Goal: Task Accomplishment & Management: Use online tool/utility

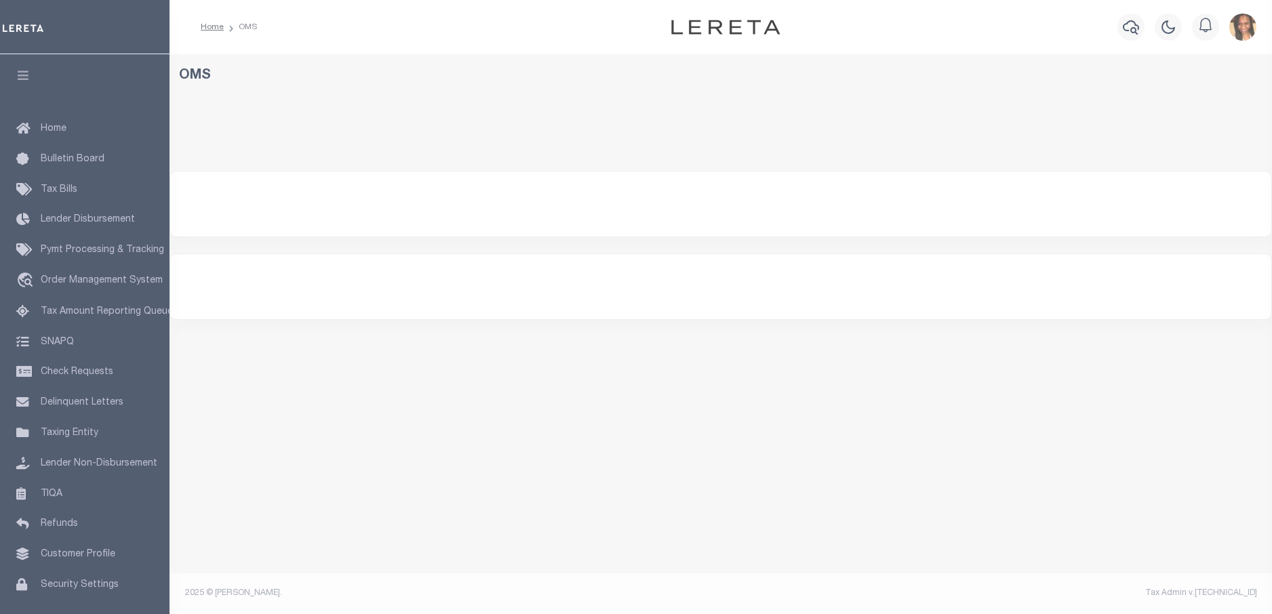
select select "200"
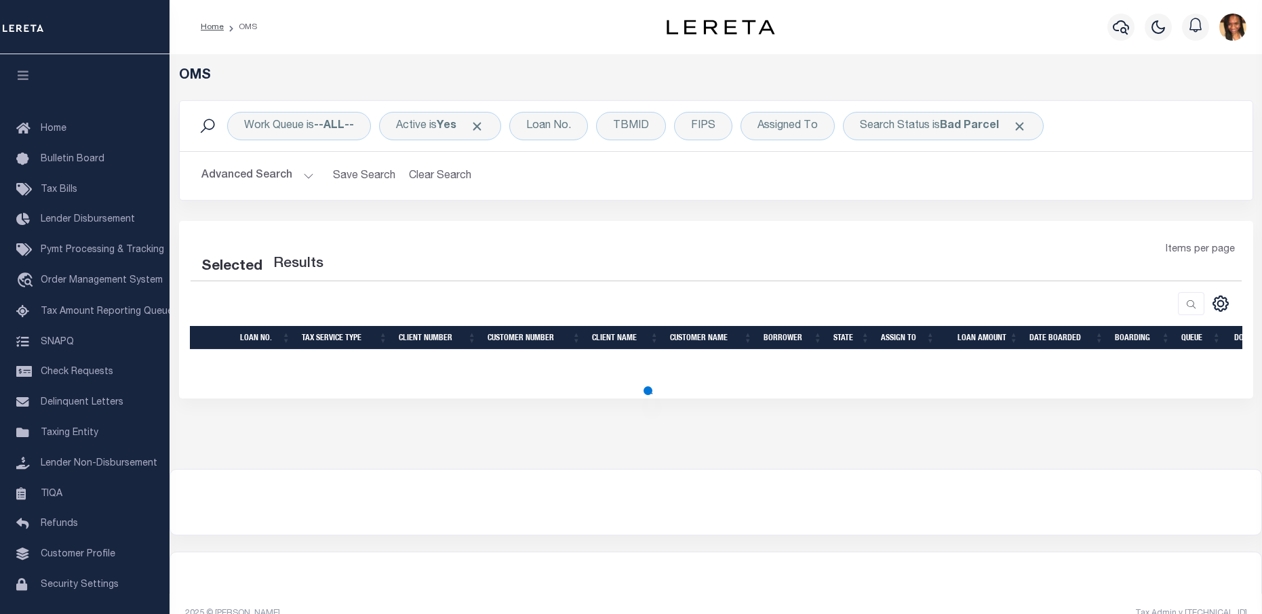
select select "200"
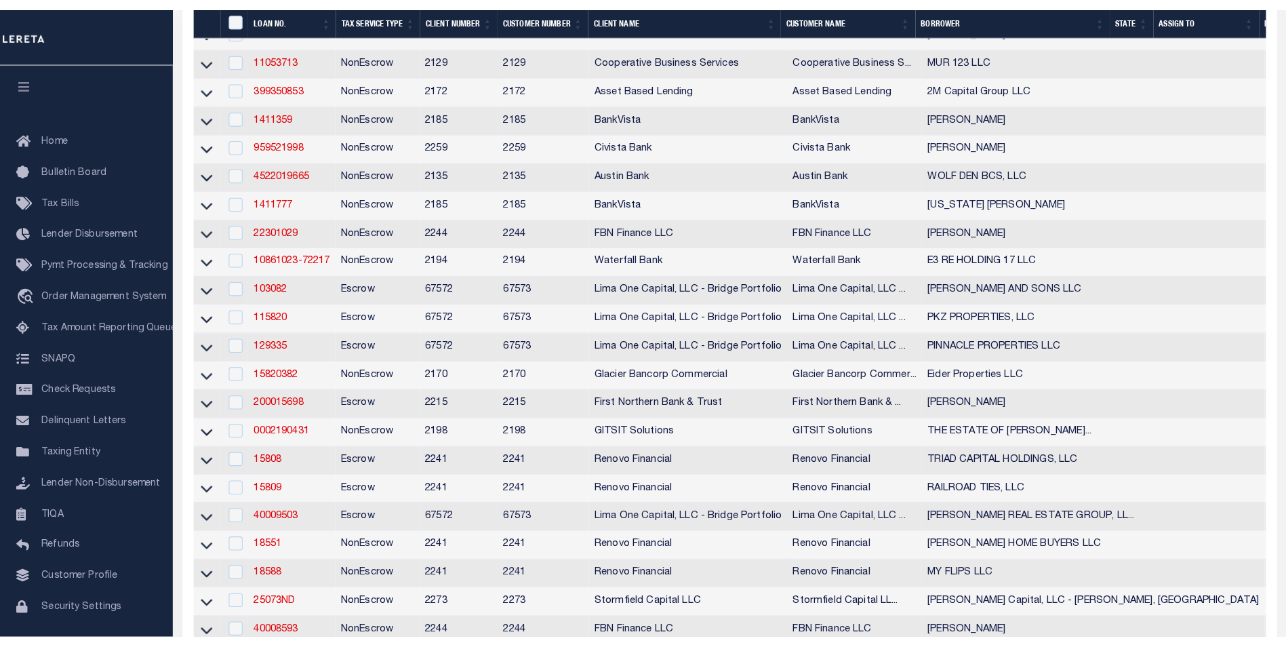
scroll to position [271, 0]
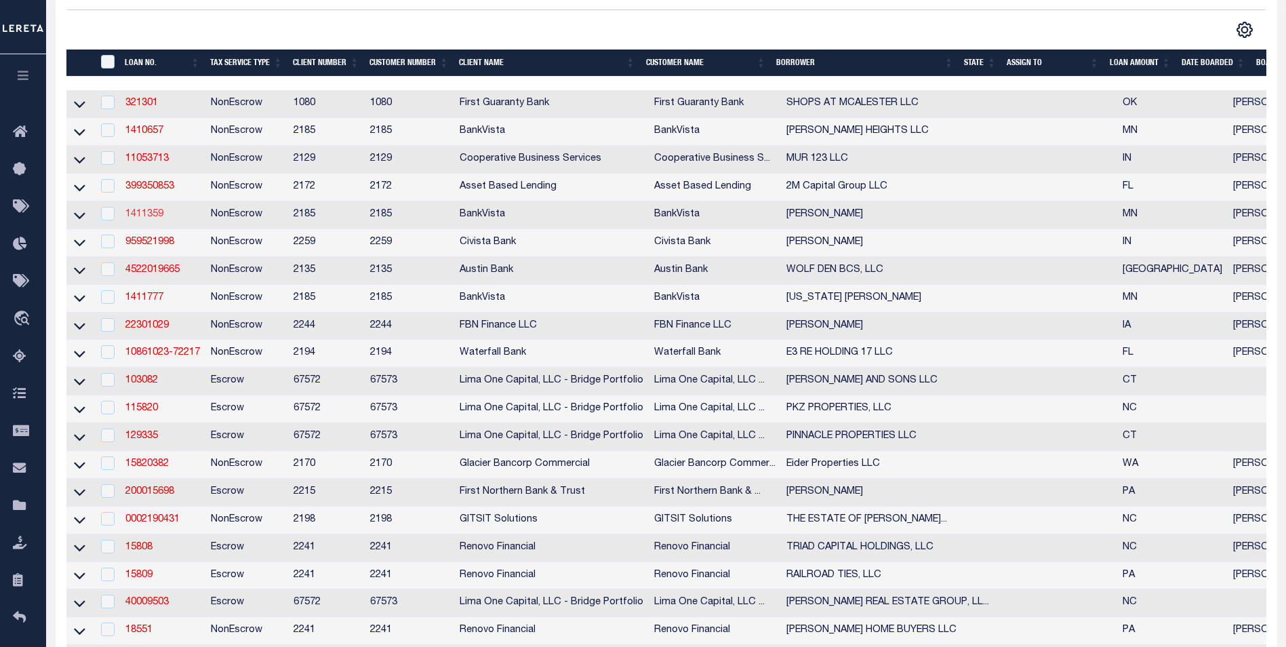
click at [154, 219] on link "1411359" at bounding box center [144, 213] width 38 height 9
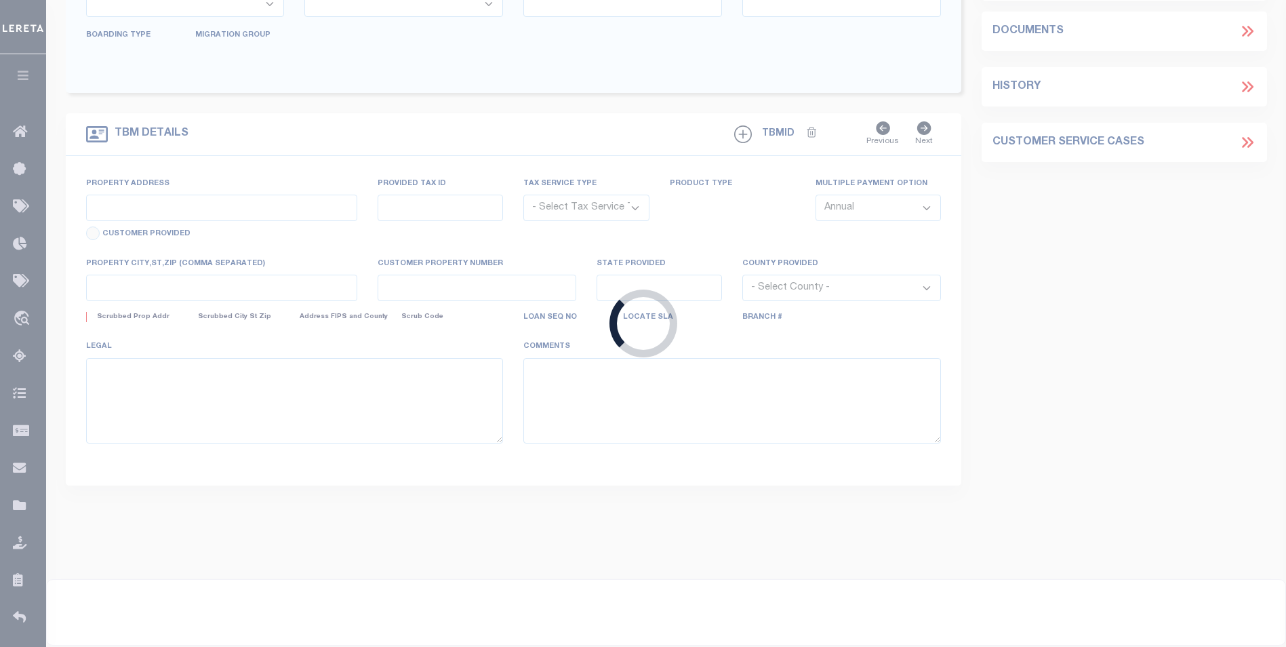
type input "1411359"
type input "[PERSON_NAME]"
select select
type input "1310 9TH AVE N"
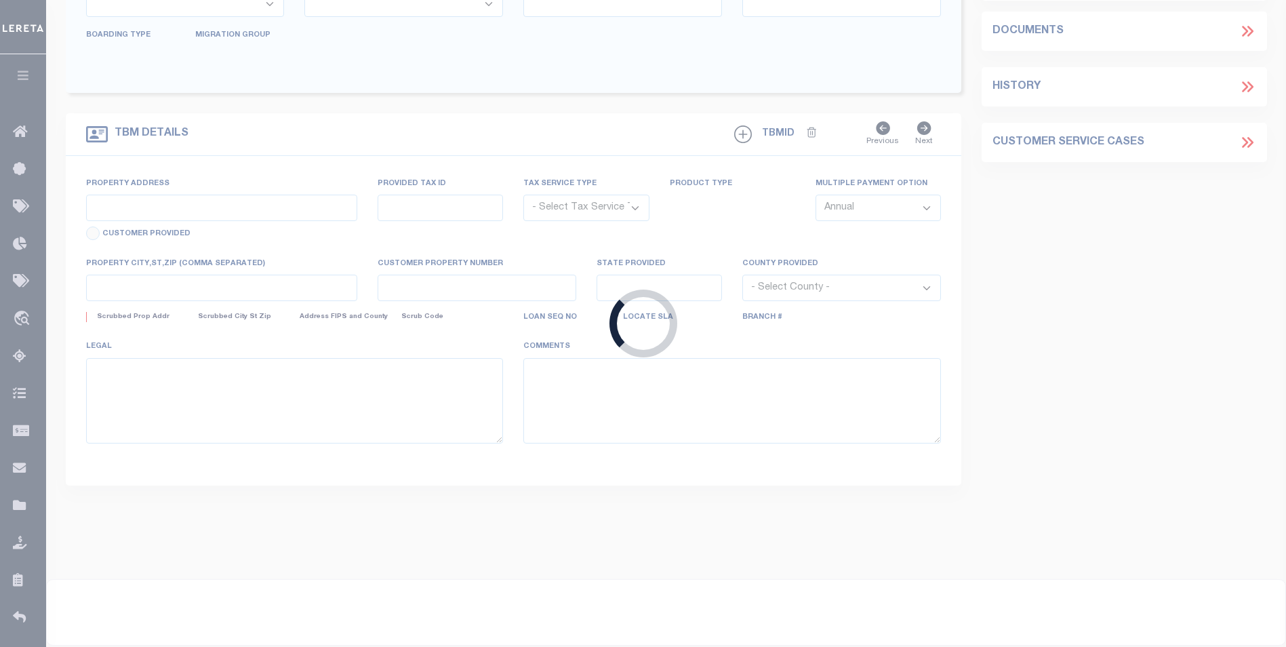
type input "SAUK RAPIDS, MN 56379-2464"
select select "NonEscrow"
select select "12358"
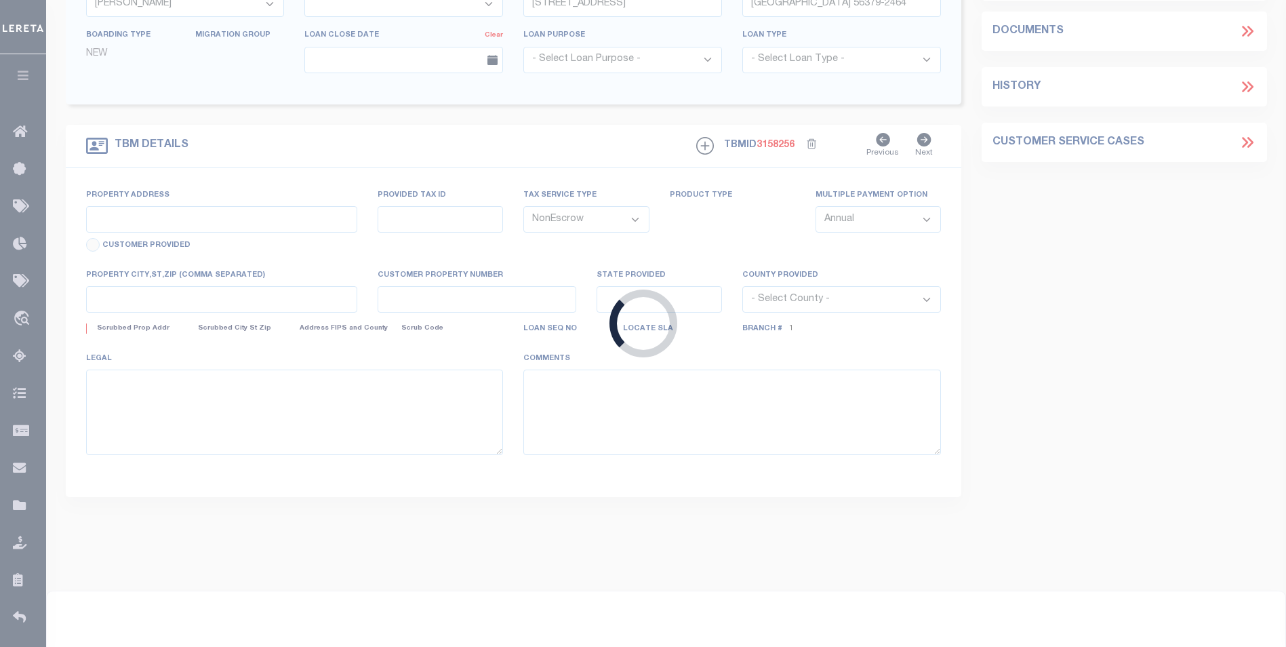
type input "1310 9TH AVE N, SAUK RAPIDS MN 56379"
type input "19.02902.00"
select select
type input "1310 9TH AVE N, SAUK RAPIDS MN 56379"
type input "12995"
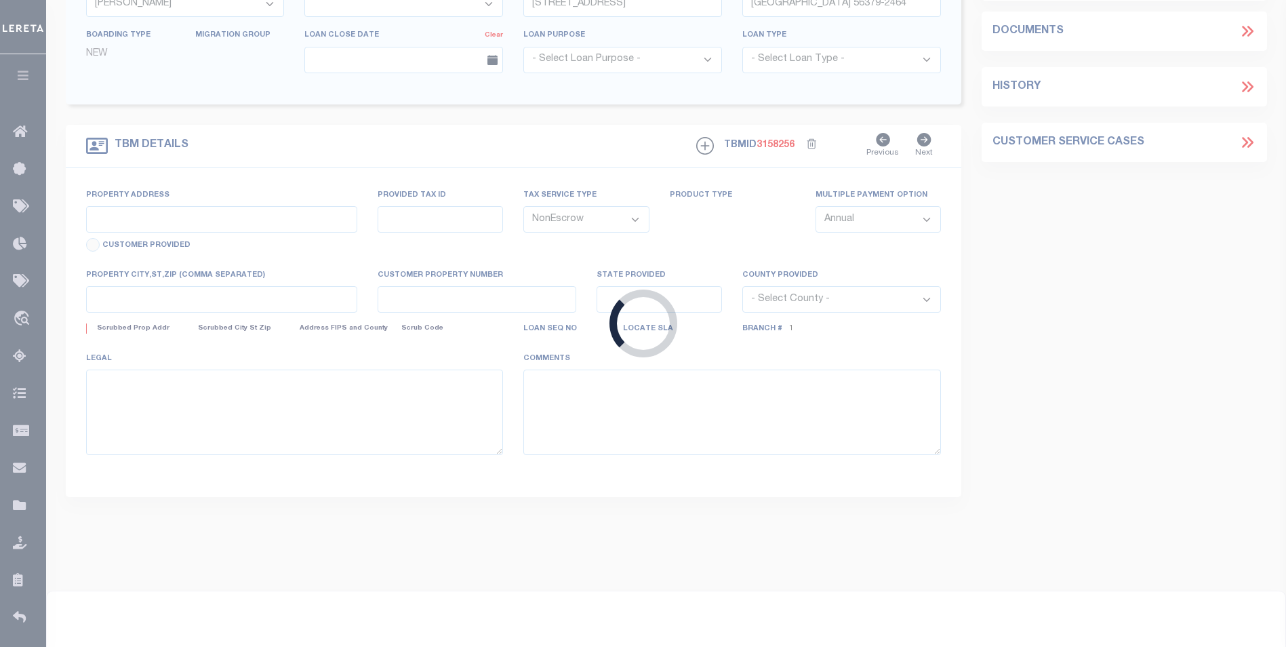
type input "MN"
select select "4780"
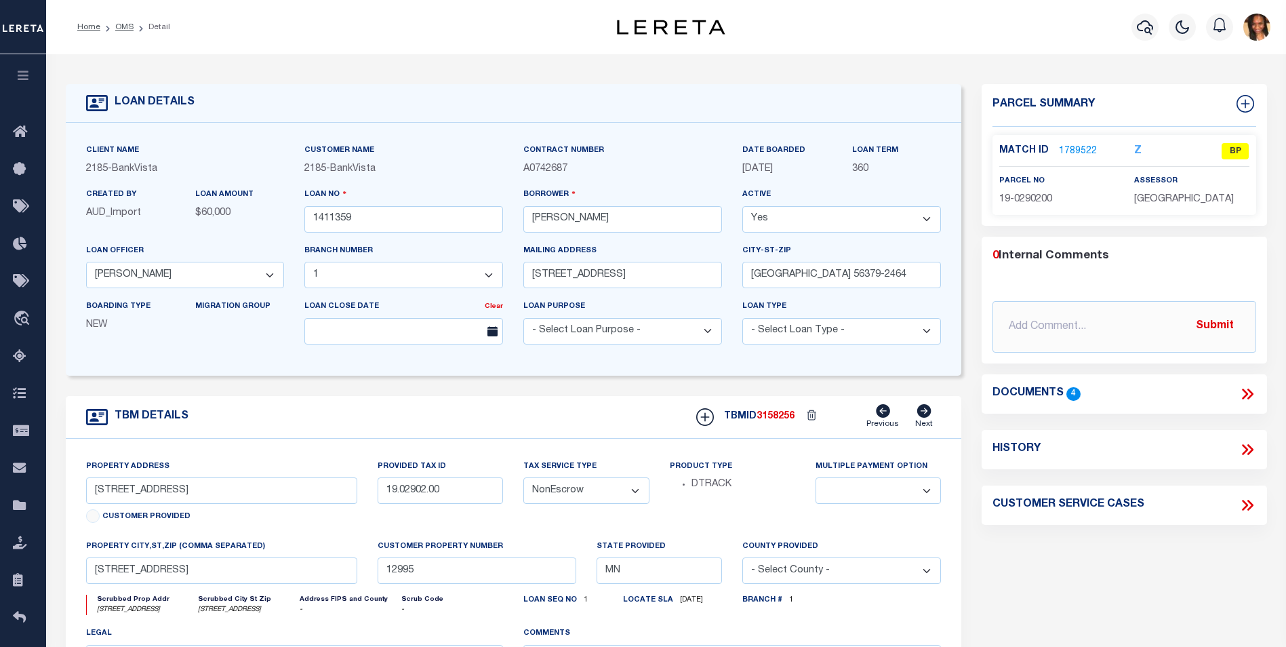
click at [1072, 144] on p "1789522" at bounding box center [1078, 151] width 38 height 15
click at [1072, 155] on link "1789522" at bounding box center [1078, 151] width 38 height 14
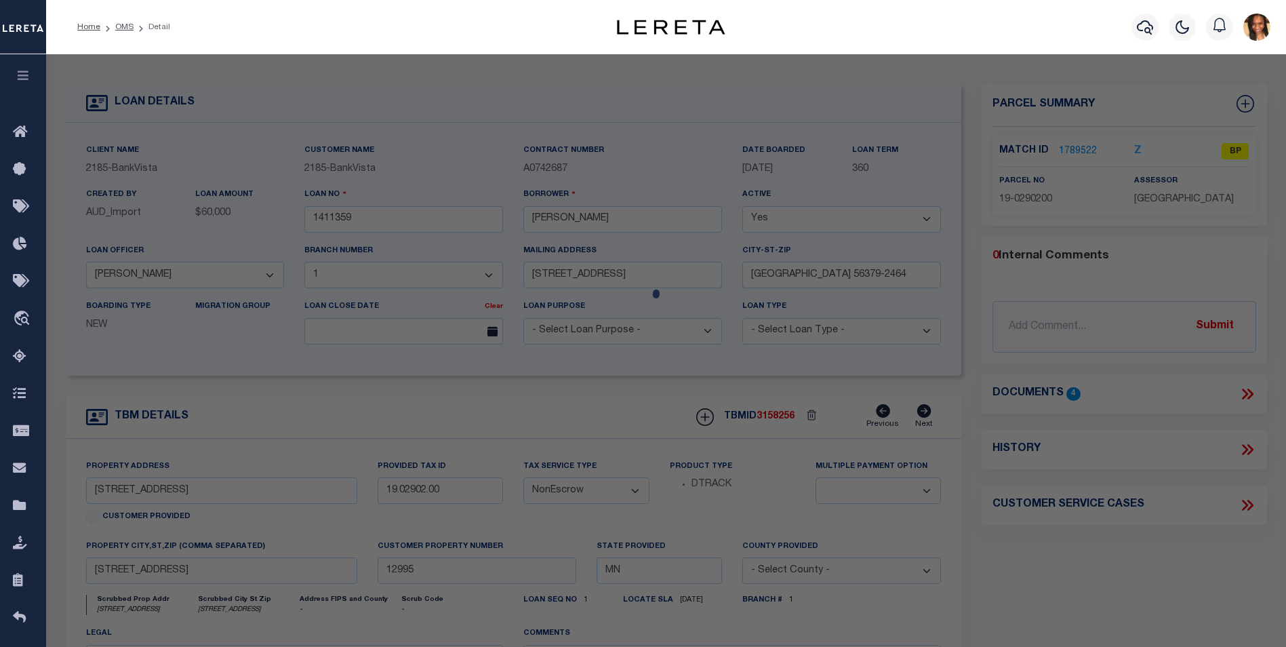
checkbox input "false"
select select "BP"
type input "TIMOTHY R SCHUELLER"
select select
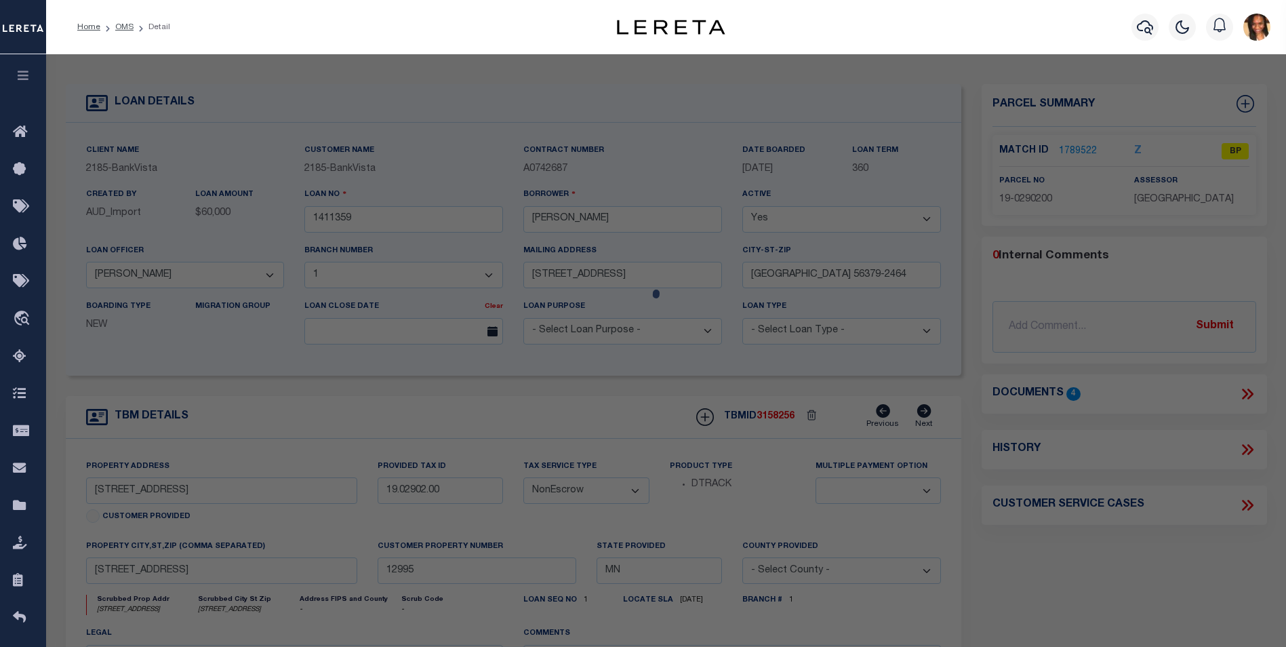
type input "1310 9TH AVE N"
checkbox input "false"
type input "SAUK RAPIDS MN 56379"
type textarea "Sect-14 Twp-036 Range-031 WHITNEY OAKES PLAT 3 Lot-013 Block-001"
type textarea "inactive parcel"
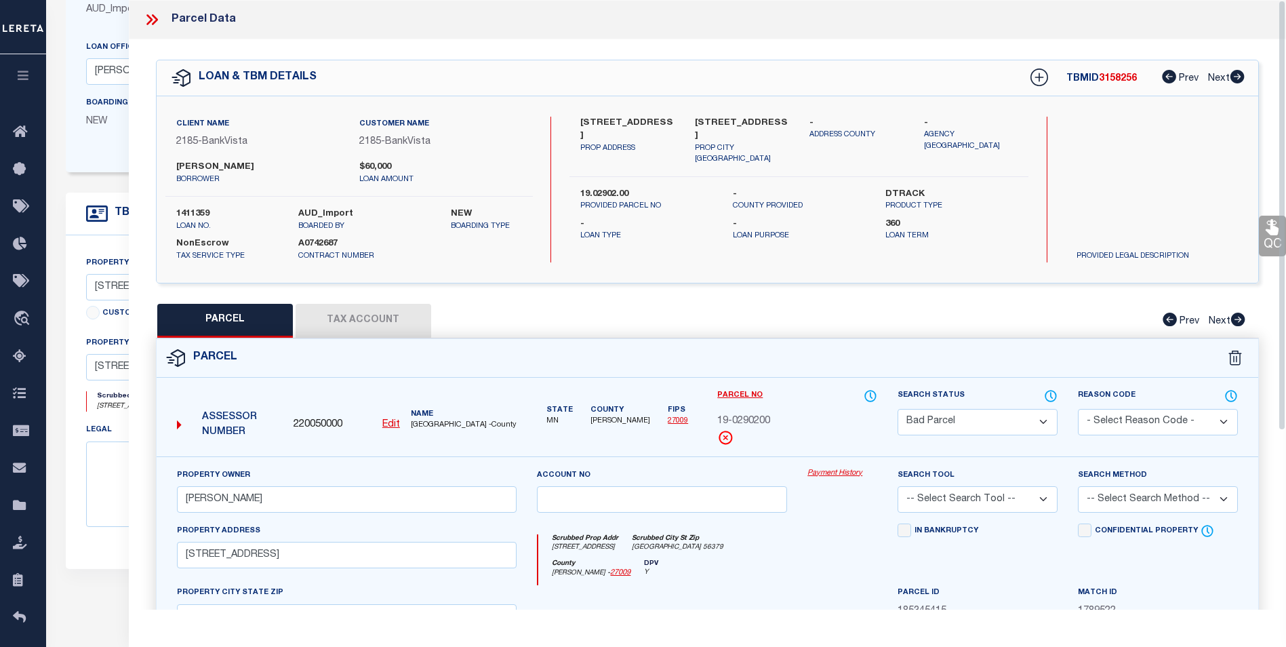
click at [146, 14] on icon at bounding box center [152, 20] width 18 height 18
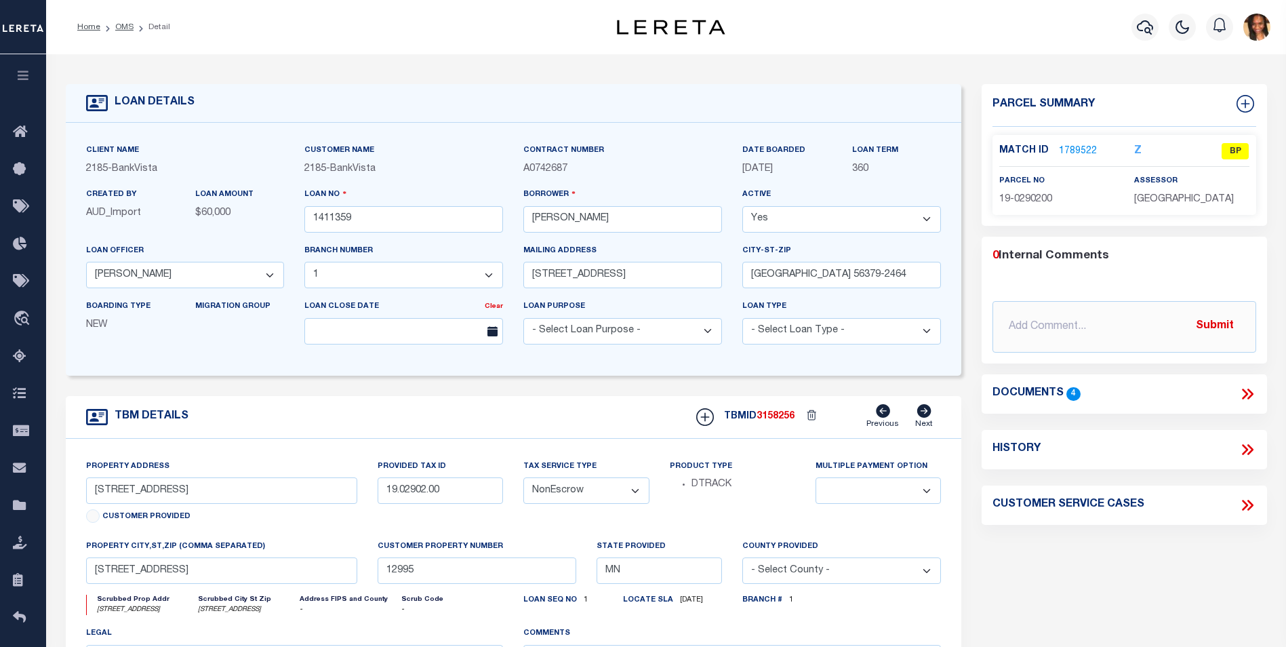
click at [1076, 150] on link "1789522" at bounding box center [1078, 151] width 38 height 14
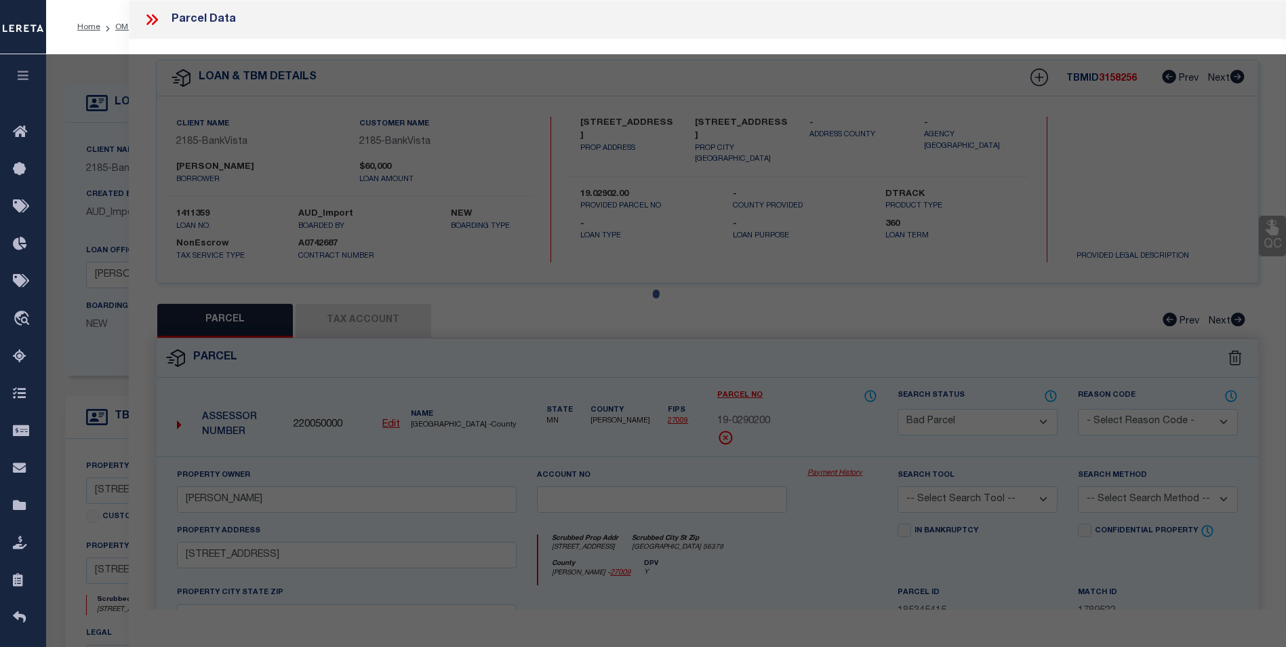
select select "AS"
checkbox input "false"
select select "BP"
type input "[PERSON_NAME]"
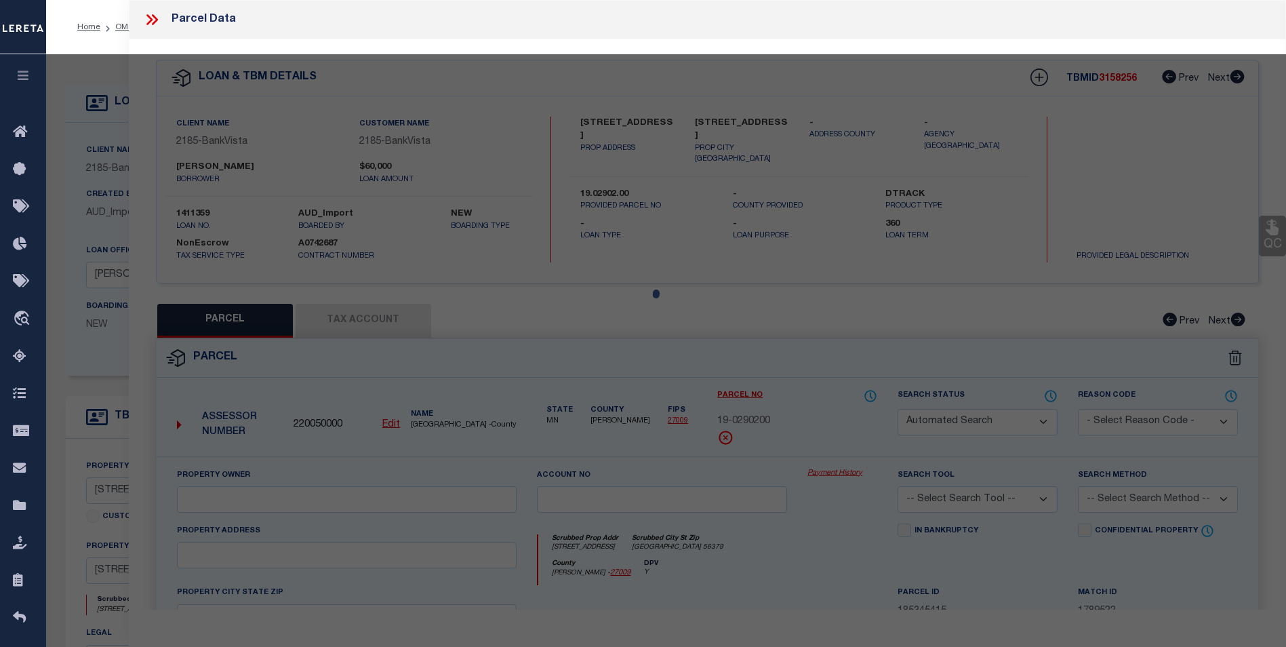
select select
type input "1310 9TH AVE N"
checkbox input "false"
type input "SAUK RAPIDS MN 56379"
type textarea "Sect-14 Twp-036 Range-031 WHITNEY OAKES PLAT 3 Lot-013 Block-001"
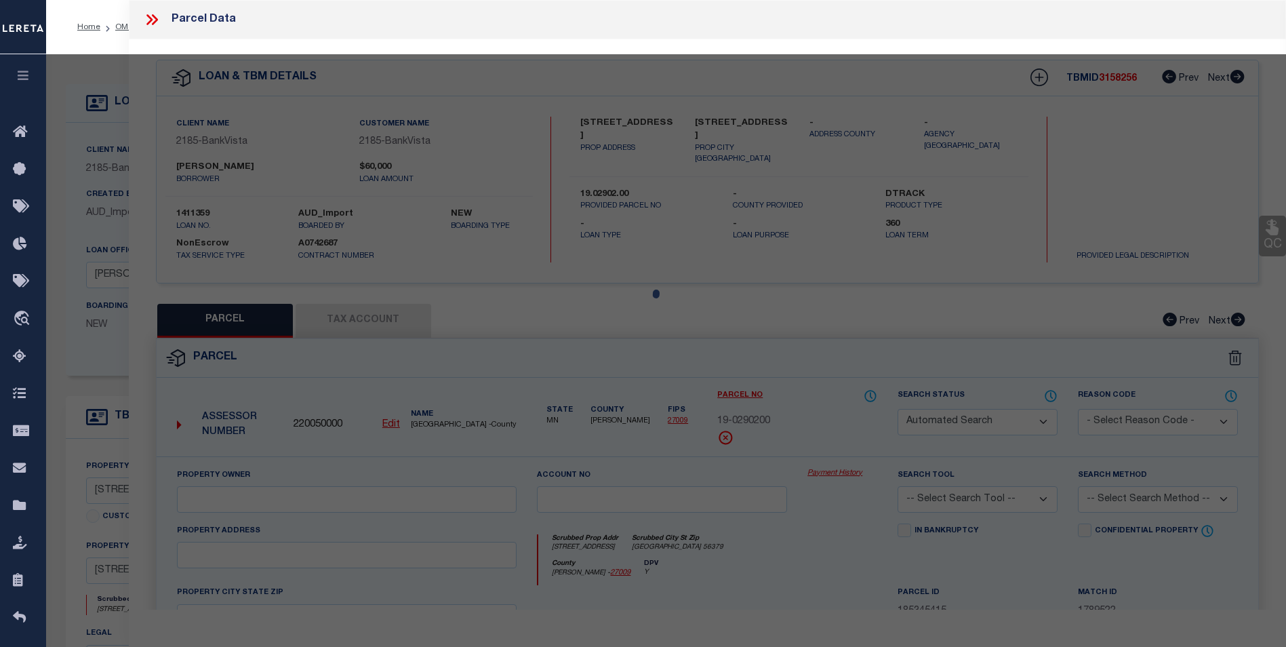
type textarea "inactive parcel"
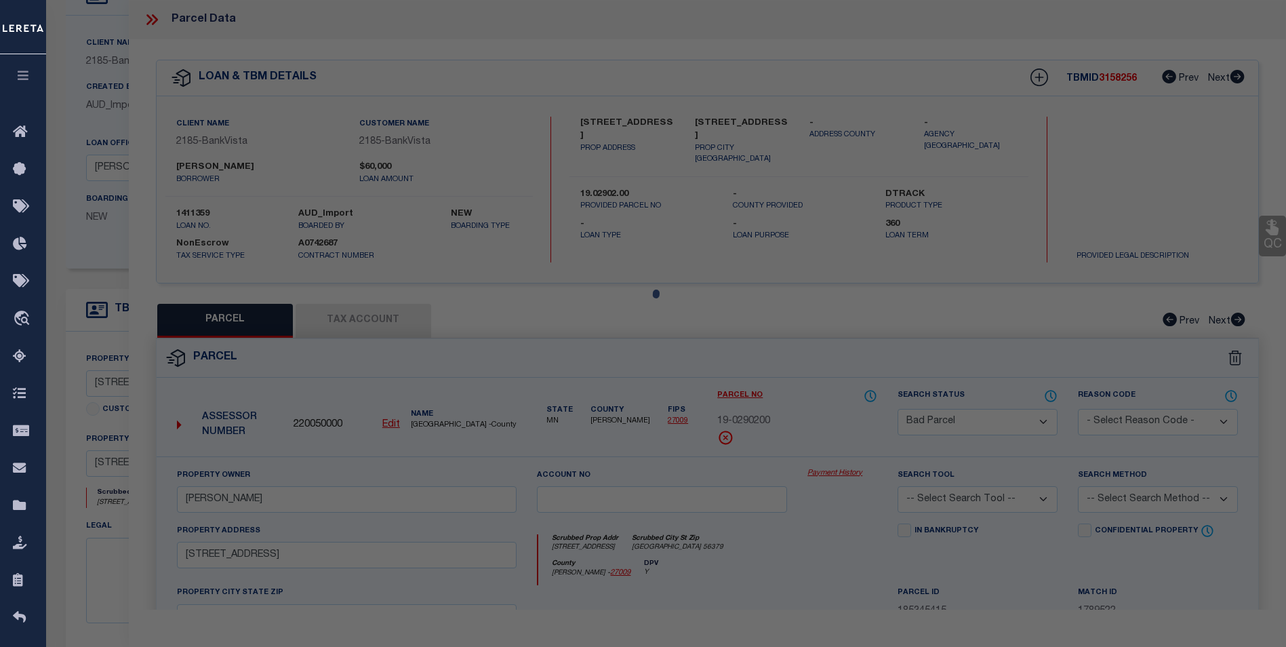
scroll to position [339, 0]
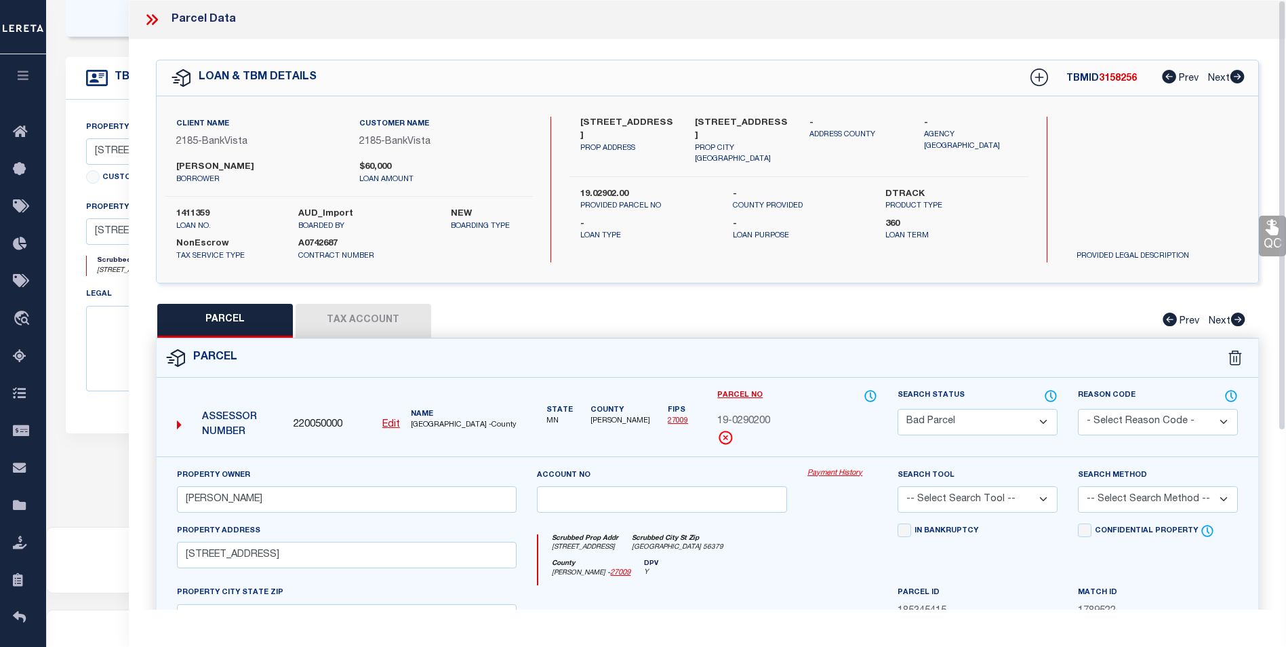
click at [403, 325] on button "Tax Account" at bounding box center [364, 321] width 136 height 34
select select "100"
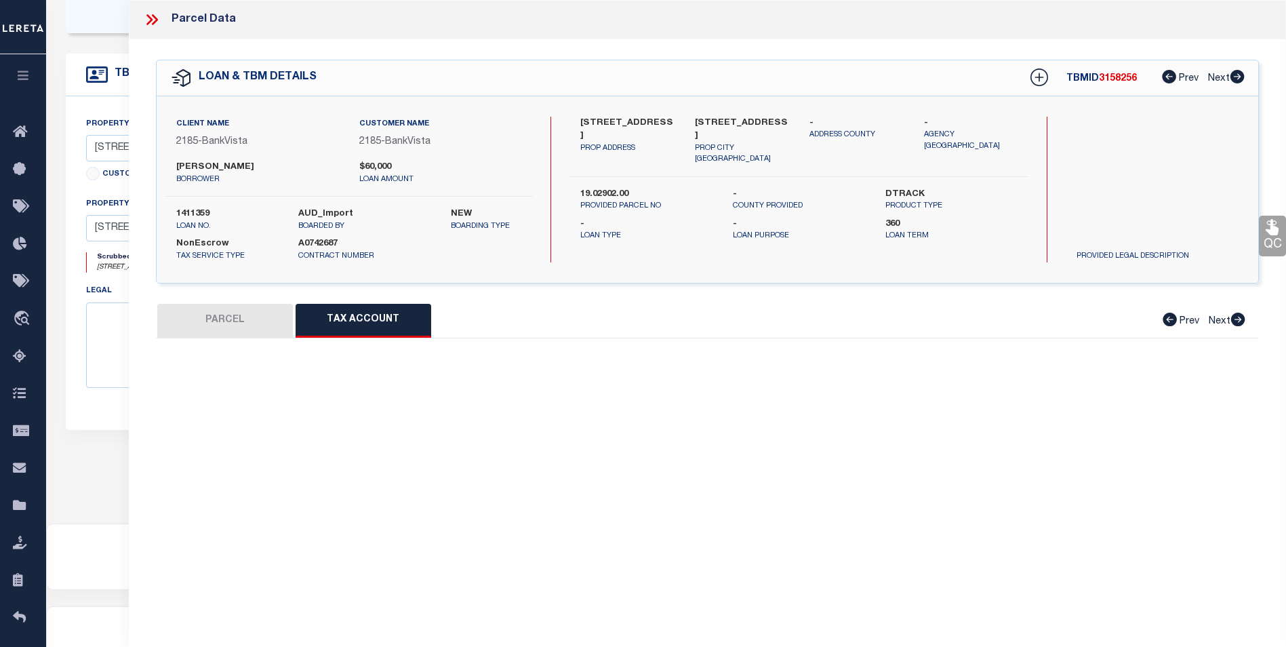
select select "100"
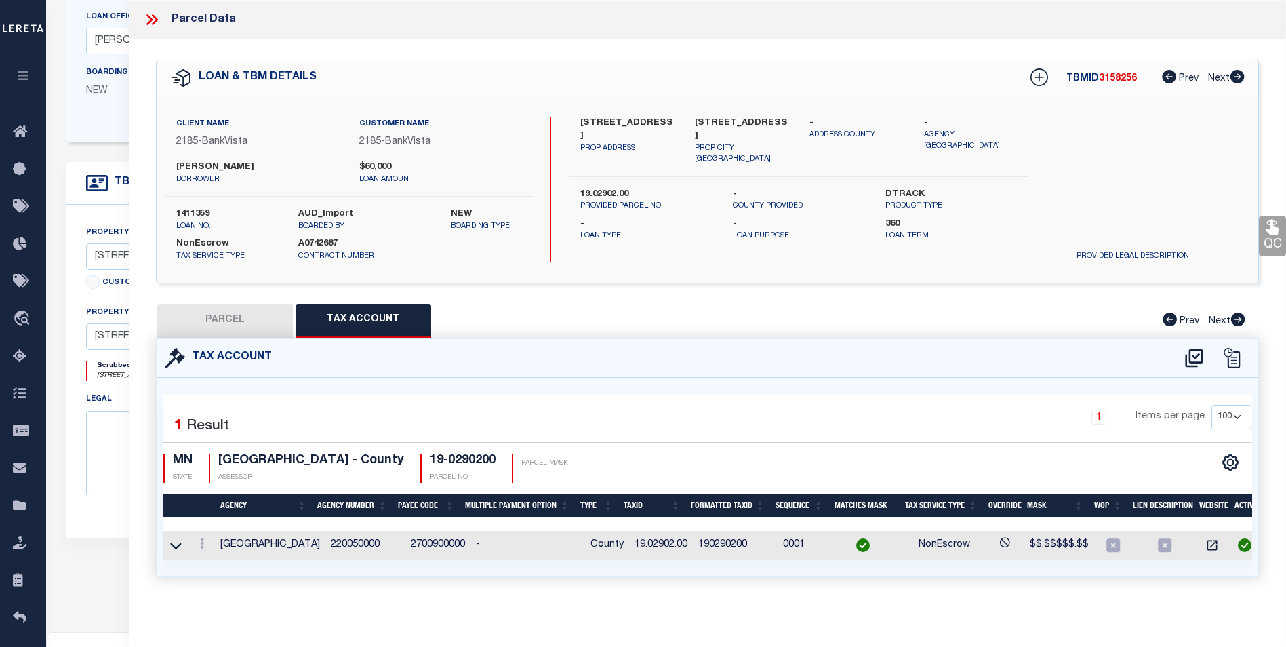
scroll to position [129, 0]
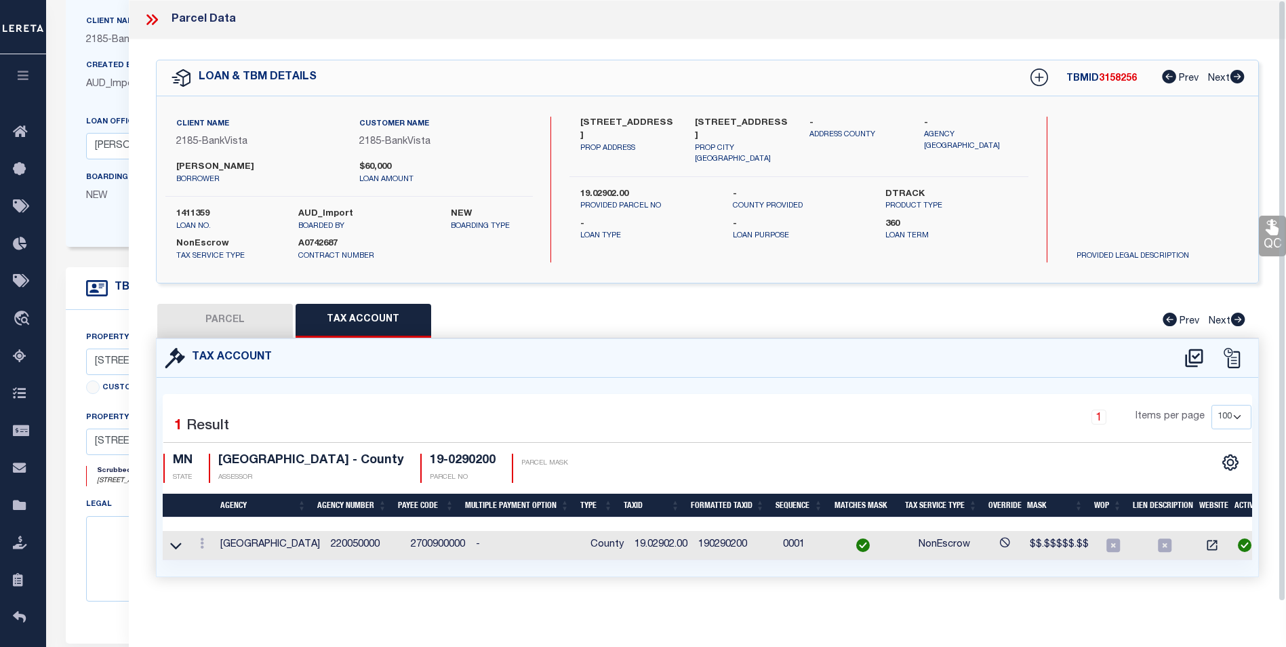
click at [140, 30] on div "Parcel Data" at bounding box center [707, 19] width 1157 height 39
click at [146, 22] on icon at bounding box center [152, 20] width 18 height 18
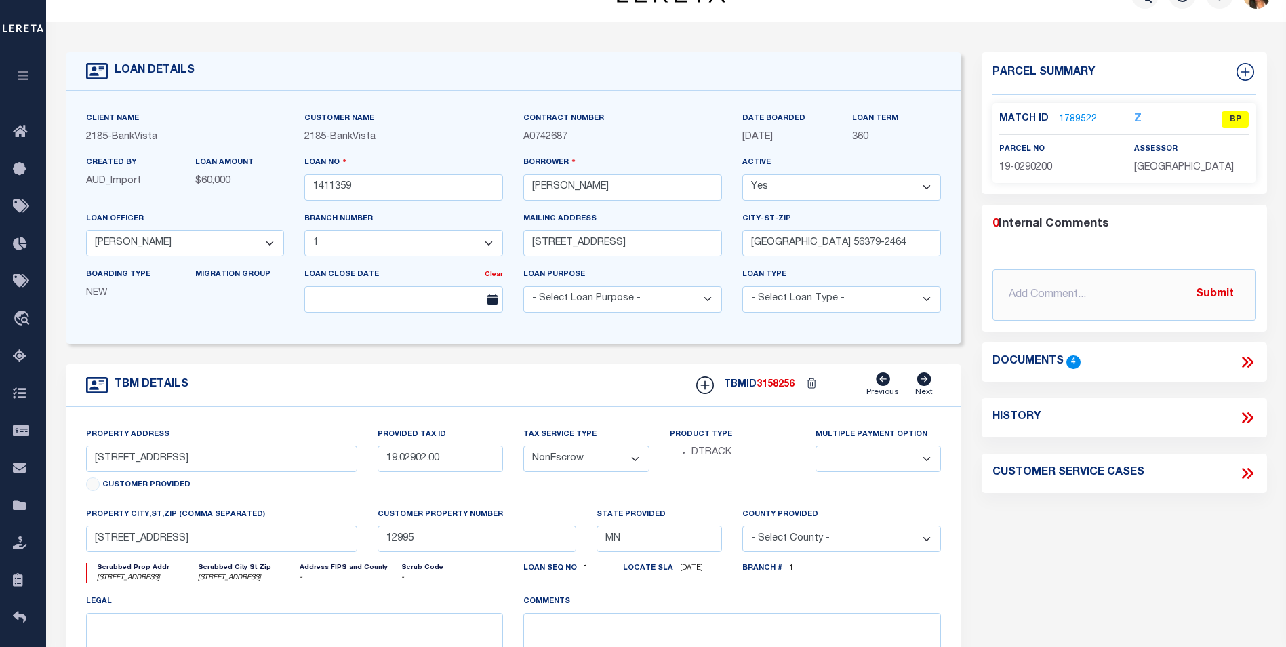
scroll to position [0, 0]
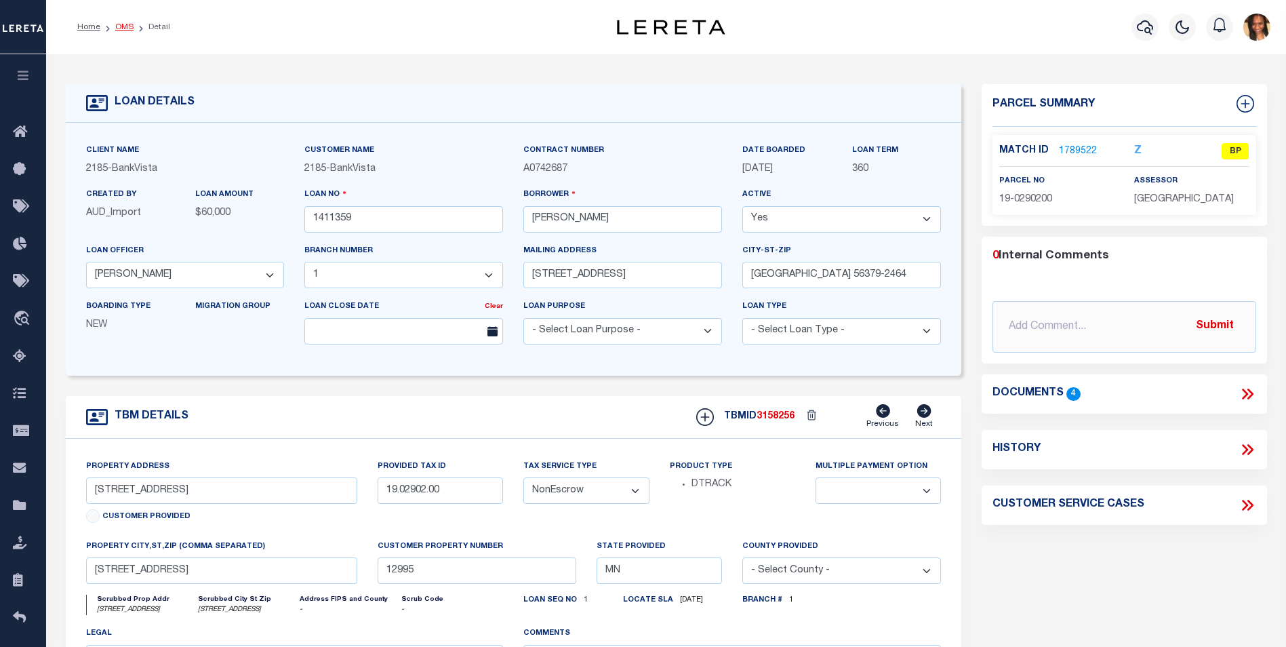
click at [122, 27] on link "OMS" at bounding box center [124, 27] width 18 height 8
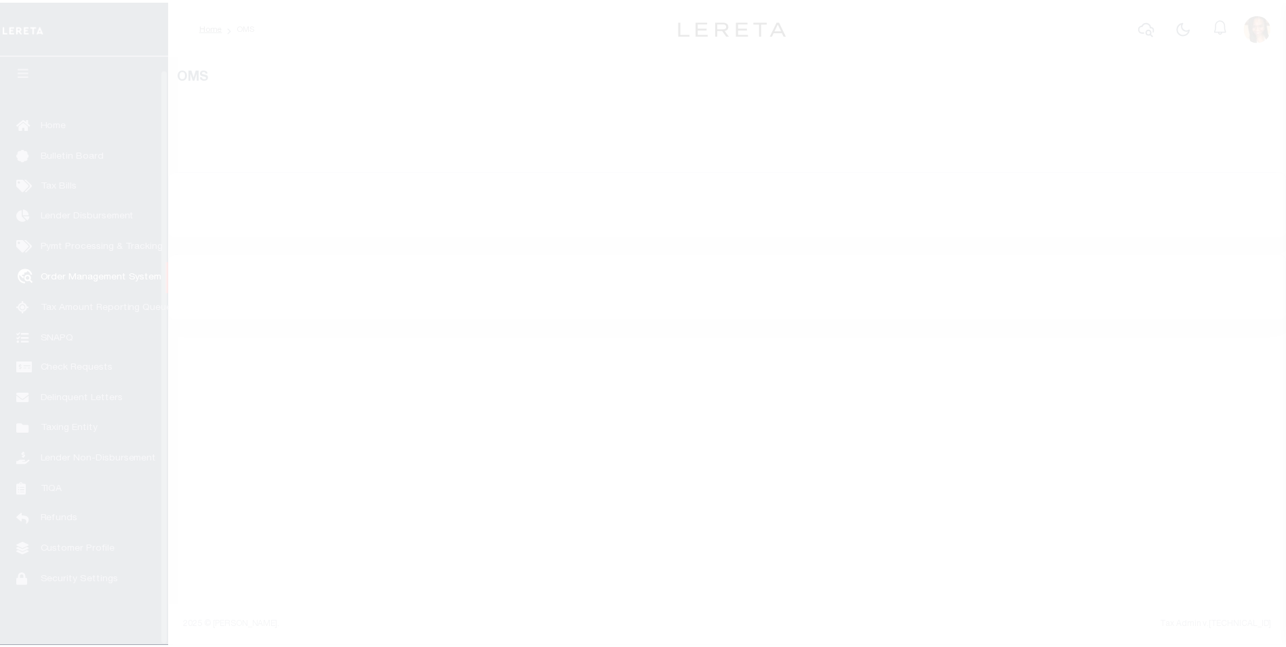
scroll to position [14, 0]
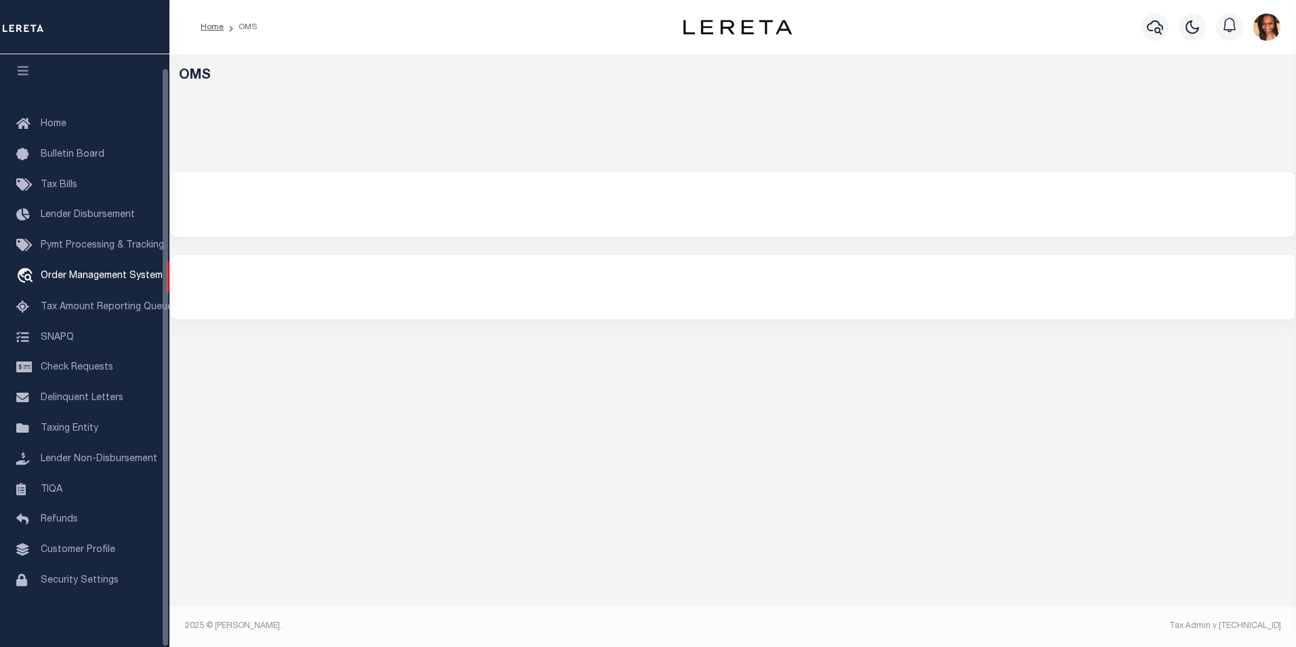
select select "200"
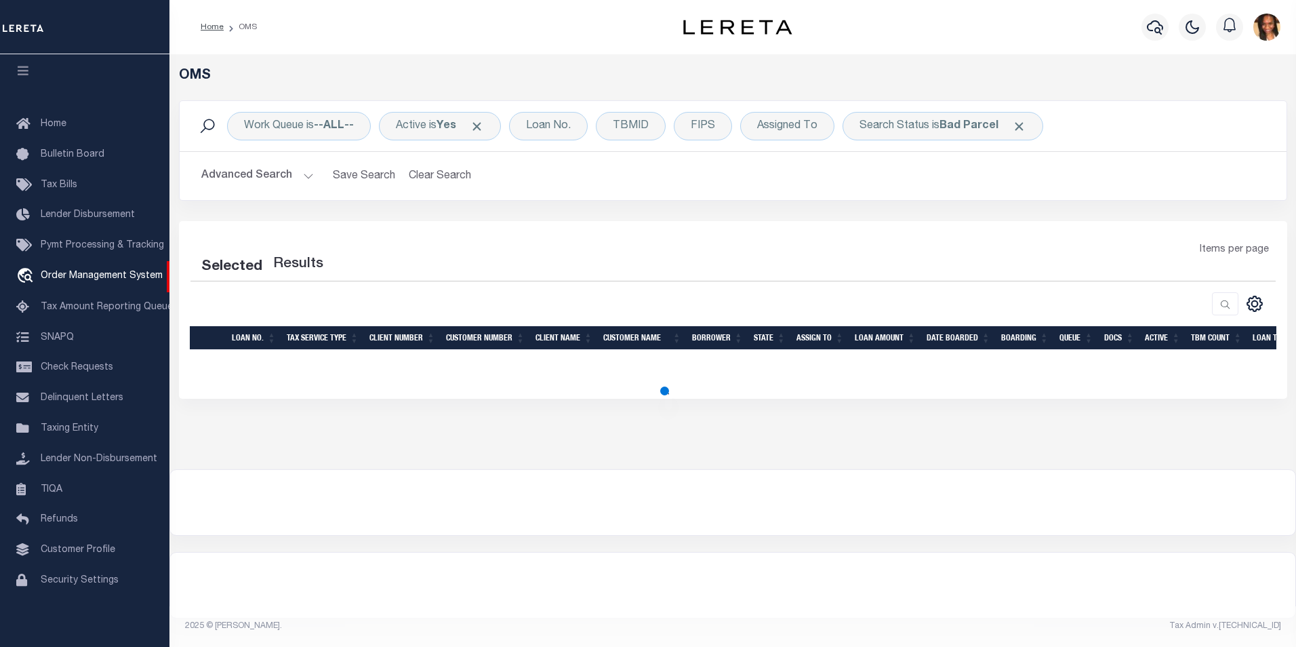
select select "200"
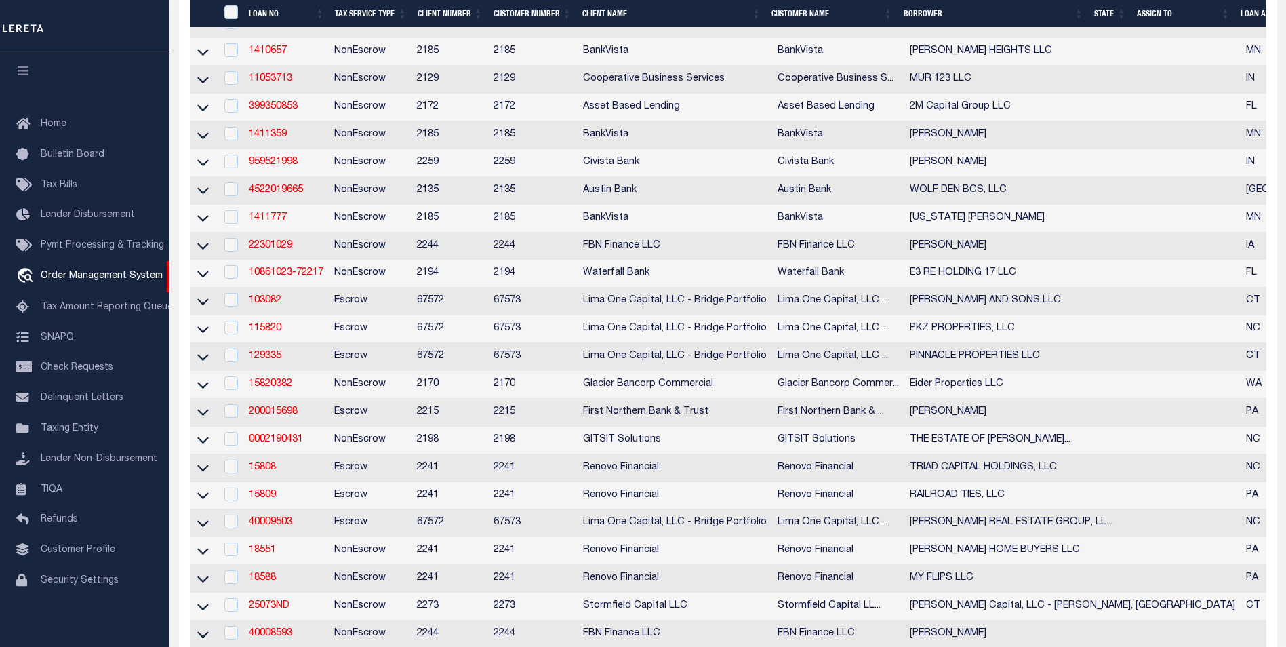
scroll to position [339, 0]
click at [1106, 18] on th "State" at bounding box center [1110, 14] width 43 height 28
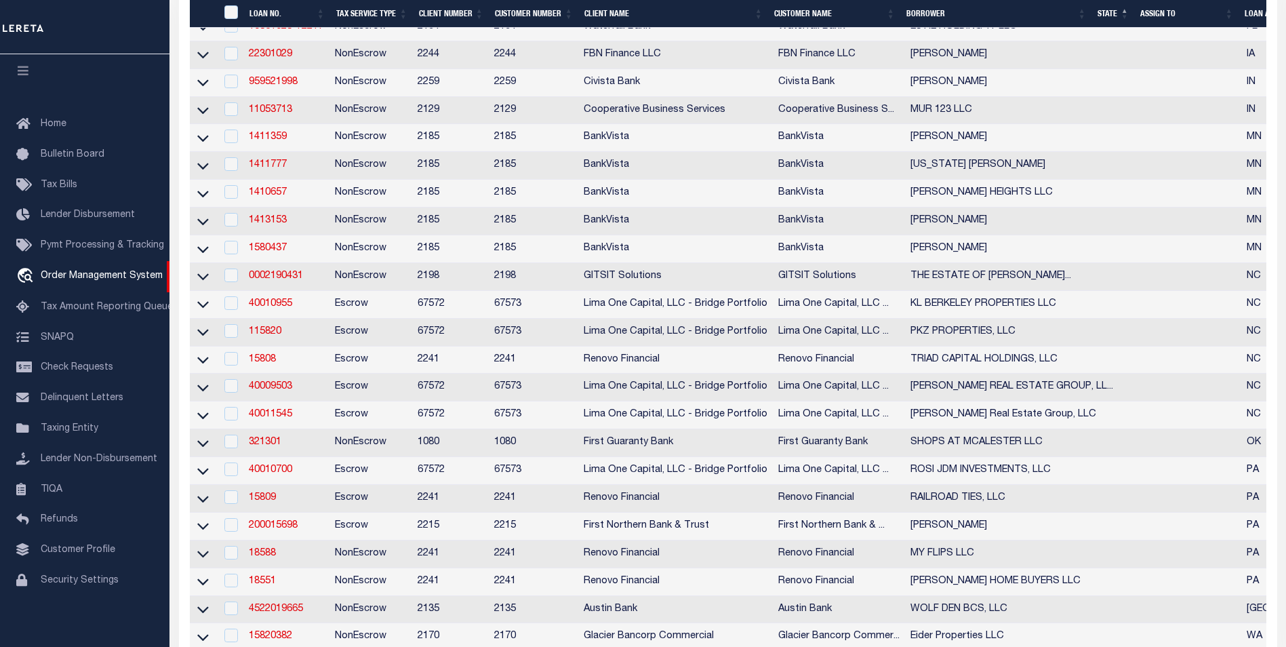
scroll to position [542, 0]
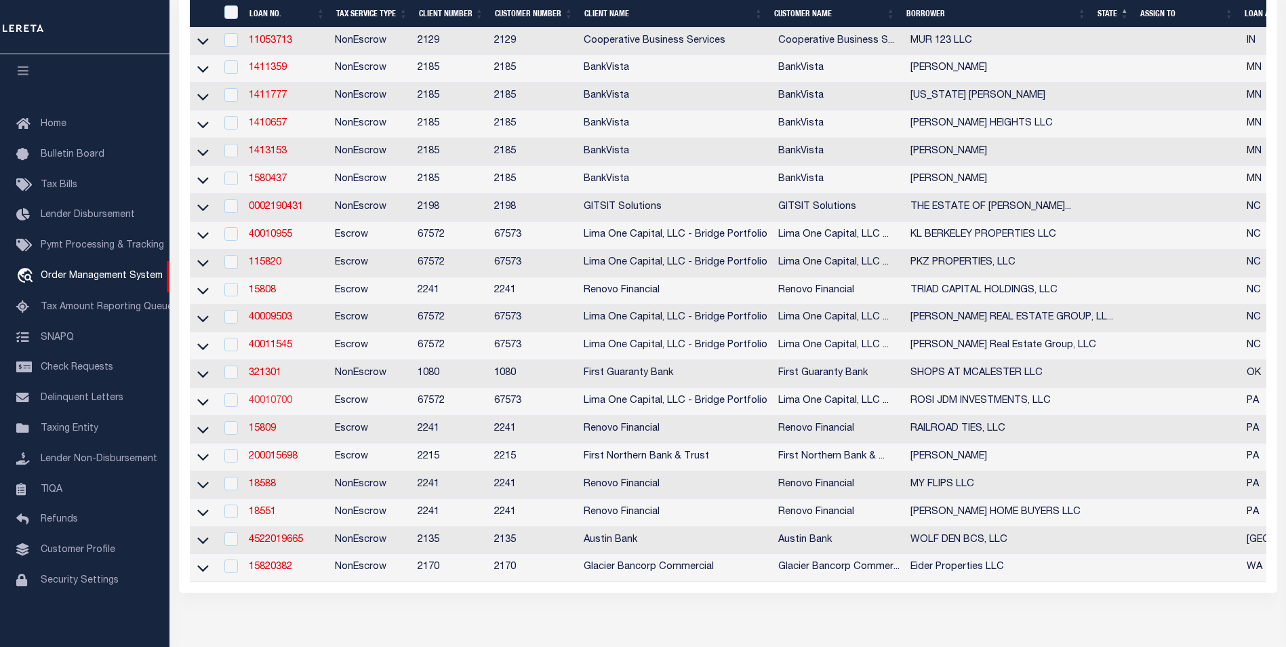
click at [272, 405] on link "40010700" at bounding box center [270, 400] width 43 height 9
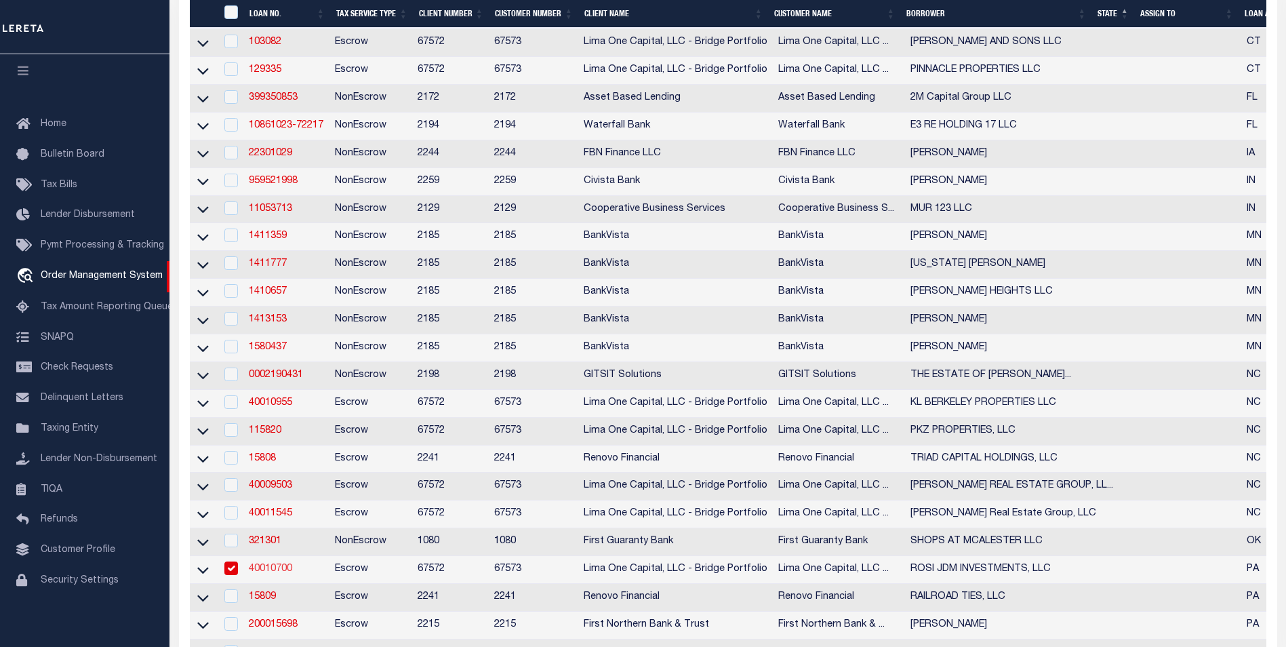
type input "40010700"
type input "ROSI JDM INVESTMENTS, LLC"
select select
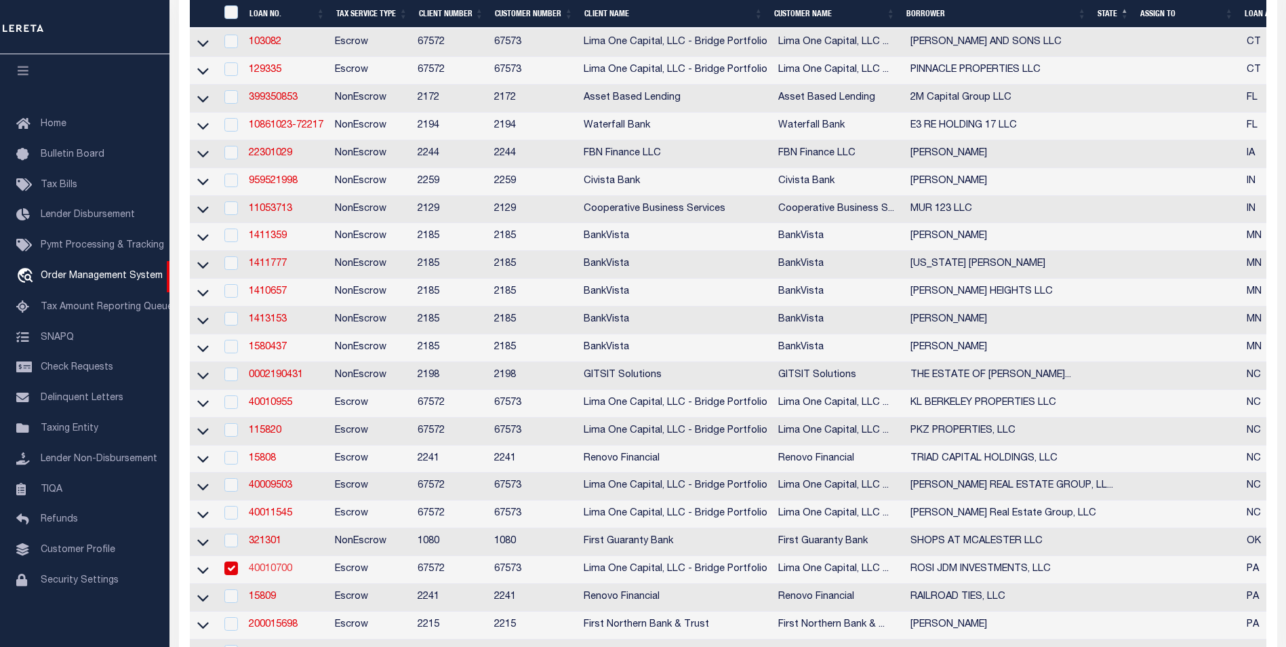
select select "10"
select select
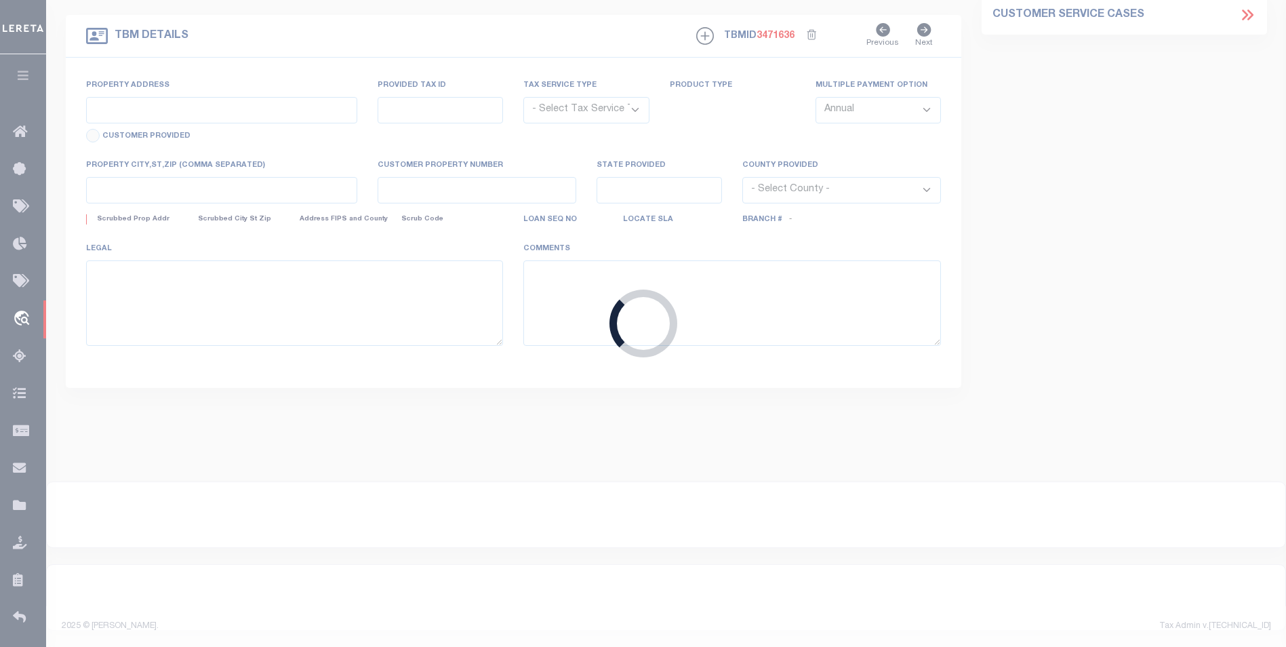
type input "550 WILSON COURT"
radio input "true"
select select "Escrow"
select select
type input "YORK PA 17403"
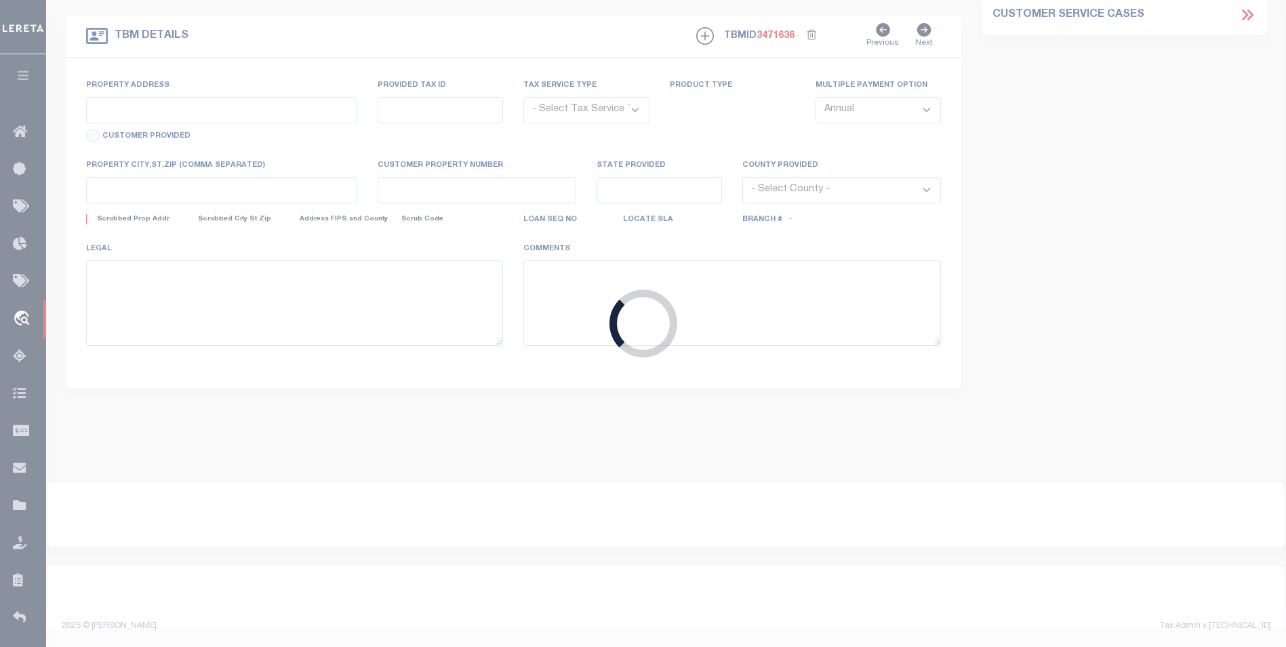
type input "40010700-1"
type input "PA"
type textarea "SEE FILE1"
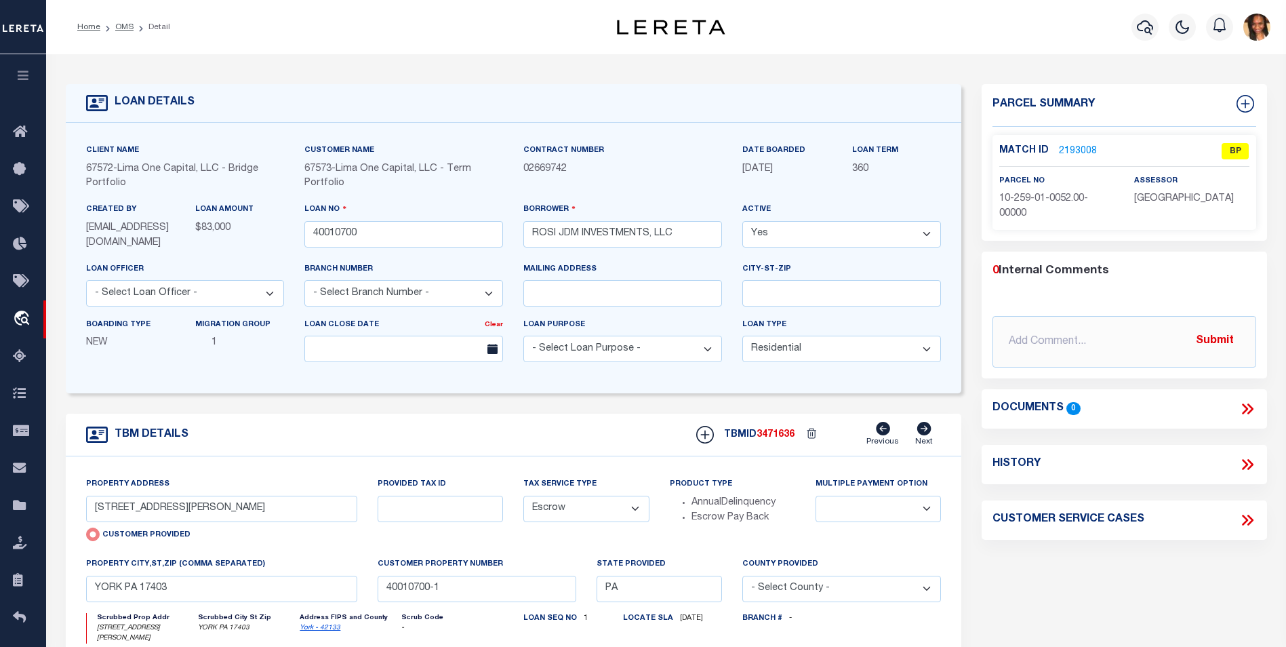
click at [1083, 150] on link "2193008" at bounding box center [1078, 151] width 38 height 14
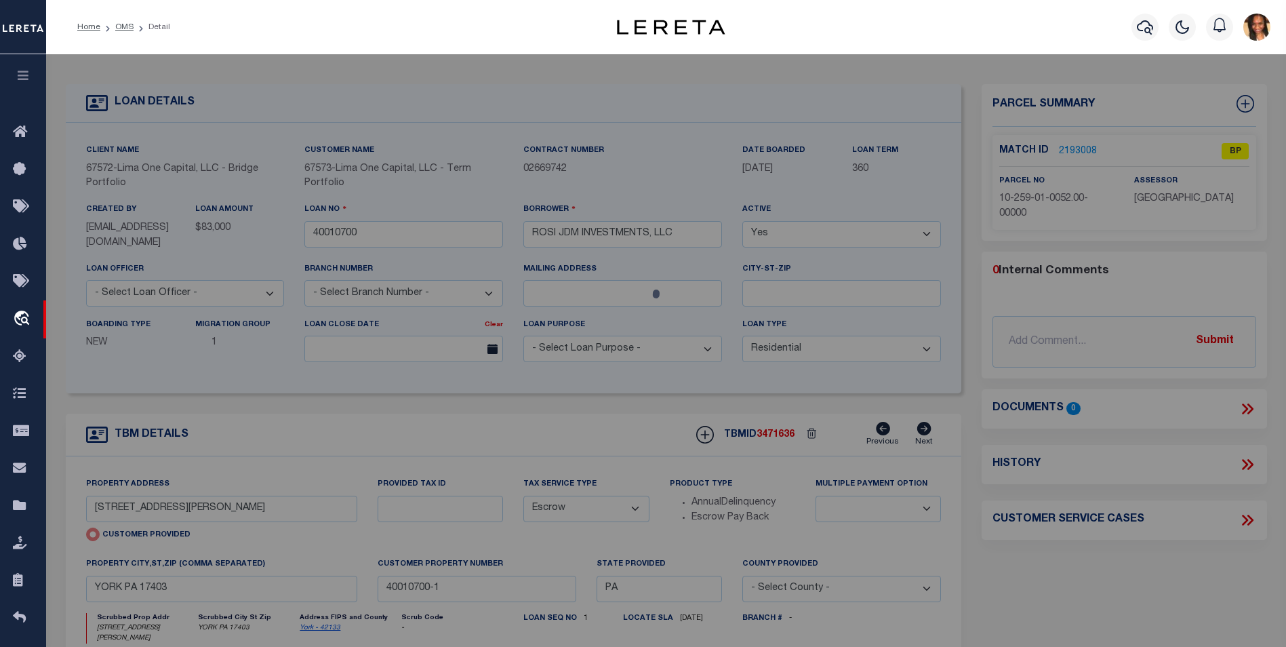
checkbox input "false"
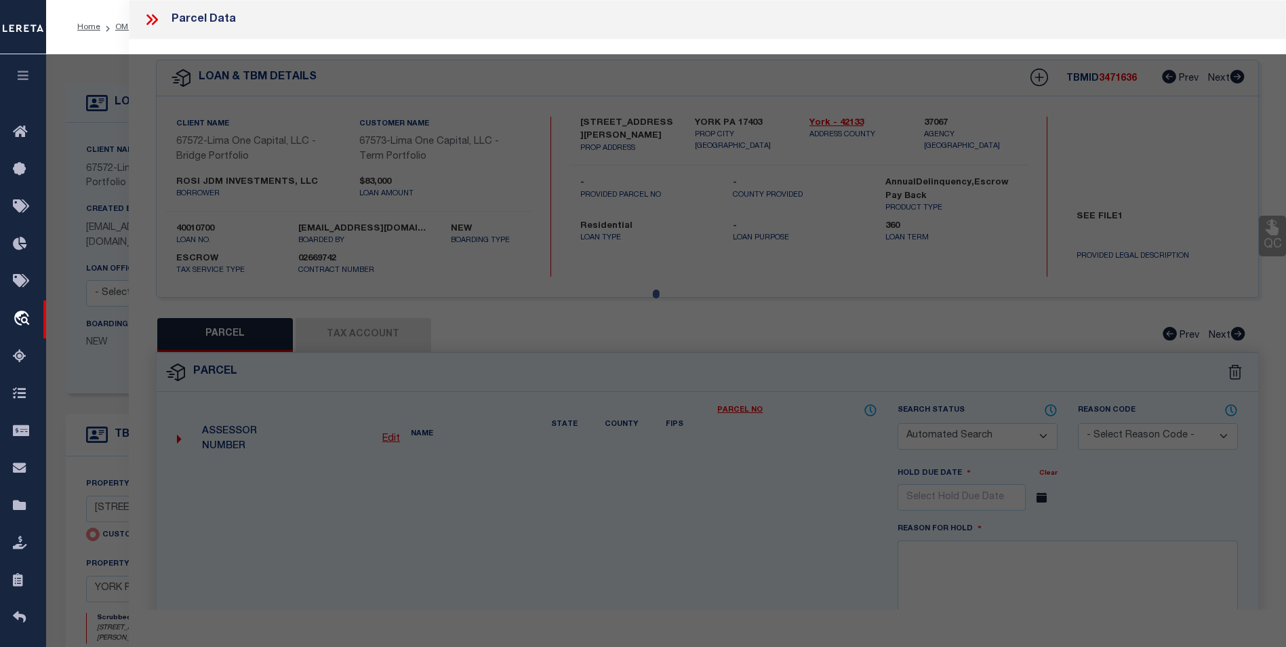
select select "BP"
type input "AYALA JERANTONY KRIS"
select select "AGW"
select select "ADD"
type input "550 WILSON CT"
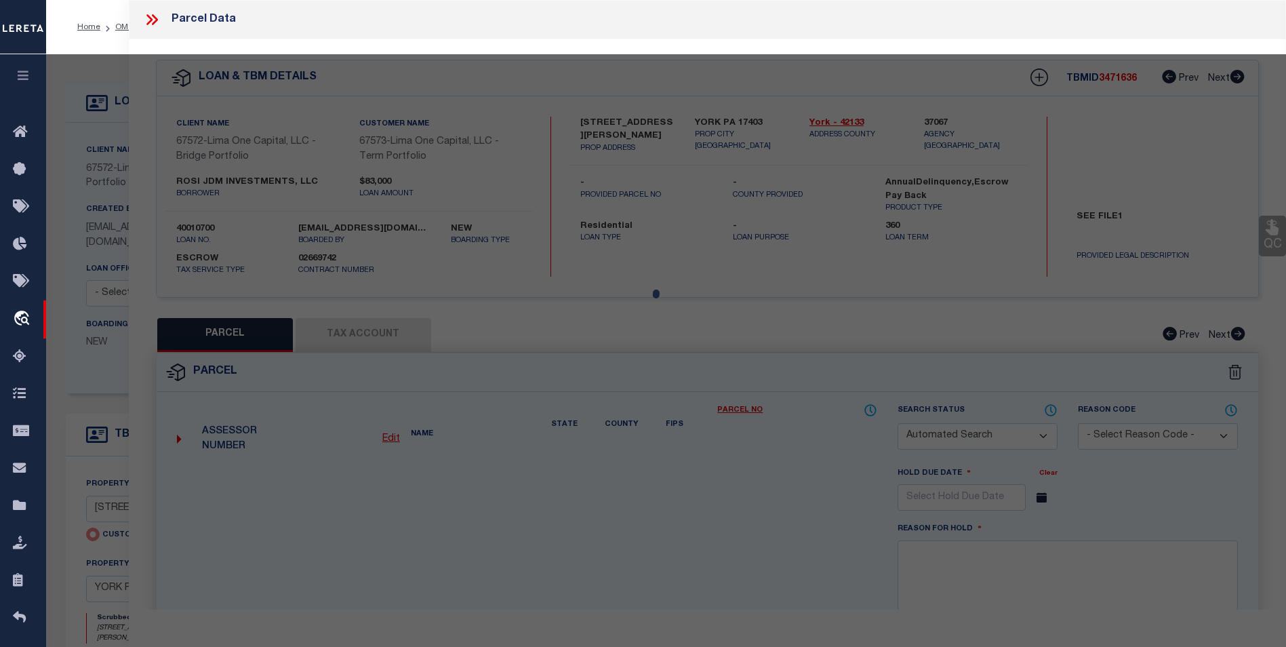
type input "YORK PA 17403"
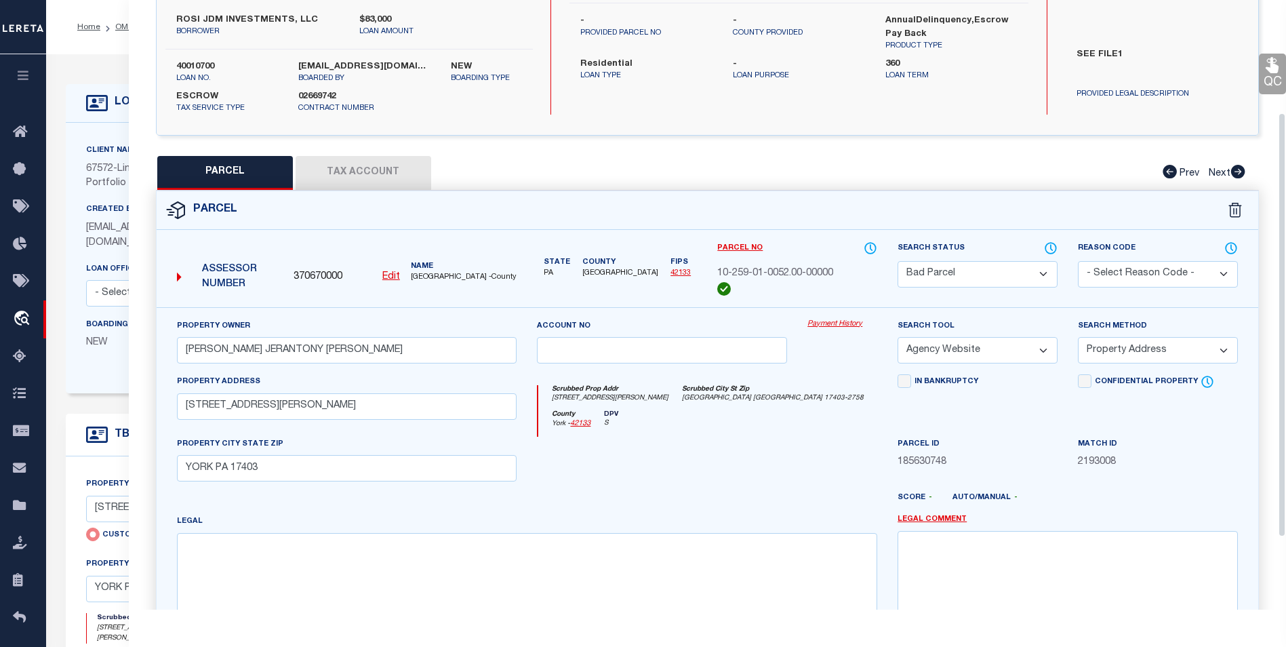
scroll to position [266, 0]
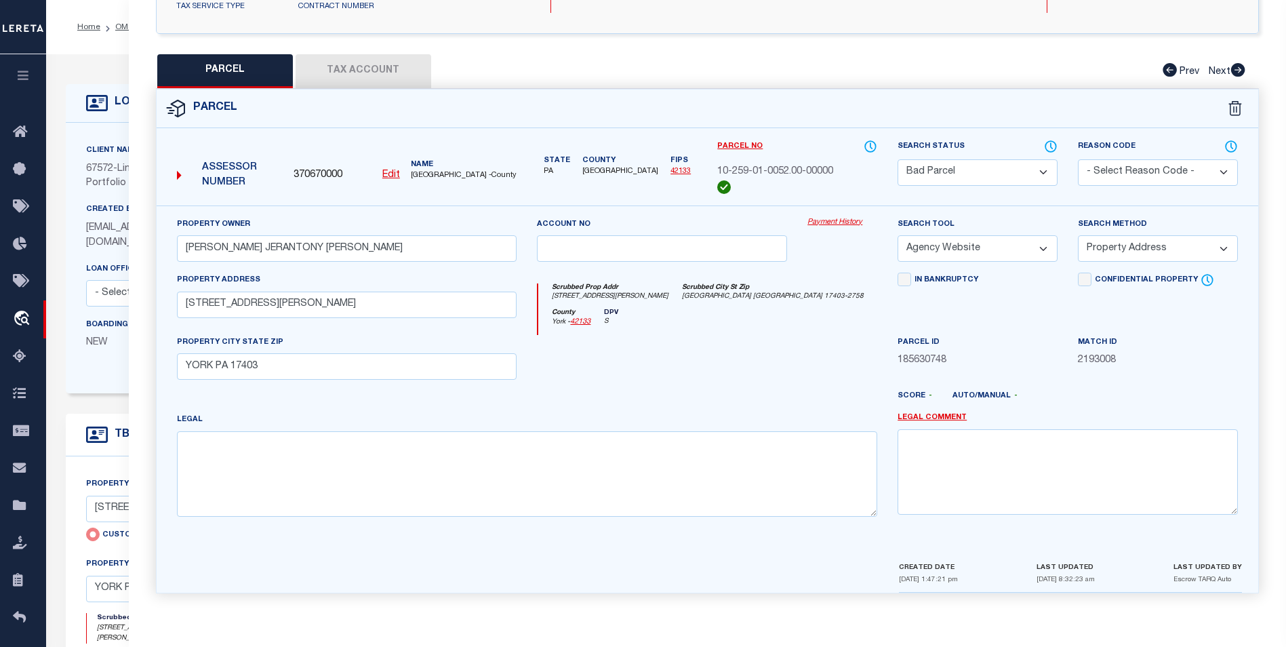
click at [375, 58] on button "Tax Account" at bounding box center [364, 71] width 136 height 34
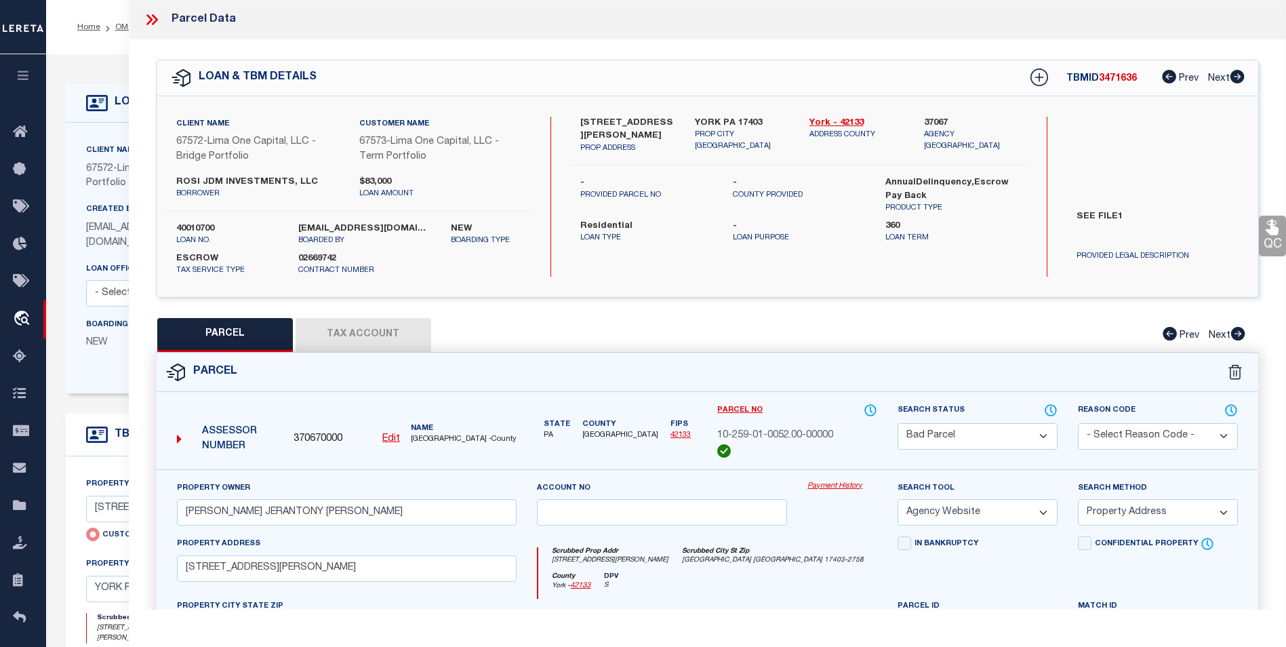
select select "100"
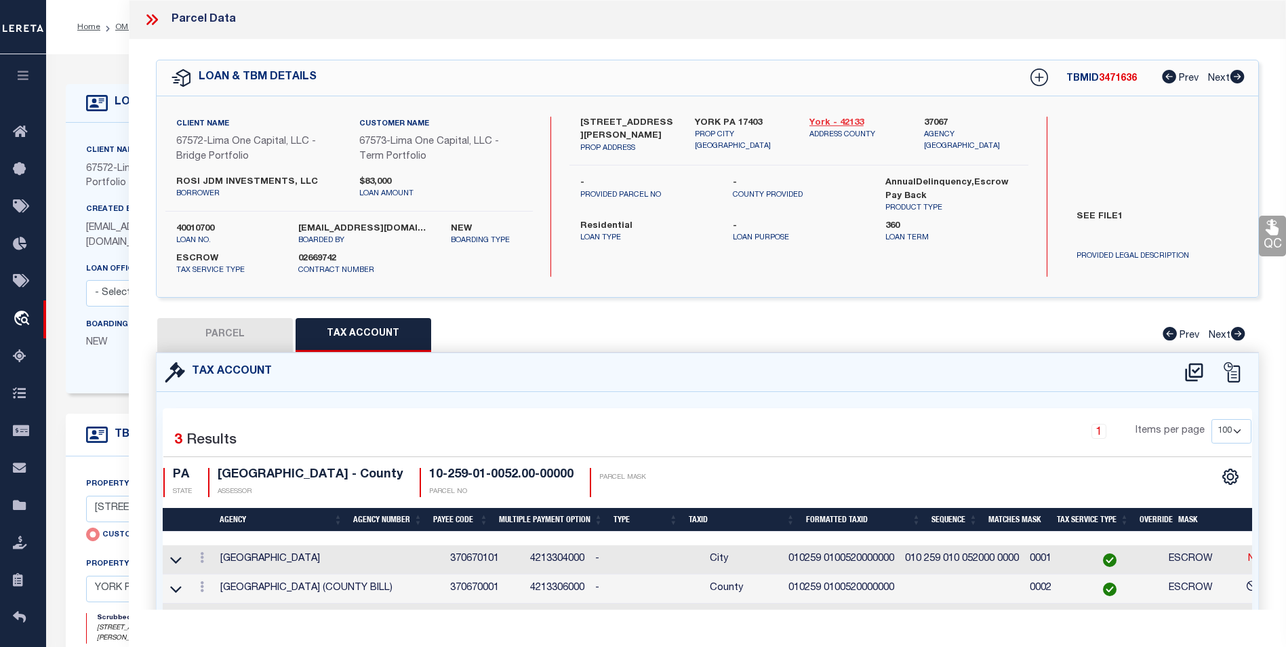
click at [824, 119] on link "York - 42133" at bounding box center [856, 124] width 94 height 14
click at [399, 336] on button "Tax Account" at bounding box center [364, 335] width 136 height 34
select select "100"
click at [260, 336] on button "PARCEL" at bounding box center [225, 335] width 136 height 34
select select "AS"
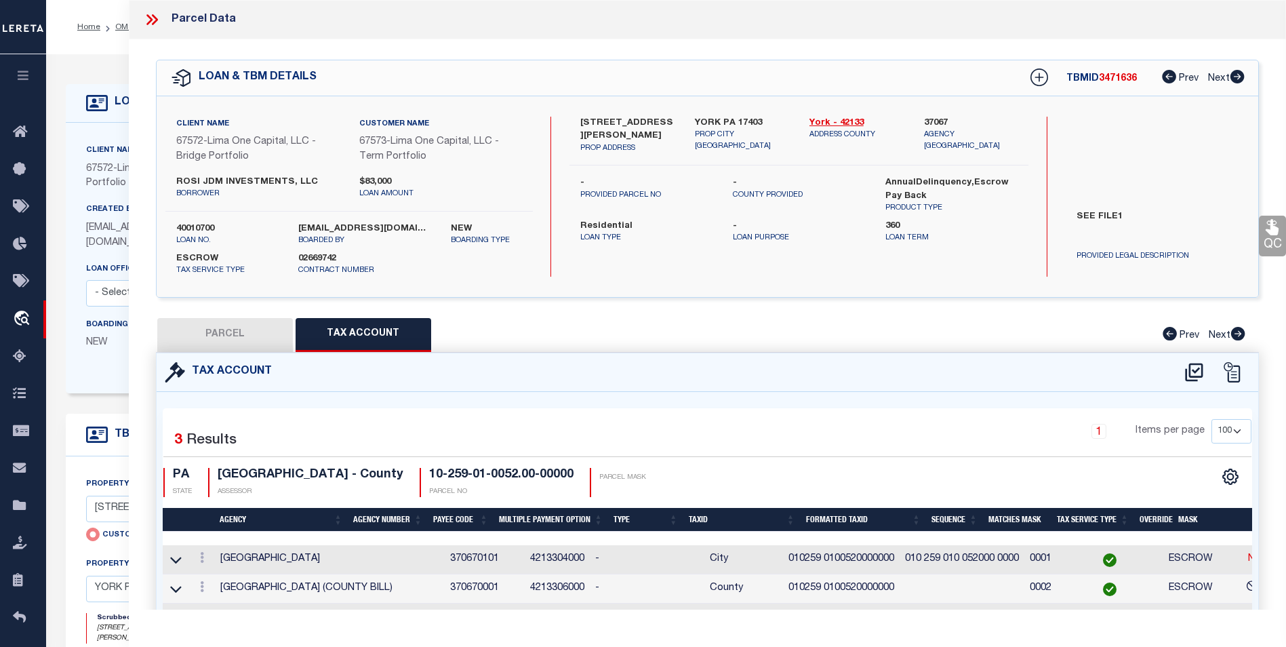
select select
checkbox input "false"
select select "BP"
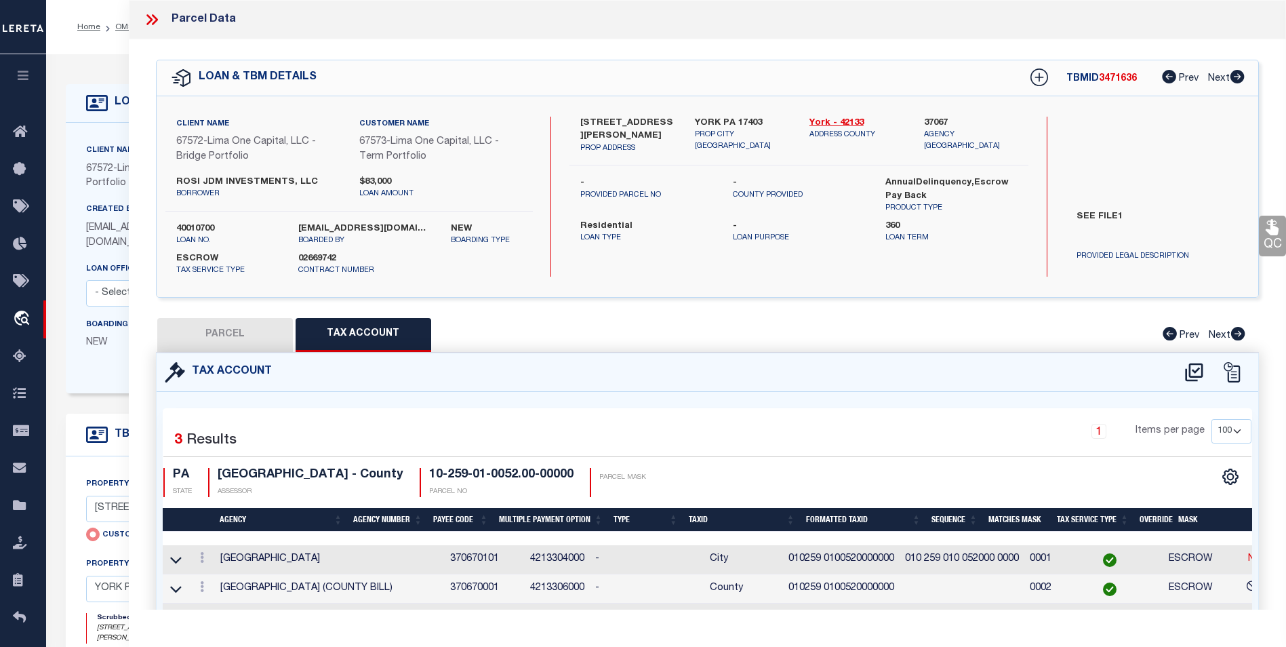
type input "AYALA JERANTONY KRIS"
select select "AGW"
select select "ADD"
type input "550 WILSON CT"
type input "YORK PA 17403"
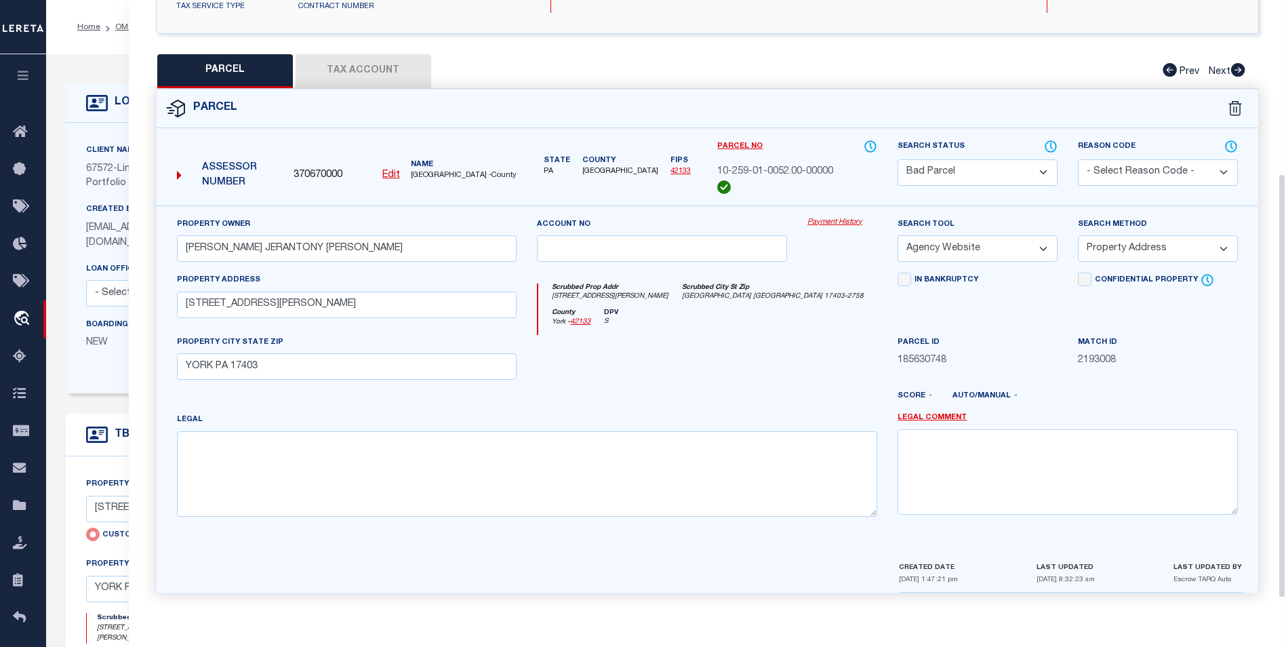
scroll to position [266, 0]
drag, startPoint x: 363, startPoint y: 66, endPoint x: 402, endPoint y: 66, distance: 39.3
click at [363, 66] on button "Tax Account" at bounding box center [364, 71] width 136 height 34
select select "100"
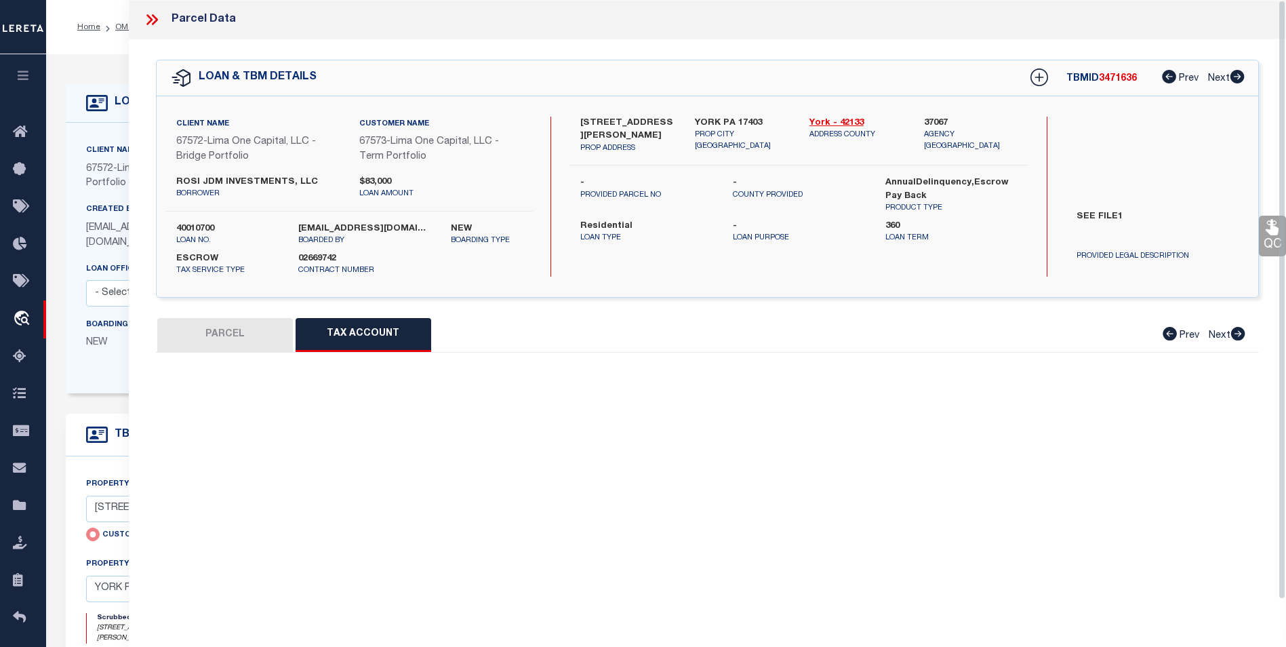
select select "100"
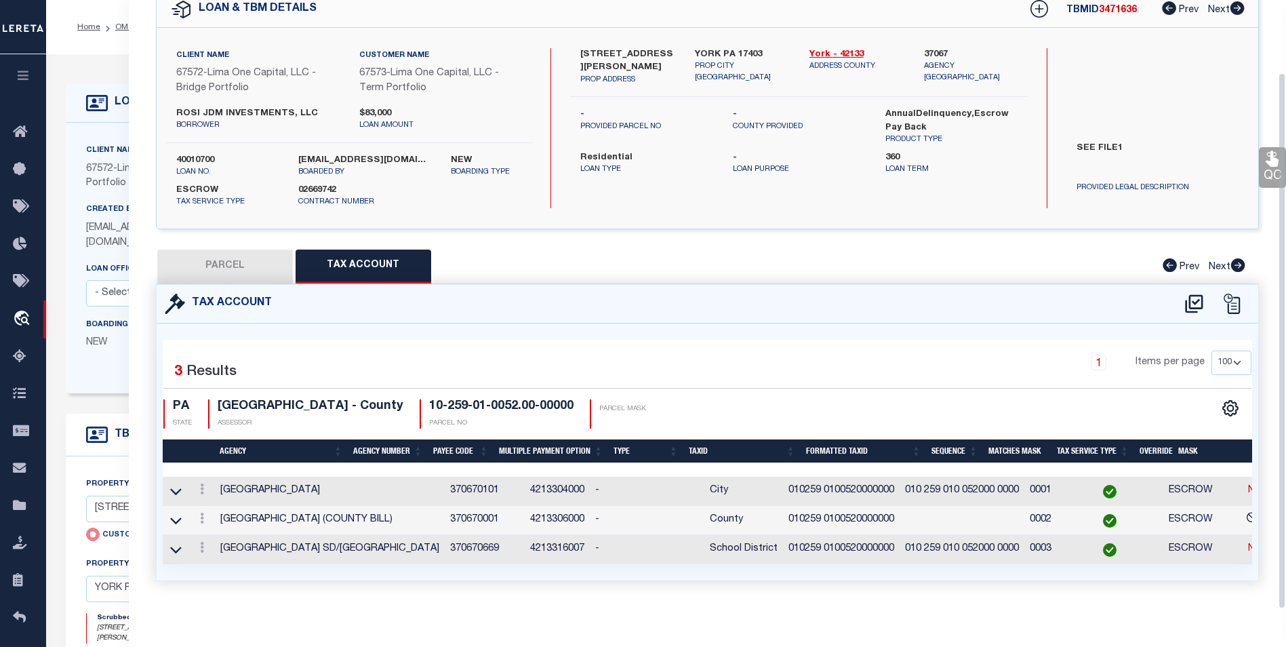
scroll to position [83, 0]
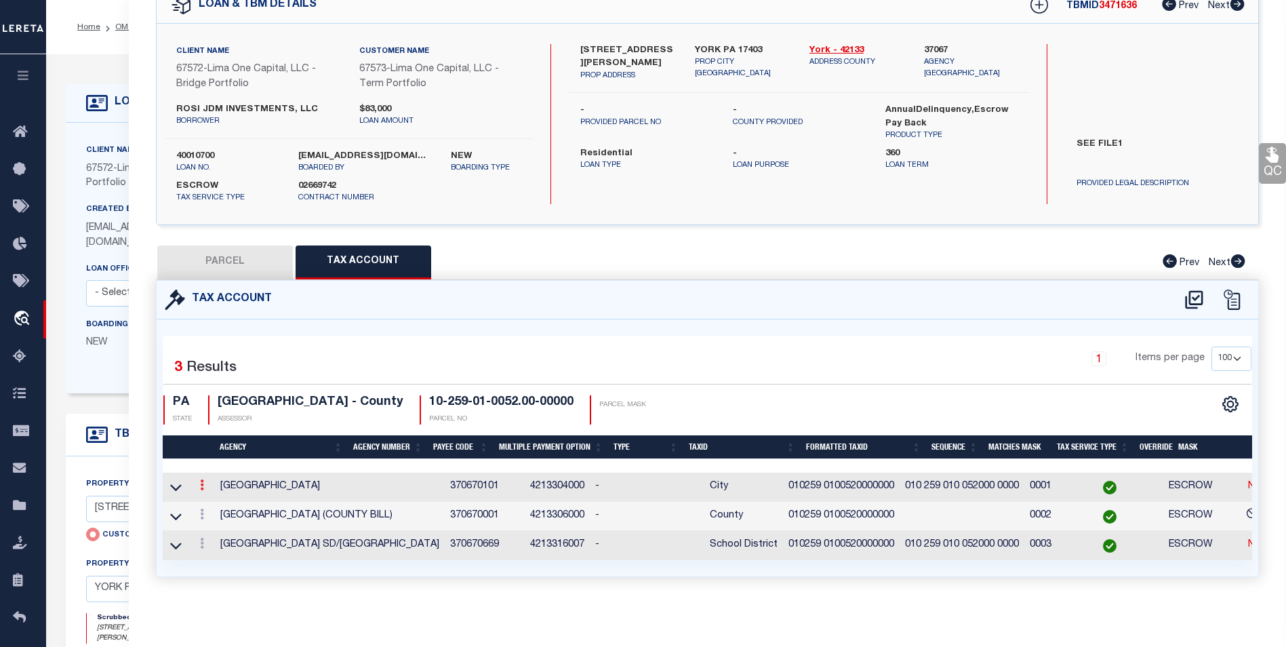
click at [203, 479] on icon at bounding box center [202, 484] width 4 height 11
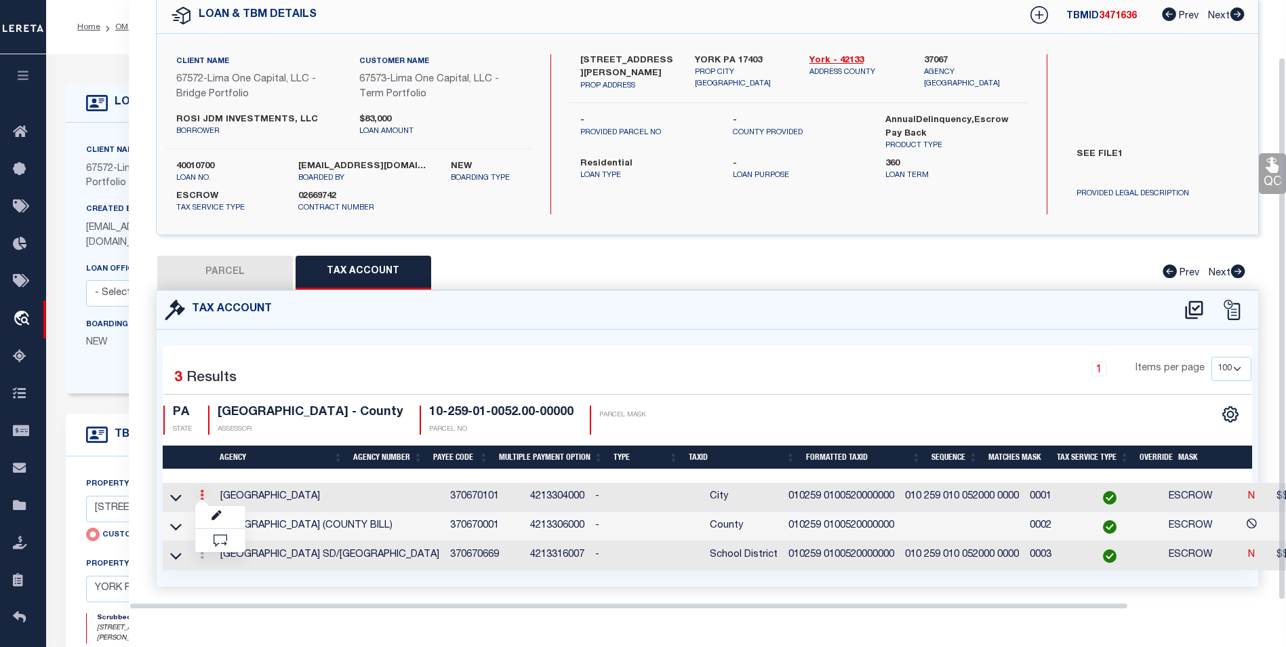
scroll to position [64, 0]
click at [216, 512] on icon "" at bounding box center [217, 515] width 10 height 10
type input "010259 0100520000000"
type textarea "$$0$$$*&&&&&&&&&&&&&"
checkbox input "true"
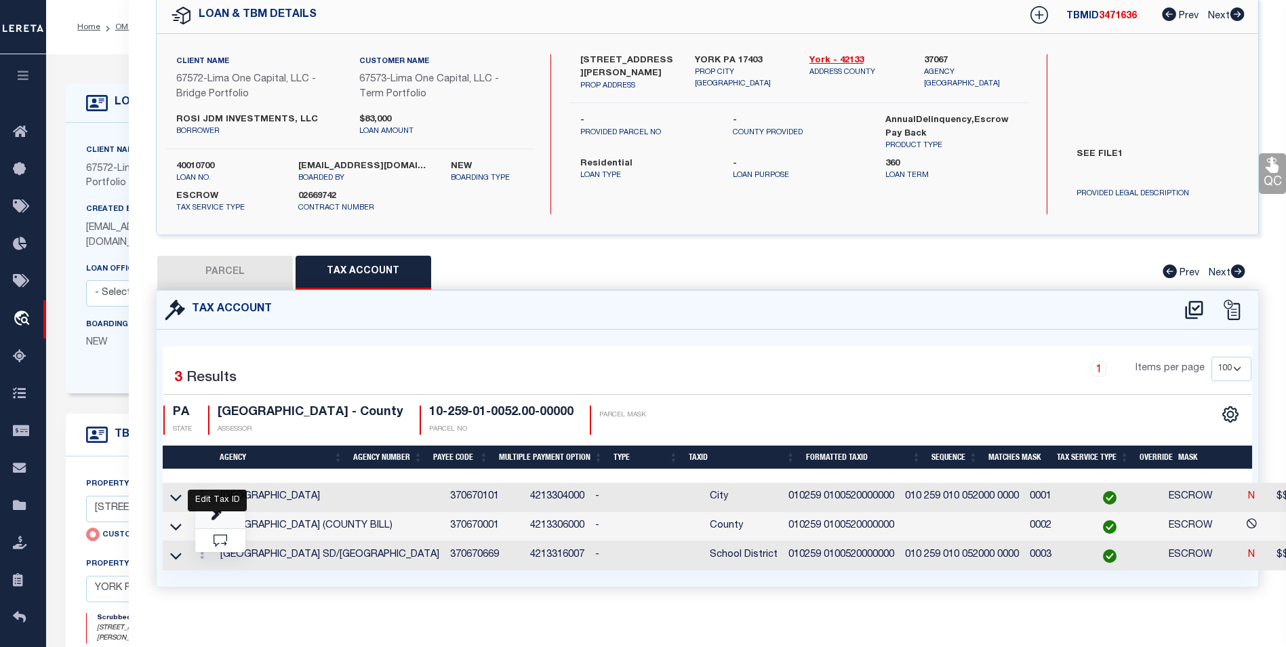
type input "XXX XXX XXX XXXXXX XXXXX*"
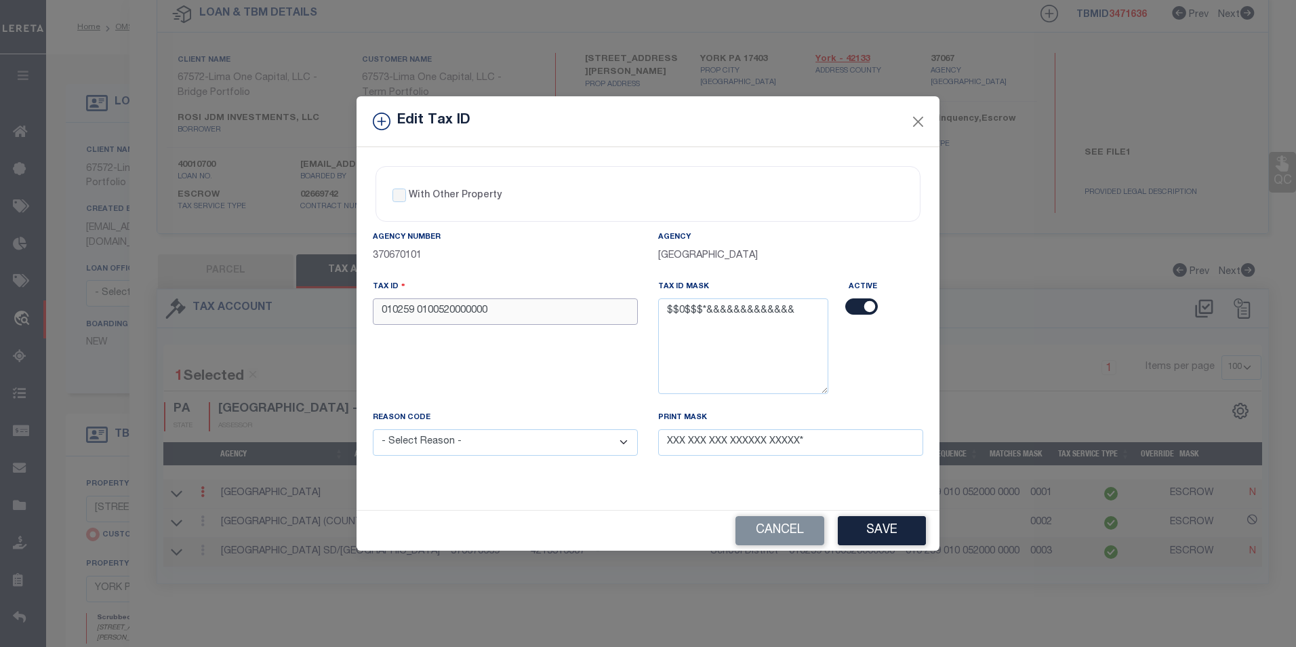
drag, startPoint x: 414, startPoint y: 311, endPoint x: 378, endPoint y: 311, distance: 36.6
click at [378, 311] on input "010259 0100520000000" at bounding box center [505, 311] width 265 height 26
drag, startPoint x: 488, startPoint y: 315, endPoint x: 374, endPoint y: 306, distance: 114.2
click at [374, 306] on input "011259 0100520000000" at bounding box center [505, 311] width 265 height 26
type input "011259 0100520000000"
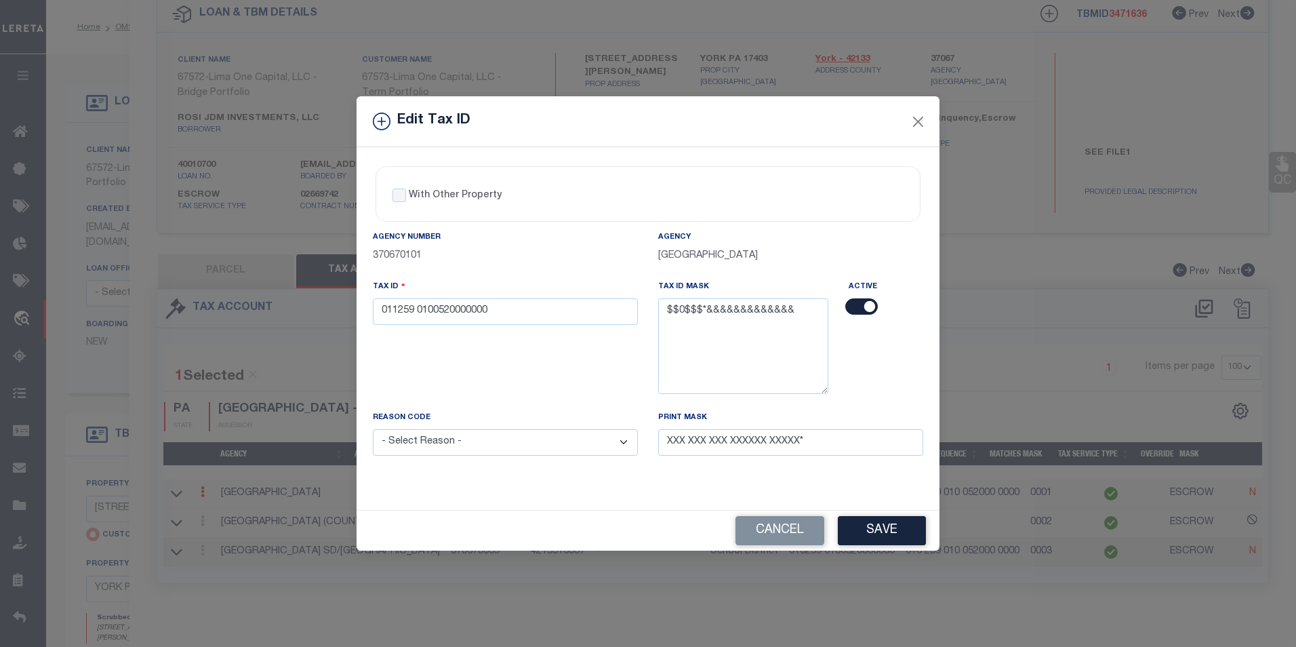
click at [500, 449] on select "- Select Reason - 099 - Other (Provide additional detail) ACT - Agency Changed …" at bounding box center [505, 442] width 265 height 26
select select "ACT"
click at [373, 430] on select "- Select Reason - 099 - Other (Provide additional detail) ACT - Agency Changed …" at bounding box center [505, 442] width 265 height 26
click at [913, 517] on button "Save" at bounding box center [882, 530] width 88 height 29
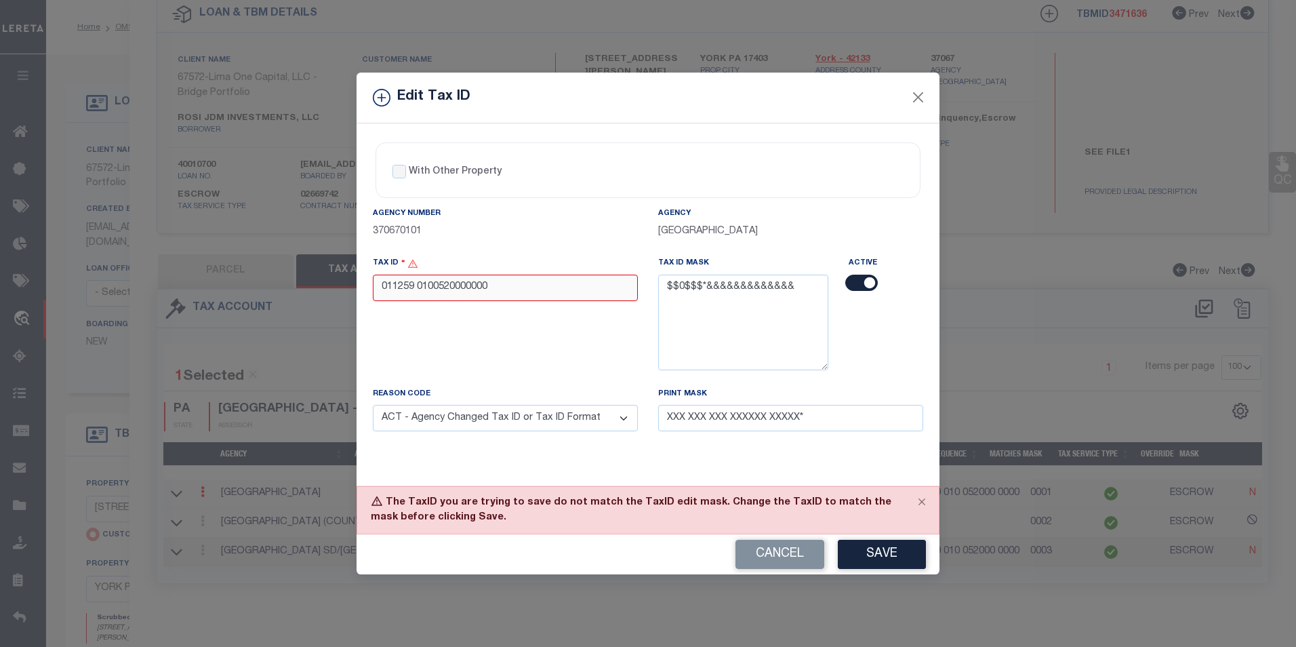
click at [414, 297] on input "011259 0100520000000" at bounding box center [505, 288] width 265 height 26
drag, startPoint x: 489, startPoint y: 292, endPoint x: 373, endPoint y: 293, distance: 116.6
click at [373, 293] on input "011259 0100520000000" at bounding box center [505, 288] width 265 height 26
type input "0"
click at [871, 560] on button "Save" at bounding box center [882, 554] width 88 height 29
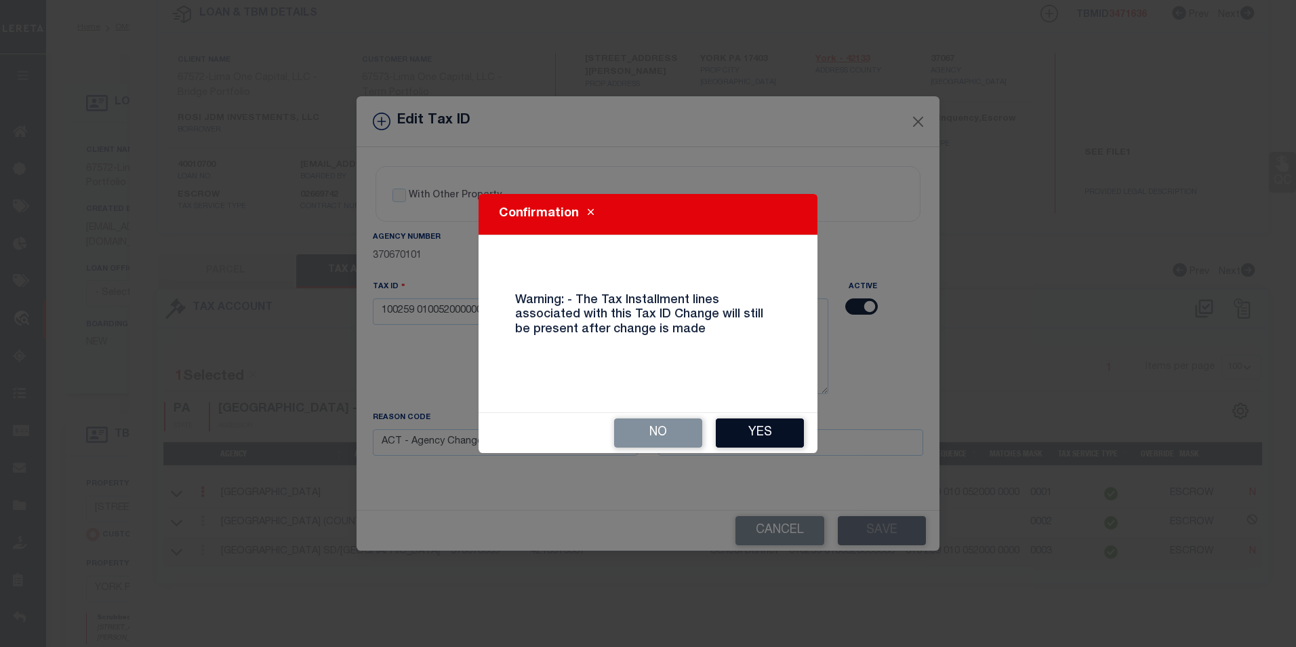
click at [765, 430] on button "Yes" at bounding box center [760, 432] width 88 height 29
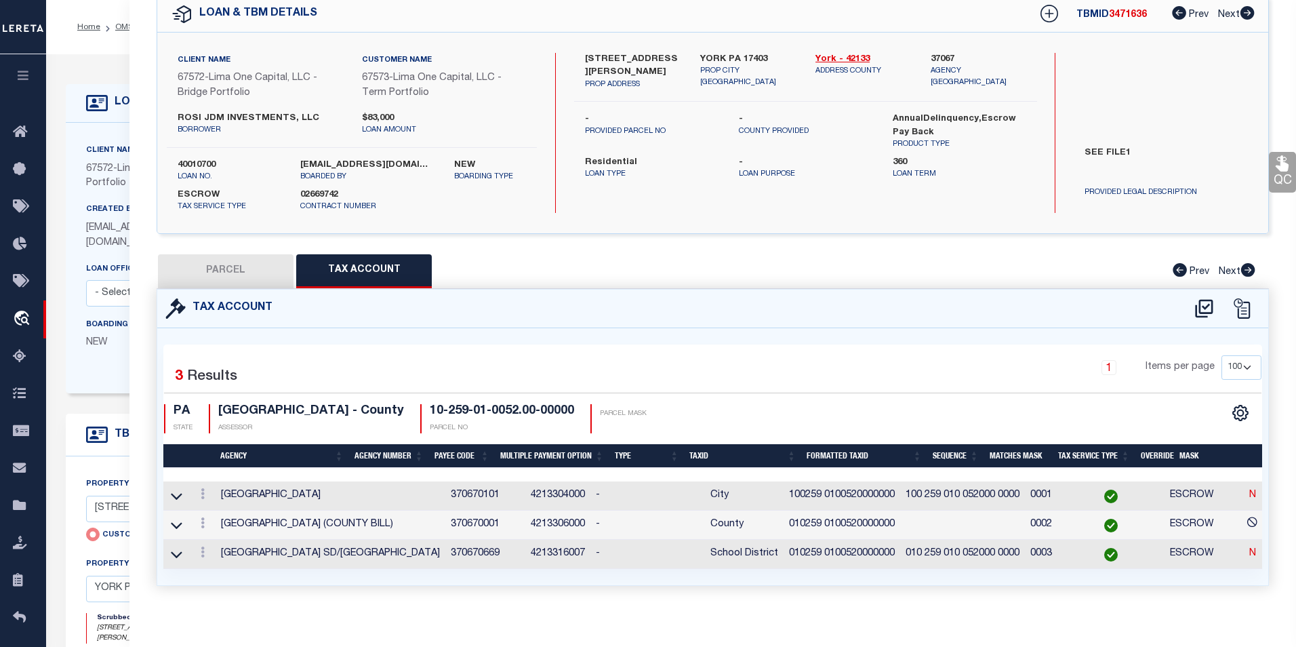
type input "010259 0100520000000"
select select
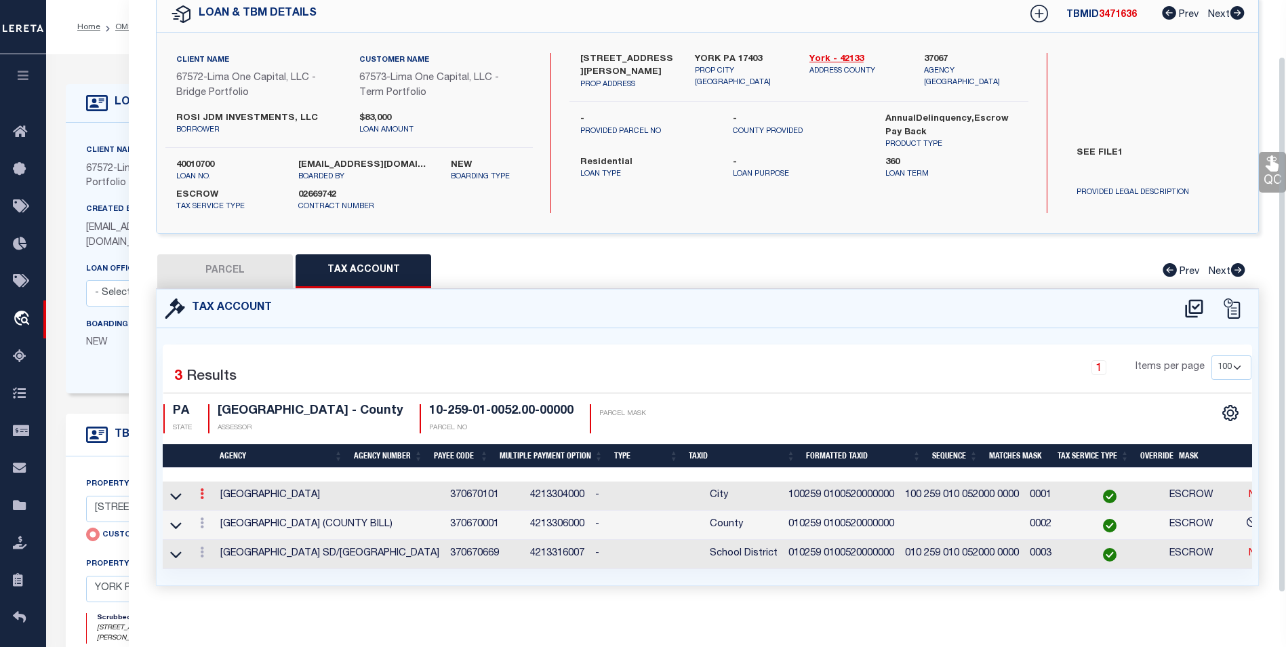
click at [207, 496] on link at bounding box center [202, 495] width 15 height 11
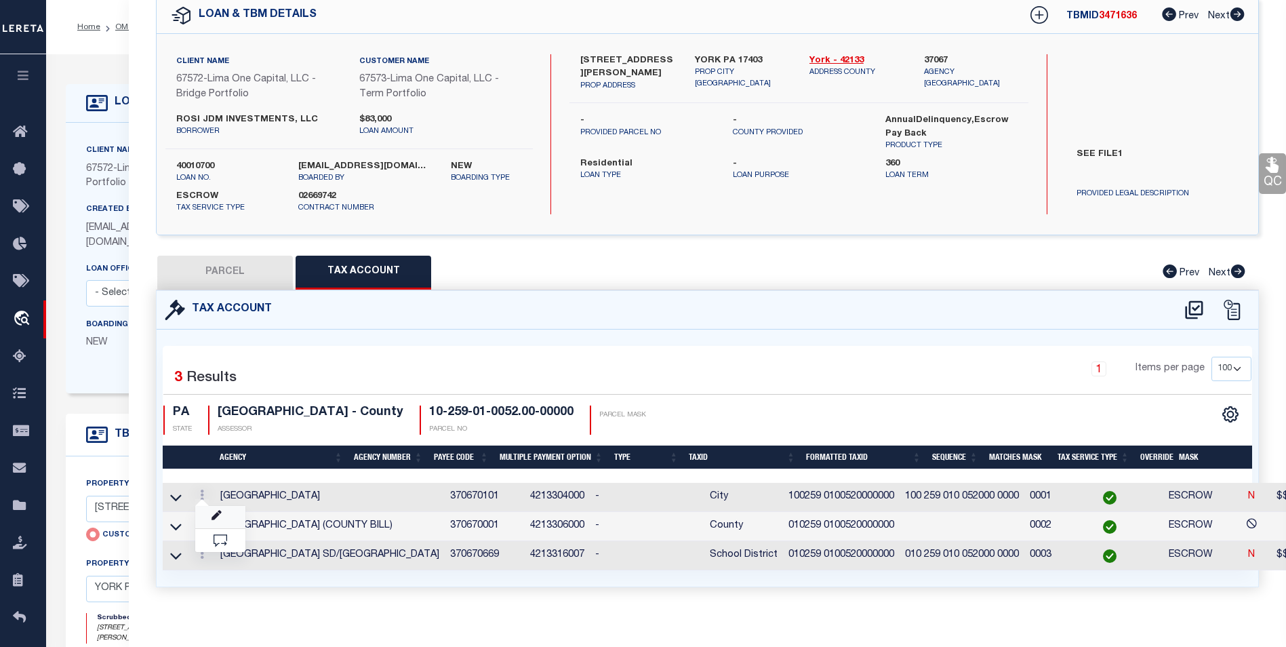
click at [226, 510] on link at bounding box center [220, 517] width 50 height 22
type input "100259 0100520000000"
select select "ACT"
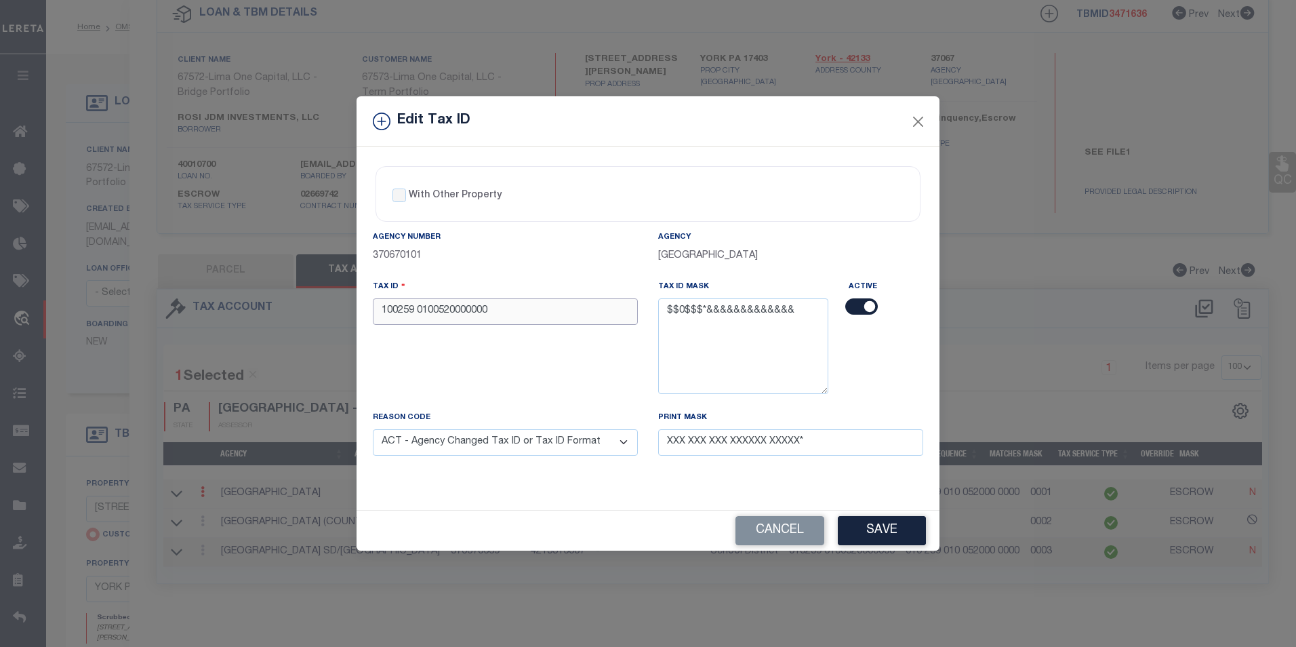
drag, startPoint x: 491, startPoint y: 312, endPoint x: 362, endPoint y: 319, distance: 129.7
click at [362, 319] on div "With Other Property With Other Property Type Temporary Permanent Parent Parcel …" at bounding box center [648, 328] width 583 height 363
click at [918, 121] on button "Close" at bounding box center [919, 122] width 18 height 18
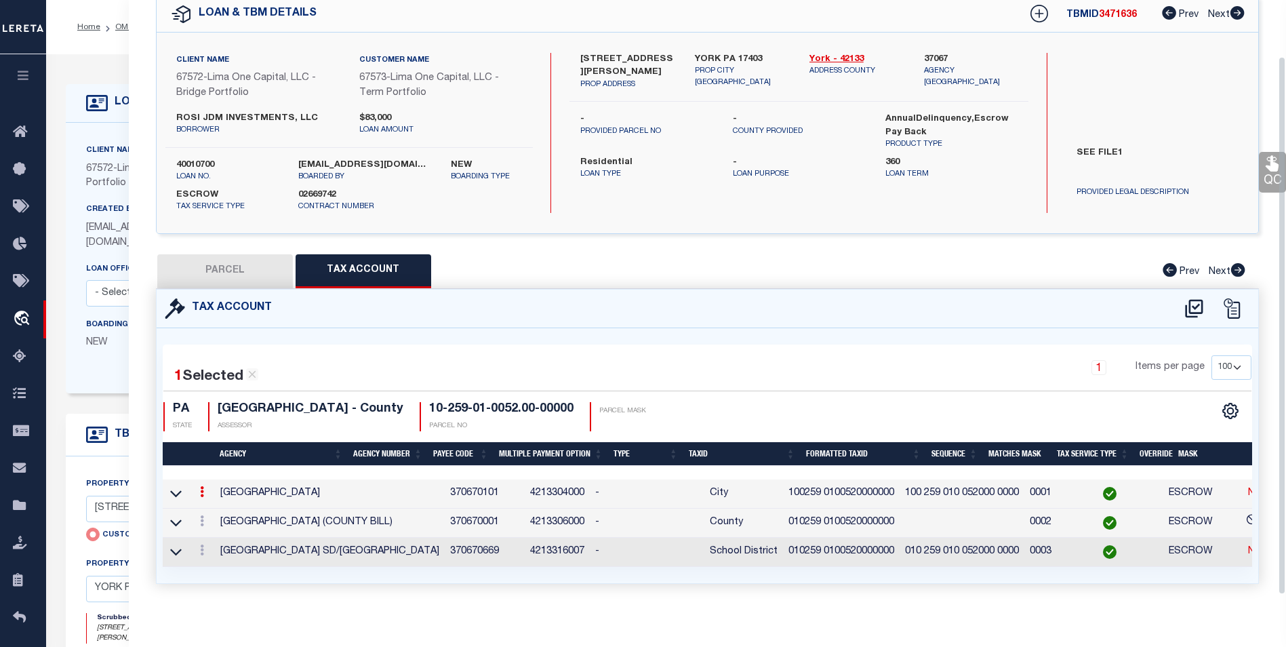
click at [199, 529] on div at bounding box center [202, 523] width 15 height 16
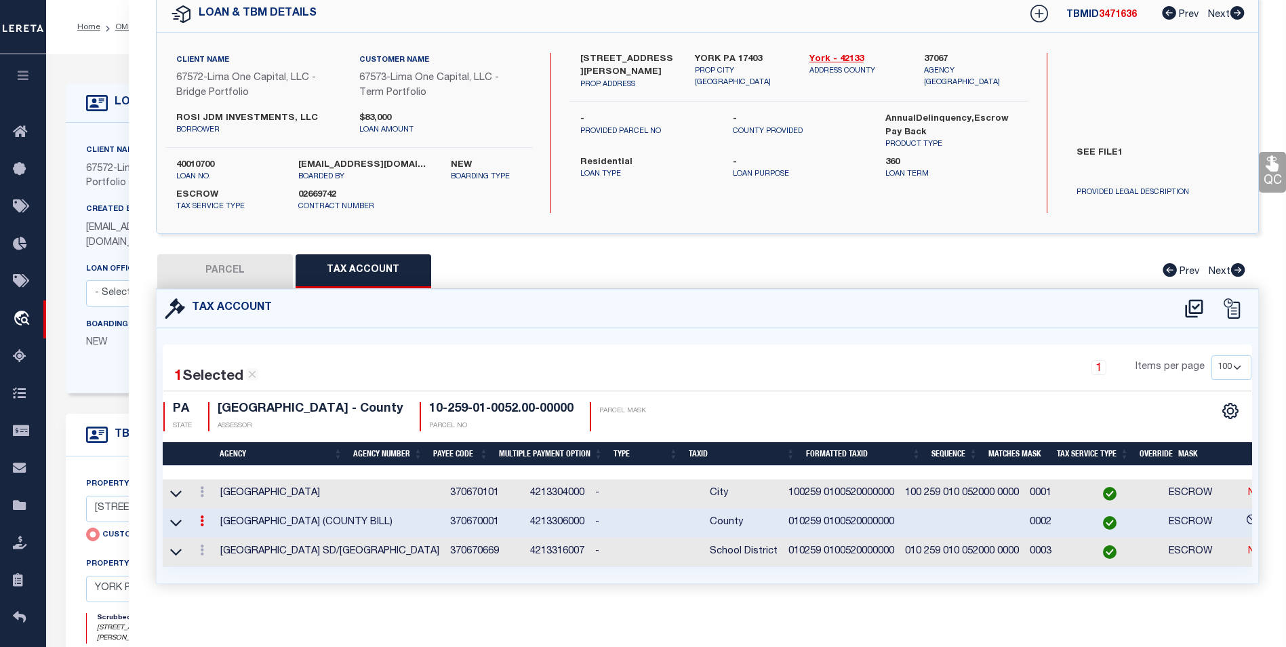
click at [201, 523] on icon at bounding box center [202, 520] width 4 height 11
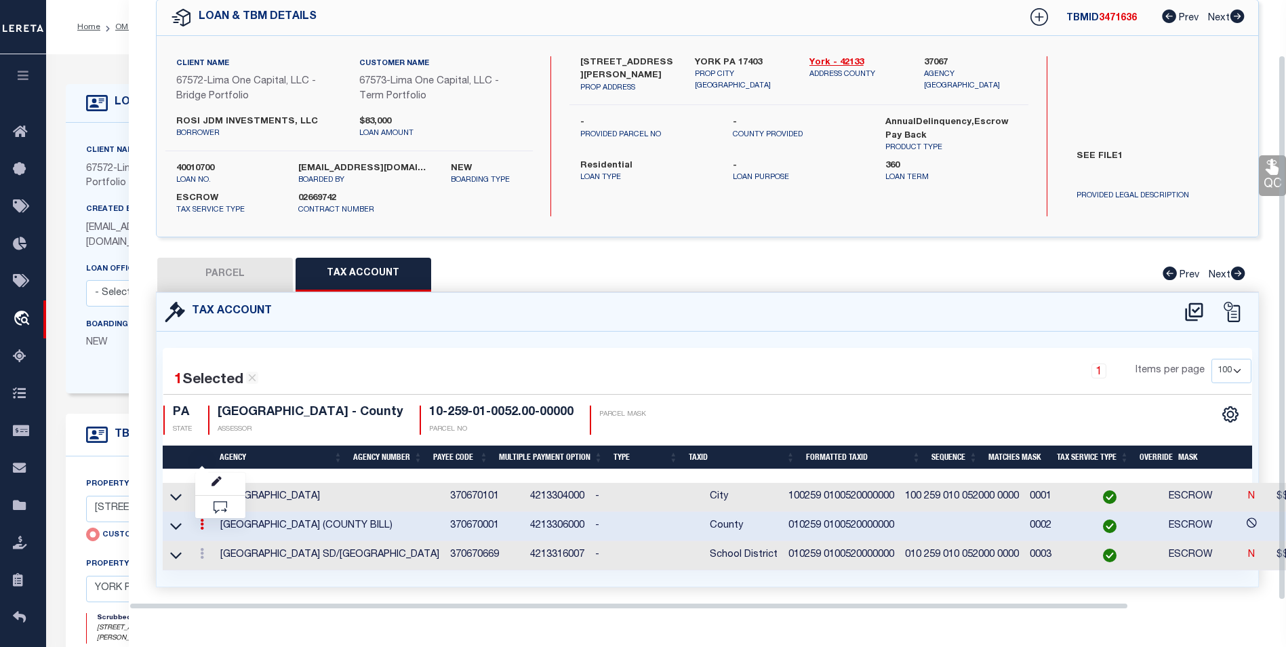
click at [286, 420] on div "YORK COUNTY - County ASSESSOR" at bounding box center [305, 419] width 195 height 29
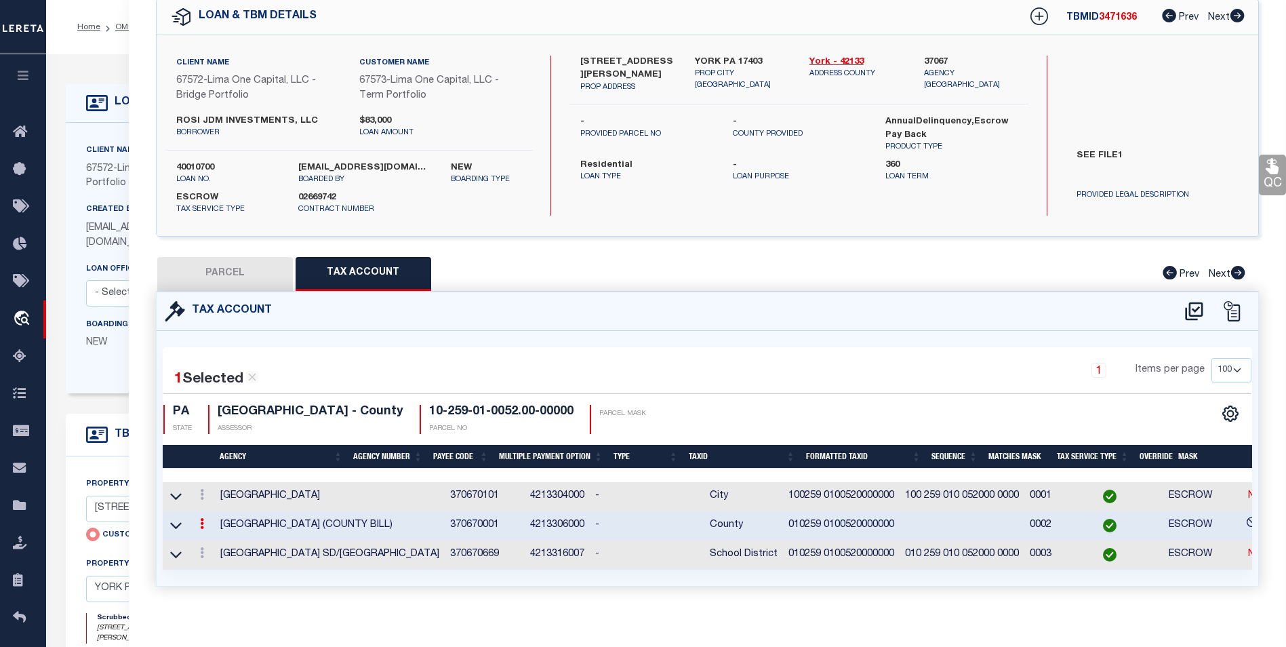
click at [204, 521] on link at bounding box center [202, 525] width 15 height 11
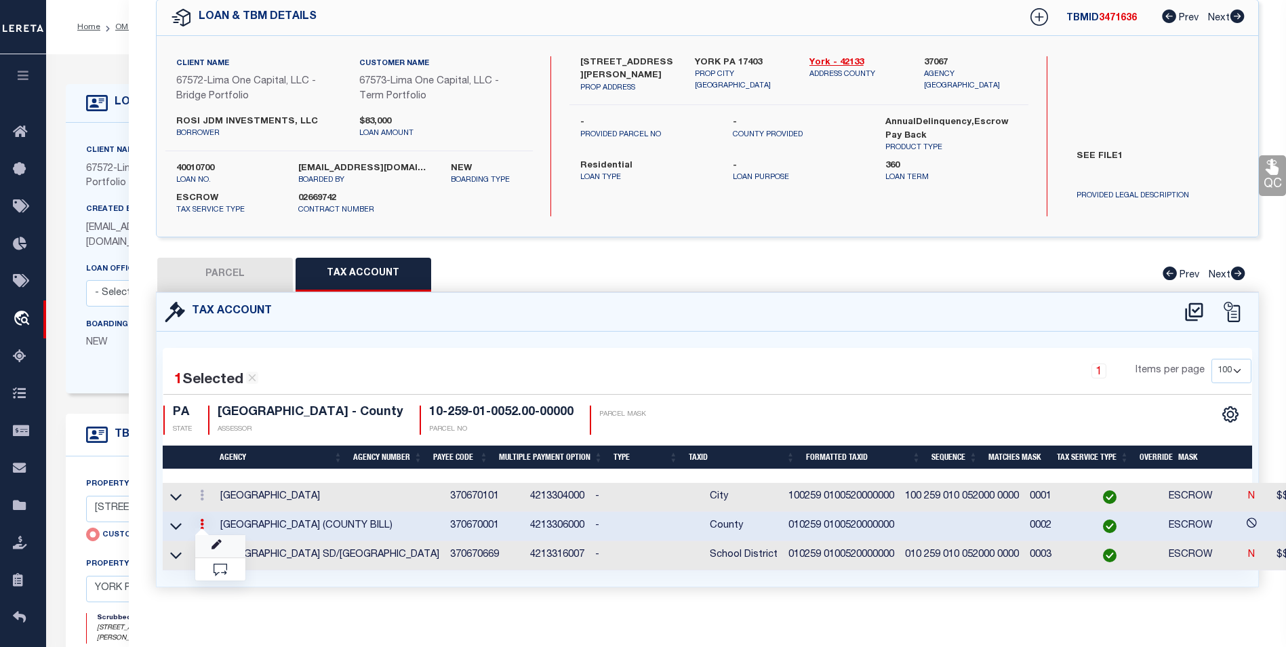
click at [233, 548] on link at bounding box center [220, 546] width 50 height 22
type input "010259 0100520000000"
select select
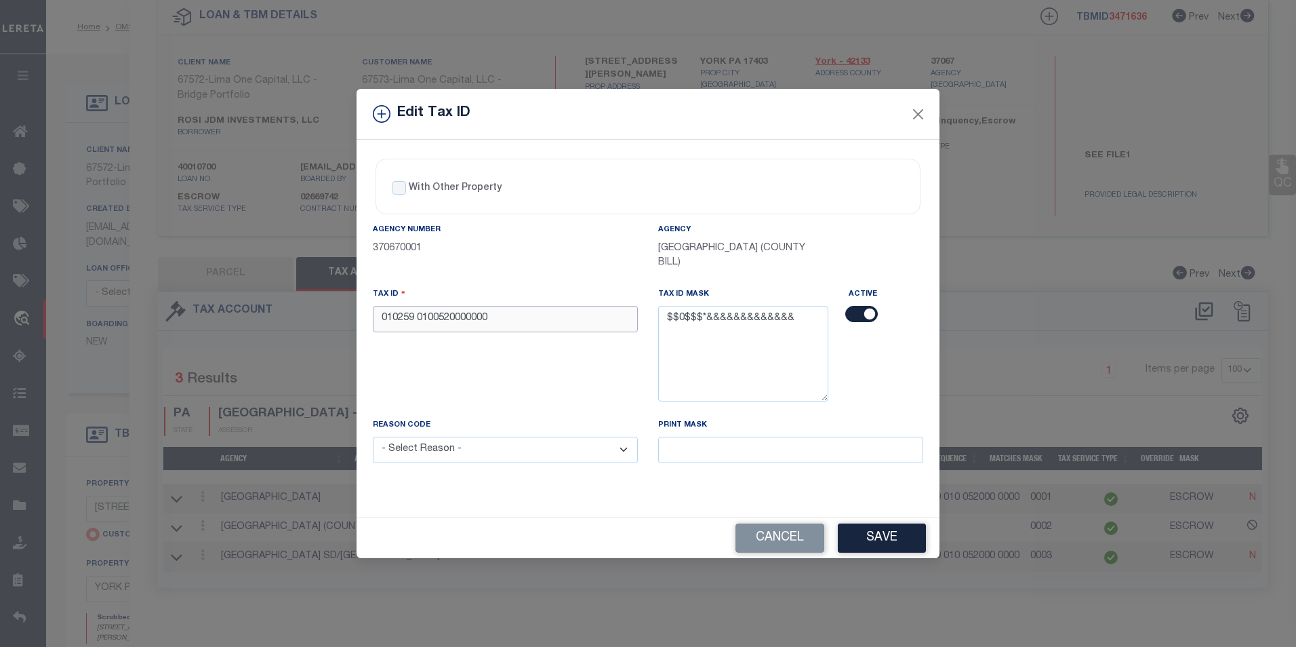
drag, startPoint x: 526, startPoint y: 317, endPoint x: 382, endPoint y: 326, distance: 144.7
click at [382, 326] on div "Tax ID 010259 0100520000000" at bounding box center [505, 352] width 285 height 131
paste input "10"
type input "100259 0100520000000"
click at [479, 441] on select "- Select Reason - 099 - Other (Provide additional detail) ACT - Agency Changed …" at bounding box center [505, 450] width 265 height 26
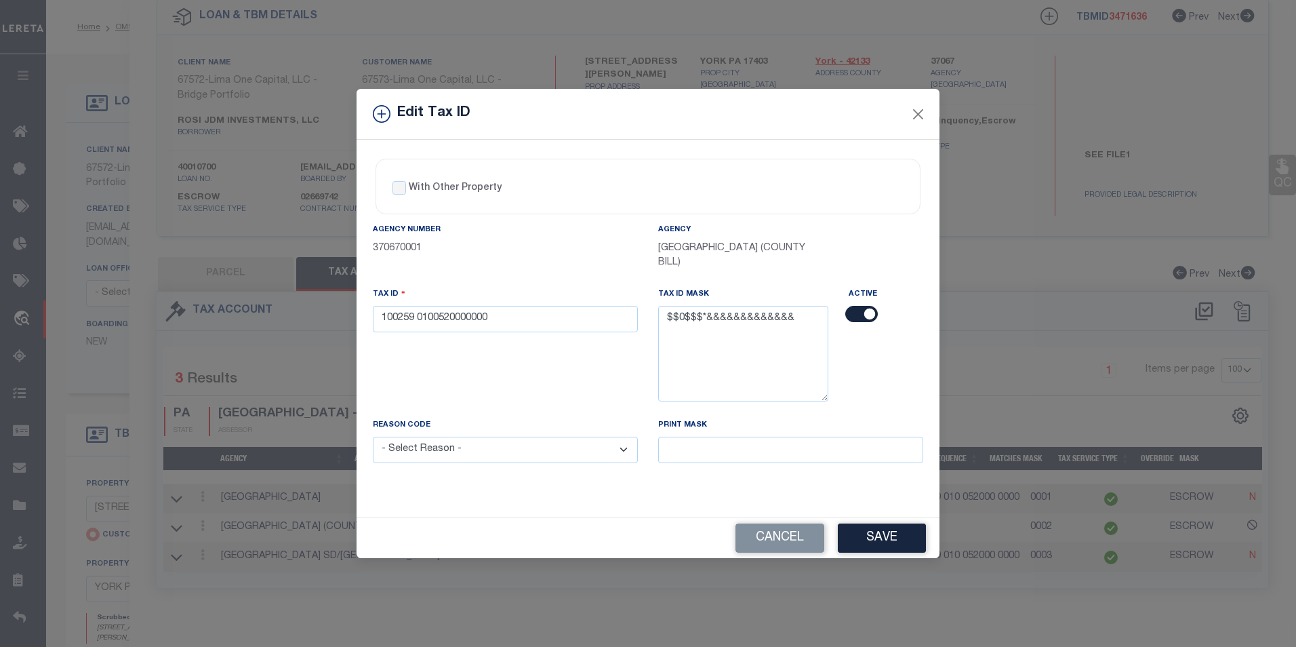
select select "ACT"
click at [373, 437] on select "- Select Reason - 099 - Other (Provide additional detail) ACT - Agency Changed …" at bounding box center [505, 450] width 265 height 26
click at [859, 523] on button "Save" at bounding box center [882, 537] width 88 height 29
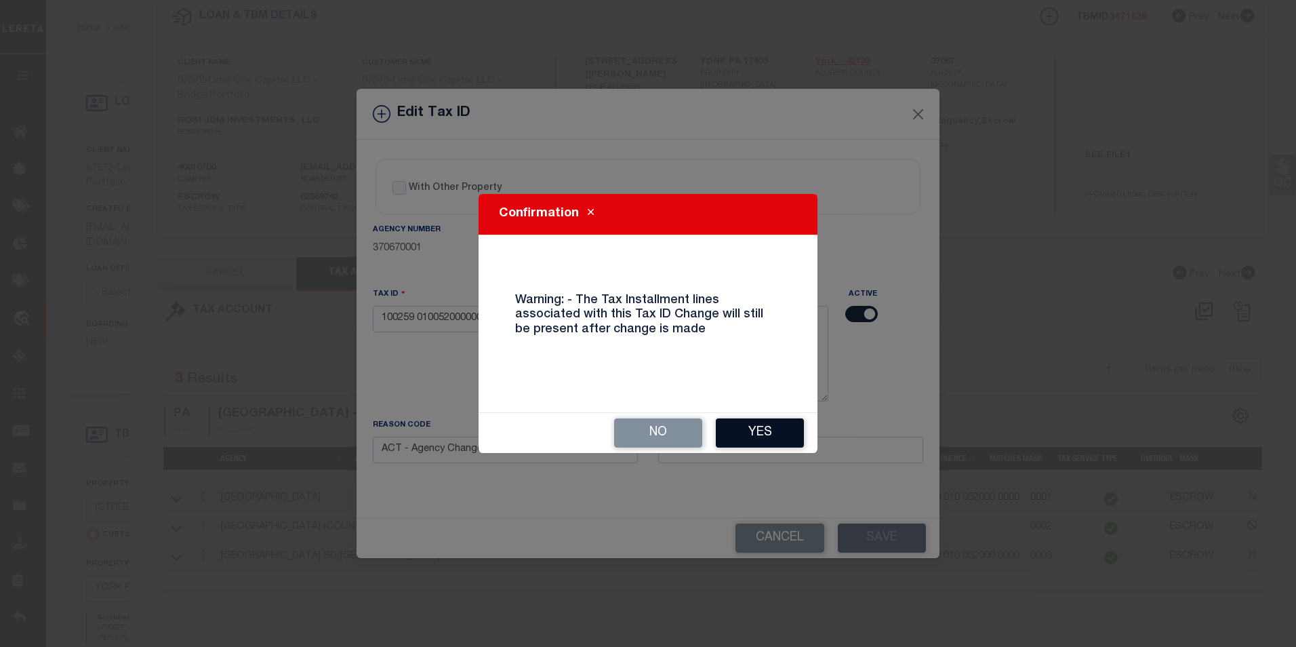
click at [755, 428] on button "Yes" at bounding box center [760, 432] width 88 height 29
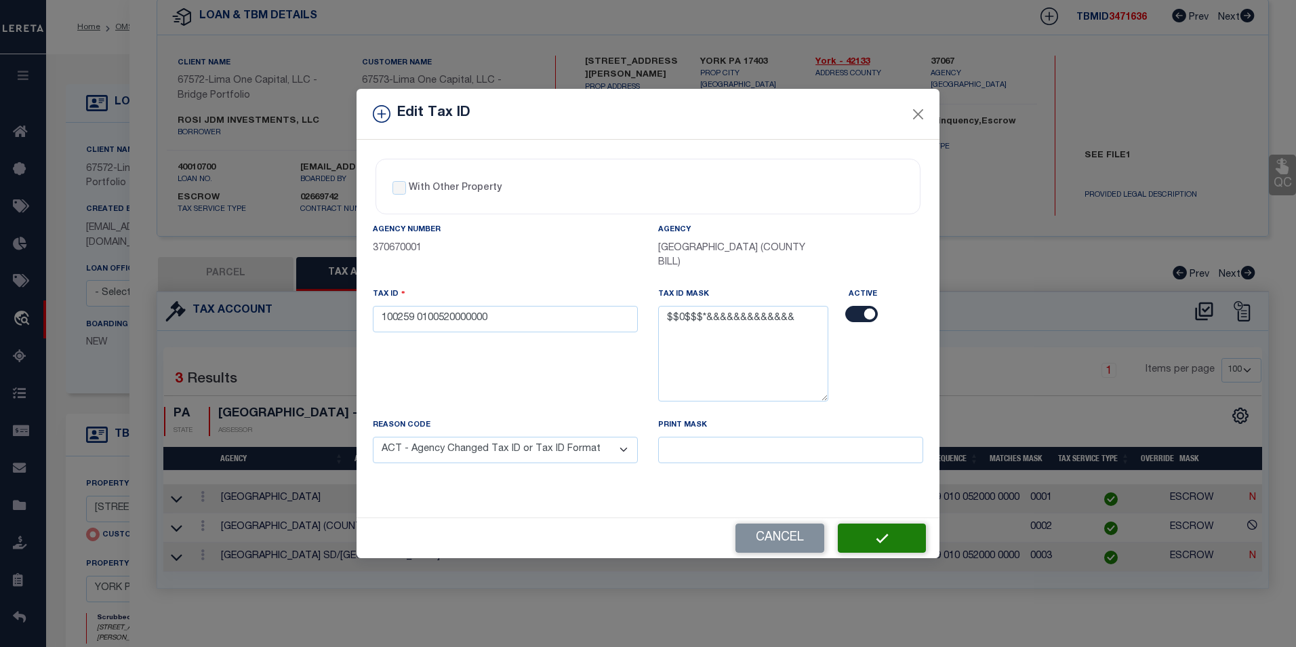
type input "010259 0100520000000"
select select
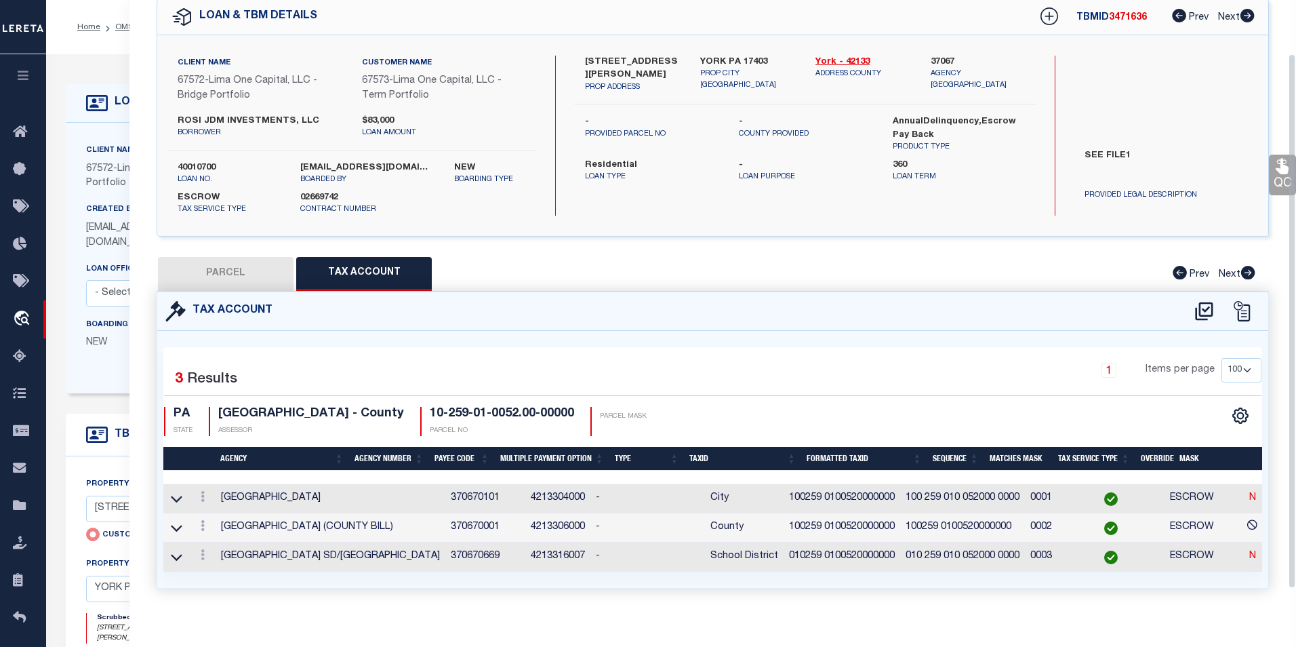
select select
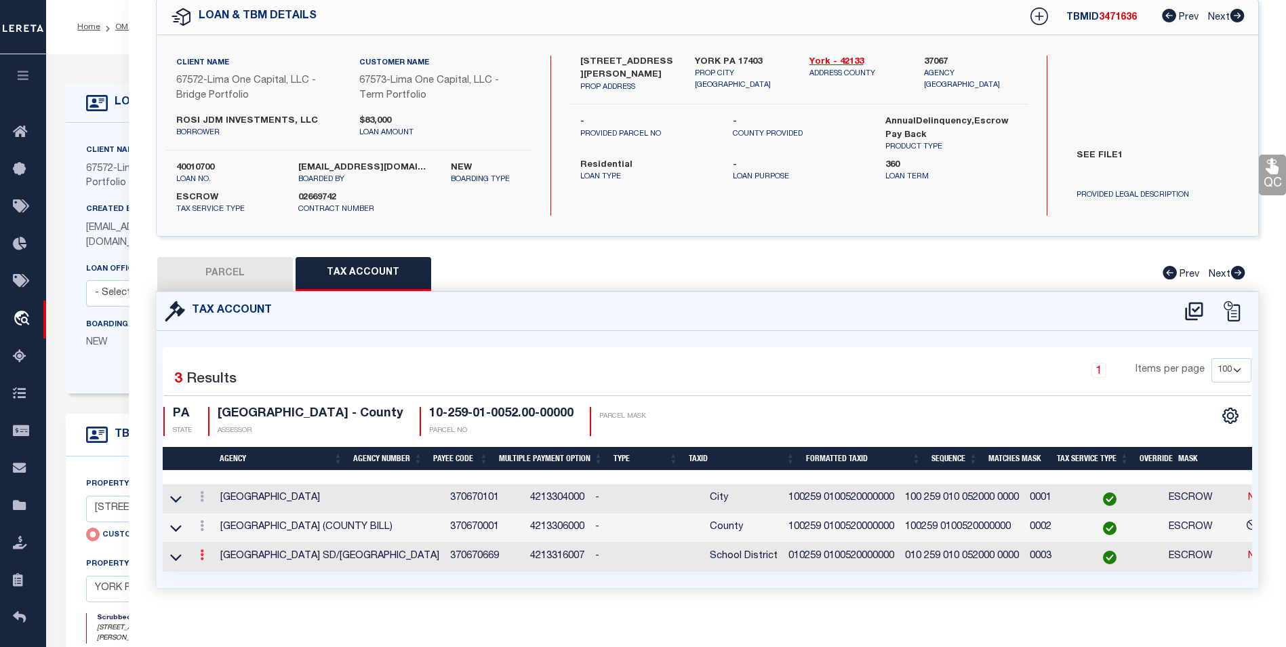
click at [203, 560] on icon at bounding box center [202, 554] width 4 height 11
click at [220, 516] on icon at bounding box center [217, 513] width 10 height 10
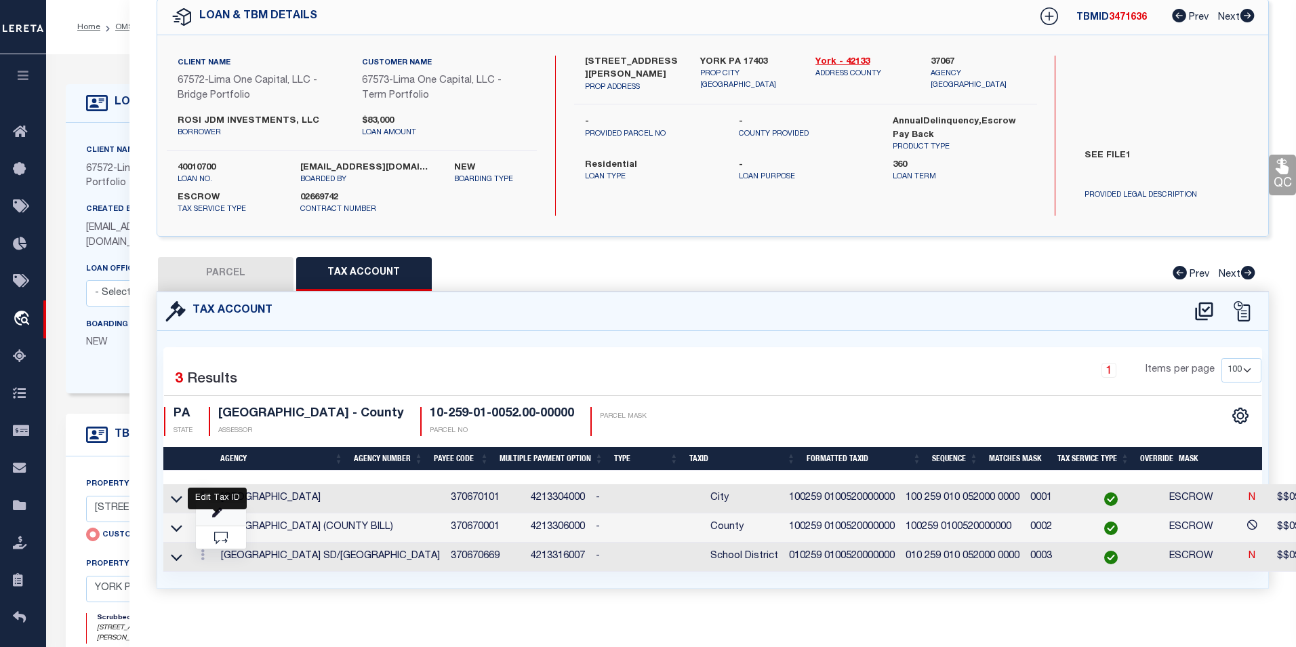
type input "XXX XXX XXX XXXXXX XXXXX*"
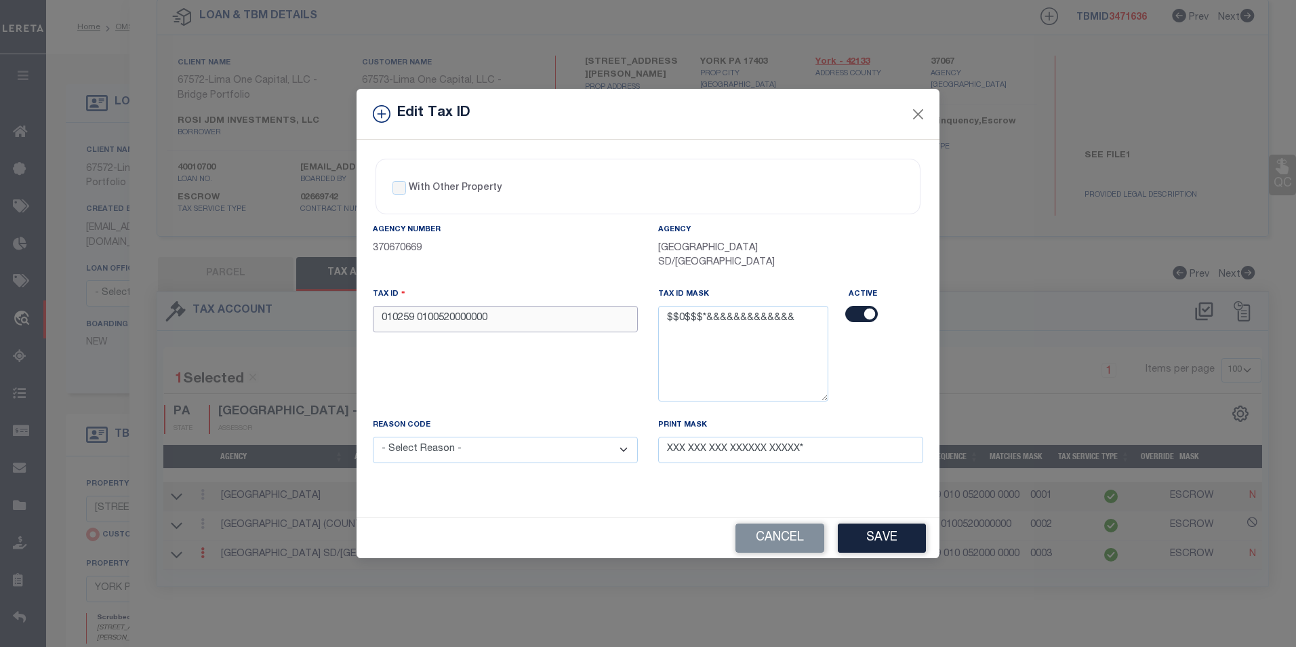
drag, startPoint x: 483, startPoint y: 308, endPoint x: 310, endPoint y: 305, distance: 172.9
click at [310, 305] on div "Edit Tax ID With Other Property With Other Property Type Temporary" at bounding box center [648, 323] width 1296 height 647
paste input "10"
type input "100259 0100520000000"
click at [501, 443] on select "- Select Reason - 099 - Other (Provide additional detail) ACT - Agency Changed …" at bounding box center [505, 450] width 265 height 26
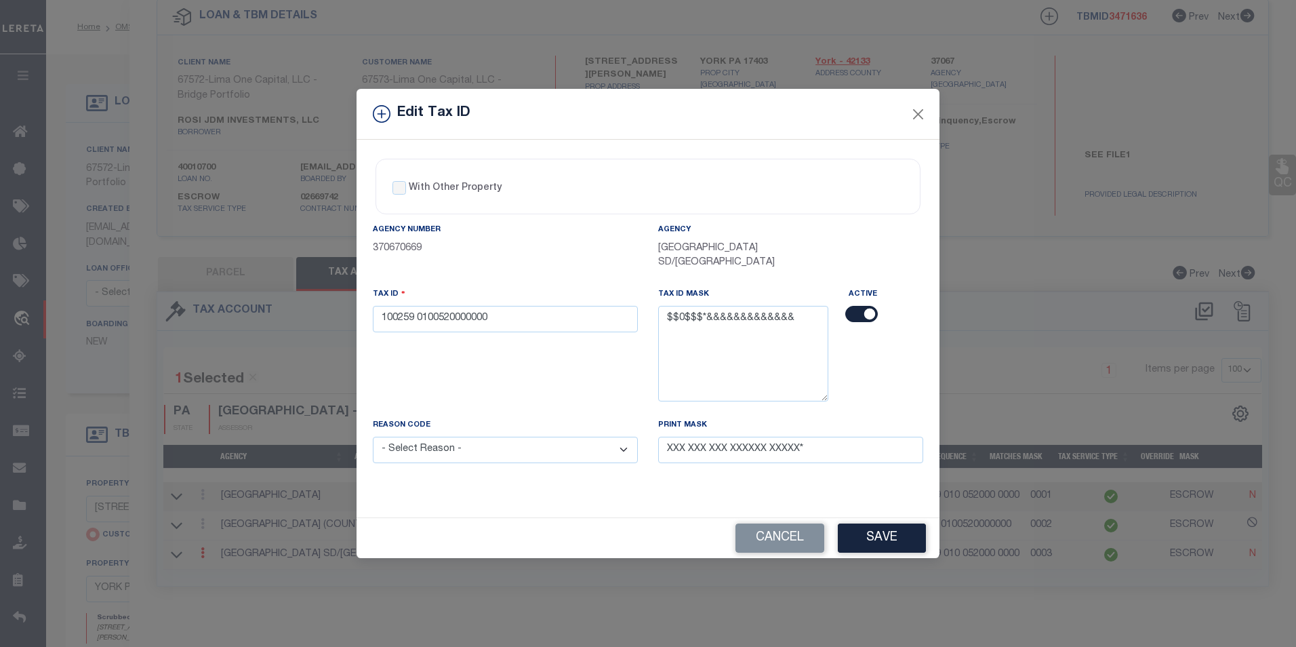
select select "ACT"
click at [373, 437] on select "- Select Reason - 099 - Other (Provide additional detail) ACT - Agency Changed …" at bounding box center [505, 450] width 265 height 26
click at [854, 532] on button "Save" at bounding box center [882, 537] width 88 height 29
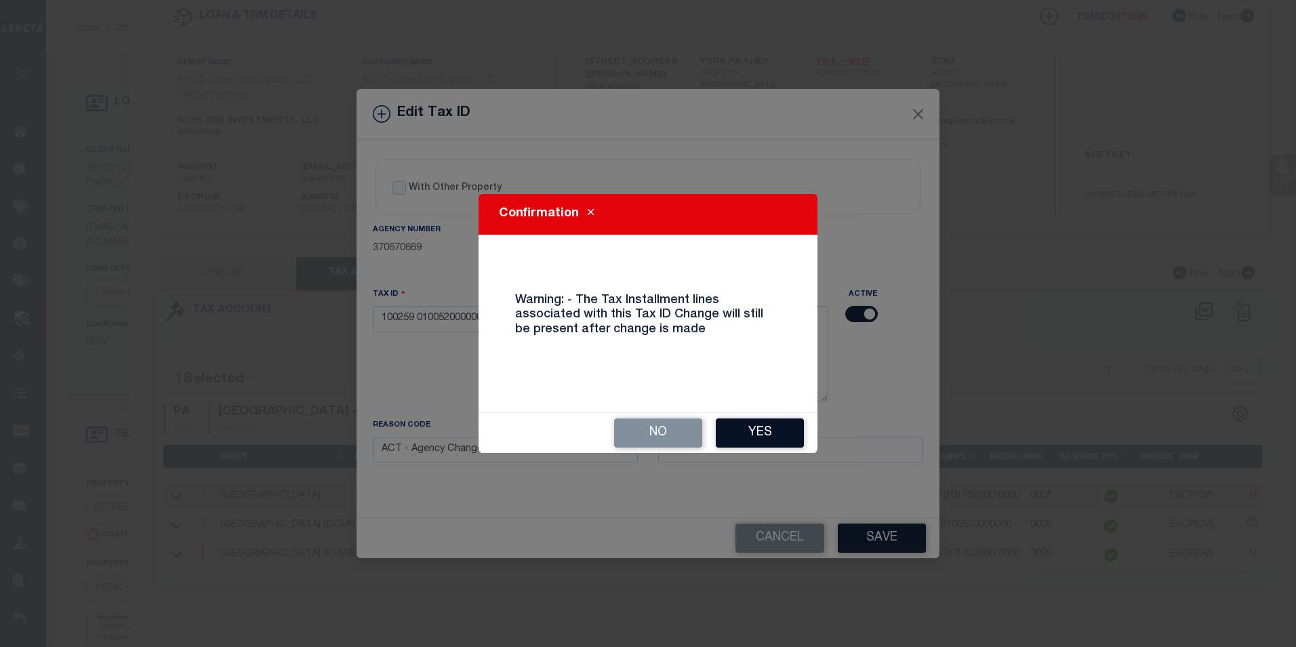
click at [778, 425] on button "Yes" at bounding box center [760, 432] width 88 height 29
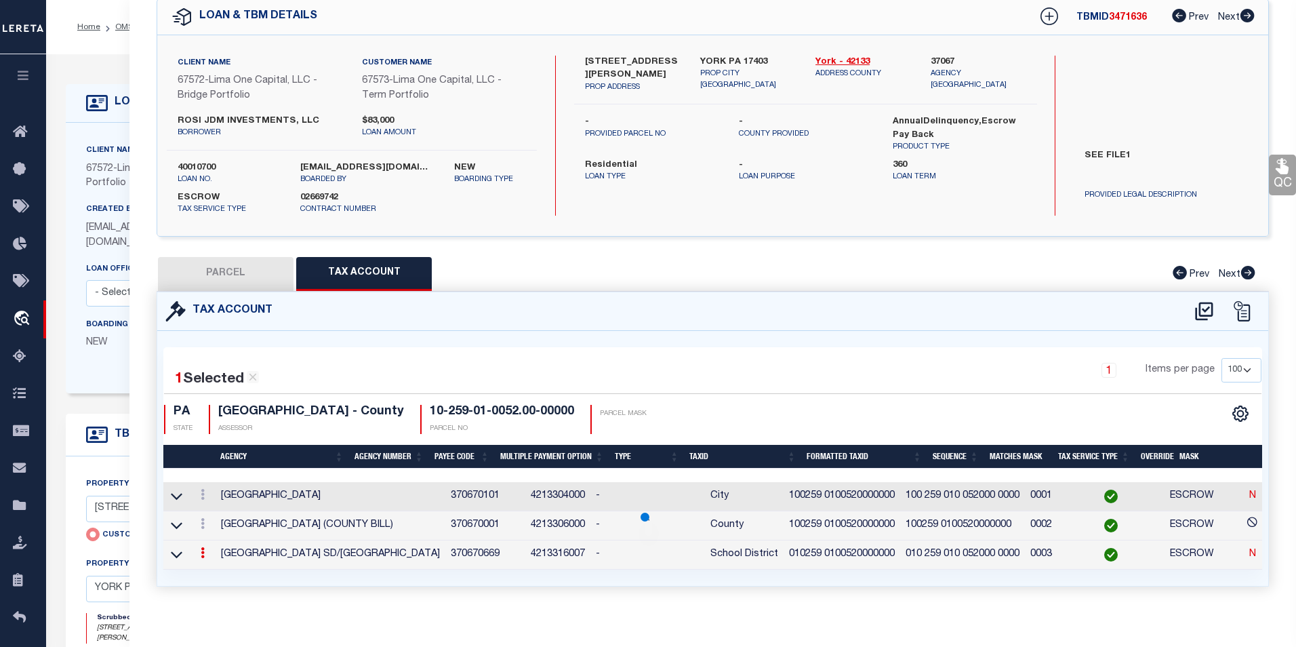
select select
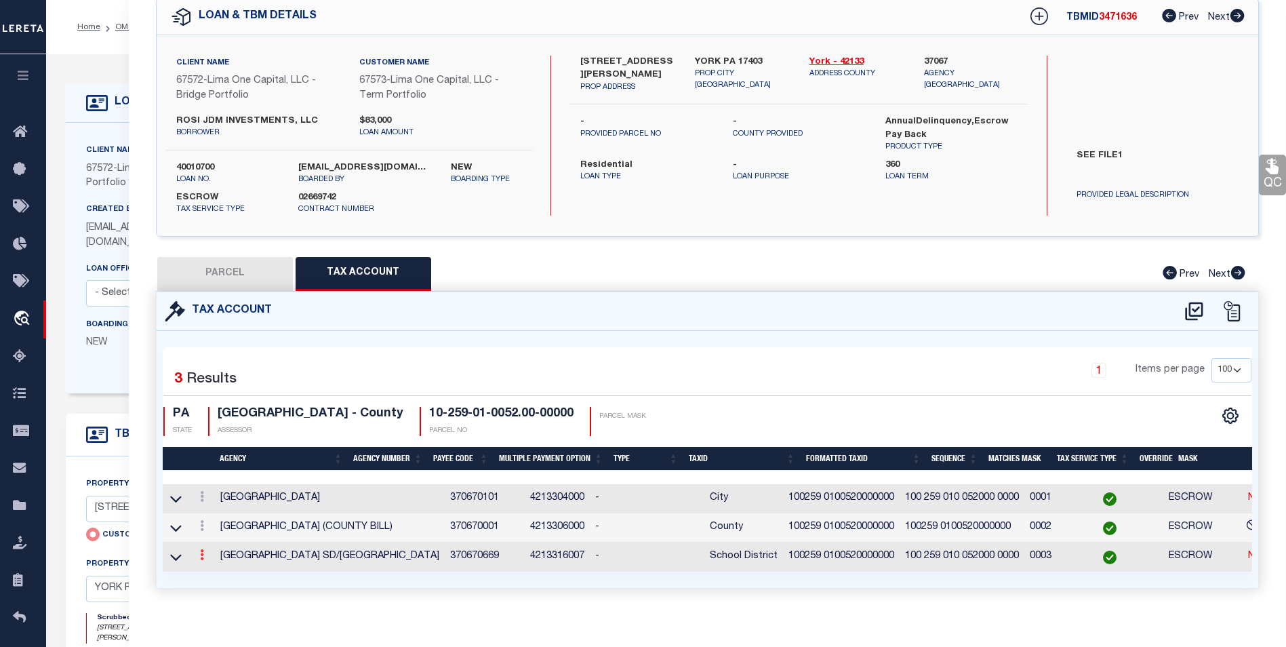
click at [203, 558] on icon at bounding box center [202, 554] width 4 height 11
click at [223, 508] on link at bounding box center [220, 514] width 50 height 22
type input "100259 0100520000000"
select select "ACT"
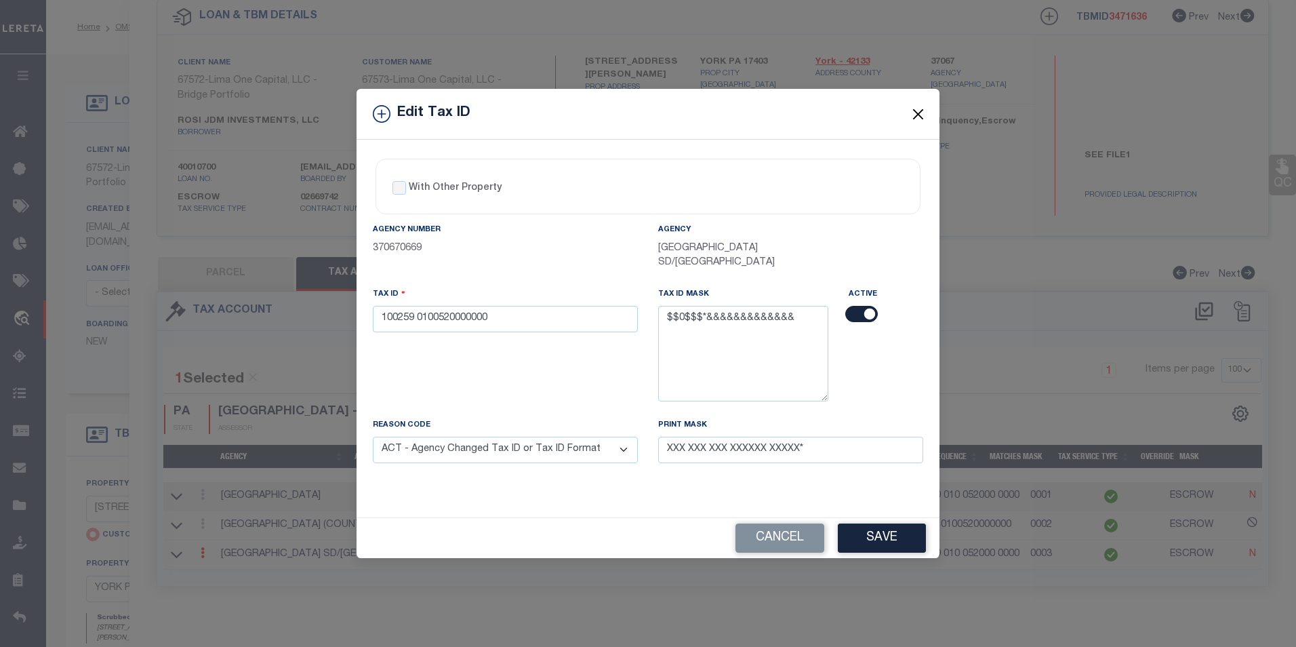
click at [918, 119] on button "Close" at bounding box center [919, 114] width 18 height 18
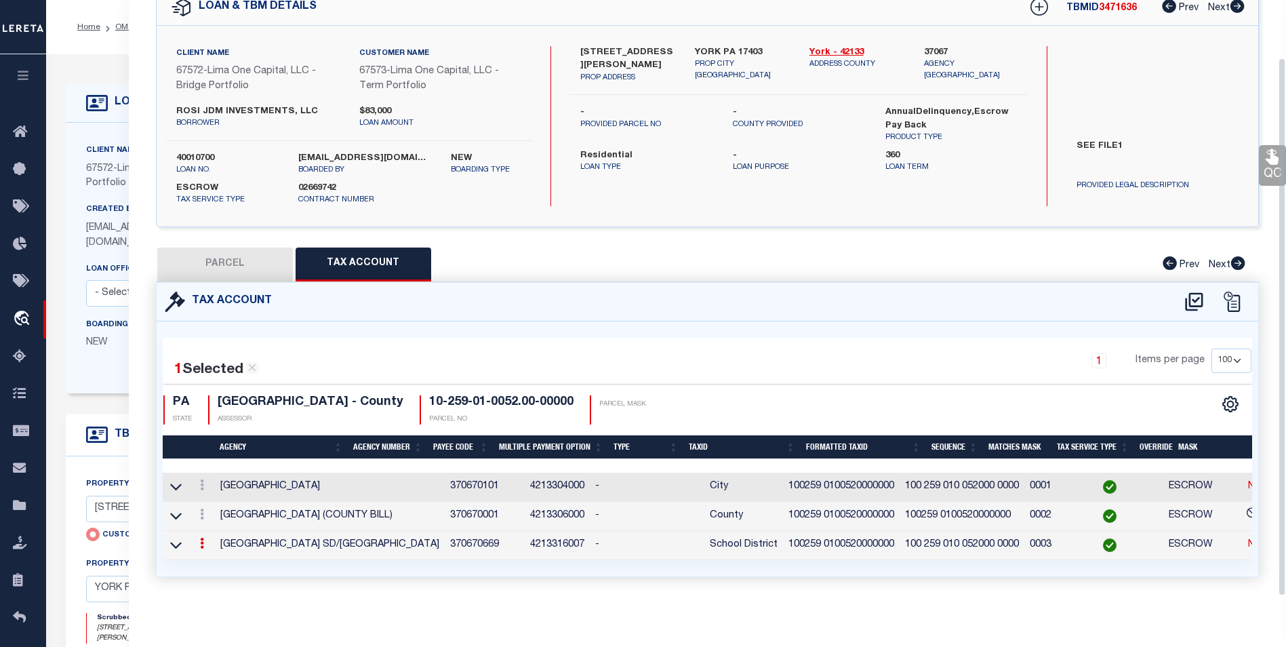
scroll to position [80, 0]
click at [203, 538] on icon at bounding box center [202, 543] width 4 height 11
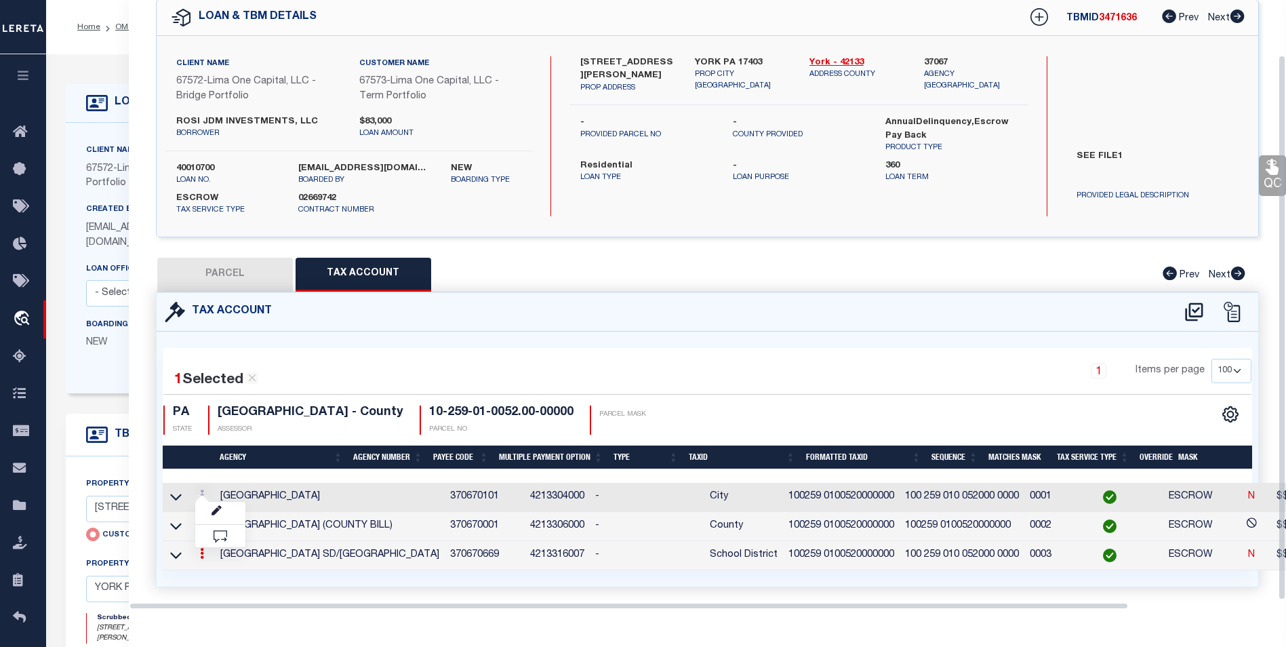
scroll to position [61, 0]
click at [225, 508] on link at bounding box center [220, 513] width 50 height 22
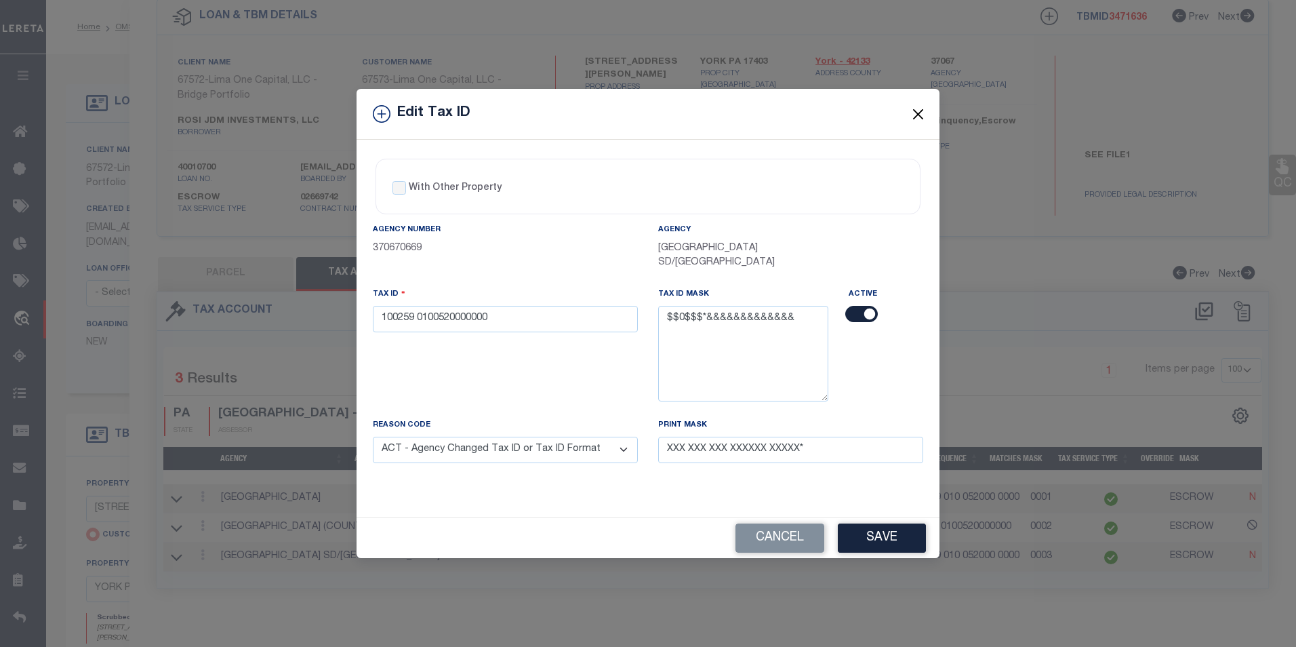
click at [919, 122] on button "Close" at bounding box center [919, 114] width 18 height 18
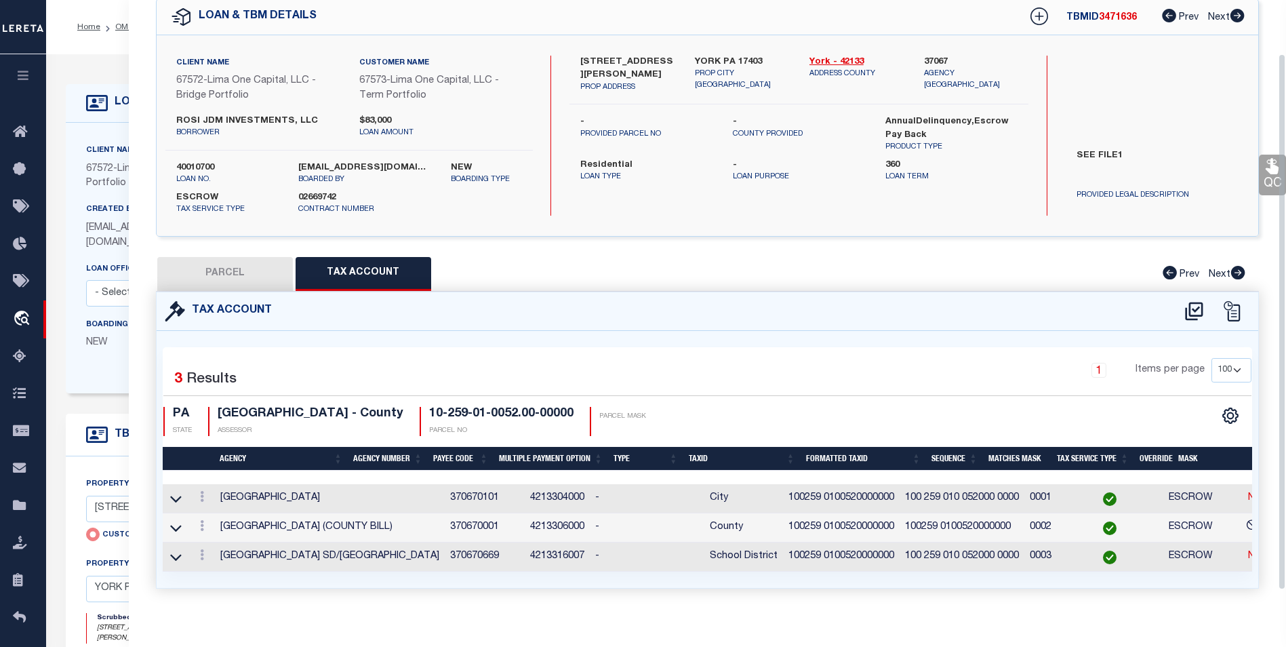
click at [205, 278] on button "PARCEL" at bounding box center [225, 274] width 136 height 34
select select "AS"
select select
checkbox input "false"
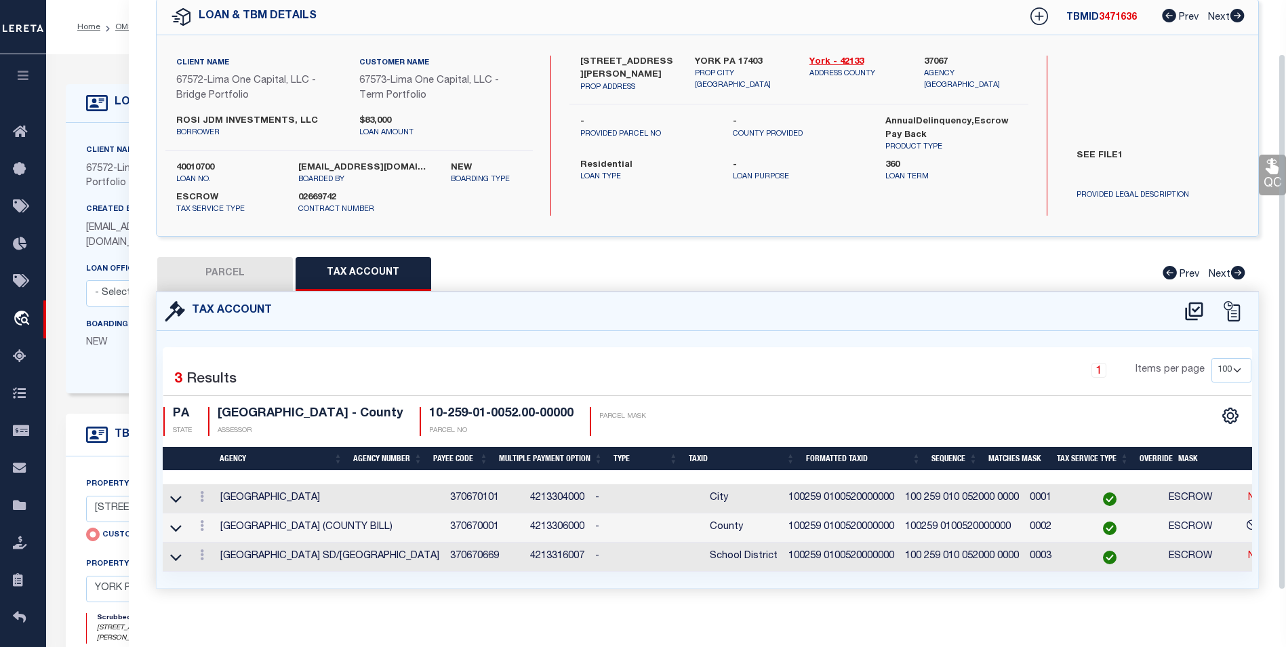
checkbox input "false"
select select "BP"
type input "AYALA JERANTONY KRIS"
select select "AGW"
select select "ADD"
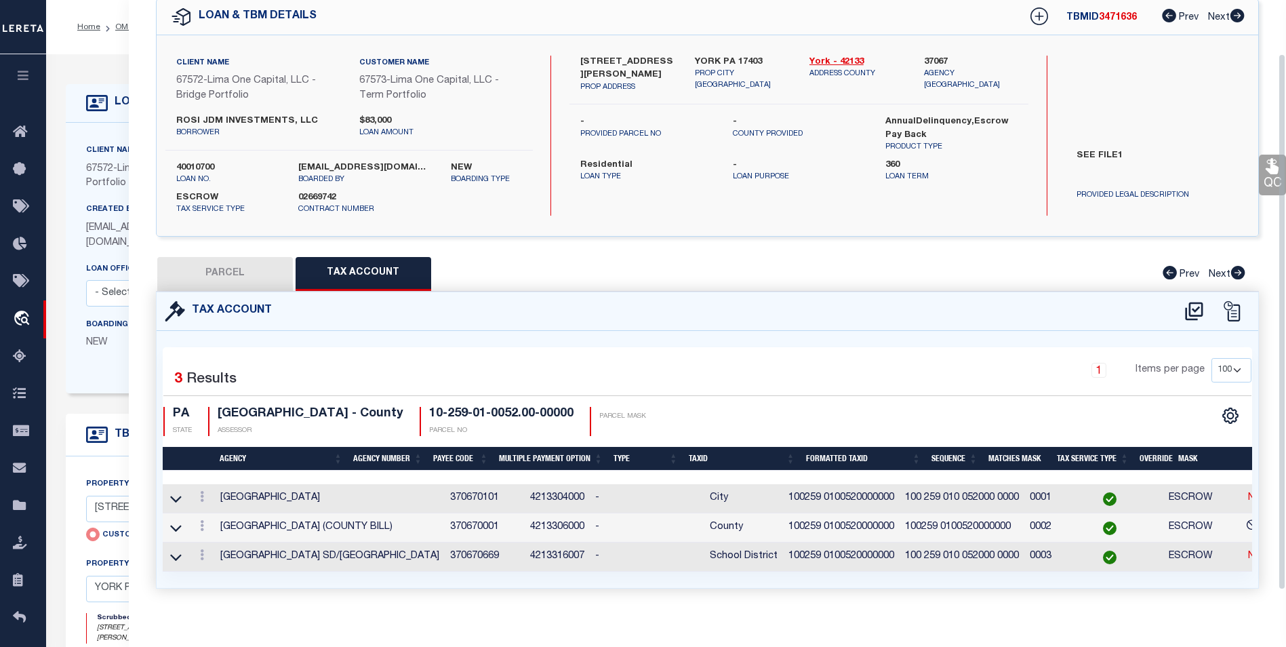
type input "550 WILSON CT"
type input "YORK PA 17403"
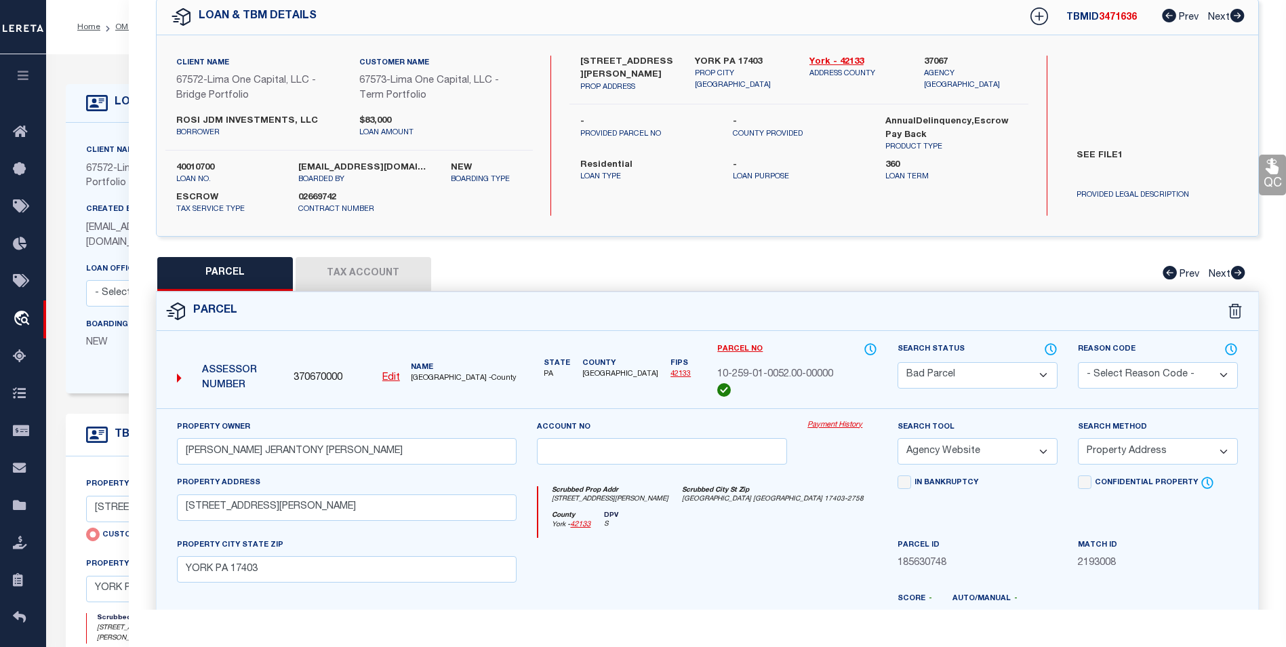
click at [916, 362] on select "Automated Search Bad Parcel Complete Duplicate Parcel High Dollar Reporting In …" at bounding box center [978, 375] width 160 height 26
select select "PC"
click at [898, 362] on select "Automated Search Bad Parcel Complete Duplicate Parcel High Dollar Reporting In …" at bounding box center [978, 375] width 160 height 26
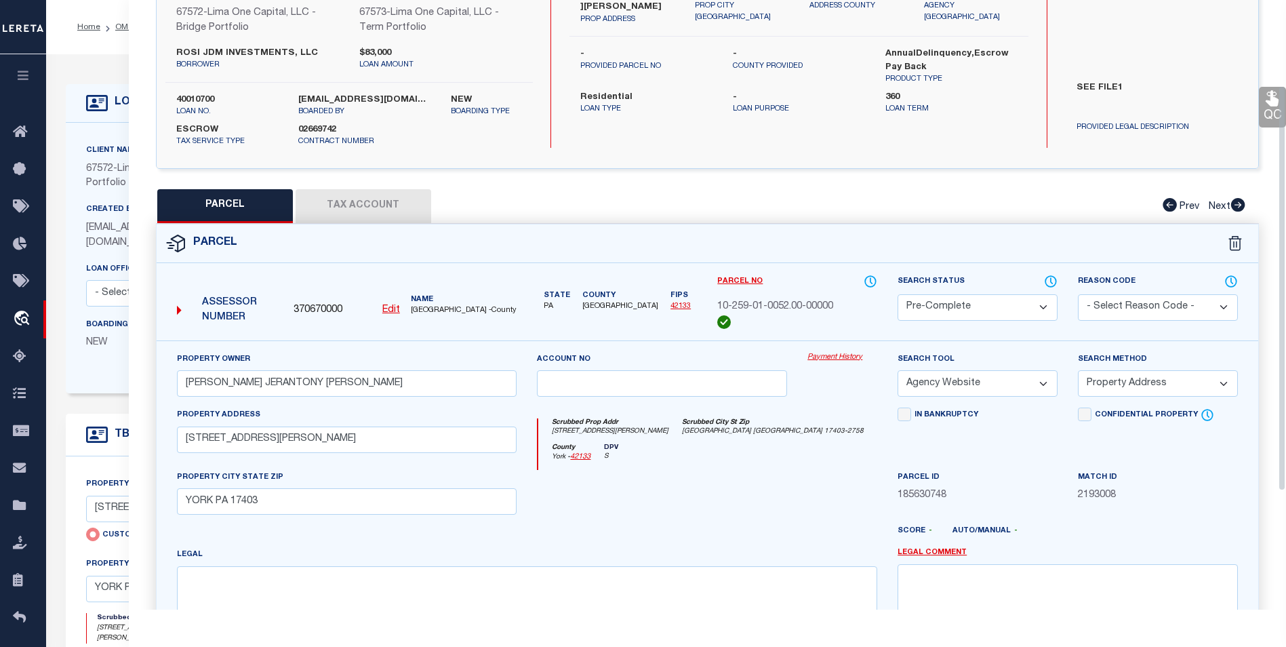
click at [1124, 313] on select "- Select Reason Code - 099 - Other (Provide additional detail) ACT - Agency Cha…" at bounding box center [1158, 307] width 160 height 26
select select "ACT"
click at [1078, 294] on select "- Select Reason Code - 099 - Other (Provide additional detail) ACT - Agency Cha…" at bounding box center [1158, 307] width 160 height 26
click at [1160, 303] on select "- Select Reason Code - 099 - Other (Provide additional detail) ACT - Agency Cha…" at bounding box center [1158, 307] width 160 height 26
select select
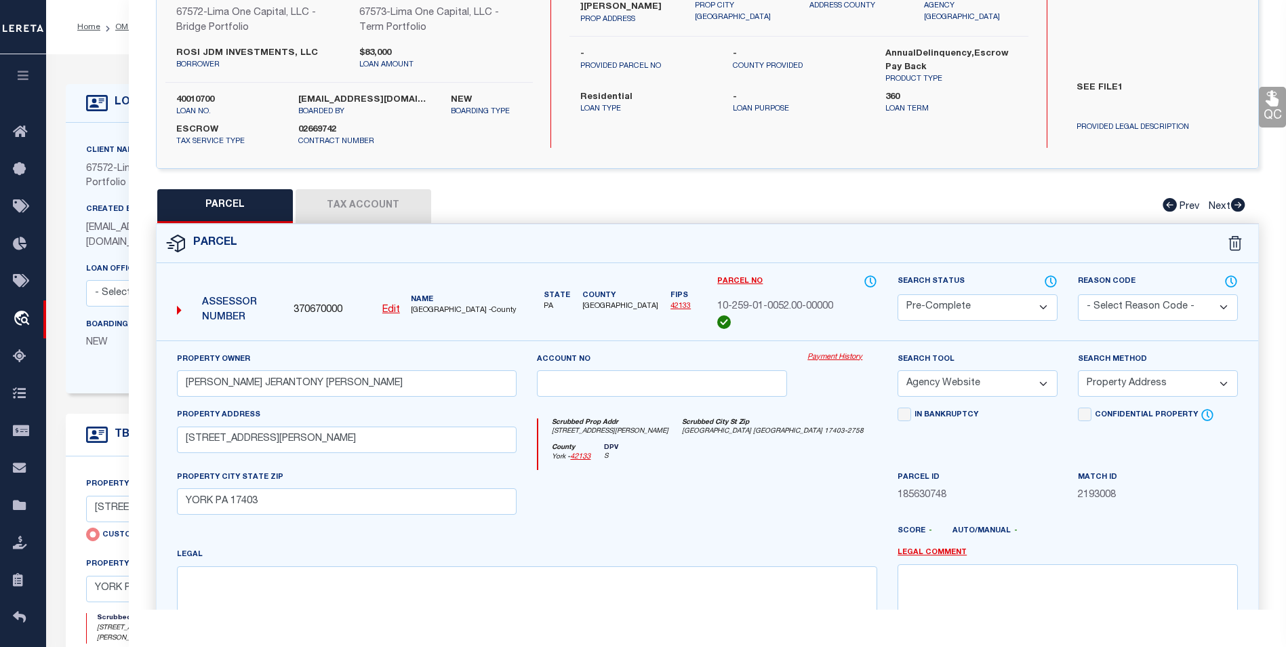
click at [1078, 294] on select "- Select Reason Code - 099 - Other (Provide additional detail) ACT - Agency Cha…" at bounding box center [1158, 307] width 160 height 26
click at [990, 380] on select "-- Select Search Tool -- 3rd Party Website Agency File Agency Website ATLS CNV-…" at bounding box center [978, 383] width 160 height 26
click at [898, 371] on select "-- Select Search Tool -- 3rd Party Website Agency File Agency Website ATLS CNV-…" at bounding box center [978, 383] width 160 height 26
click at [1130, 387] on select "-- Select Search Method -- Property Address Legal Liability Info Provided" at bounding box center [1158, 383] width 160 height 26
click at [1078, 371] on select "-- Select Search Method -- Property Address Legal Liability Info Provided" at bounding box center [1158, 383] width 160 height 26
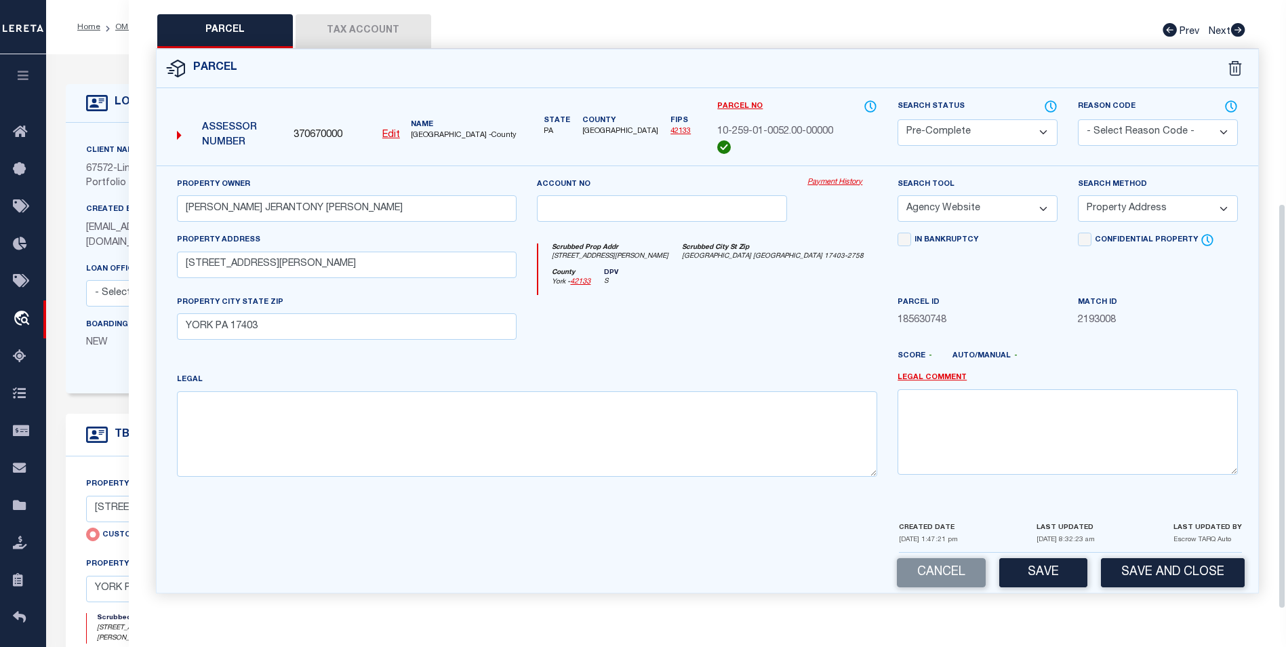
scroll to position [306, 0]
click at [1036, 209] on select "-- Select Search Tool -- 3rd Party Website Agency File Agency Website ATLS CNV-…" at bounding box center [978, 208] width 160 height 26
select select "AGF"
click at [898, 195] on select "-- Select Search Tool -- 3rd Party Website Agency File Agency Website ATLS CNV-…" at bounding box center [978, 208] width 160 height 26
click at [1049, 586] on button "Save" at bounding box center [1043, 572] width 88 height 29
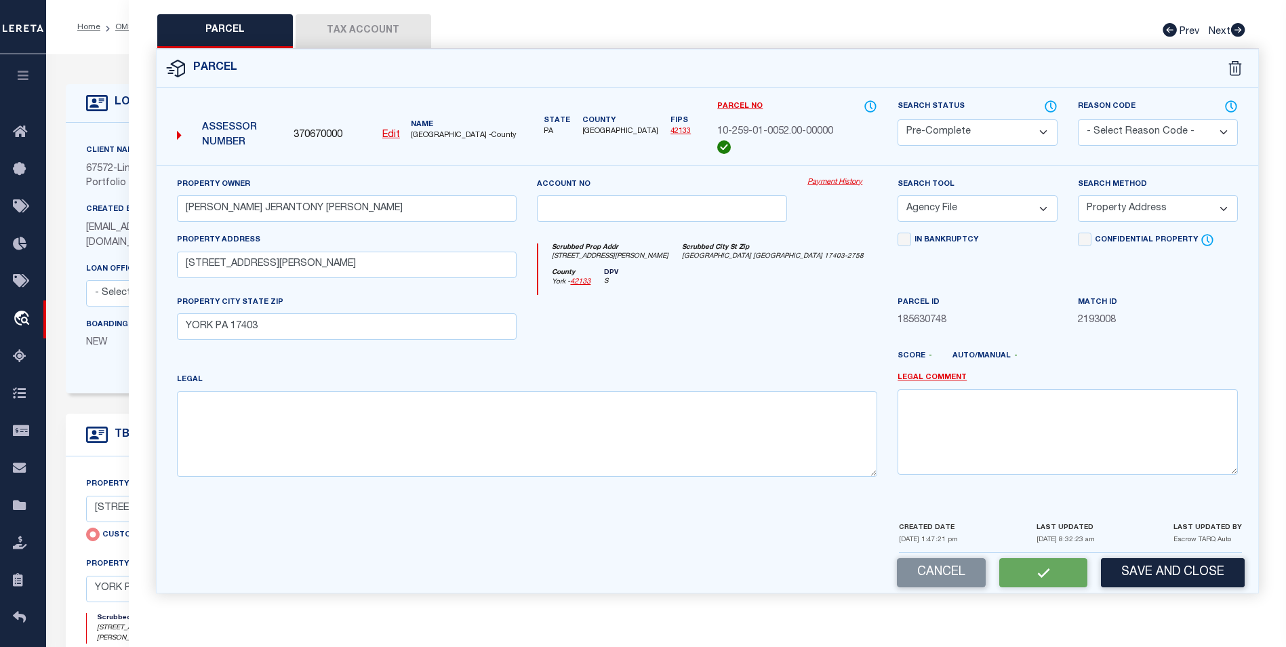
select select "AS"
select select
checkbox input "false"
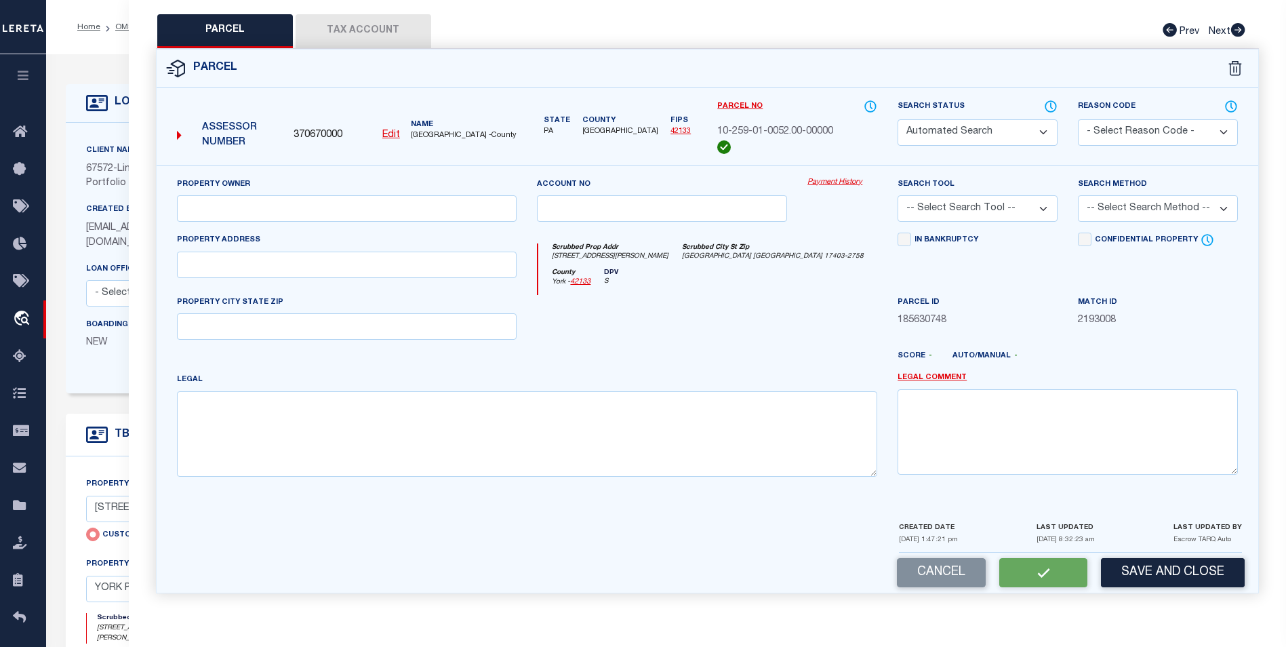
select select "PC"
type input "AYALA JERANTONY KRIS"
select select "AGF"
select select "ADD"
type input "550 WILSON CT"
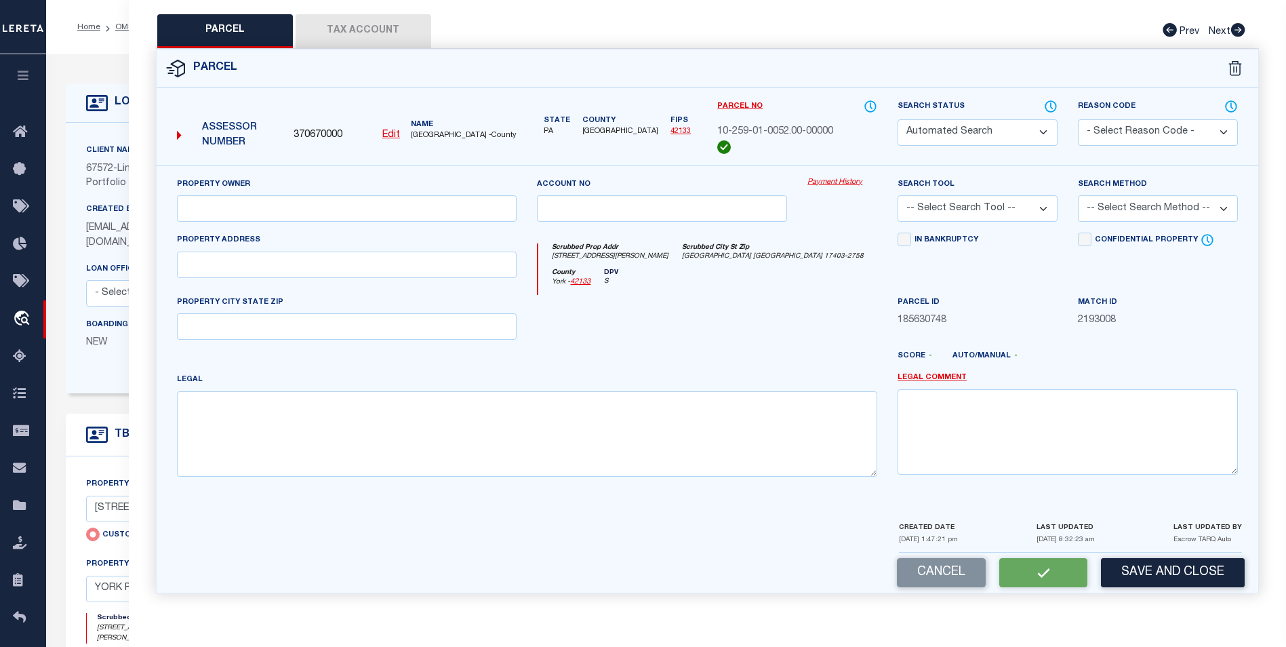
type input "YORK PA 17403"
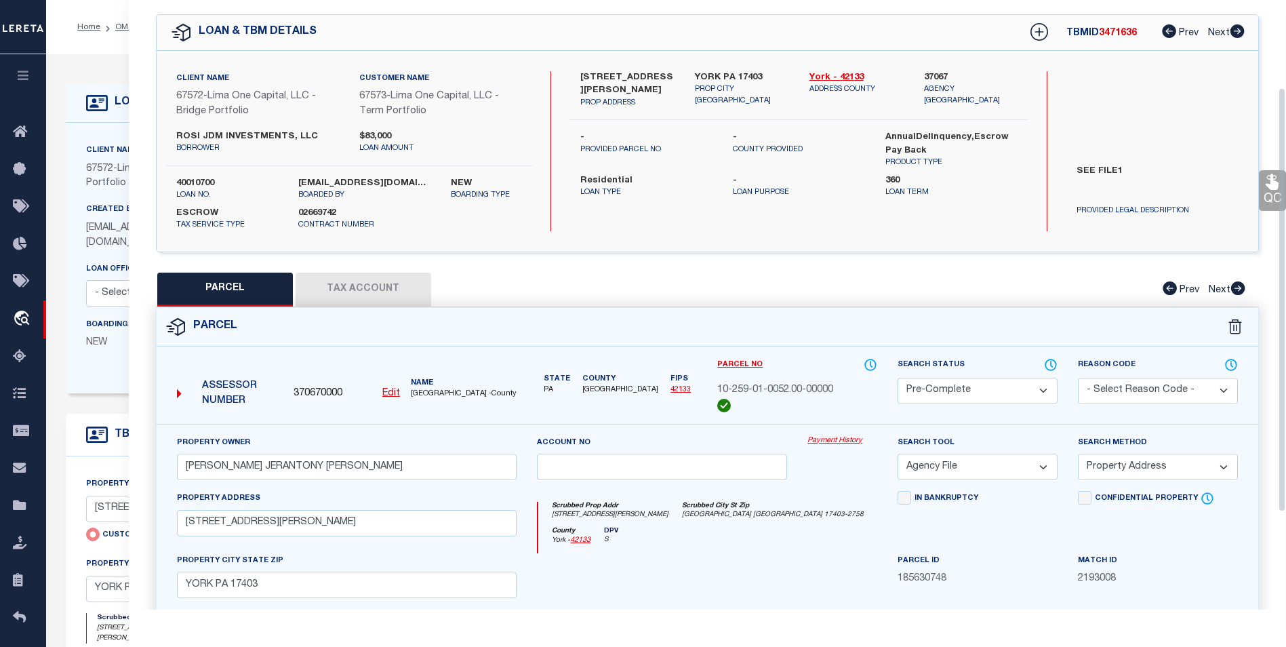
scroll to position [0, 0]
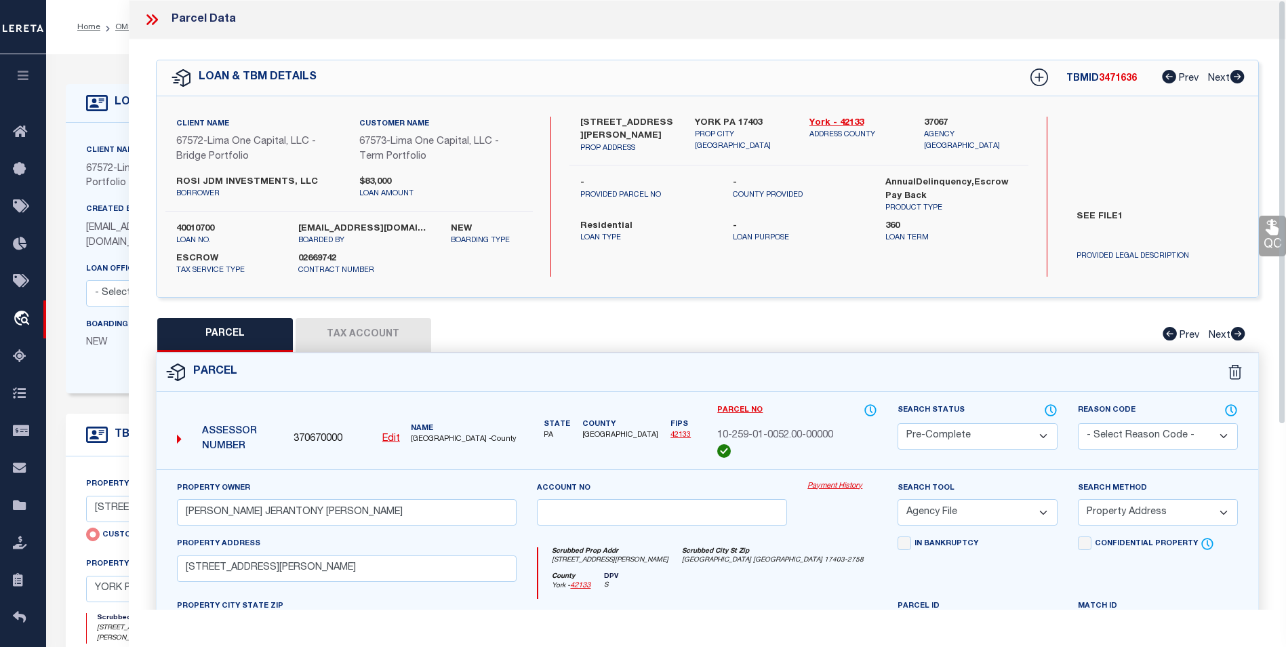
click at [157, 15] on icon at bounding box center [152, 20] width 18 height 18
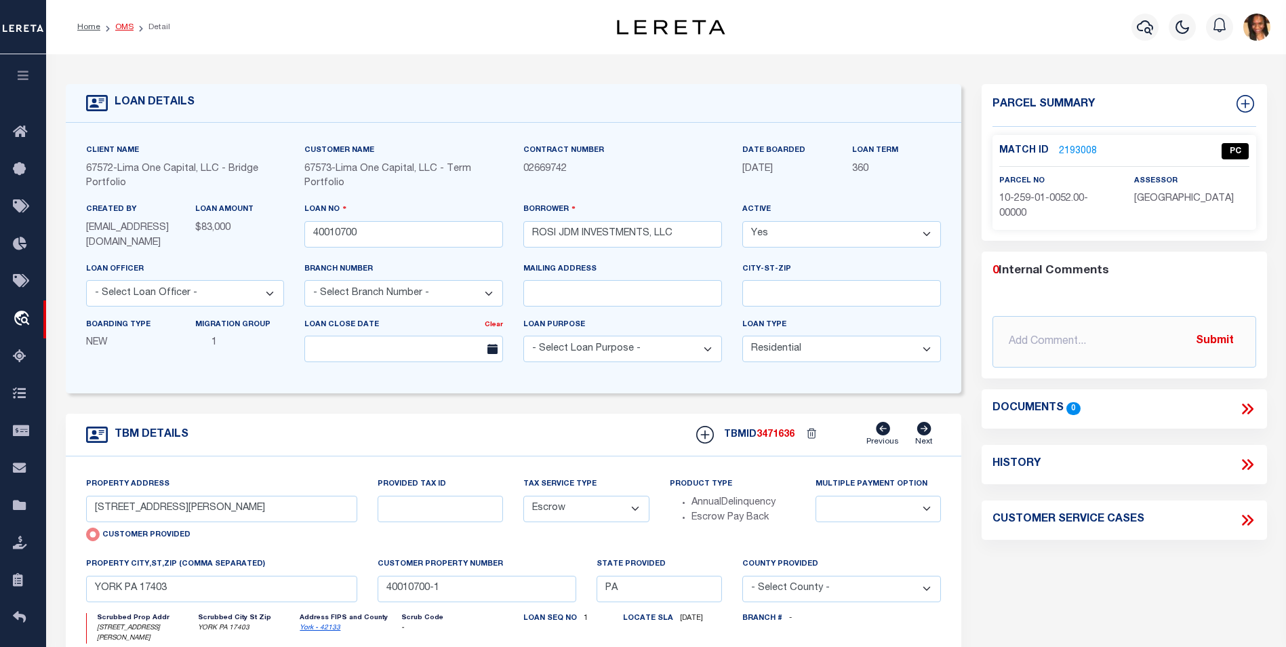
click at [125, 25] on link "OMS" at bounding box center [124, 27] width 18 height 8
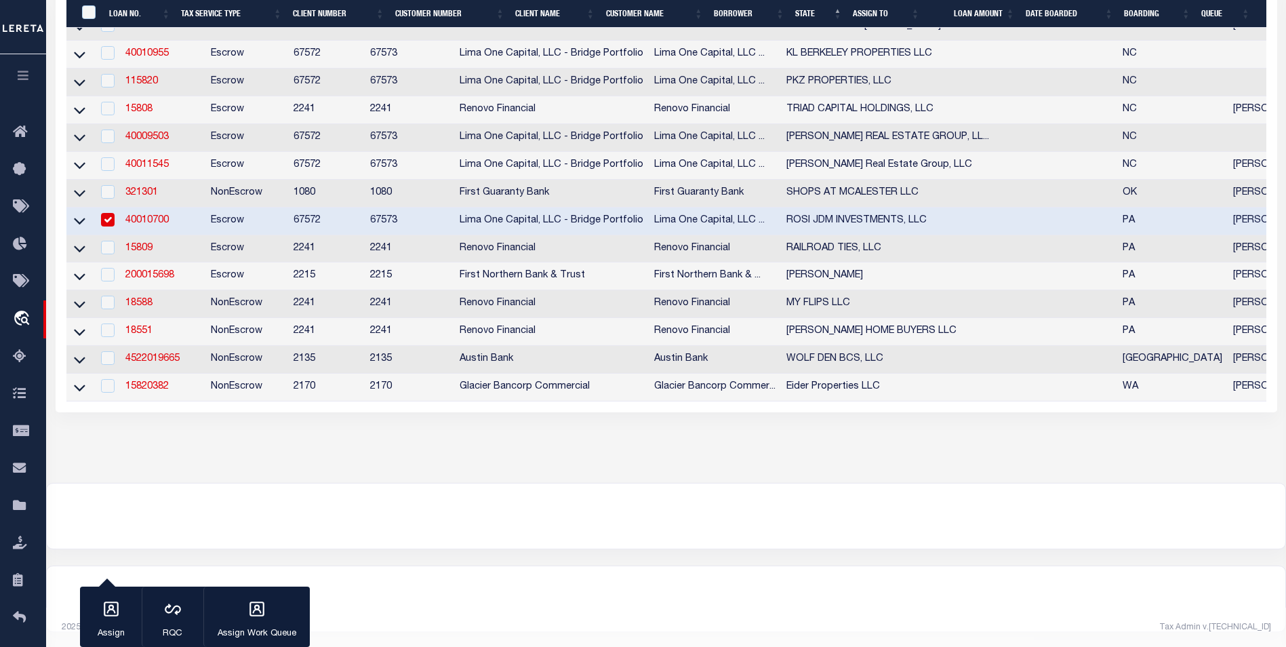
scroll to position [751, 0]
click at [136, 242] on link "15809" at bounding box center [138, 246] width 27 height 9
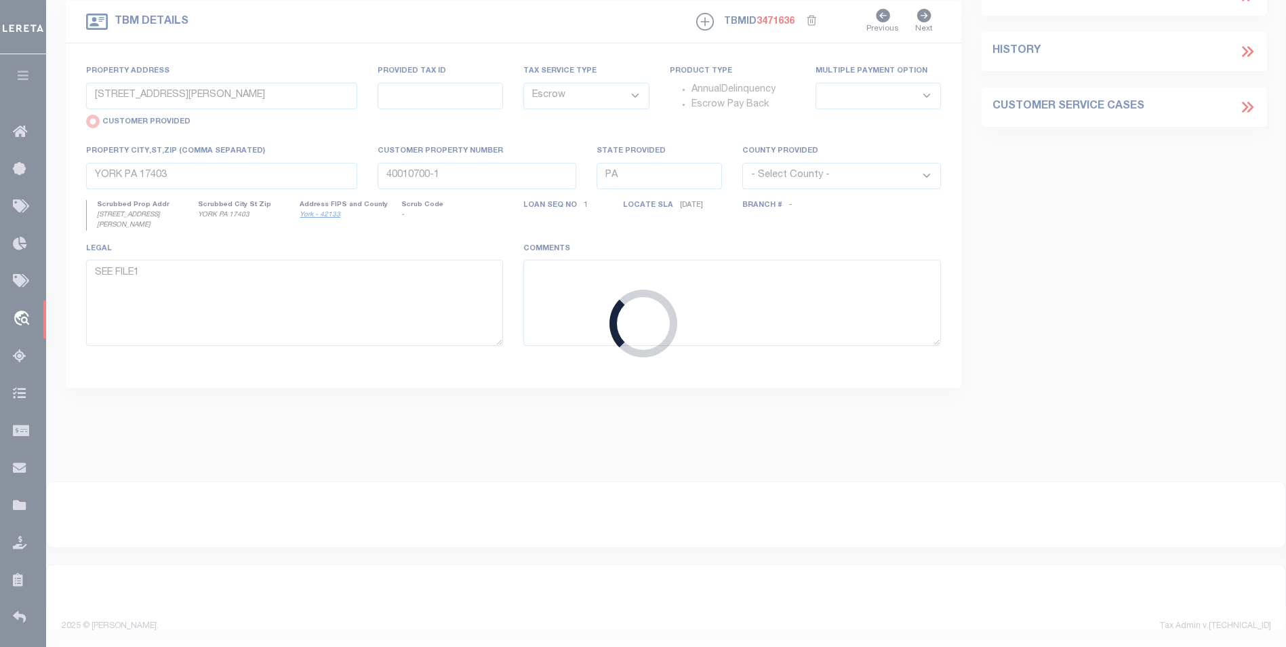
type input "15809"
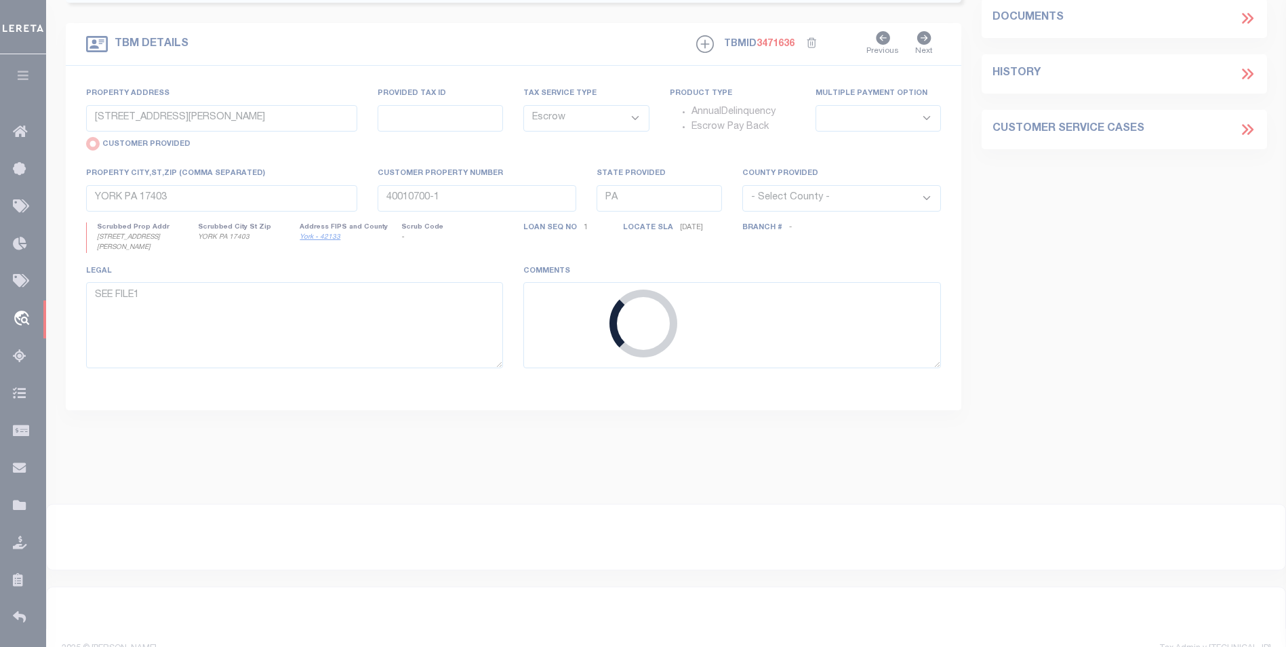
type input "RAILROAD TIES, LLC"
select select
type input "60 Nursery Lane"
type input "York PA 17404"
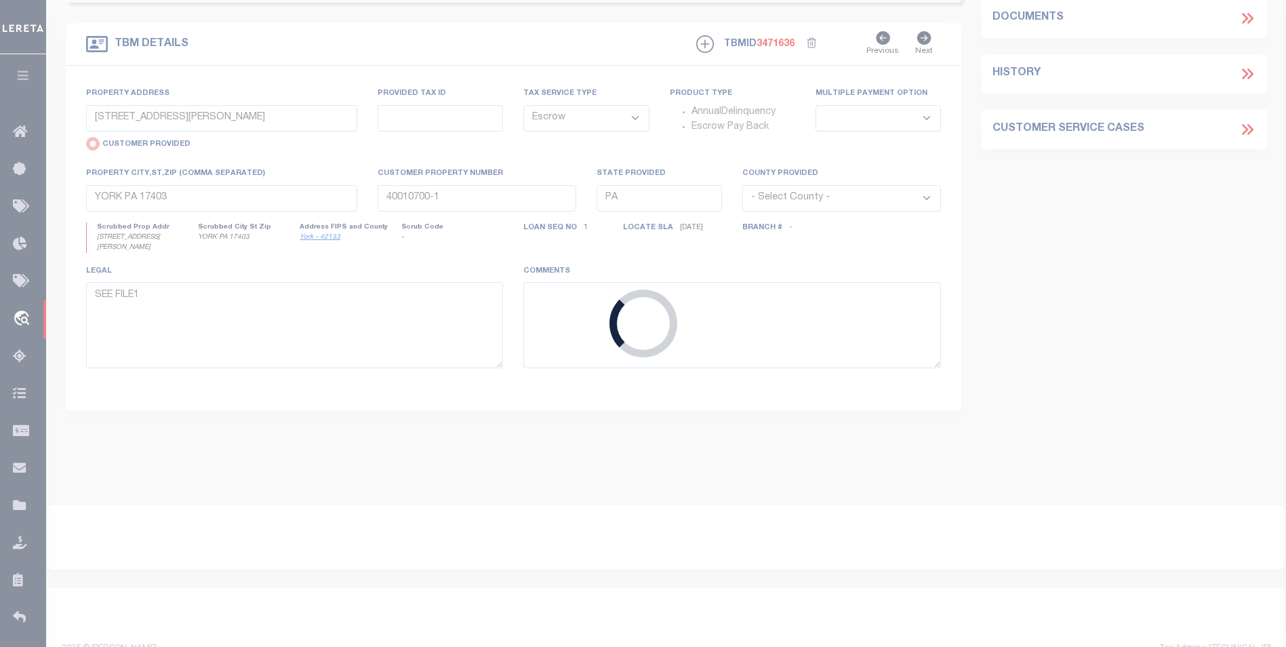
select select "10"
select select
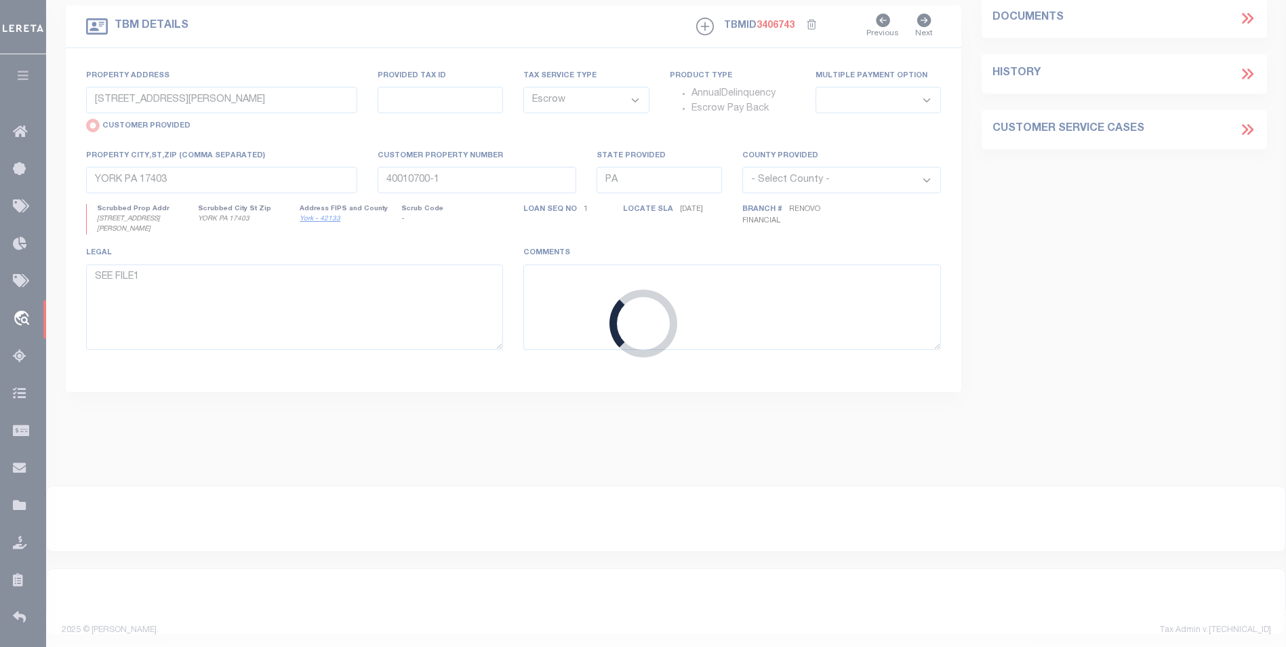
type input "331 East Philadelphia Street"
radio input "false"
select select
type input "York, PA 17403"
type input "a0kUS000007Q7BV"
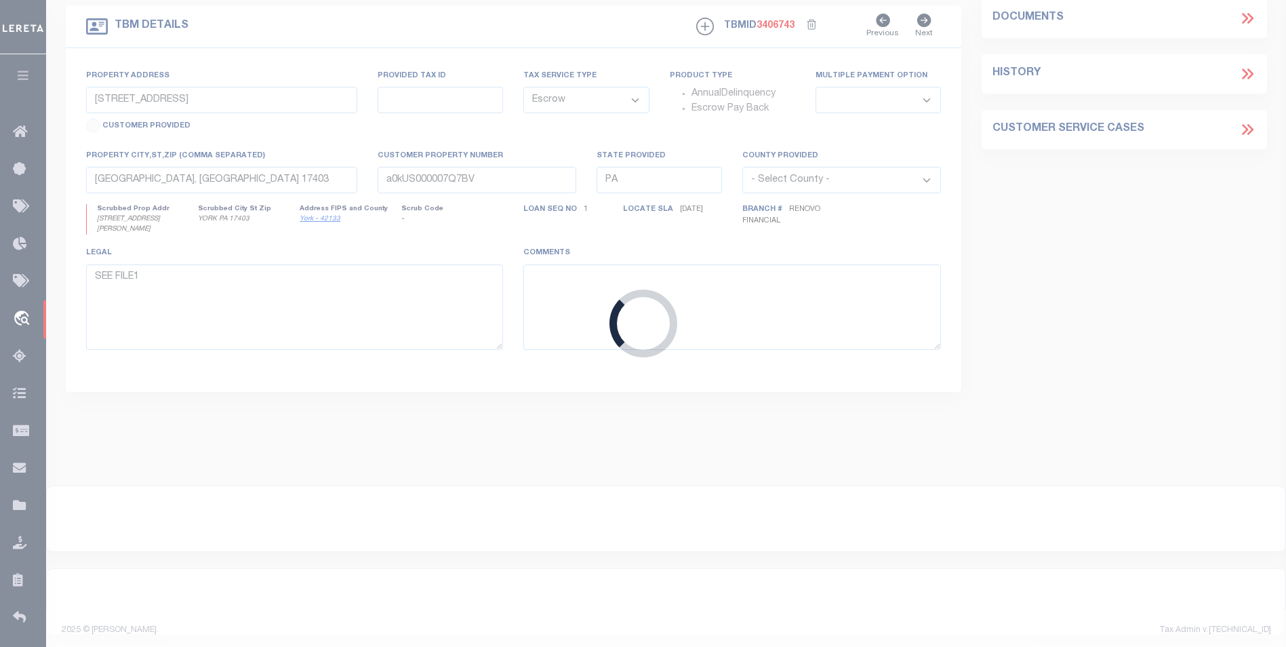
select select
type textarea "LEGAL REQUIRED"
type textarea "Liability Limited to Customer Provided Parcel"
select select "14701"
select select "25066"
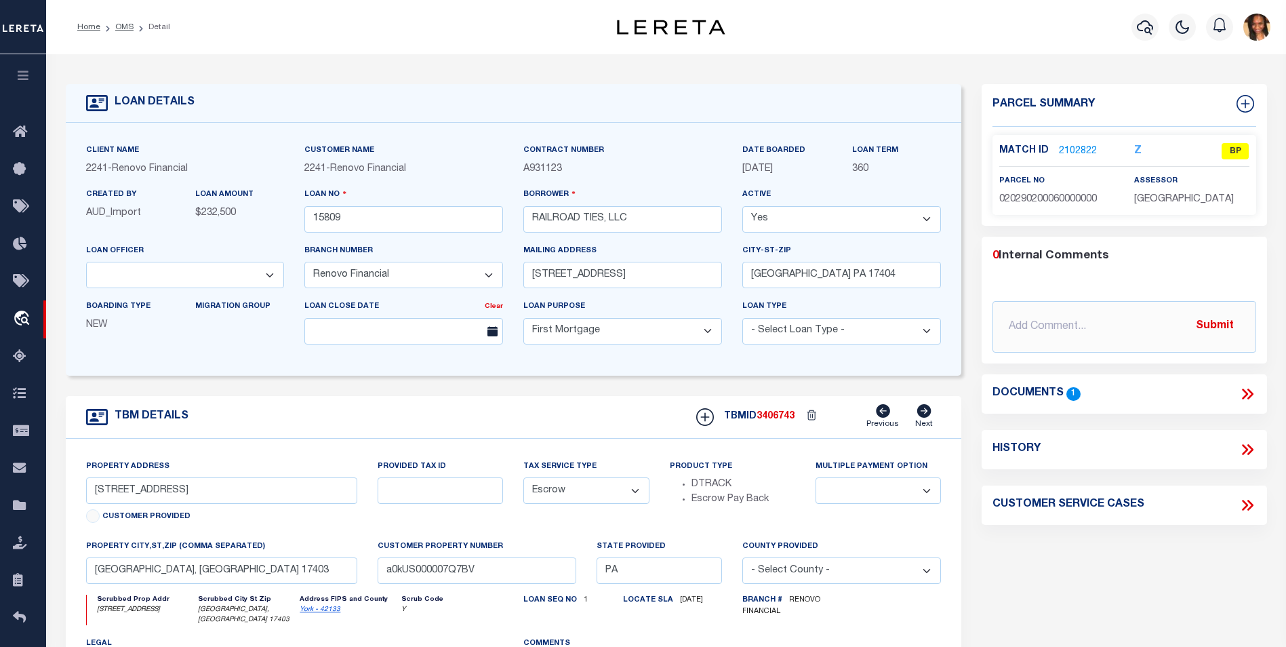
click at [1074, 147] on link "2102822" at bounding box center [1078, 151] width 38 height 14
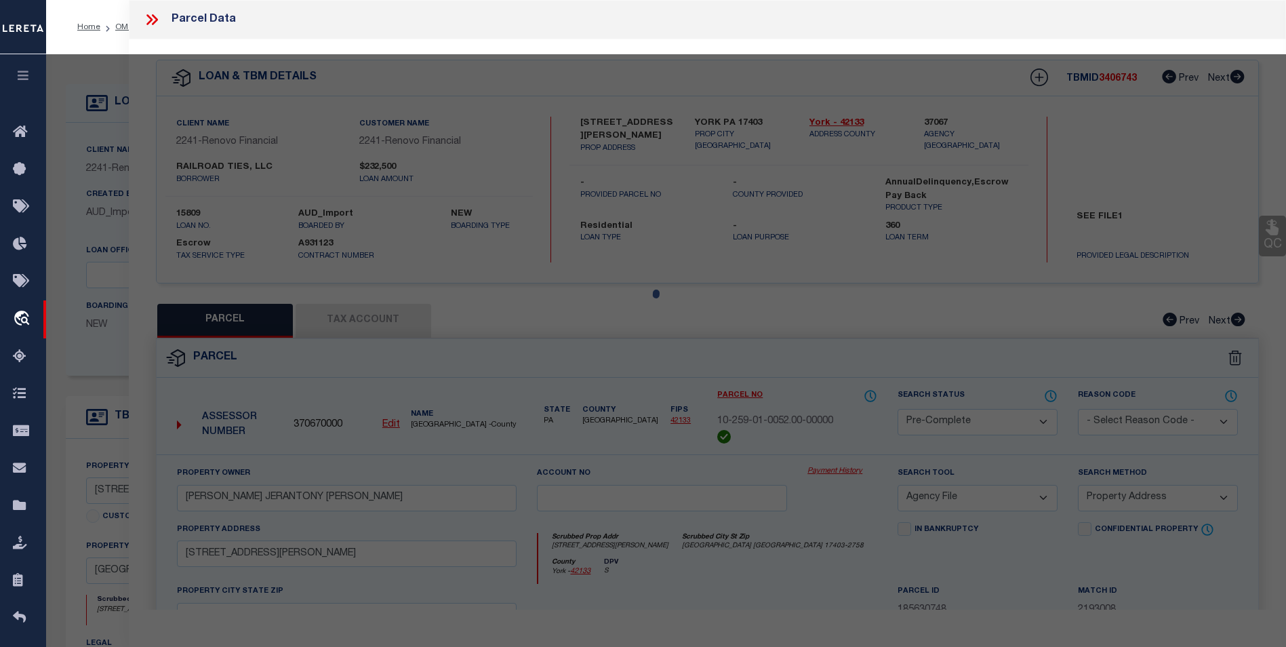
select select "AS"
select select
checkbox input "false"
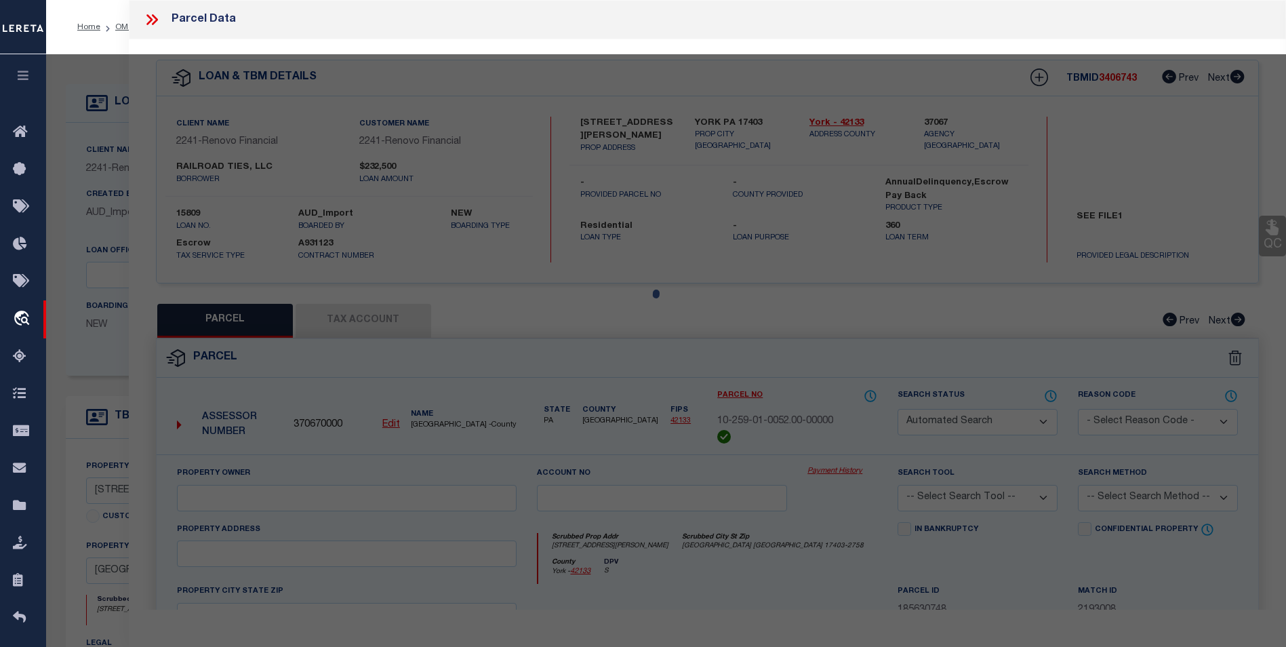
select select "BP"
type input "RAILROAD TIES, LLC"
select select "AGW"
select select
type input "331 East Philadelphia Street"
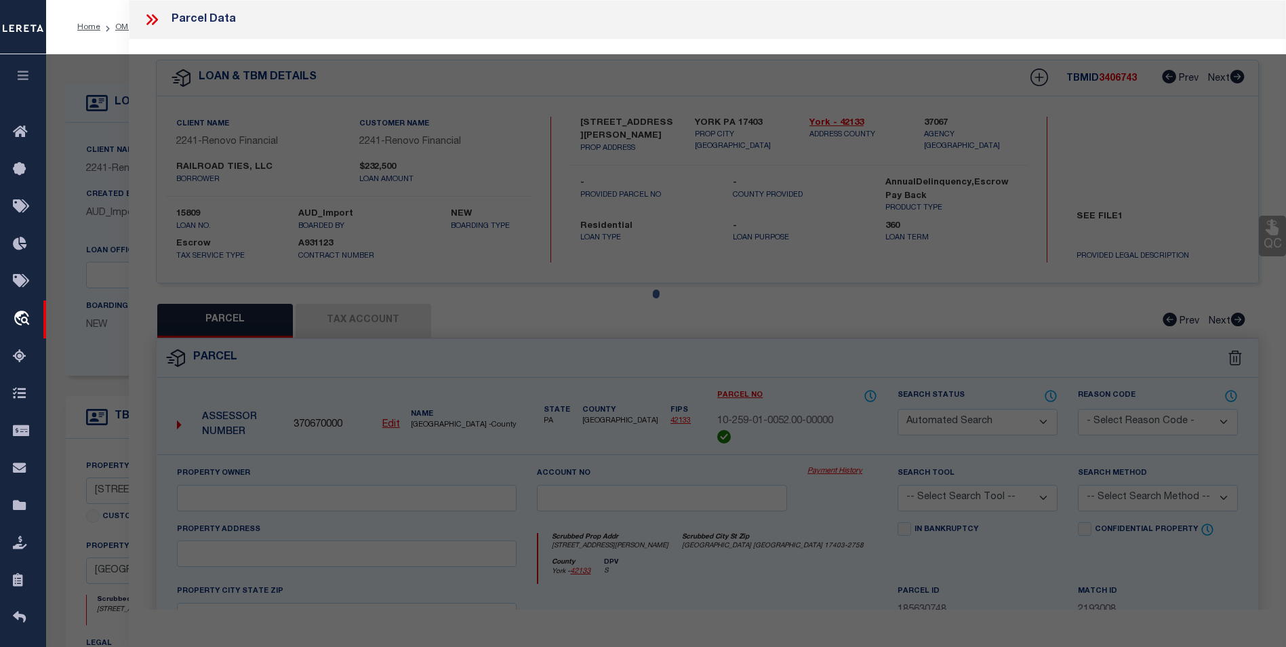
type input "York, PA 17403"
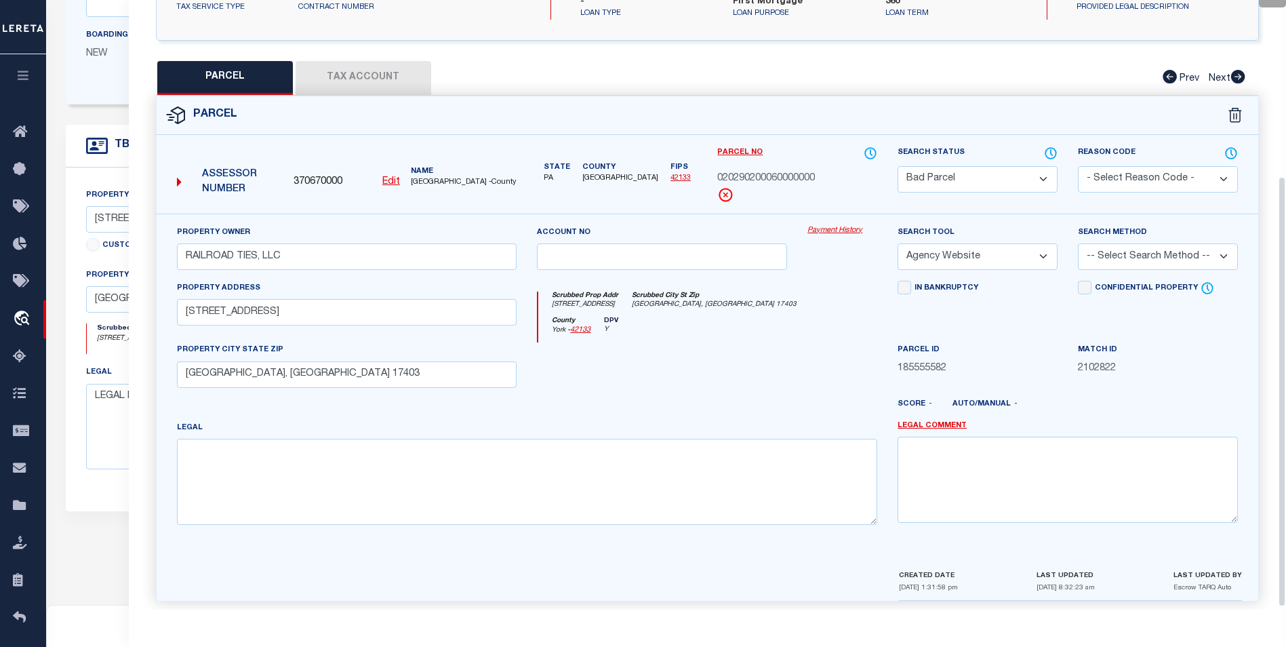
scroll to position [252, 0]
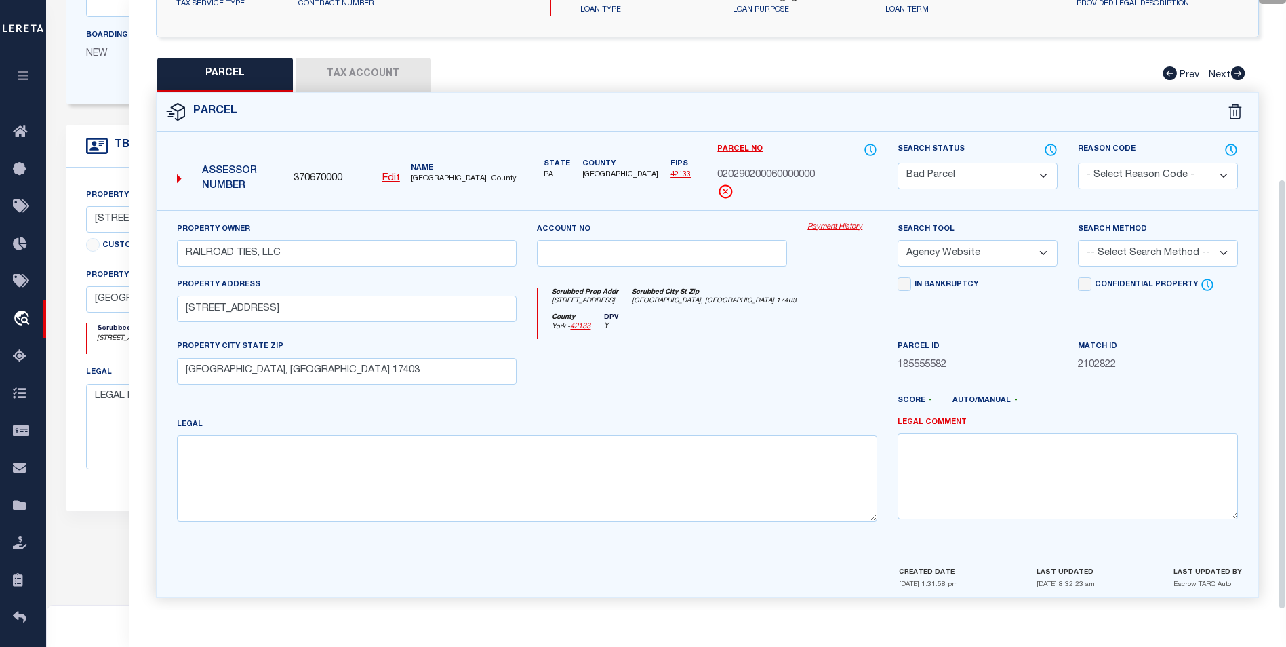
click at [357, 81] on button "Tax Account" at bounding box center [364, 75] width 136 height 34
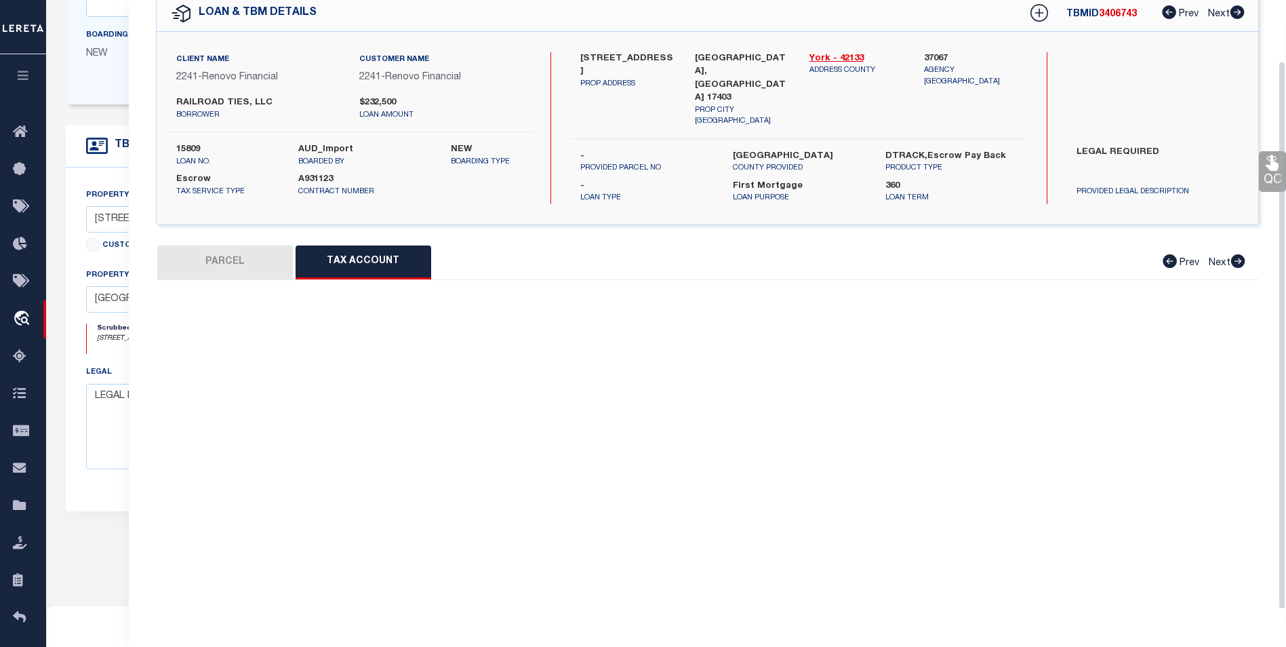
scroll to position [68, 0]
select select "100"
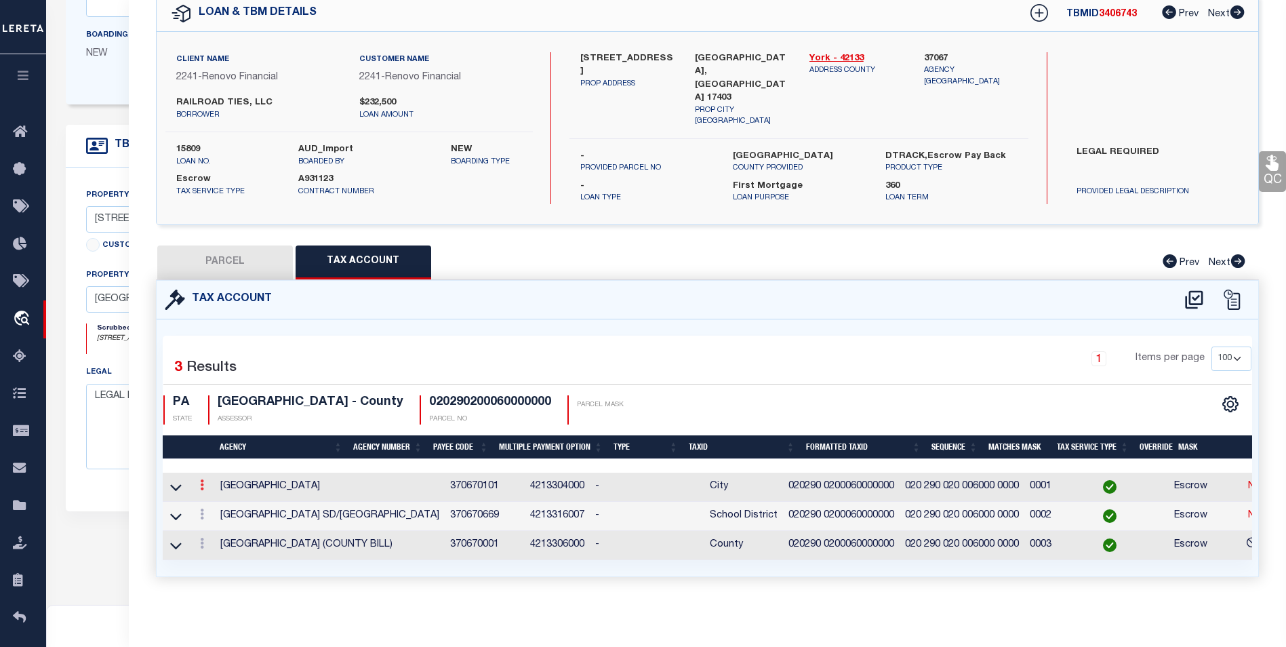
click at [206, 481] on link at bounding box center [202, 486] width 15 height 11
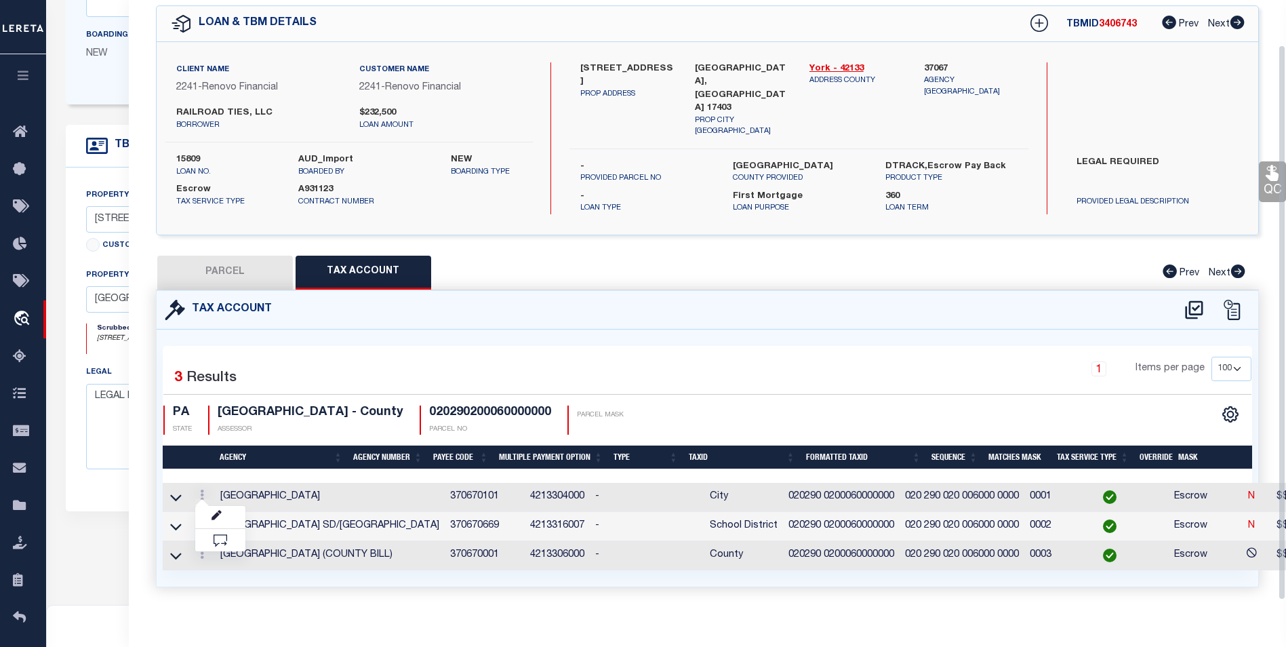
scroll to position [49, 0]
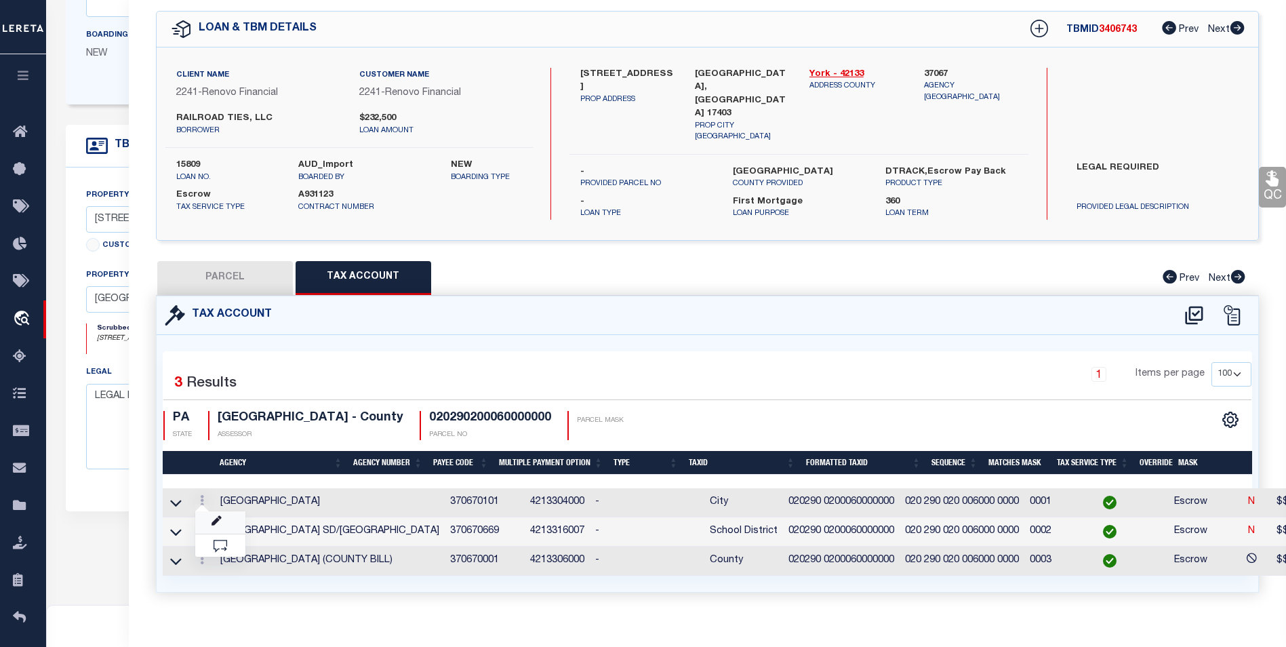
click at [210, 511] on link at bounding box center [220, 522] width 50 height 22
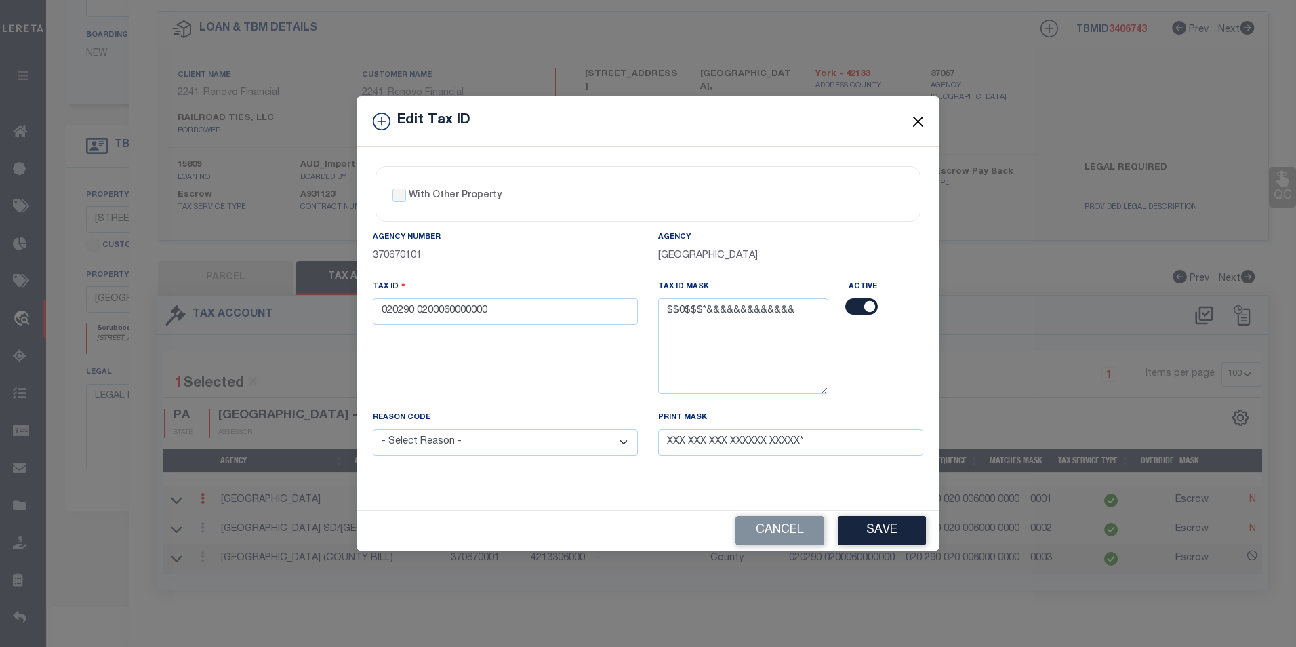
click at [919, 117] on button "Close" at bounding box center [919, 122] width 18 height 18
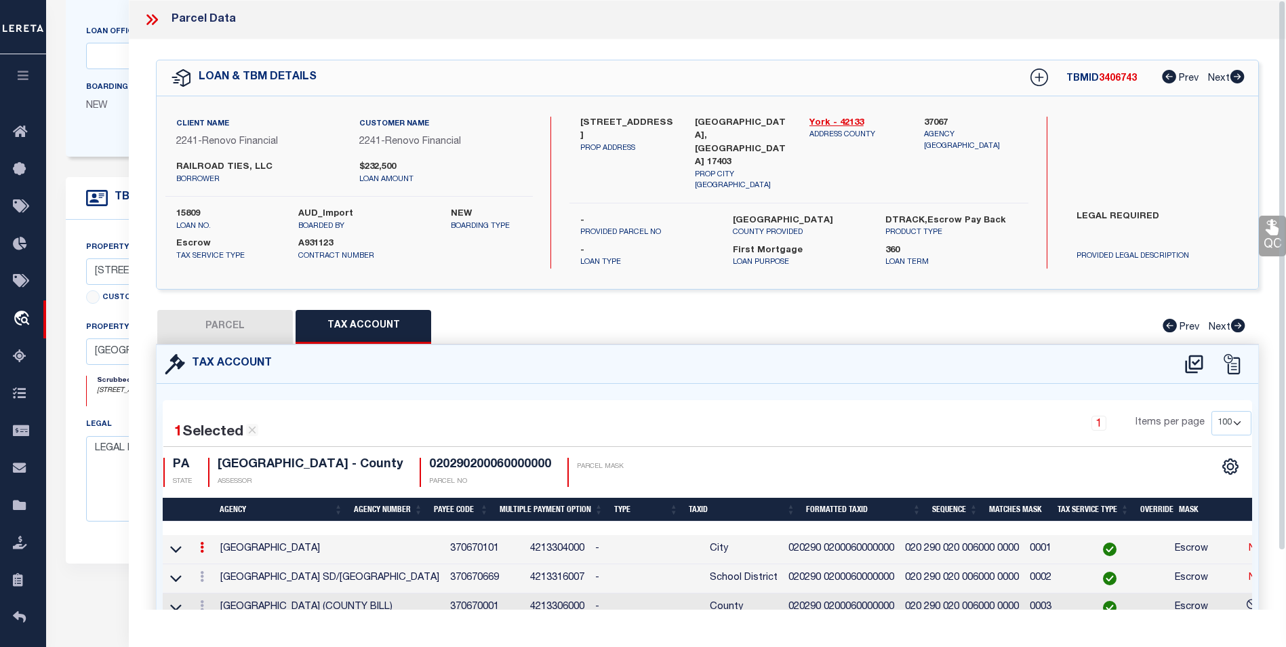
scroll to position [203, 0]
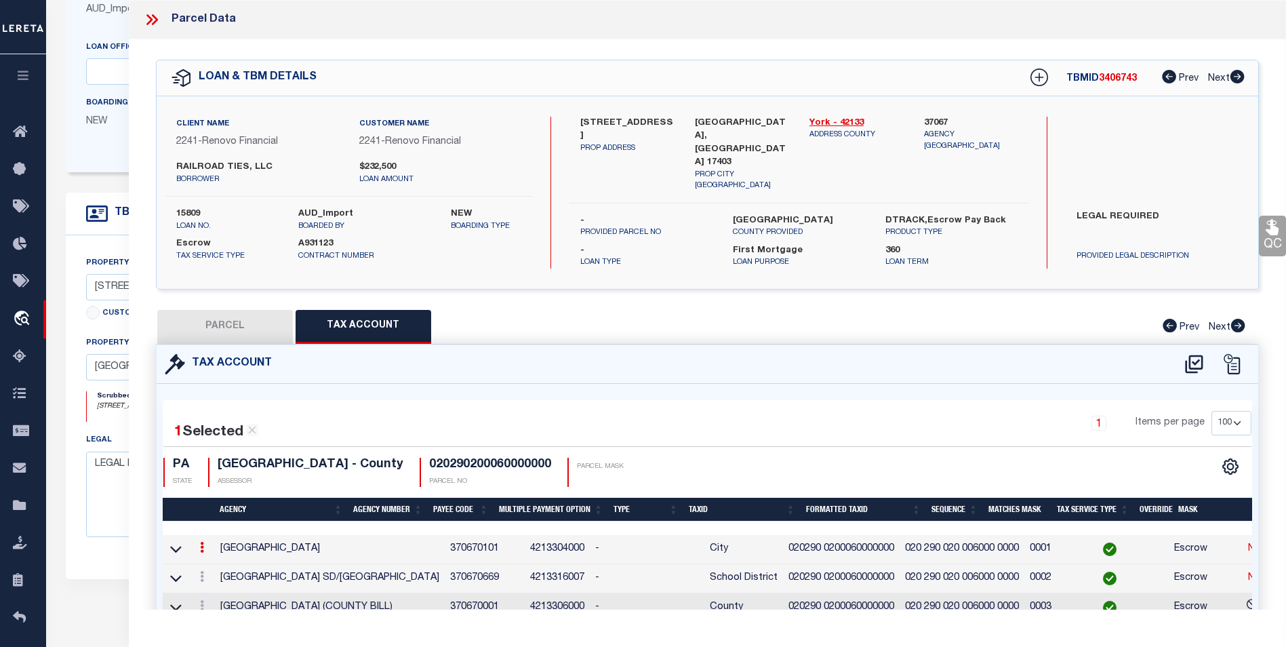
click at [204, 544] on link at bounding box center [202, 549] width 15 height 11
click at [224, 560] on link at bounding box center [220, 569] width 50 height 22
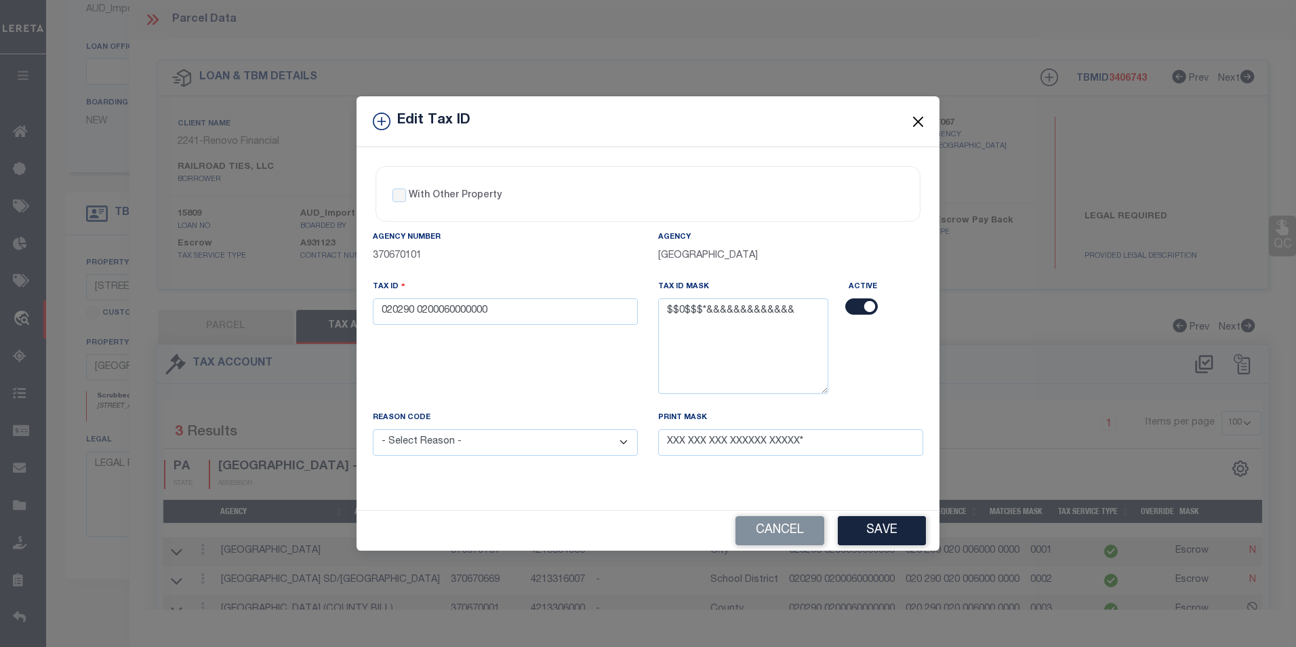
click at [920, 120] on button "Close" at bounding box center [919, 122] width 18 height 18
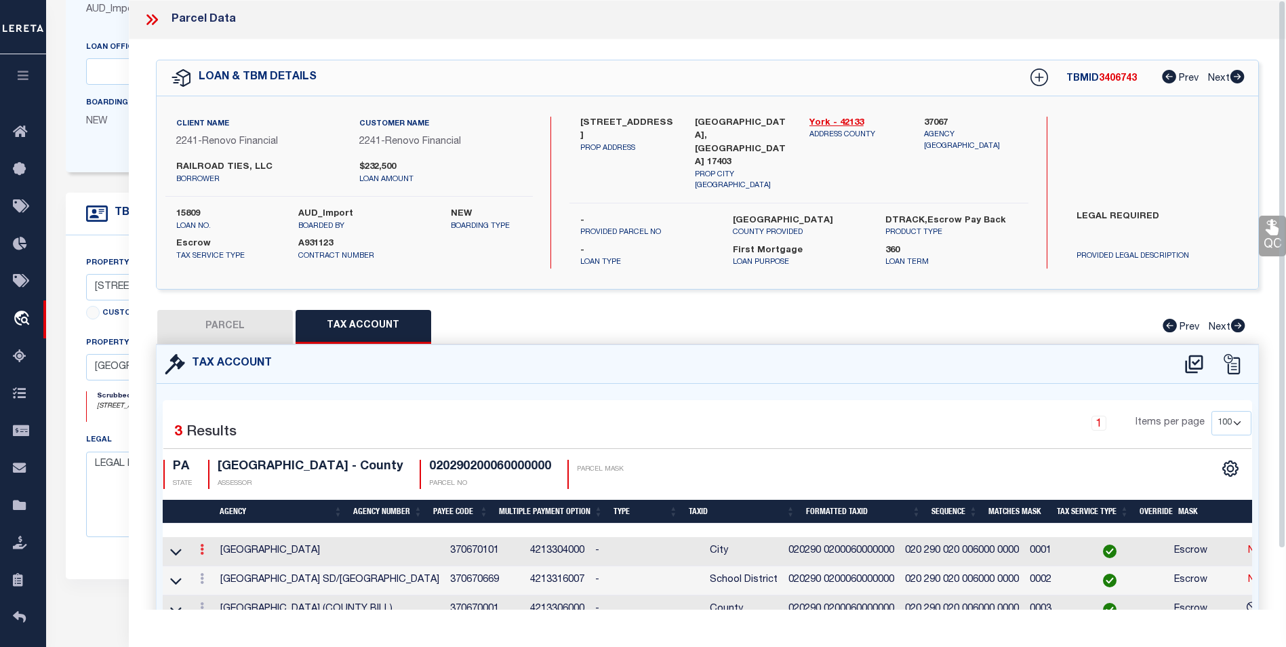
click at [197, 546] on link at bounding box center [202, 551] width 15 height 11
click at [220, 565] on icon "" at bounding box center [217, 570] width 10 height 10
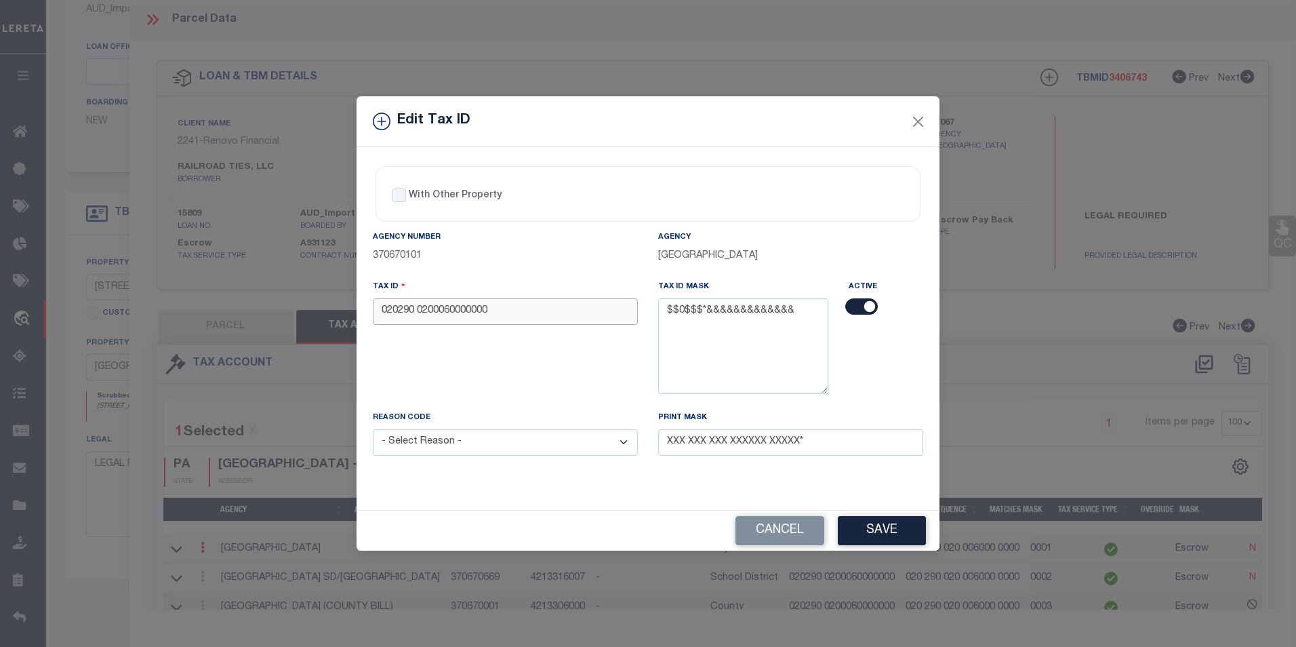
click at [414, 313] on input "020290 0200060000000" at bounding box center [505, 311] width 265 height 26
click at [397, 315] on input "02029 0200060000000" at bounding box center [505, 311] width 265 height 26
type input "020029 0200060000000"
click at [524, 434] on select "- Select Reason - 099 - Other (Provide additional detail) ACT - Agency Changed …" at bounding box center [505, 442] width 265 height 26
select select "ACT"
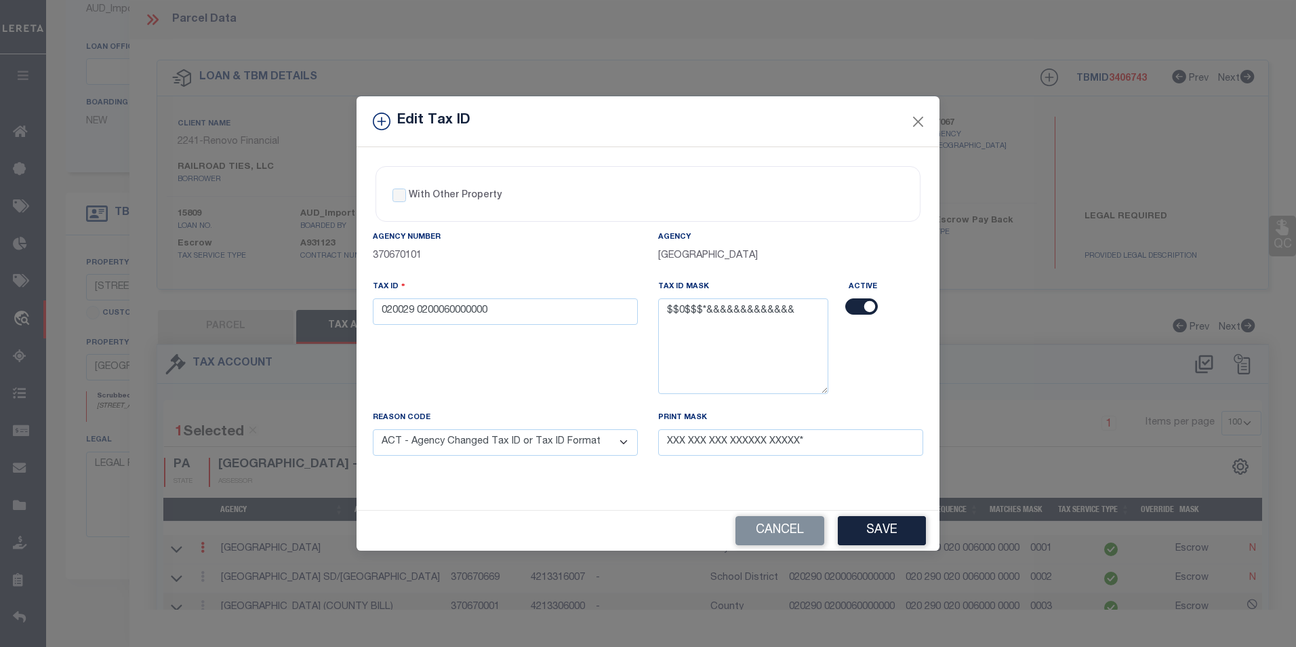
click at [373, 430] on select "- Select Reason - 099 - Other (Provide additional detail) ACT - Agency Changed …" at bounding box center [505, 442] width 265 height 26
click at [896, 523] on button "Save" at bounding box center [882, 530] width 88 height 29
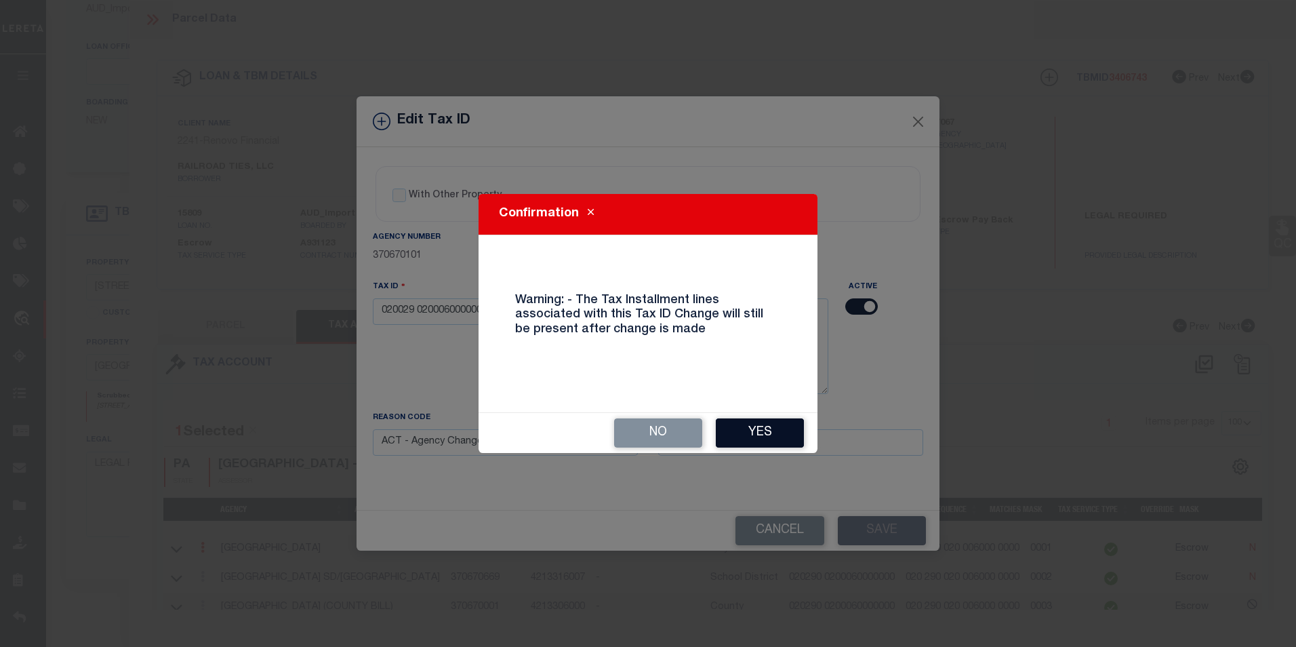
click at [731, 422] on button "Yes" at bounding box center [760, 432] width 88 height 29
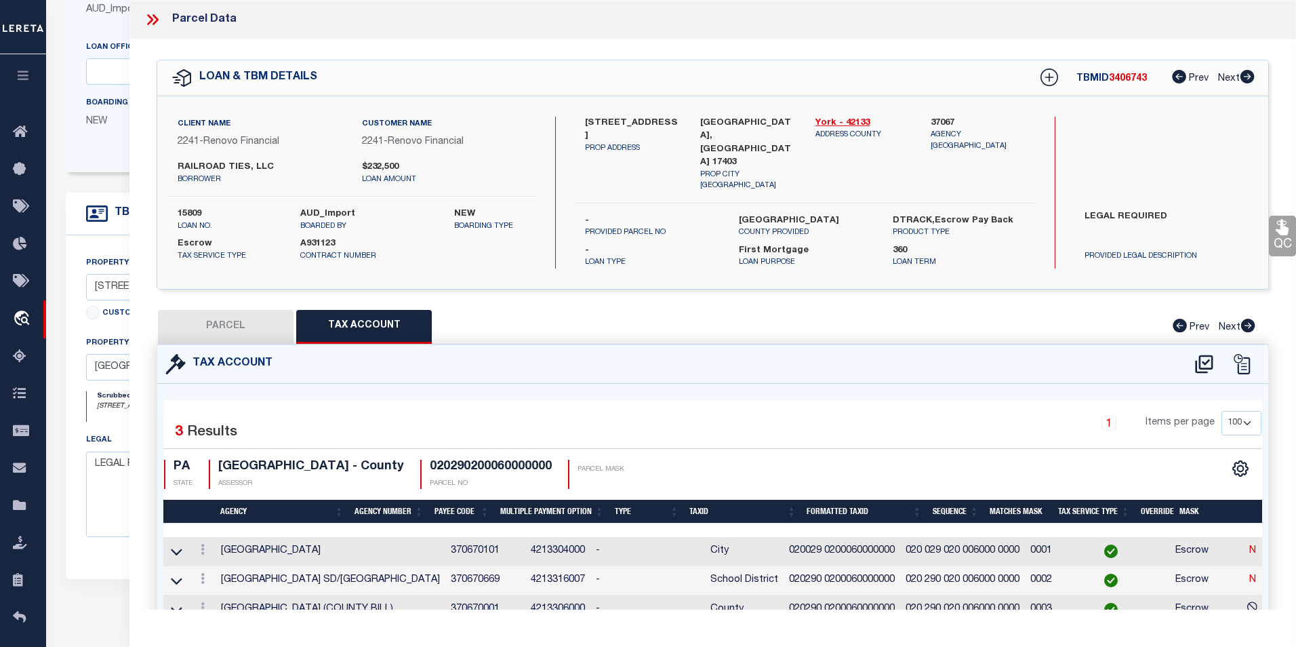
select select
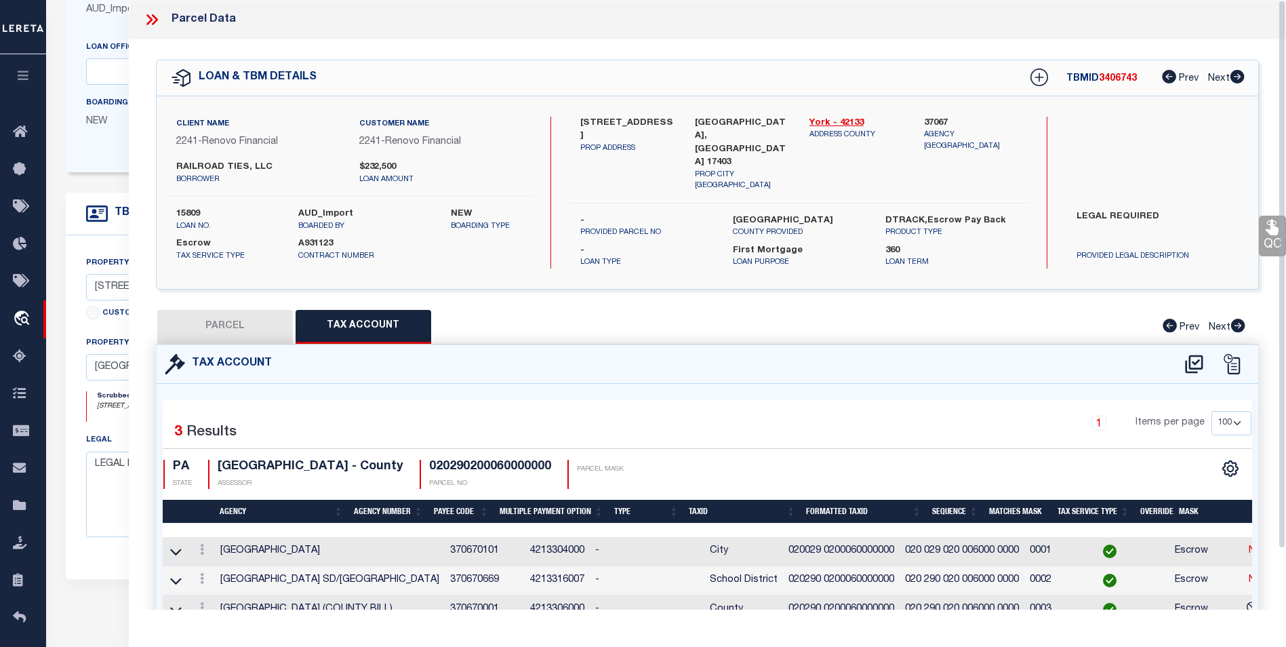
drag, startPoint x: 491, startPoint y: 315, endPoint x: 396, endPoint y: 317, distance: 95.6
click at [396, 317] on div "PARCEL Tax Account Prev Next" at bounding box center [707, 327] width 1103 height 34
click at [201, 544] on icon at bounding box center [202, 549] width 4 height 11
click at [216, 560] on link at bounding box center [220, 571] width 50 height 22
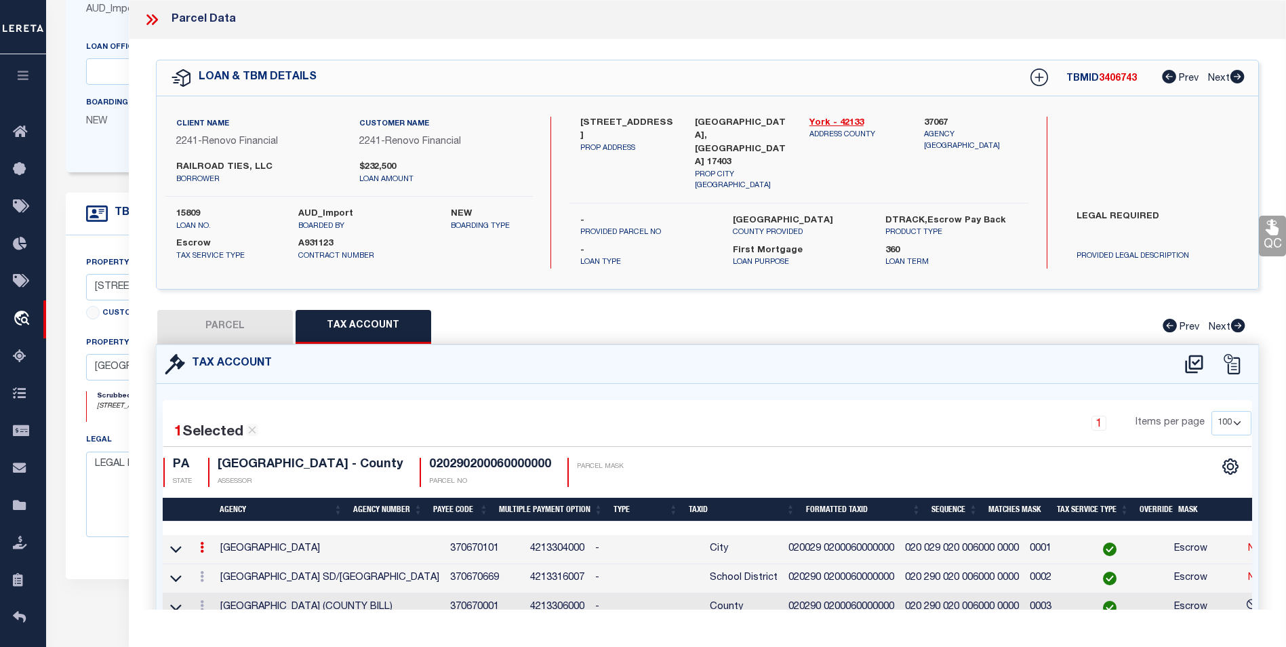
type input "020029 0200060000000"
select select "ACT"
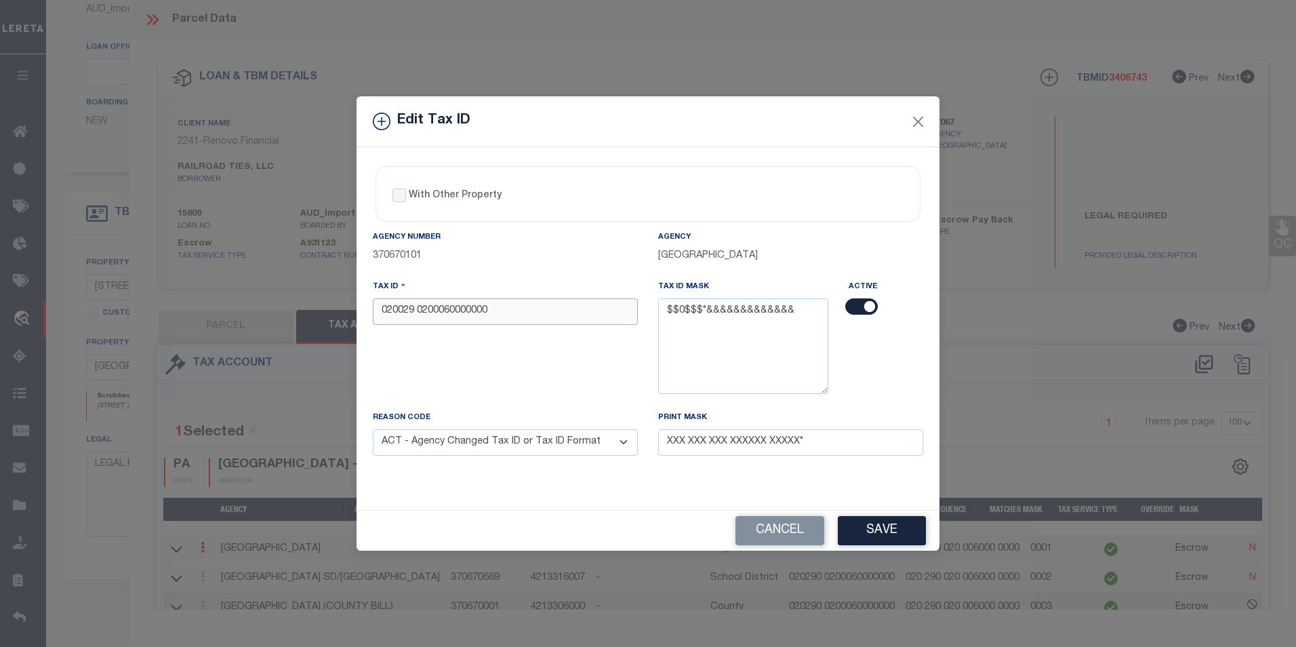
drag, startPoint x: 506, startPoint y: 308, endPoint x: 357, endPoint y: 310, distance: 149.1
click at [357, 310] on div "With Other Property With Other Property Type Temporary Permanent Parent Parcel …" at bounding box center [648, 328] width 583 height 363
click at [917, 536] on button "Save" at bounding box center [882, 530] width 88 height 29
select select
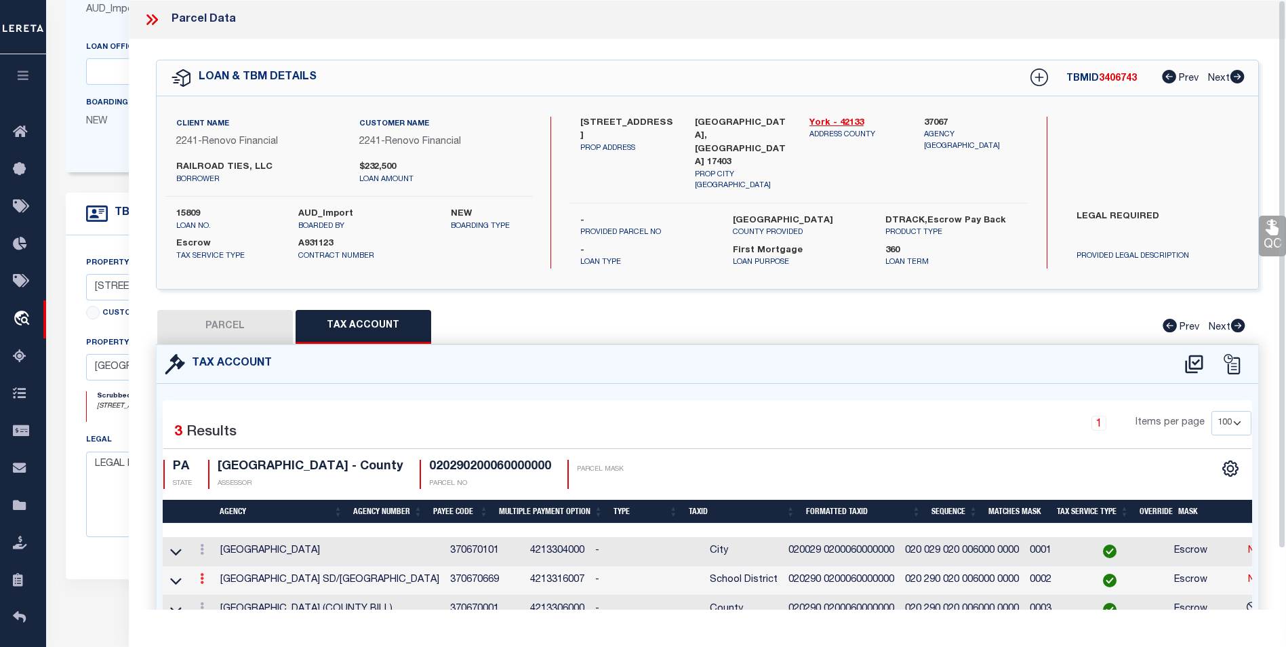
click at [200, 573] on icon at bounding box center [202, 578] width 4 height 11
click at [216, 596] on icon at bounding box center [217, 599] width 10 height 10
type input "020290 0200060000000"
select select
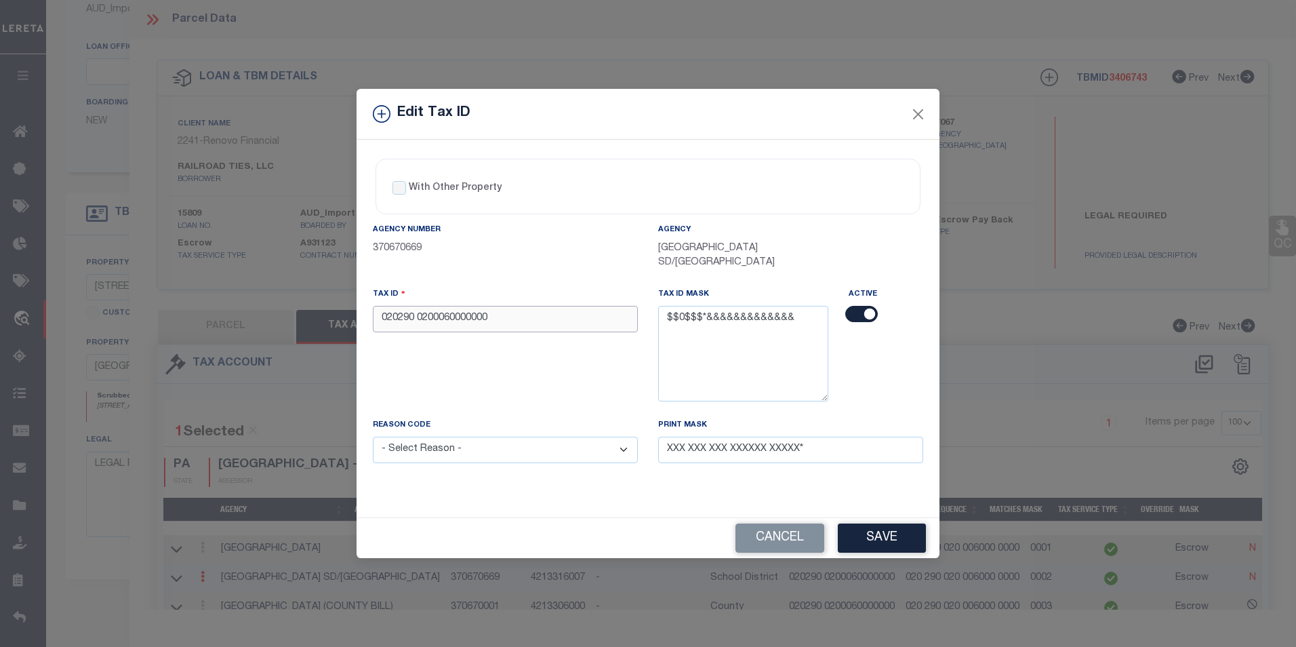
drag, startPoint x: 470, startPoint y: 316, endPoint x: 330, endPoint y: 315, distance: 140.3
click at [330, 315] on div "Edit Tax ID With Other Property With Other Property Type Temporary" at bounding box center [648, 323] width 1296 height 647
paste input "029"
type input "020029 0200060000000"
click at [465, 437] on select "- Select Reason - 099 - Other (Provide additional detail) ACT - Agency Changed …" at bounding box center [505, 450] width 265 height 26
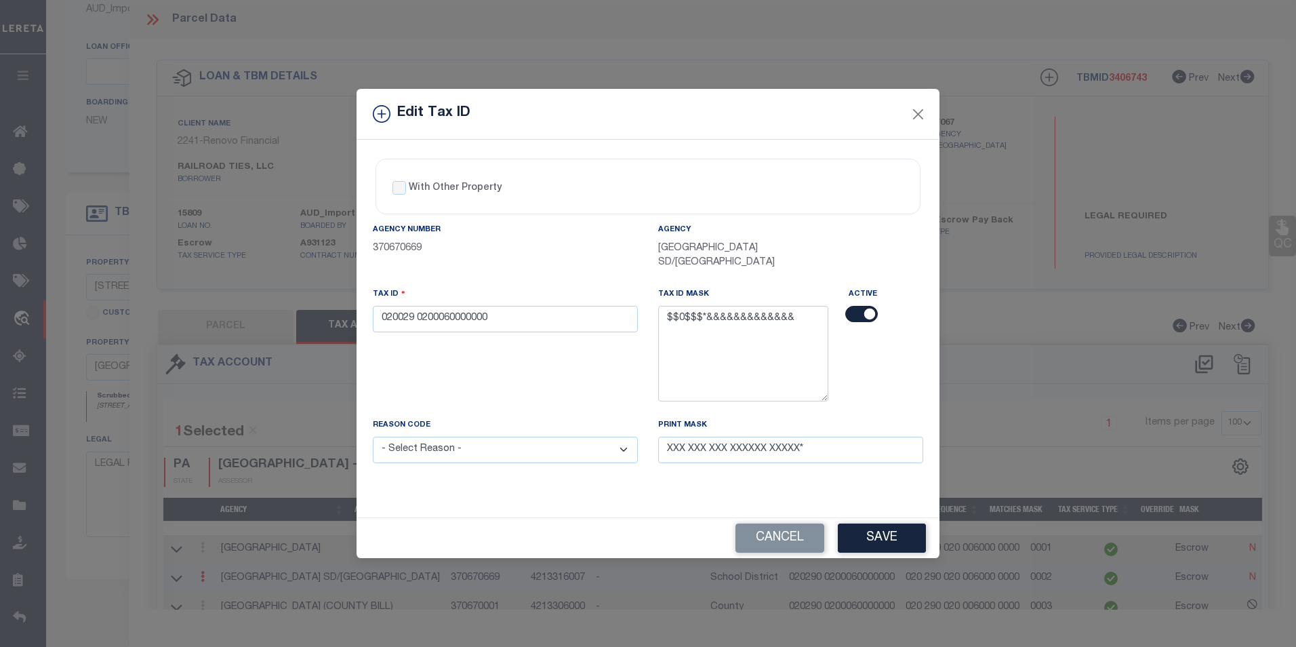
select select "ACT"
click at [373, 437] on select "- Select Reason - 099 - Other (Provide additional detail) ACT - Agency Changed …" at bounding box center [505, 450] width 265 height 26
click at [891, 529] on button "Save" at bounding box center [882, 537] width 88 height 29
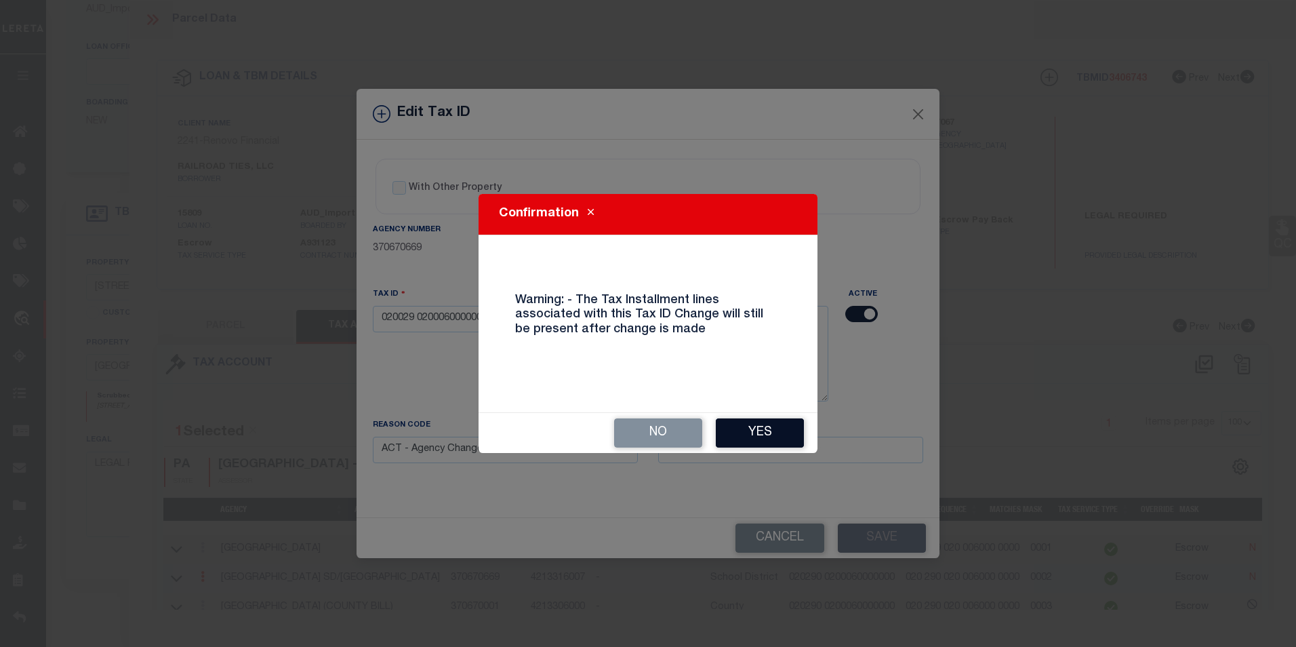
click at [752, 431] on button "Yes" at bounding box center [760, 432] width 88 height 29
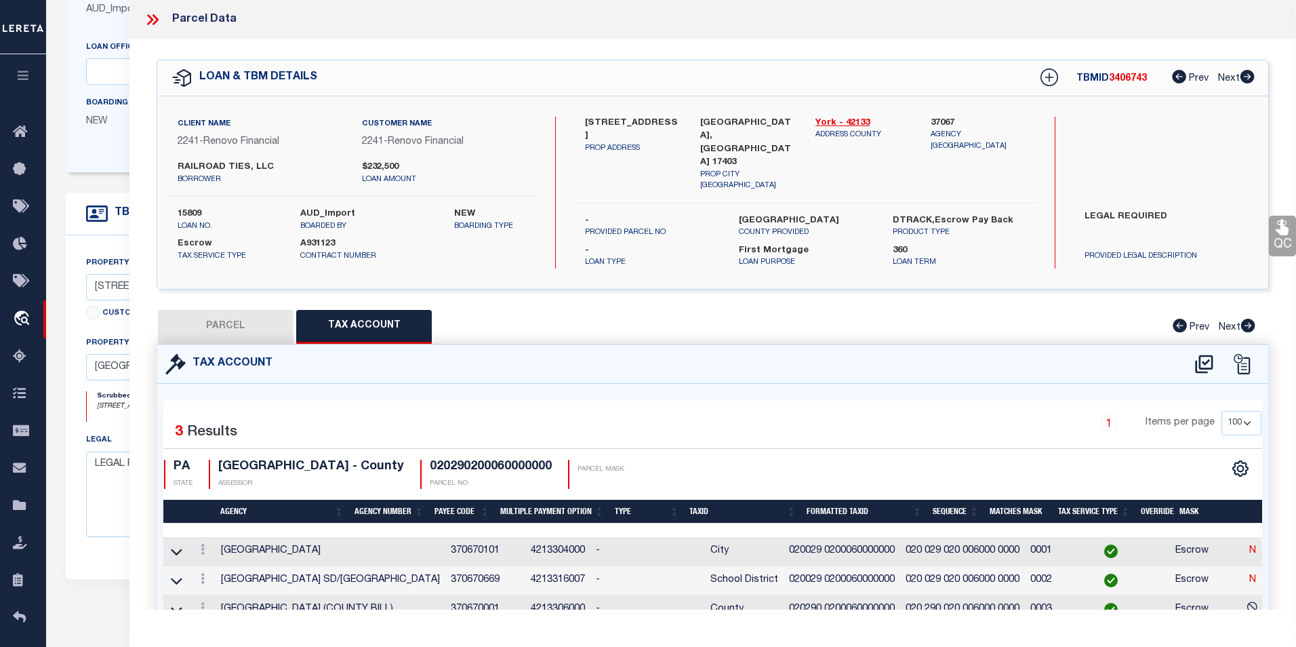
select select
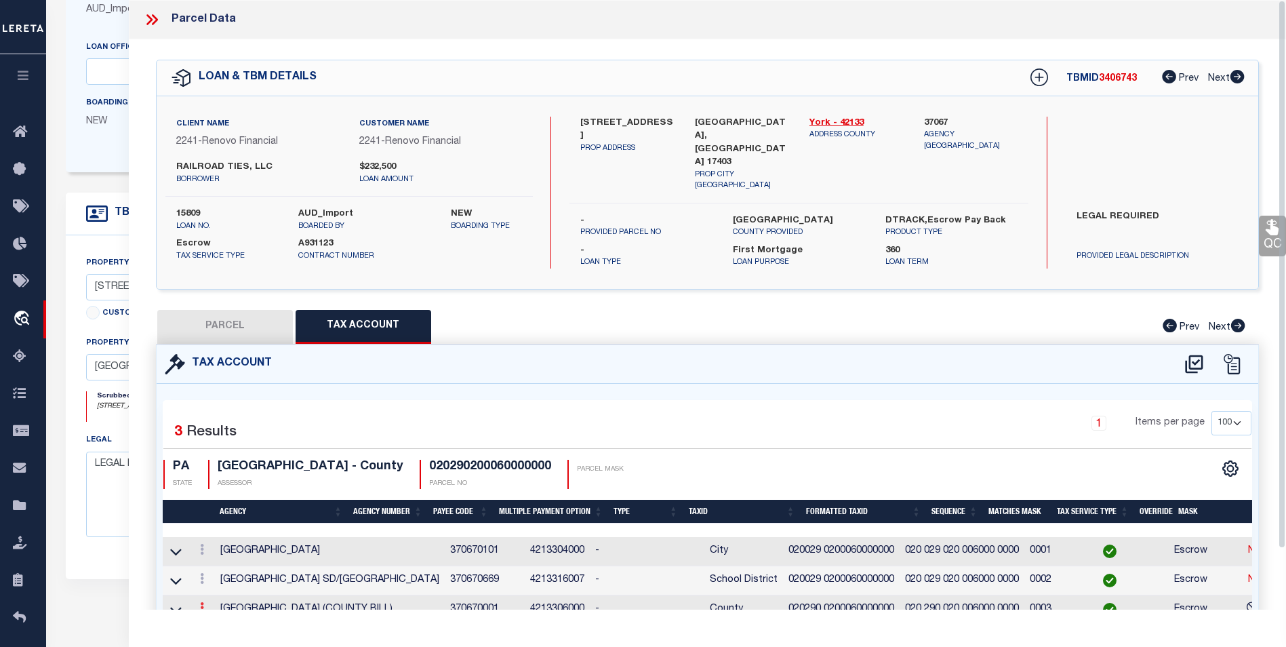
click at [203, 602] on icon at bounding box center [202, 607] width 4 height 11
click at [220, 561] on icon at bounding box center [217, 566] width 10 height 10
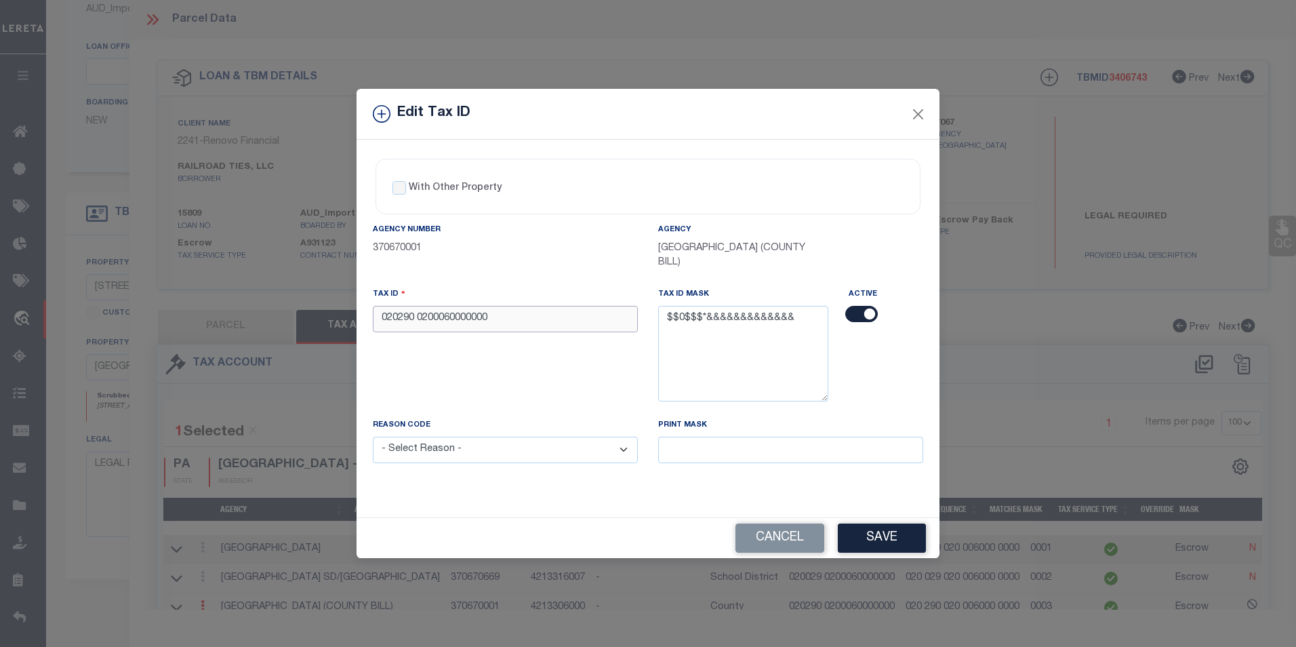
drag, startPoint x: 490, startPoint y: 315, endPoint x: 343, endPoint y: 302, distance: 147.6
click at [343, 302] on div "Edit Tax ID With Other Property With Other Property Type Temporary" at bounding box center [648, 323] width 1296 height 647
paste input "029"
type input "020029 0200060000000"
click at [422, 439] on select "- Select Reason - 099 - Other (Provide additional detail) ACT - Agency Changed …" at bounding box center [505, 450] width 265 height 26
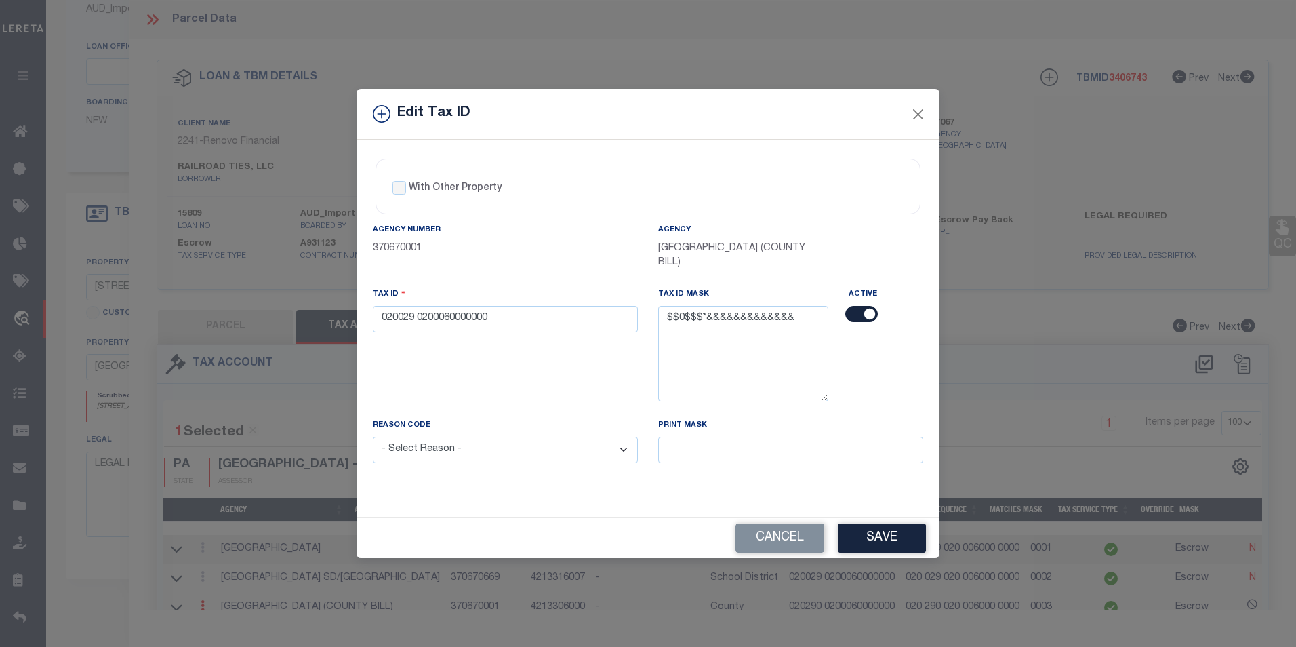
select select "ACT"
click at [373, 437] on select "- Select Reason - 099 - Other (Provide additional detail) ACT - Agency Changed …" at bounding box center [505, 450] width 265 height 26
click at [886, 537] on button "Save" at bounding box center [882, 537] width 88 height 29
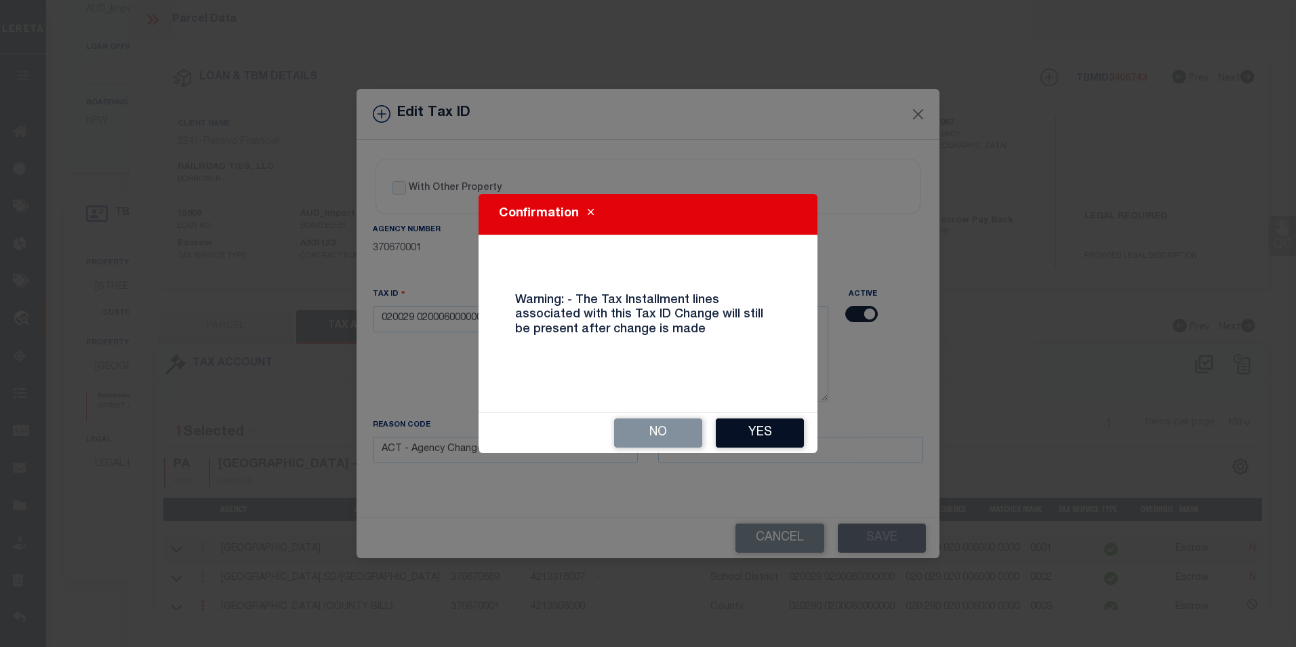
click at [748, 433] on button "Yes" at bounding box center [760, 432] width 88 height 29
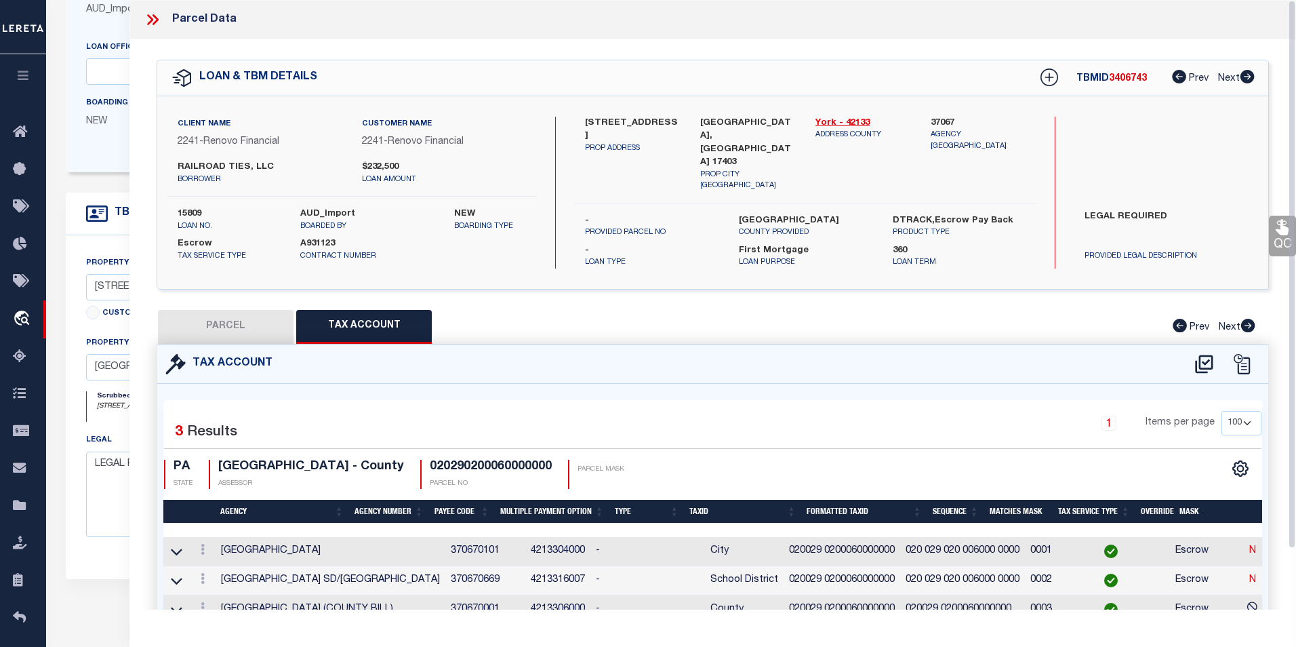
select select
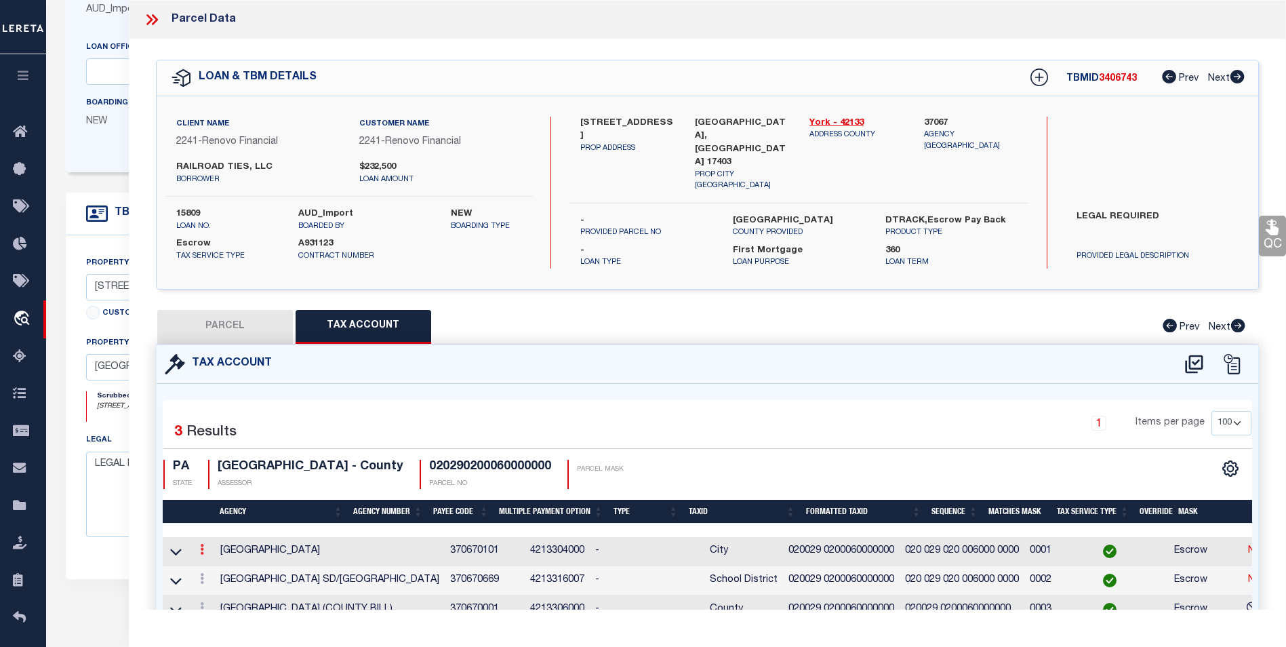
click at [197, 546] on link at bounding box center [202, 551] width 15 height 11
click at [205, 566] on link at bounding box center [220, 571] width 50 height 22
type input "020029 0200060000000"
select select "ACT"
type input "XXX XXX XXX XXXXXX XXXXX*"
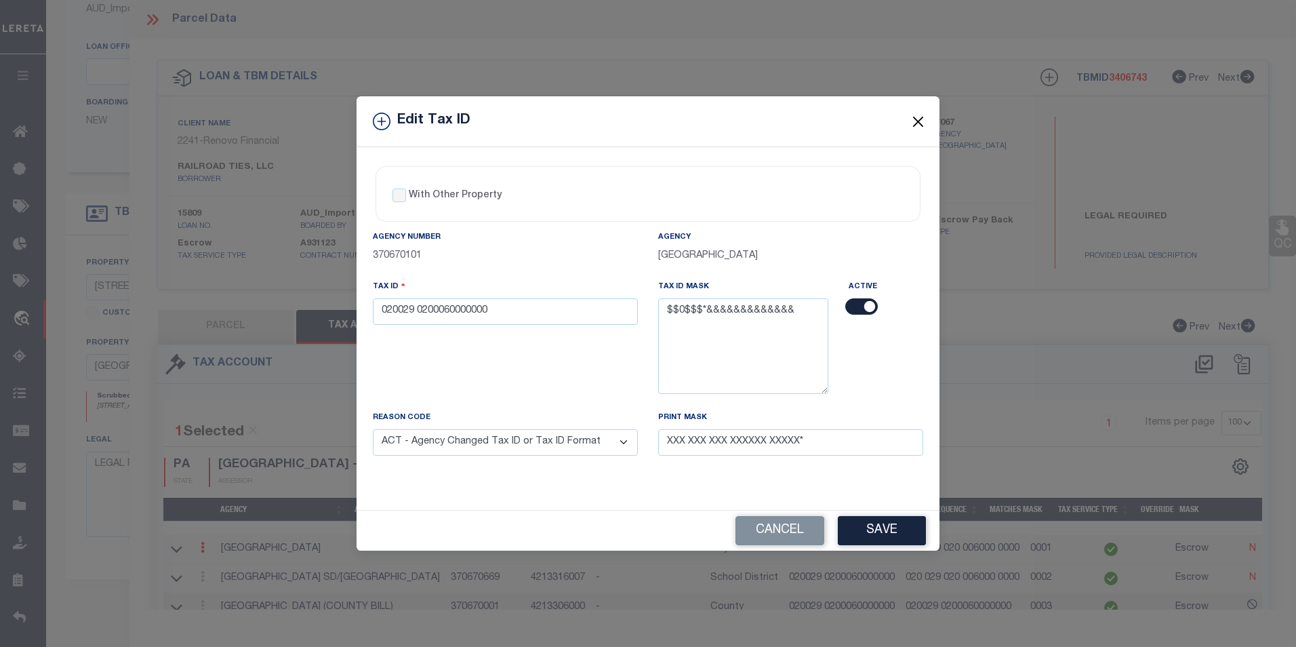
click at [925, 122] on button "Close" at bounding box center [919, 122] width 18 height 18
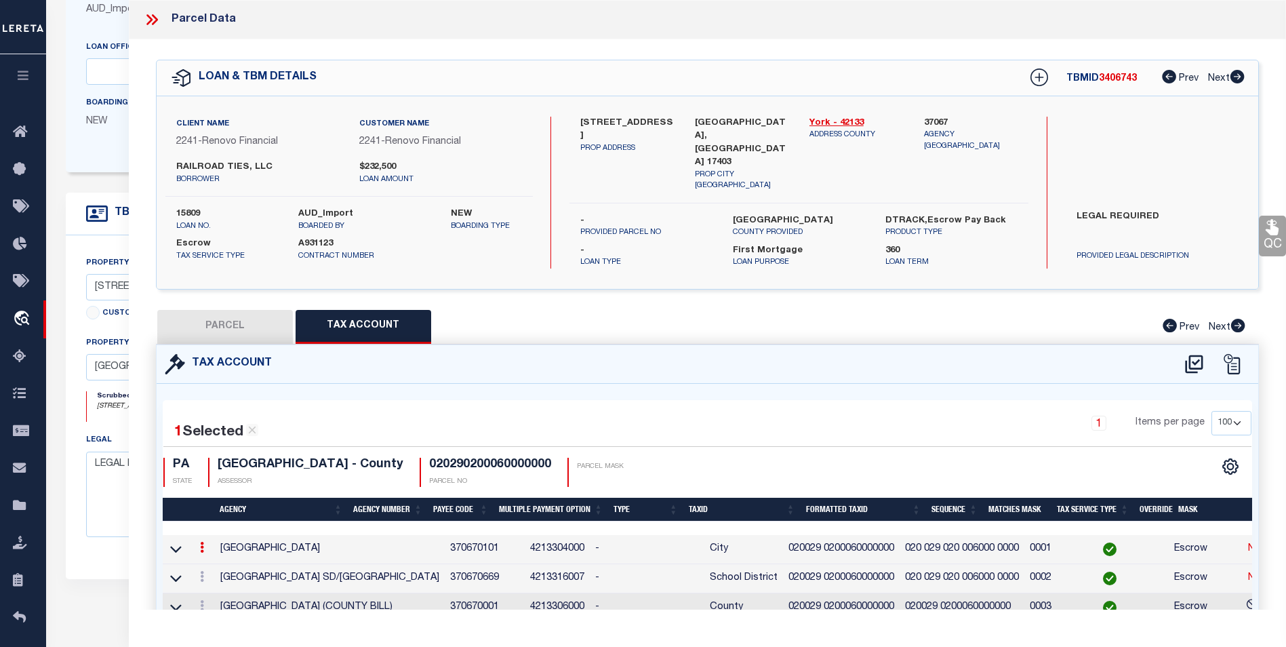
click at [205, 544] on link at bounding box center [202, 549] width 15 height 11
click at [218, 562] on icon at bounding box center [217, 567] width 10 height 10
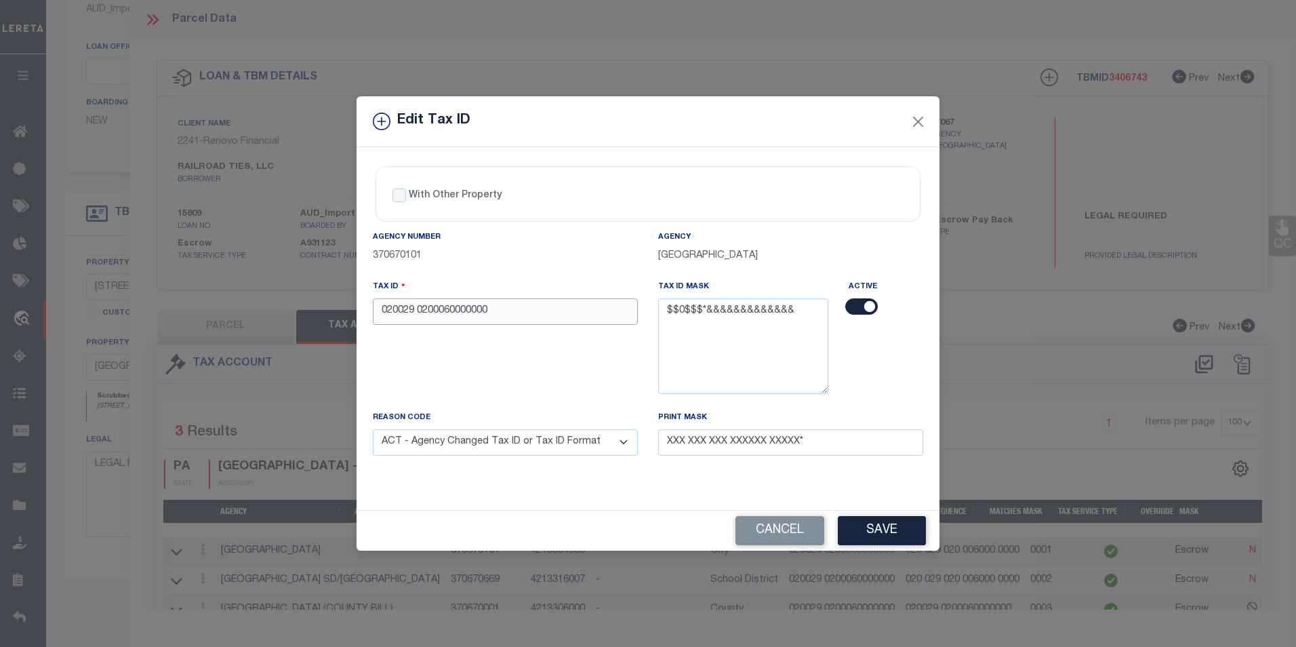
drag, startPoint x: 506, startPoint y: 311, endPoint x: 368, endPoint y: 307, distance: 137.7
click at [368, 307] on div "Tax ID 020029 0200060000000" at bounding box center [505, 344] width 285 height 131
click at [868, 530] on button "Save" at bounding box center [882, 530] width 88 height 29
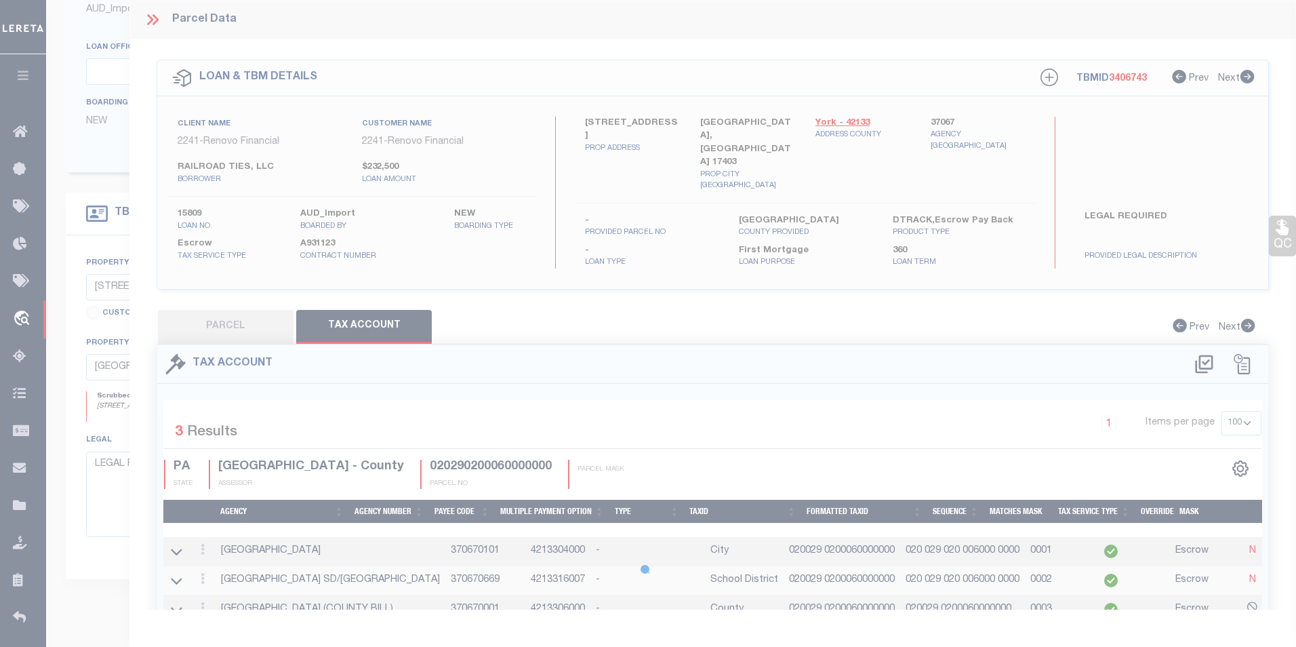
select select
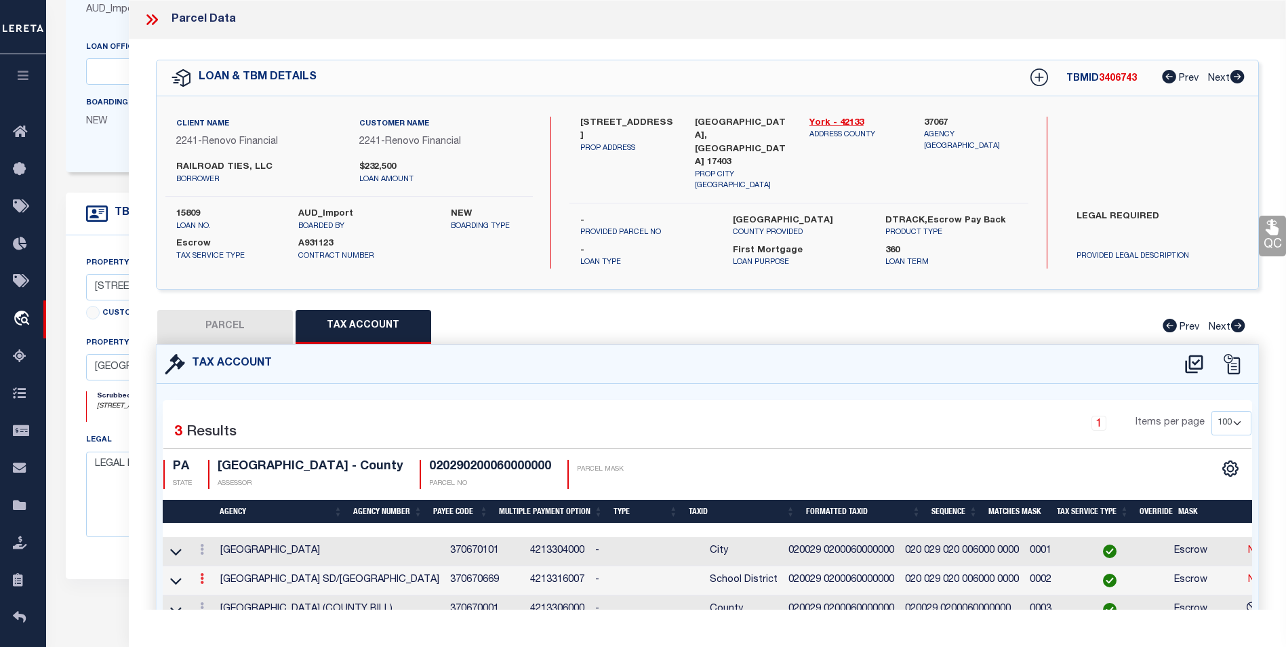
click at [203, 573] on icon at bounding box center [202, 578] width 4 height 11
click at [218, 594] on icon at bounding box center [217, 599] width 10 height 10
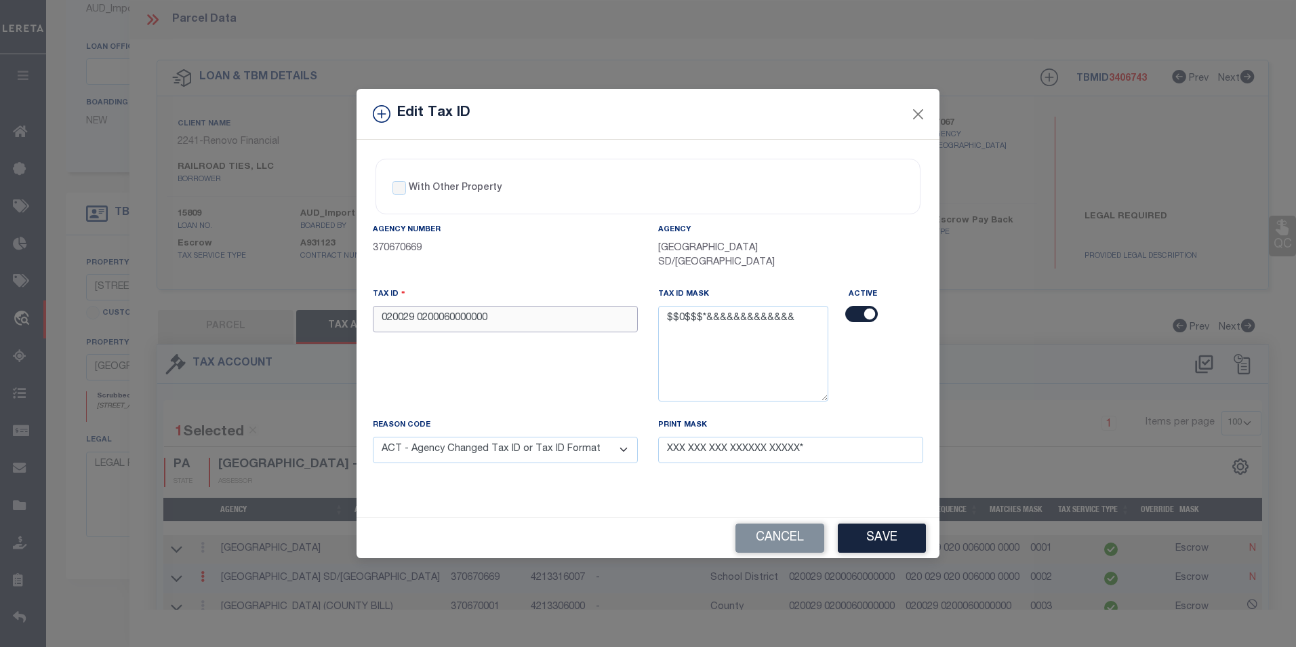
drag, startPoint x: 498, startPoint y: 313, endPoint x: 361, endPoint y: 315, distance: 137.0
click at [361, 315] on div "With Other Property With Other Property Type Temporary Permanent Parent Parcel …" at bounding box center [648, 329] width 583 height 378
click at [862, 529] on button "Save" at bounding box center [882, 537] width 88 height 29
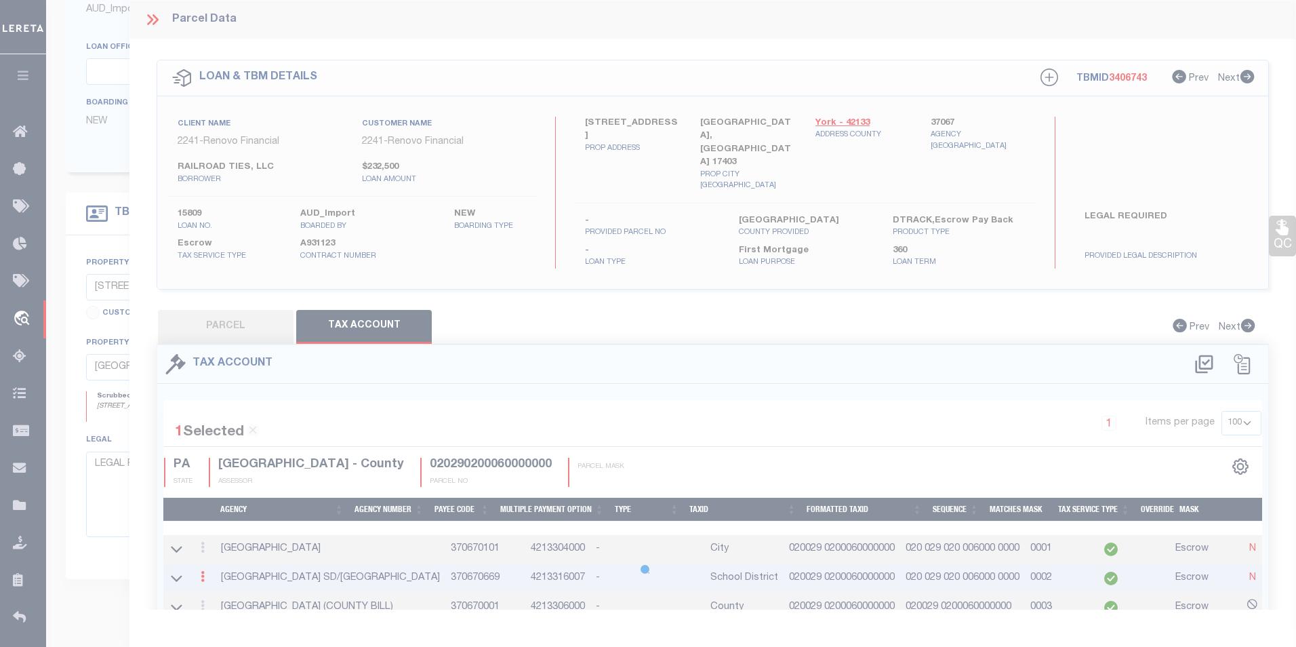
select select
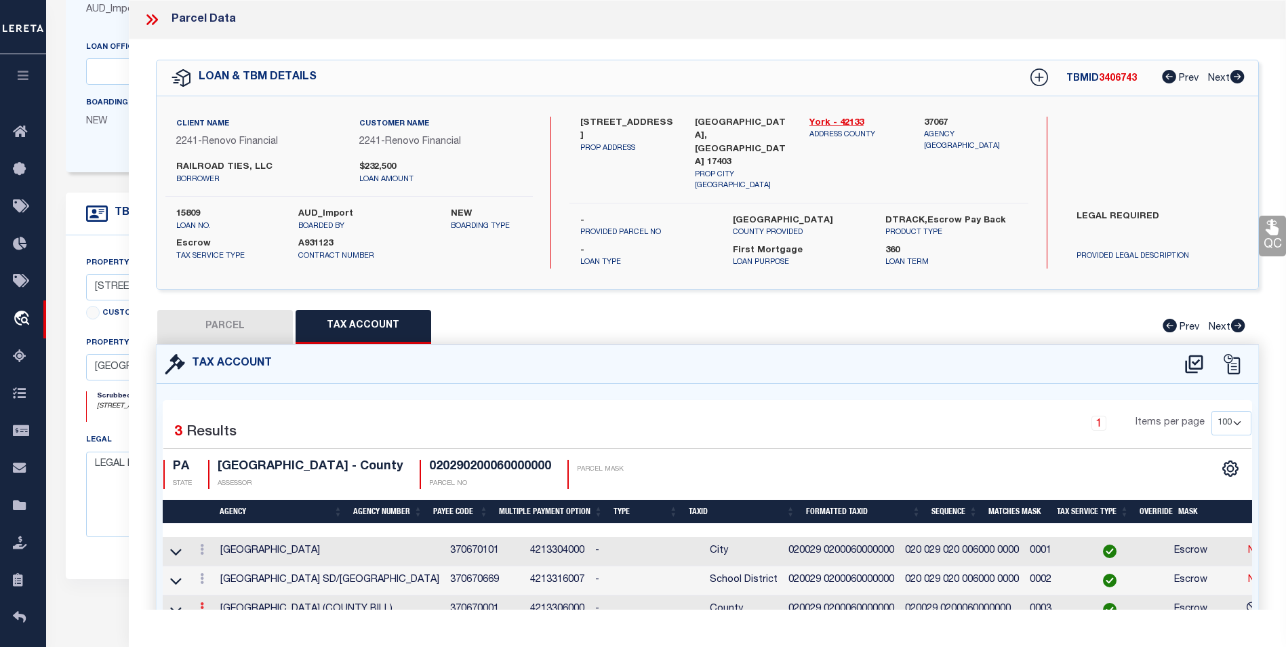
click at [198, 604] on link at bounding box center [202, 609] width 15 height 11
click at [215, 561] on icon at bounding box center [217, 566] width 10 height 10
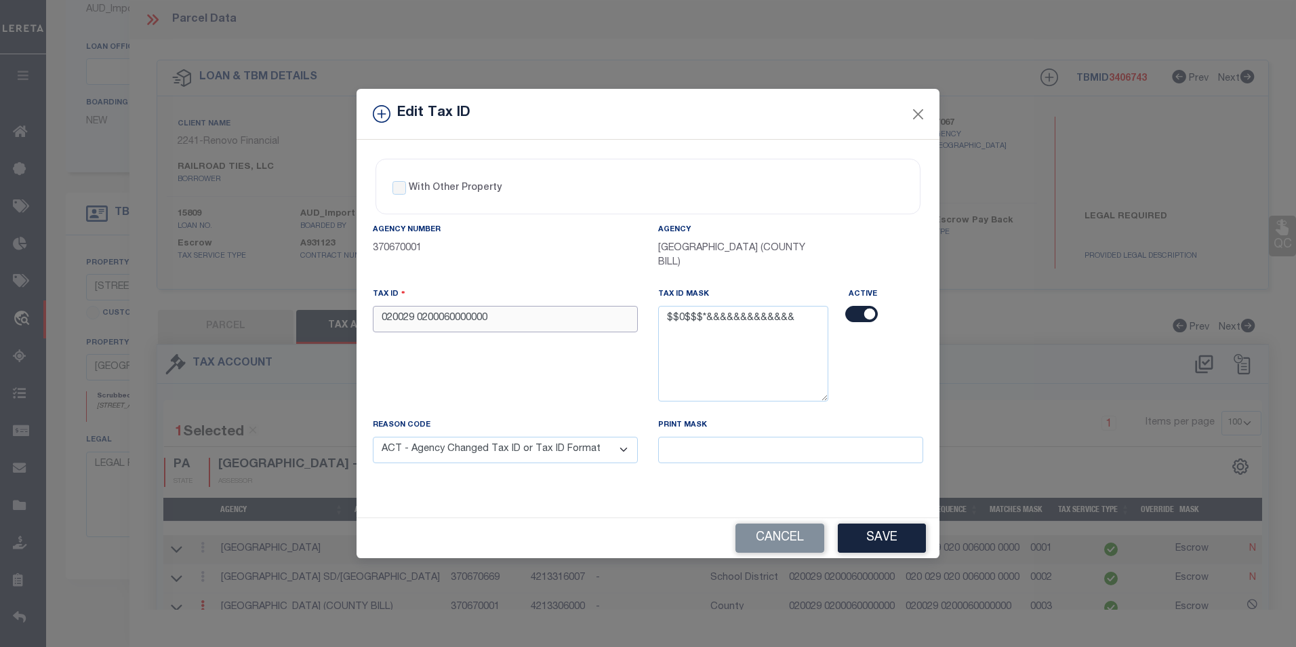
drag, startPoint x: 501, startPoint y: 307, endPoint x: 338, endPoint y: 304, distance: 162.7
click at [338, 304] on div "Edit Tax ID With Other Property With Other Property Type Temporary" at bounding box center [648, 323] width 1296 height 647
click at [895, 532] on button "Save" at bounding box center [882, 537] width 88 height 29
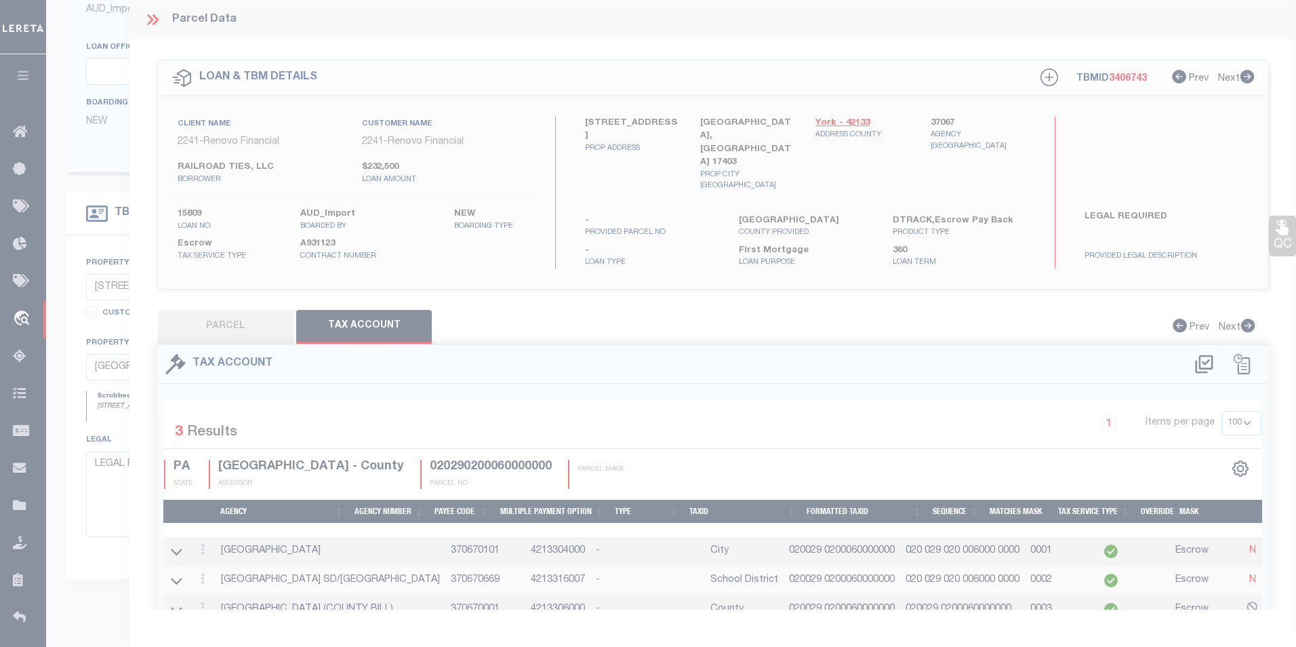
select select
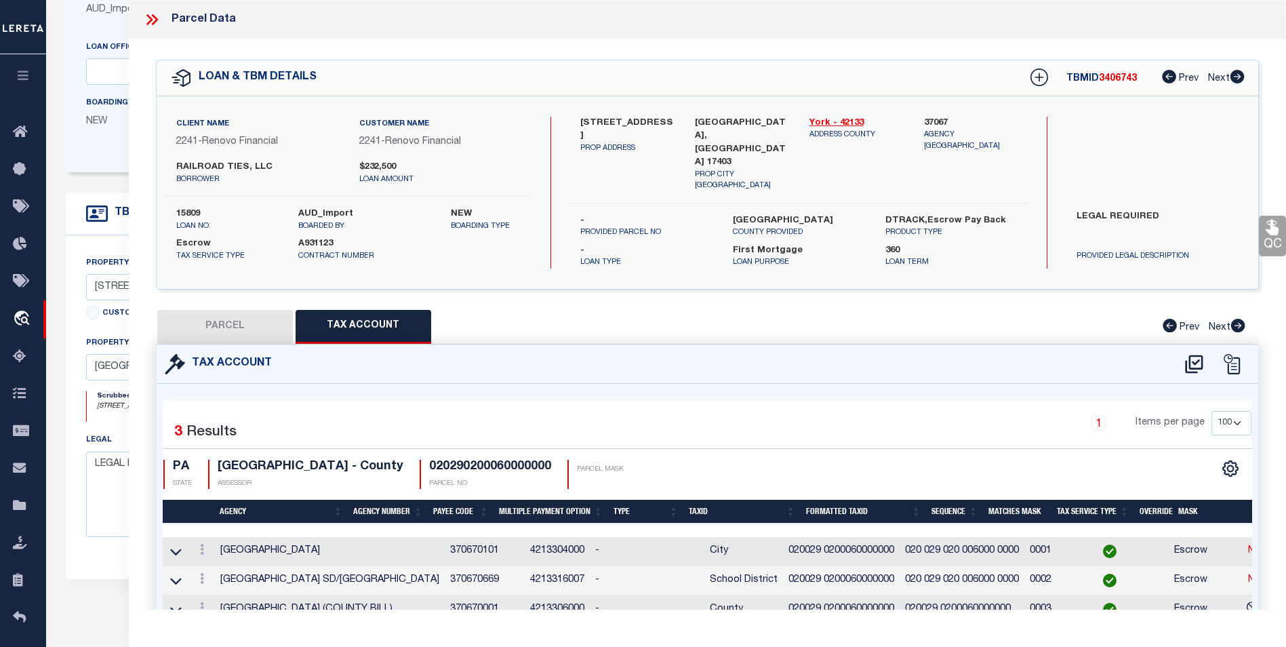
click at [230, 326] on button "PARCEL" at bounding box center [225, 327] width 136 height 34
select select "AS"
select select
checkbox input "false"
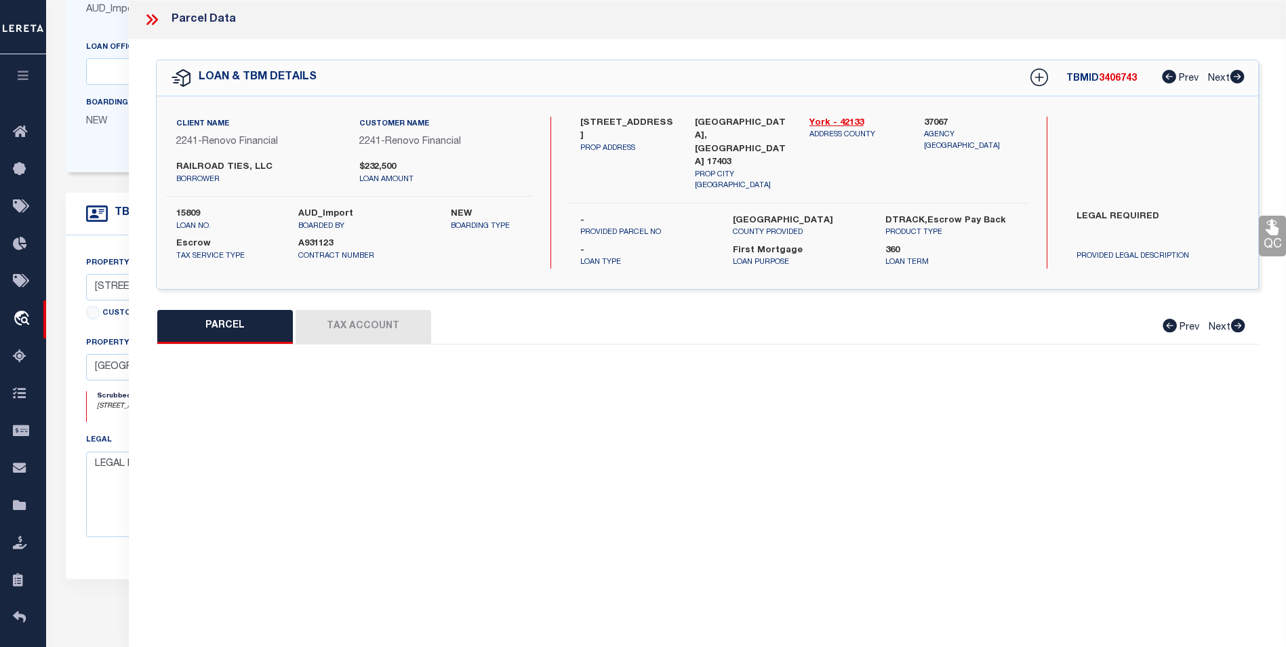
select select "BP"
type input "RAILROAD TIES, LLC"
select select "AGW"
select select
type input "331 East Philadelphia Street"
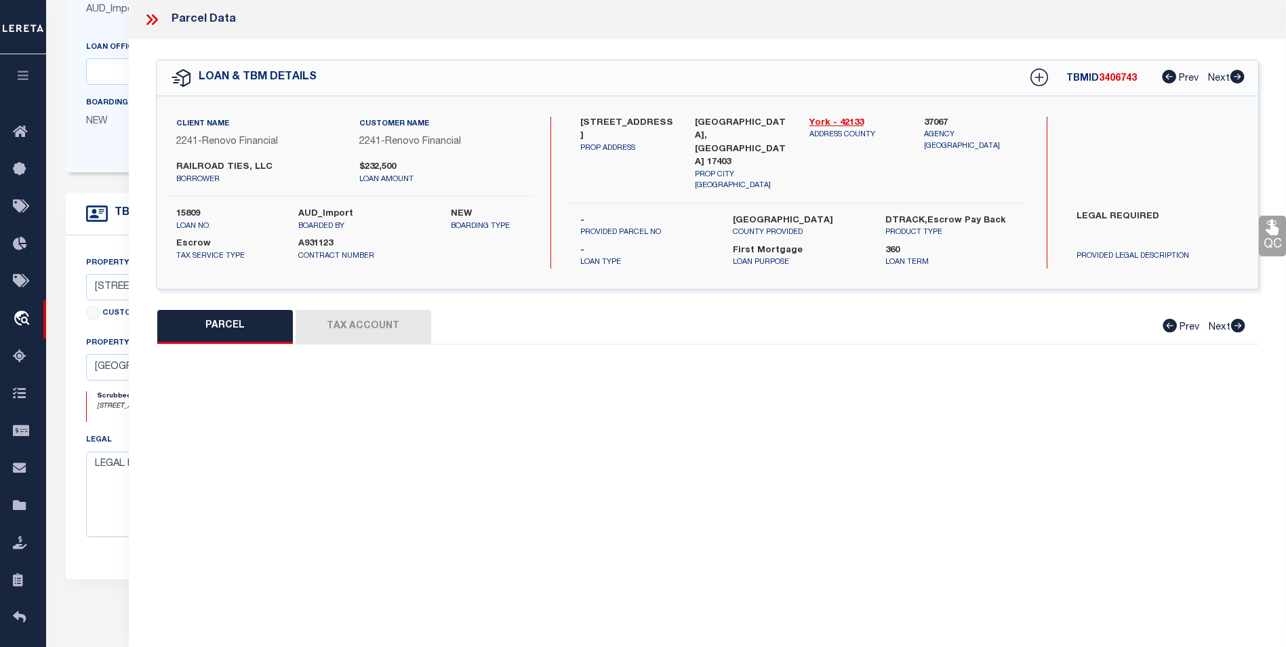
type input "York, PA 17403"
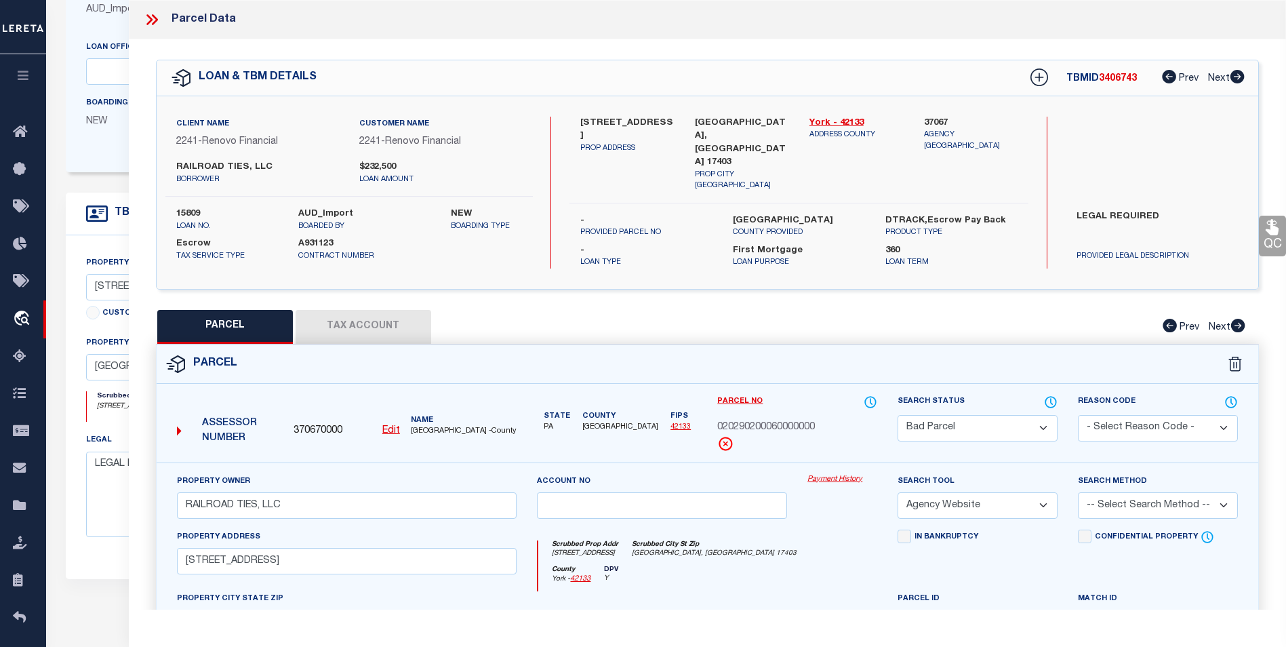
click at [974, 428] on select "Automated Search Bad Parcel Complete Duplicate Parcel High Dollar Reporting In …" at bounding box center [978, 428] width 160 height 26
select select "PC"
click at [898, 415] on select "Automated Search Bad Parcel Complete Duplicate Parcel High Dollar Reporting In …" at bounding box center [978, 428] width 160 height 26
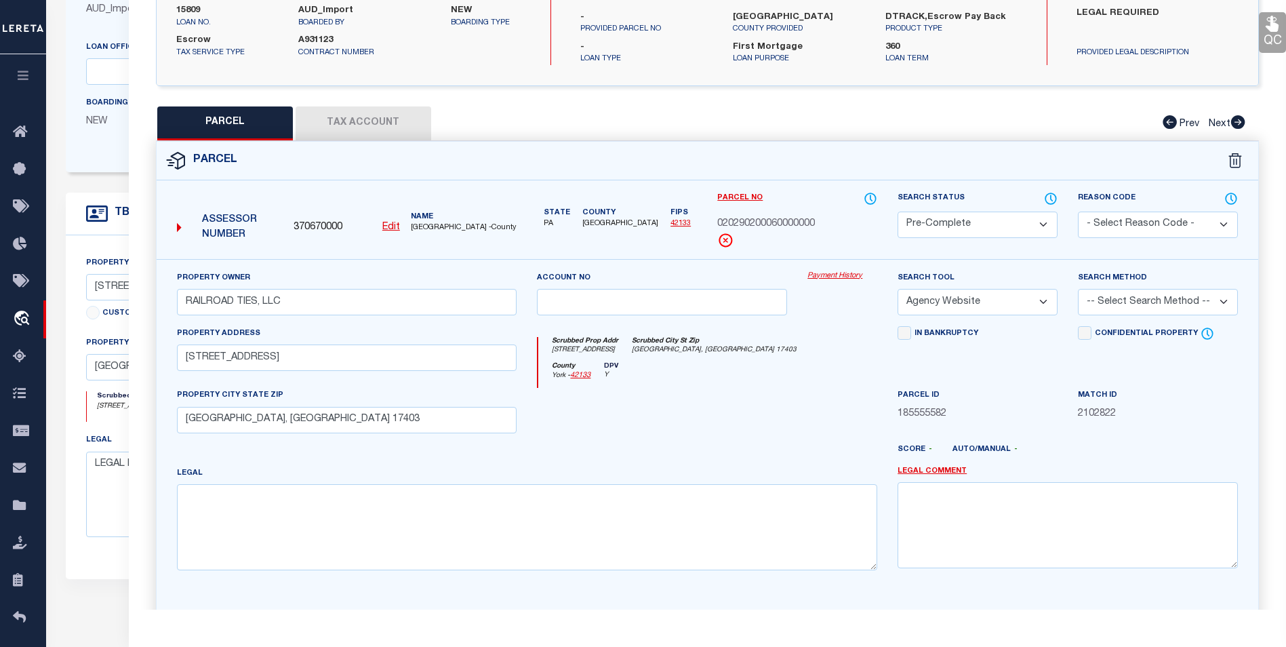
click at [1125, 305] on select "-- Select Search Method -- Property Address Legal Liability Info Provided" at bounding box center [1158, 302] width 160 height 26
click at [1019, 301] on select "-- Select Search Tool -- 3rd Party Website Agency File Agency Website ATLS CNV-…" at bounding box center [978, 302] width 160 height 26
select select "AGF"
click at [898, 289] on select "-- Select Search Tool -- 3rd Party Website Agency File Agency Website ATLS CNV-…" at bounding box center [978, 302] width 160 height 26
click at [1141, 298] on select "-- Select Search Method -- Property Address Legal Liability Info Provided" at bounding box center [1158, 302] width 160 height 26
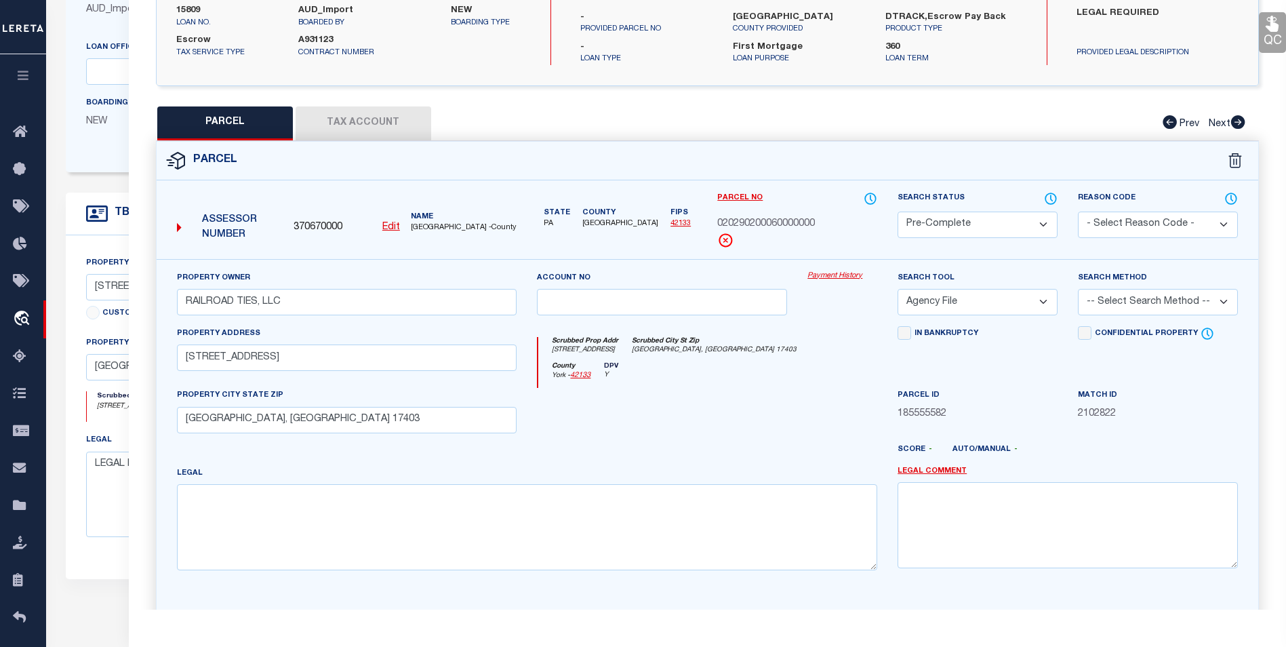
select select "ADD"
click at [1078, 289] on select "-- Select Search Method -- Property Address Legal Liability Info Provided" at bounding box center [1158, 302] width 160 height 26
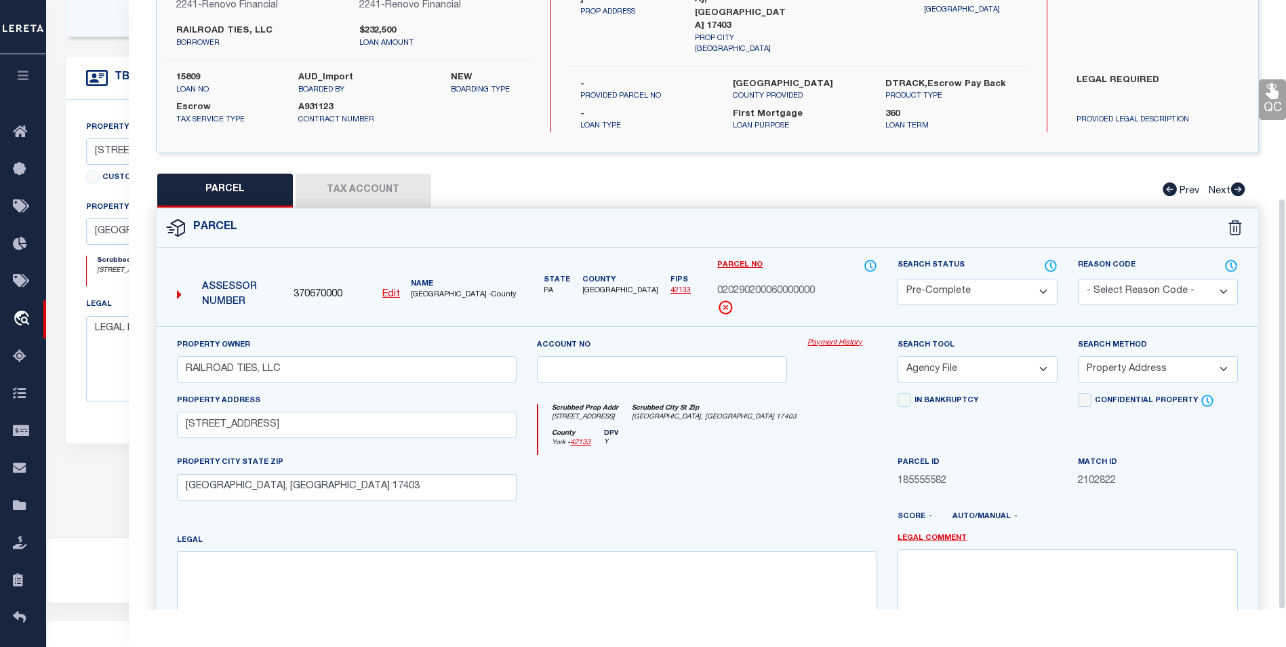
scroll to position [292, 0]
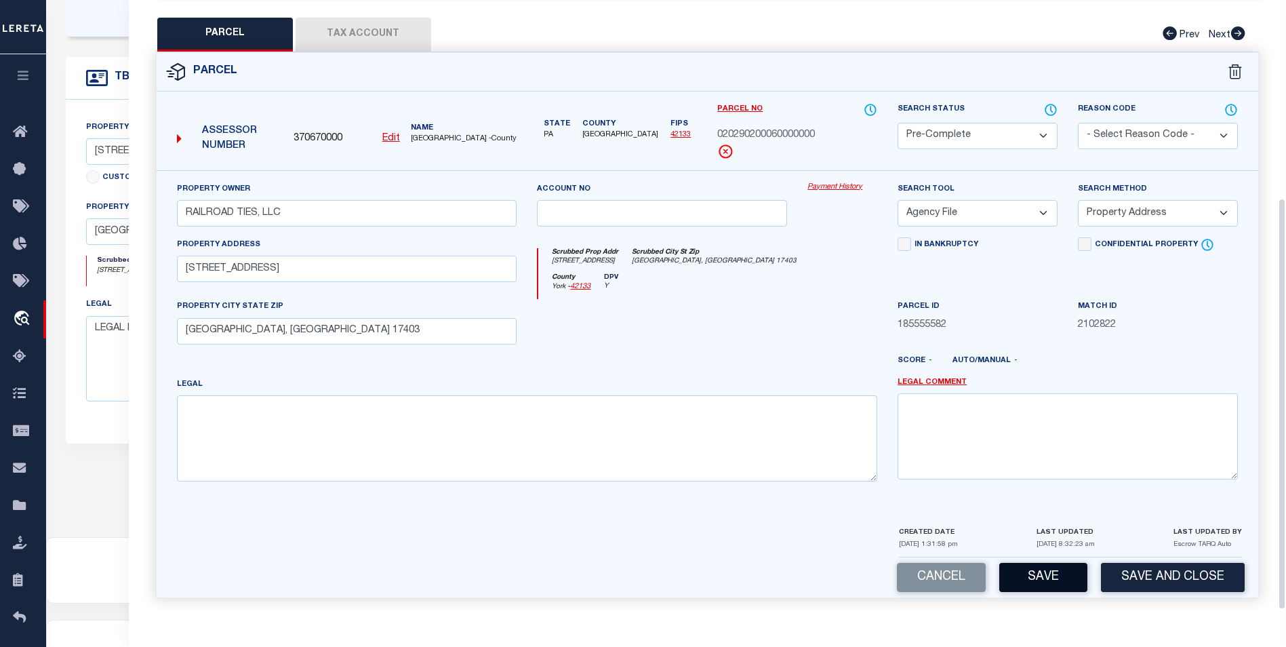
click at [1046, 567] on button "Save" at bounding box center [1043, 577] width 88 height 29
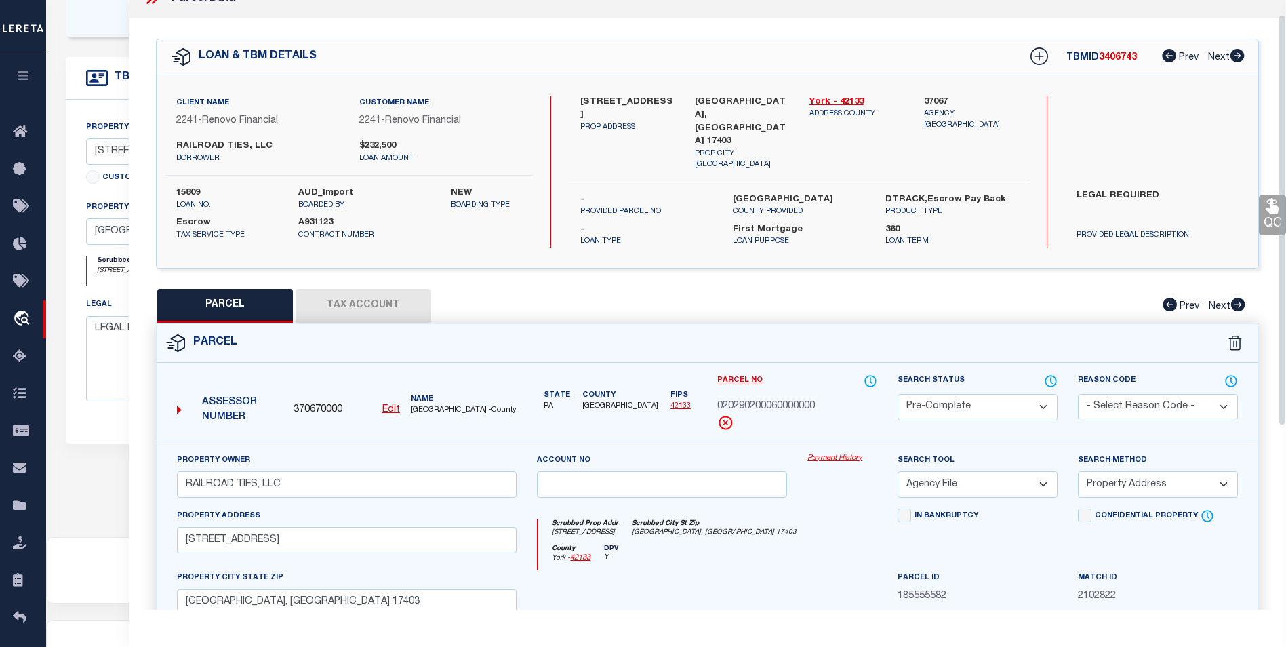
select select "AS"
select select
checkbox input "false"
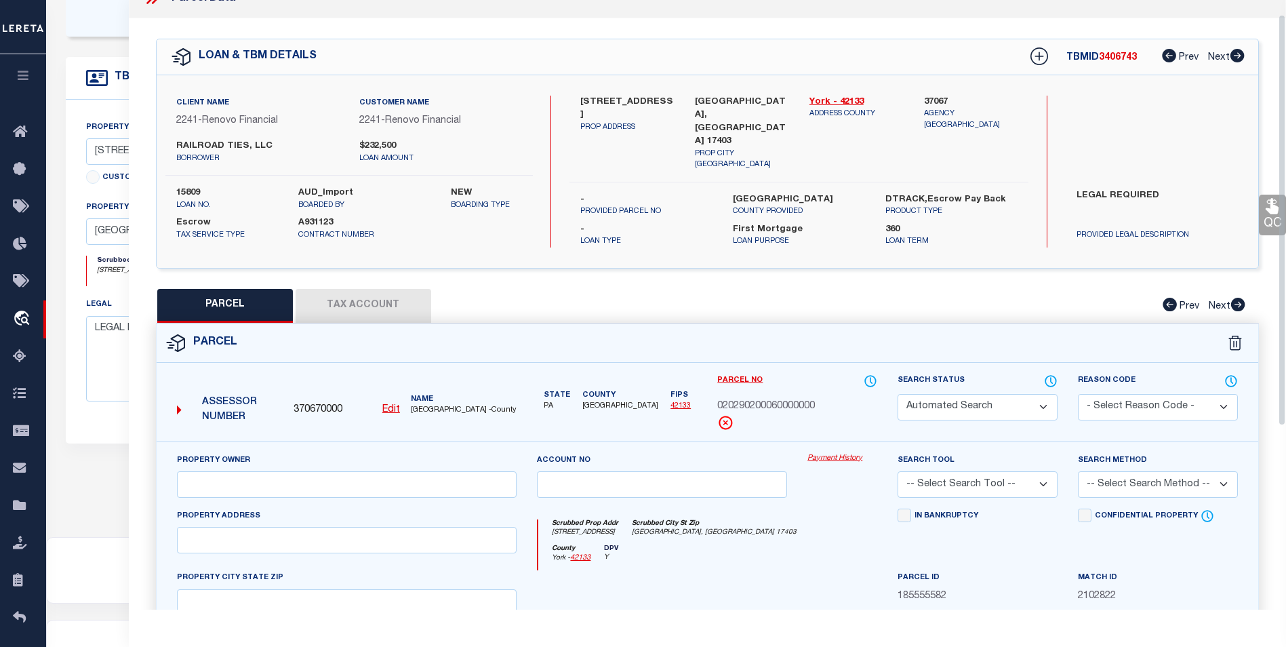
select select "PC"
type input "RAILROAD TIES, LLC"
select select "AGF"
select select "ADD"
type input "331 East Philadelphia Street"
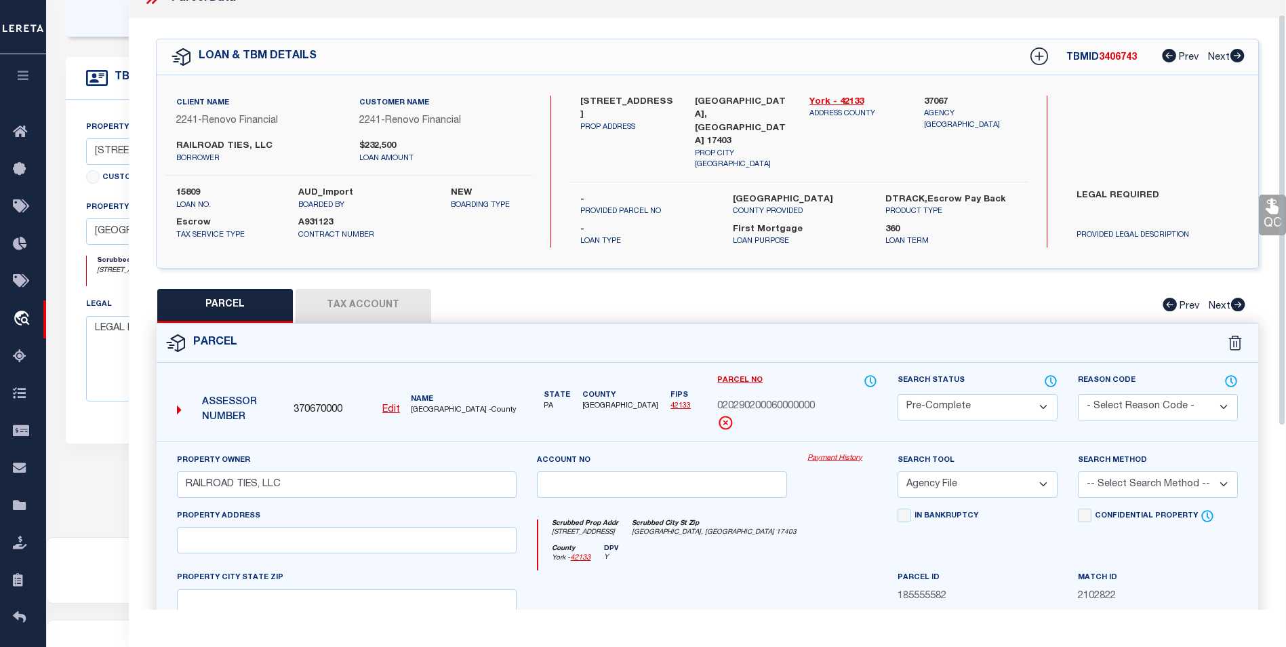
type input "York, PA 17403"
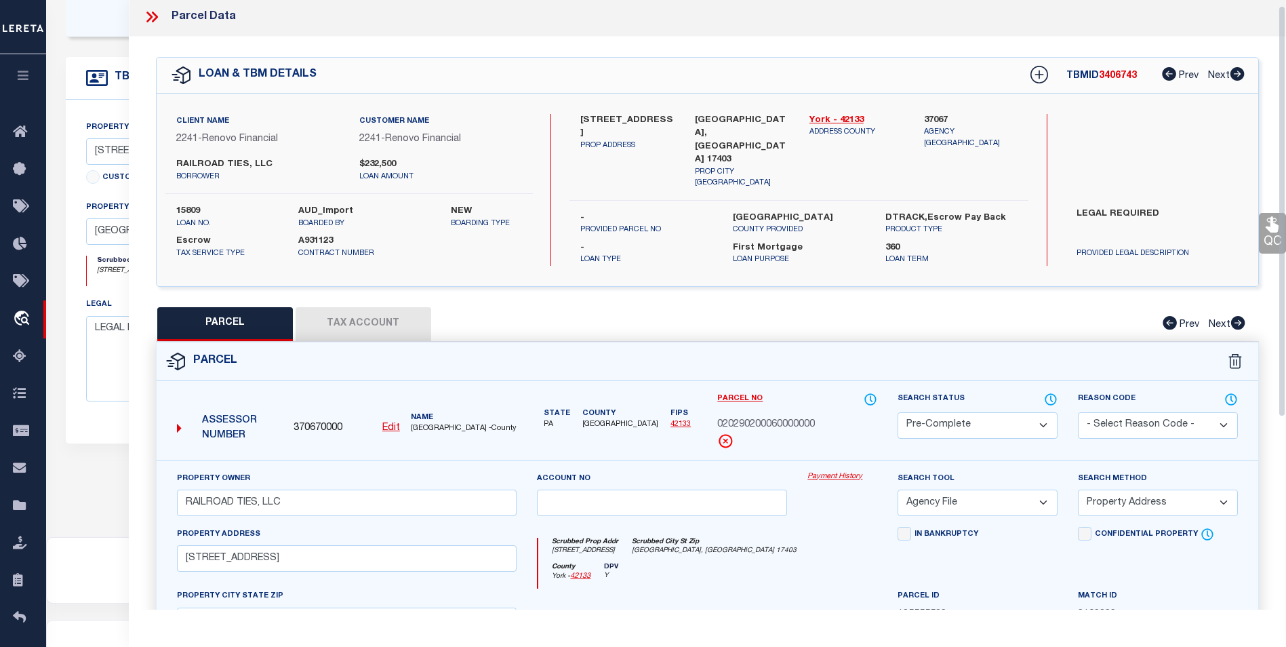
scroll to position [0, 0]
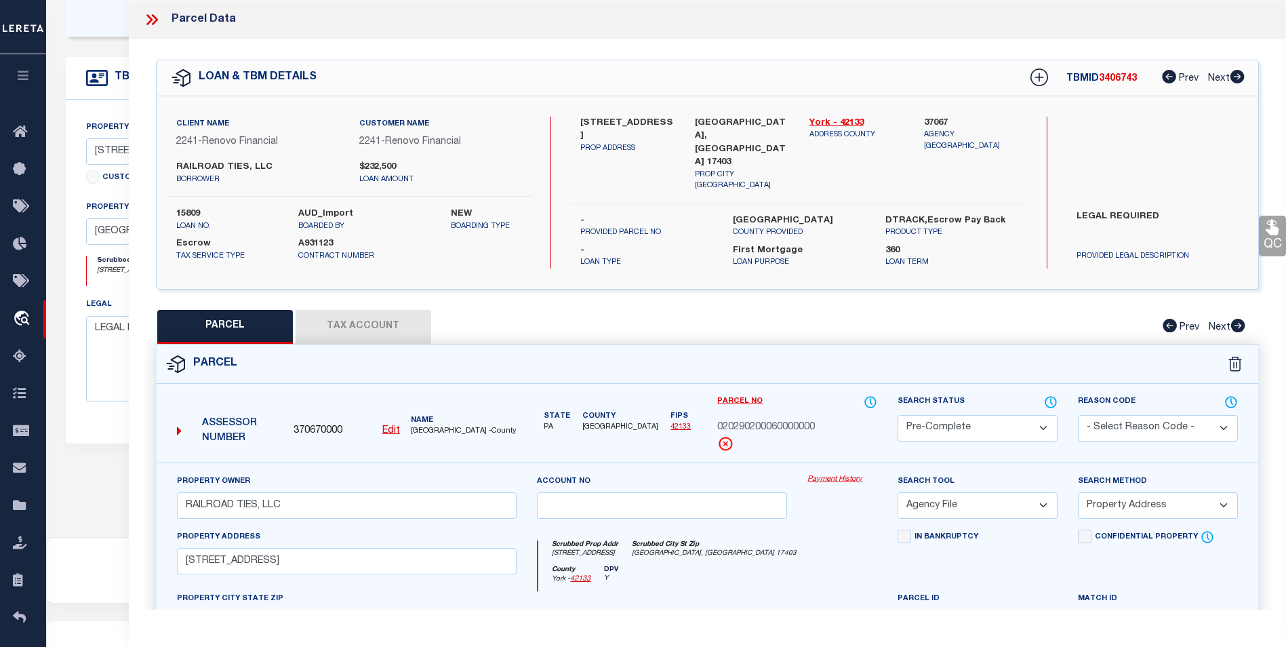
drag, startPoint x: 387, startPoint y: 312, endPoint x: 403, endPoint y: 308, distance: 16.1
click at [387, 312] on button "Tax Account" at bounding box center [364, 327] width 136 height 34
select select "100"
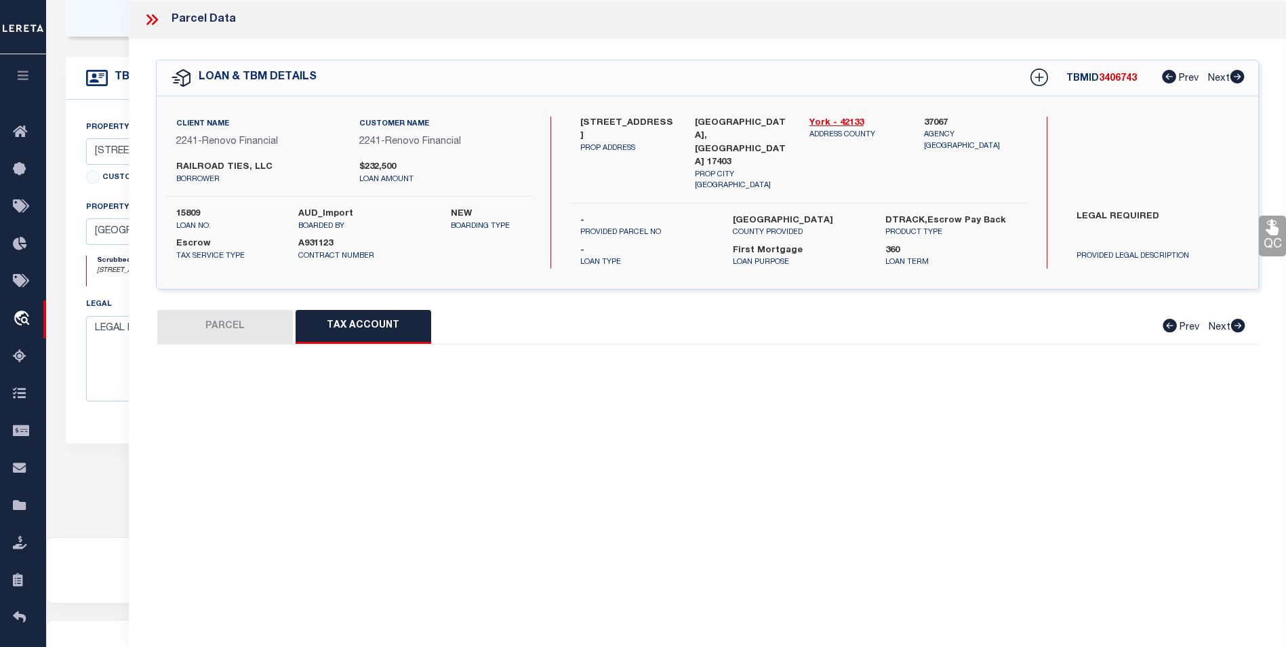
select select "100"
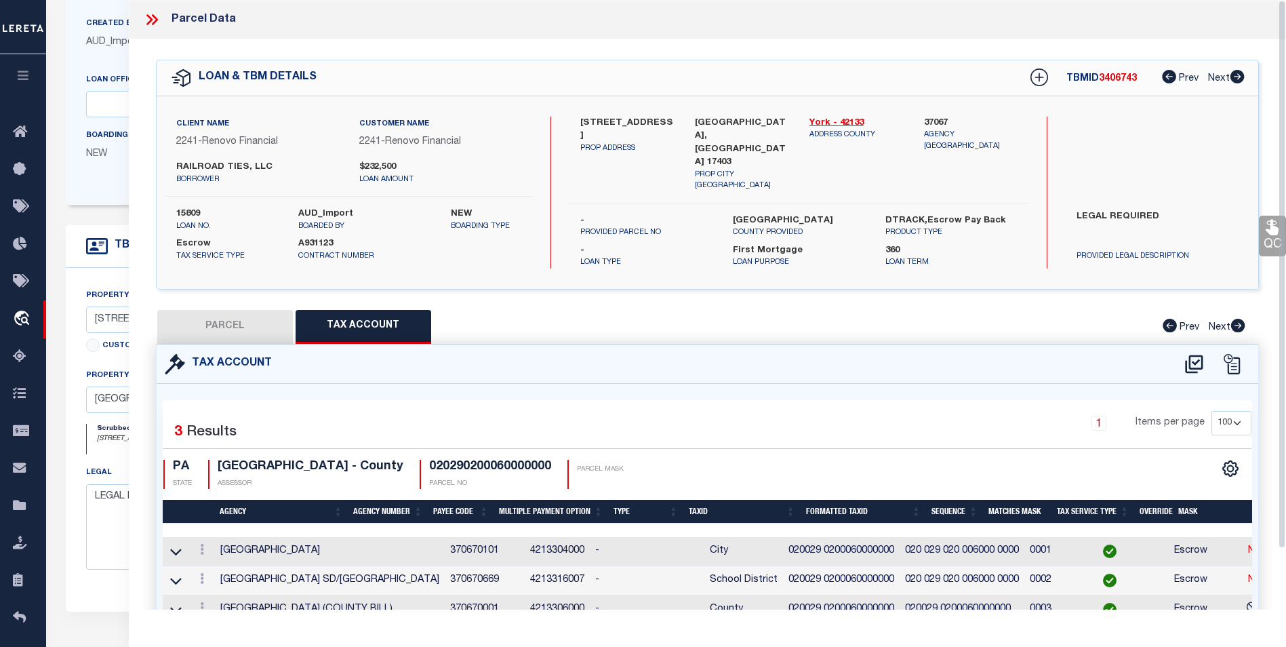
scroll to position [136, 0]
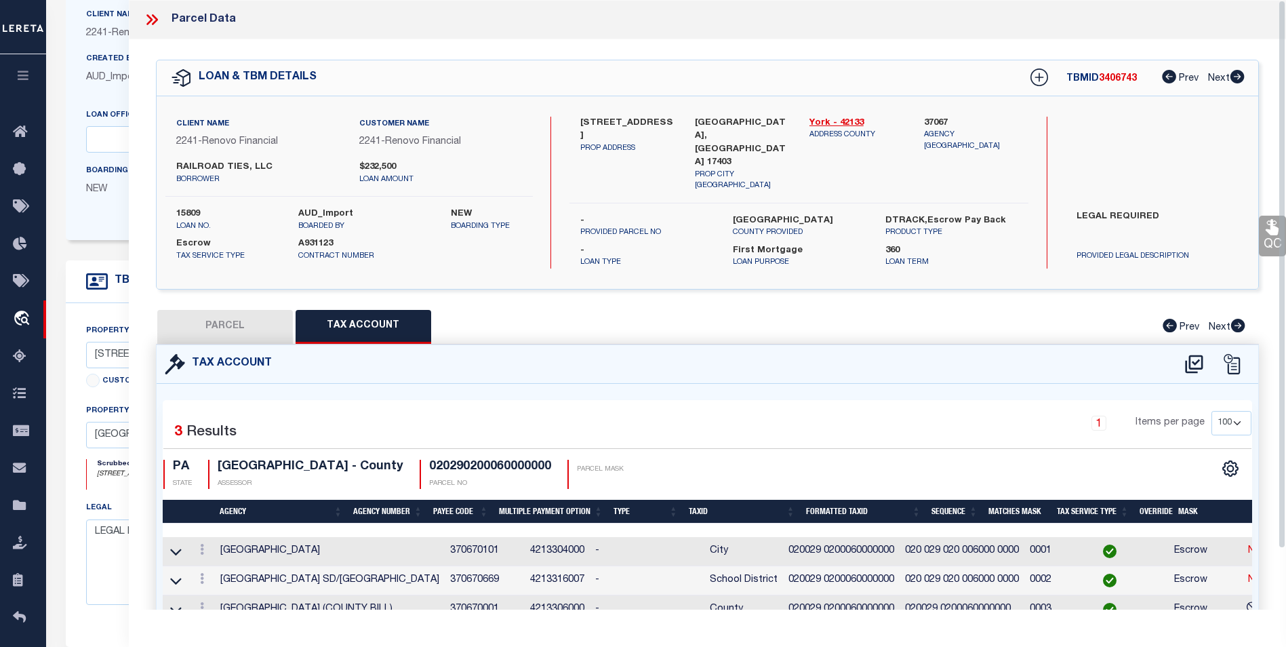
click at [264, 313] on button "PARCEL" at bounding box center [225, 327] width 136 height 34
select select "AS"
select select
checkbox input "false"
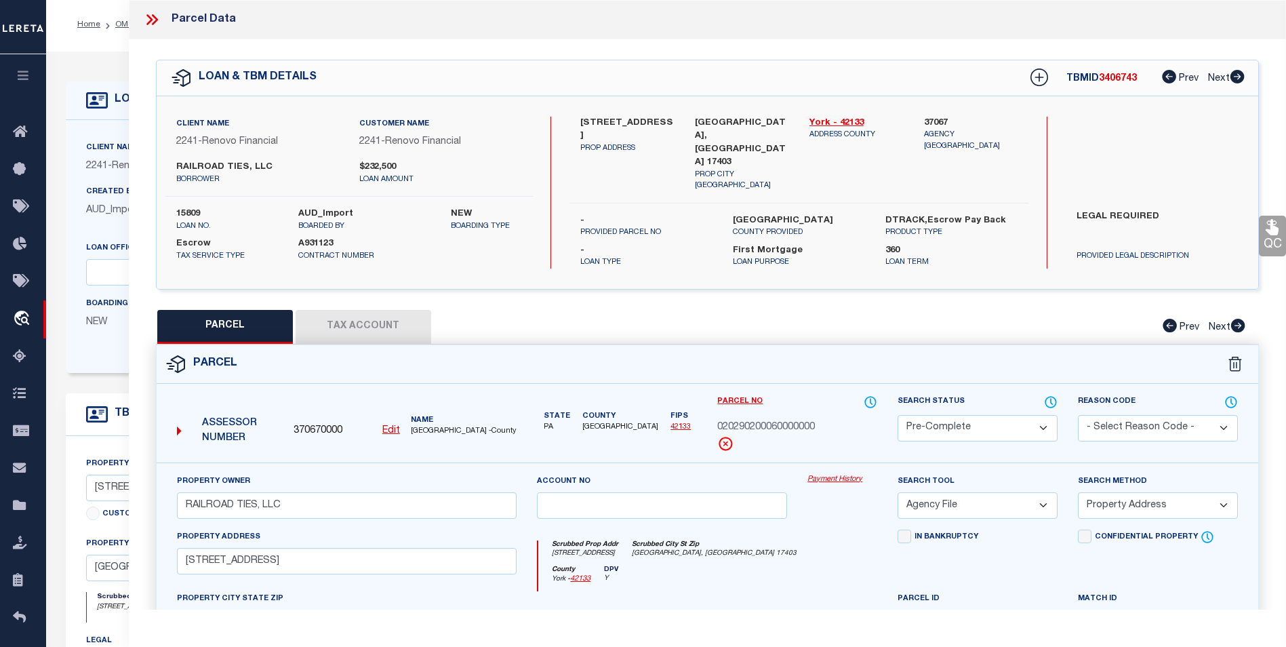
scroll to position [0, 0]
click at [147, 20] on icon at bounding box center [152, 20] width 18 height 18
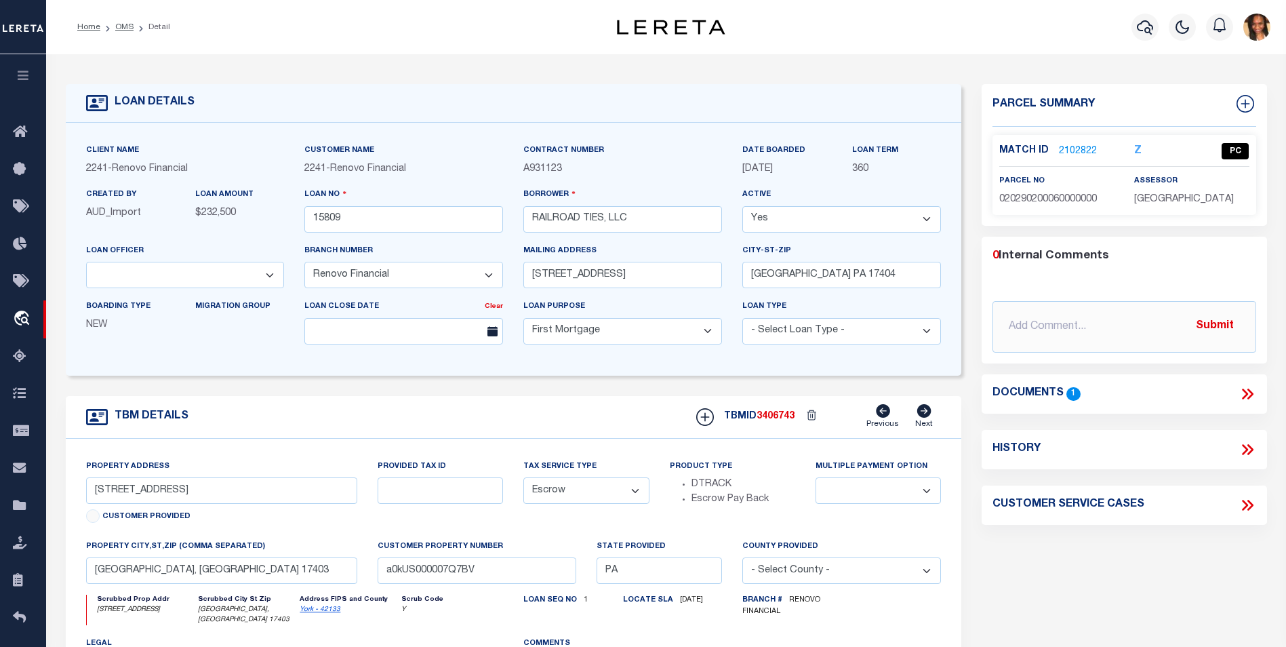
click at [1086, 148] on link "2102822" at bounding box center [1078, 151] width 38 height 14
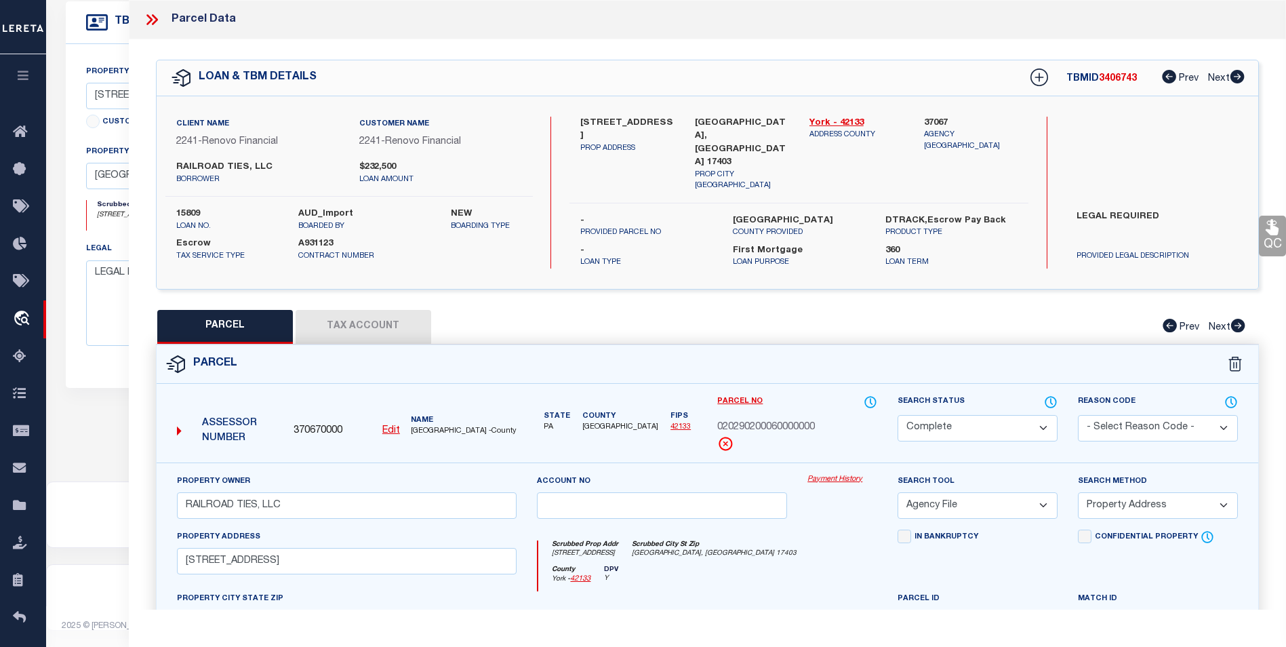
click at [346, 329] on button "Tax Account" at bounding box center [364, 327] width 136 height 34
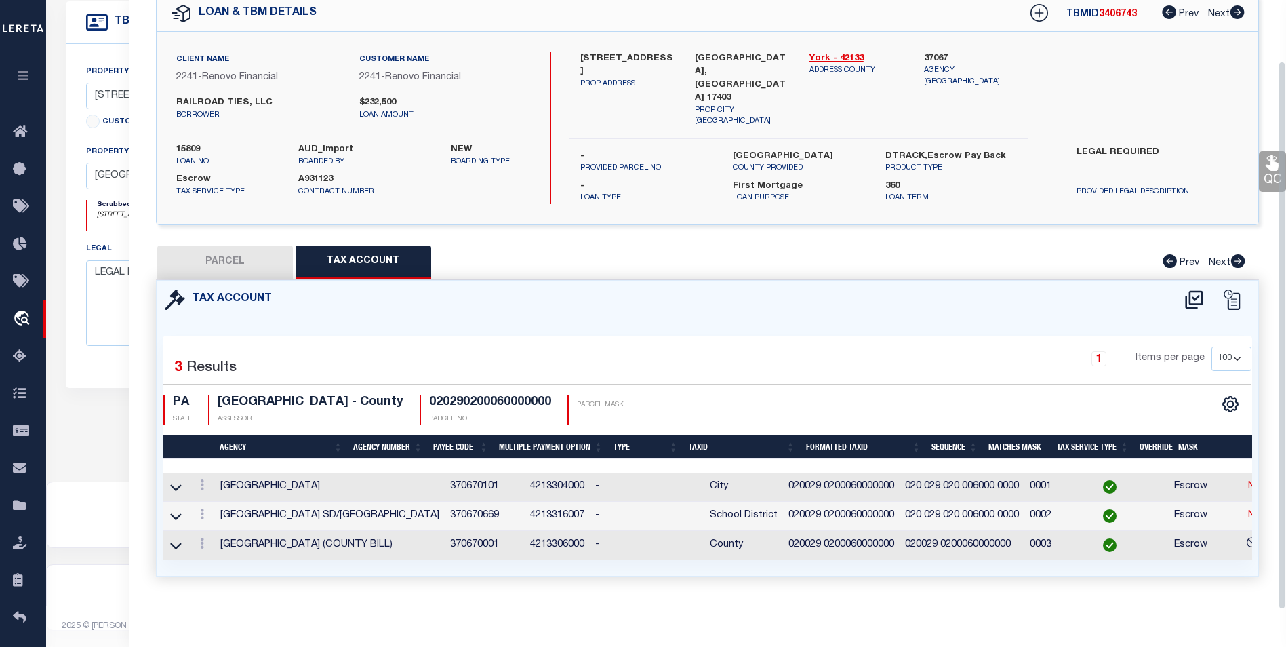
scroll to position [68, 0]
click at [207, 481] on link at bounding box center [202, 486] width 15 height 11
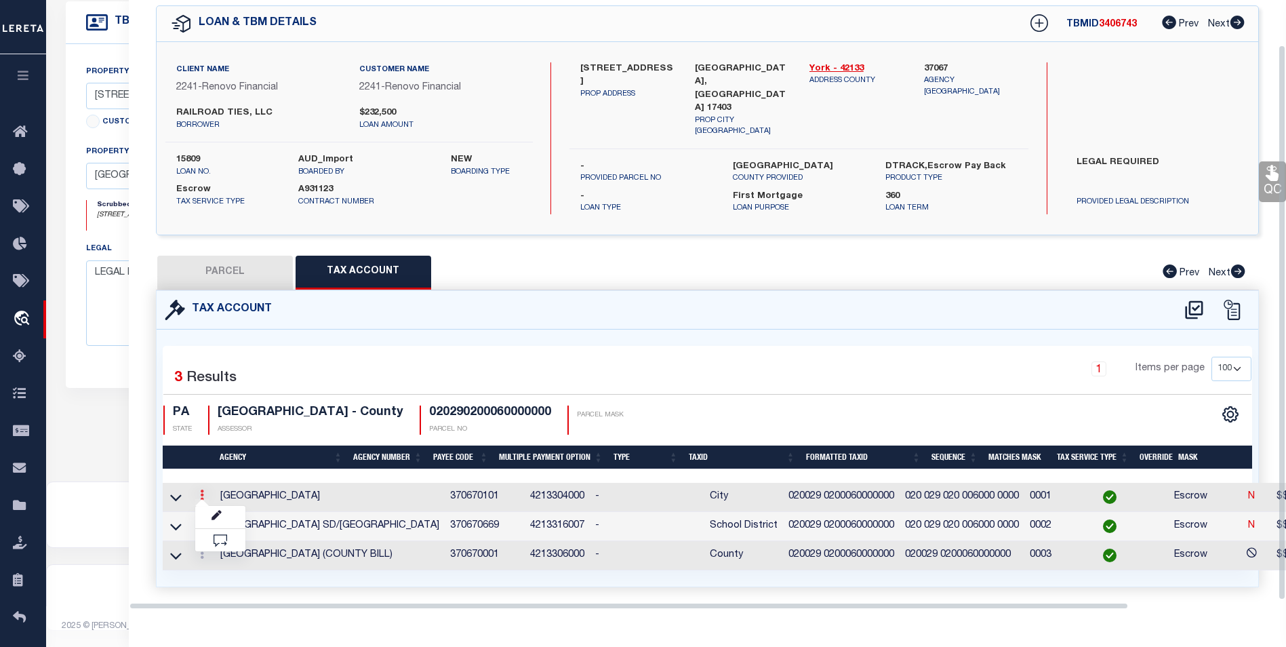
scroll to position [49, 0]
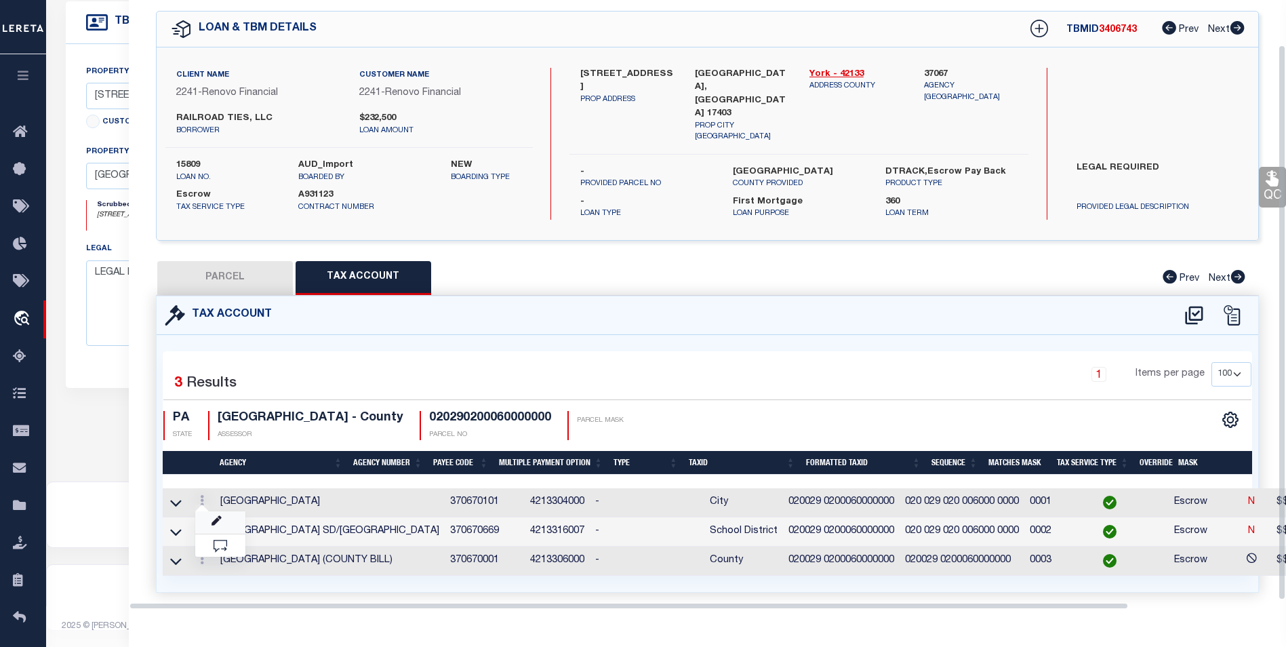
click at [219, 516] on icon at bounding box center [217, 521] width 10 height 10
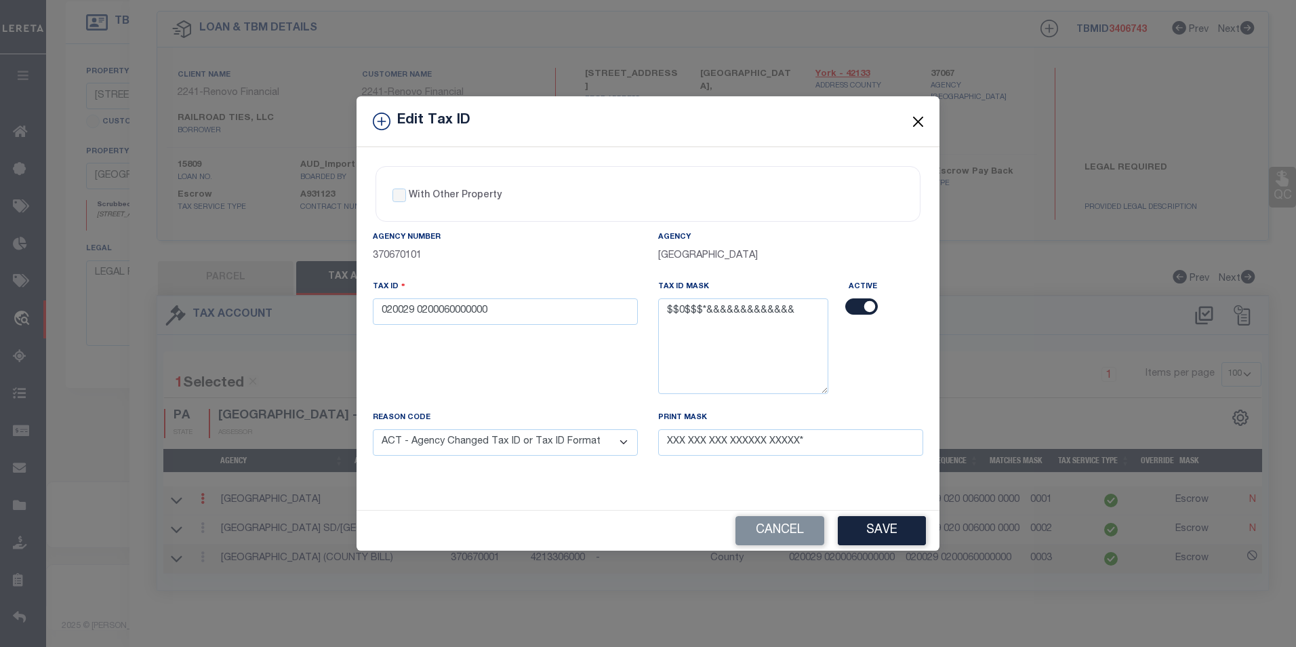
click at [914, 123] on button "Close" at bounding box center [919, 122] width 18 height 18
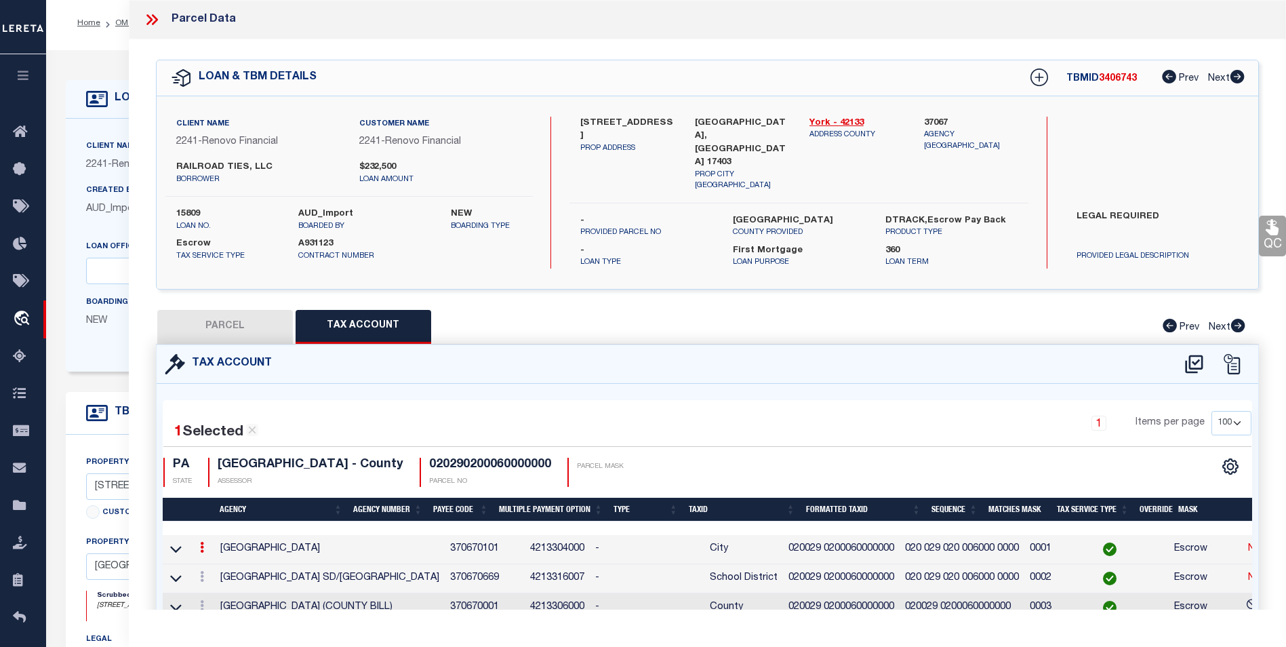
scroll to position [0, 0]
click at [200, 544] on icon at bounding box center [202, 547] width 4 height 11
click at [216, 562] on icon "" at bounding box center [217, 567] width 10 height 10
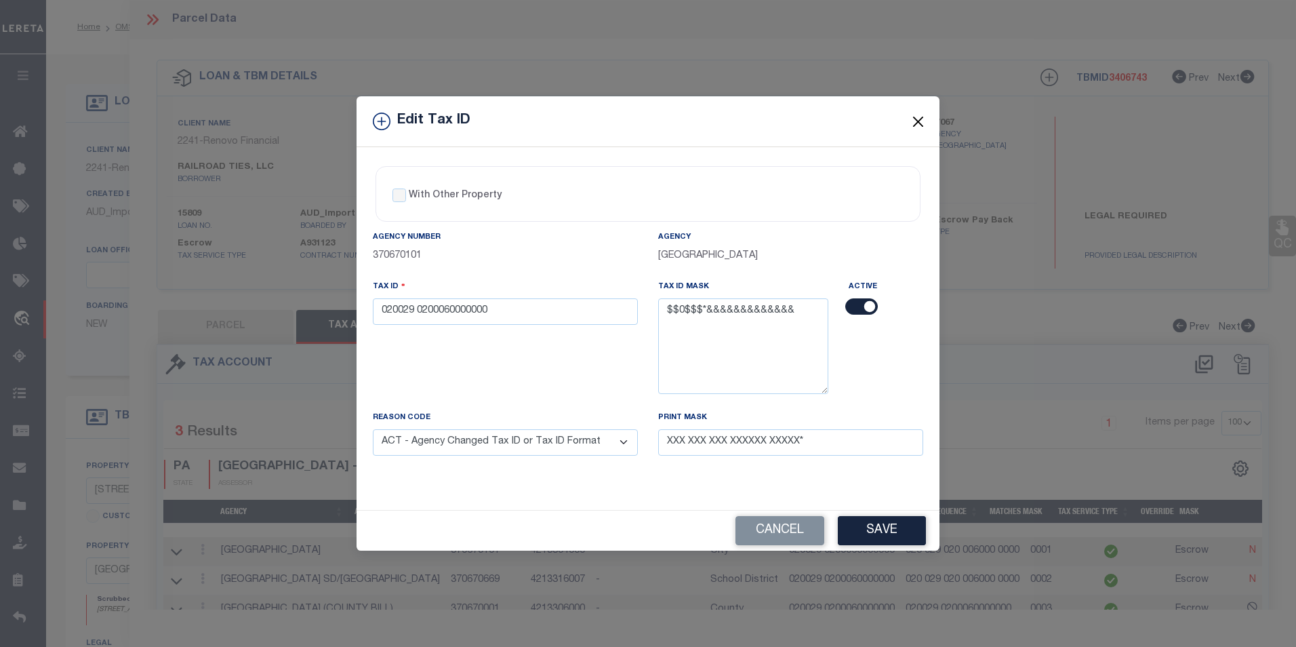
click at [910, 123] on button "Close" at bounding box center [919, 122] width 18 height 18
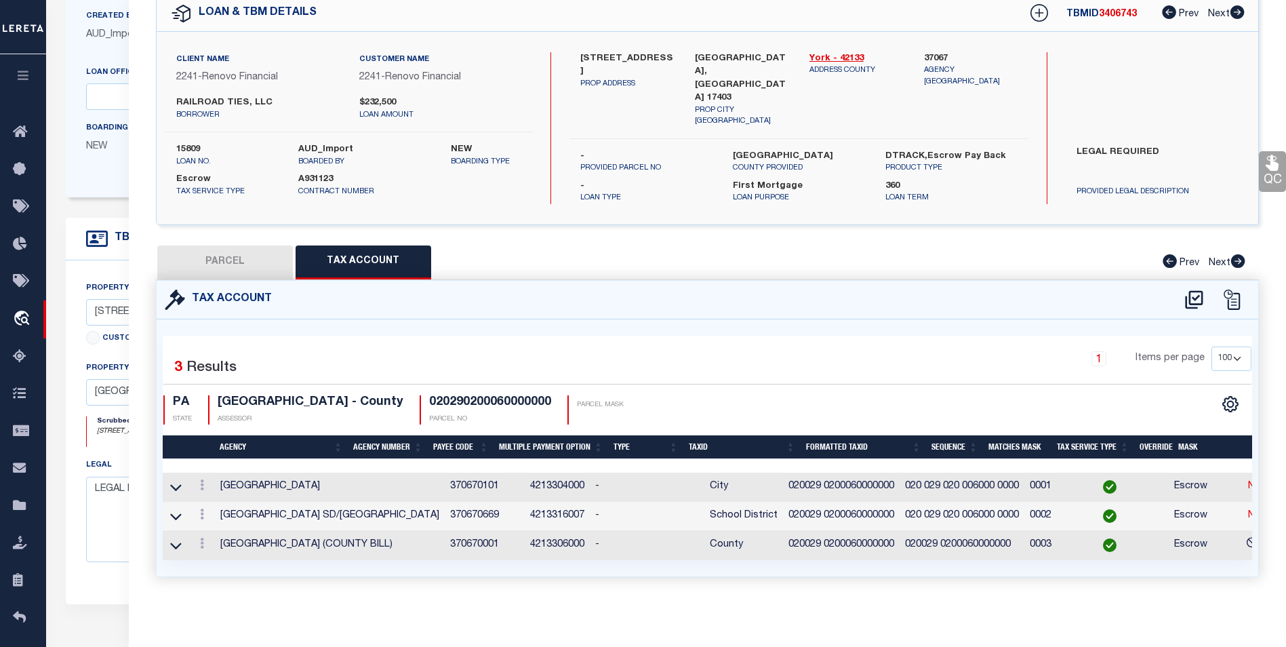
scroll to position [203, 0]
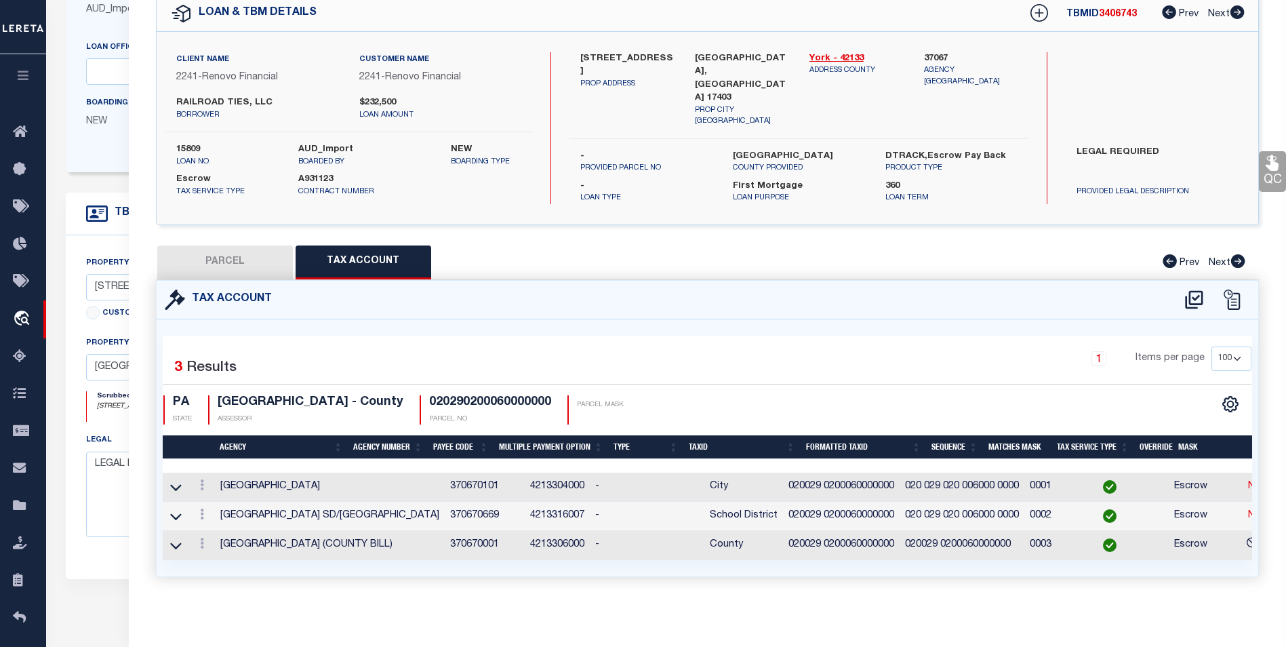
click at [240, 258] on button "PARCEL" at bounding box center [225, 262] width 136 height 34
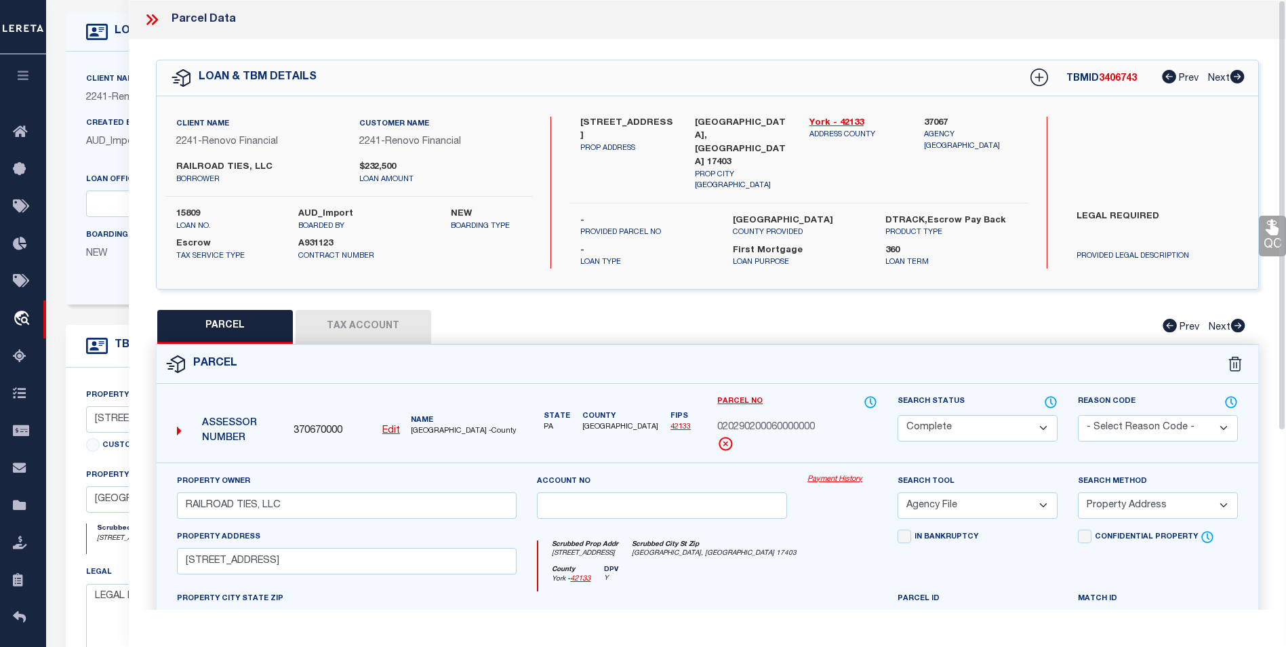
scroll to position [0, 0]
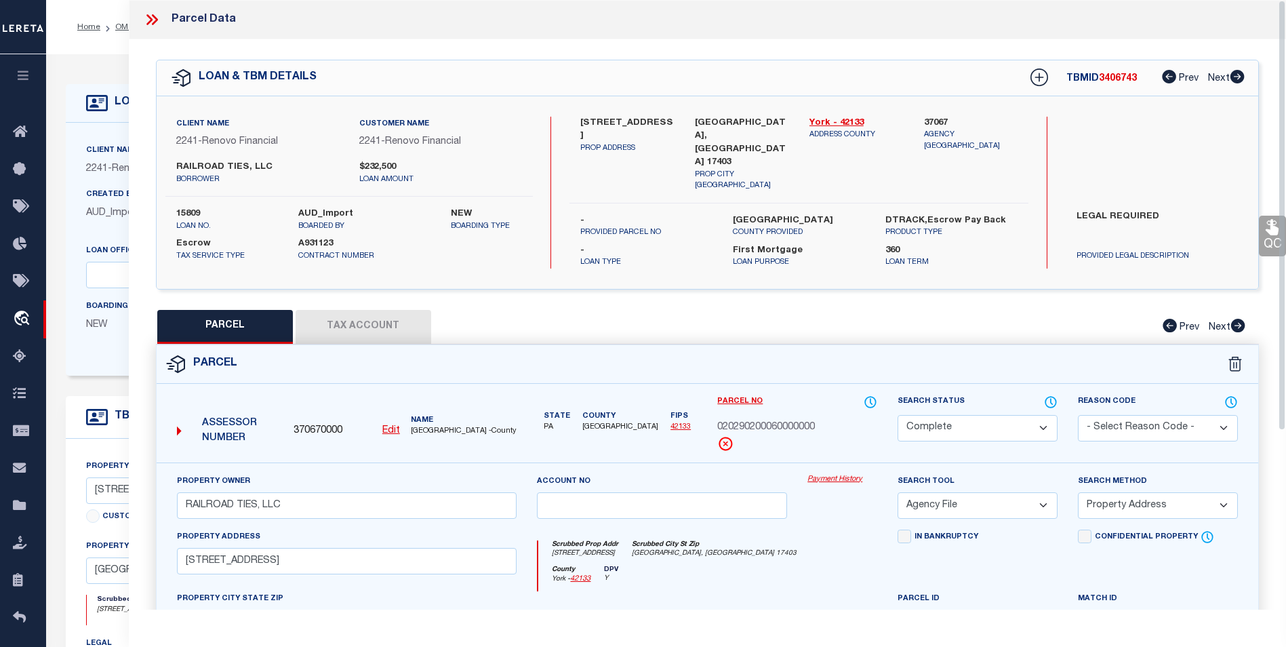
click at [146, 20] on icon at bounding box center [152, 20] width 18 height 18
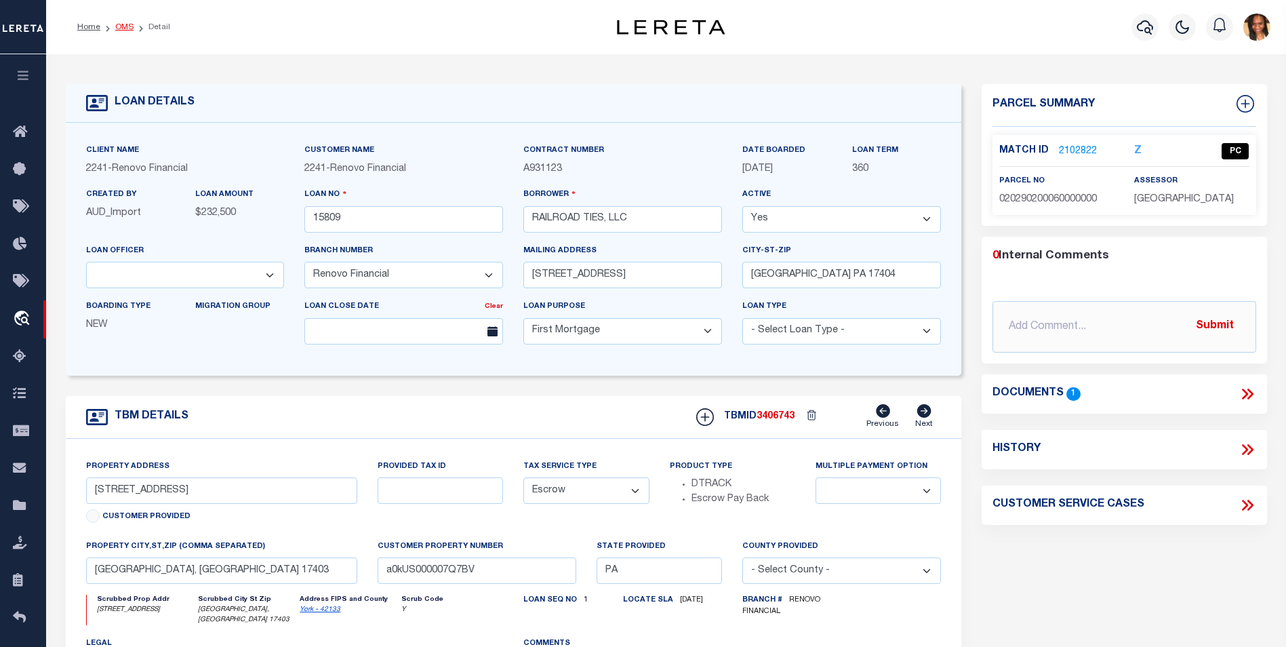
click at [125, 28] on link "OMS" at bounding box center [124, 27] width 18 height 8
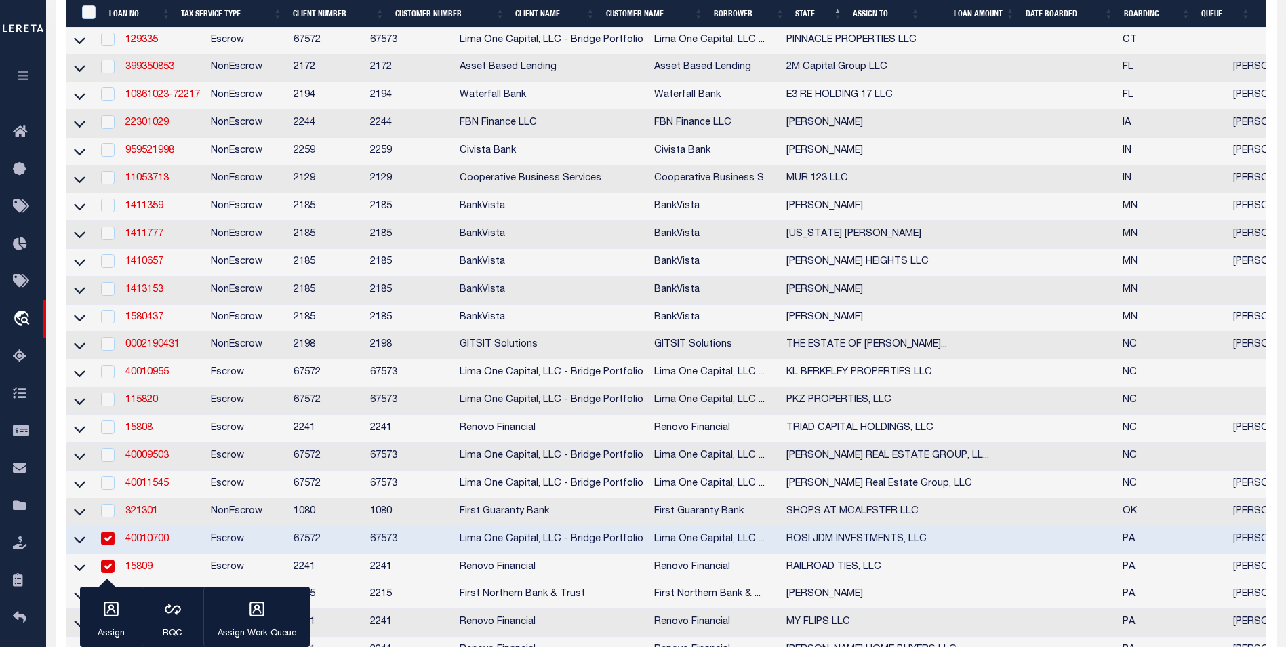
scroll to position [542, 0]
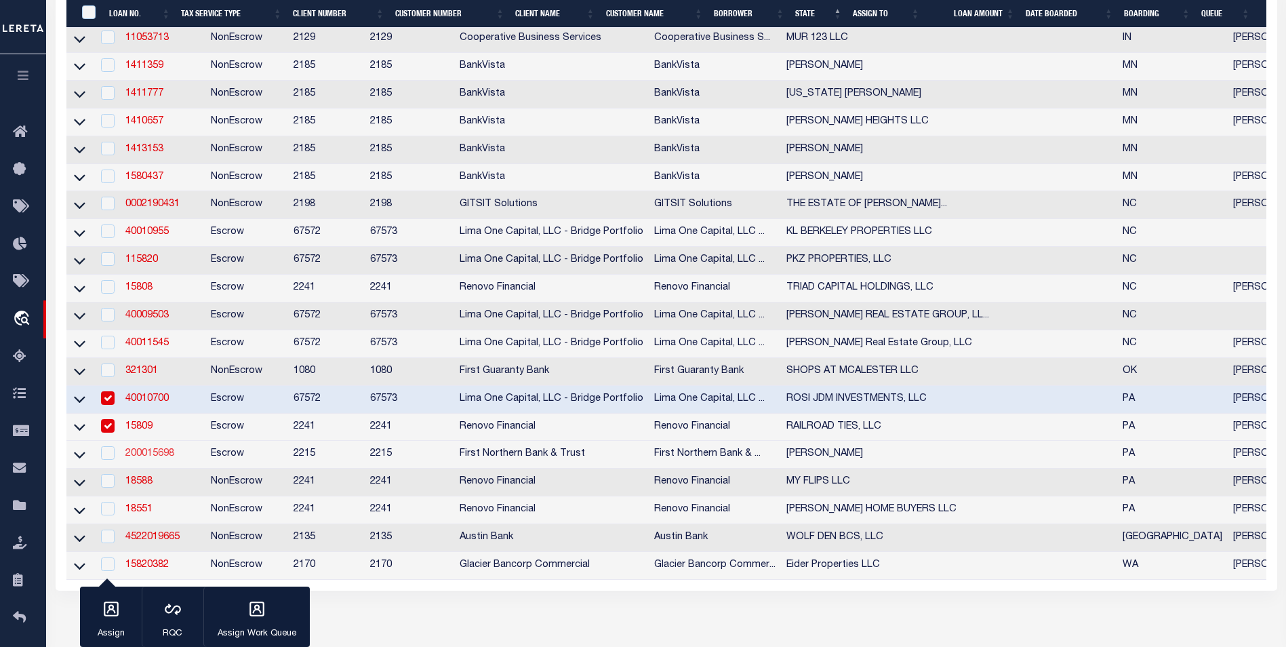
click at [136, 458] on link "200015698" at bounding box center [149, 453] width 49 height 9
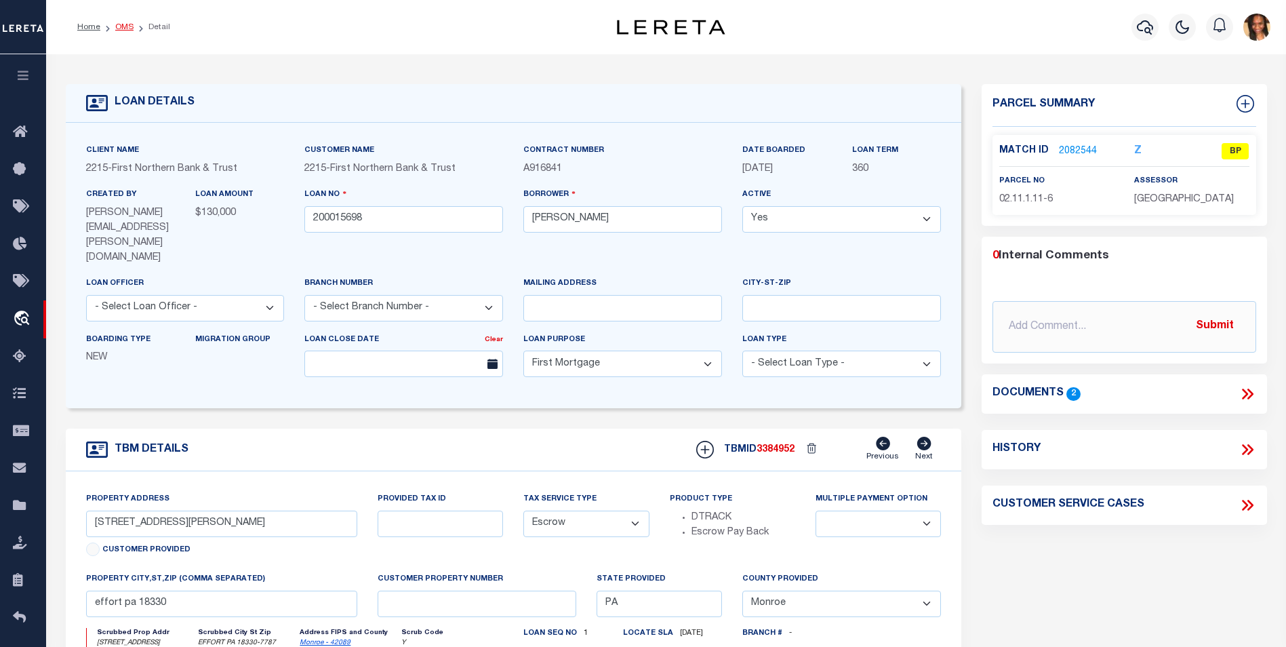
click at [125, 28] on link "OMS" at bounding box center [124, 27] width 18 height 8
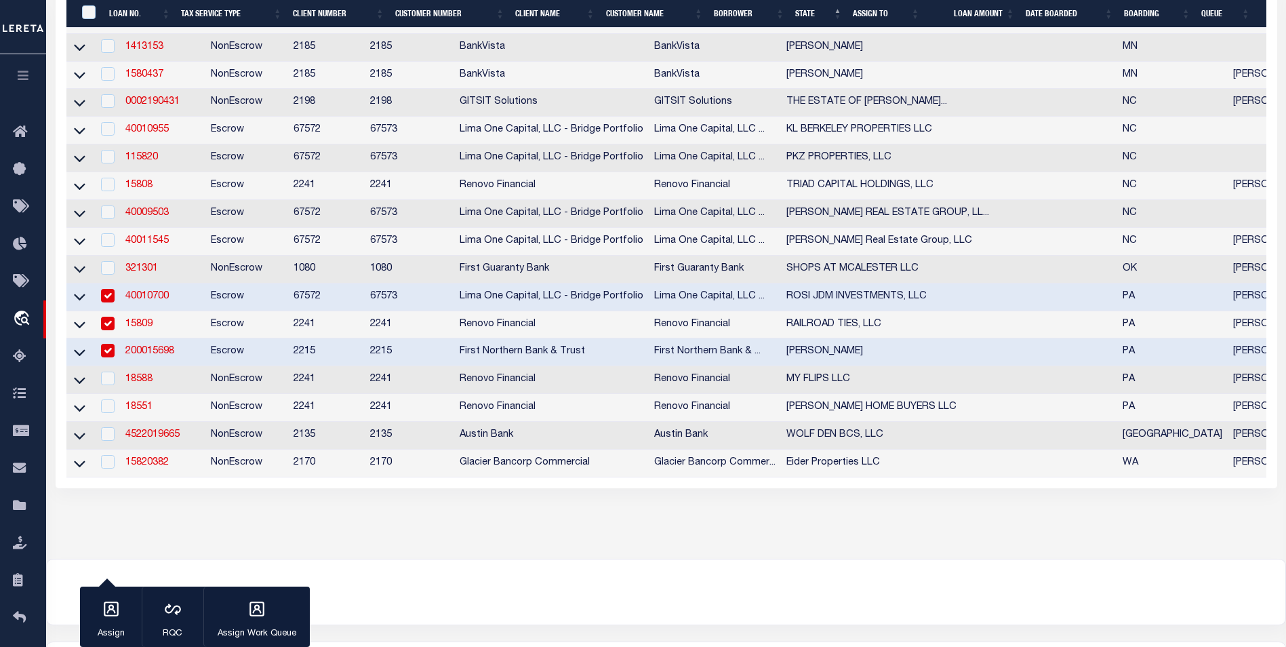
scroll to position [746, 0]
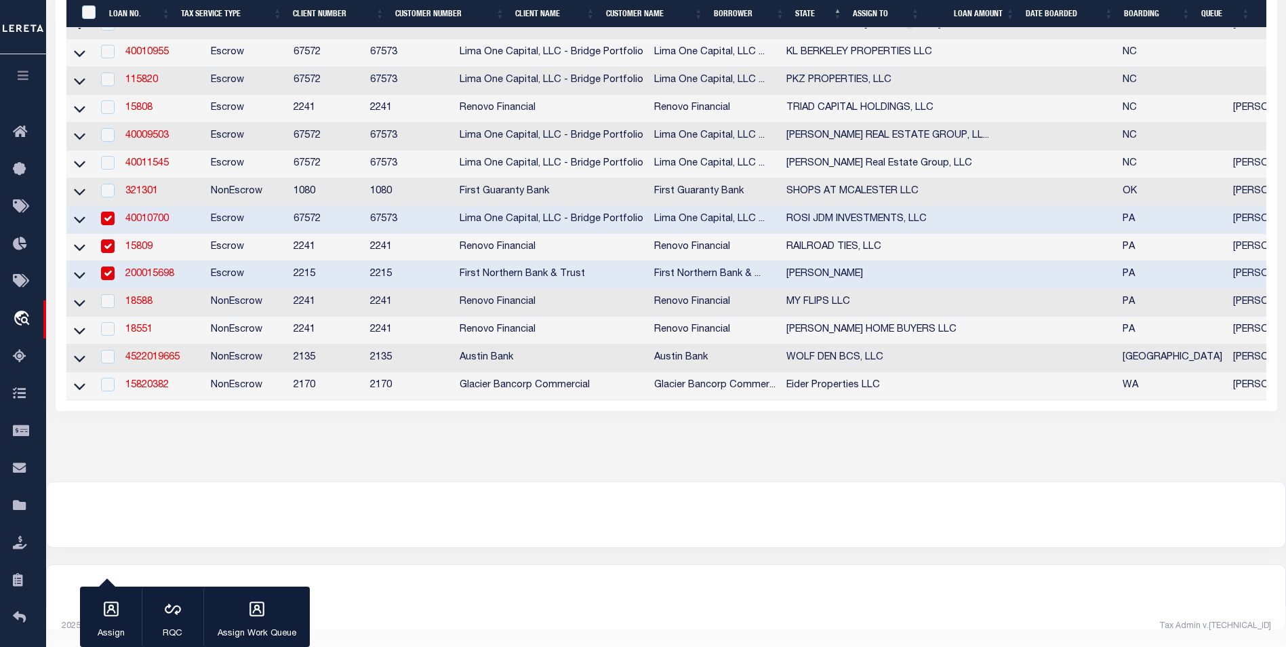
click at [163, 269] on link "200015698" at bounding box center [149, 273] width 49 height 9
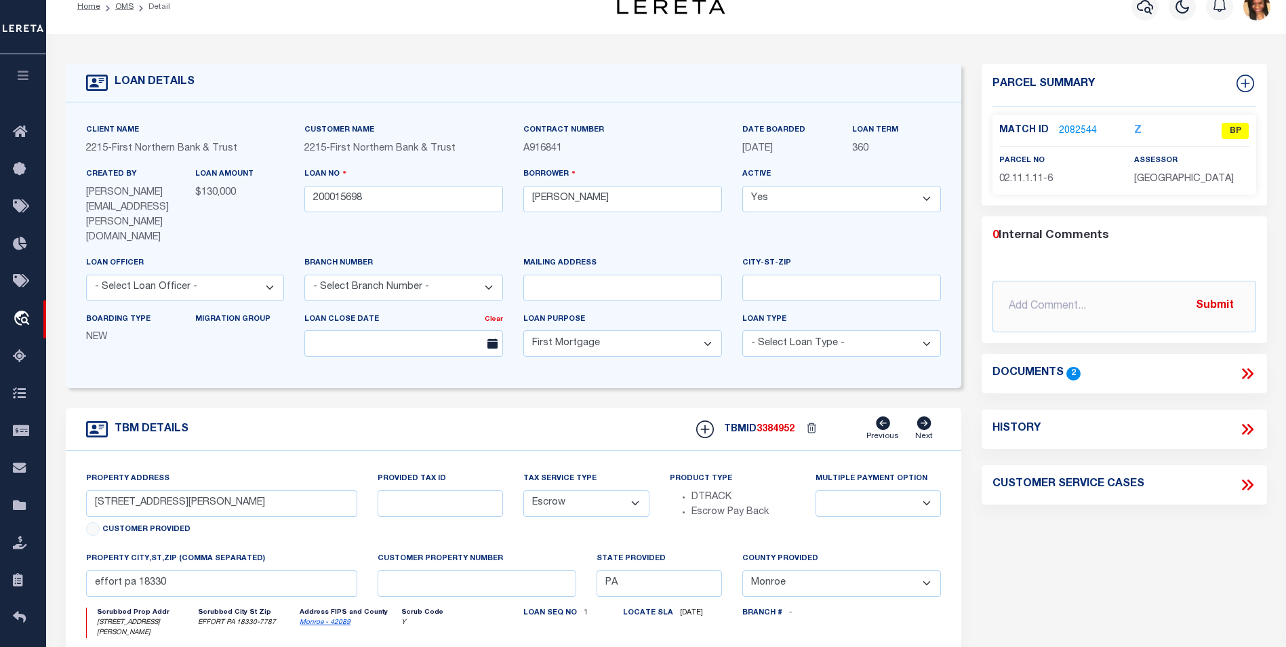
scroll to position [1, 0]
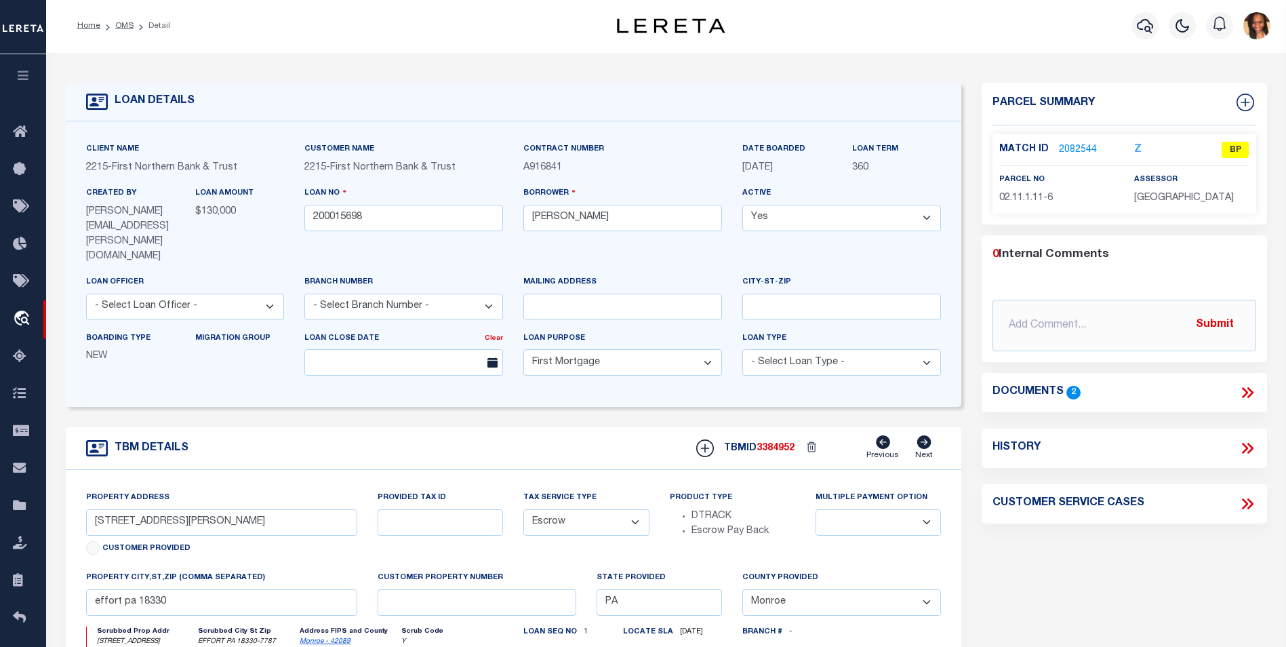
click at [1077, 142] on p "2082544" at bounding box center [1078, 149] width 38 height 15
click at [1070, 150] on link "2082544" at bounding box center [1078, 150] width 38 height 14
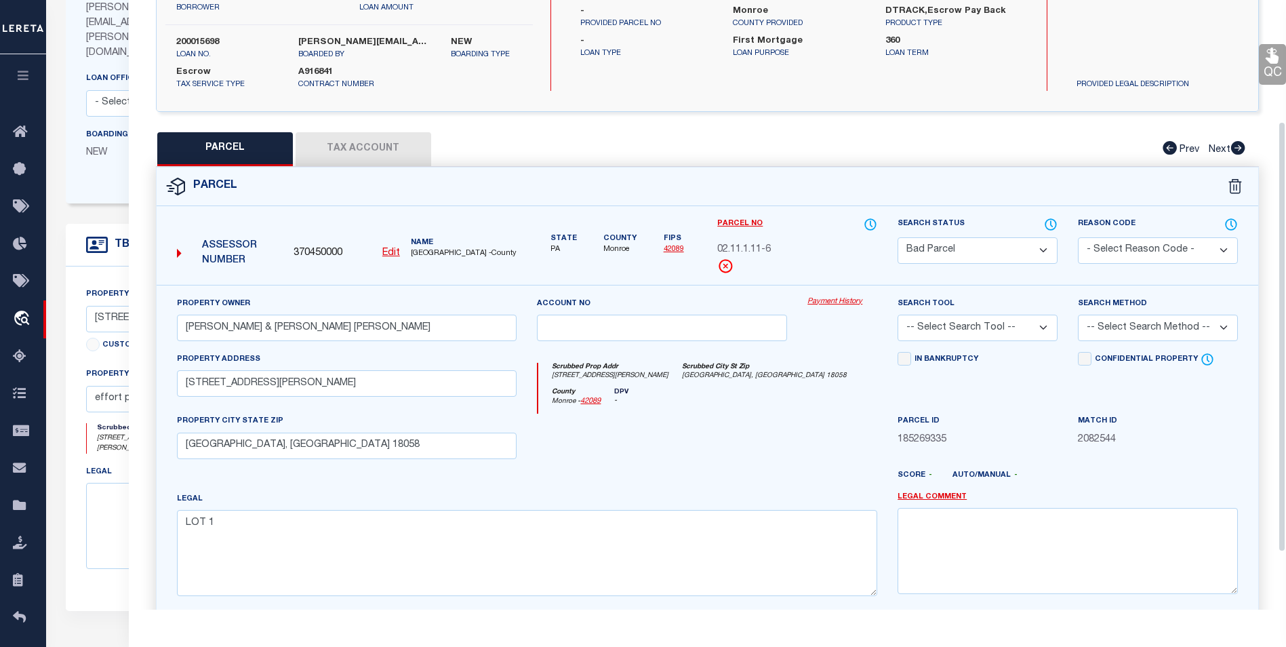
scroll to position [252, 0]
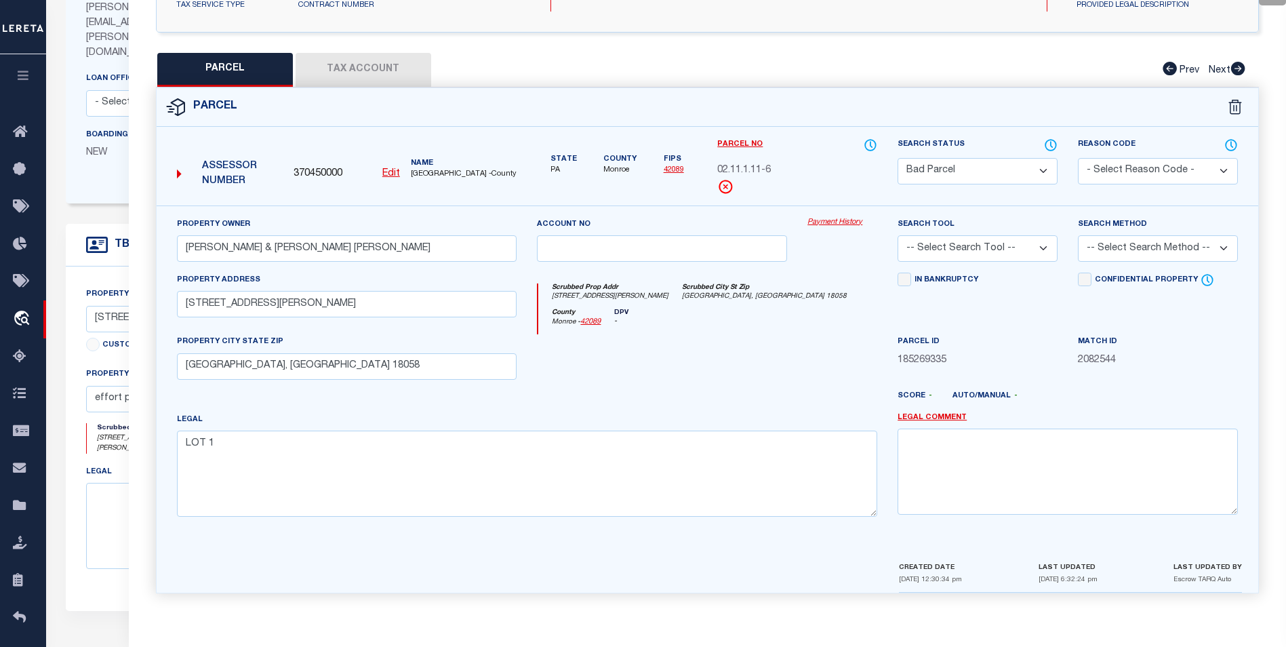
click at [356, 68] on button "Tax Account" at bounding box center [364, 70] width 136 height 34
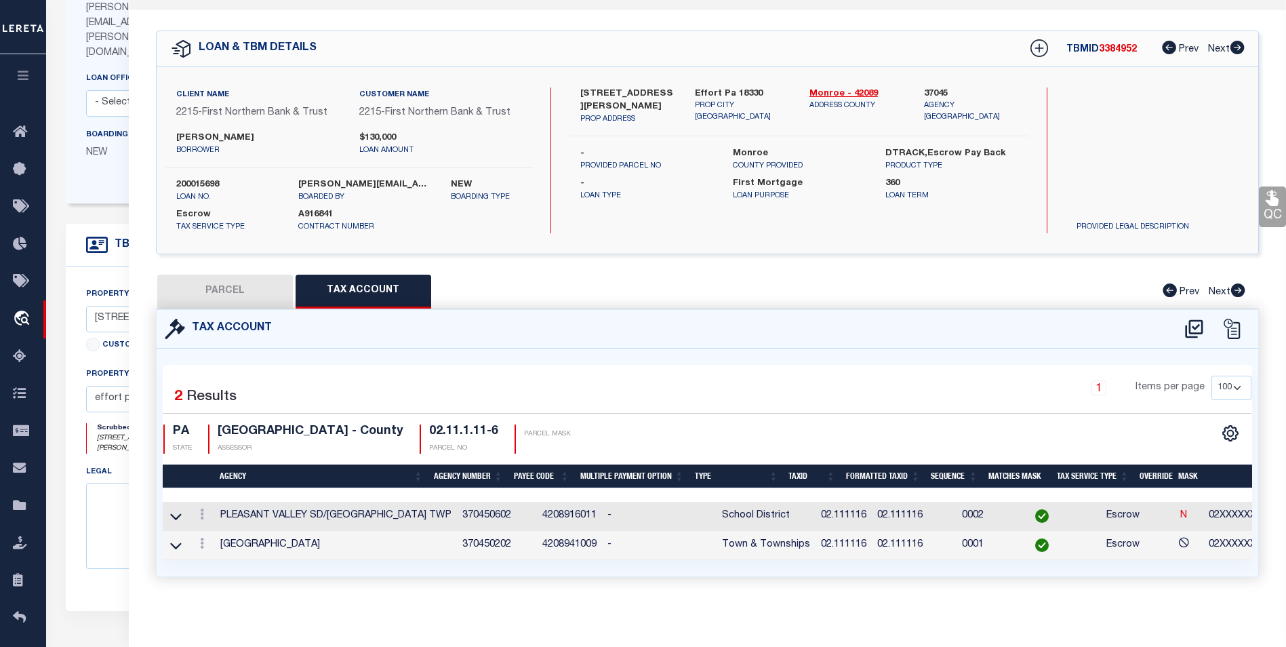
scroll to position [0, 0]
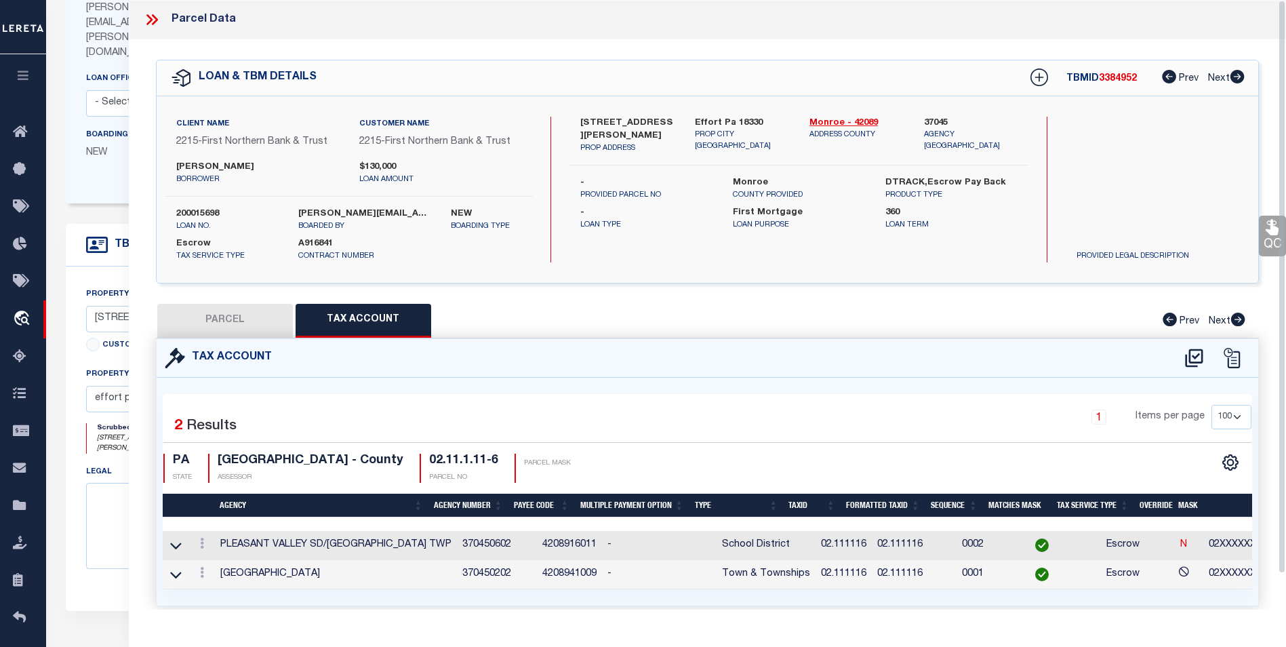
click at [191, 320] on button "PARCEL" at bounding box center [225, 321] width 136 height 34
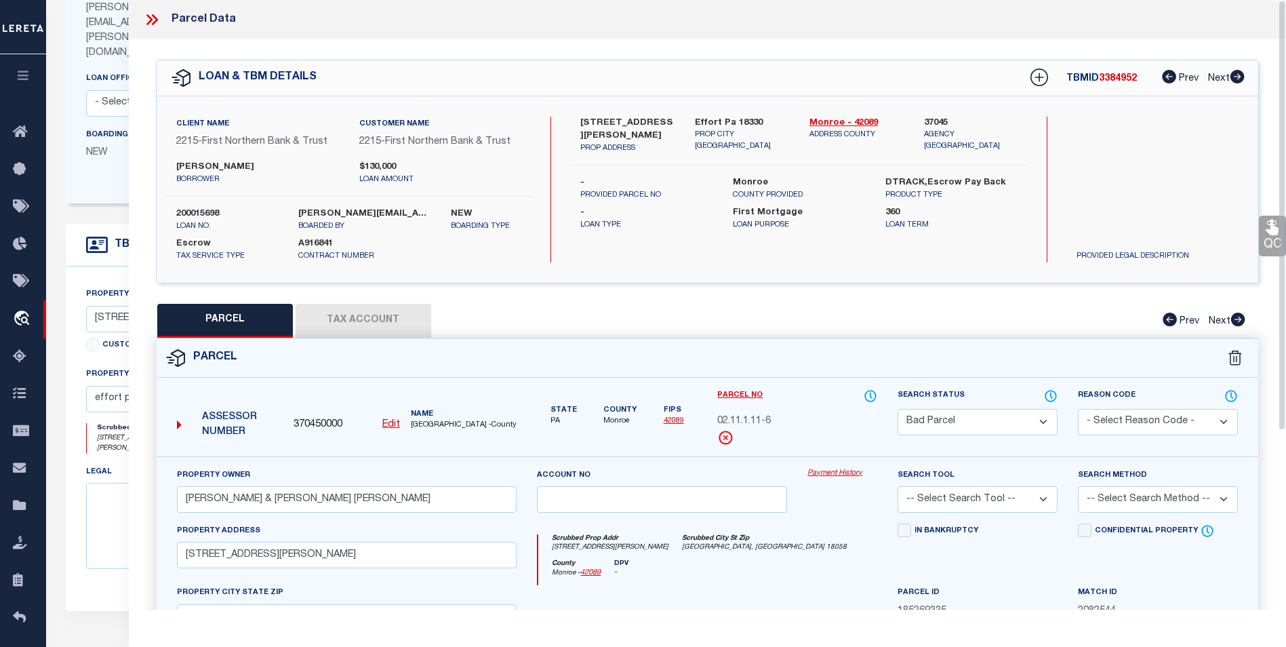
click at [344, 305] on button "Tax Account" at bounding box center [364, 321] width 136 height 34
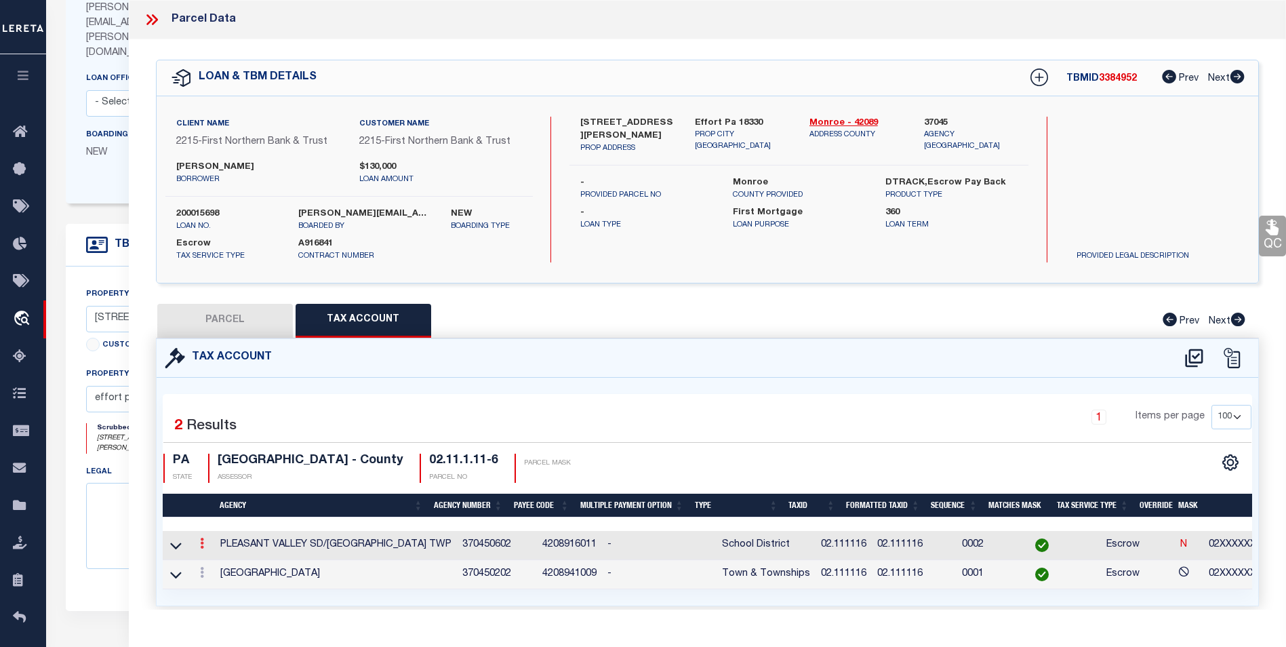
click at [195, 542] on link at bounding box center [202, 545] width 15 height 11
click at [222, 561] on link at bounding box center [220, 565] width 50 height 22
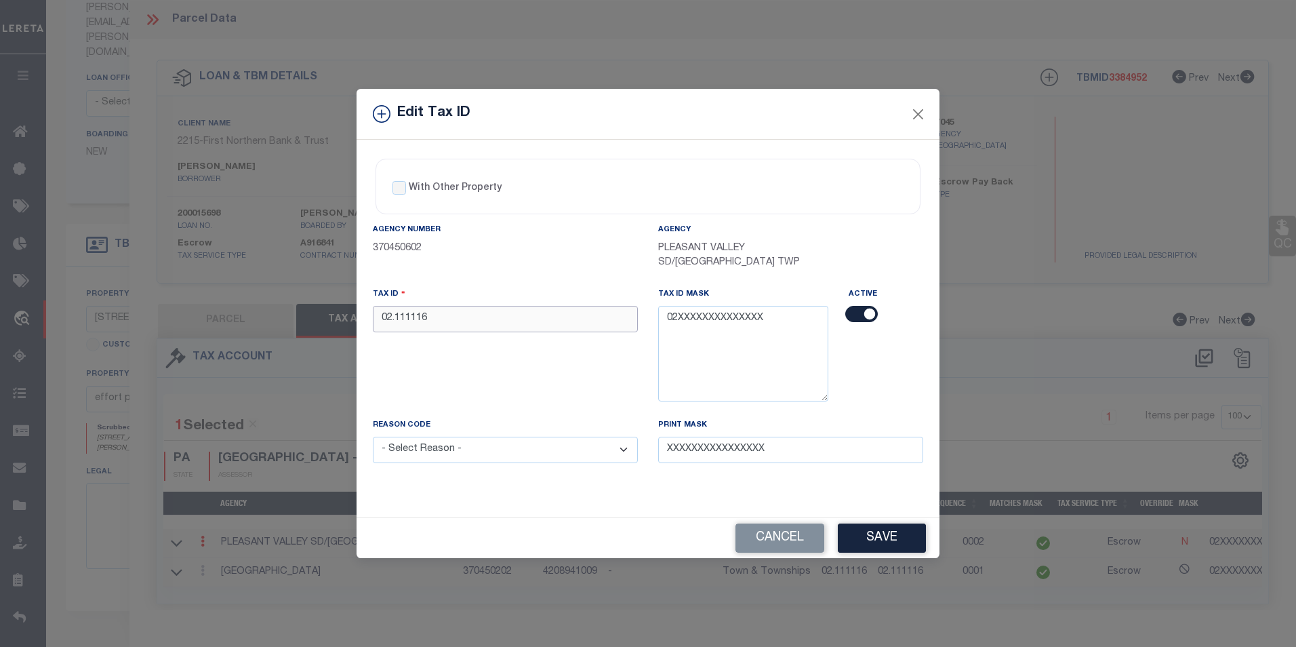
click at [407, 320] on input "02.111116" at bounding box center [505, 319] width 265 height 26
click at [402, 321] on input "02.1111116" at bounding box center [505, 319] width 265 height 26
drag, startPoint x: 451, startPoint y: 323, endPoint x: 403, endPoint y: 327, distance: 48.9
click at [403, 327] on input "02.1111116" at bounding box center [505, 319] width 265 height 26
drag, startPoint x: 416, startPoint y: 319, endPoint x: 376, endPoint y: 319, distance: 40.0
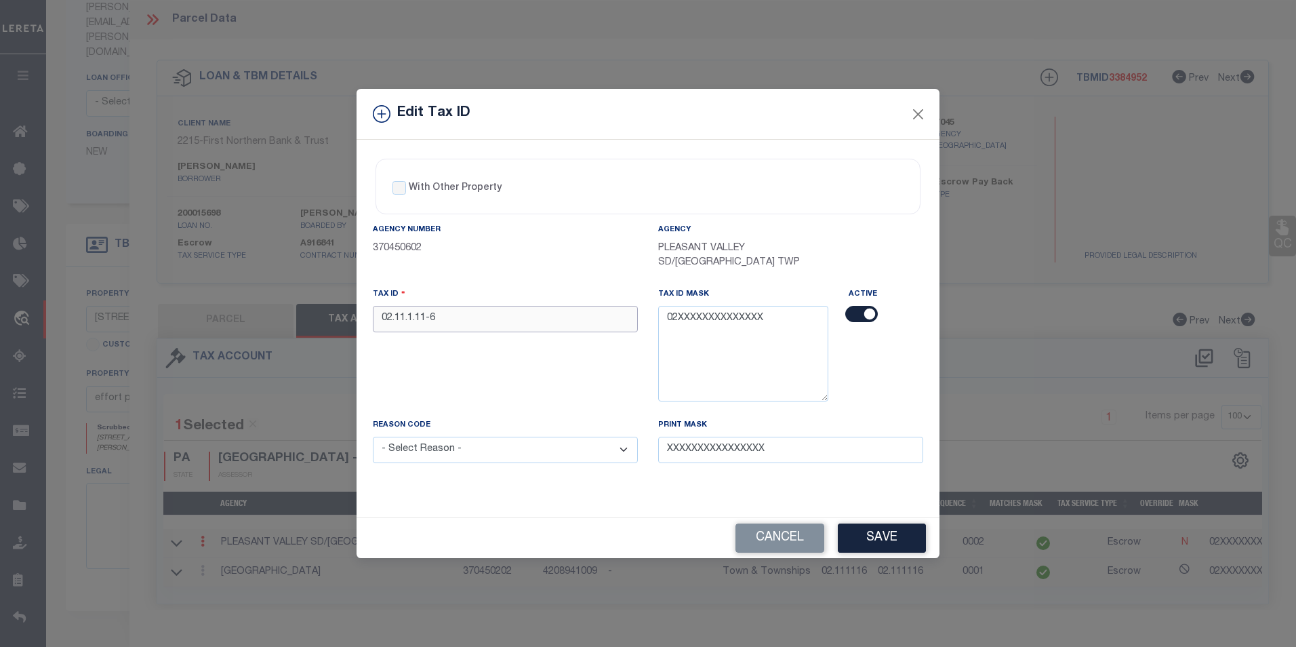
click at [376, 319] on input "02.11.1.11-6" at bounding box center [505, 319] width 265 height 26
click at [570, 443] on select "- Select Reason - 099 - Other (Provide additional detail) ACT - Agency Changed …" at bounding box center [505, 450] width 265 height 26
click at [373, 437] on select "- Select Reason - 099 - Other (Provide additional detail) ACT - Agency Changed …" at bounding box center [505, 450] width 265 height 26
click at [887, 536] on button "Save" at bounding box center [882, 537] width 88 height 29
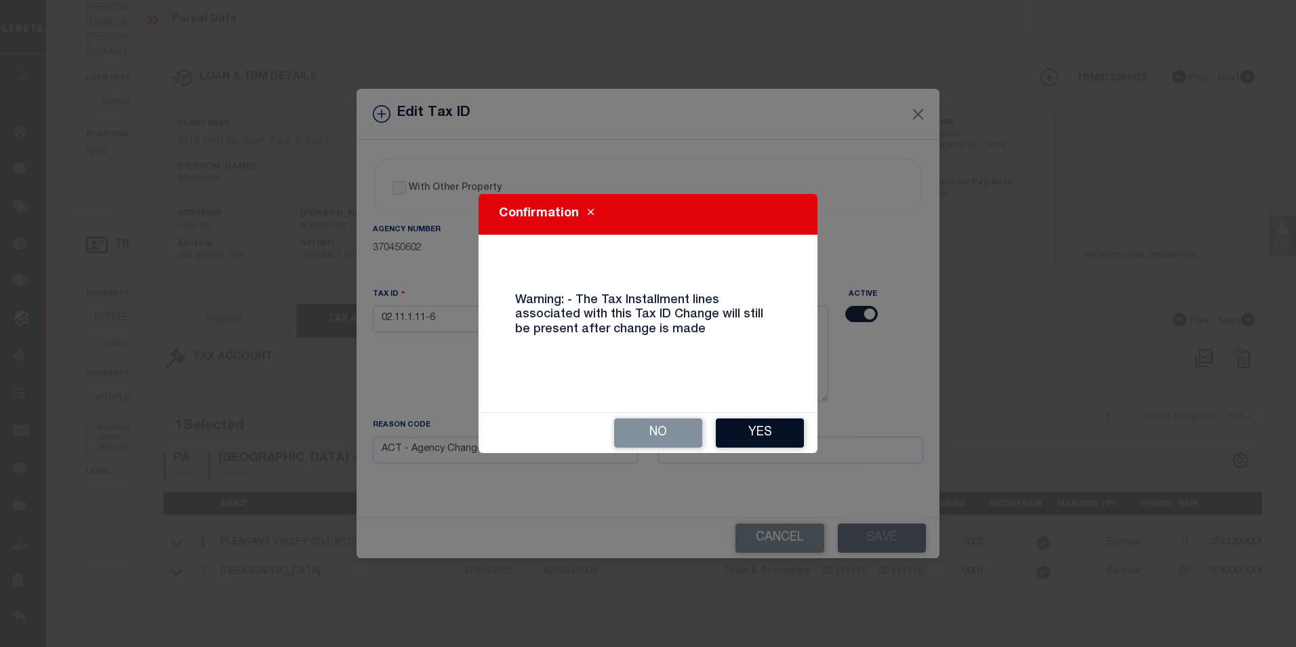
click at [760, 441] on button "Yes" at bounding box center [760, 432] width 88 height 29
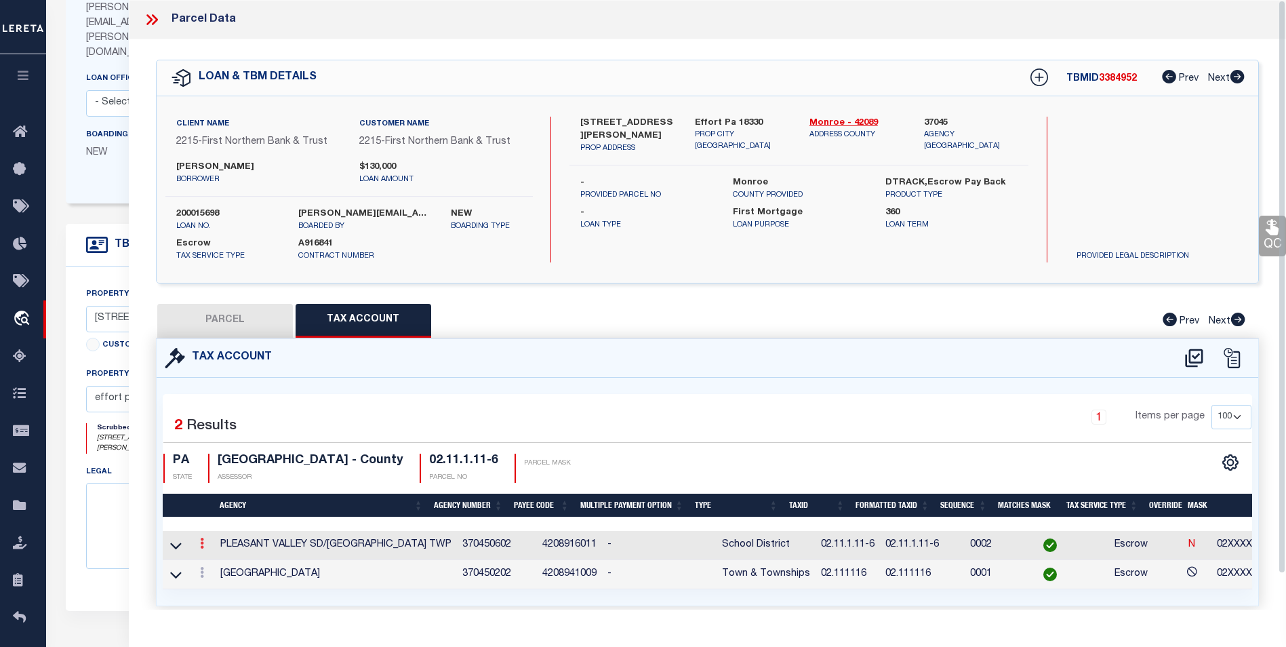
click at [201, 548] on icon at bounding box center [202, 543] width 4 height 11
click at [225, 567] on link at bounding box center [220, 565] width 50 height 22
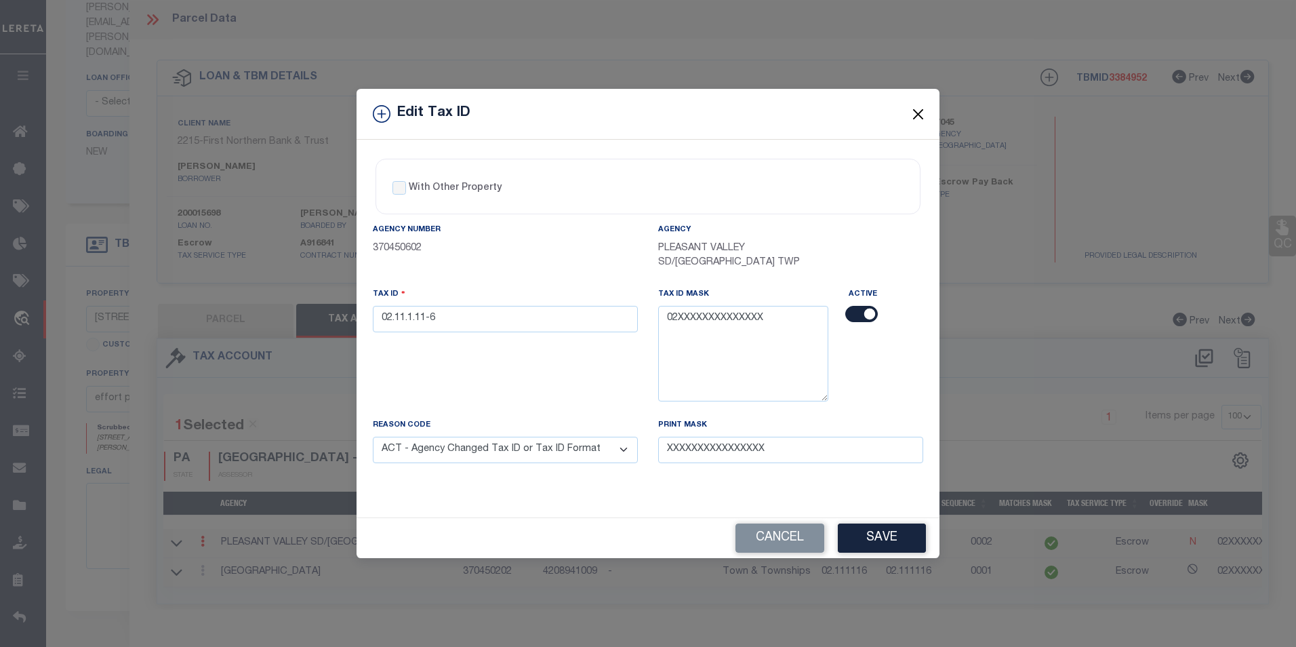
click at [922, 114] on button "Close" at bounding box center [919, 114] width 18 height 18
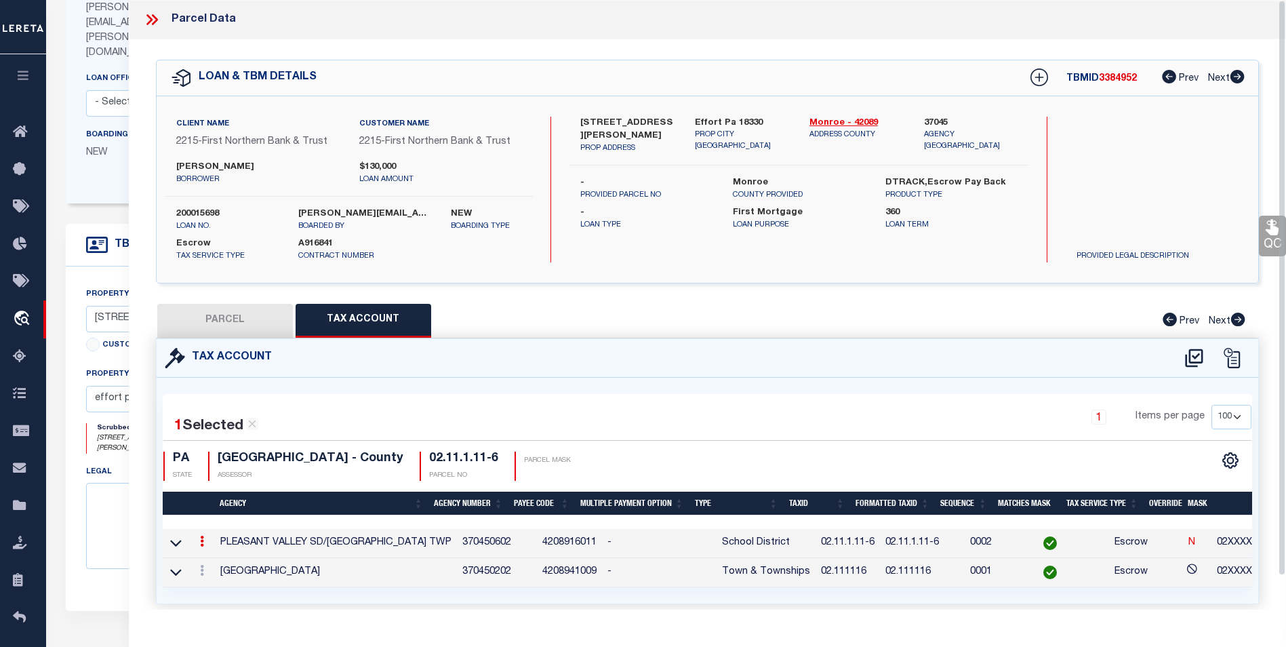
click at [200, 542] on icon at bounding box center [202, 541] width 4 height 11
click at [219, 555] on link at bounding box center [220, 563] width 50 height 22
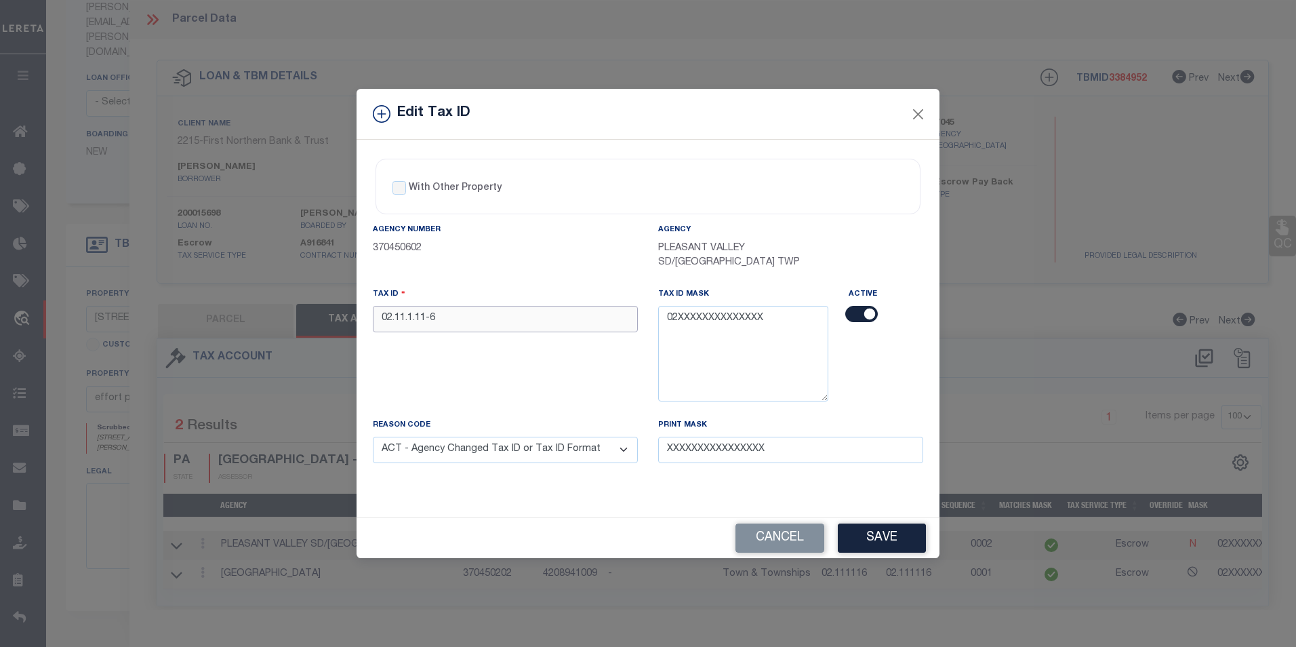
drag, startPoint x: 433, startPoint y: 323, endPoint x: 379, endPoint y: 316, distance: 54.7
click at [379, 316] on input "02.11.1.11-6" at bounding box center [505, 319] width 265 height 26
click at [919, 111] on button "Close" at bounding box center [919, 114] width 18 height 18
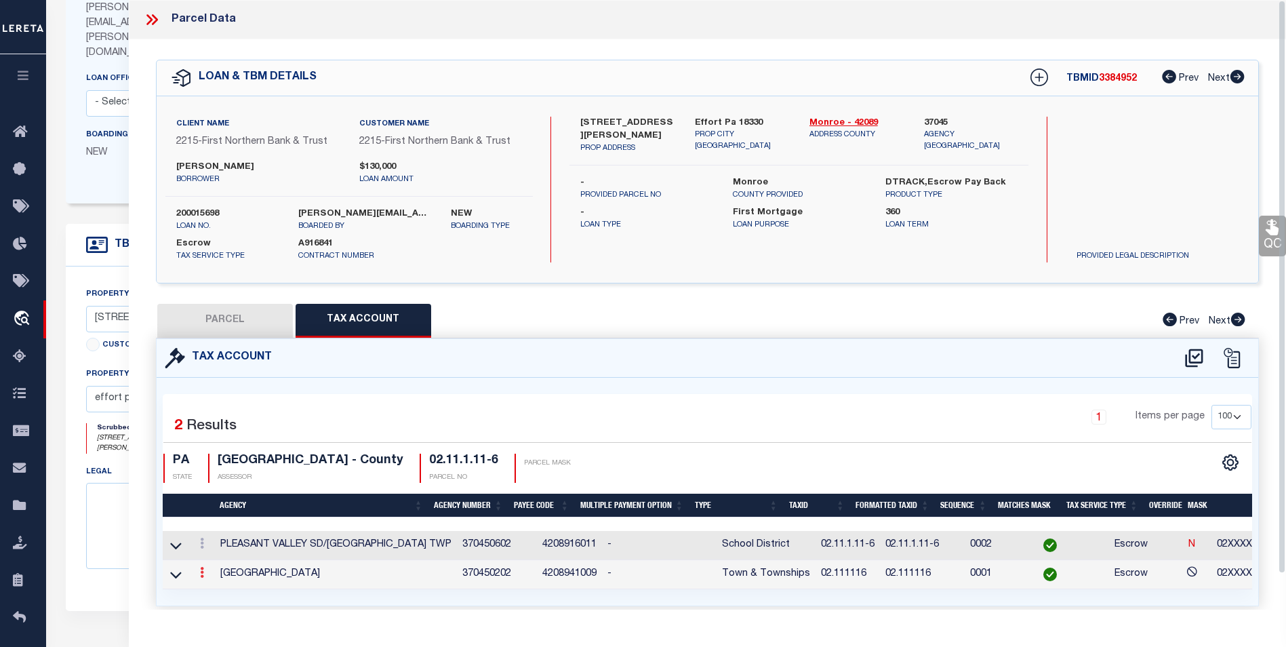
click at [207, 573] on link at bounding box center [202, 574] width 15 height 11
click at [212, 591] on icon at bounding box center [217, 593] width 10 height 10
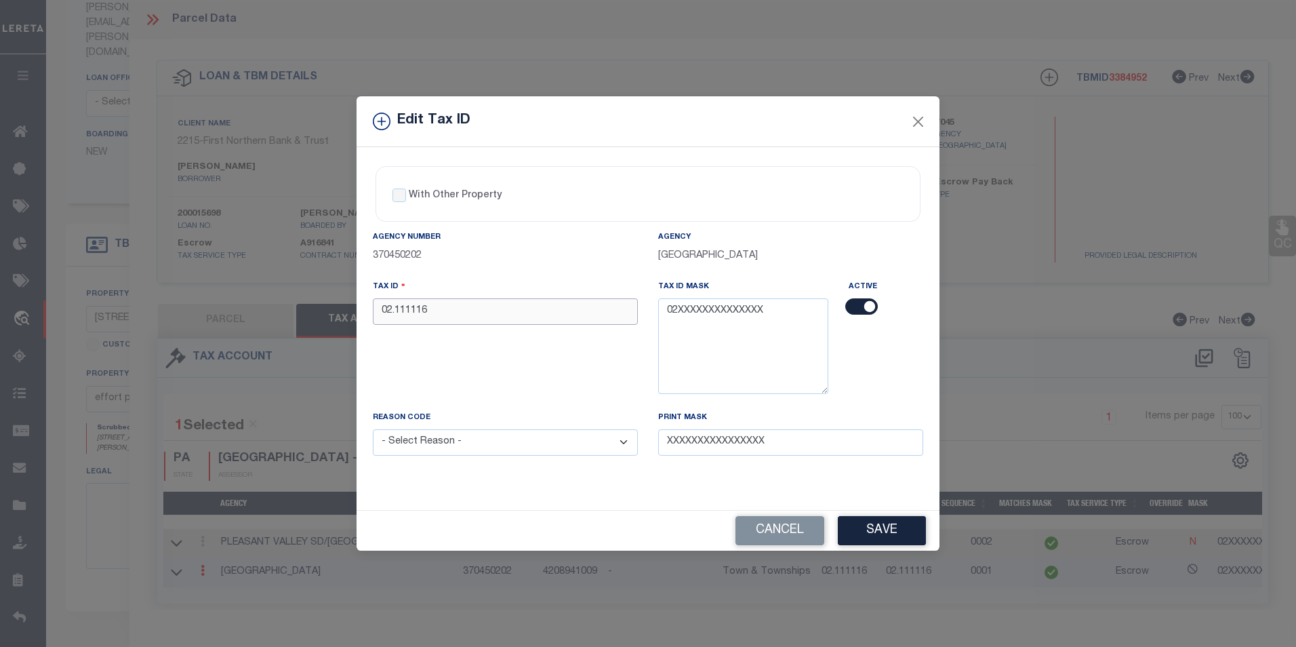
drag, startPoint x: 449, startPoint y: 311, endPoint x: 356, endPoint y: 312, distance: 92.9
click at [356, 312] on div "Edit Tax ID With Other Property With Other Property Type Temporary" at bounding box center [648, 323] width 1296 height 647
paste input ".1.11-"
click at [477, 442] on select "- Select Reason - 099 - Other (Provide additional detail) ACT - Agency Changed …" at bounding box center [505, 442] width 265 height 26
click at [373, 430] on select "- Select Reason - 099 - Other (Provide additional detail) ACT - Agency Changed …" at bounding box center [505, 442] width 265 height 26
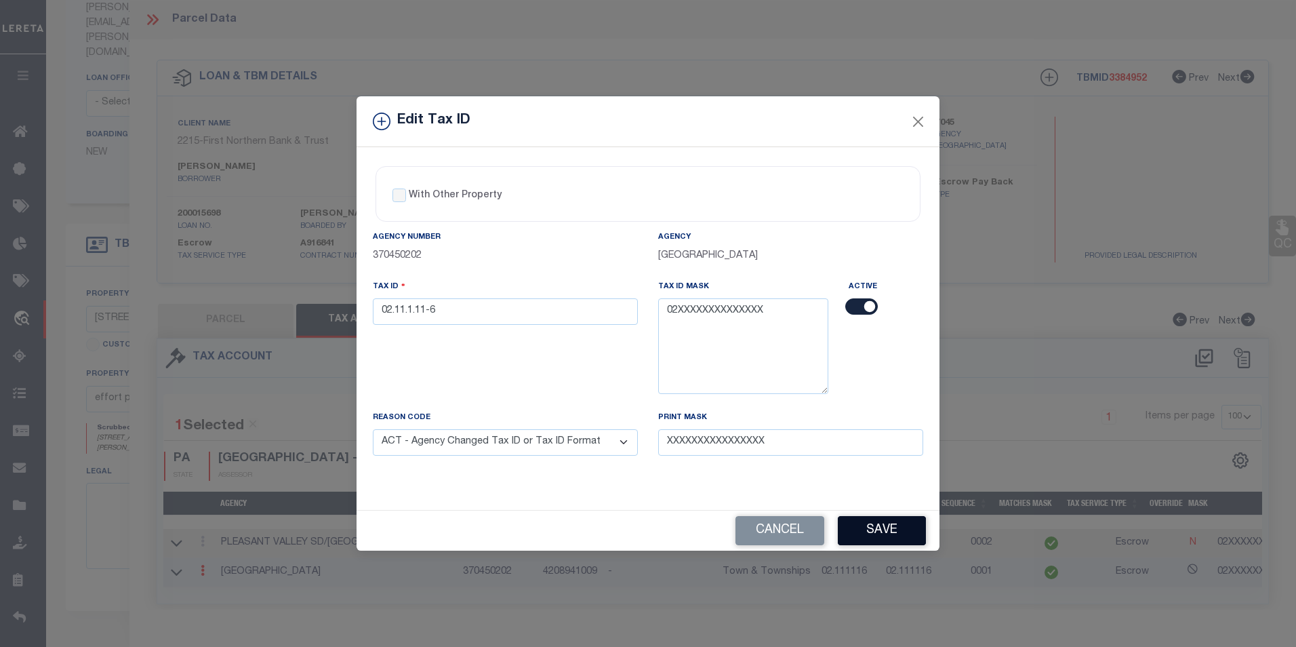
click at [883, 521] on button "Save" at bounding box center [882, 530] width 88 height 29
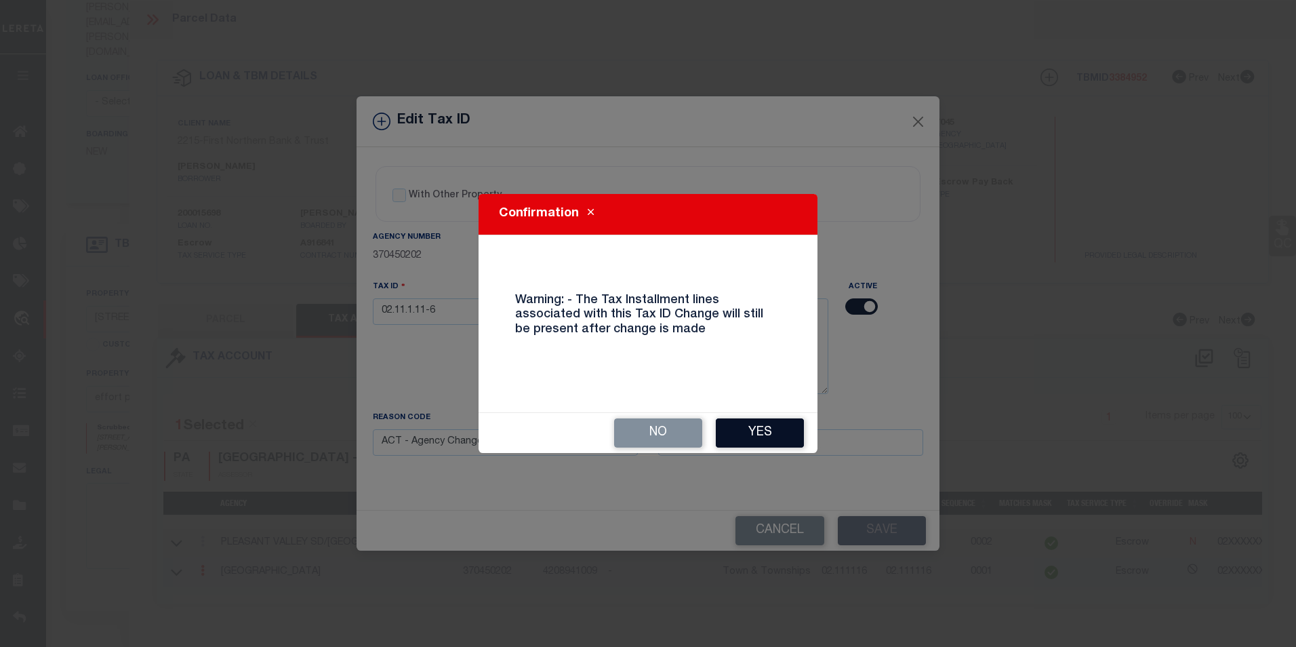
click at [757, 419] on button "Yes" at bounding box center [760, 432] width 88 height 29
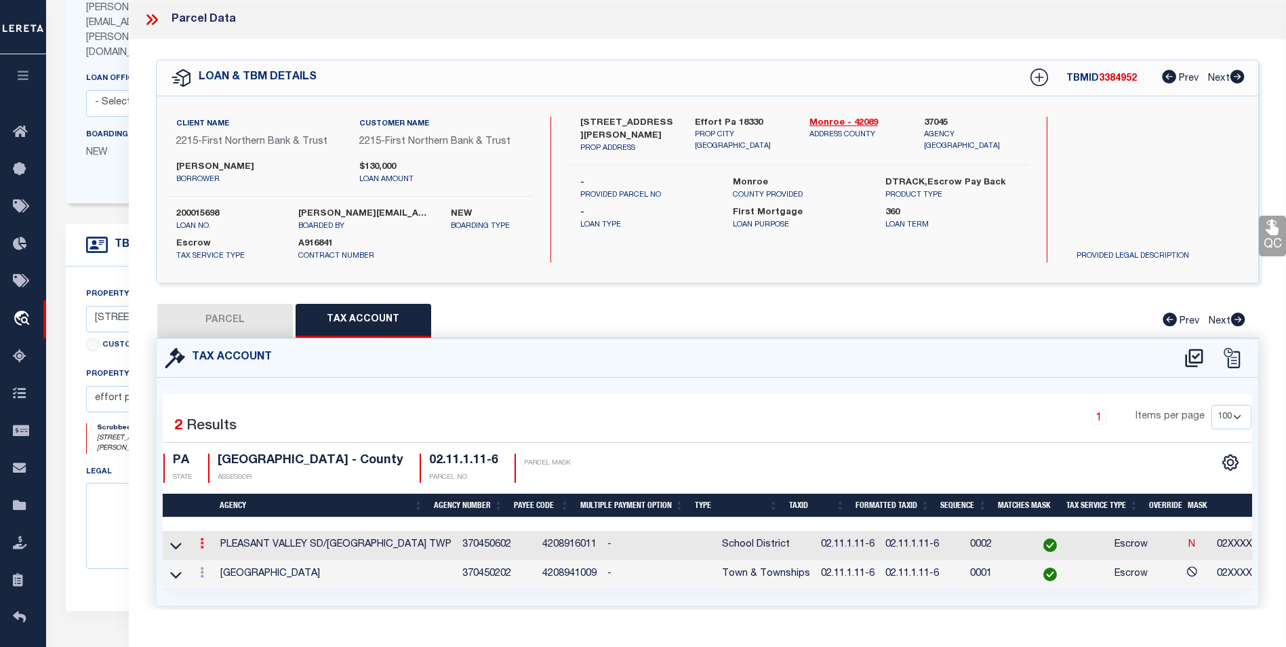
click at [208, 546] on link at bounding box center [202, 545] width 15 height 11
click at [214, 564] on icon at bounding box center [217, 564] width 10 height 10
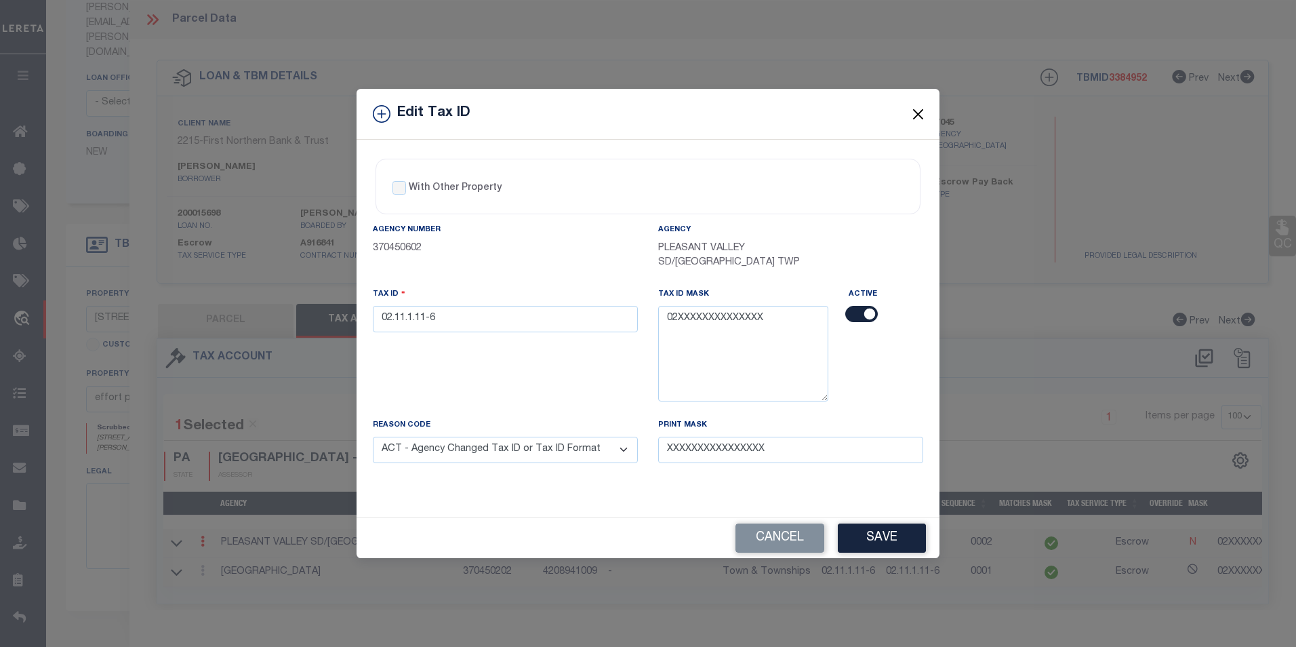
click at [911, 113] on button "Close" at bounding box center [919, 114] width 18 height 18
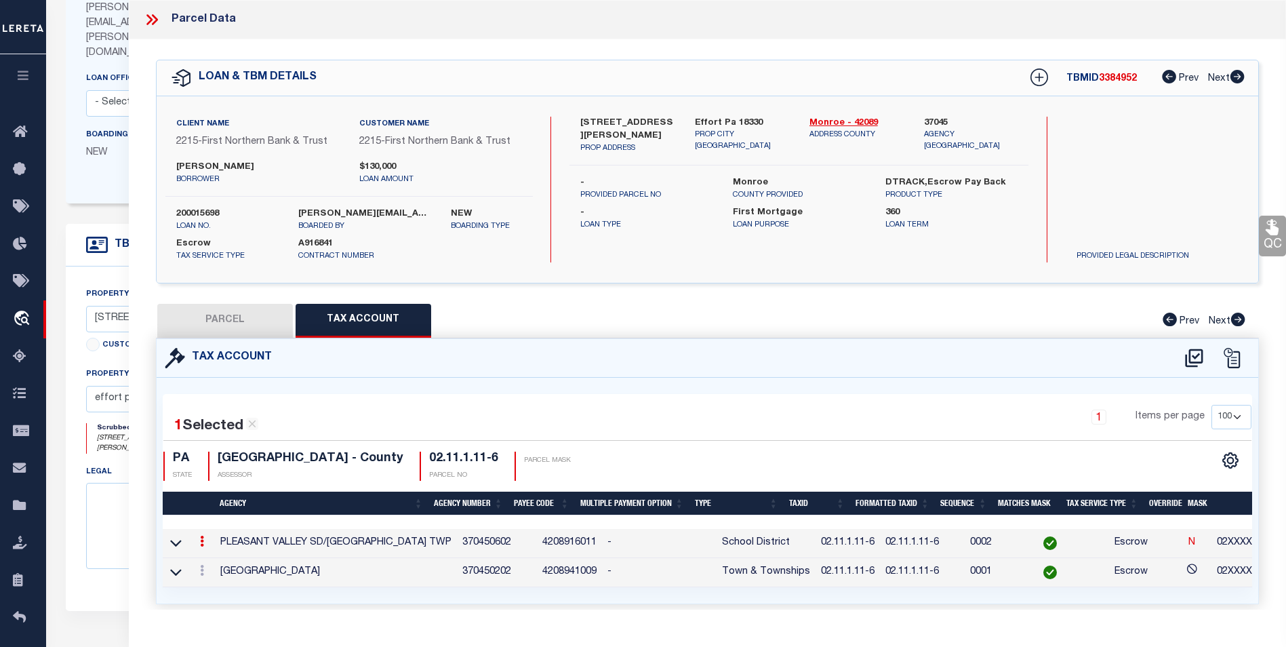
click at [228, 325] on button "PARCEL" at bounding box center [225, 321] width 136 height 34
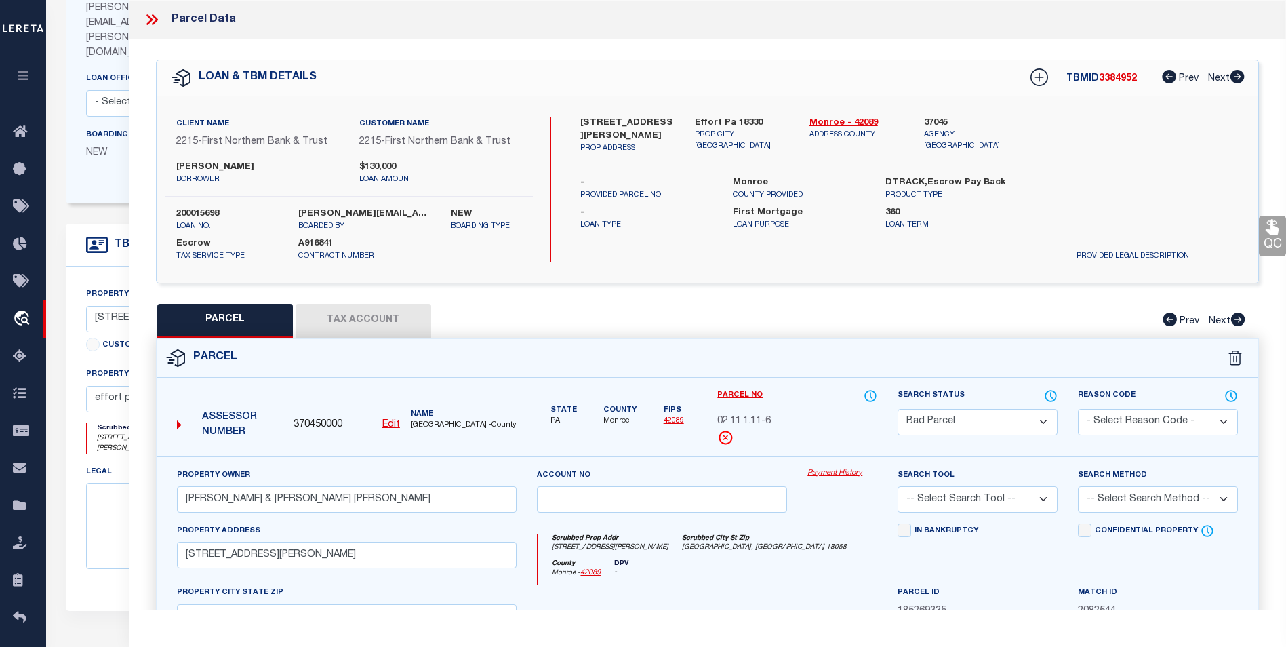
click at [368, 324] on button "Tax Account" at bounding box center [364, 321] width 136 height 34
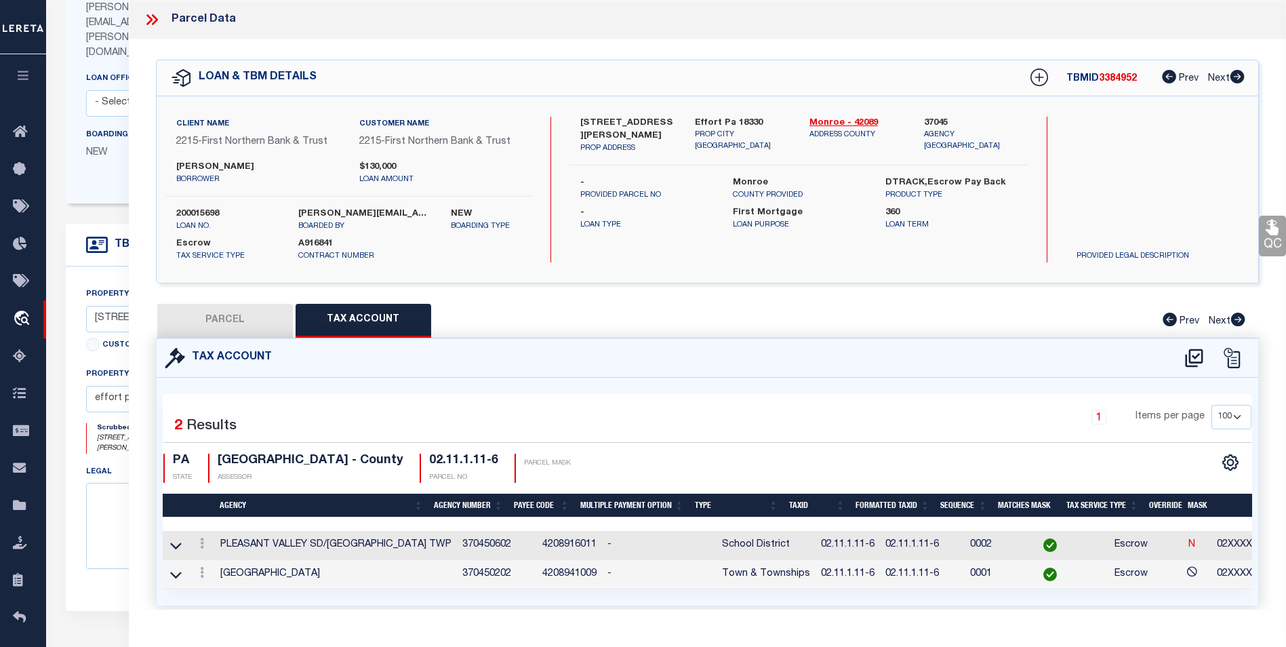
click at [246, 327] on button "PARCEL" at bounding box center [225, 321] width 136 height 34
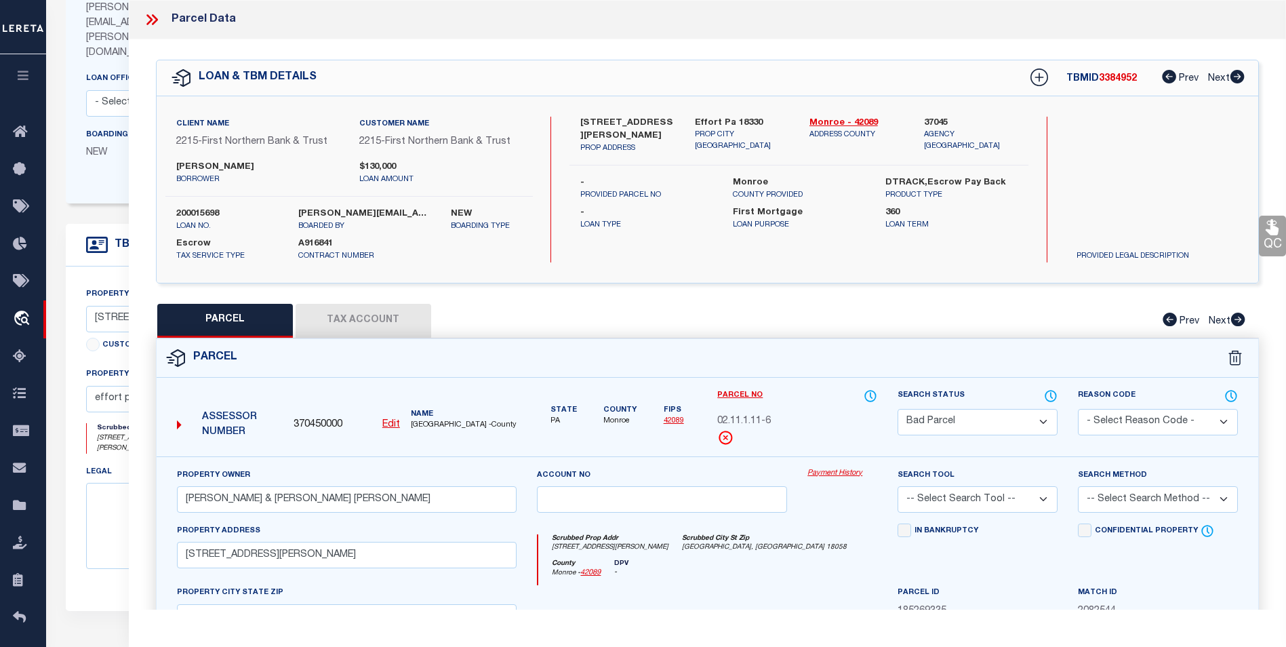
click at [370, 323] on button "Tax Account" at bounding box center [364, 321] width 136 height 34
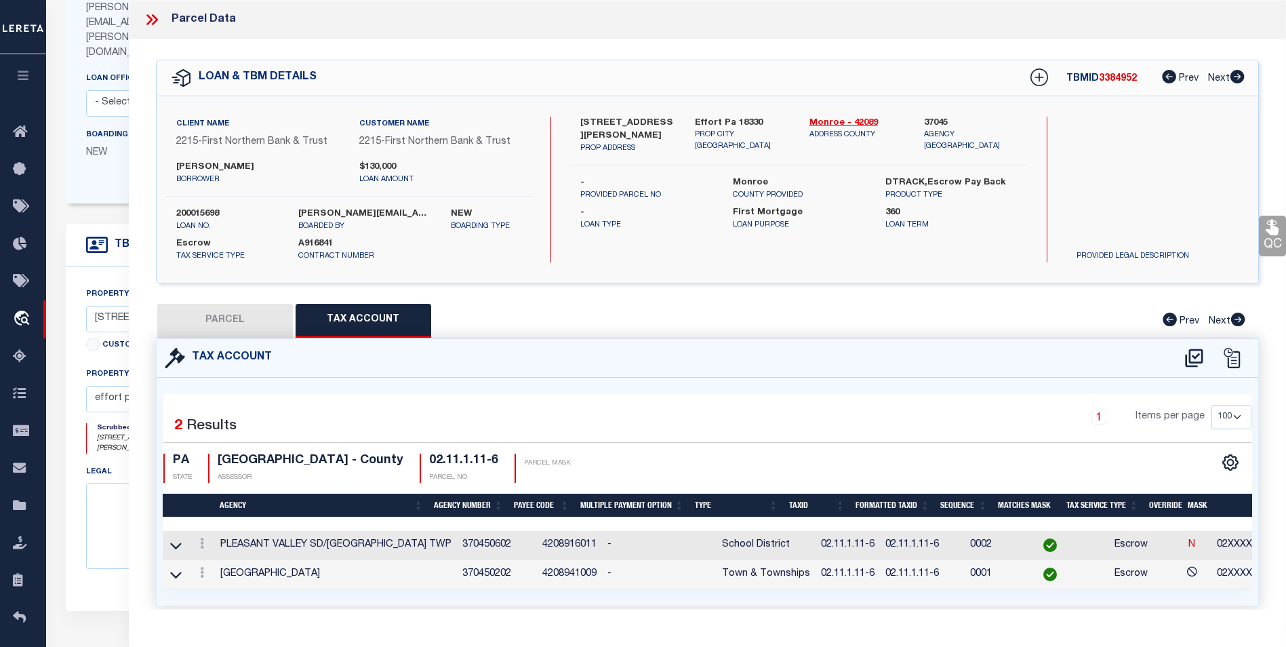
click at [216, 322] on button "PARCEL" at bounding box center [225, 321] width 136 height 34
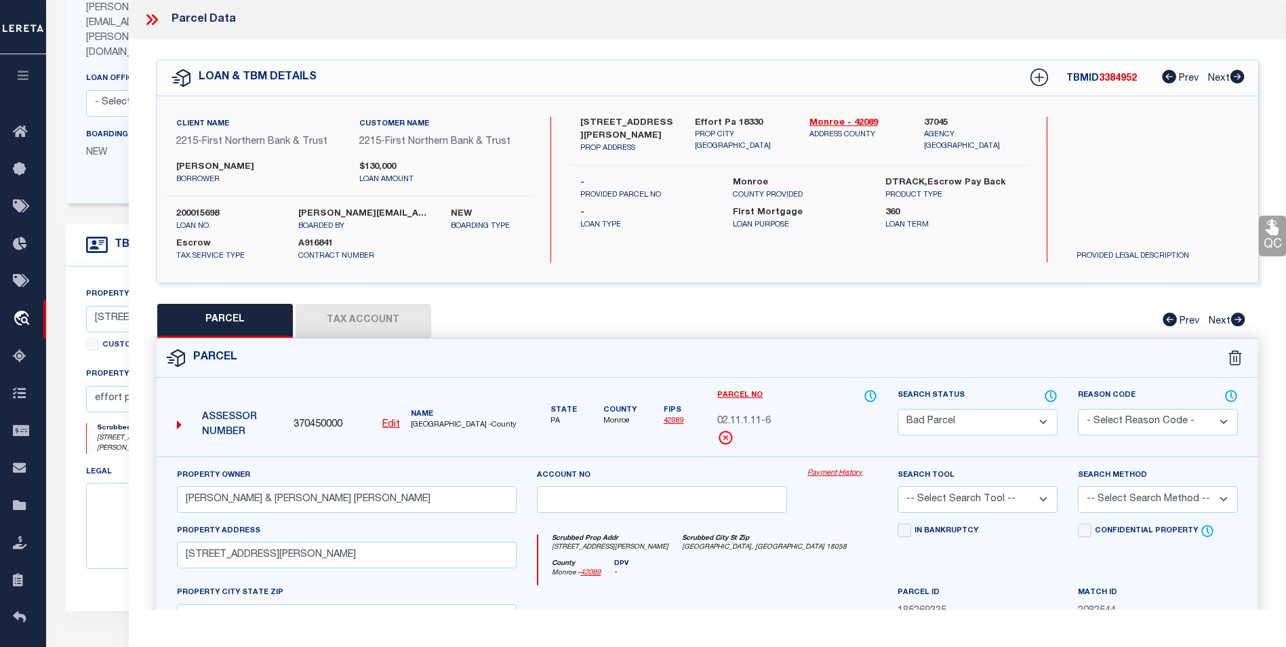
click at [1007, 417] on select "Automated Search Bad Parcel Complete Duplicate Parcel High Dollar Reporting In …" at bounding box center [978, 422] width 160 height 26
click at [898, 409] on select "Automated Search Bad Parcel Complete Duplicate Parcel High Dollar Reporting In …" at bounding box center [978, 422] width 160 height 26
click at [1023, 491] on select "-- Select Search Tool -- 3rd Party Website Agency File Agency Website ATLS CNV-…" at bounding box center [978, 499] width 160 height 26
click at [898, 486] on select "-- Select Search Tool -- 3rd Party Website Agency File Agency Website ATLS CNV-…" at bounding box center [978, 499] width 160 height 26
click at [1159, 513] on div "Search Method -- Select Search Method -- Property Address Legal Liability Info …" at bounding box center [1158, 496] width 180 height 56
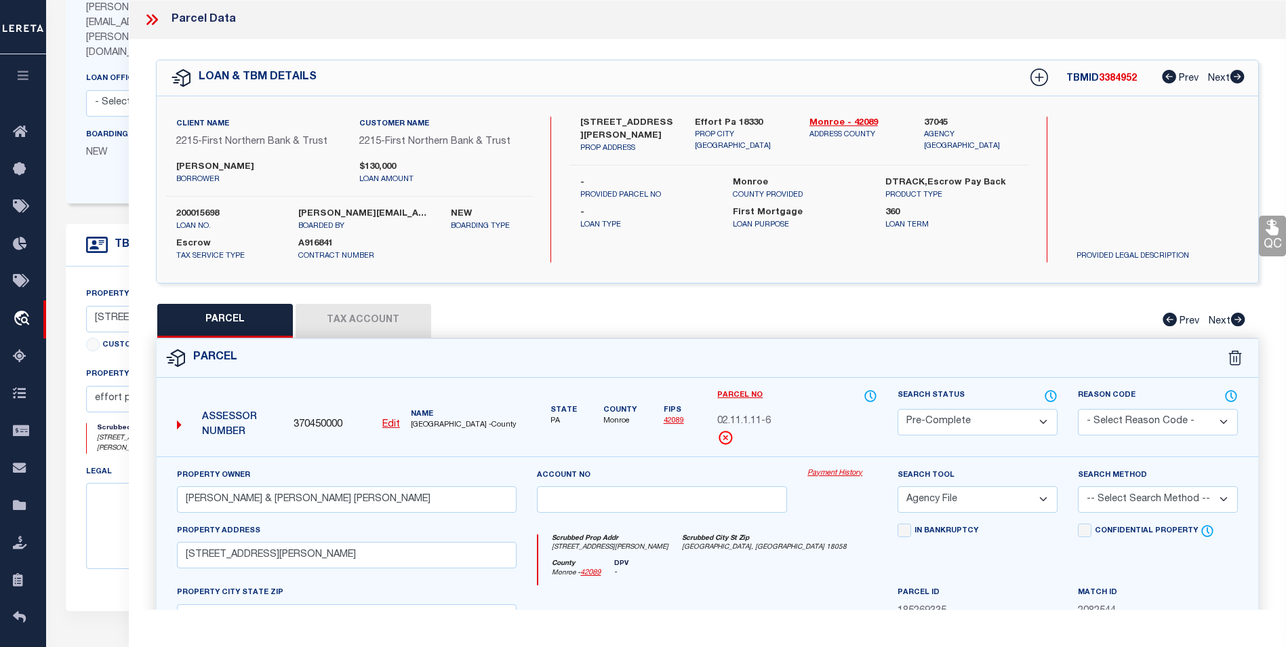
click at [1159, 507] on select "-- Select Search Method -- Property Address Legal Liability Info Provided" at bounding box center [1158, 499] width 160 height 26
click at [1078, 486] on select "-- Select Search Method -- Property Address Legal Liability Info Provided" at bounding box center [1158, 499] width 160 height 26
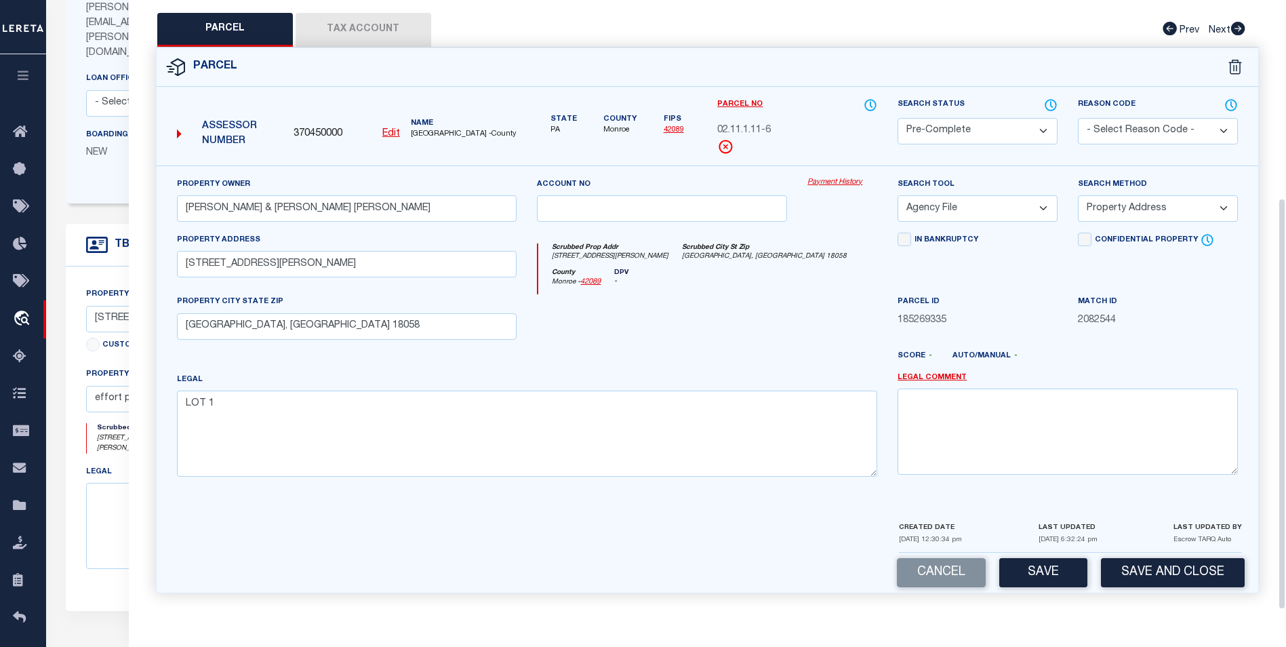
scroll to position [292, 0]
click at [1058, 562] on button "Save" at bounding box center [1043, 572] width 88 height 29
click at [1030, 576] on button "Save" at bounding box center [1043, 572] width 88 height 29
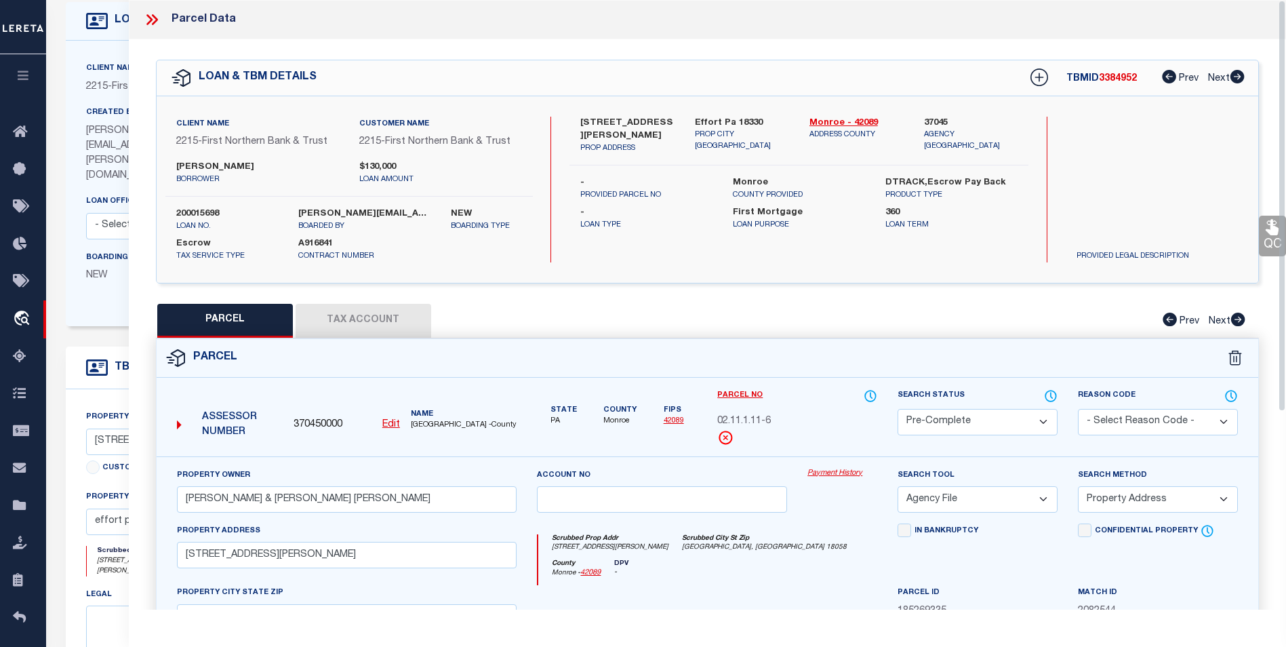
scroll to position [69, 0]
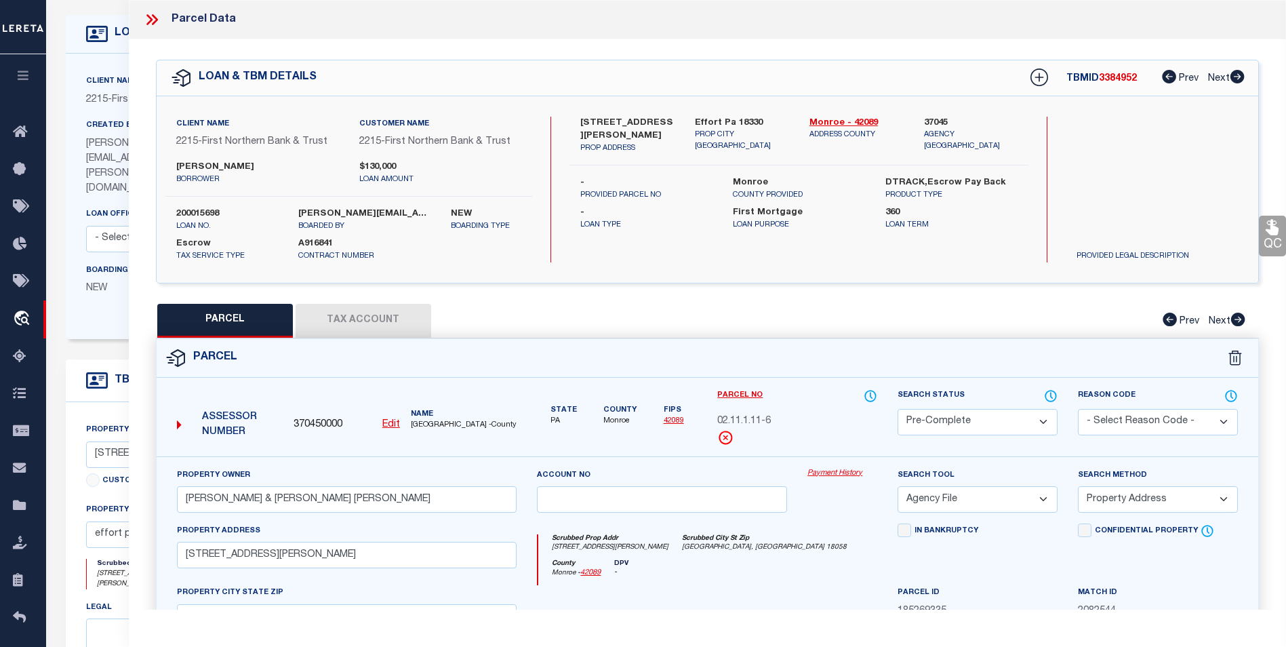
click at [156, 10] on div "Parcel Data" at bounding box center [707, 19] width 1157 height 39
click at [155, 12] on icon at bounding box center [152, 20] width 18 height 18
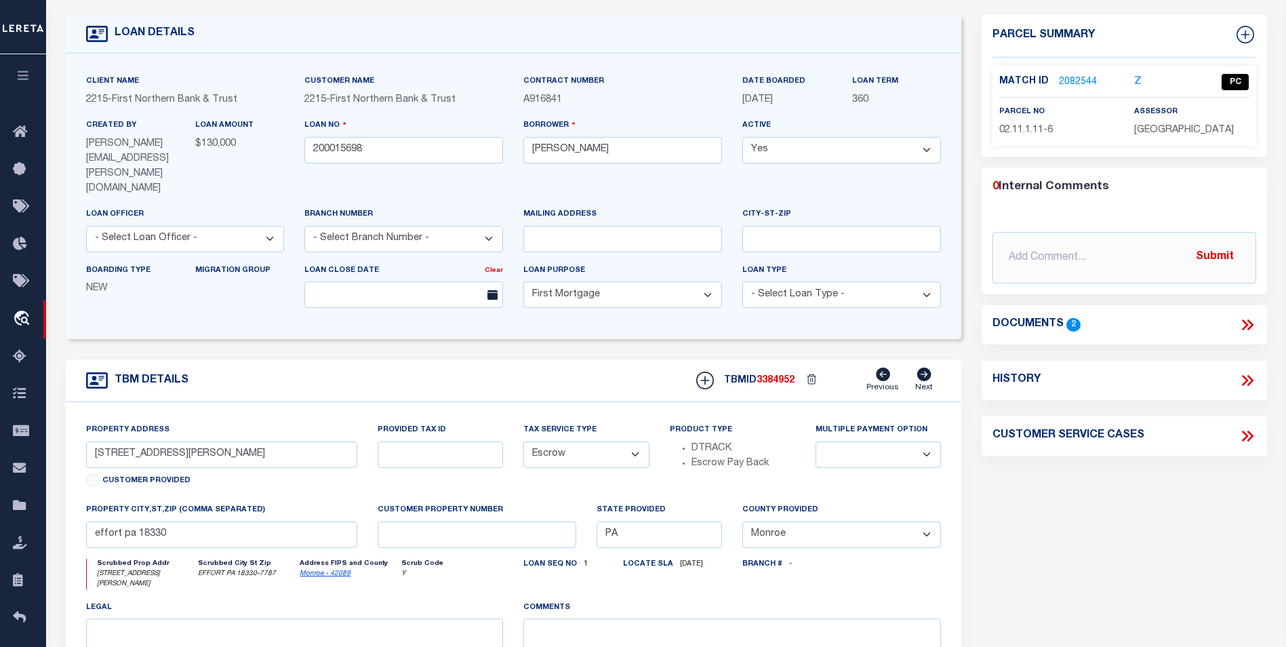
scroll to position [0, 0]
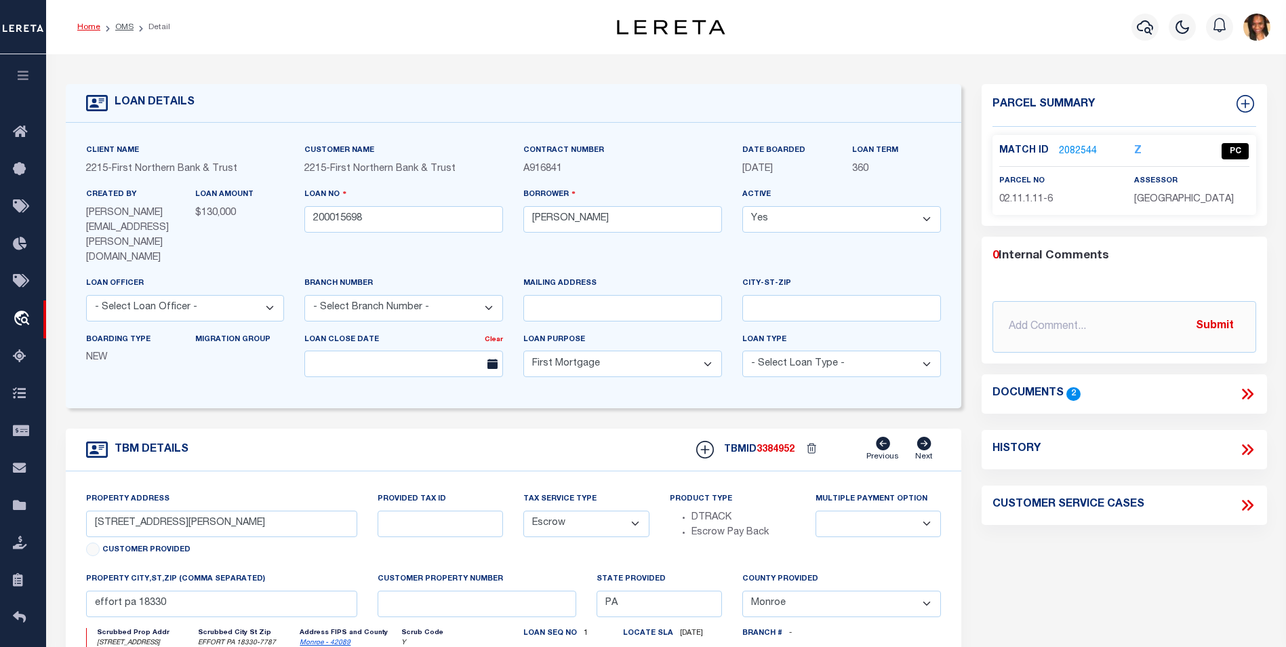
click at [90, 26] on link "Home" at bounding box center [88, 27] width 23 height 8
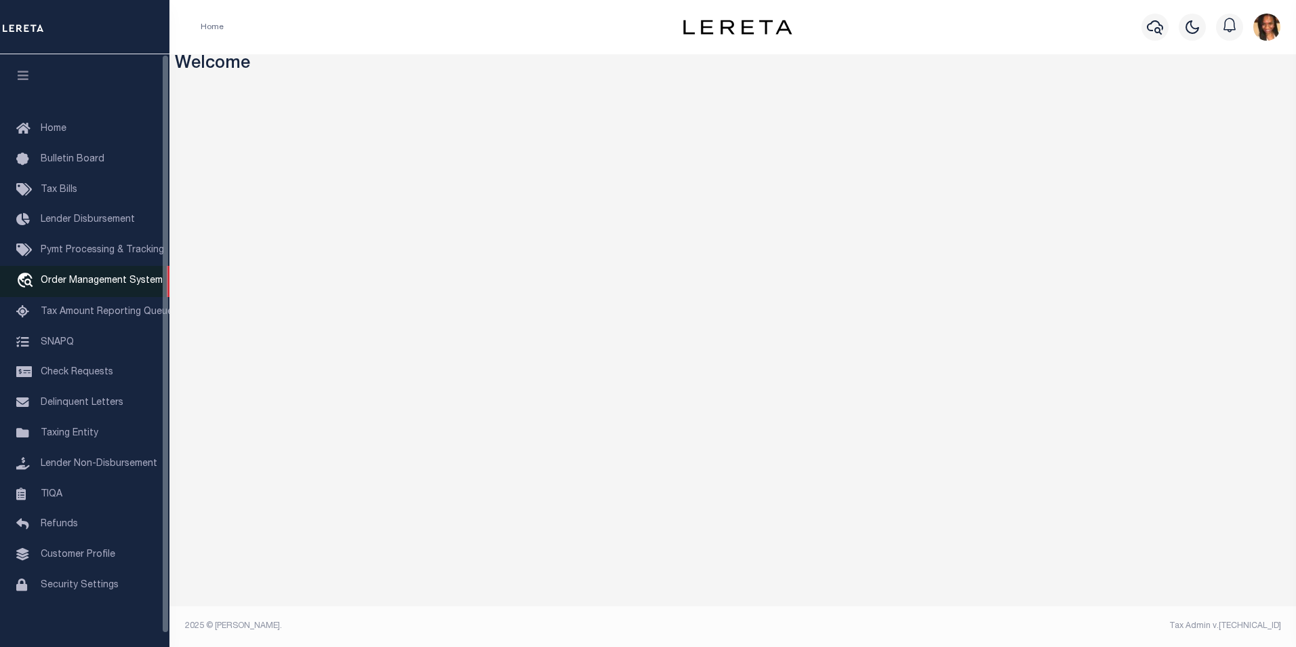
click at [85, 284] on span "Order Management System" at bounding box center [102, 280] width 122 height 9
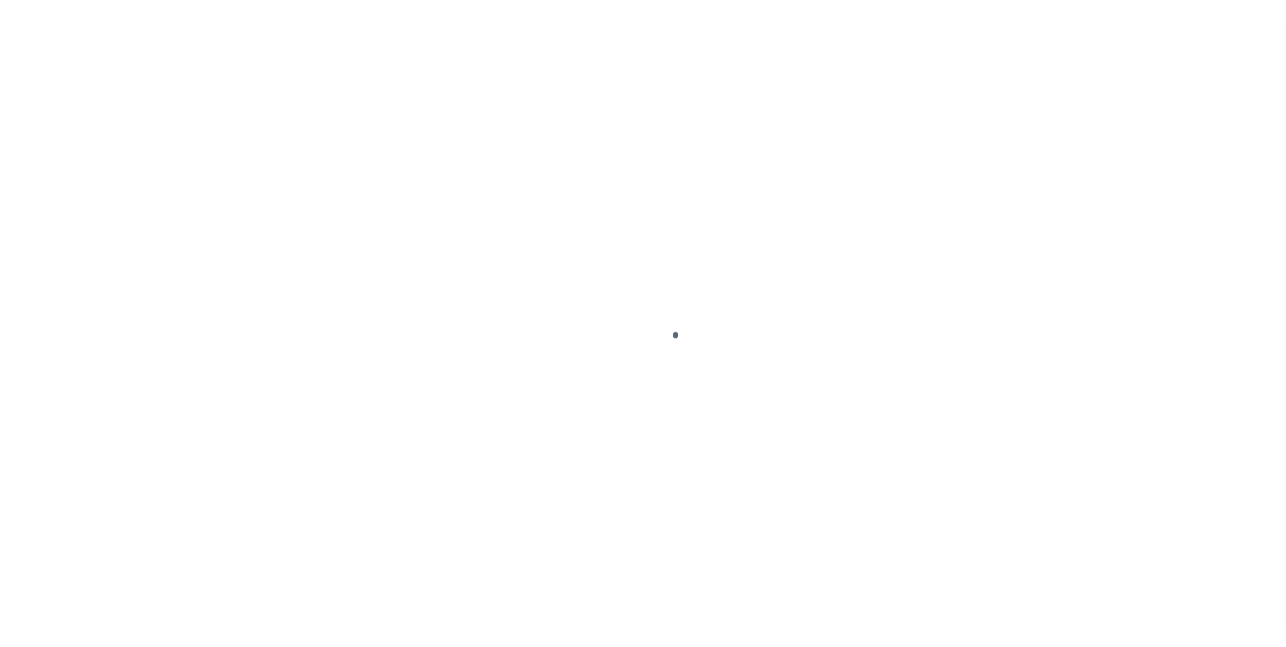
scroll to position [14, 0]
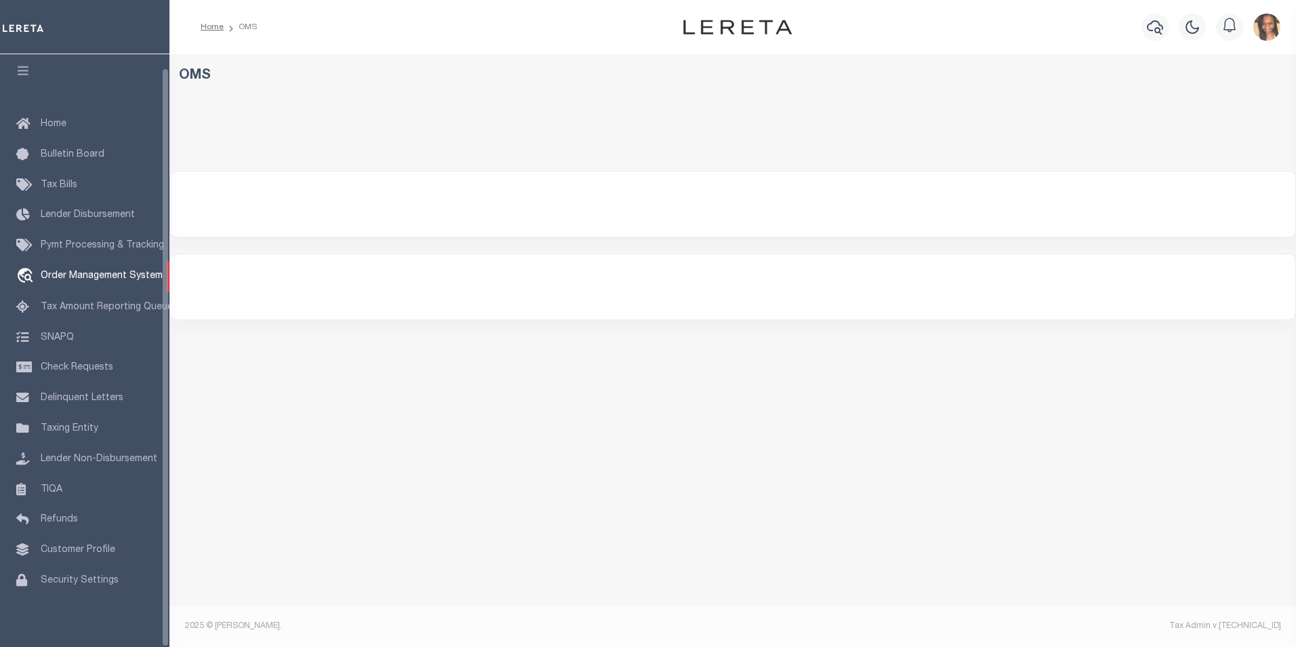
select select "200"
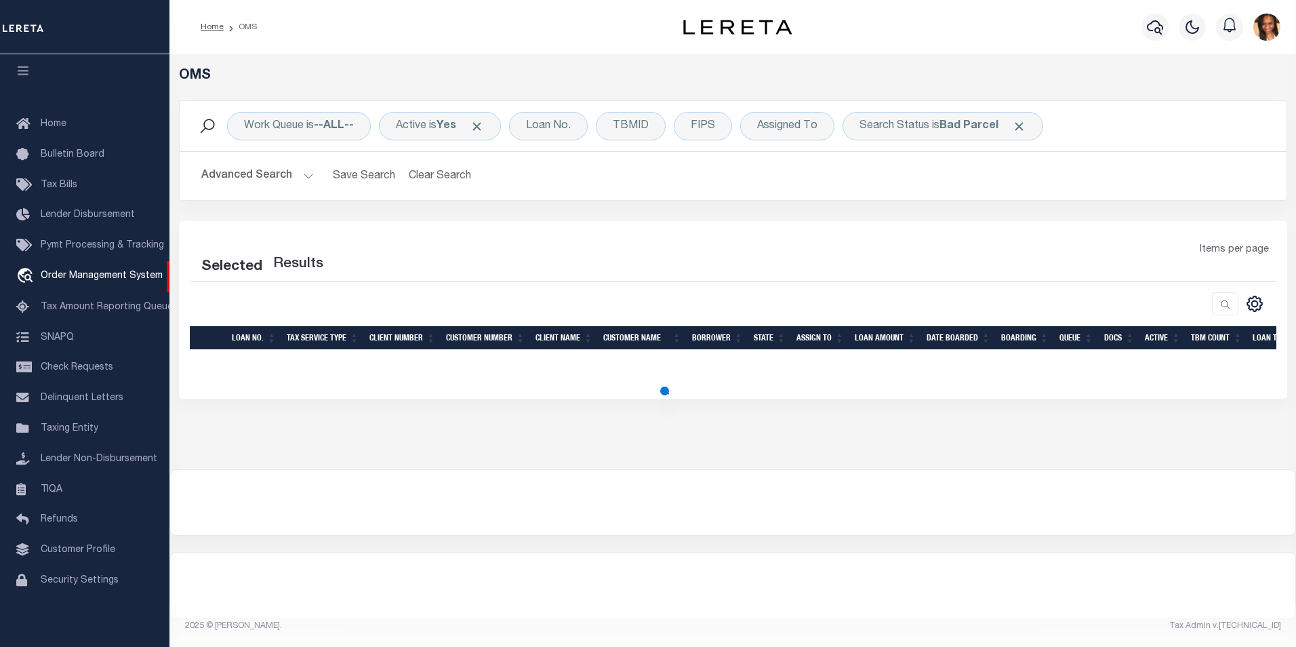
select select "200"
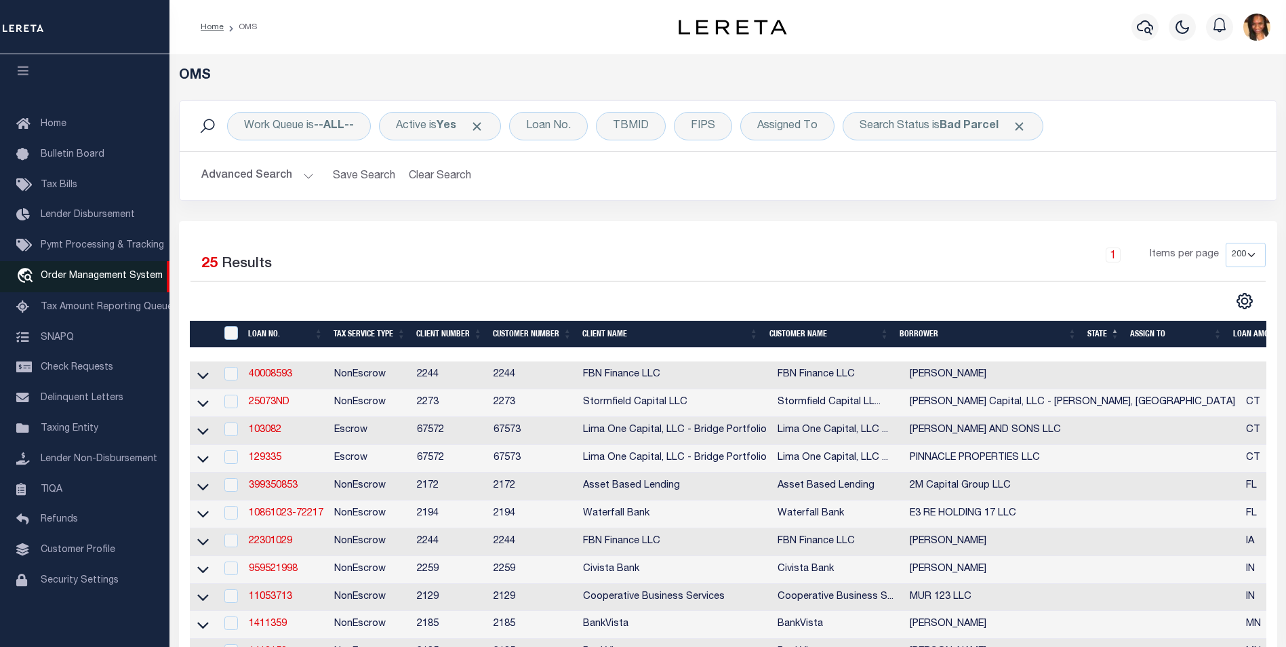
click at [127, 275] on span "Order Management System" at bounding box center [102, 275] width 122 height 9
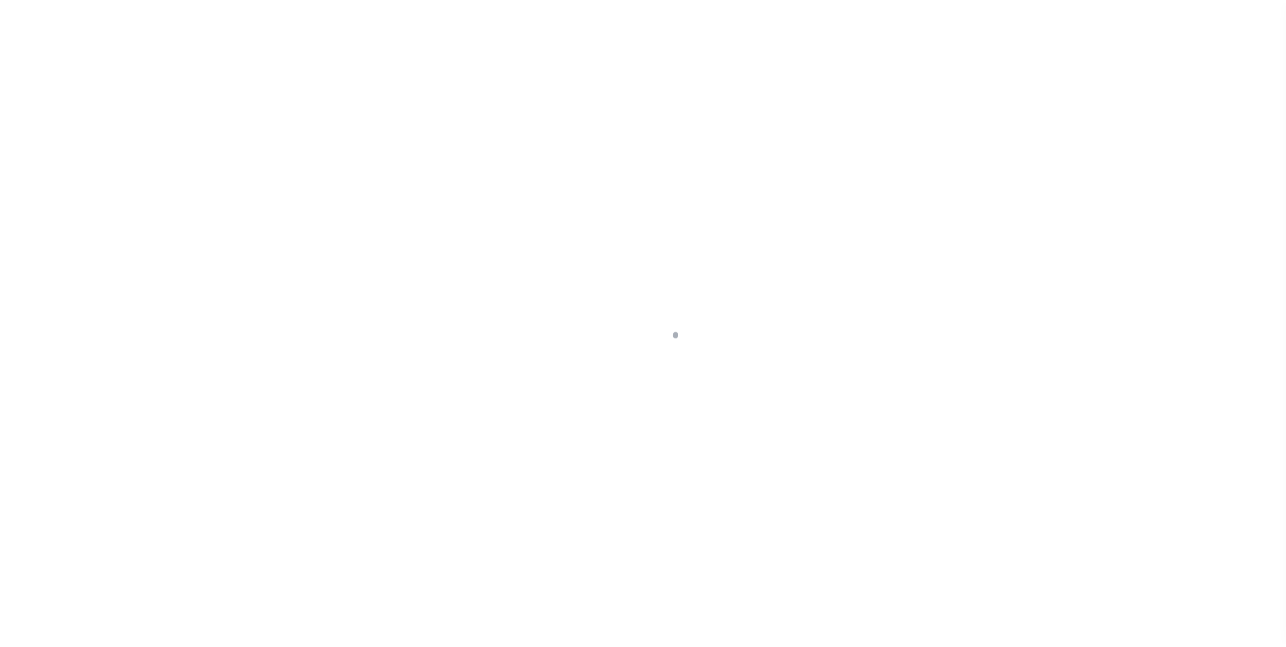
scroll to position [14, 0]
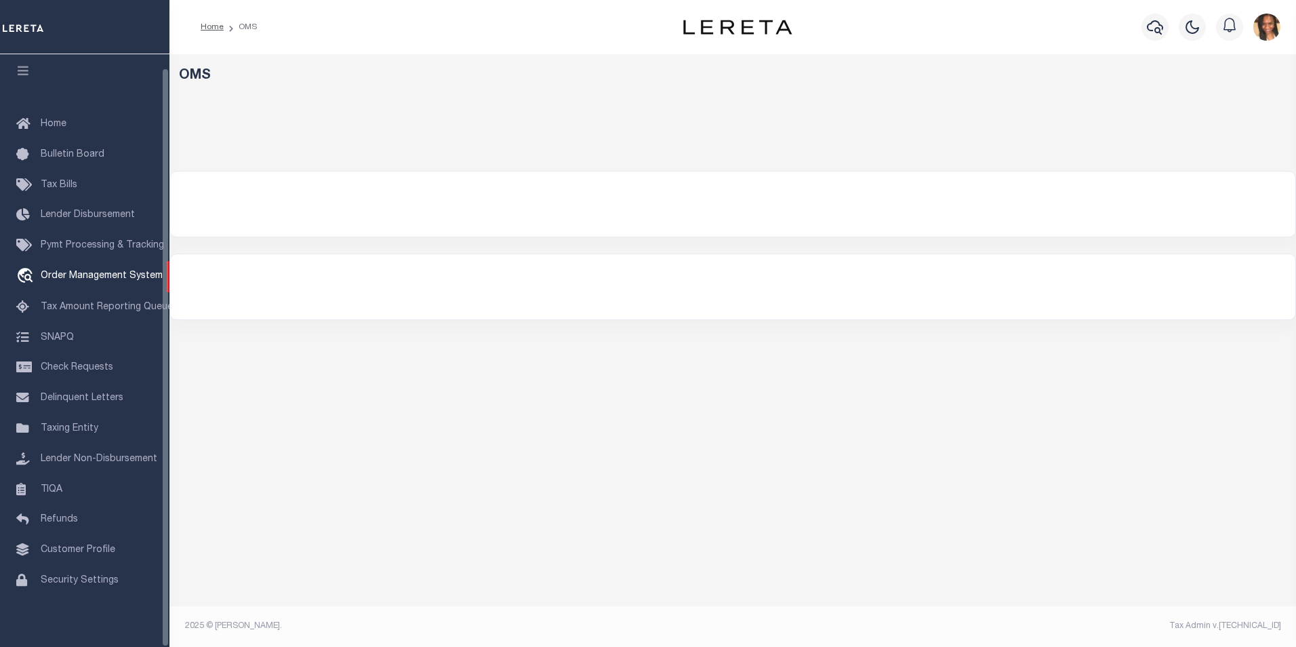
select select "200"
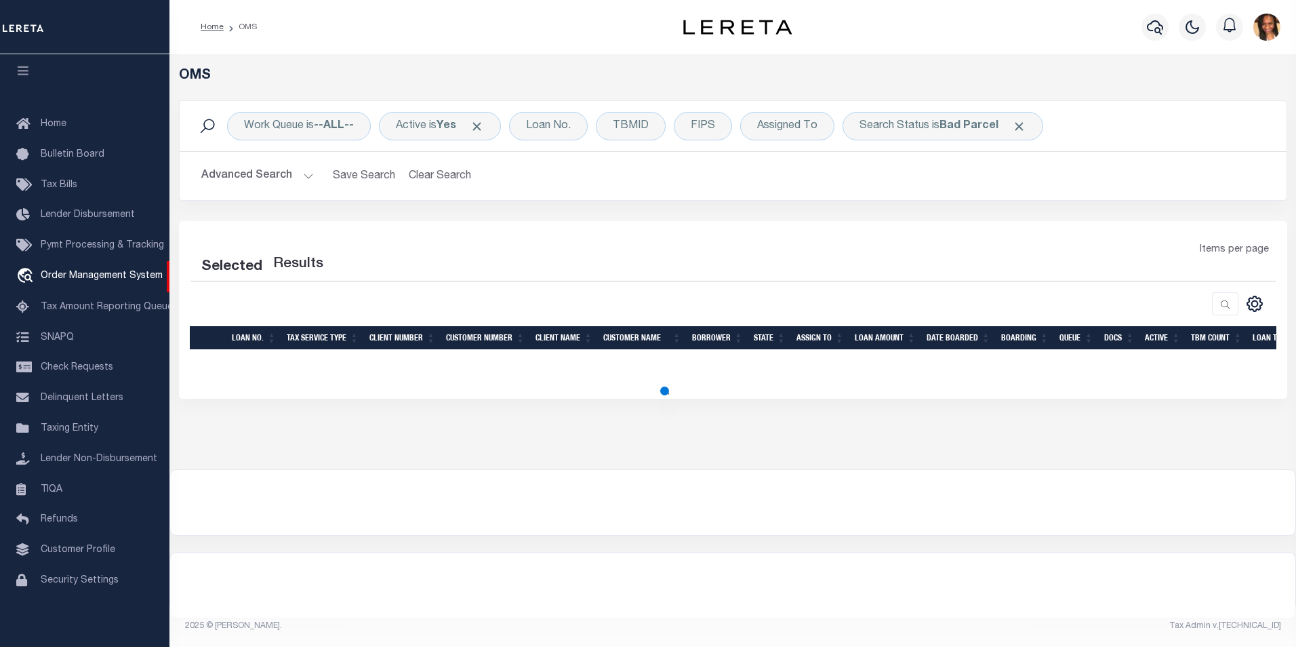
select select "200"
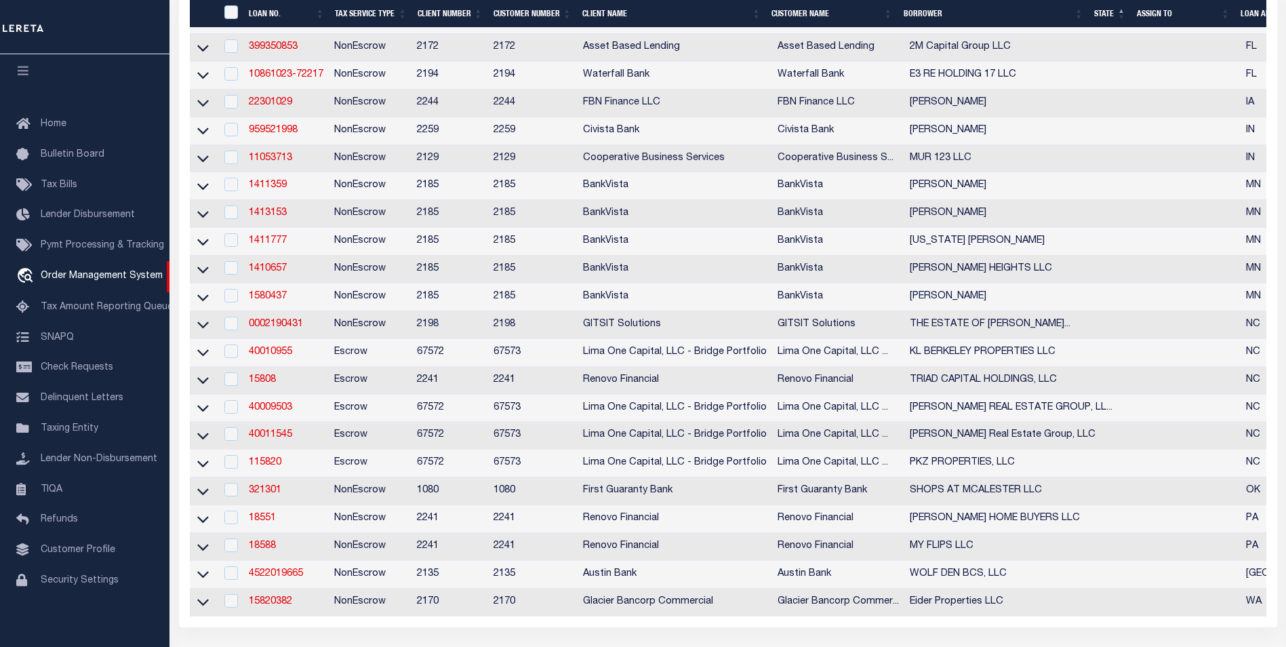
scroll to position [475, 0]
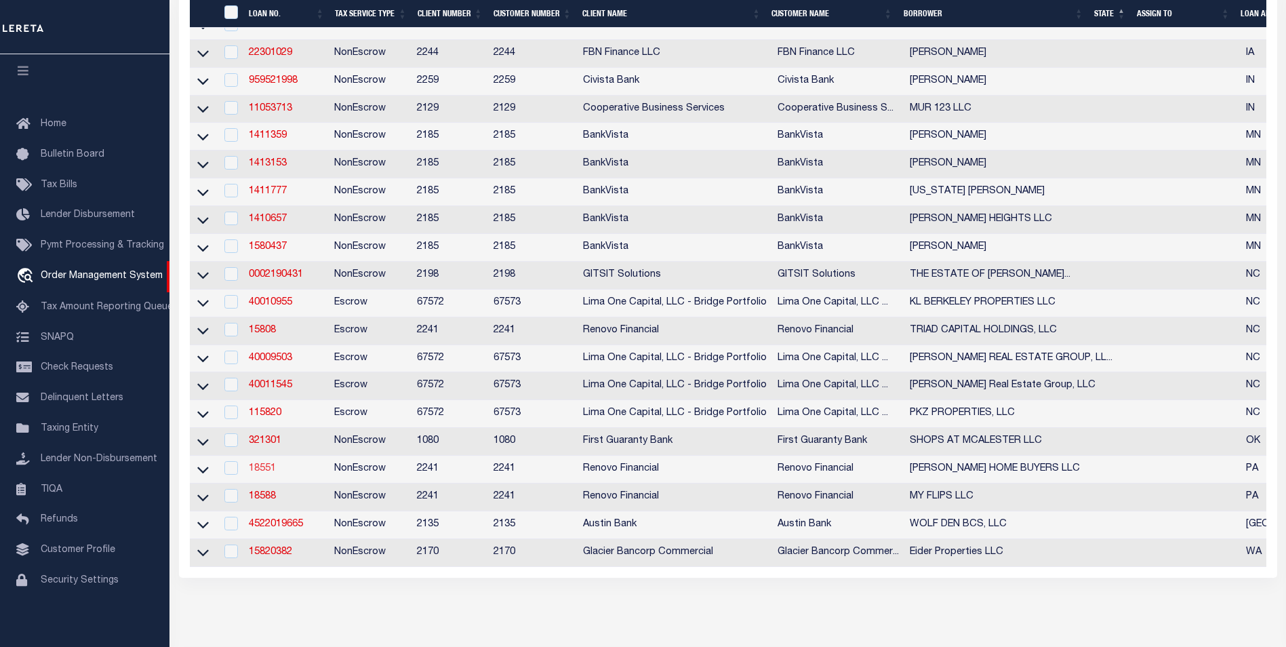
click at [256, 473] on link "18551" at bounding box center [262, 468] width 27 height 9
type input "18551"
type input "BURDIER HOME BUYERS LLC"
select select
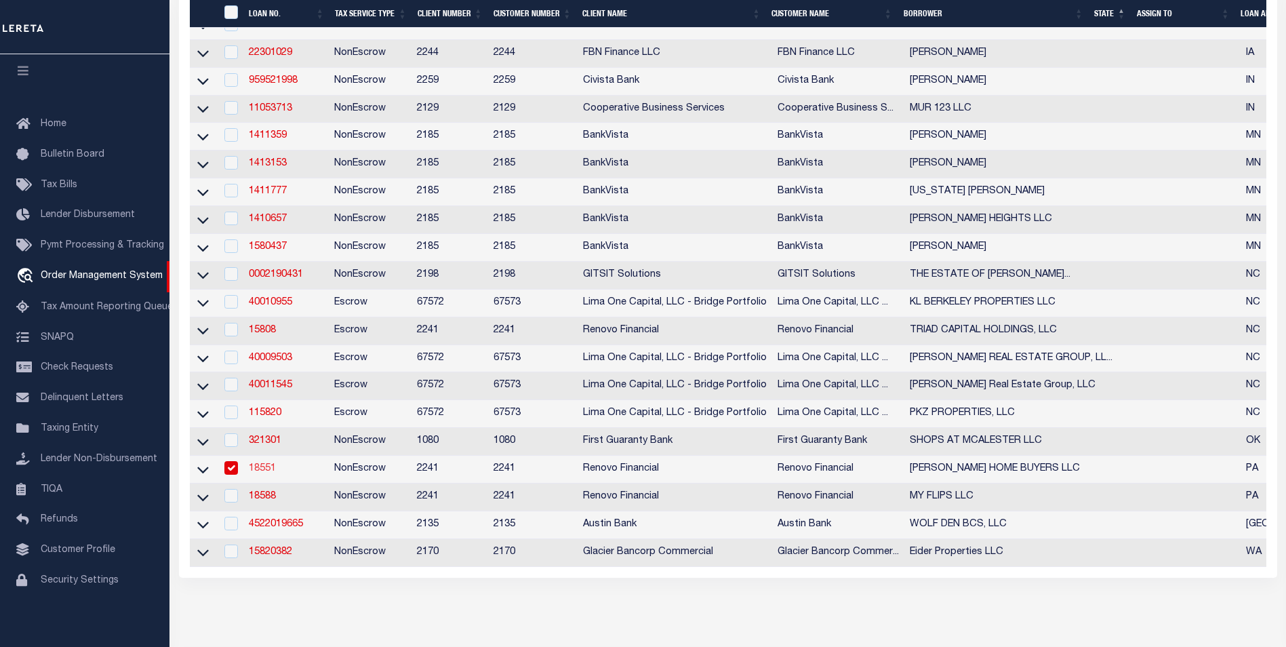
type input "6 Cathy Ann Dr"
type input "Reading PA 19606"
select select "10"
select select "NonEscrow"
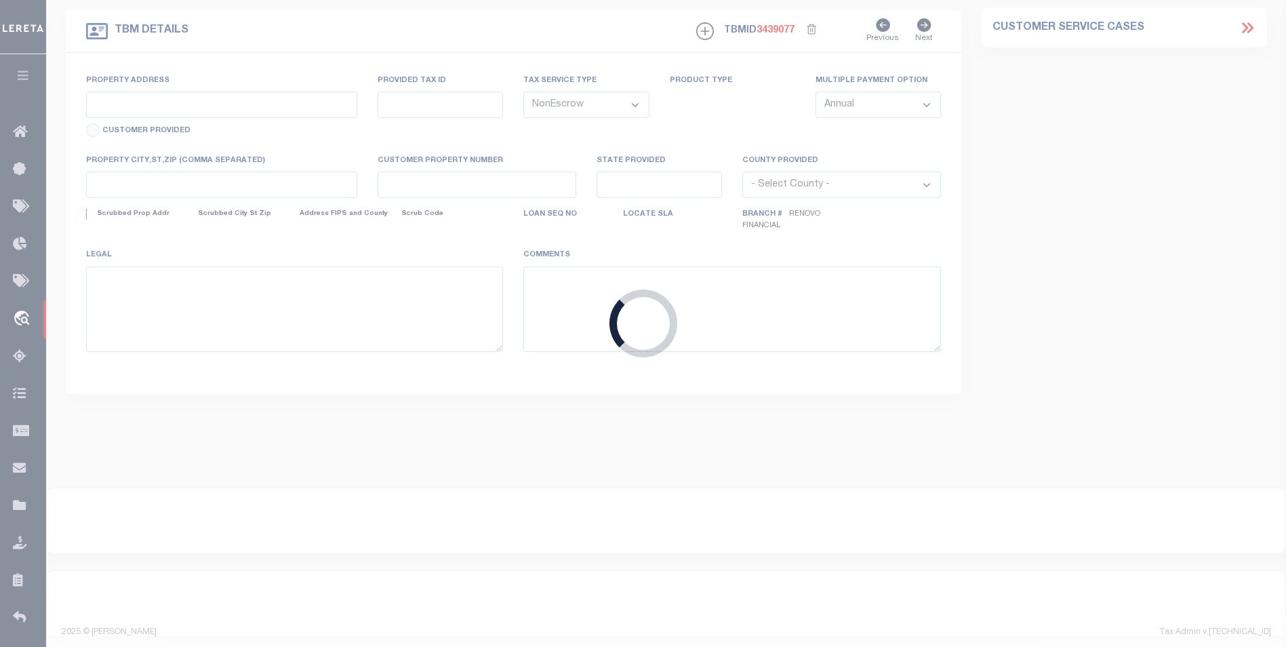
type input "339 North 2nd Street"
select select
type input "Reading, PA 19601"
type input "a0kUS00000AFO13"
type input "PA"
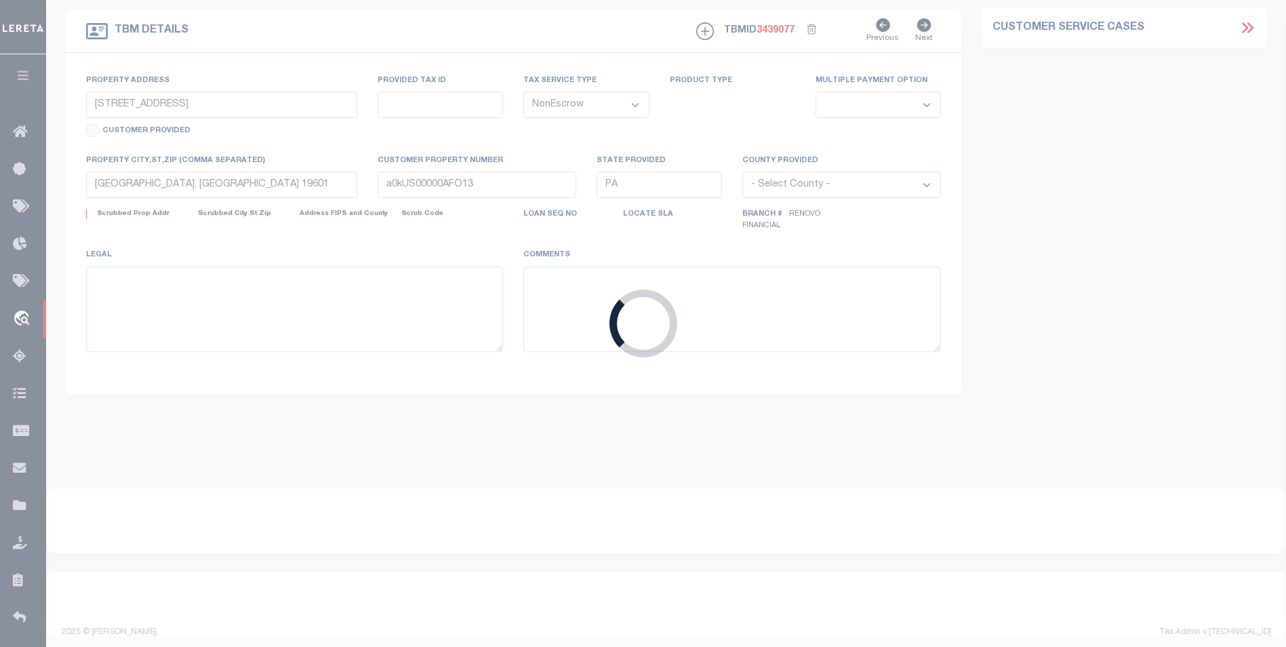
select select
type textarea "LEGAL REQUIRED"
select select "14701"
select select "25066"
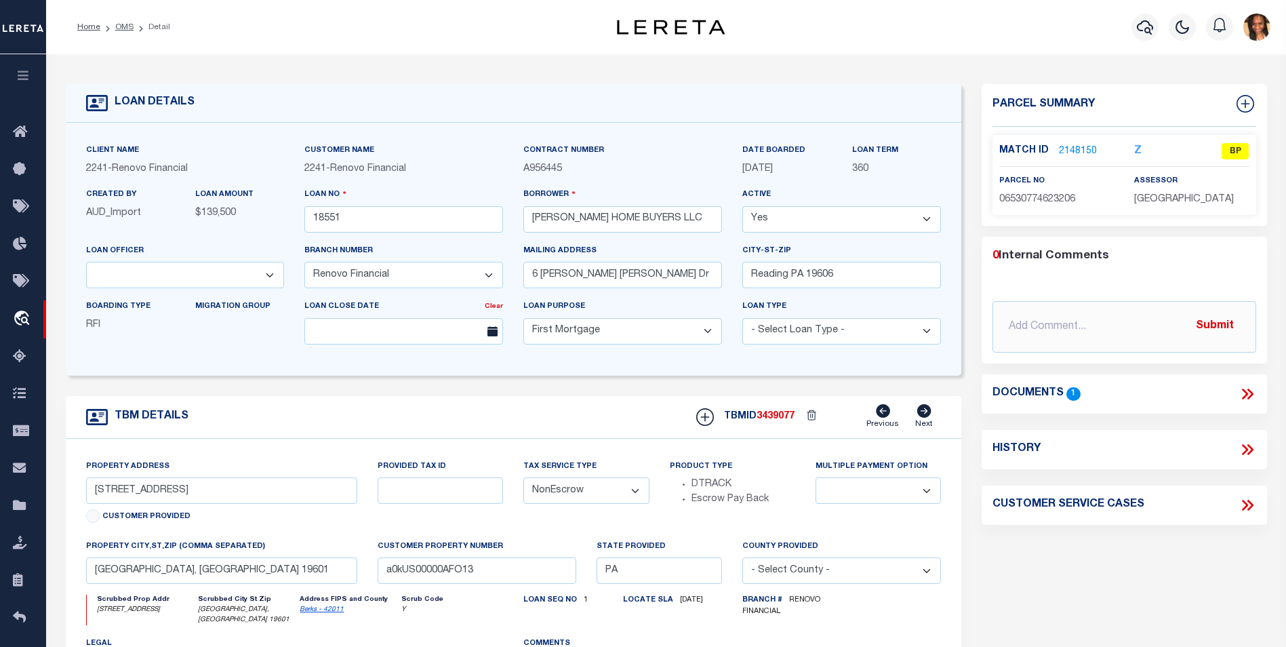
click at [1074, 146] on link "2148150" at bounding box center [1078, 151] width 38 height 14
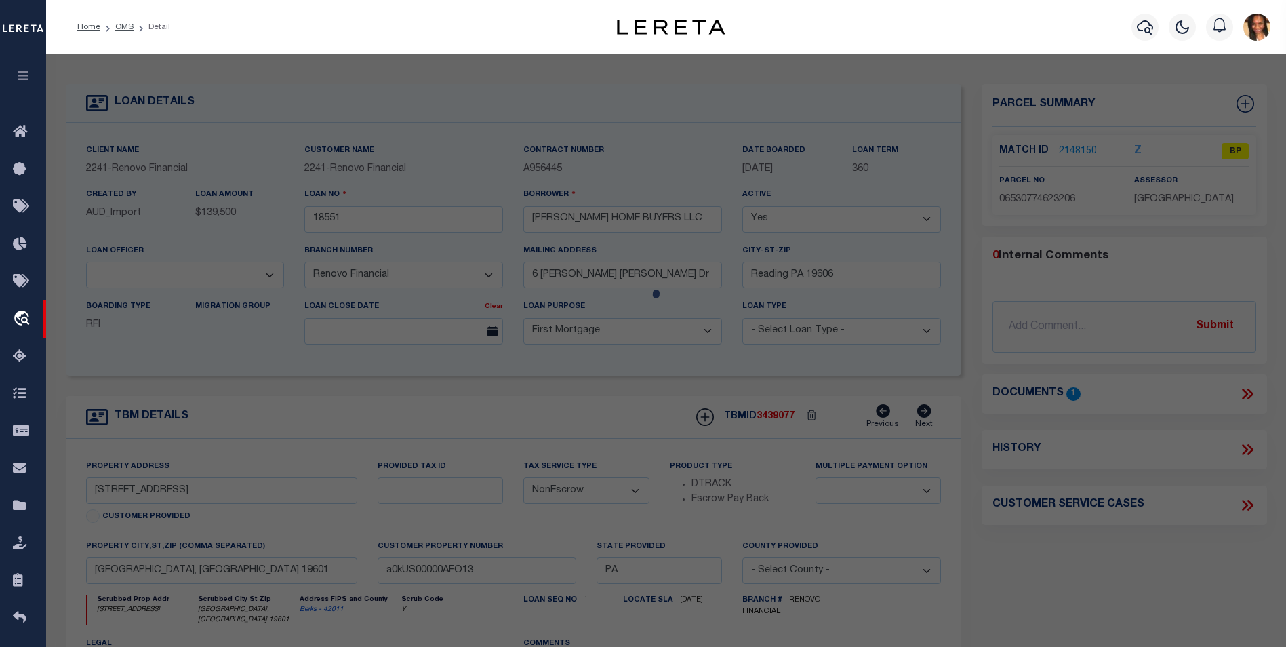
checkbox input "false"
select select "BP"
type input "BURDIER HOME BUYERS LLC"
select select "AGW"
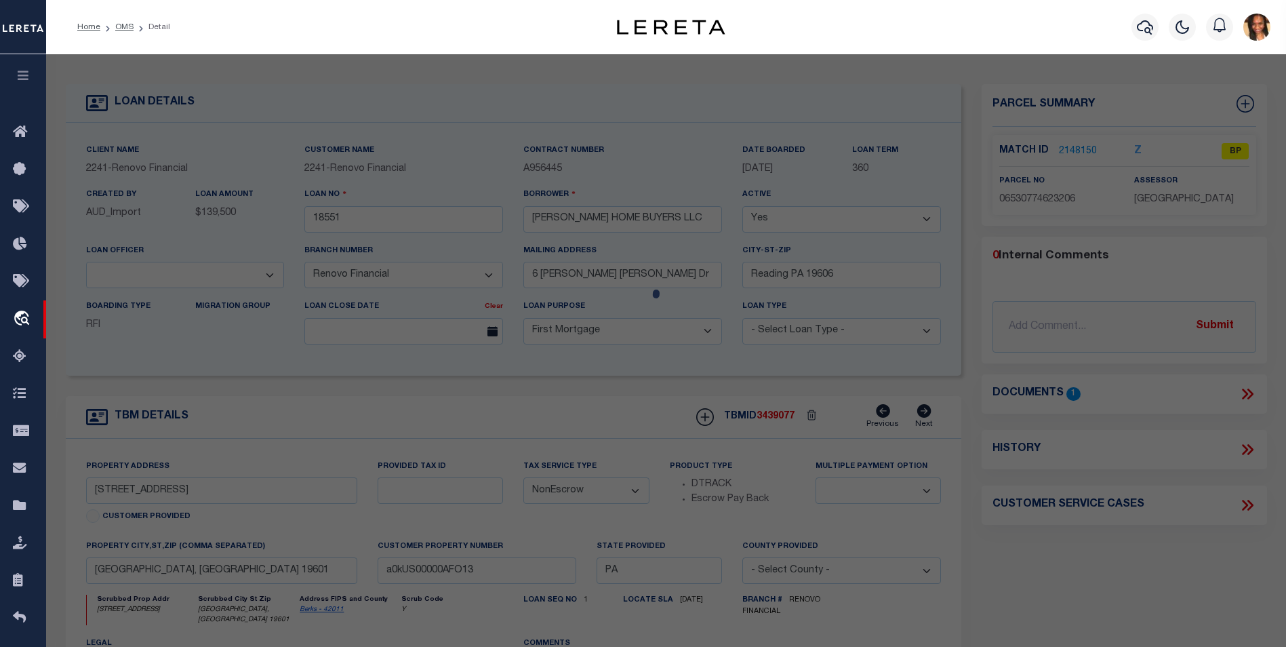
select select "LEG"
type input "339 N 2ND ST"
type input "Reading, PA 19601"
type textarea "BURDIER HOME BUYERS LLC Net Acreage: 0.04"
type textarea "Missing Agency"
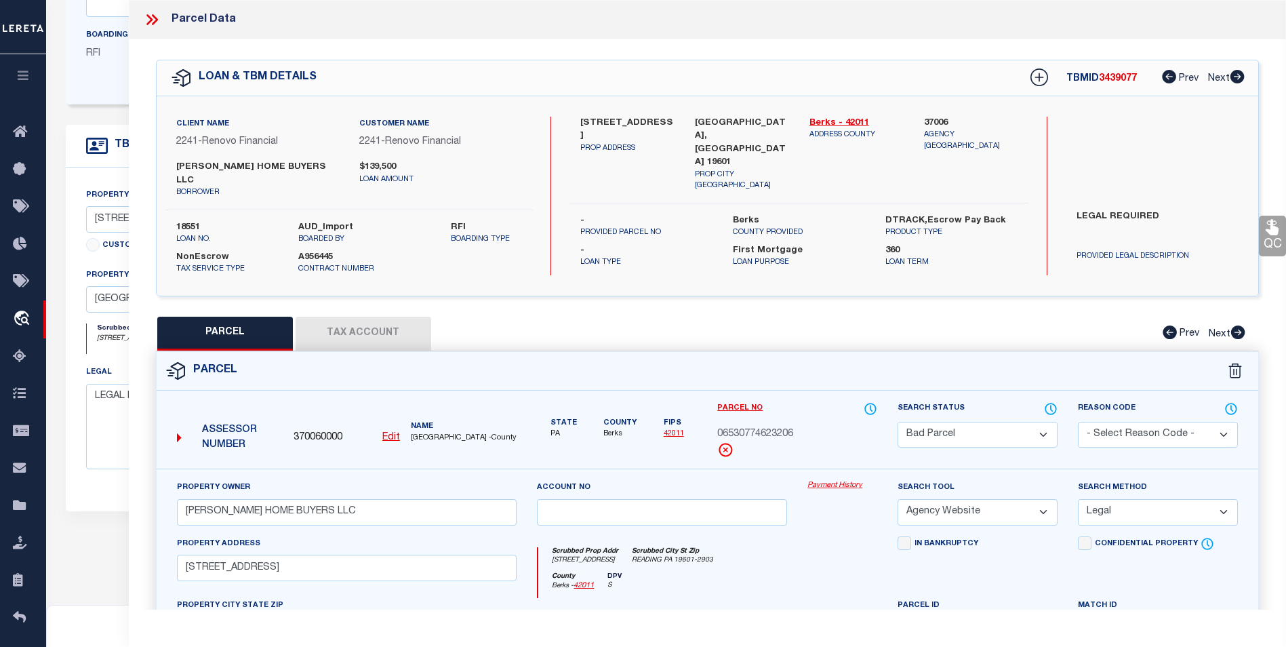
click at [365, 298] on div "QC QC QC" at bounding box center [707, 456] width 1157 height 834
click at [365, 317] on button "Tax Account" at bounding box center [364, 334] width 136 height 34
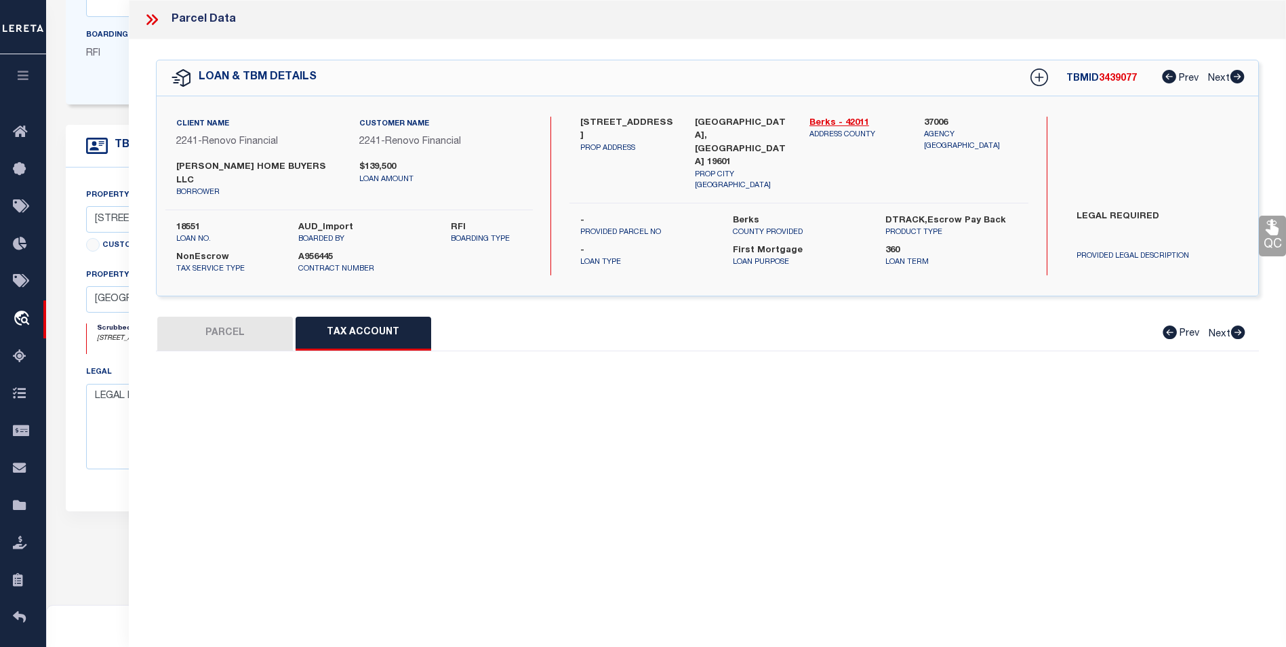
select select "100"
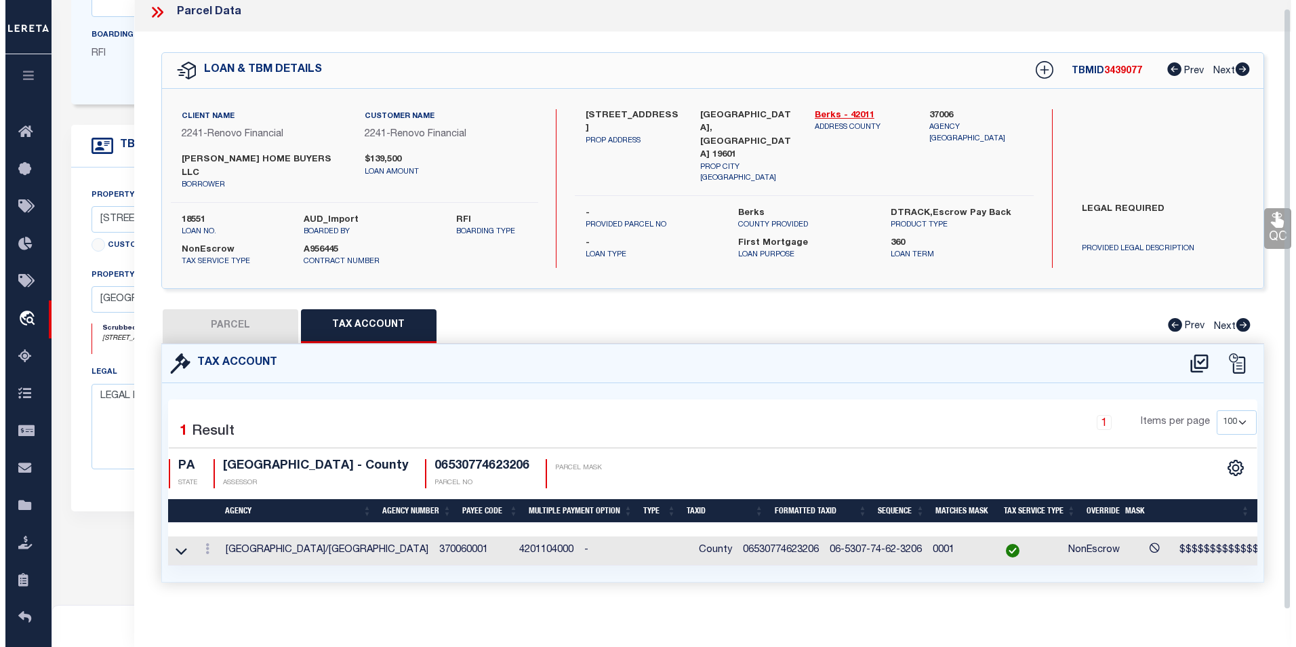
scroll to position [8, 0]
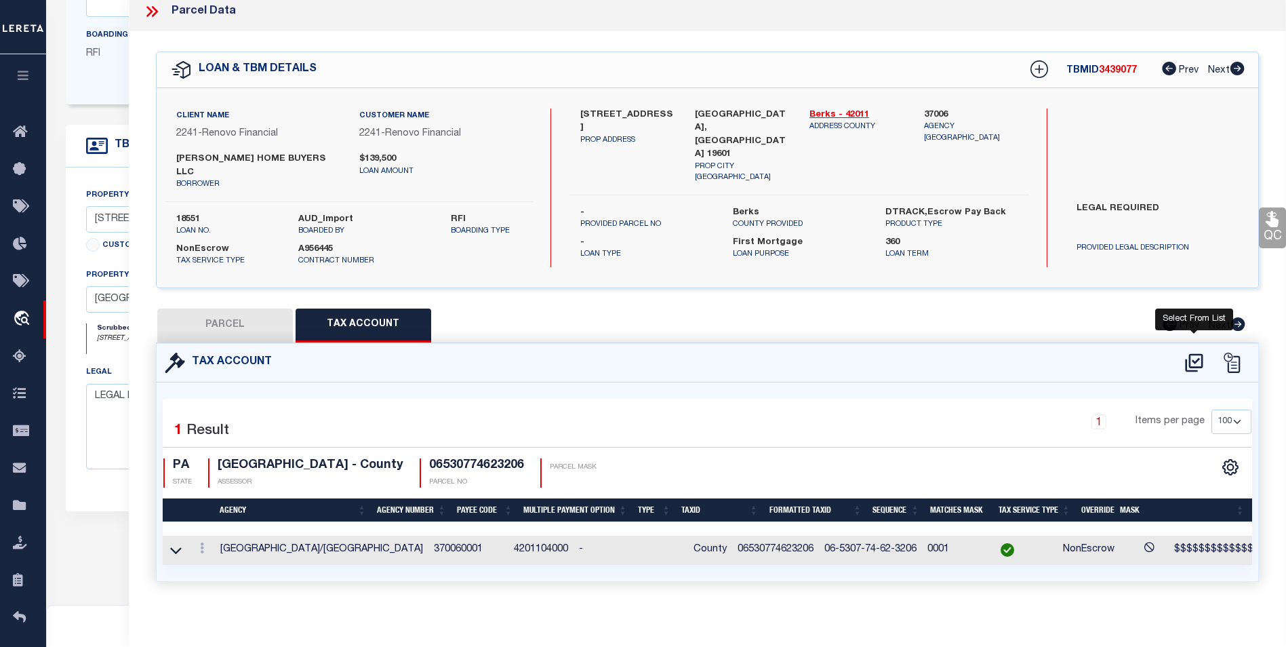
click at [1199, 352] on icon at bounding box center [1194, 363] width 22 height 22
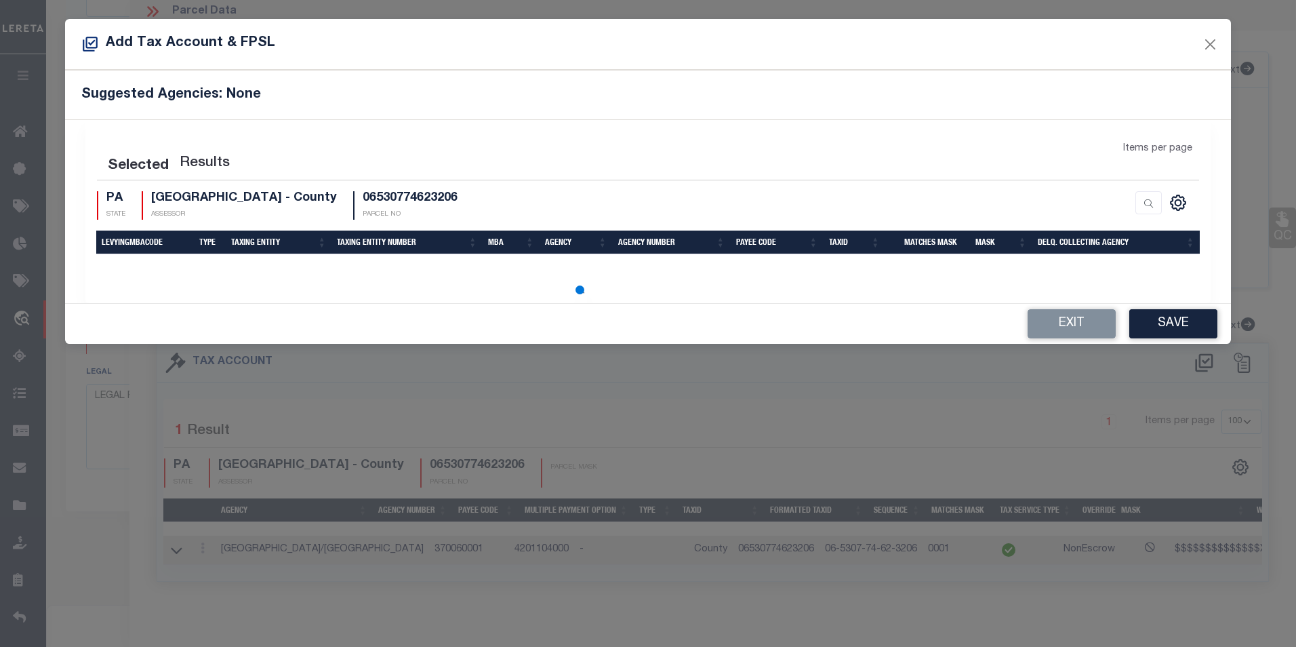
select select "100"
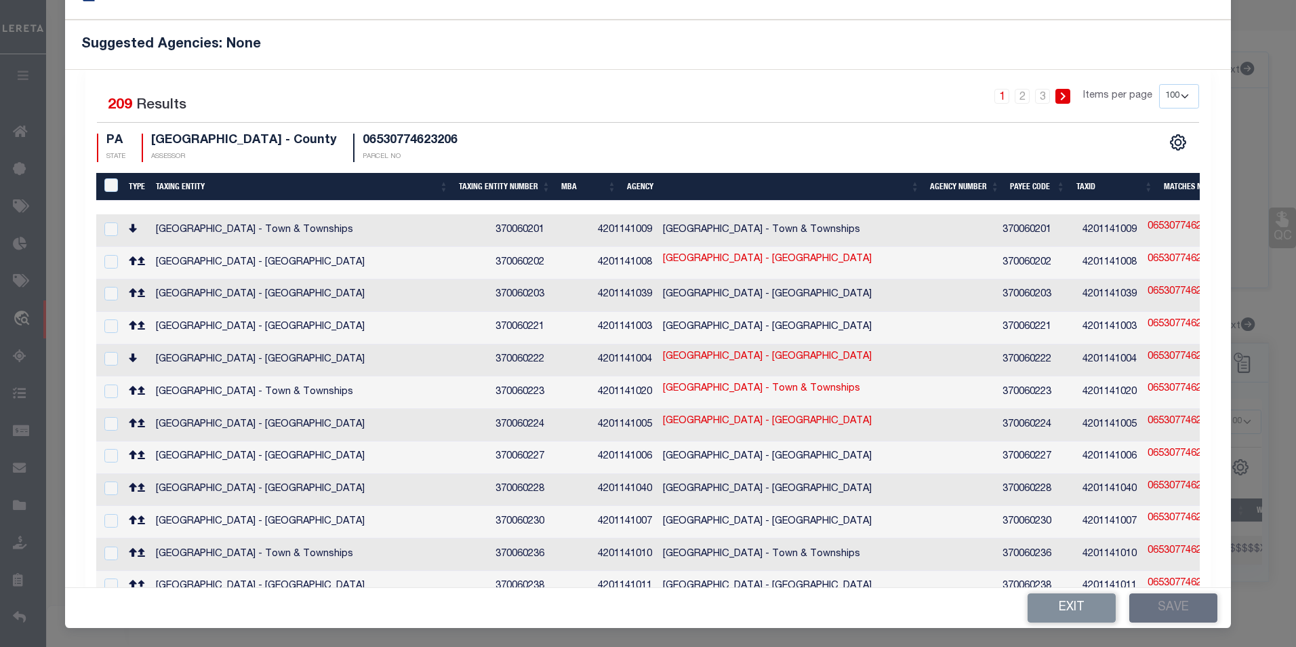
scroll to position [0, 0]
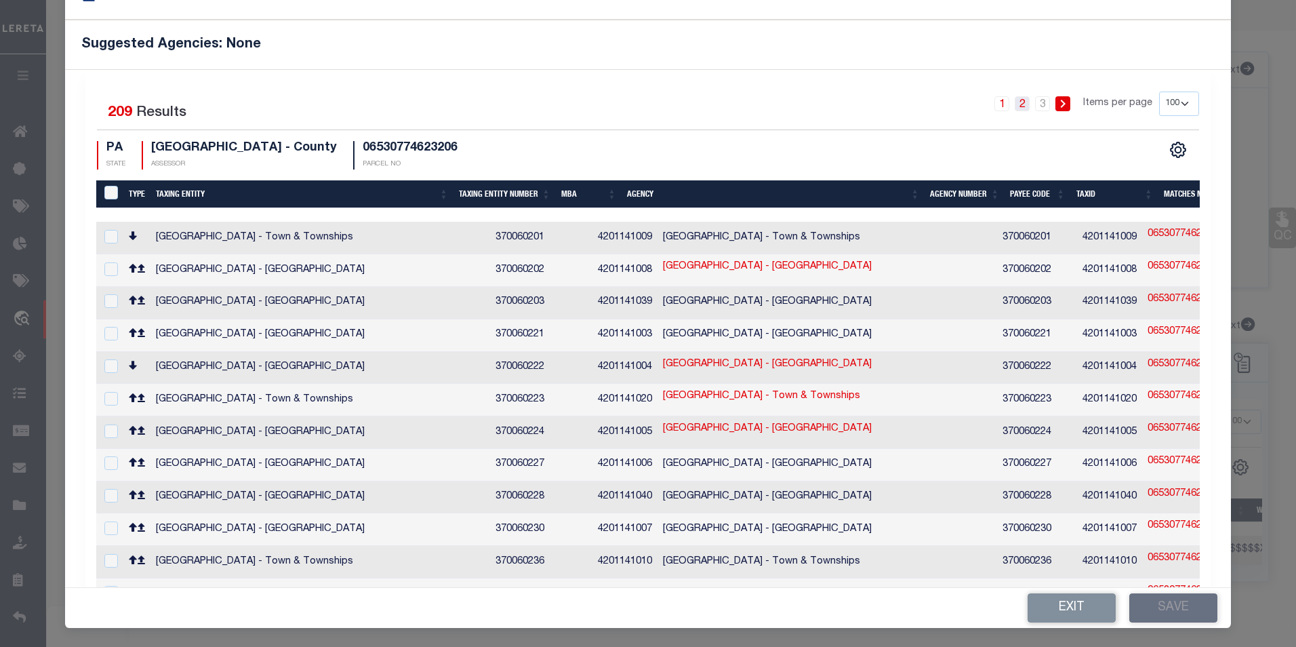
click at [1015, 100] on link "2" at bounding box center [1022, 103] width 15 height 15
click at [1015, 104] on link "2" at bounding box center [1022, 103] width 15 height 15
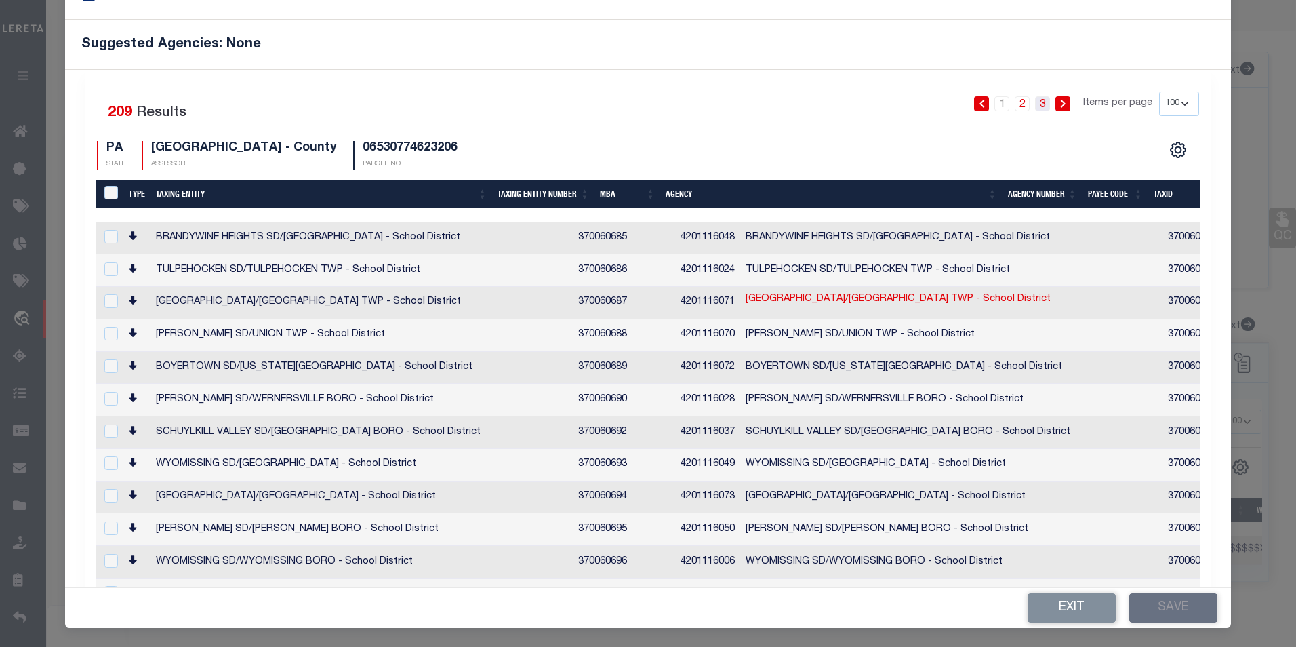
click at [1035, 102] on link "3" at bounding box center [1042, 103] width 15 height 15
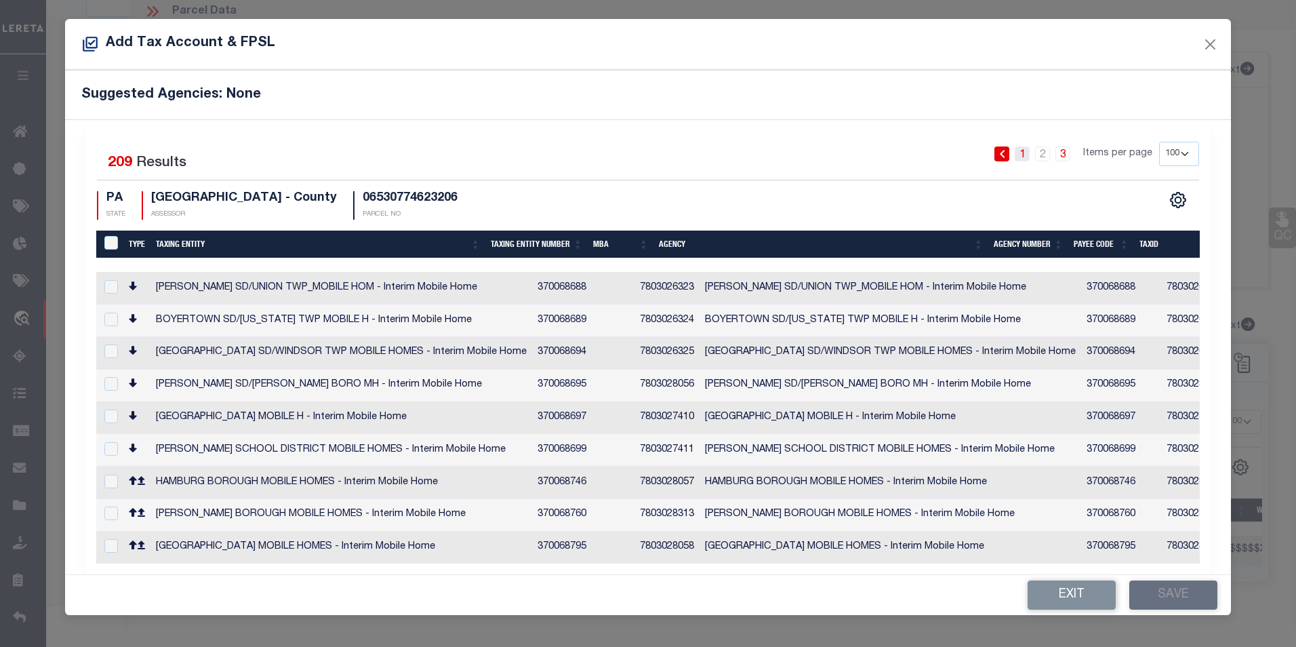
click at [1022, 156] on link "1" at bounding box center [1022, 153] width 15 height 15
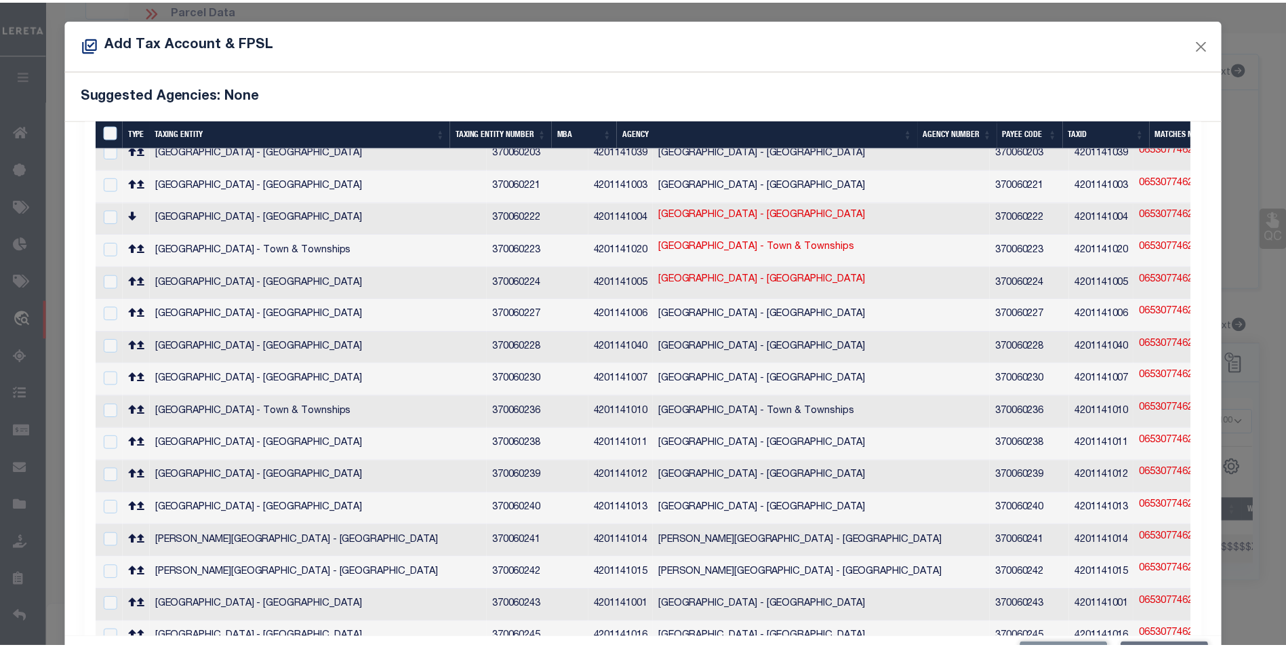
scroll to position [203, 0]
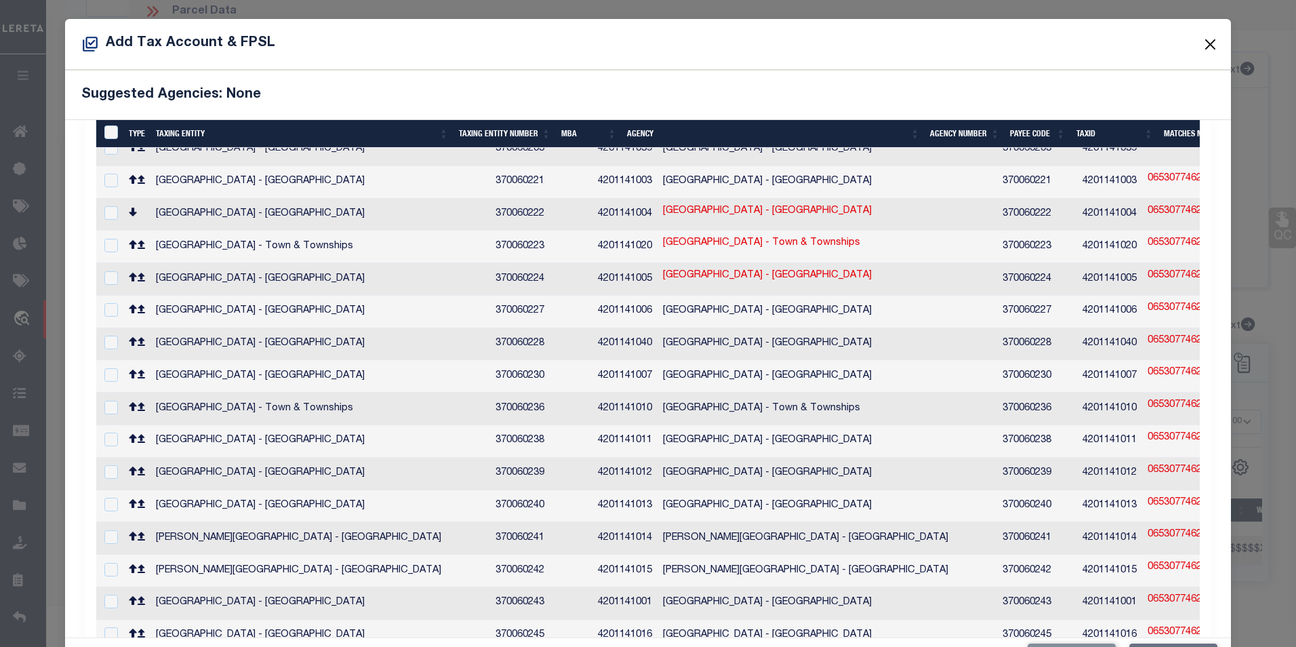
click at [1205, 47] on button "Close" at bounding box center [1210, 44] width 18 height 18
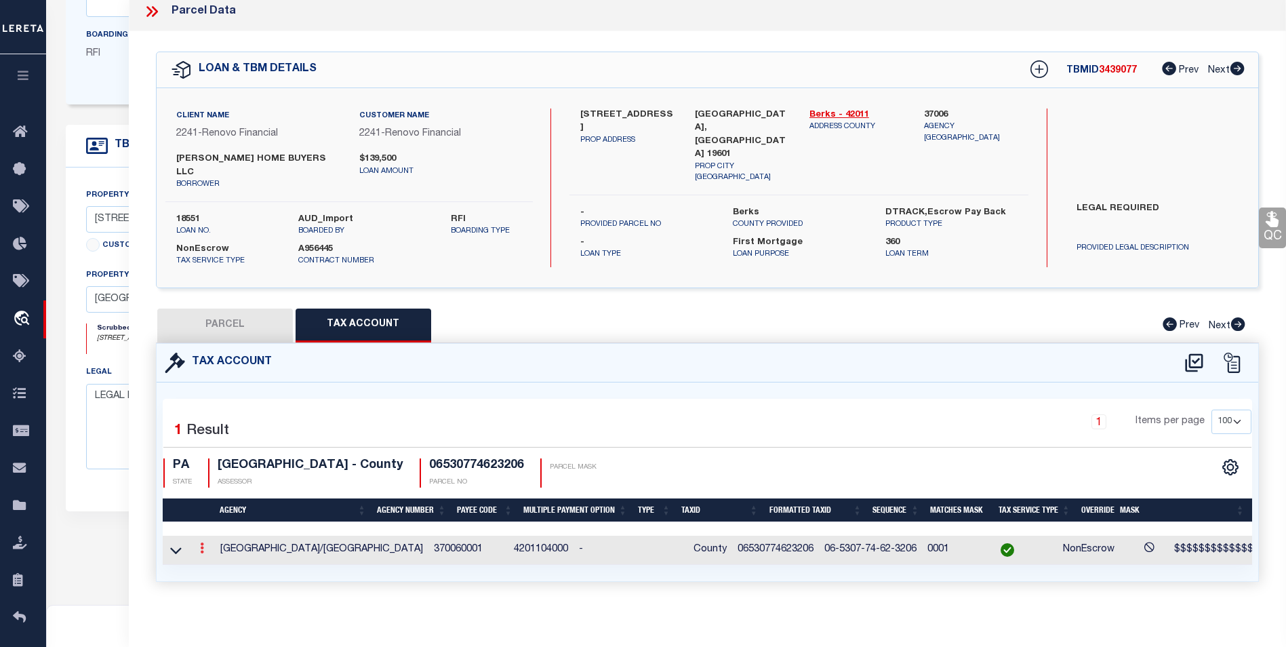
click at [197, 544] on link at bounding box center [202, 549] width 15 height 11
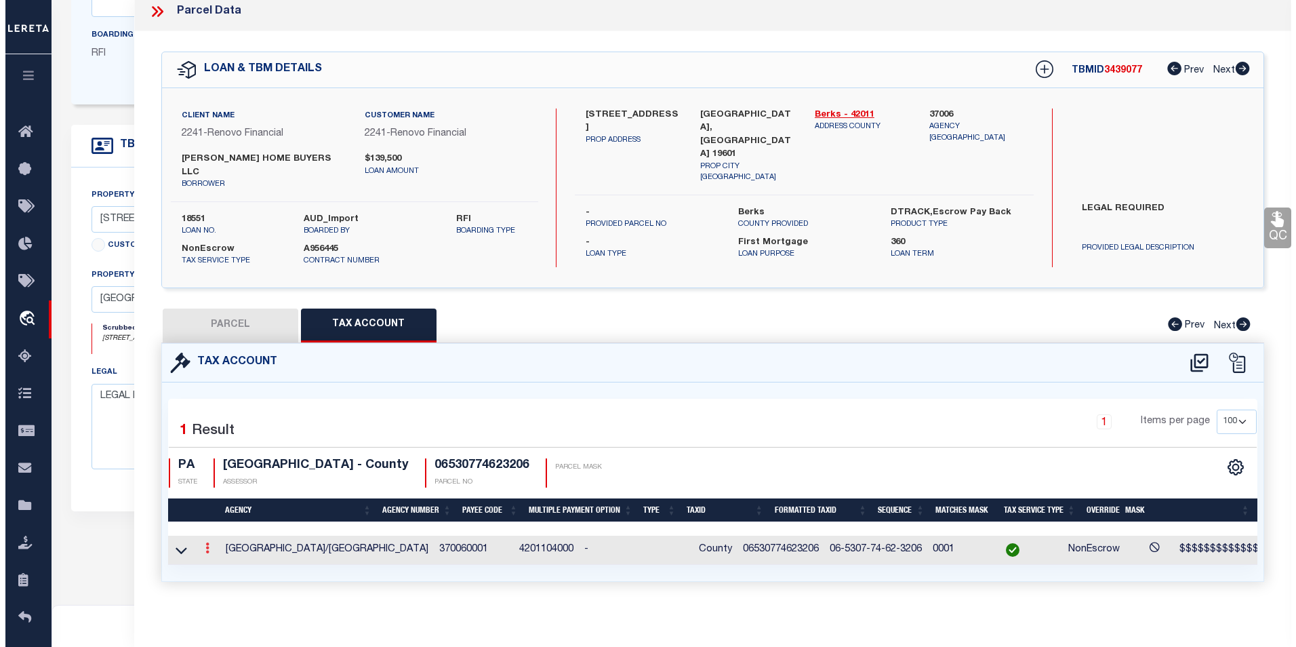
scroll to position [0, 0]
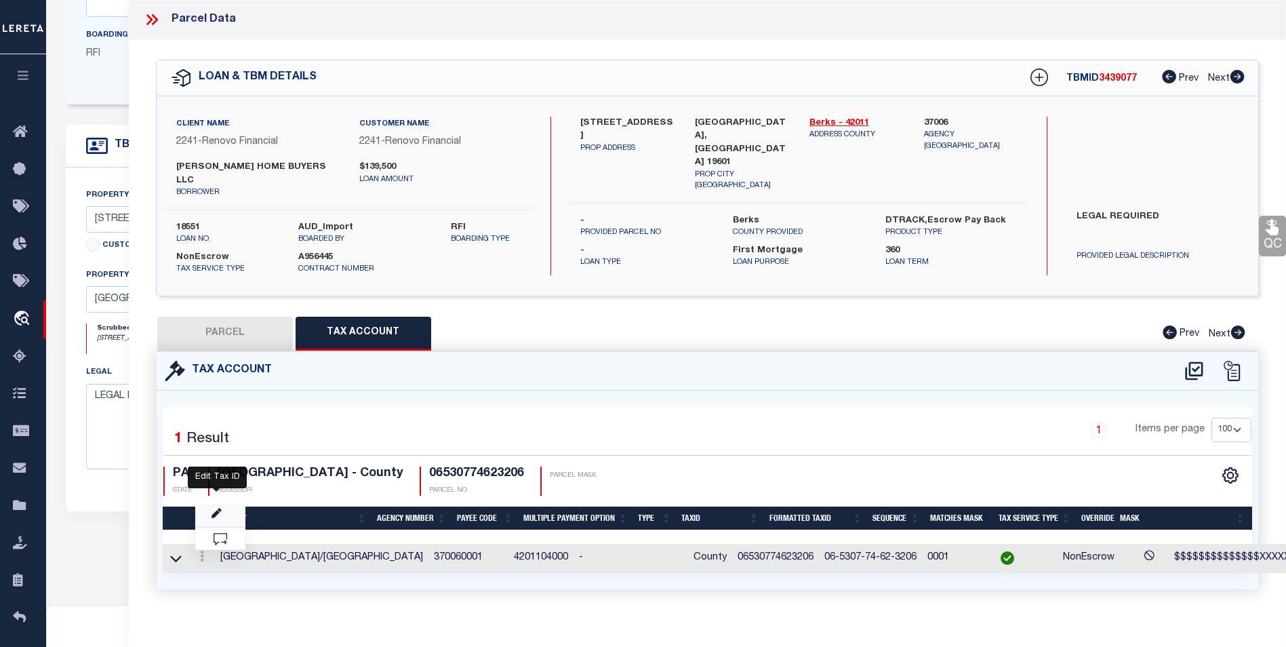
click at [219, 508] on icon "" at bounding box center [217, 513] width 10 height 10
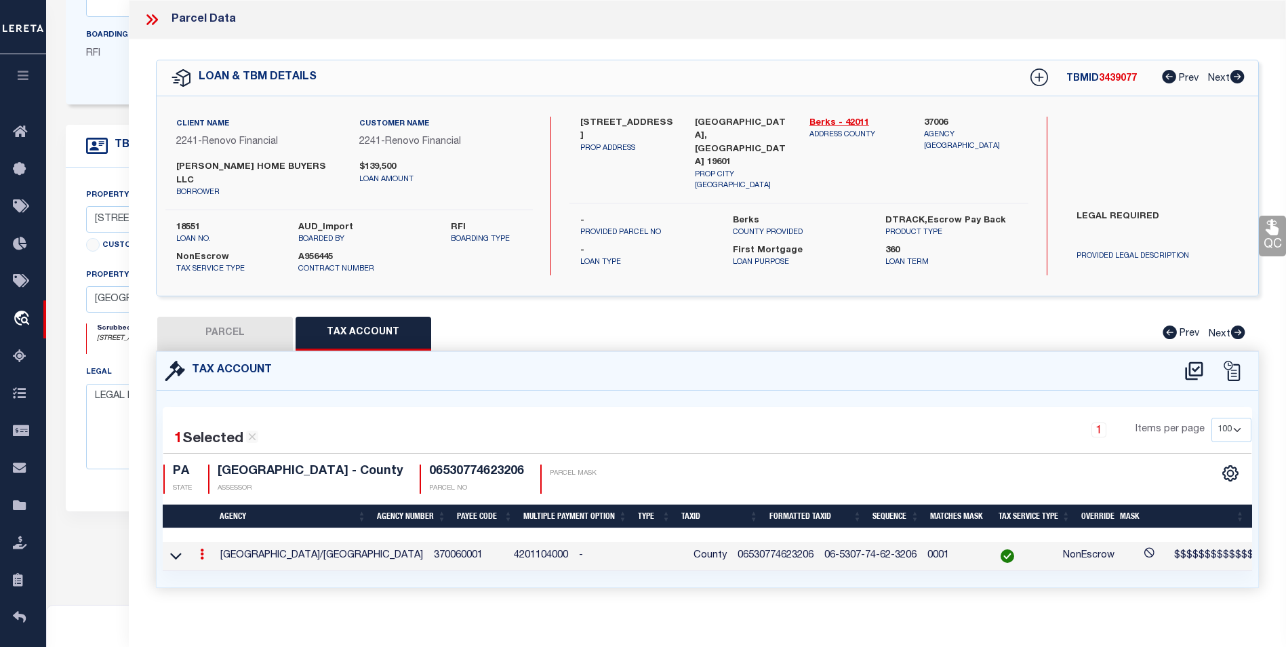
type input "06530774623206"
type textarea "$$$$$$$$$$$$$$XXXXXXXX"
checkbox input "true"
type input "XX-XXXX-XX-XX-XXXX XXXXXXXX*"
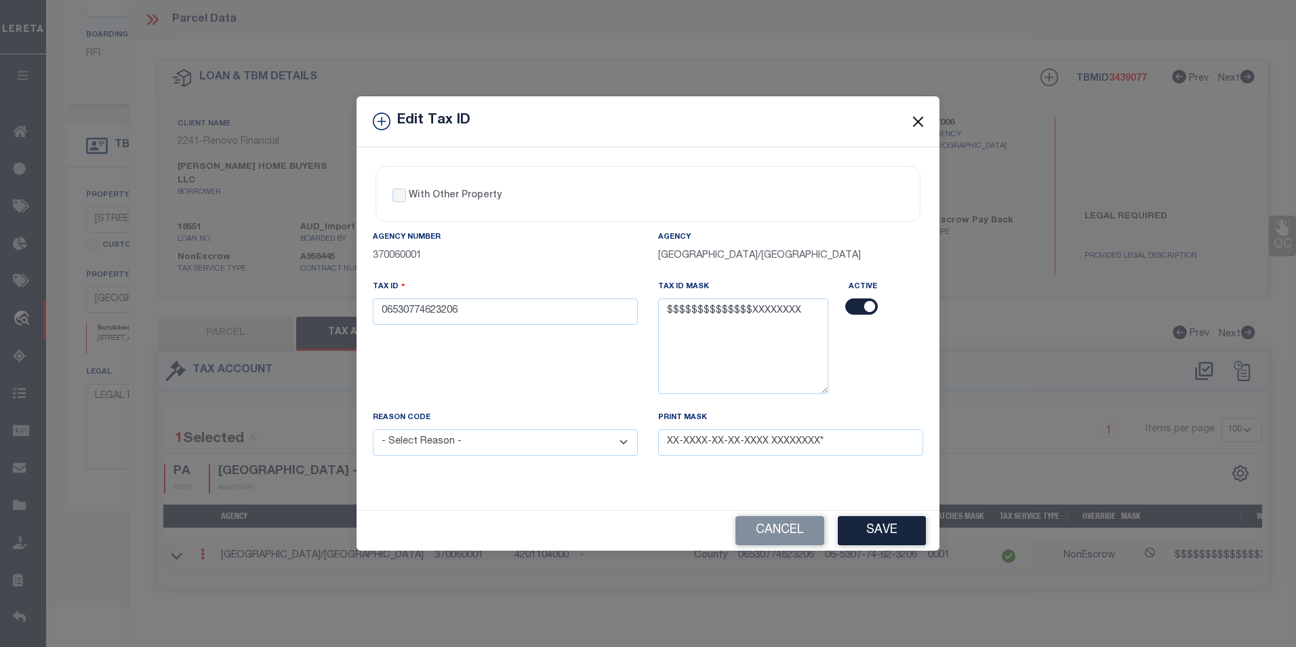
click at [917, 127] on button "Close" at bounding box center [919, 122] width 18 height 18
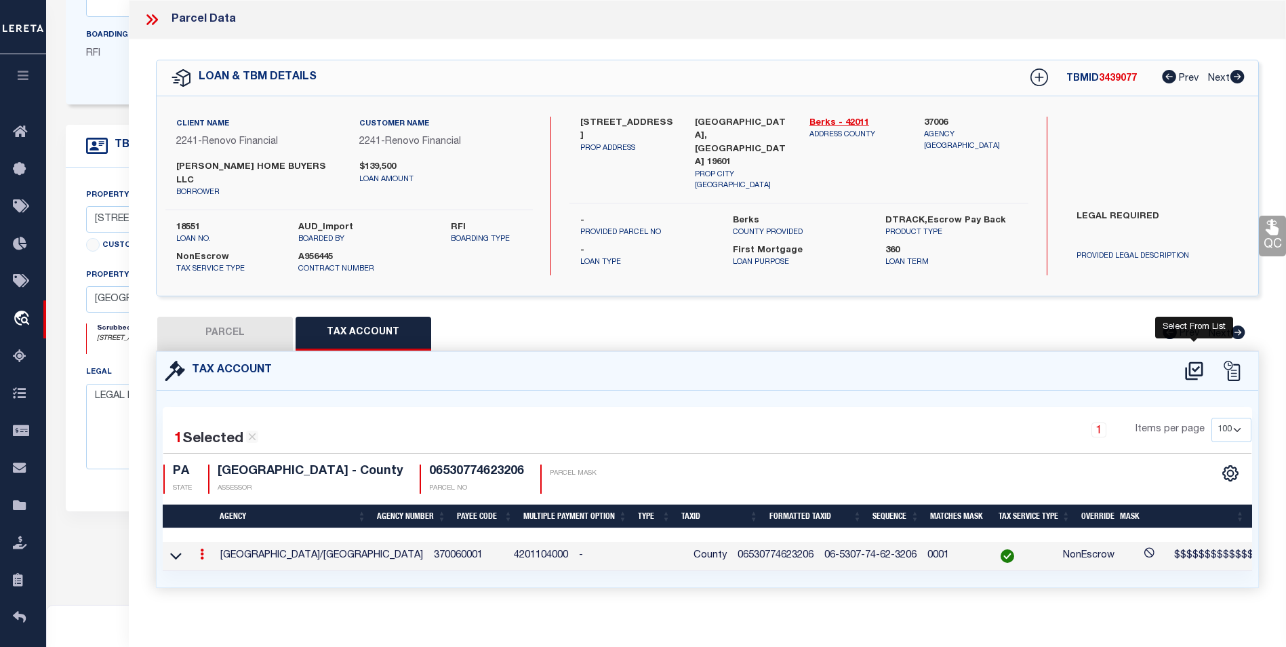
click at [1192, 361] on icon at bounding box center [1194, 370] width 18 height 18
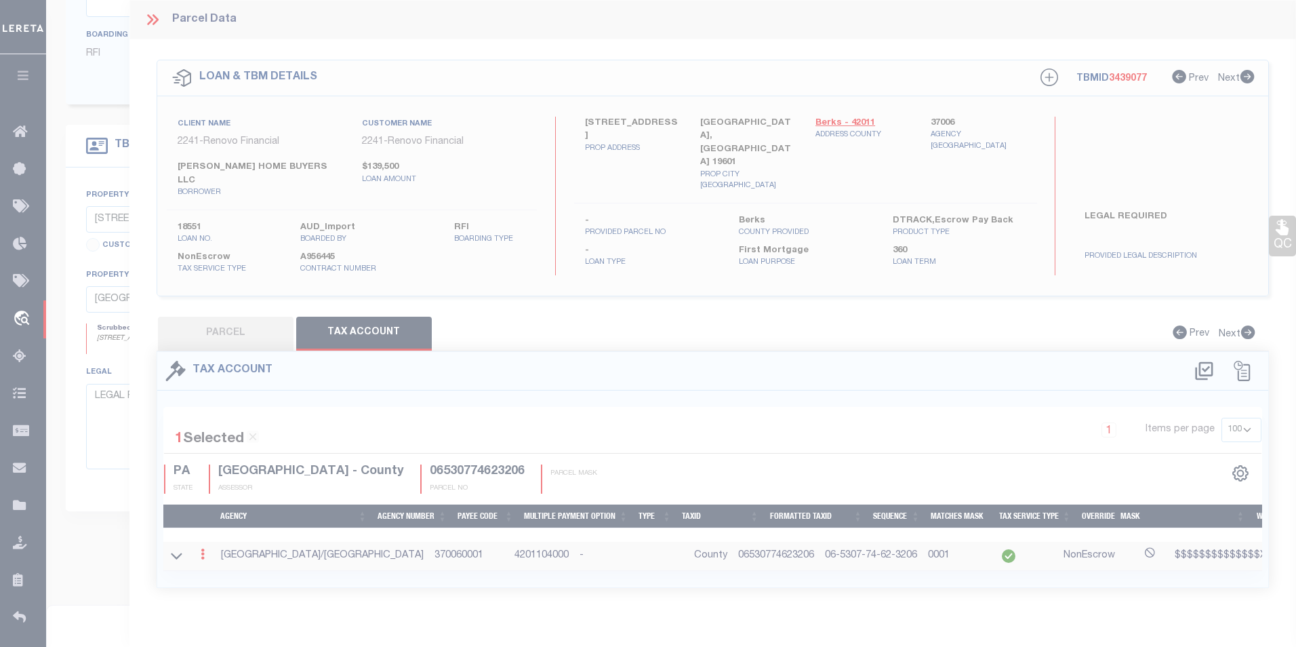
scroll to position [5, 0]
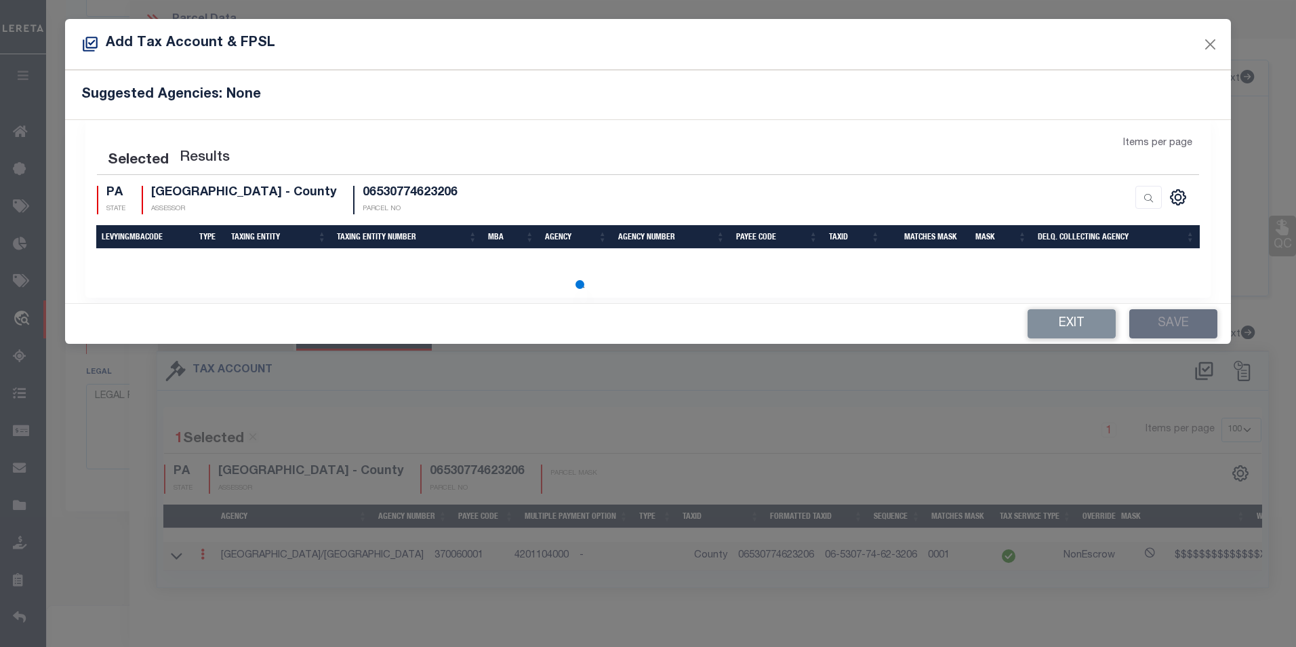
select select "100"
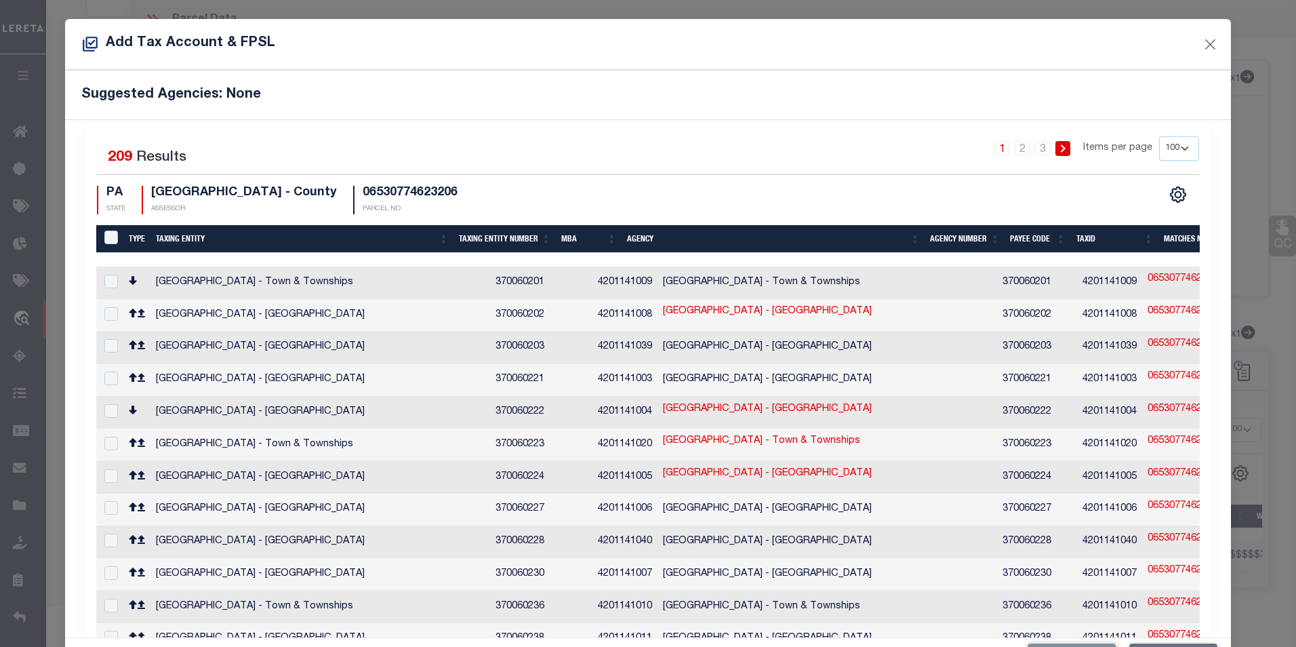
click at [992, 150] on li "1" at bounding box center [1002, 148] width 20 height 15
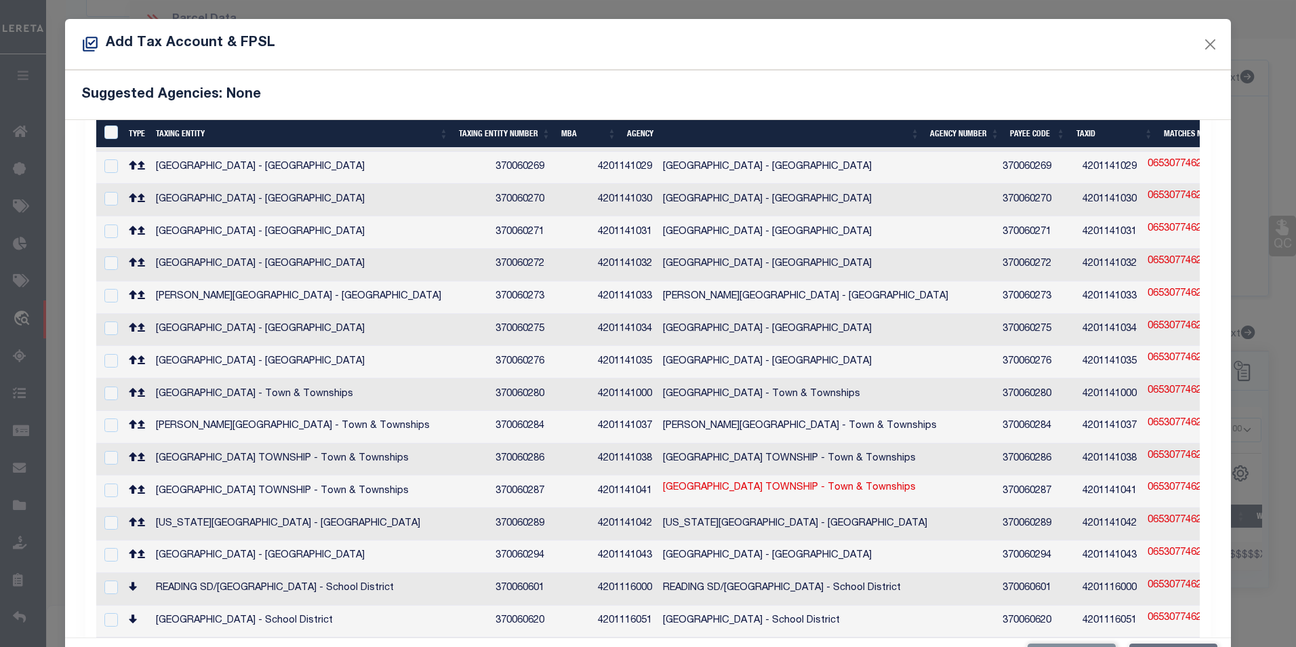
scroll to position [1158, 0]
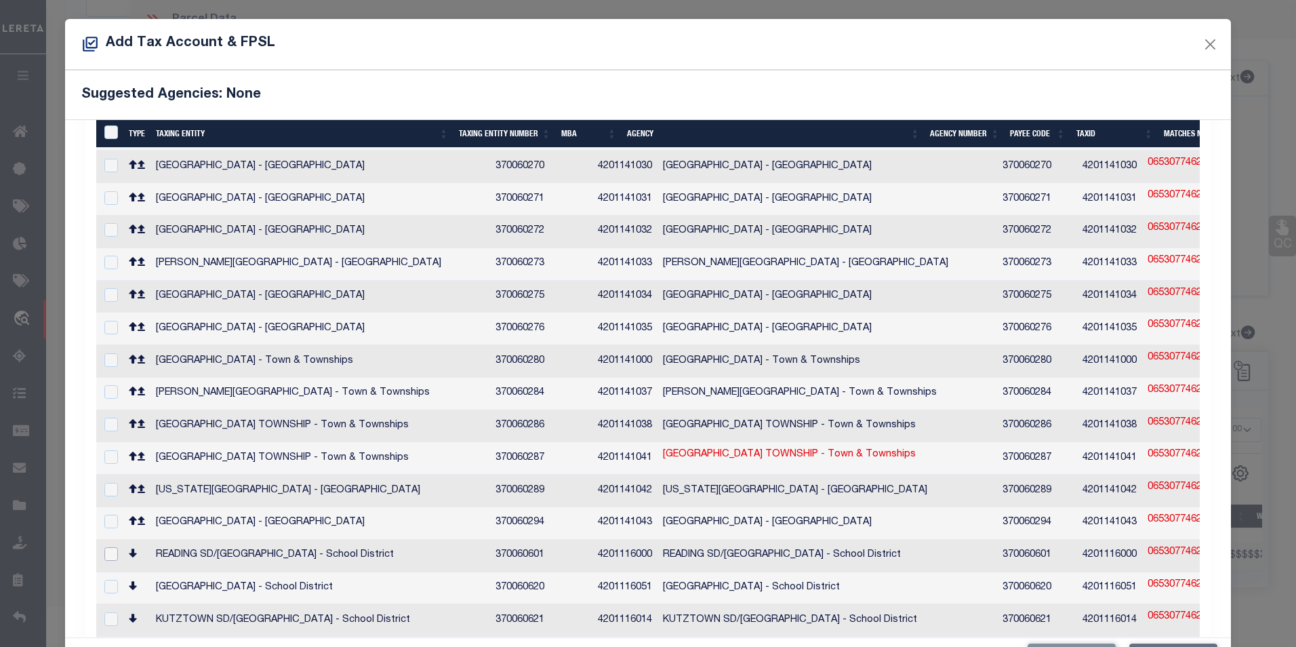
click at [112, 547] on input "checkbox" at bounding box center [111, 554] width 14 height 14
checkbox input "true"
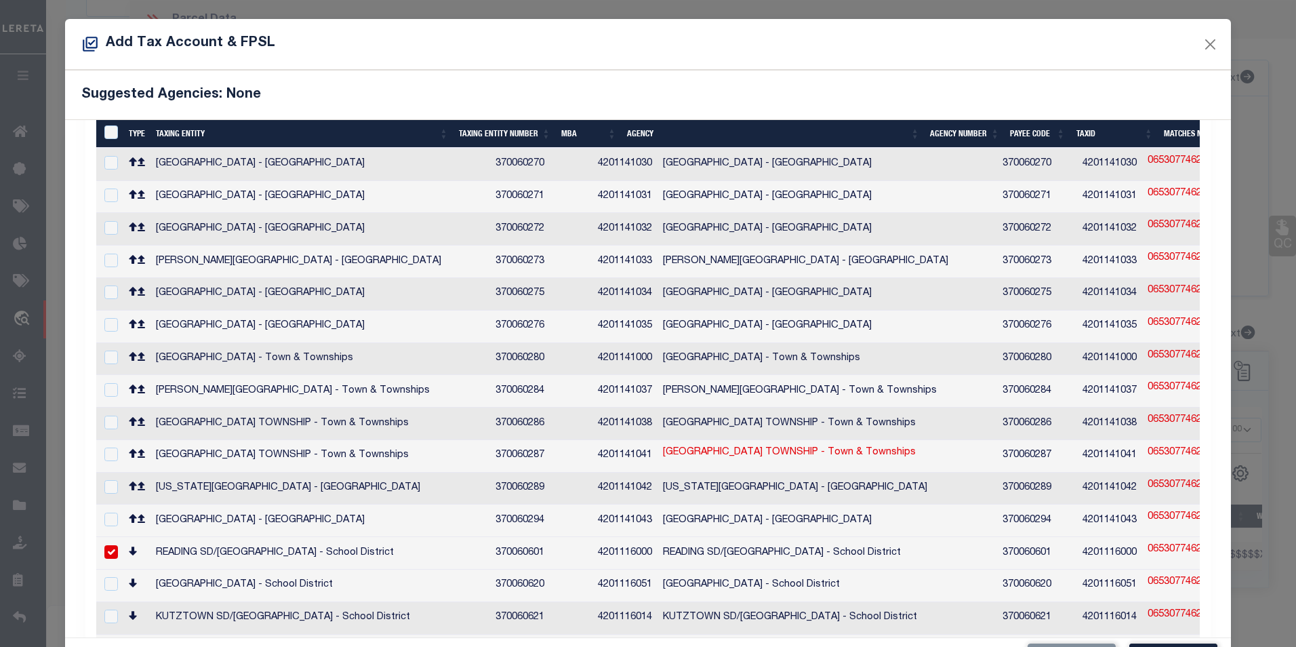
scroll to position [1156, 0]
click at [1148, 544] on link "06530774623206" at bounding box center [1186, 551] width 76 height 15
type input "06530774623206"
type textarea "$$$$$$$$$$$$$$XXXXXXXX"
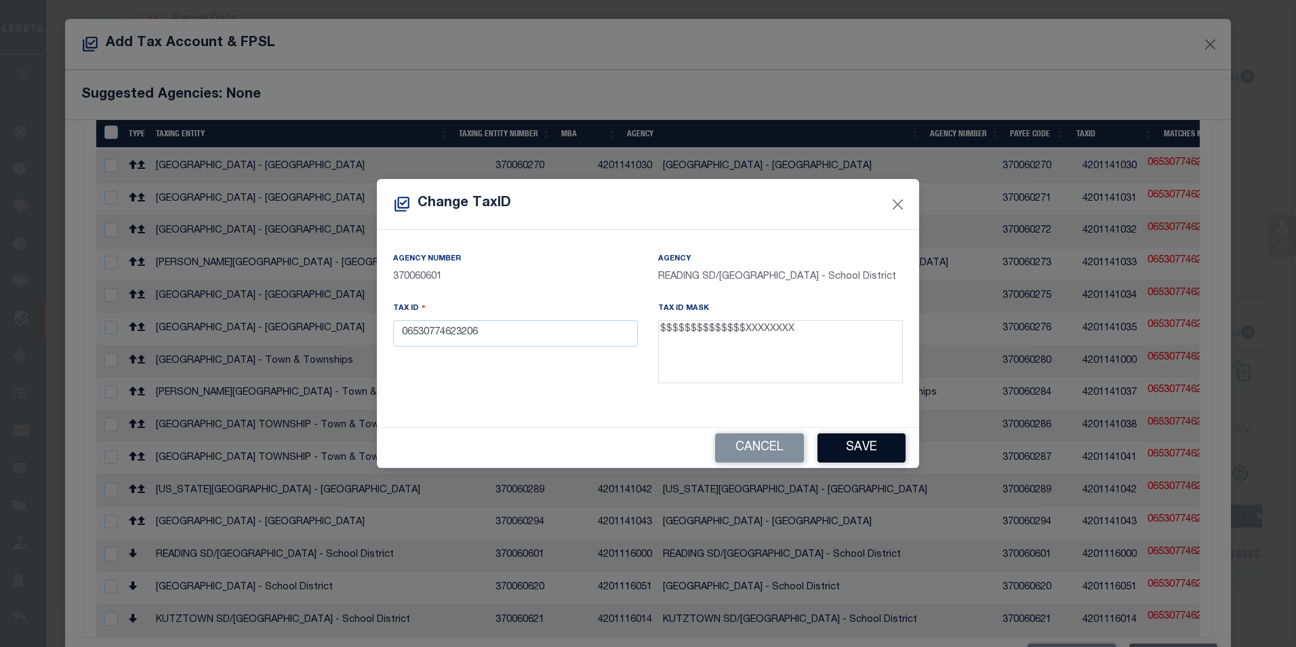
click at [881, 442] on button "Save" at bounding box center [862, 447] width 88 height 29
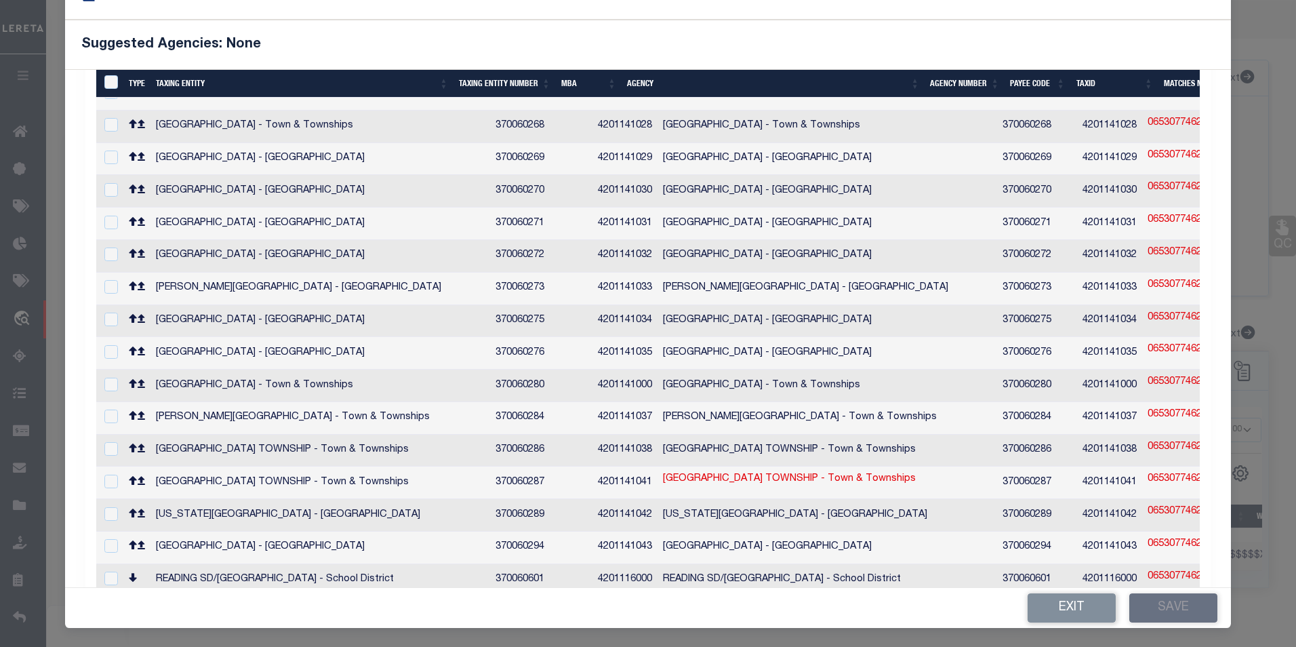
scroll to position [1085, 0]
click at [114, 570] on input "checkbox" at bounding box center [111, 577] width 14 height 14
checkbox input "true"
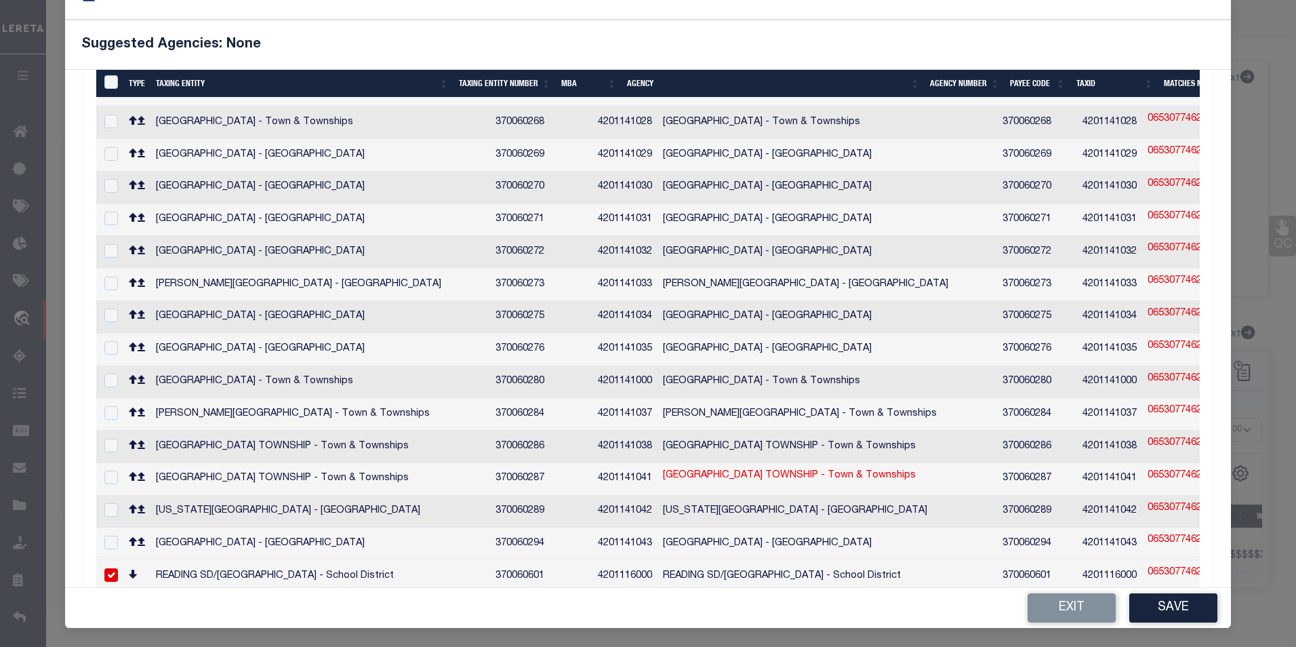
scroll to position [1082, 0]
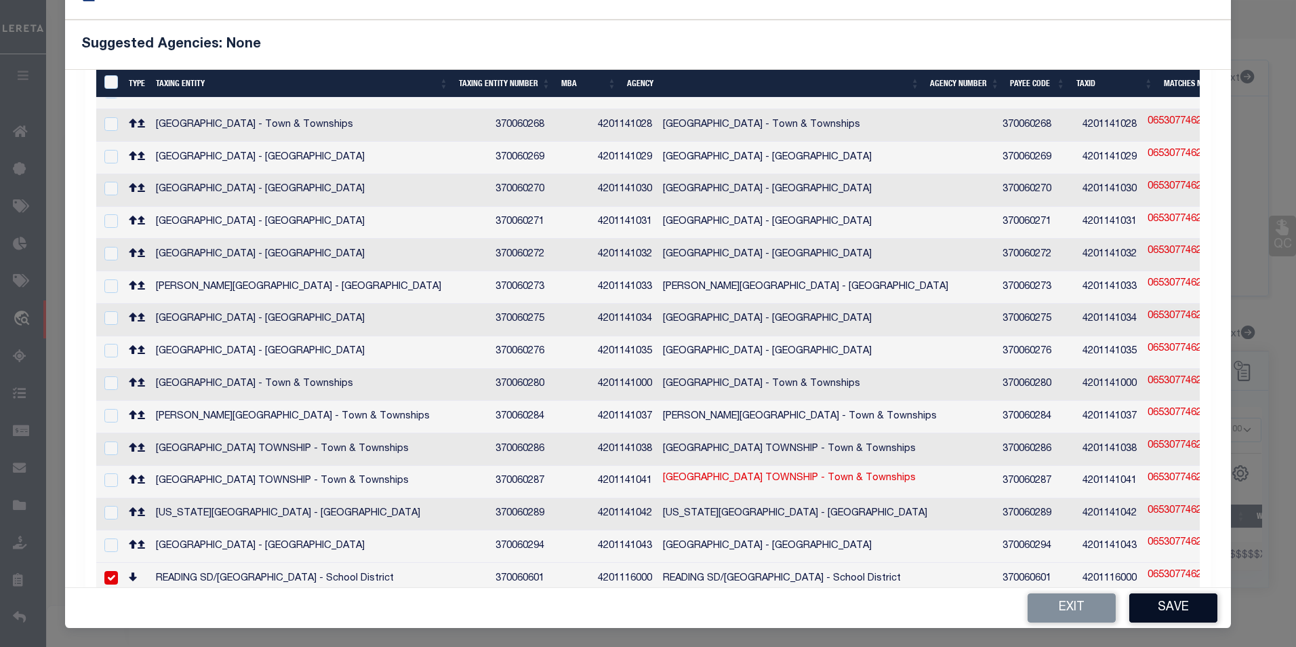
click at [1171, 607] on button "Save" at bounding box center [1173, 607] width 88 height 29
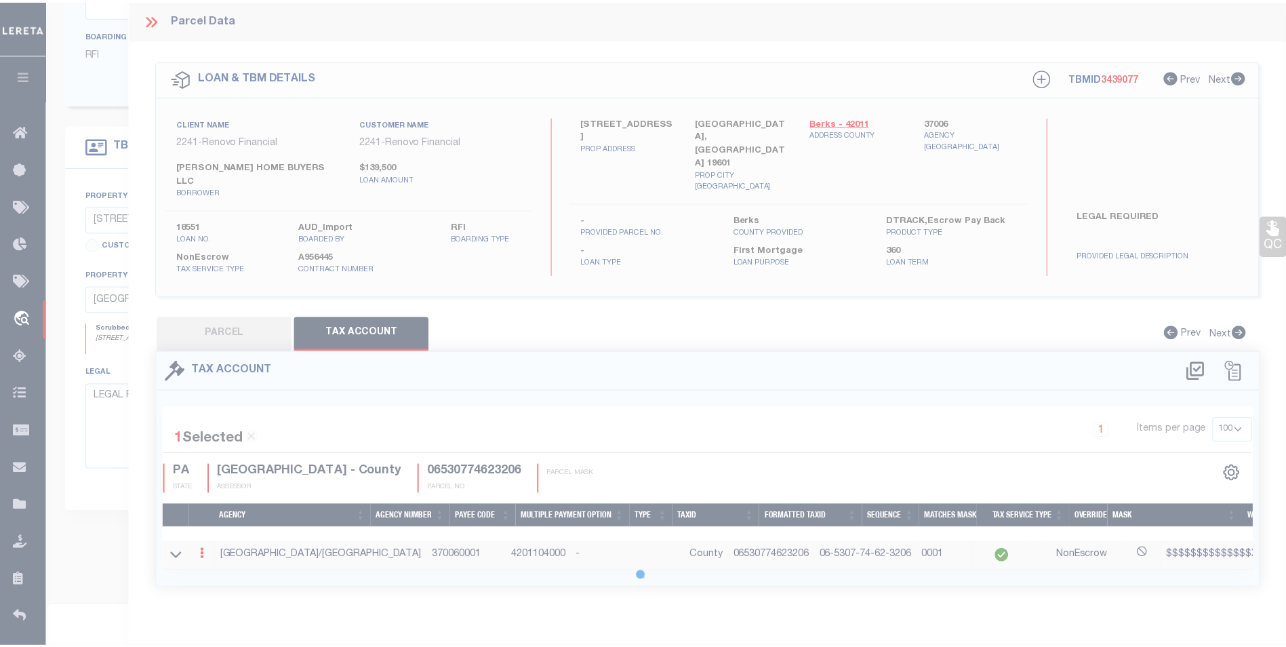
scroll to position [0, 0]
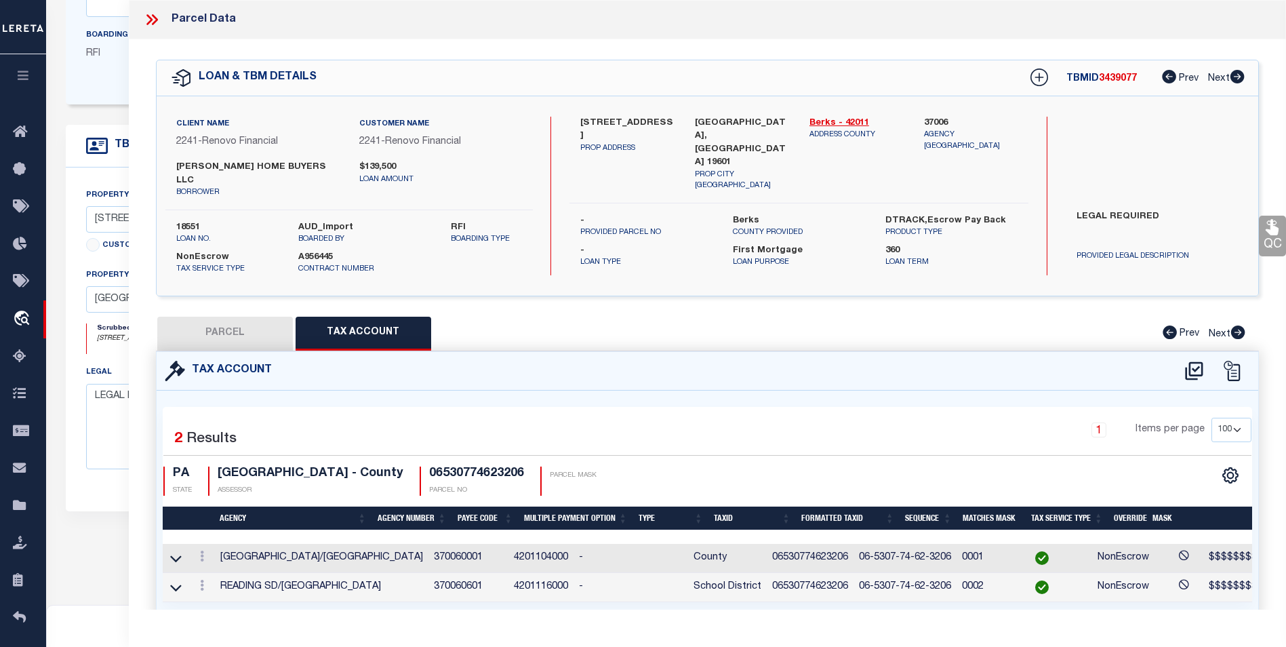
click at [245, 323] on button "PARCEL" at bounding box center [225, 334] width 136 height 34
select select "AS"
select select
checkbox input "false"
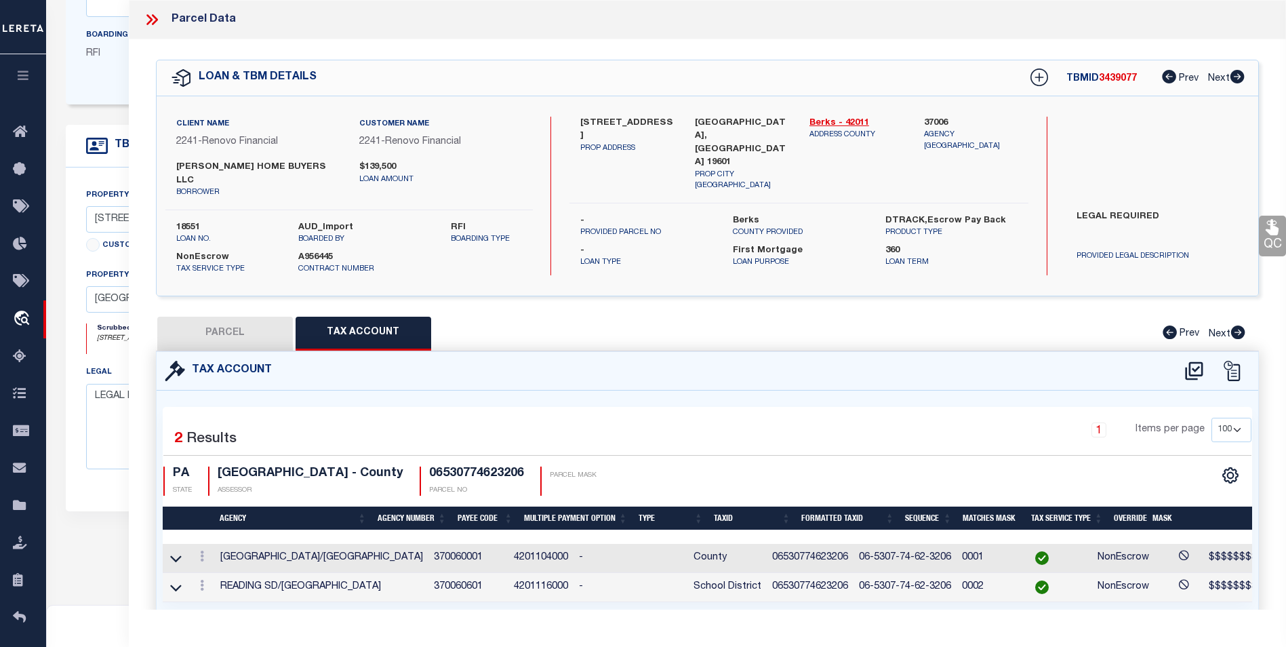
checkbox input "false"
select select "BP"
type input "BURDIER HOME BUYERS LLC"
select select "AGW"
select select "LEG"
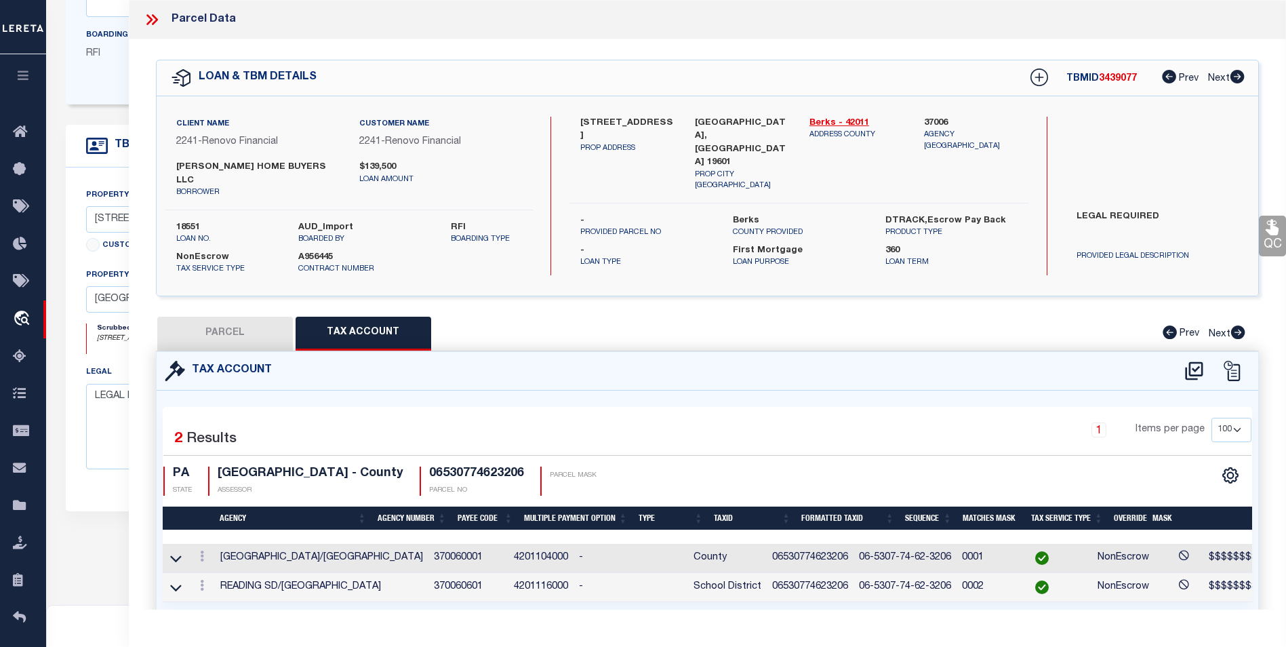
type input "339 N 2ND ST"
type input "Reading, PA 19601"
type textarea "BURDIER HOME BUYERS LLC Net Acreage: 0.04"
type textarea "Missing Agency"
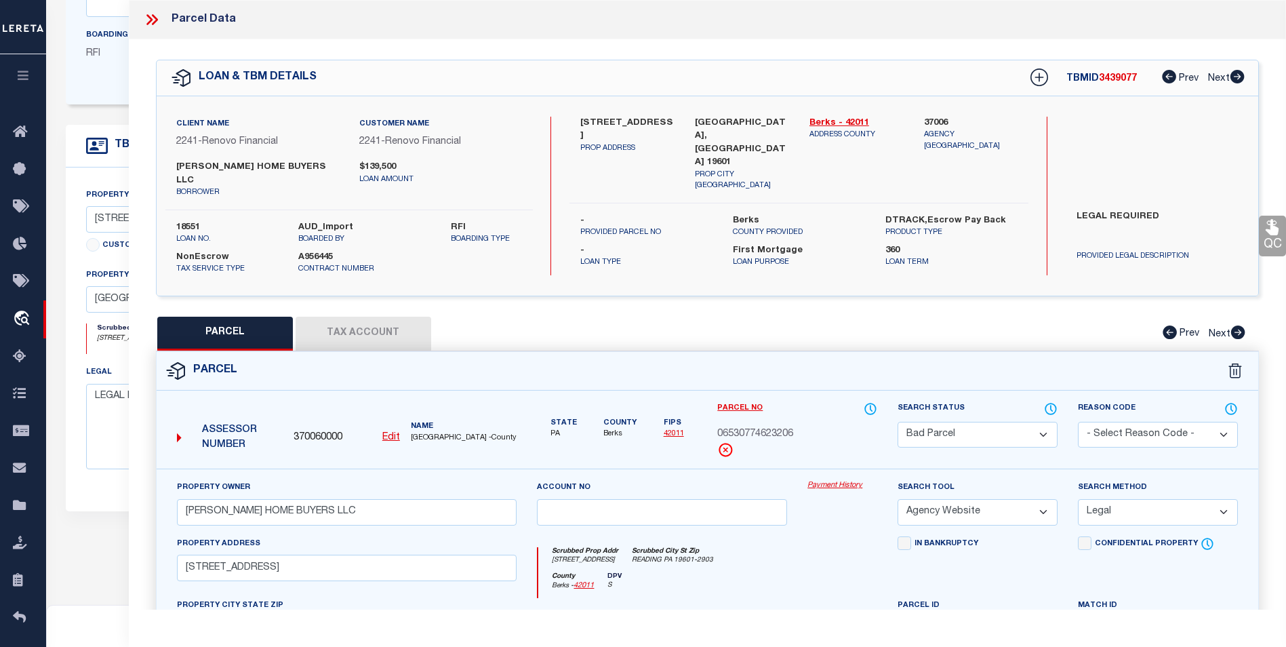
click at [1045, 425] on select "Automated Search Bad Parcel Complete Duplicate Parcel High Dollar Reporting In …" at bounding box center [978, 435] width 160 height 26
click at [898, 422] on select "Automated Search Bad Parcel Complete Duplicate Parcel High Dollar Reporting In …" at bounding box center [978, 435] width 160 height 26
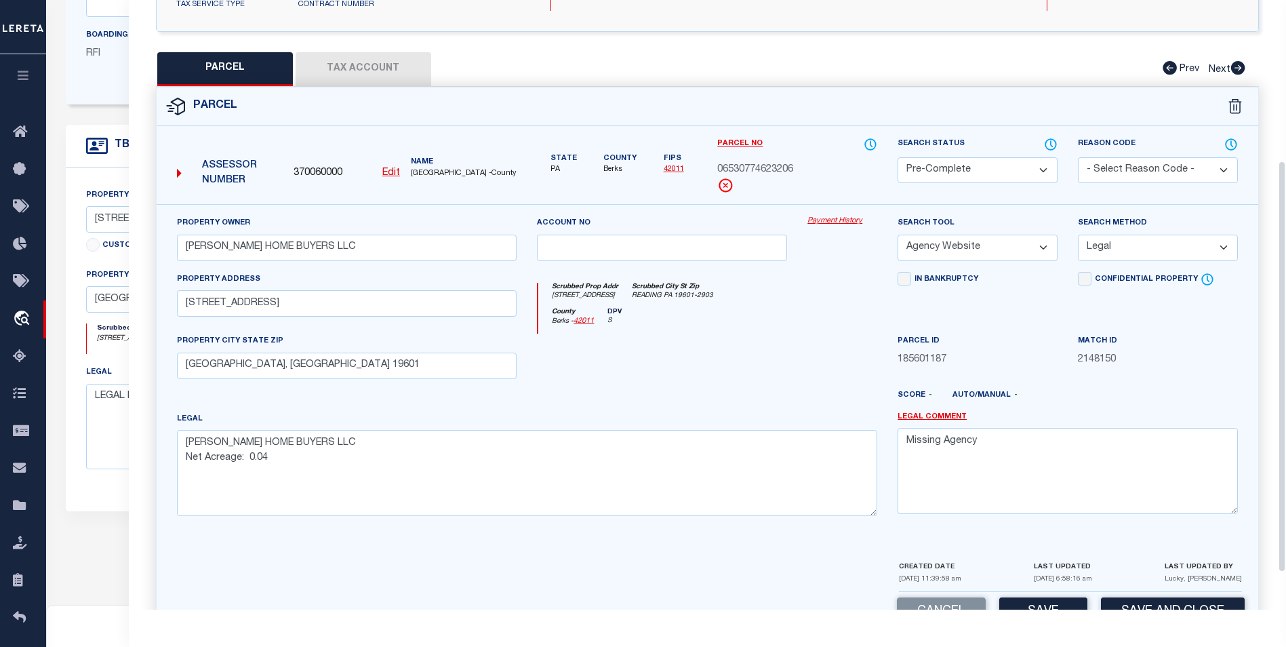
scroll to position [292, 0]
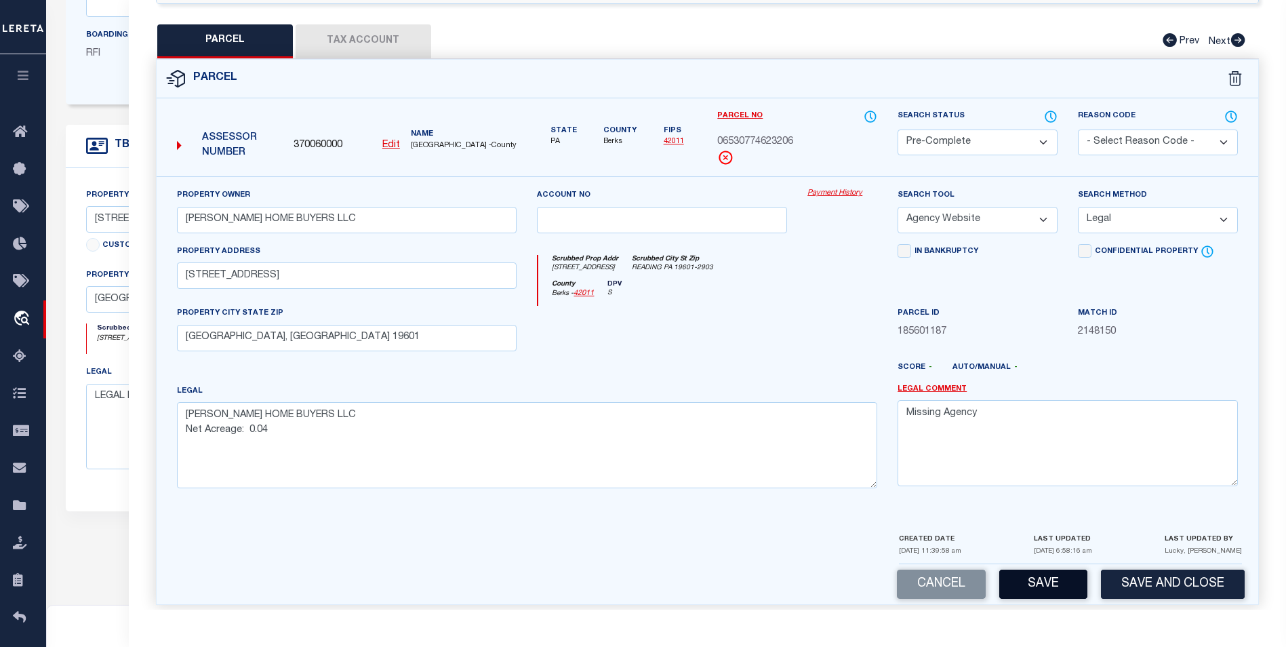
click at [1041, 578] on button "Save" at bounding box center [1043, 583] width 88 height 29
click at [999, 422] on textarea "Missing Agency" at bounding box center [1068, 442] width 340 height 85
select select "AS"
select select
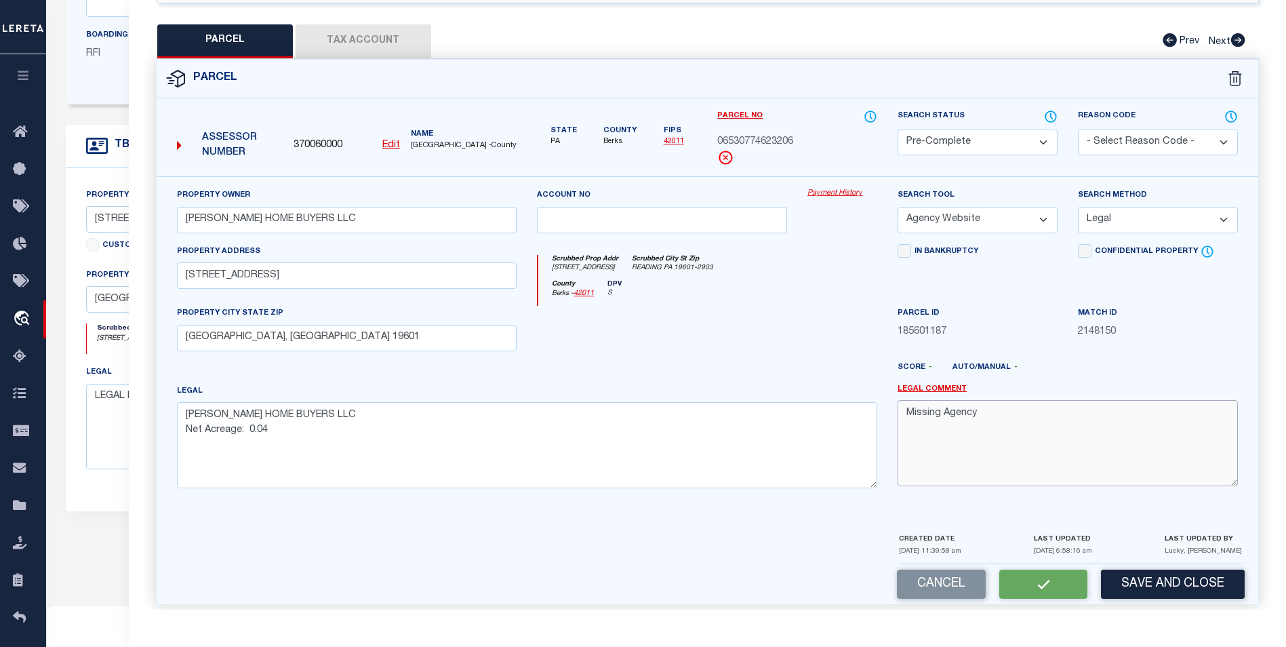
checkbox input "false"
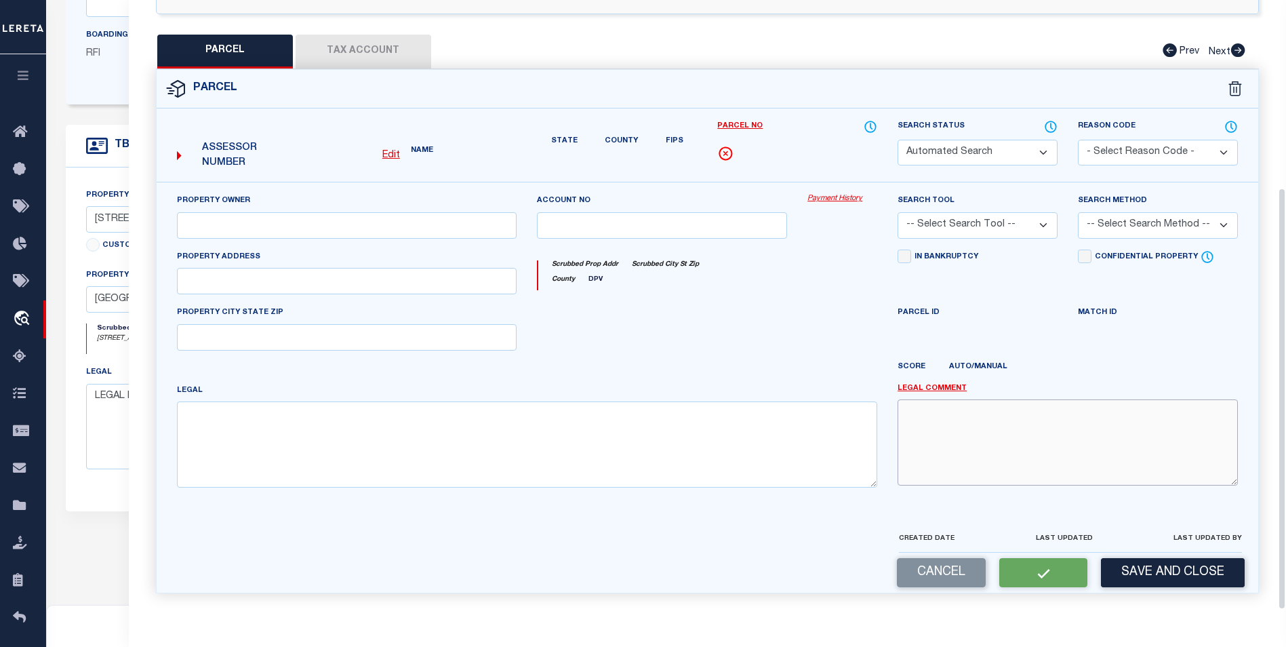
select select "PC"
type input "BURDIER HOME BUYERS LLC"
select select "AGW"
select select "LEG"
type input "339 N 2ND ST"
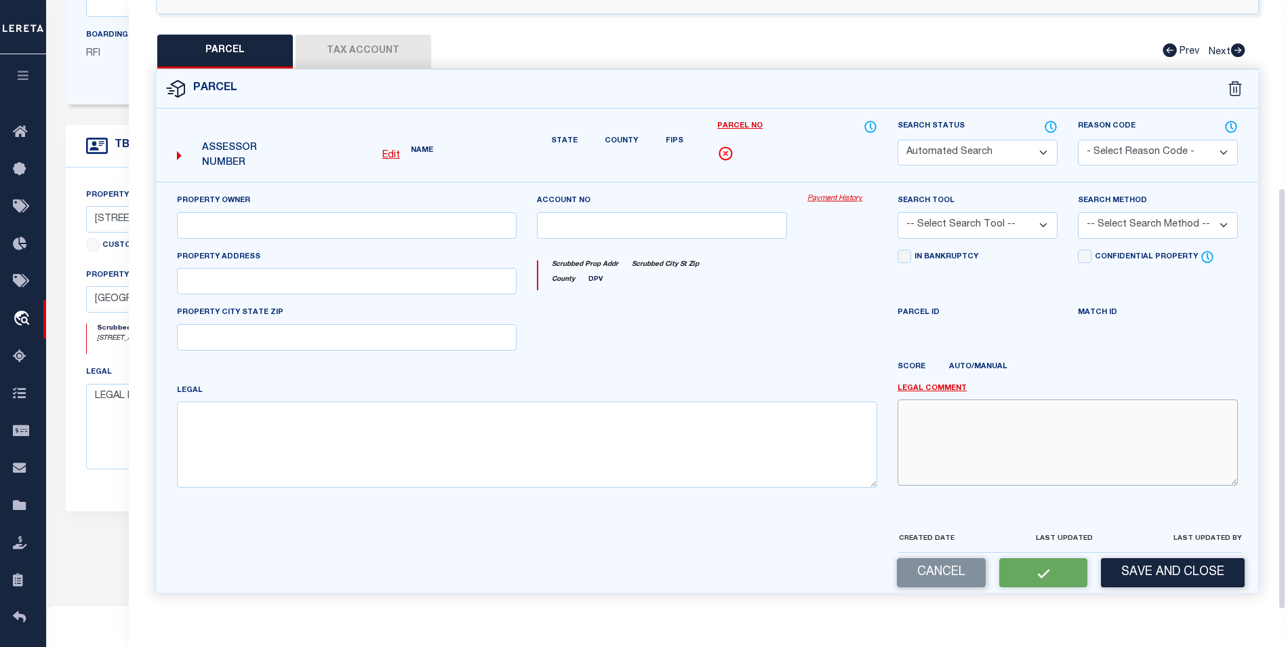
type input "Reading, PA 19601"
type textarea "BURDIER HOME BUYERS LLC Net Acreage: 0.04"
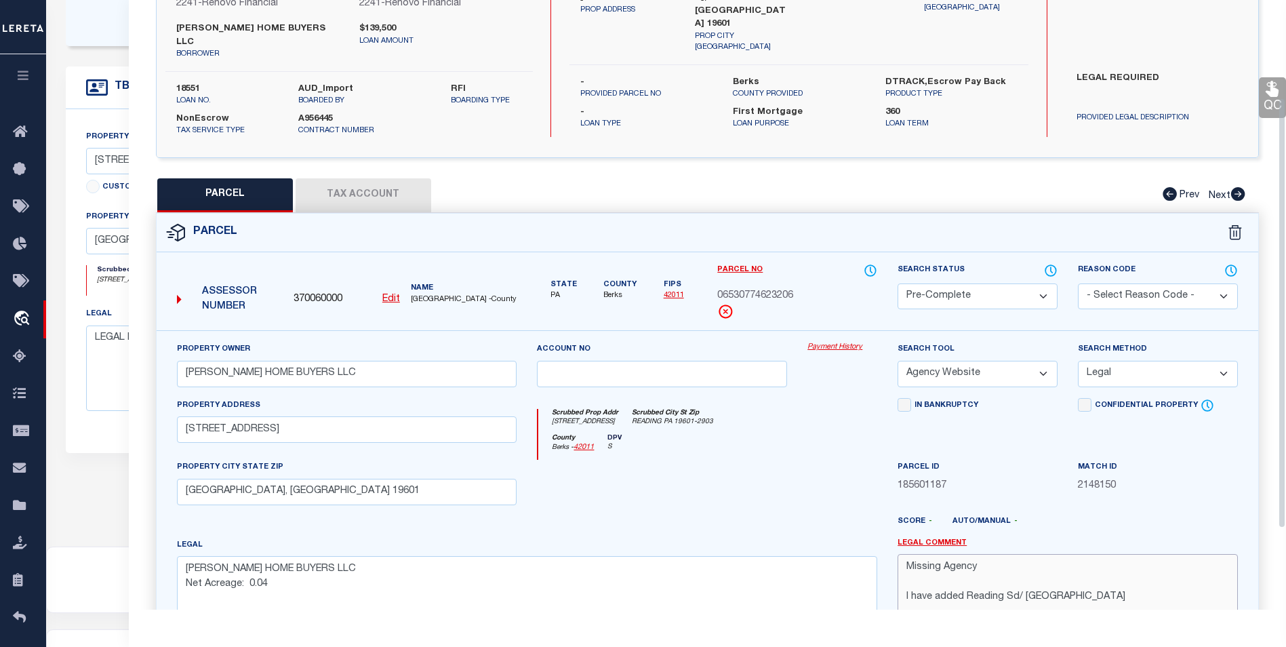
scroll to position [203, 0]
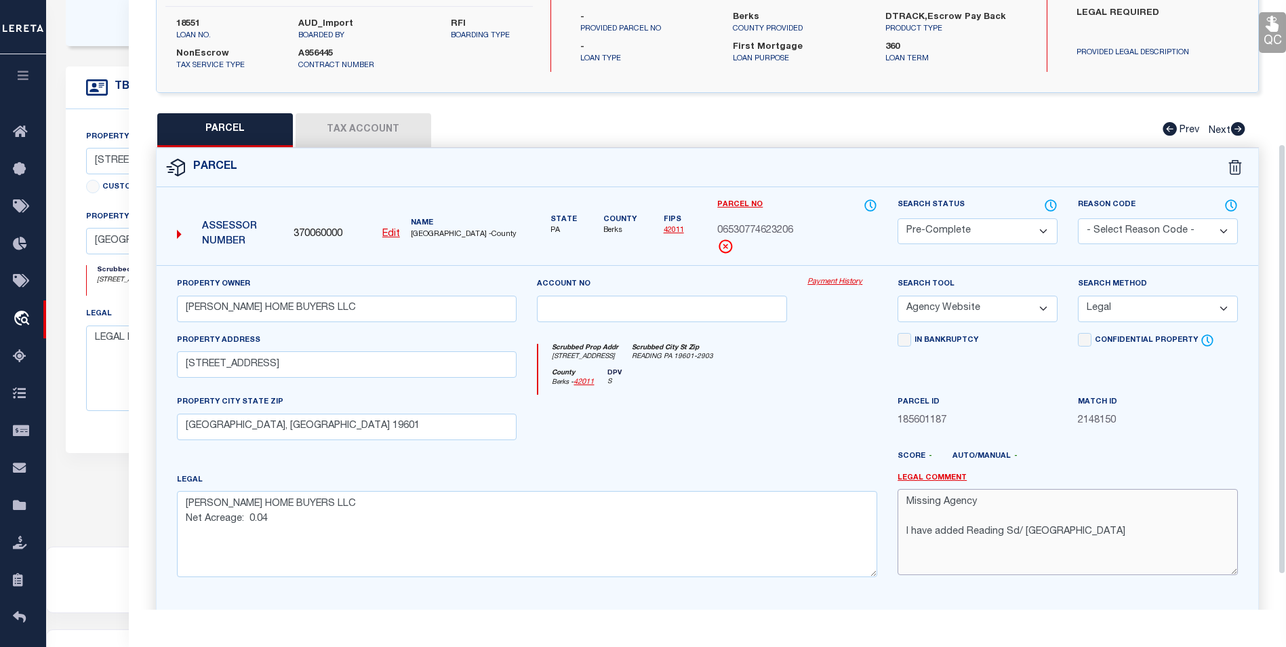
type textarea "Missing Agency I have added Reading Sd/ Reading City"
click at [1012, 431] on div "Parcel ID 185601187" at bounding box center [977, 423] width 180 height 56
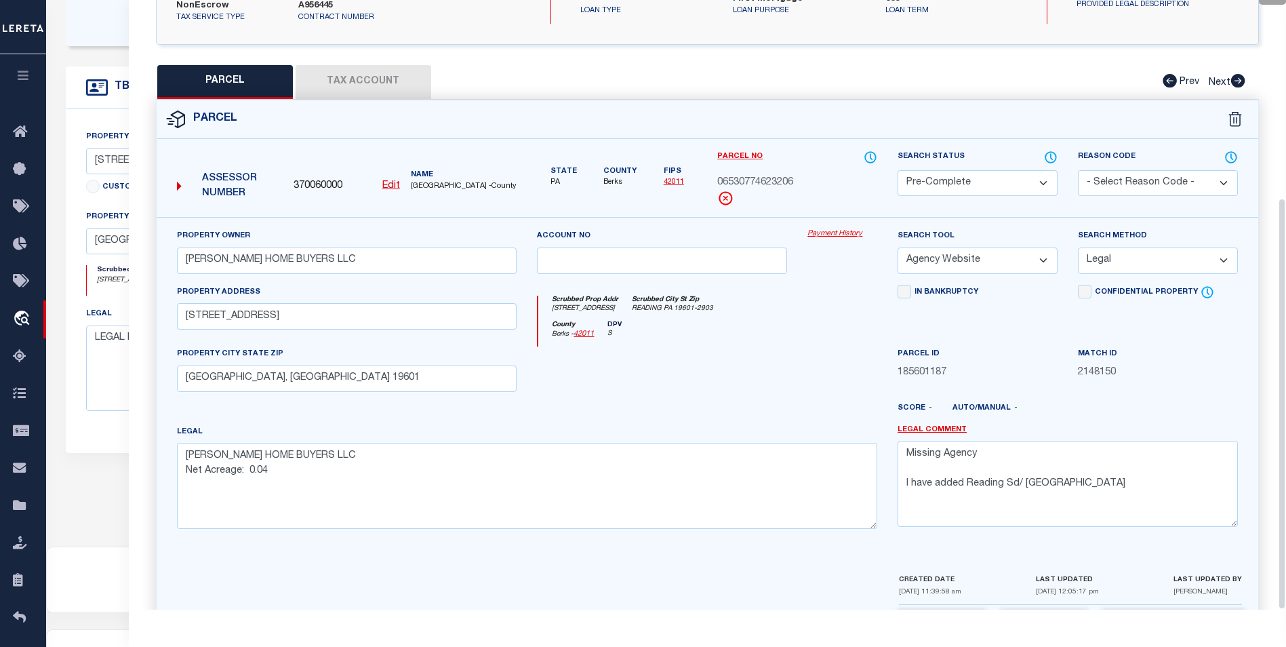
scroll to position [292, 0]
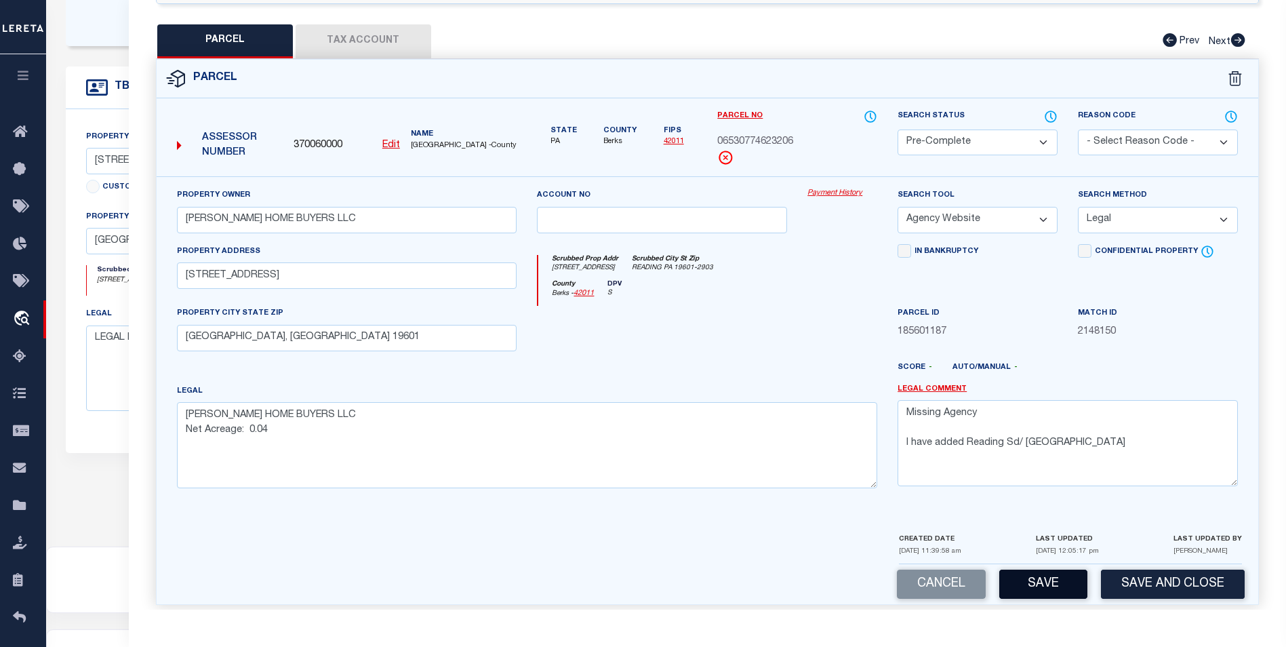
click at [1041, 570] on button "Save" at bounding box center [1043, 583] width 88 height 29
select select "AS"
select select
checkbox input "false"
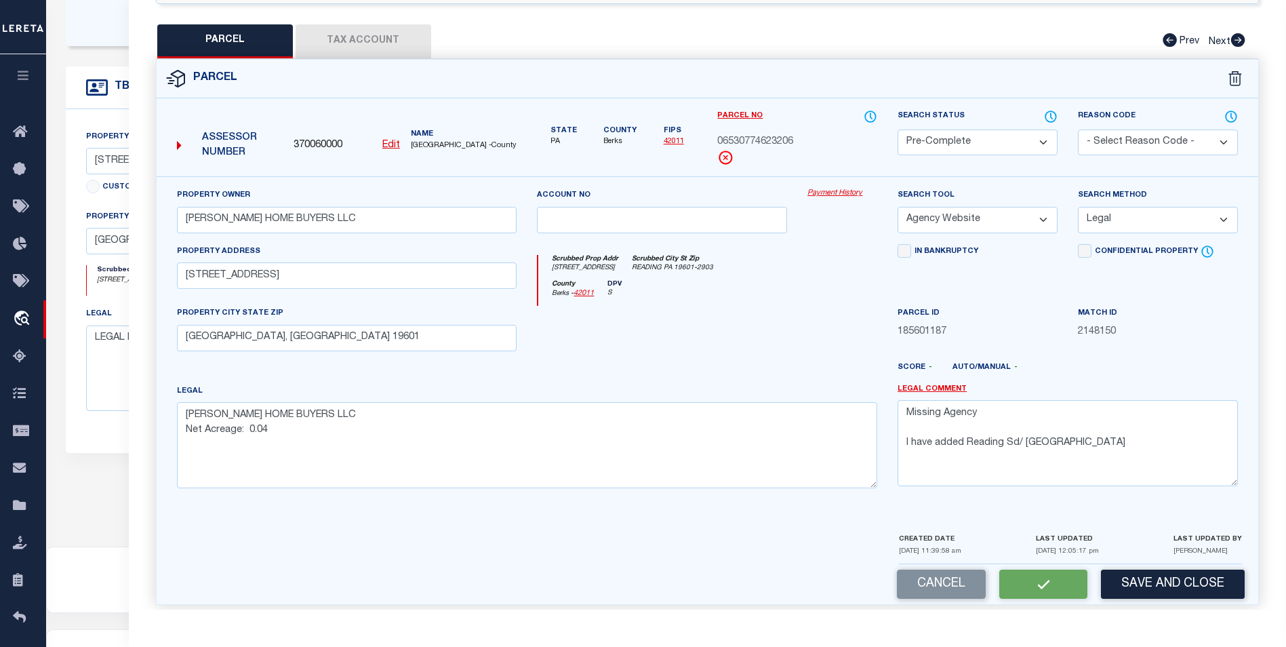
checkbox input "false"
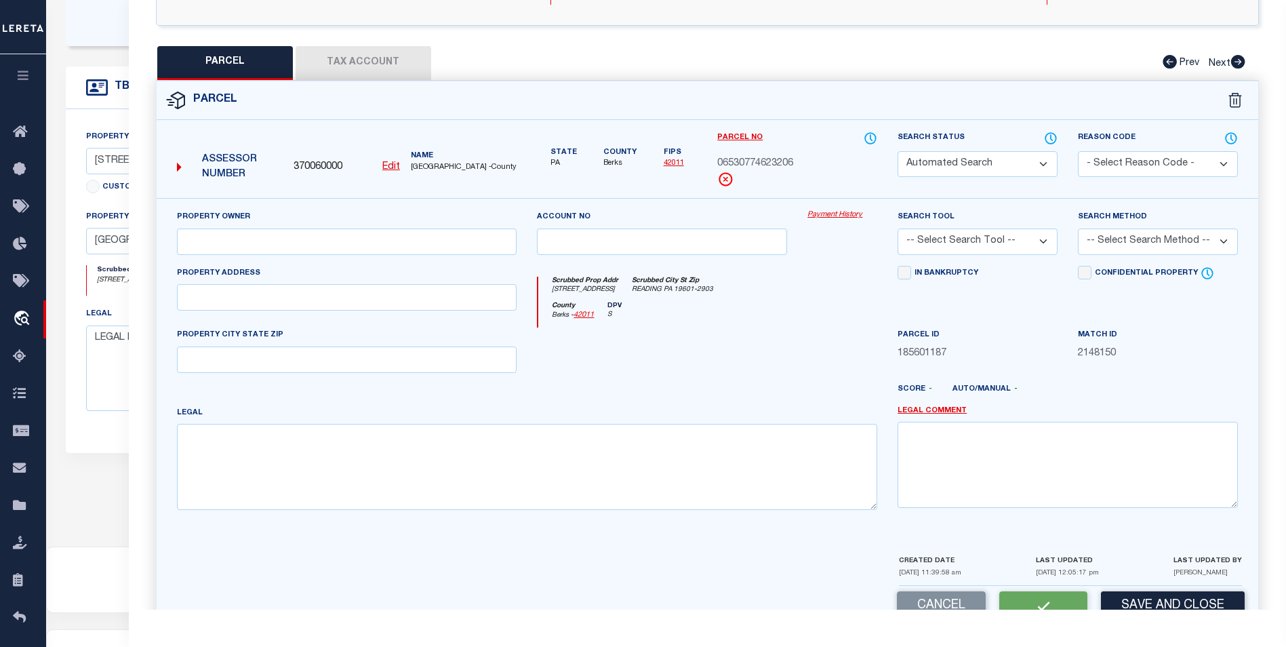
select select "PC"
type input "BURDIER HOME BUYERS LLC"
select select "AGW"
select select "LEG"
type input "339 N 2ND ST"
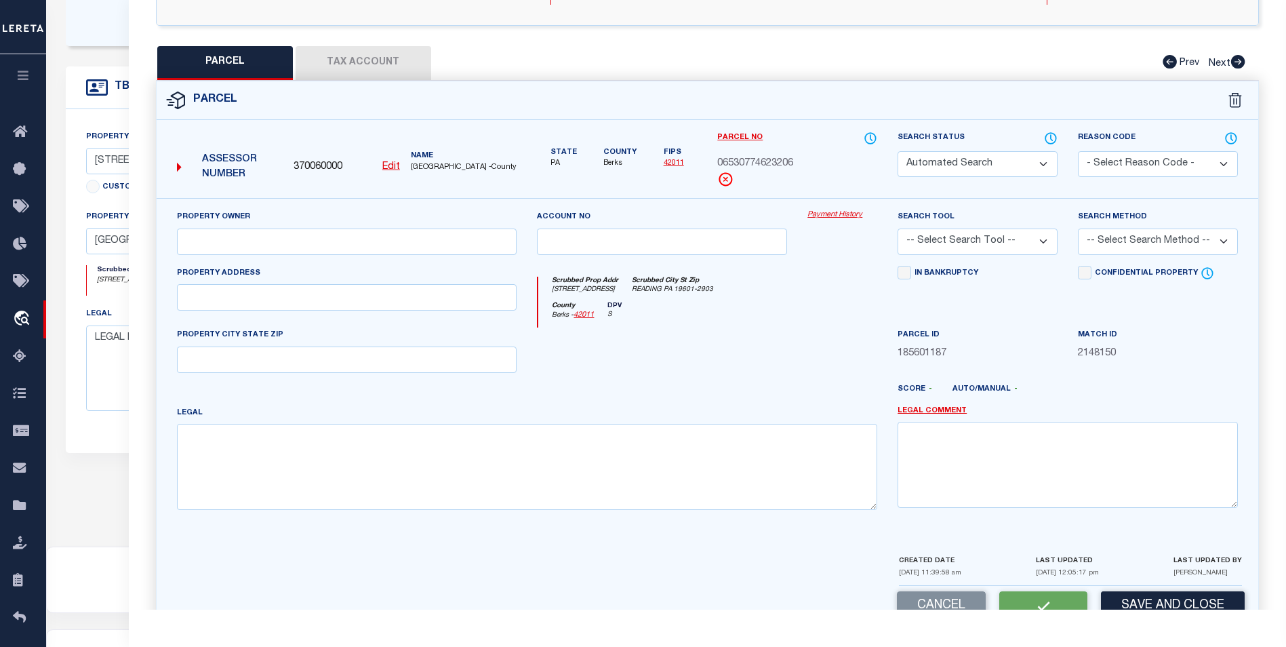
type input "Reading, PA 19601"
type textarea "BURDIER HOME BUYERS LLC Net Acreage: 0.04"
type textarea "Missing Agency I have added Reading Sd/ Reading City"
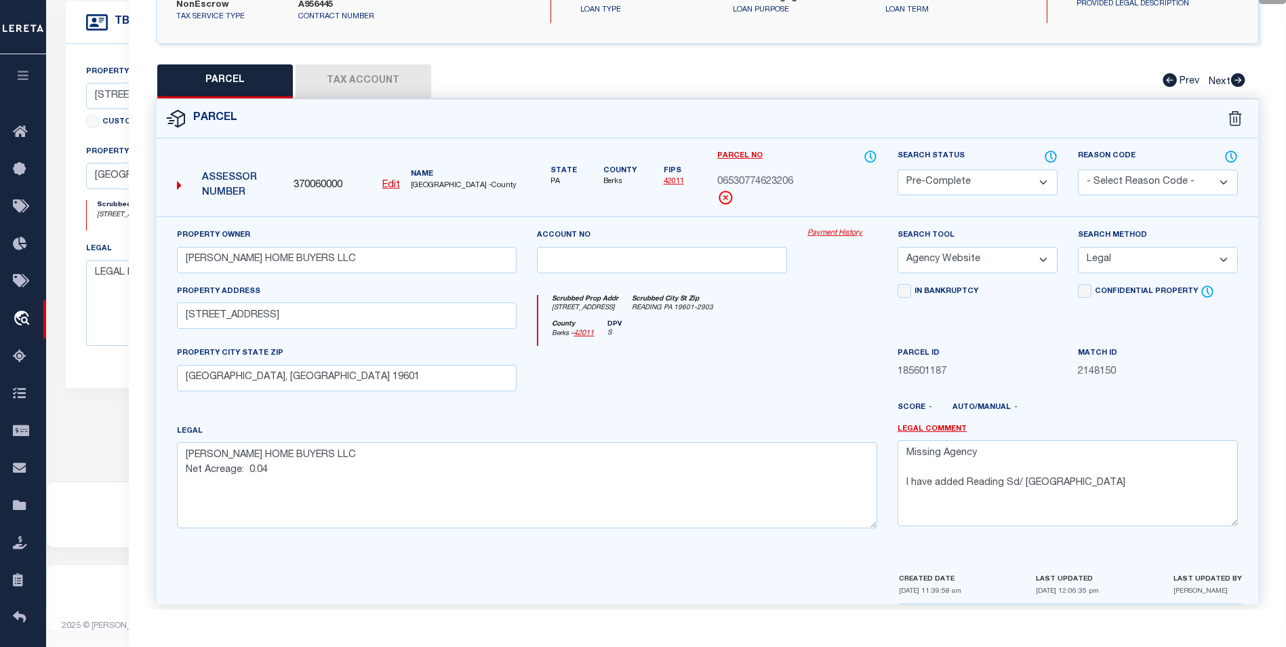
scroll to position [397, 0]
click at [391, 64] on button "Tax Account" at bounding box center [364, 81] width 136 height 34
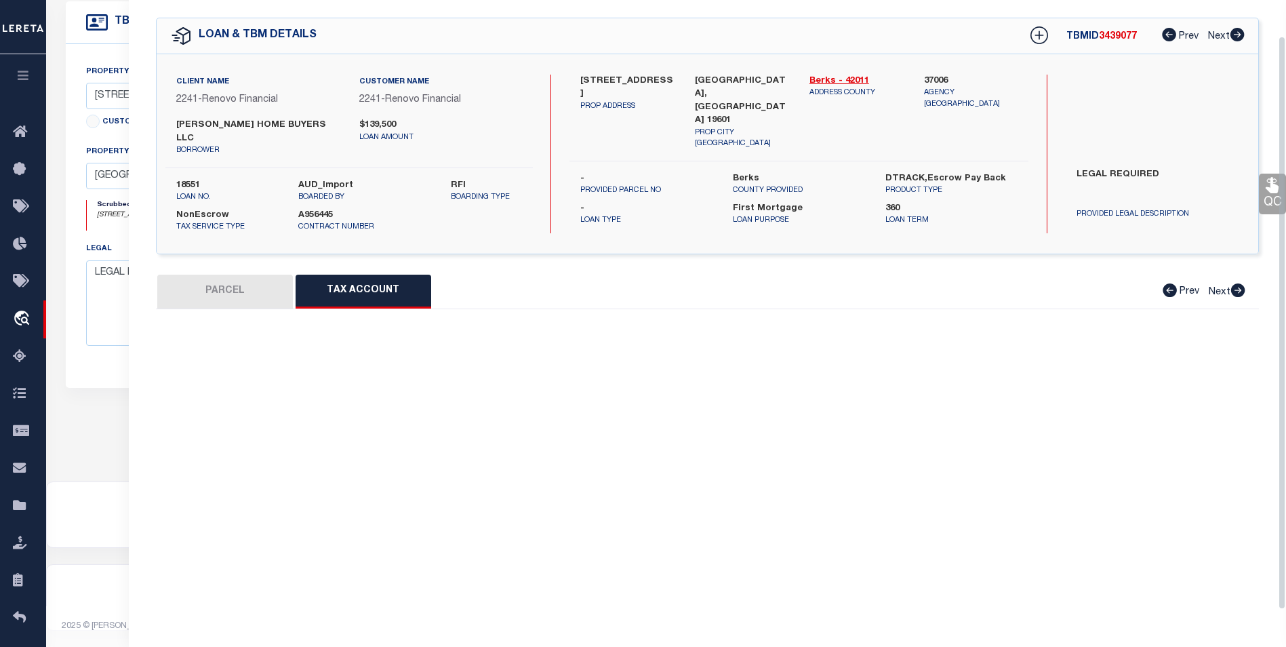
scroll to position [0, 0]
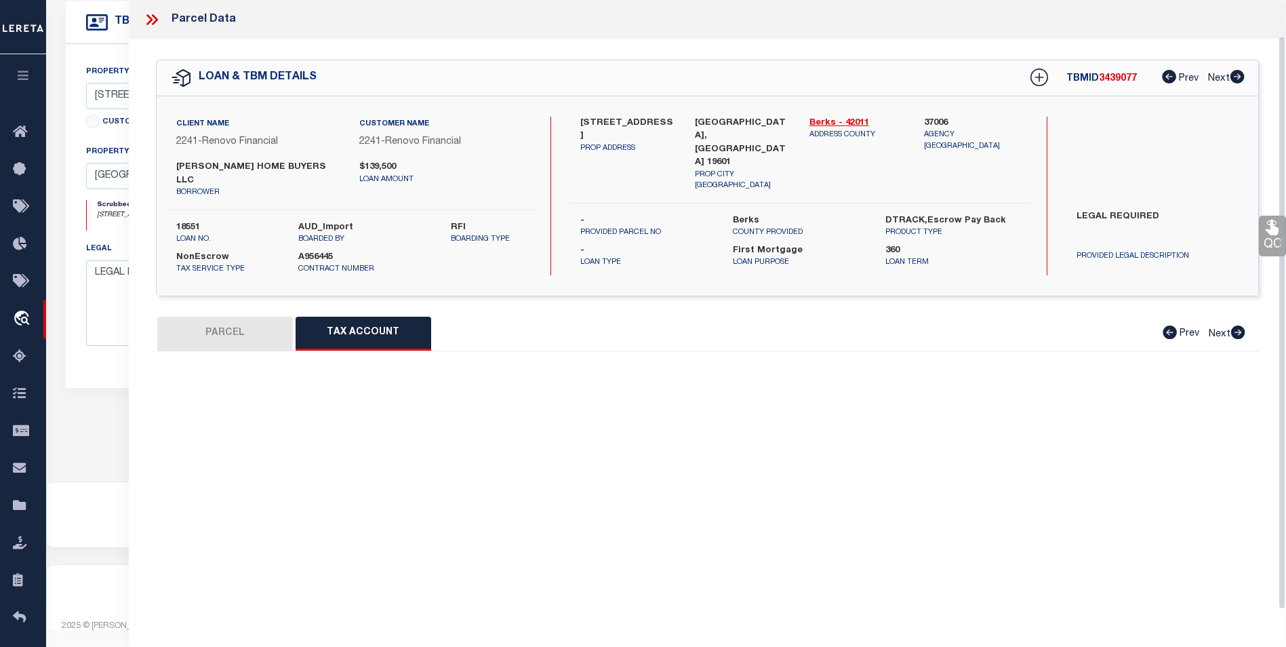
select select "100"
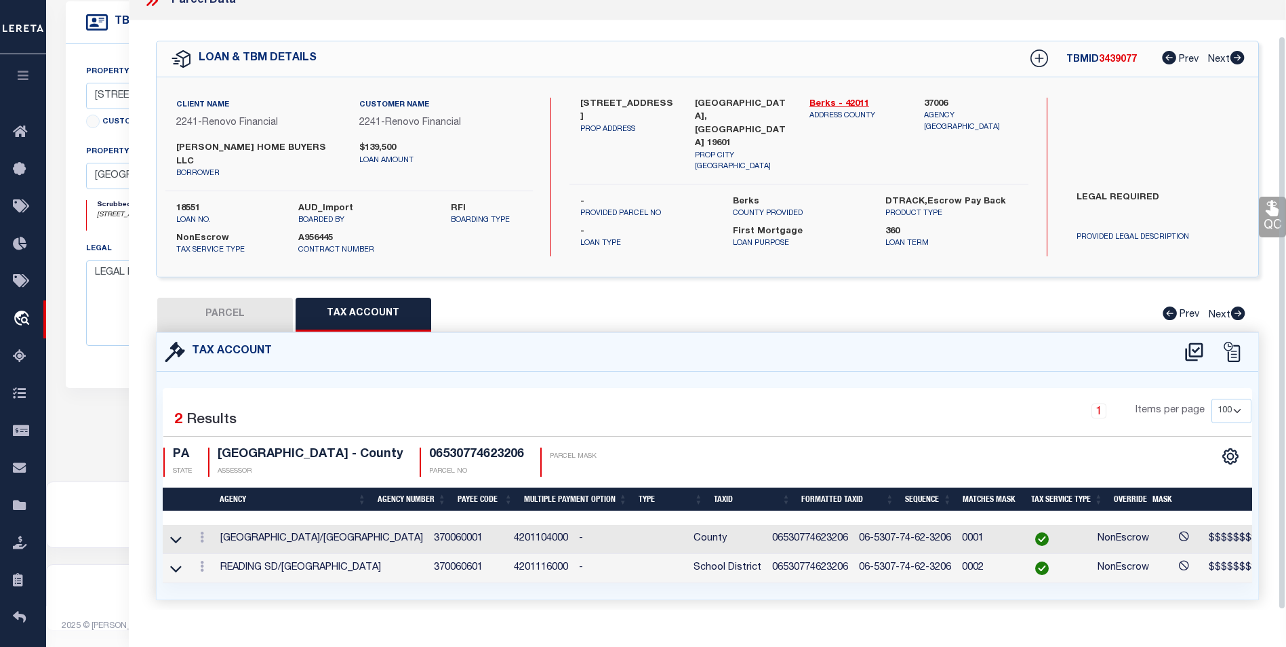
scroll to position [38, 0]
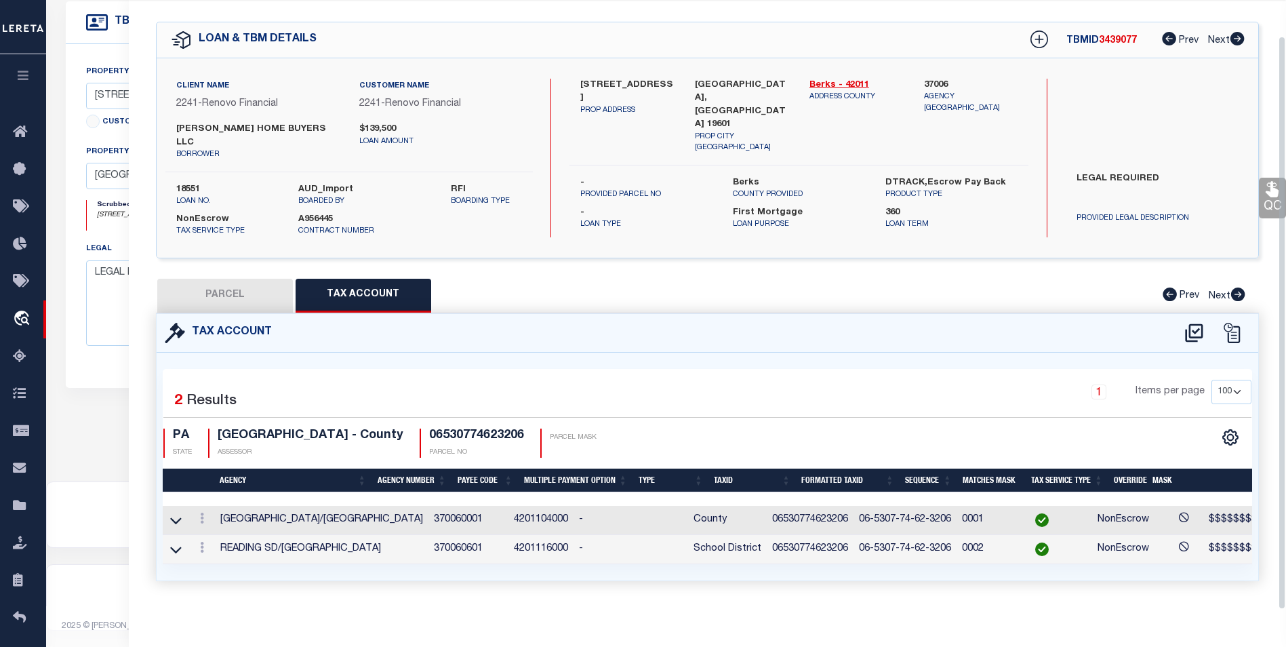
click at [252, 294] on button "PARCEL" at bounding box center [225, 296] width 136 height 34
select select "AS"
select select
checkbox input "false"
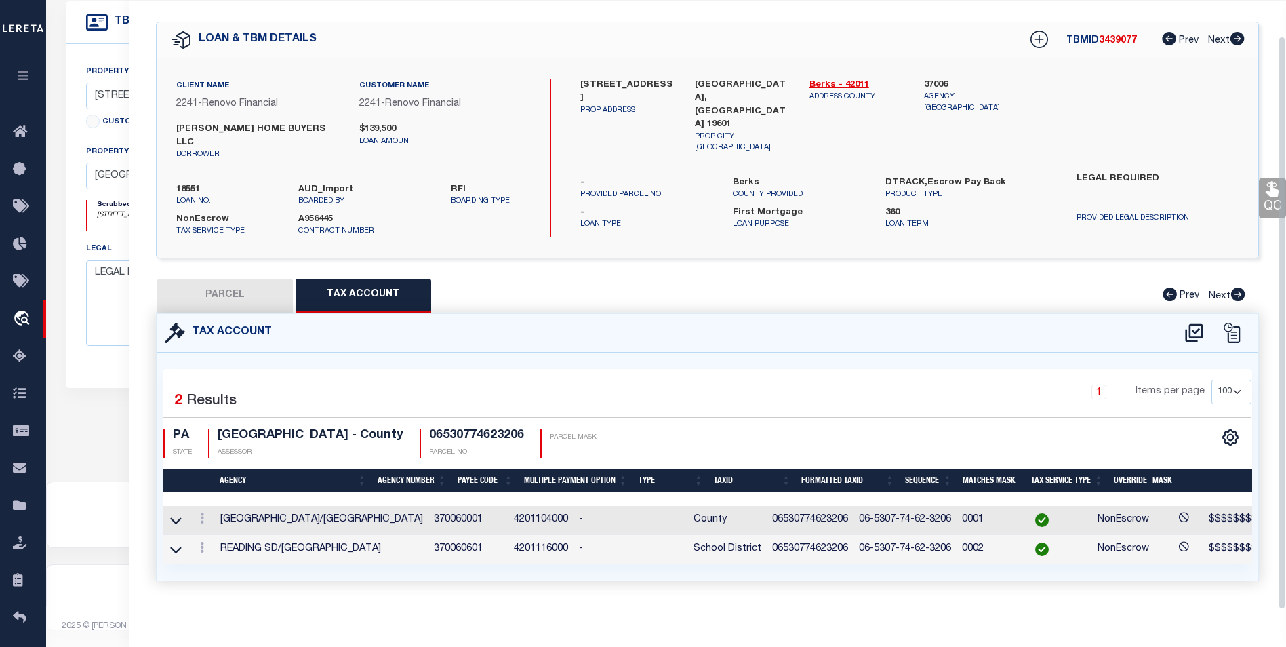
checkbox input "false"
select select "CP"
type input "BURDIER HOME BUYERS LLC"
select select "AGW"
select select "LEG"
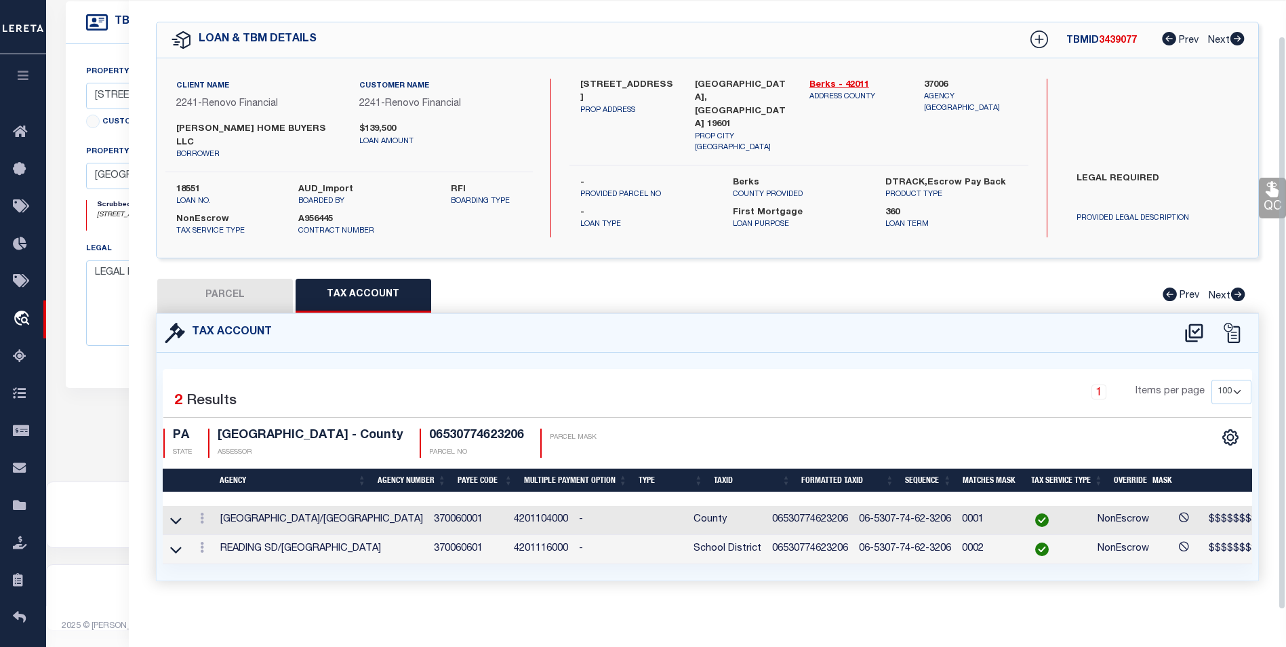
type input "339 N 2ND ST"
type input "Reading, PA 19601"
type textarea "BURDIER HOME BUYERS LLC Net Acreage: 0.04"
type textarea "Missing Agency I have added Reading Sd/ Reading City"
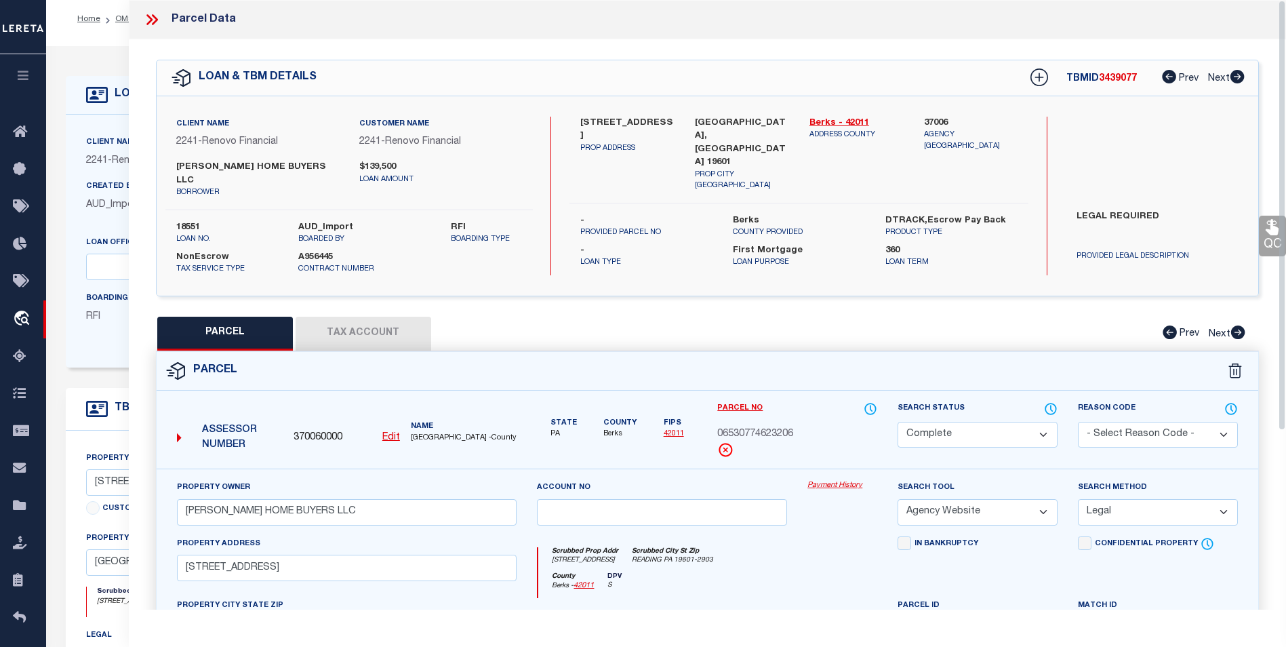
scroll to position [0, 0]
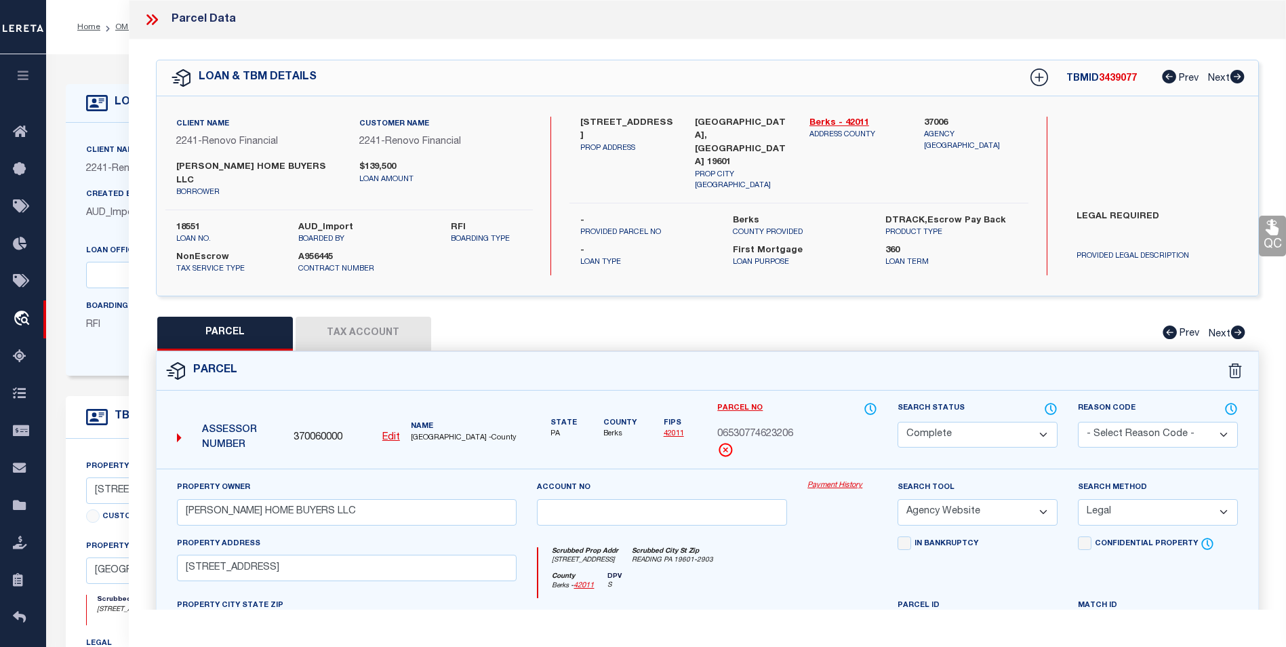
click at [151, 18] on icon at bounding box center [149, 19] width 6 height 11
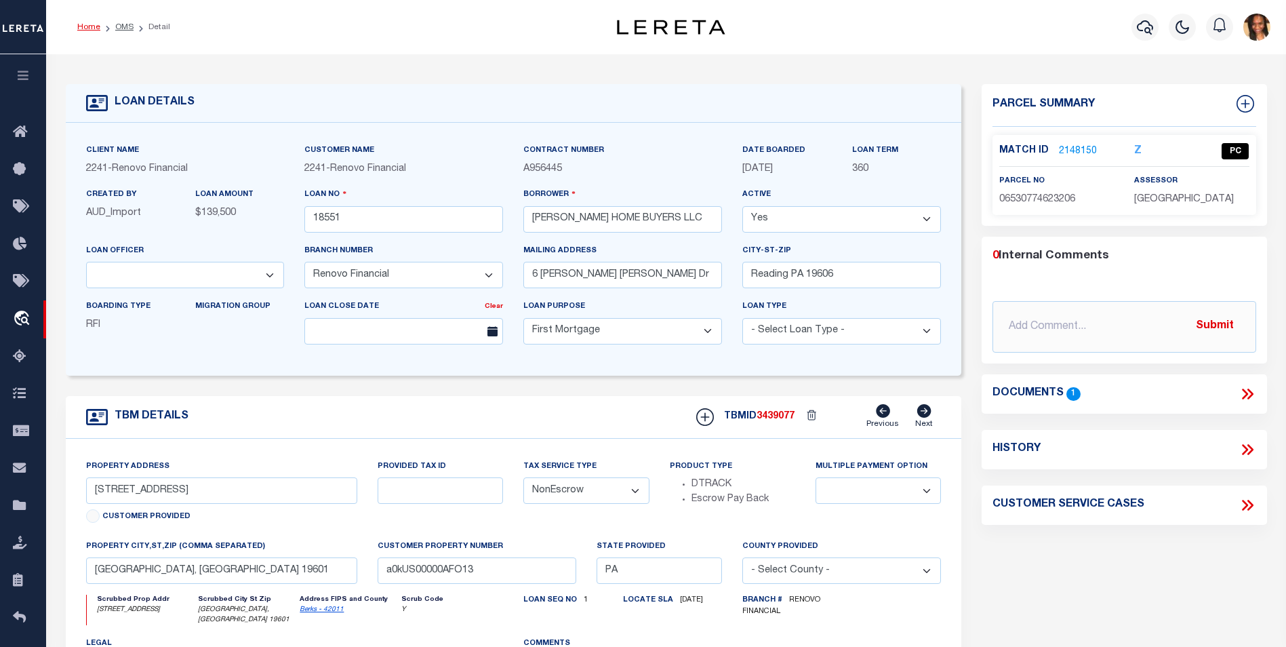
click at [89, 25] on link "Home" at bounding box center [88, 27] width 23 height 8
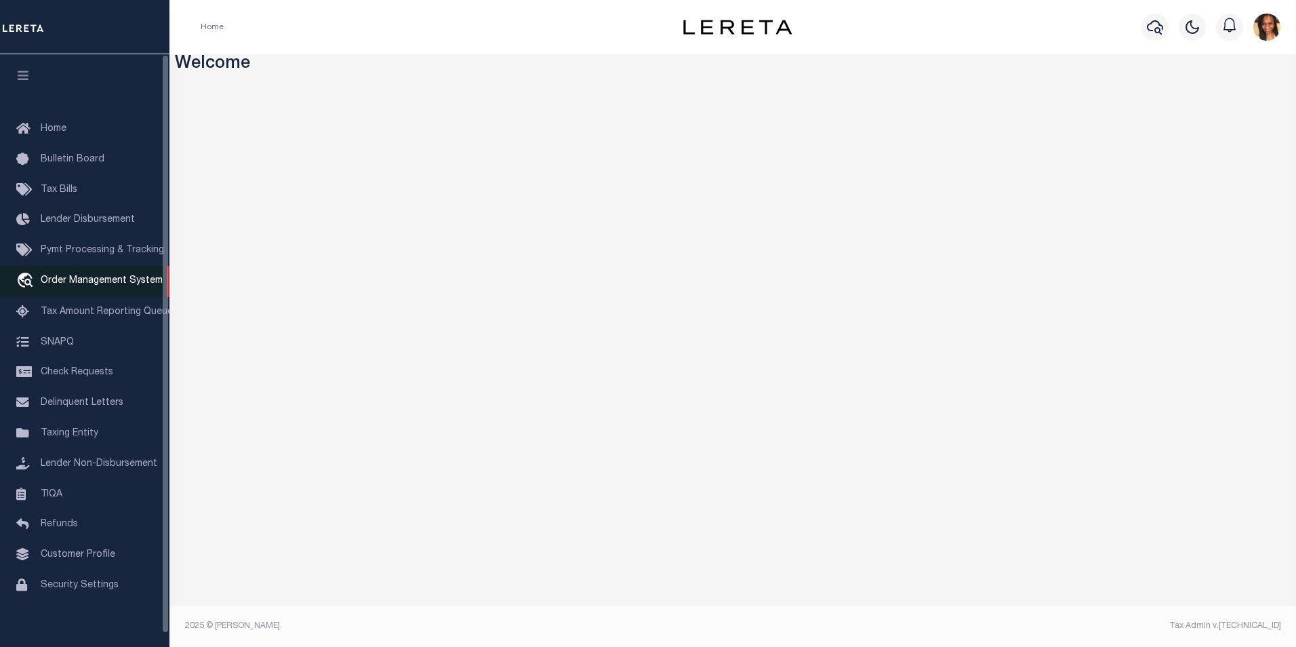
click at [129, 285] on span "Order Management System" at bounding box center [102, 280] width 122 height 9
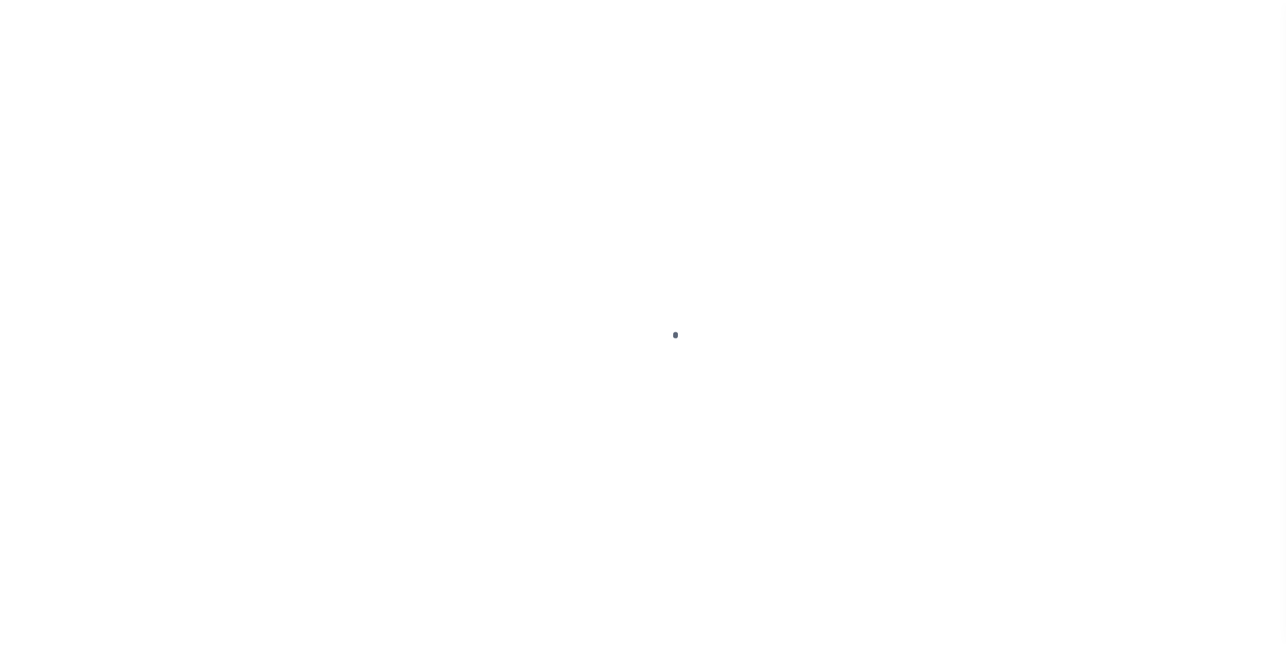
scroll to position [14, 0]
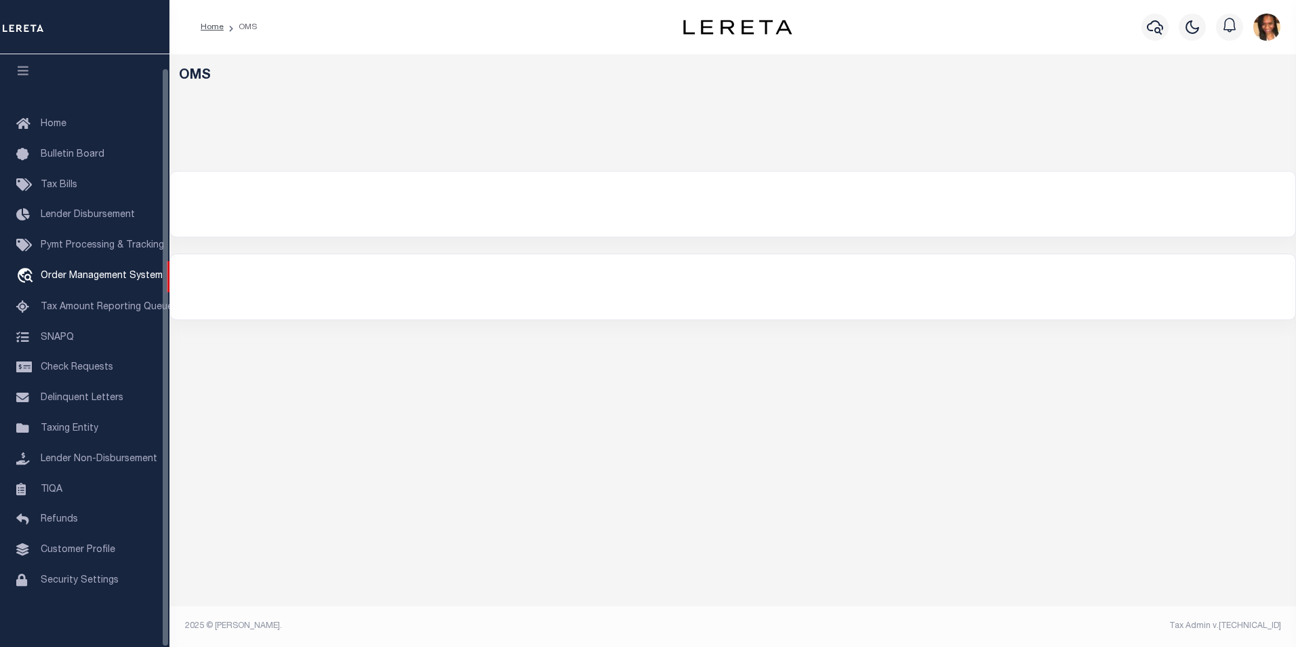
select select "200"
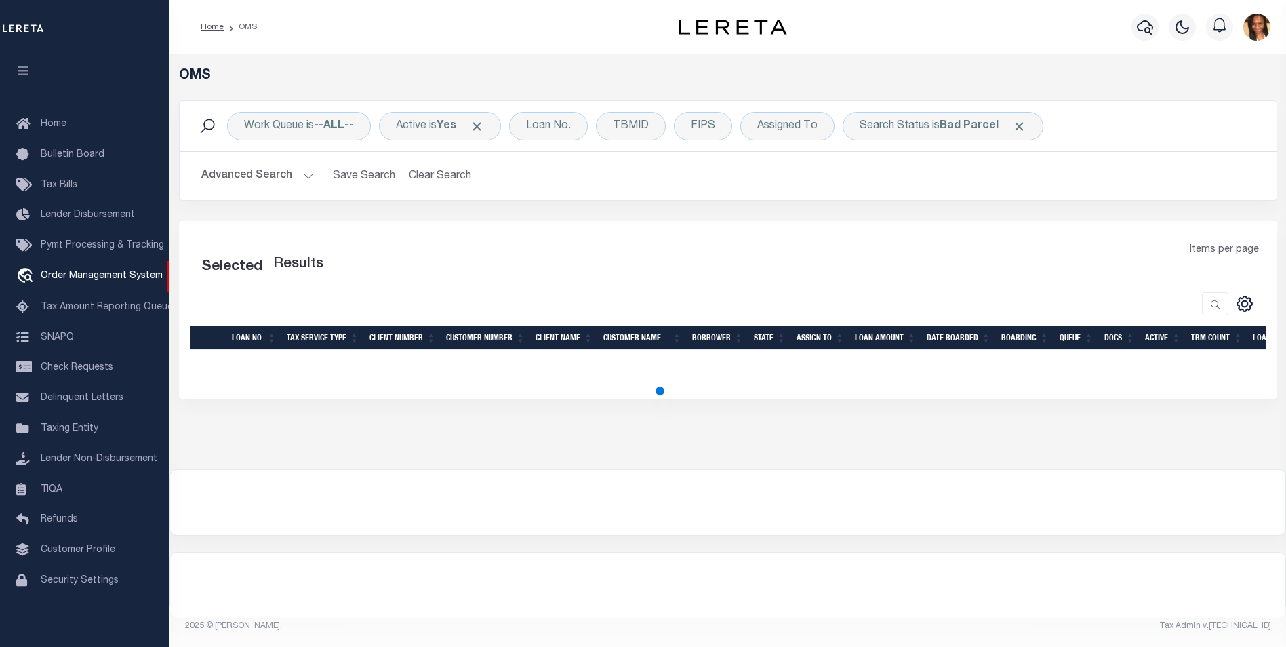
select select "200"
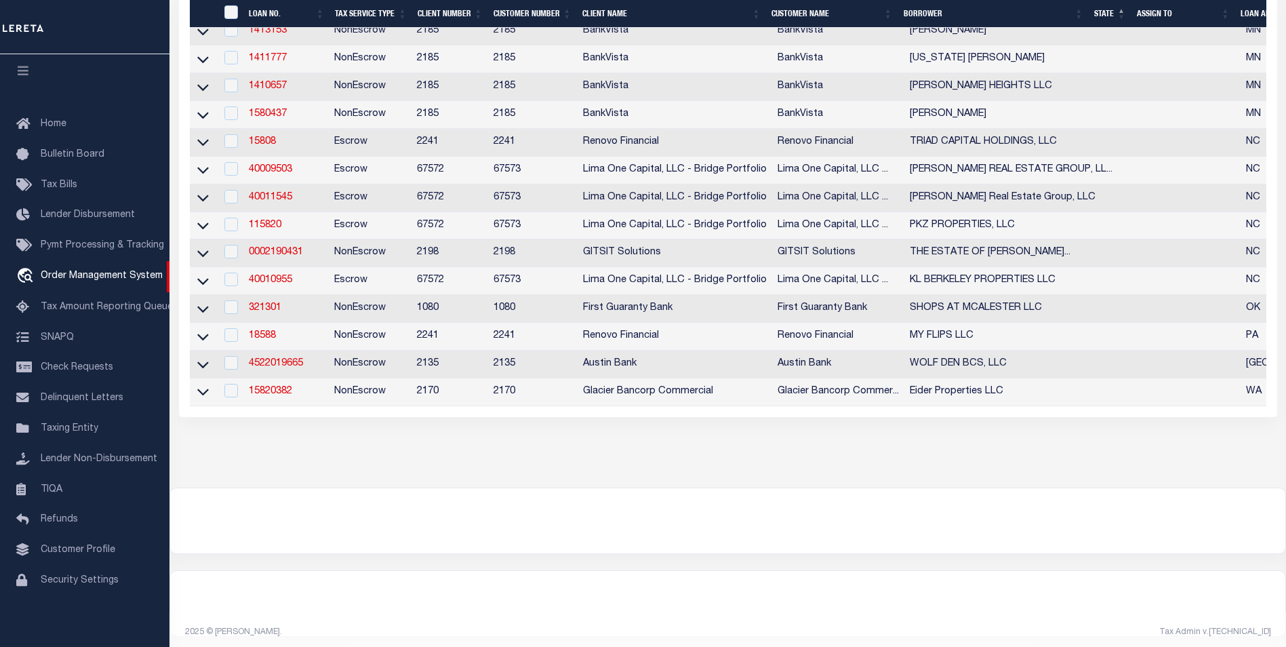
scroll to position [610, 0]
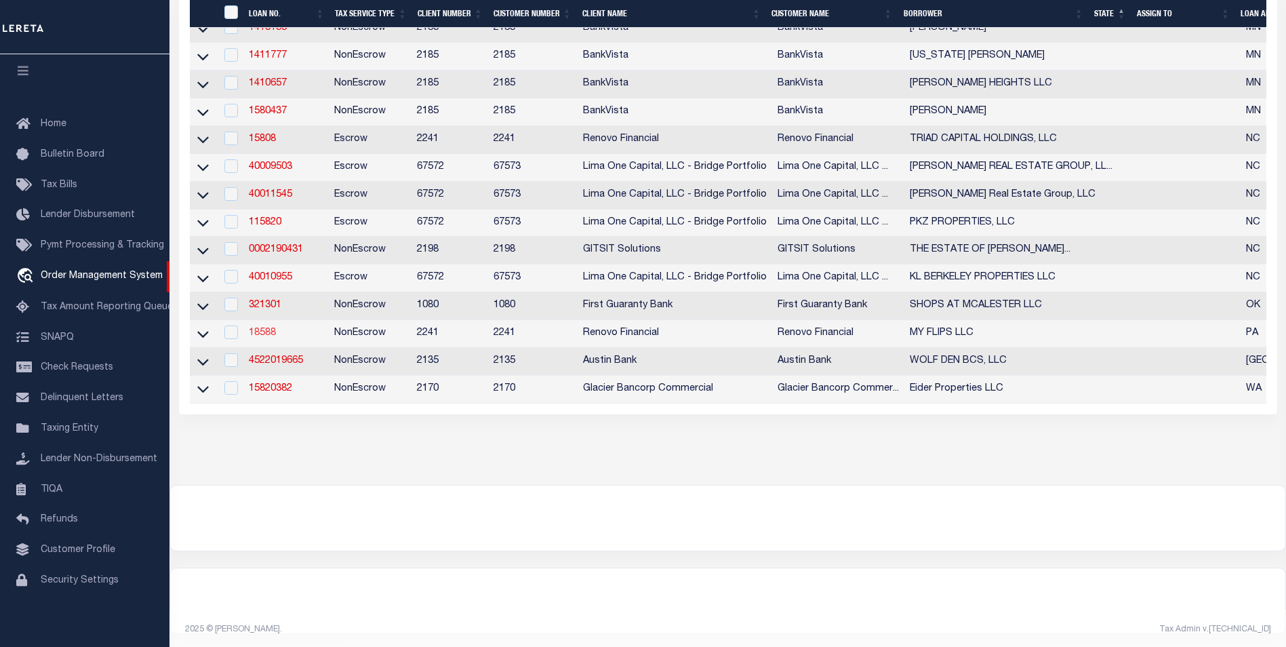
click at [260, 338] on link "18588" at bounding box center [262, 332] width 27 height 9
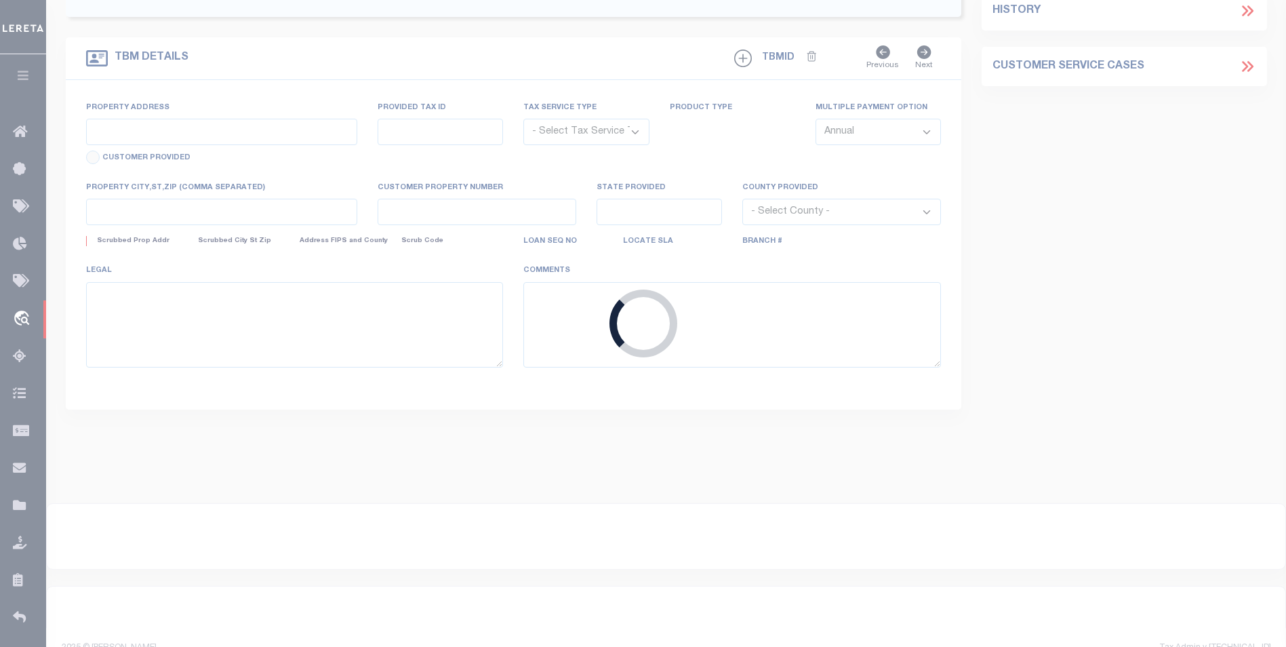
type input "18588"
type input "MY FLIPS LLC"
select select
type input "424 Acorn Ln"
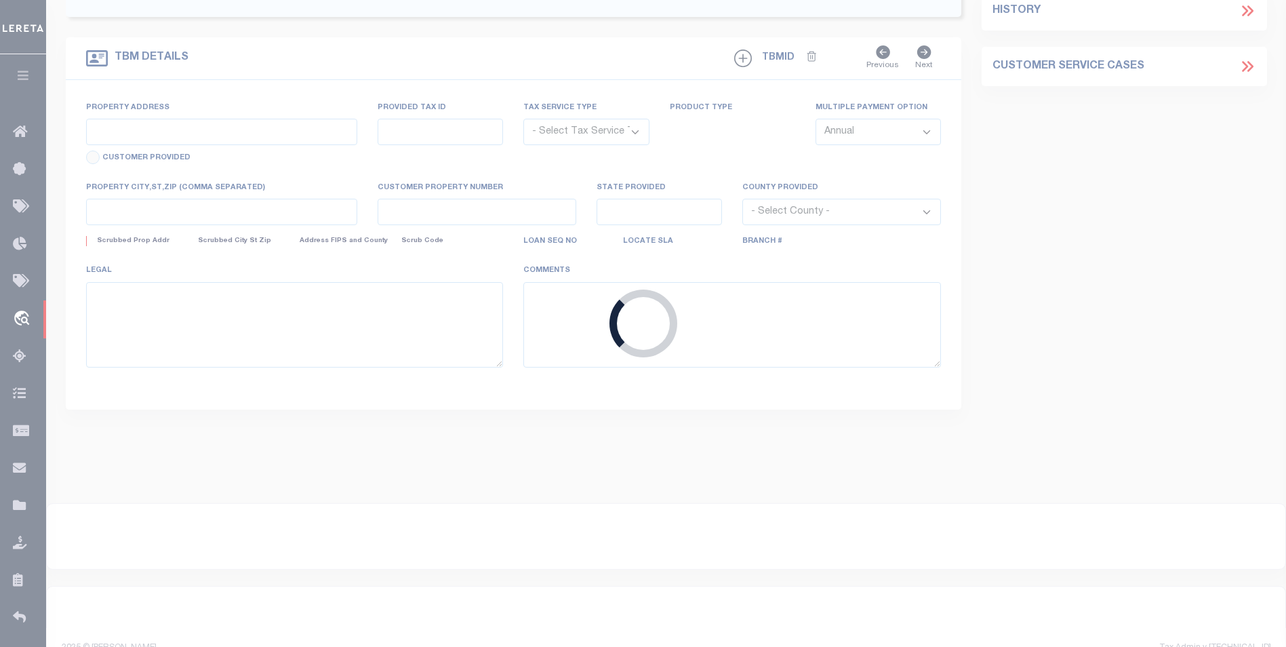
type input "Reading PA 19605"
select select "10"
select select "NonEscrow"
select select "14701"
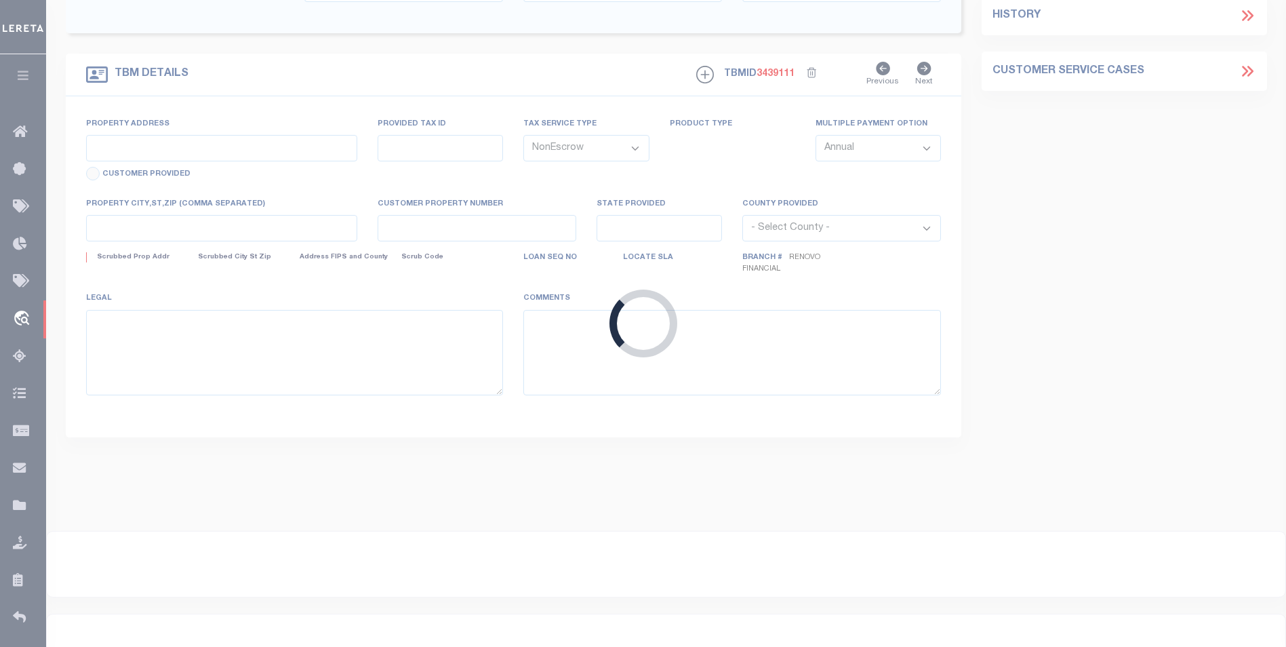
type input "[STREET_ADDRESS][PERSON_NAME]"
select select
type input "[GEOGRAPHIC_DATA], [GEOGRAPHIC_DATA] 19602"
type input "a0kUS00000ANp8w"
type input "PA"
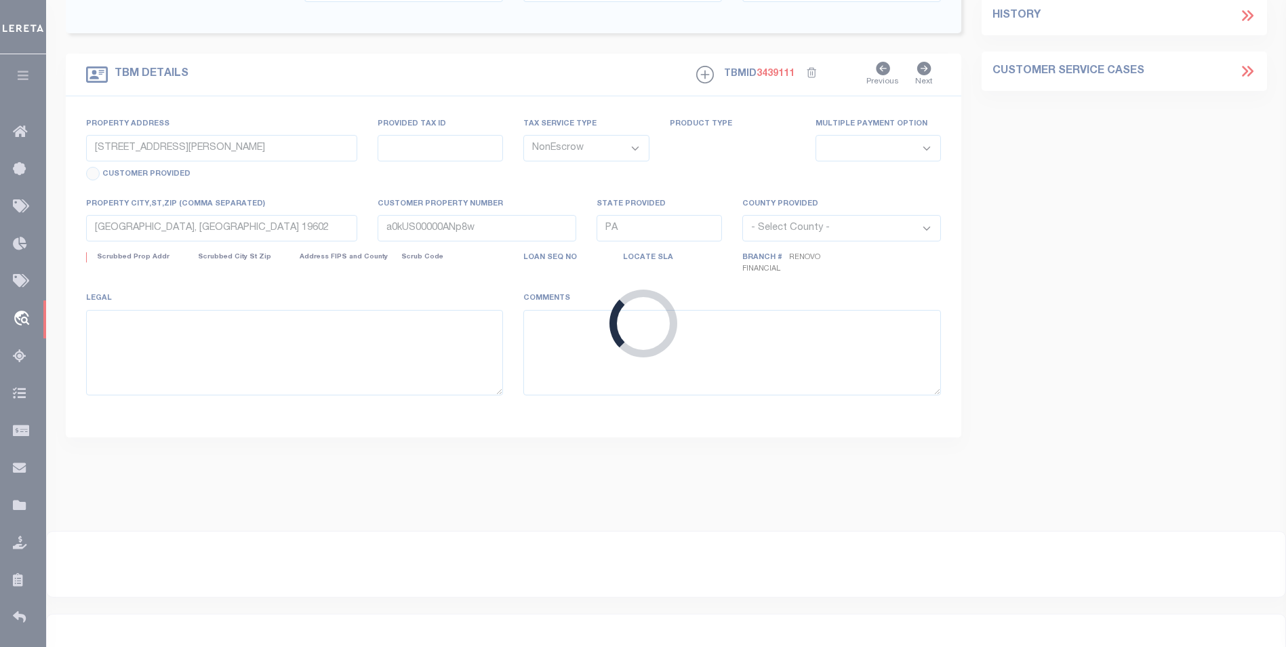
select select
type textarea "LEGAL REQUIRED"
select select "25066"
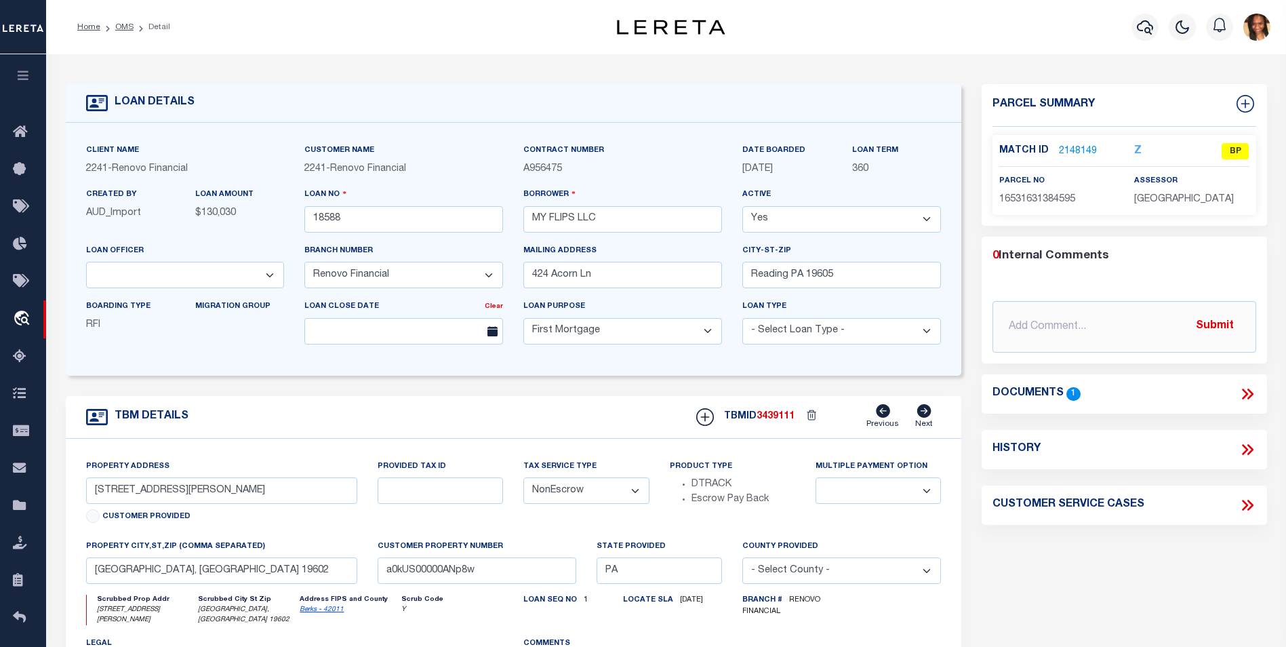
click at [1082, 148] on link "2148149" at bounding box center [1078, 151] width 38 height 14
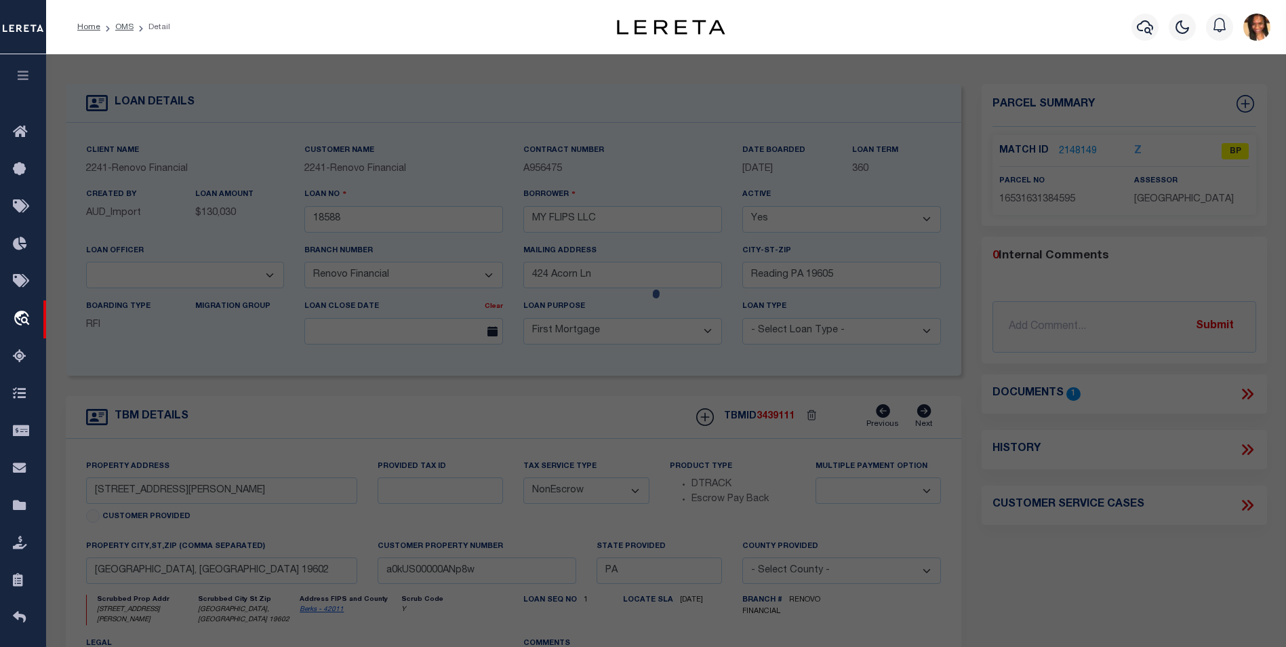
checkbox input "false"
select select "BP"
type input "MY FLIPS LLC"
select select "AGW"
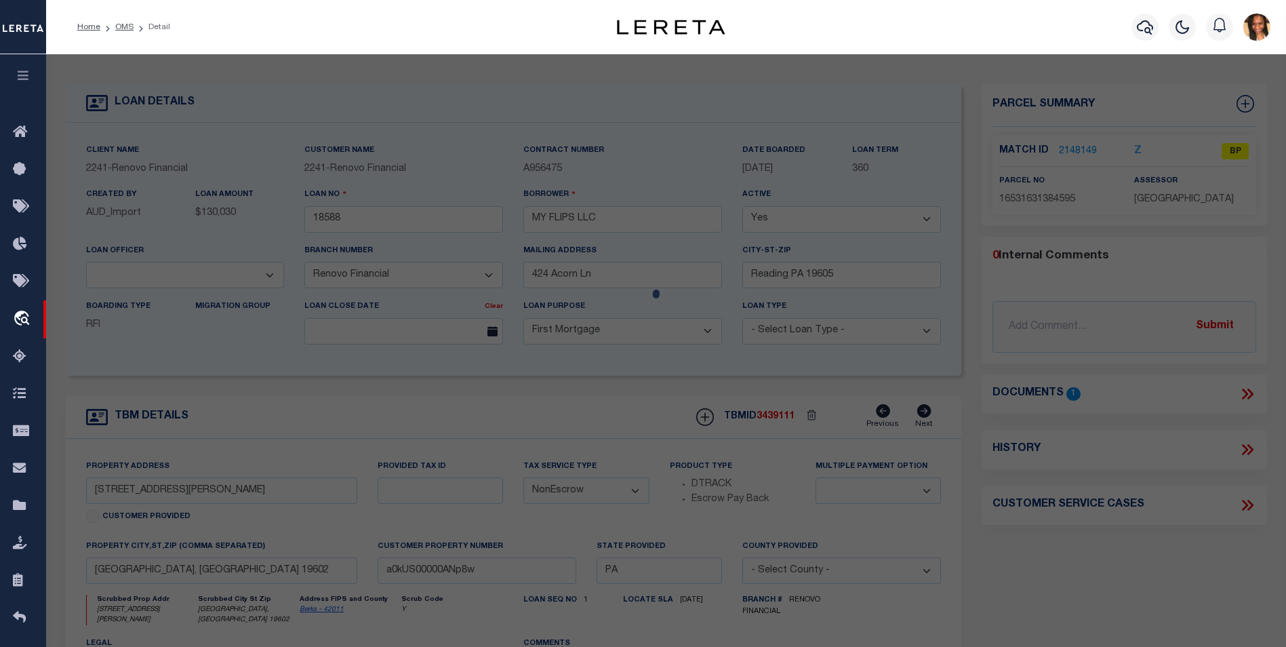
select select "LEG"
type input "1528 [PERSON_NAME] ST"
type input "[GEOGRAPHIC_DATA], [GEOGRAPHIC_DATA] 19602"
type textarea "2 STORY BRICK/MASONRY Net Acreage: 0.03"
type textarea "Missing Agency"
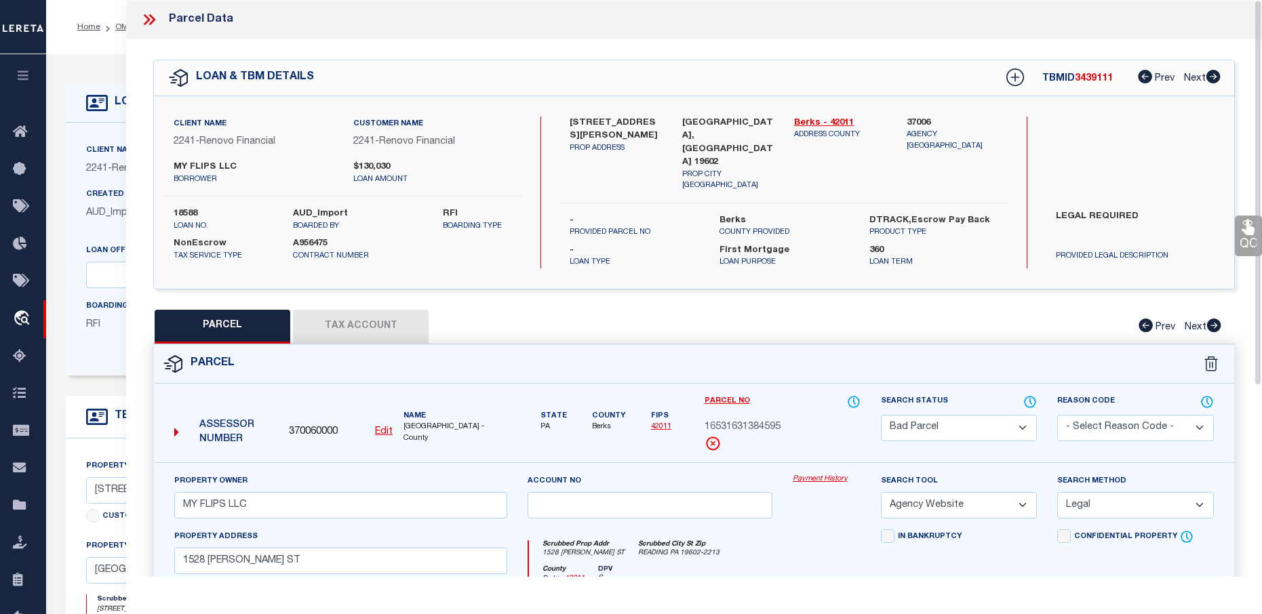
click at [154, 18] on icon at bounding box center [149, 20] width 18 height 18
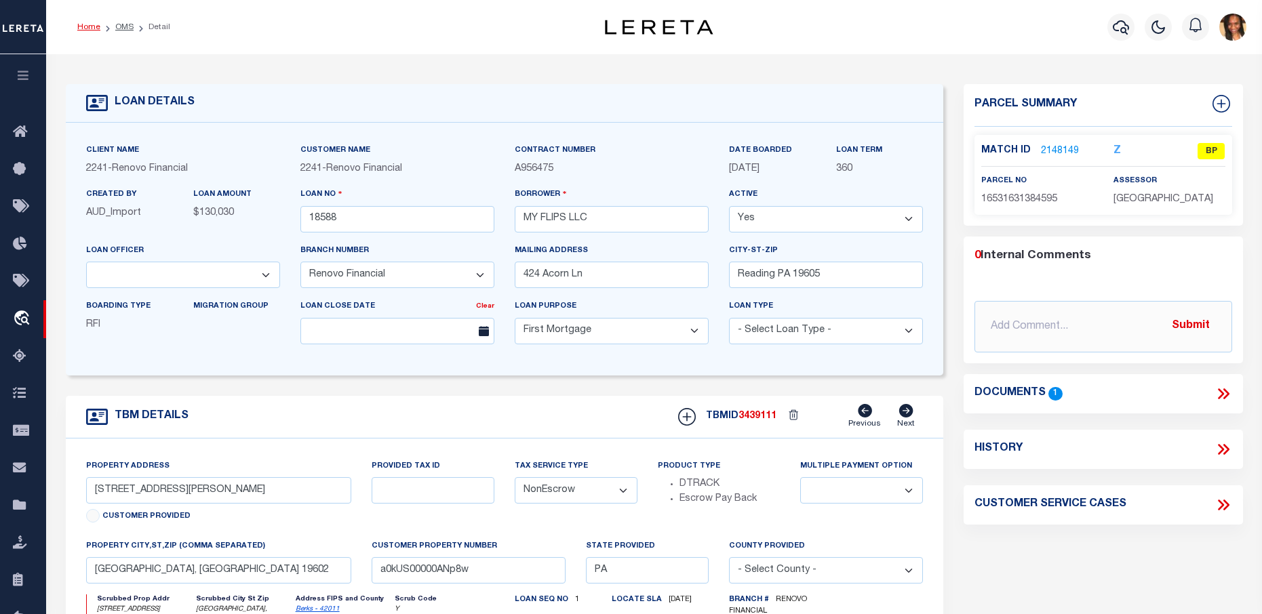
click at [83, 30] on link "Home" at bounding box center [88, 27] width 23 height 8
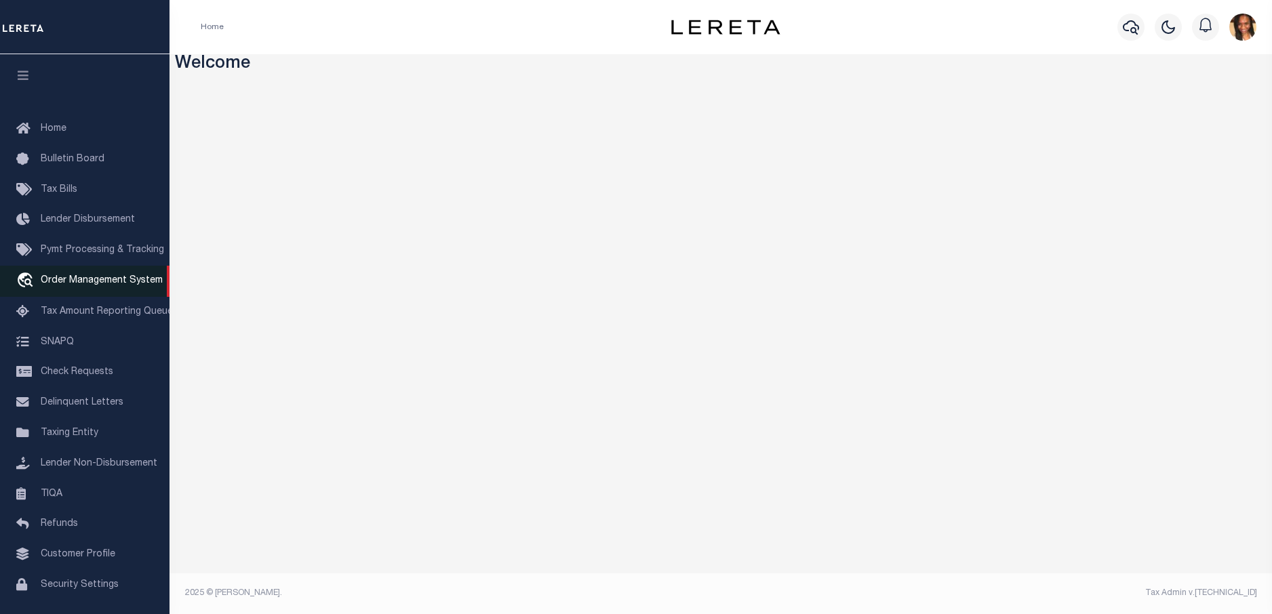
click at [89, 277] on link "travel_explore Order Management System" at bounding box center [84, 281] width 169 height 31
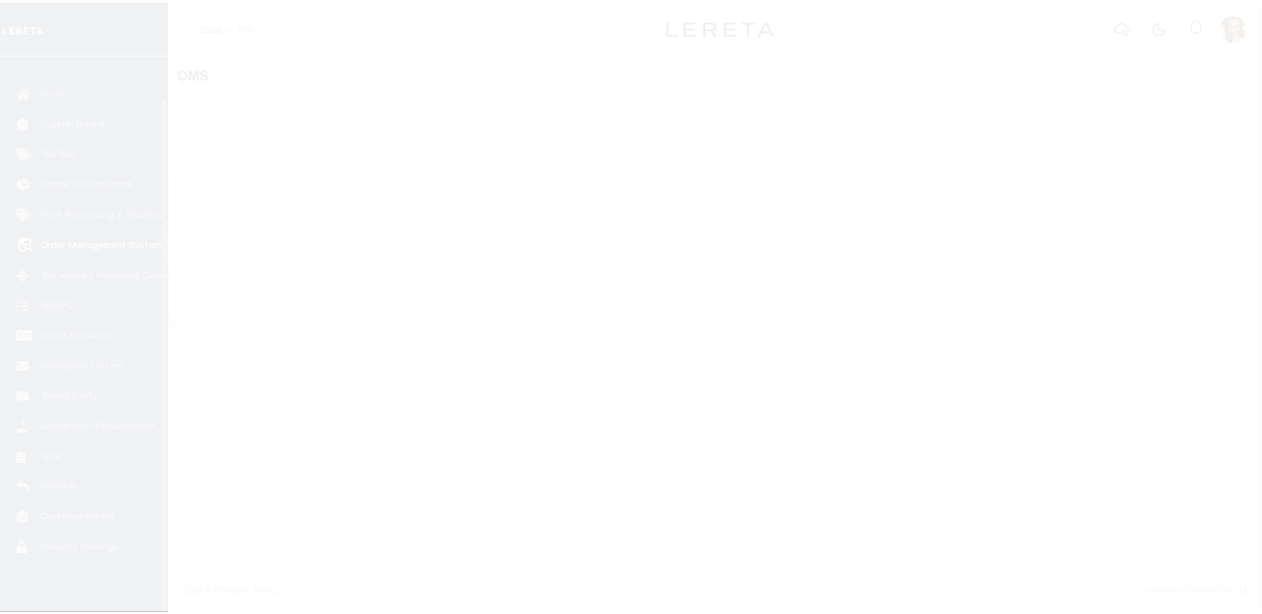
scroll to position [46, 0]
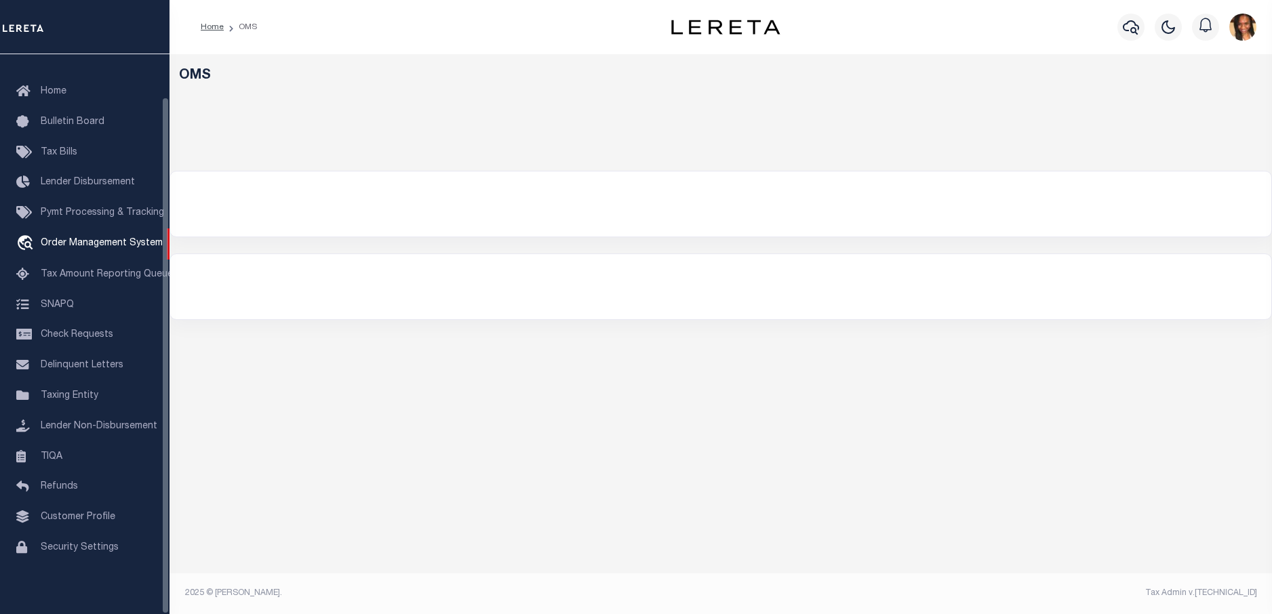
select select "200"
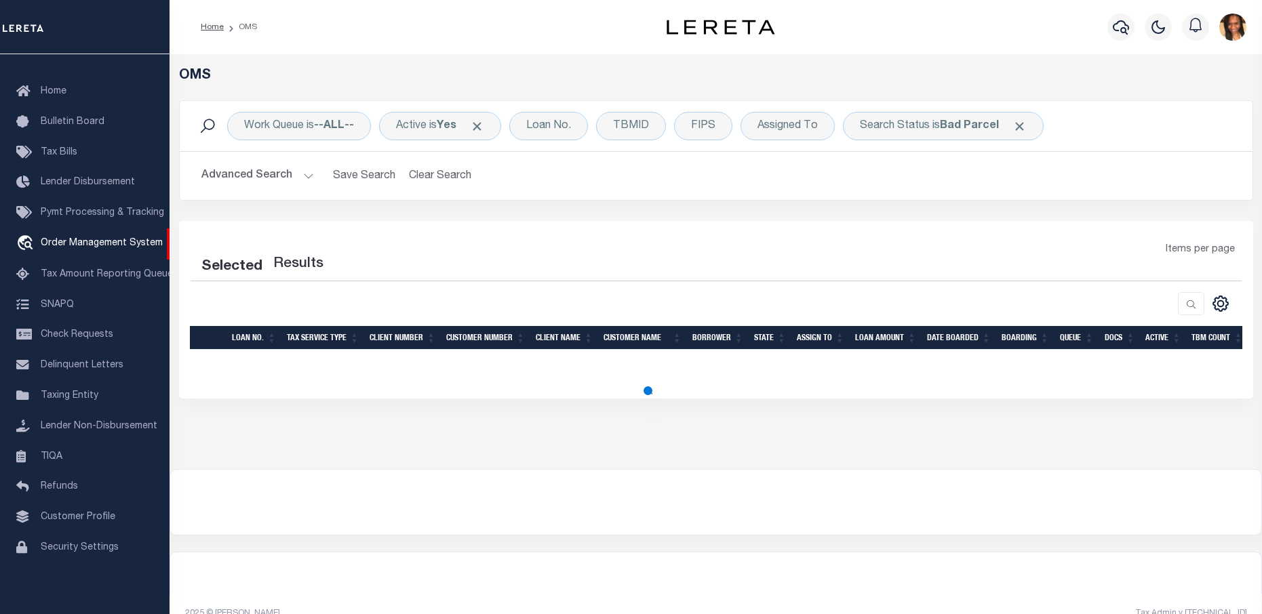
select select "200"
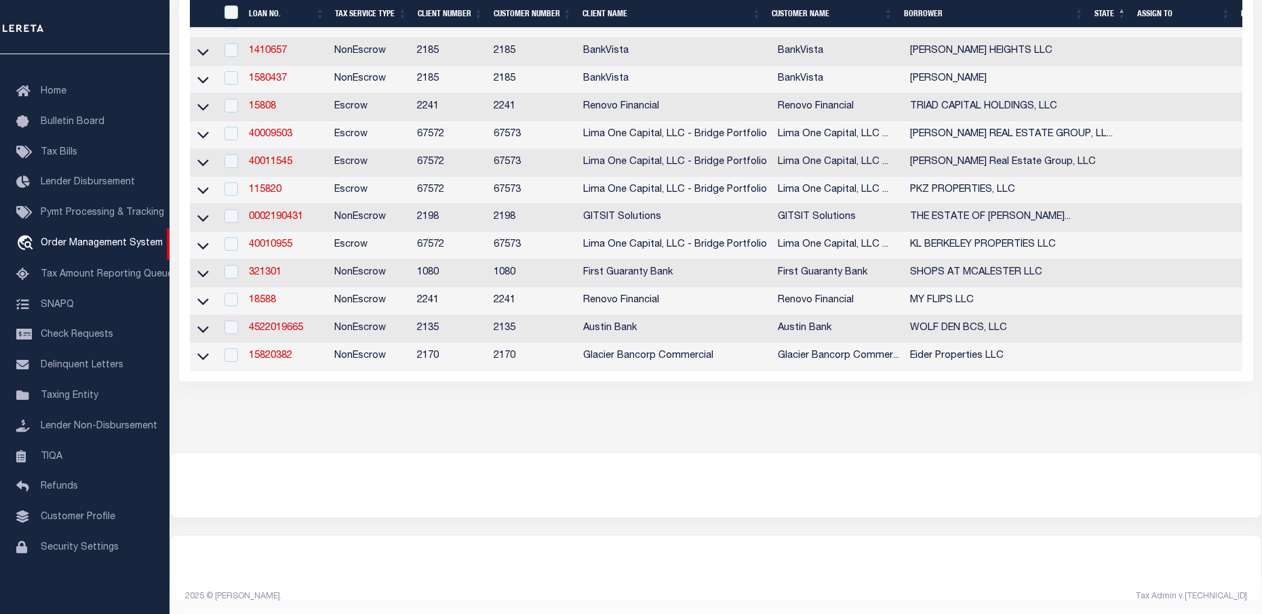
scroll to position [672, 0]
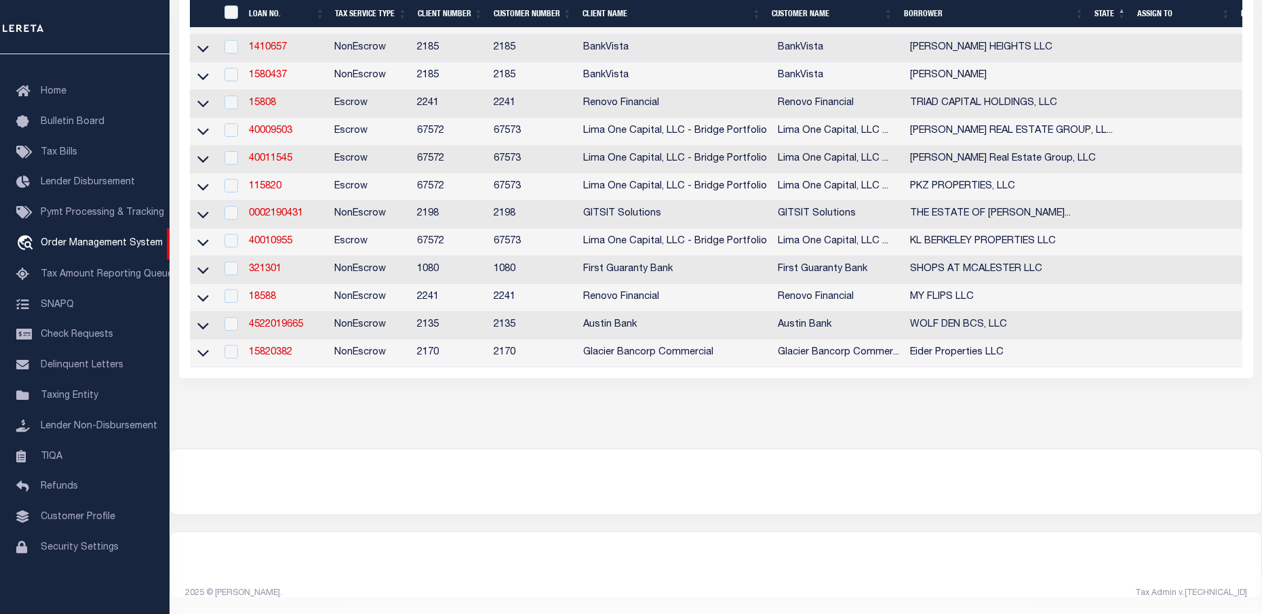
drag, startPoint x: 797, startPoint y: 68, endPoint x: 626, endPoint y: 344, distance: 324.5
click at [626, 344] on tbody "40008593 NonEscrow 2244 2244 FBN Finance LLC FBN Finance LLC [PERSON_NAME] [PER…" at bounding box center [1086, 34] width 1792 height 665
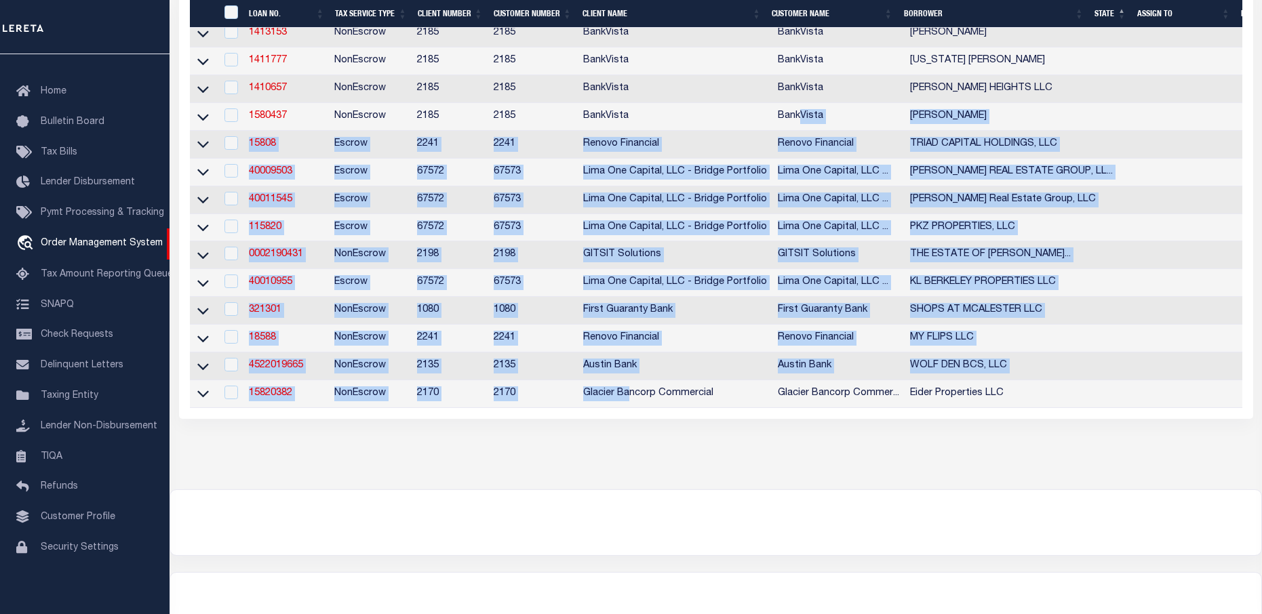
scroll to position [604, 0]
click at [731, 354] on td "Renovo Financial" at bounding box center [675, 340] width 195 height 28
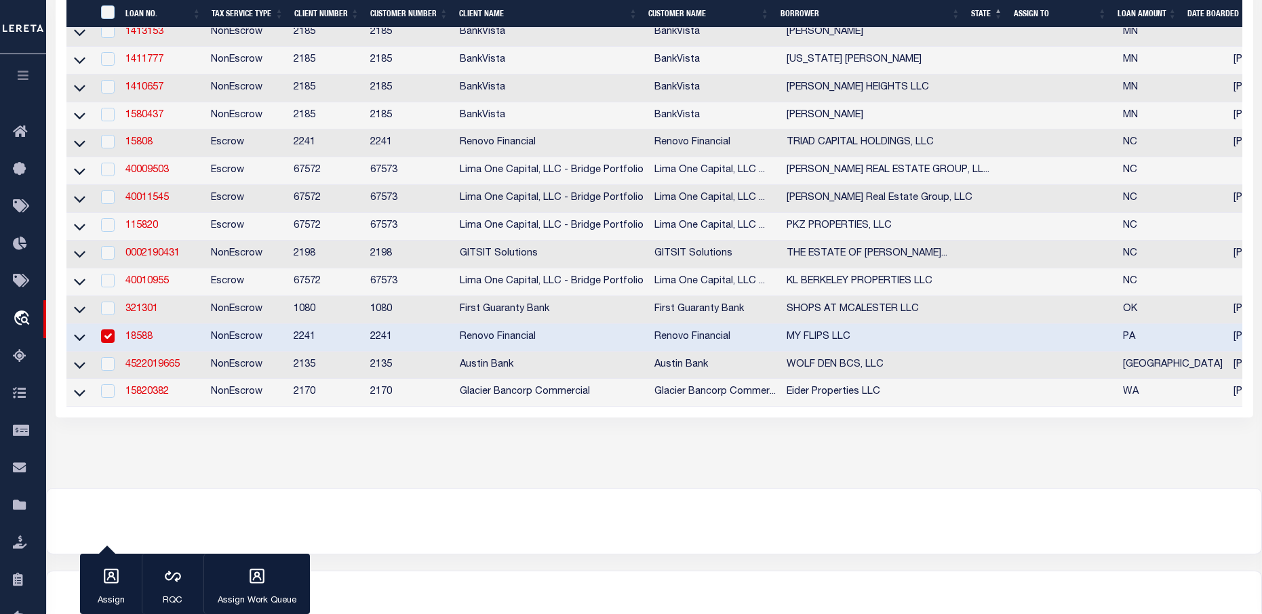
click at [108, 343] on input "checkbox" at bounding box center [108, 336] width 14 height 14
checkbox input "false"
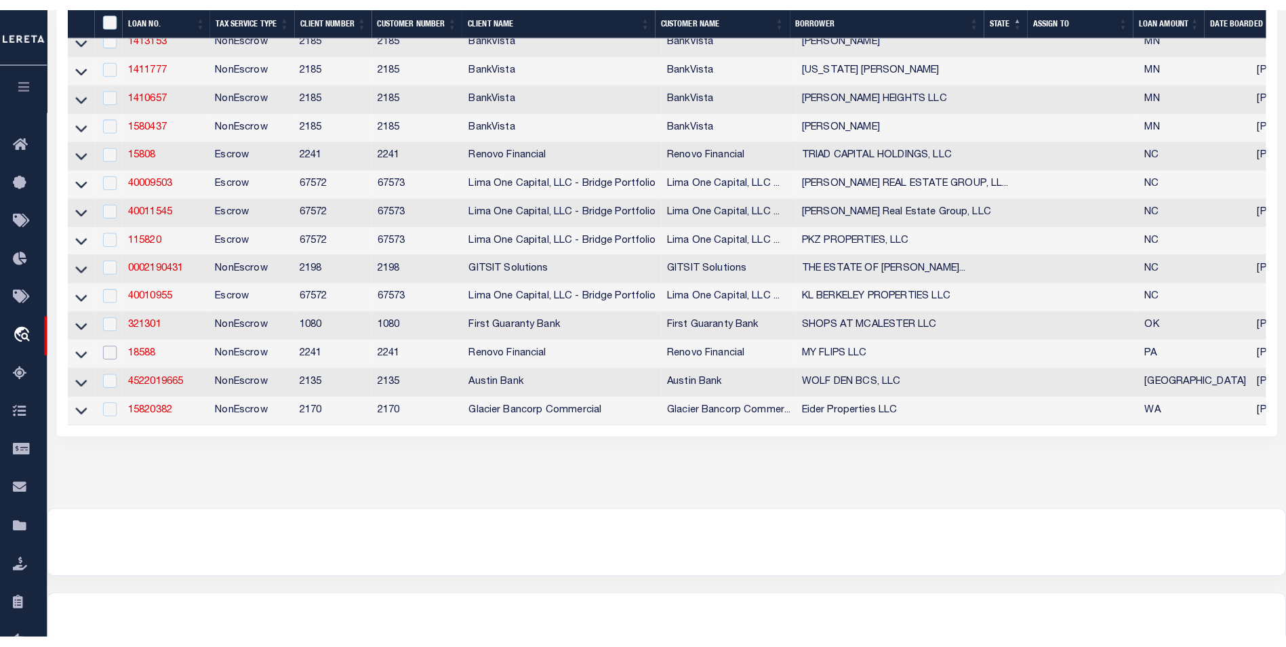
scroll to position [539, 0]
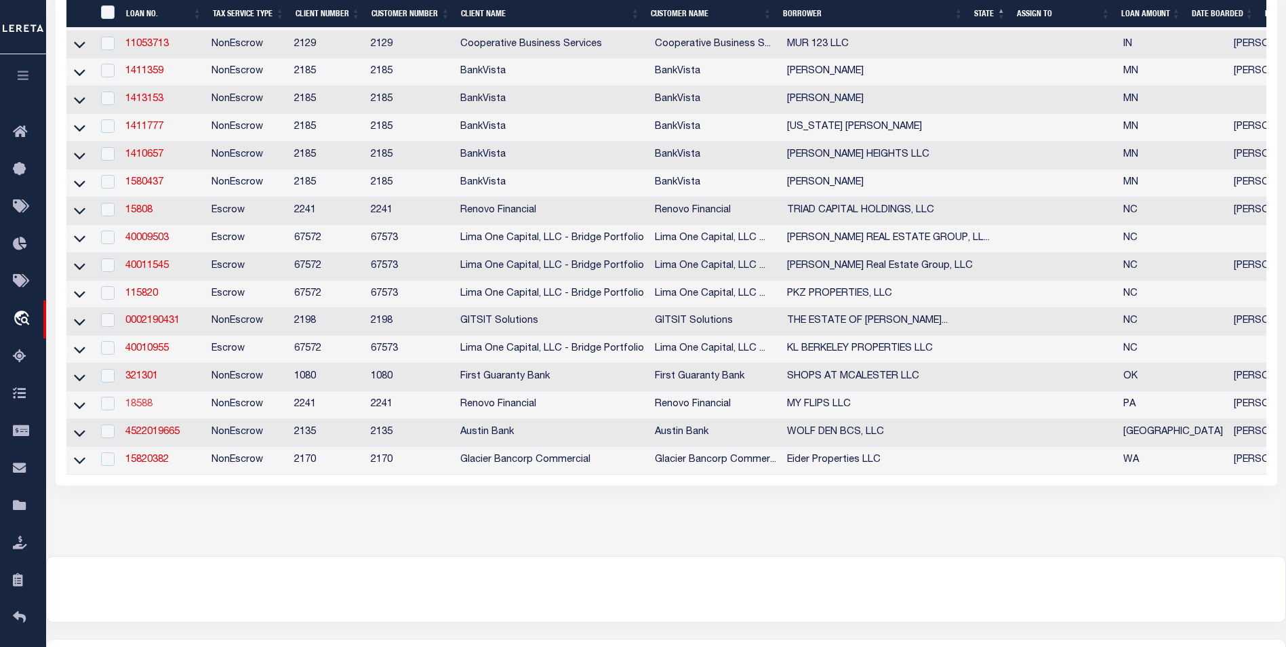
click at [146, 409] on link "18588" at bounding box center [138, 403] width 27 height 9
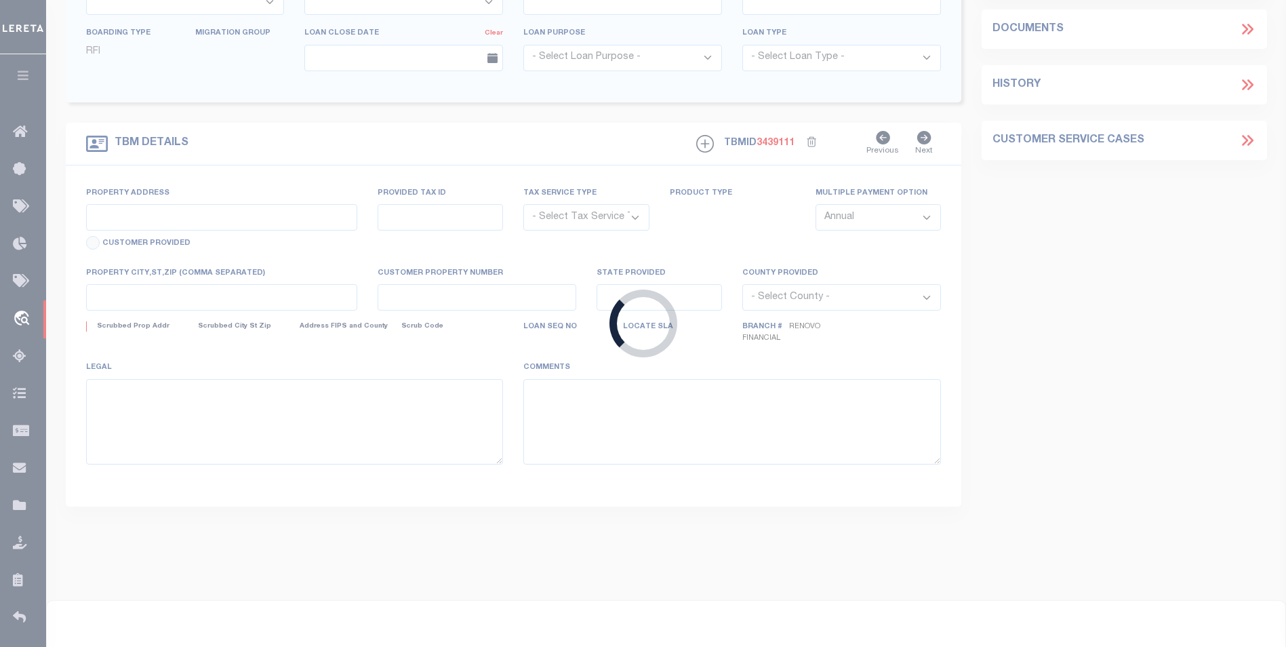
type input "18588"
type input "MY FLIPS LLC"
select select
type input "424 Acorn Ln"
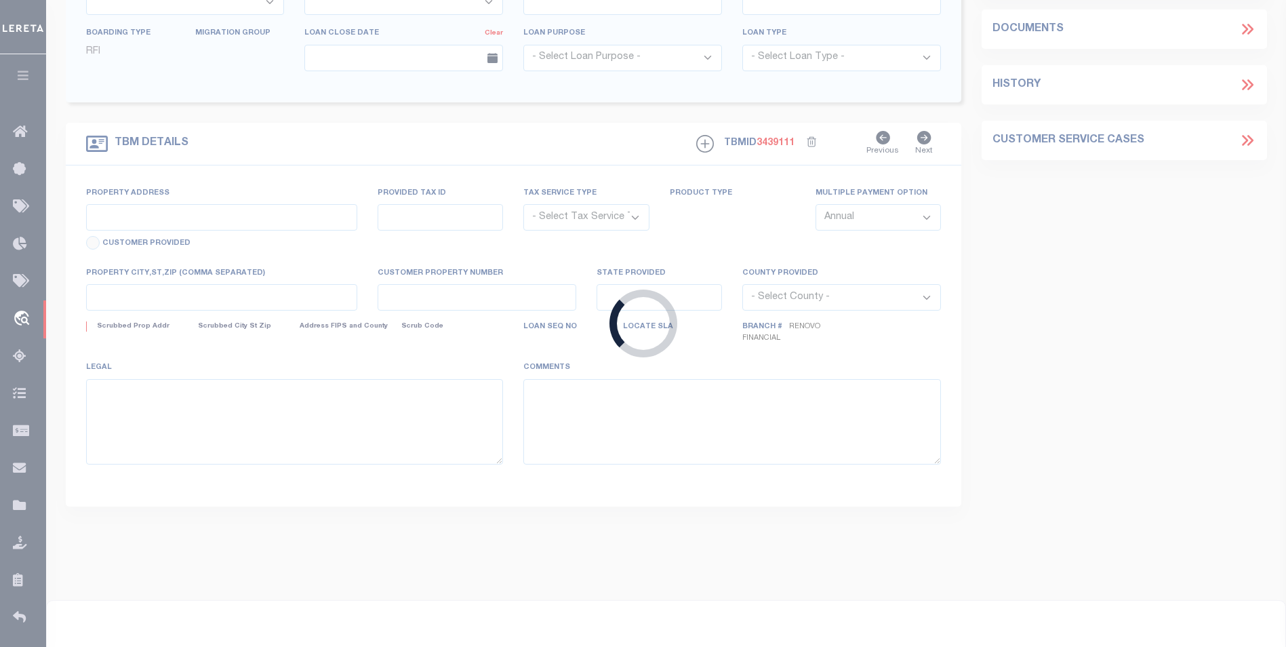
type input "Reading PA 19605"
select select "10"
select select "NonEscrow"
select select "14701"
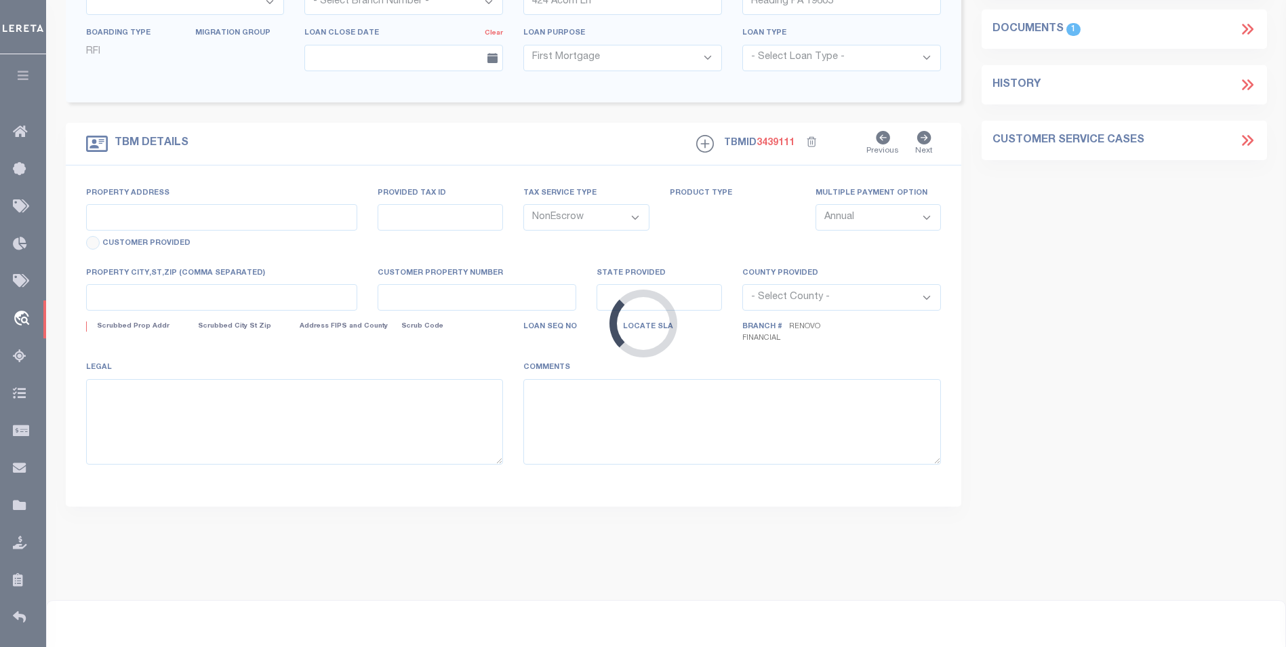
select select "25066"
type input "[STREET_ADDRESS][PERSON_NAME]"
select select
type input "[GEOGRAPHIC_DATA], [GEOGRAPHIC_DATA] 19602"
type input "a0kUS00000ANp8w"
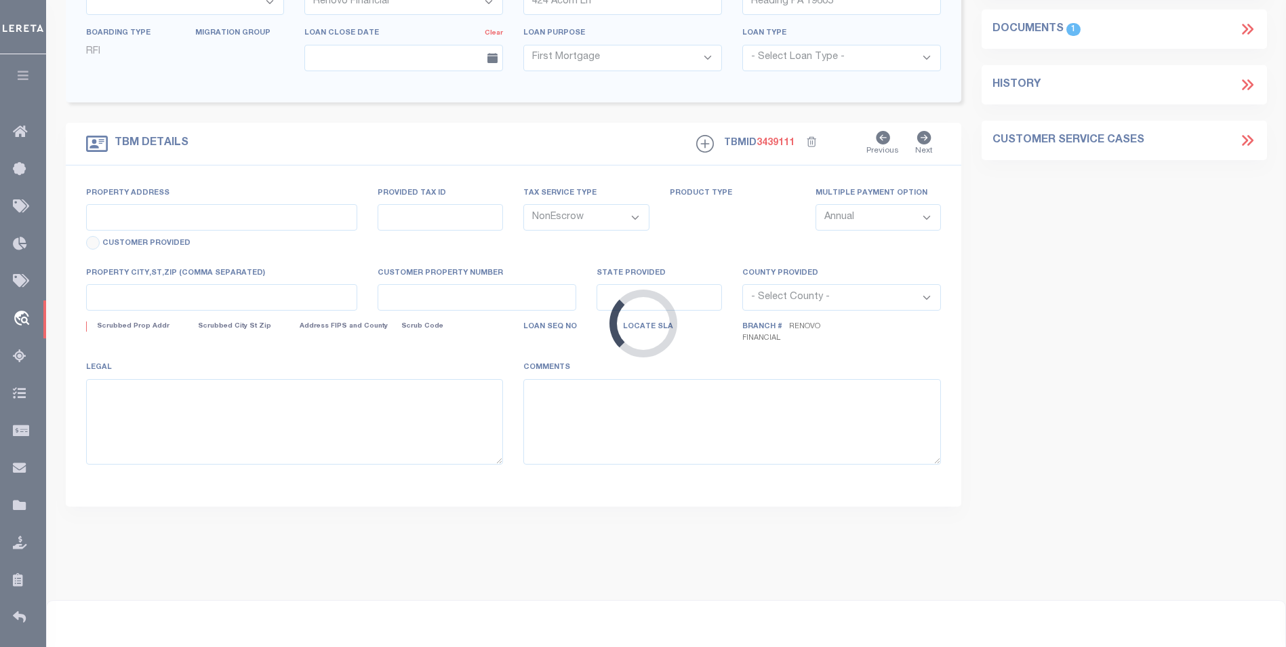
type input "PA"
select select
type textarea "LEGAL REQUIRED"
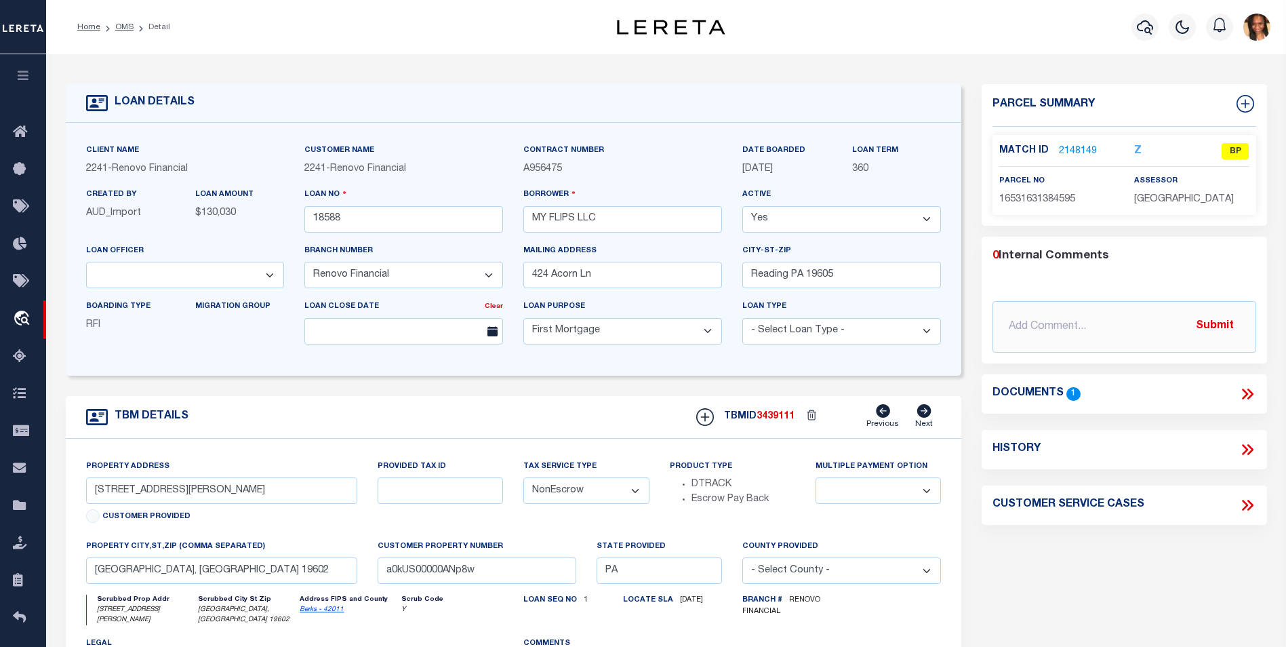
click at [1067, 152] on link "2148149" at bounding box center [1078, 151] width 38 height 14
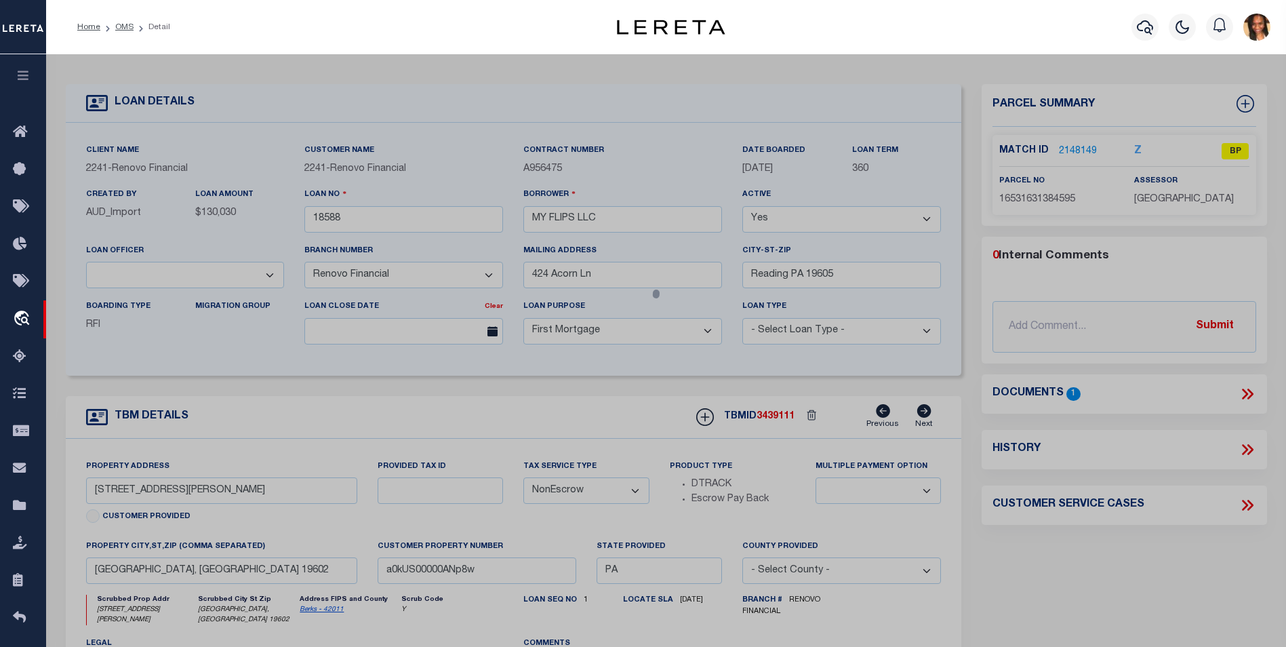
checkbox input "false"
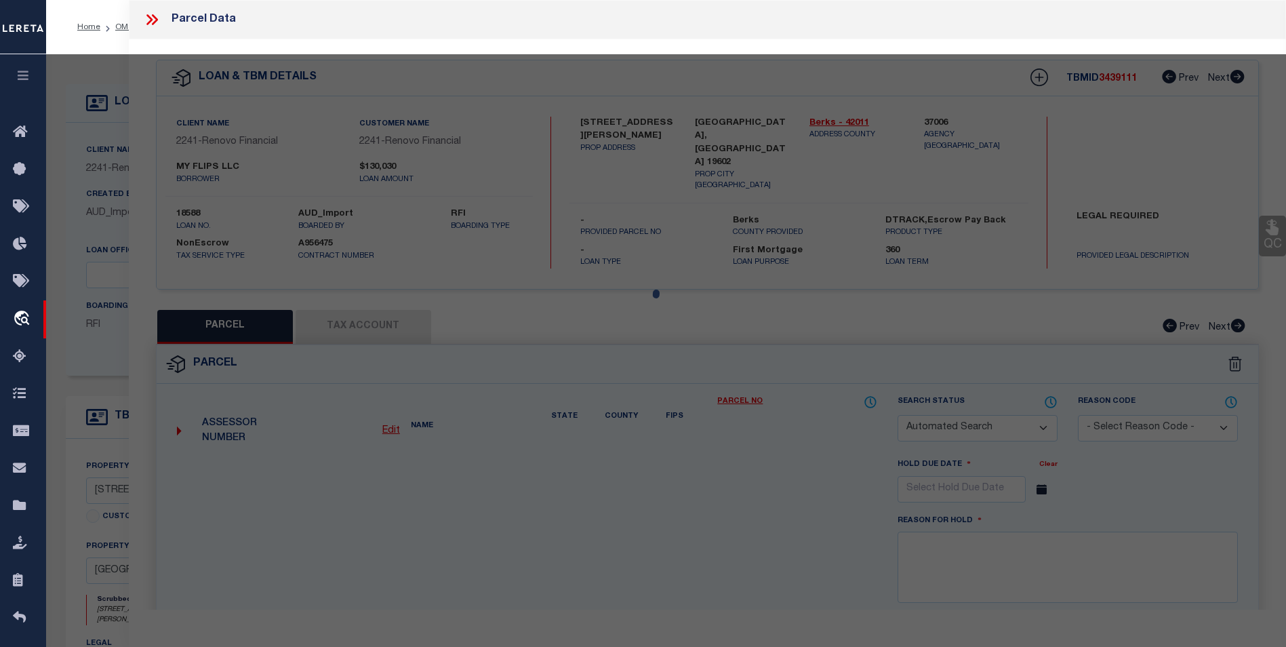
select select "BP"
type input "MY FLIPS LLC"
select select "AGW"
select select "LEG"
type input "1528 [PERSON_NAME] ST"
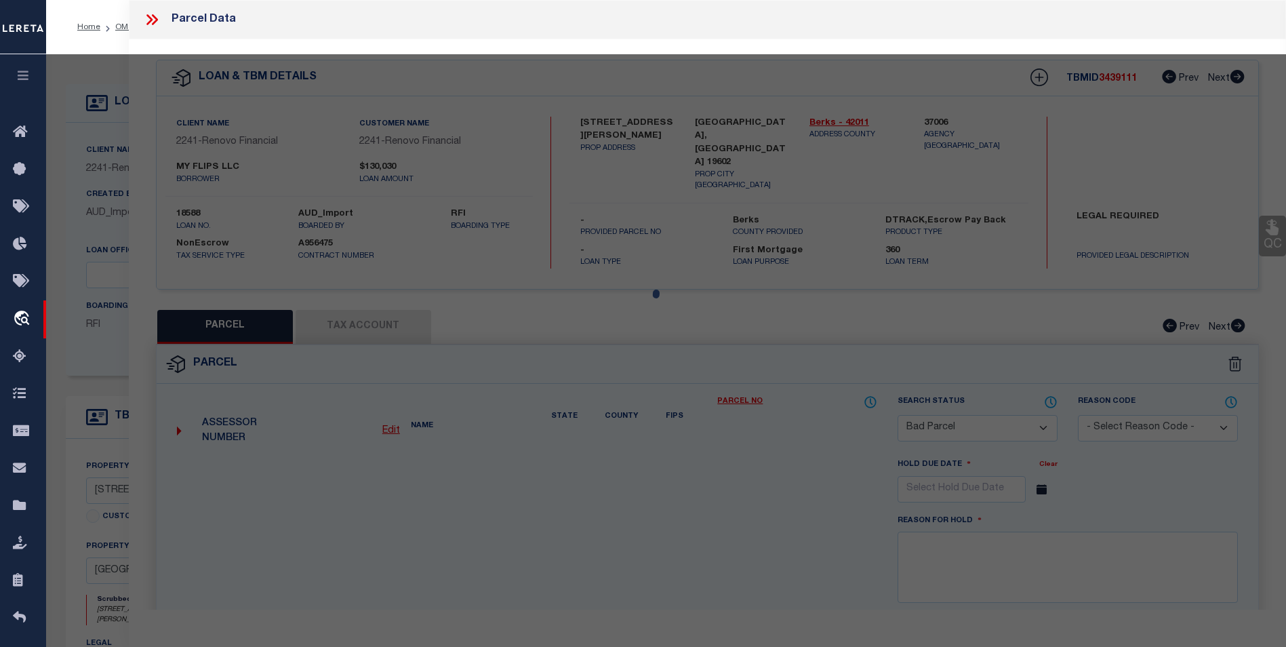
type input "[GEOGRAPHIC_DATA], [GEOGRAPHIC_DATA] 19602"
type textarea "2 STORY BRICK/MASONRY Net Acreage: 0.03"
type textarea "Missing Agency"
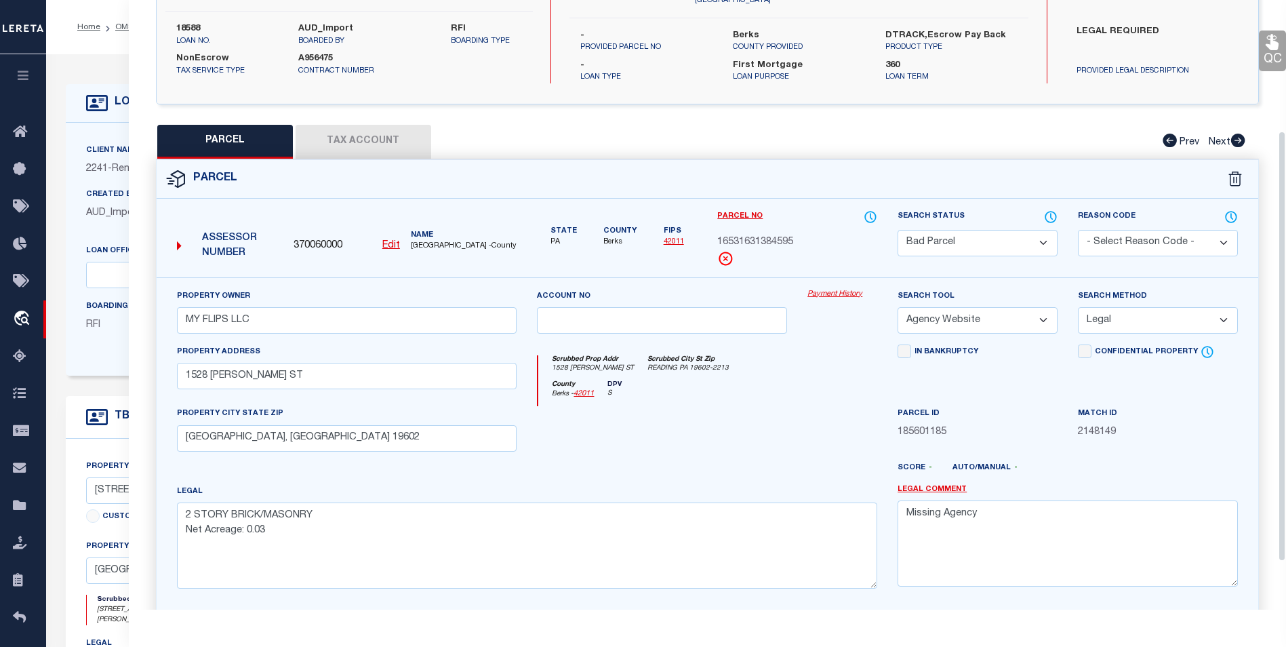
scroll to position [184, 0]
click at [398, 142] on button "Tax Account" at bounding box center [364, 142] width 136 height 34
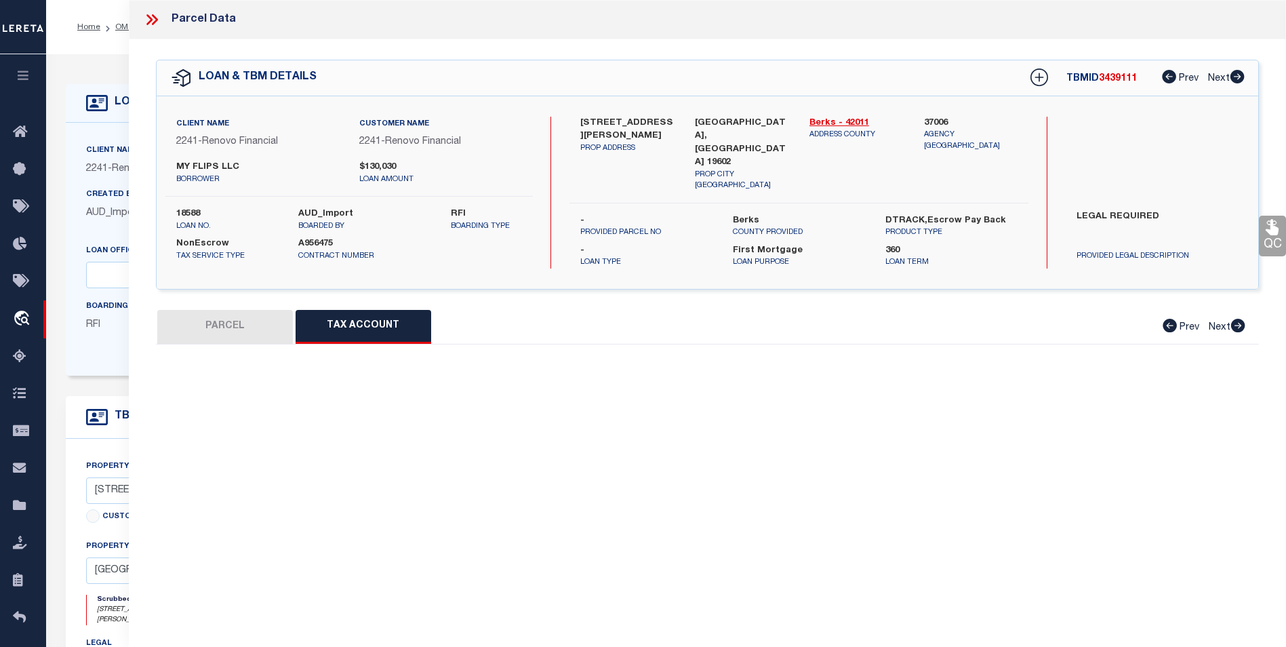
scroll to position [0, 0]
select select "100"
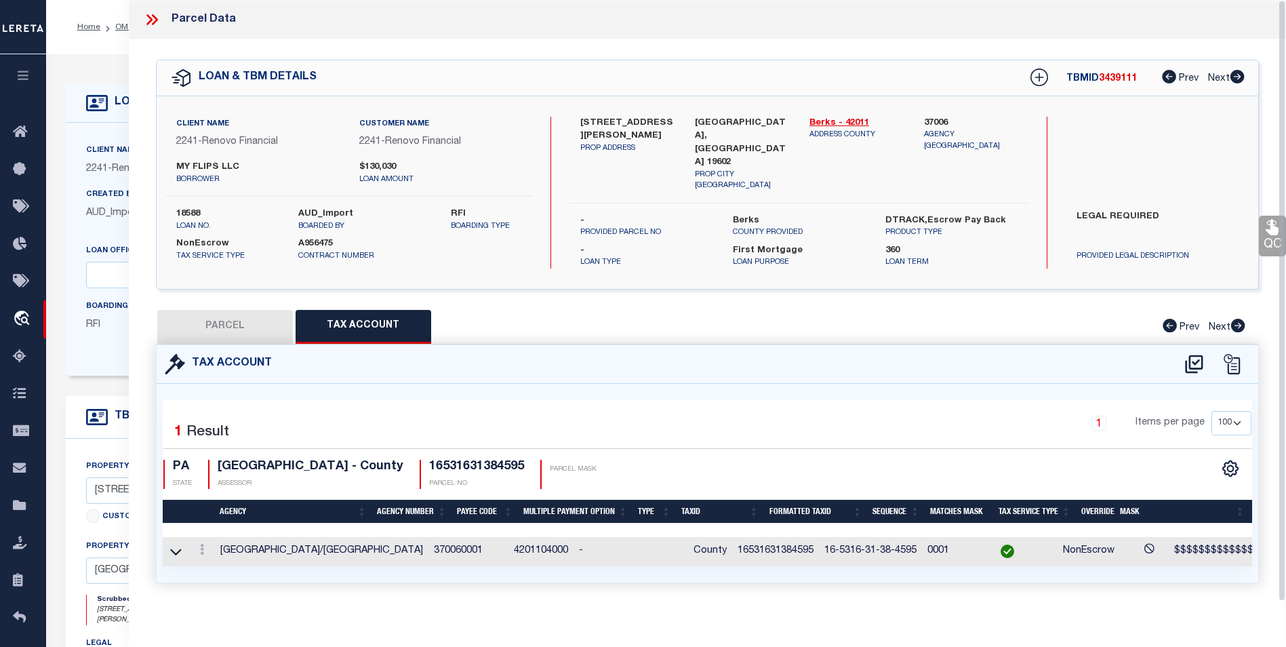
click at [224, 331] on button "PARCEL" at bounding box center [225, 327] width 136 height 34
select select "AS"
select select
checkbox input "false"
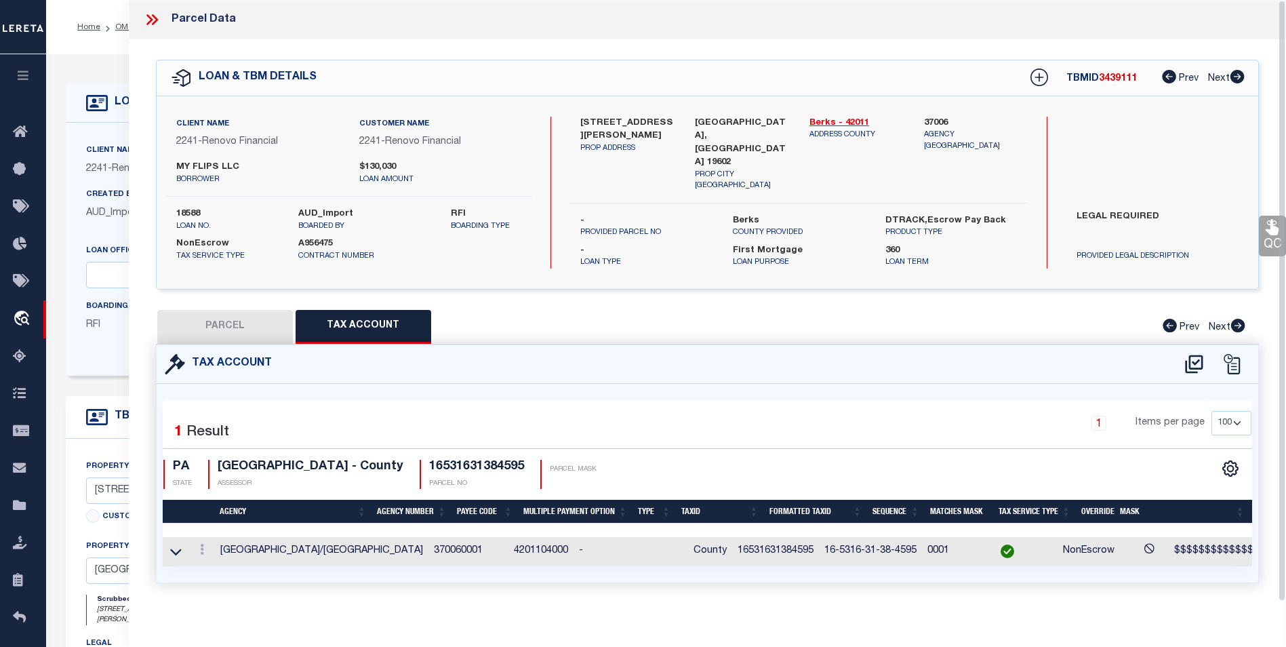
checkbox input "false"
select select "BP"
type input "MY FLIPS LLC"
select select "AGW"
select select "LEG"
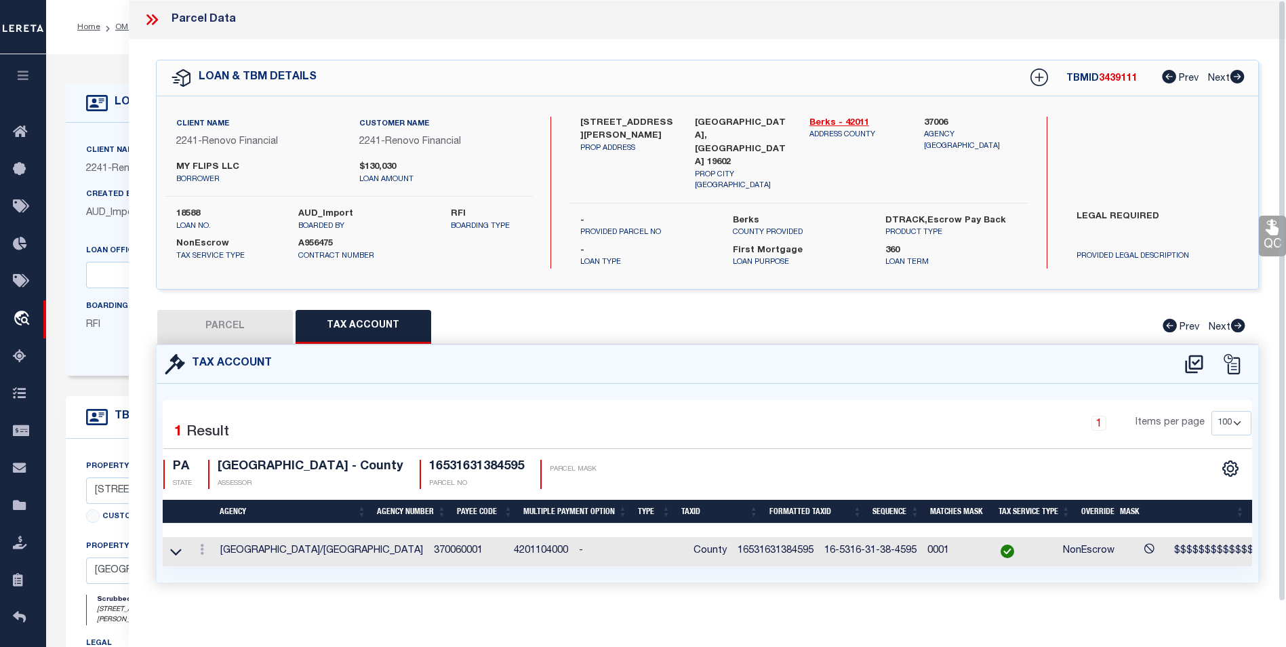
type input "1528 [PERSON_NAME] ST"
type input "[GEOGRAPHIC_DATA], [GEOGRAPHIC_DATA] 19602"
type textarea "2 STORY BRICK/MASONRY Net Acreage: 0.03"
type textarea "Missing Agency"
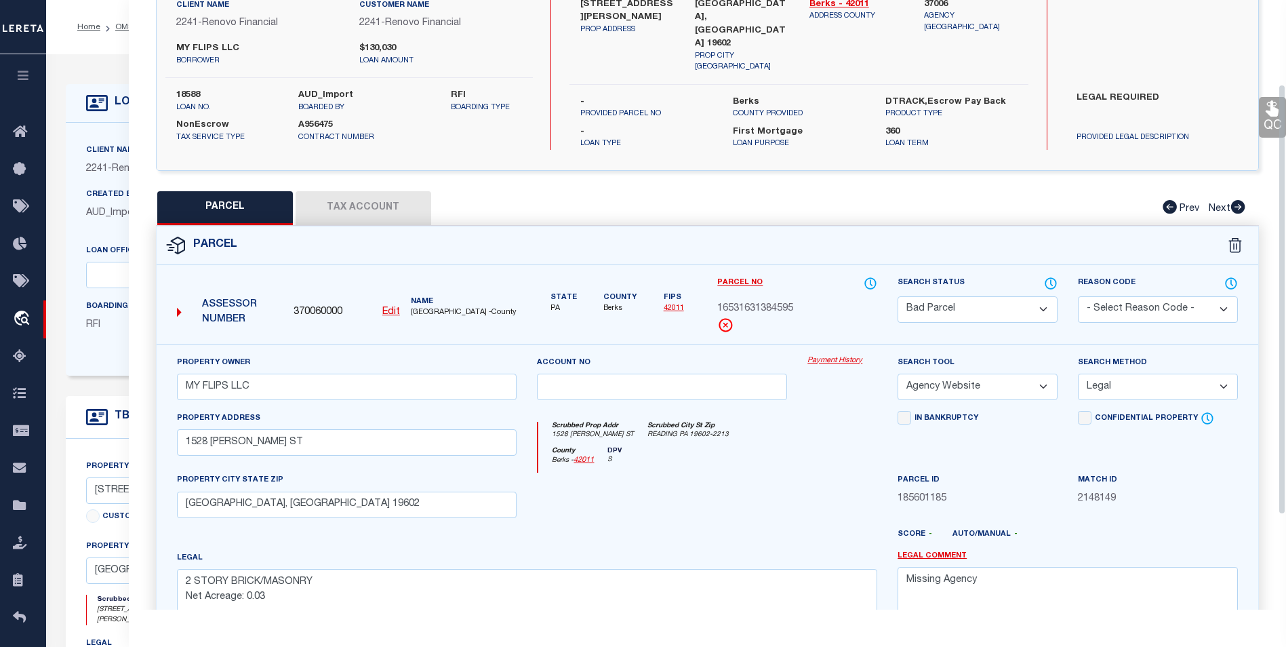
scroll to position [117, 0]
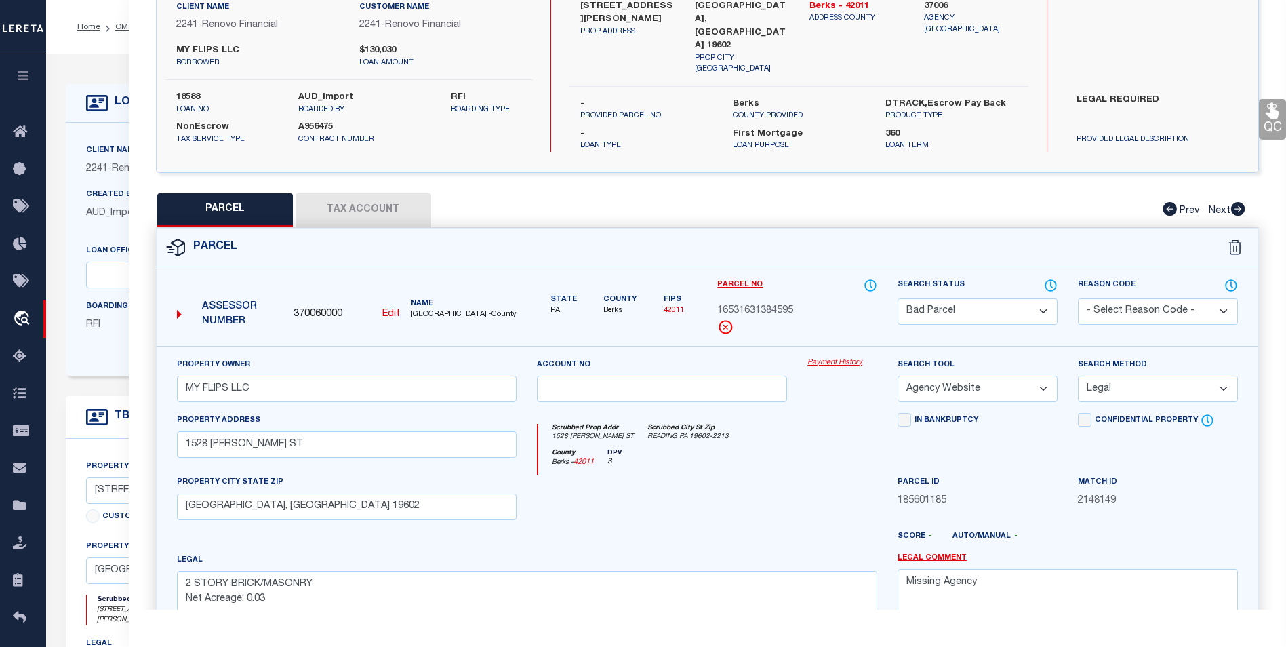
click at [343, 203] on button "Tax Account" at bounding box center [364, 210] width 136 height 34
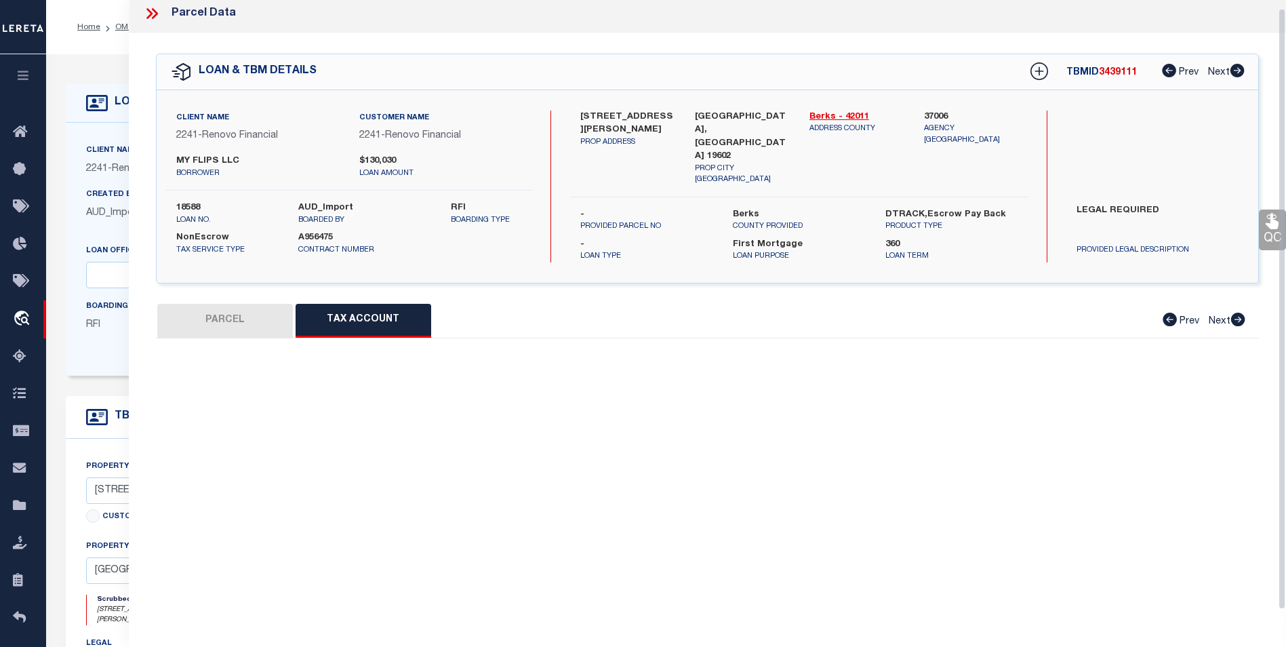
scroll to position [0, 0]
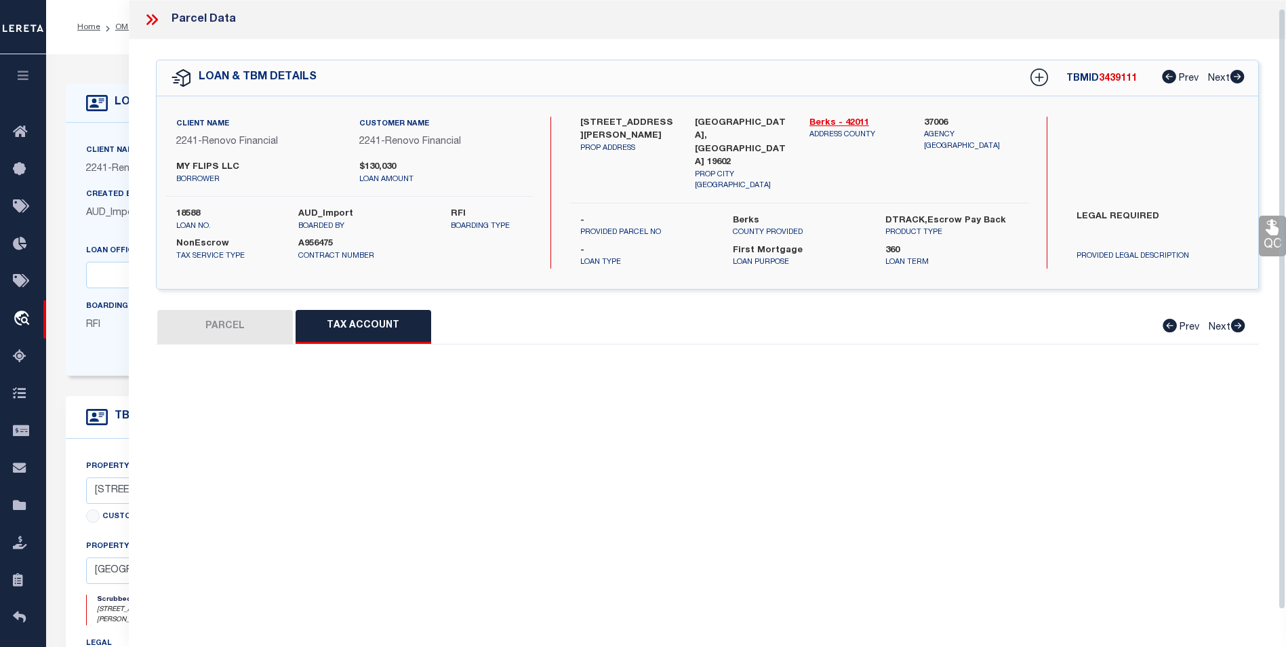
select select "100"
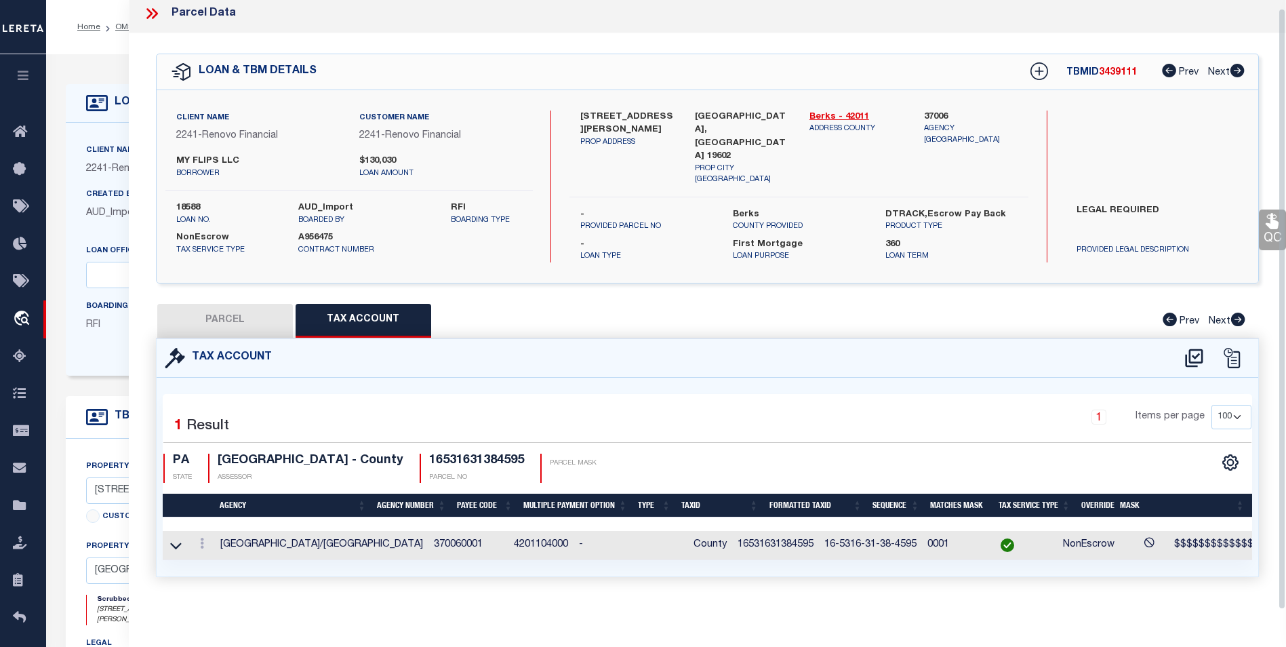
scroll to position [8, 0]
click at [195, 540] on link at bounding box center [202, 545] width 15 height 11
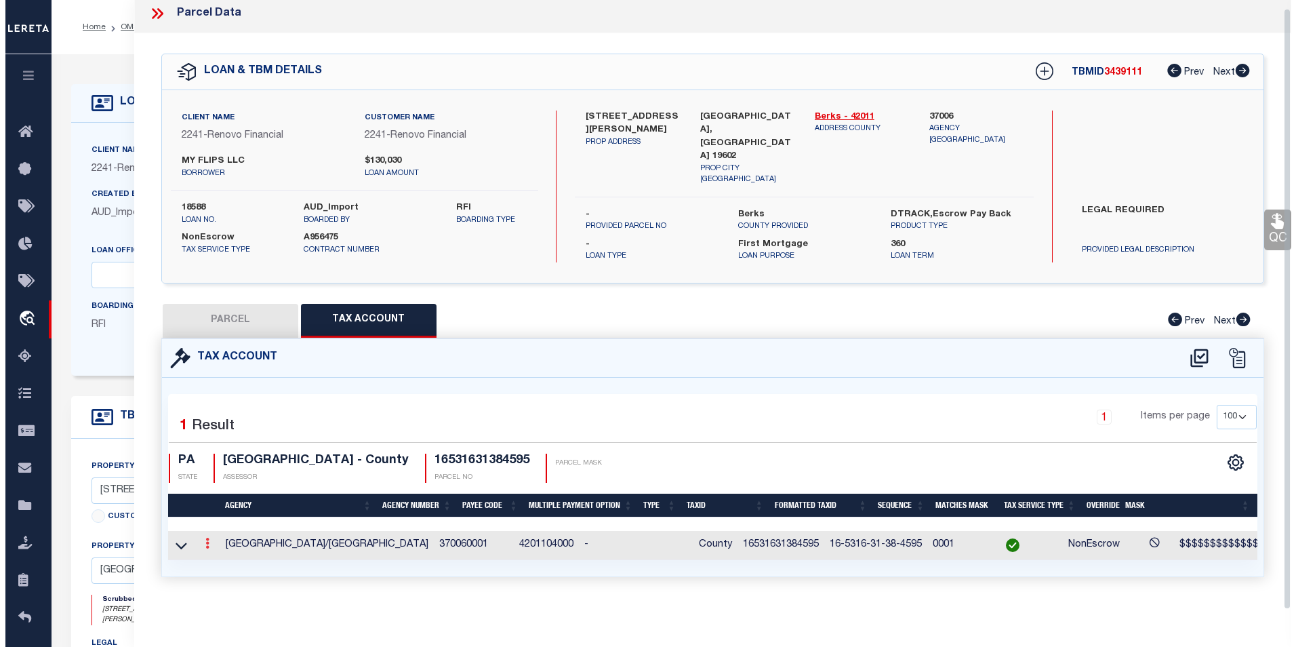
scroll to position [0, 0]
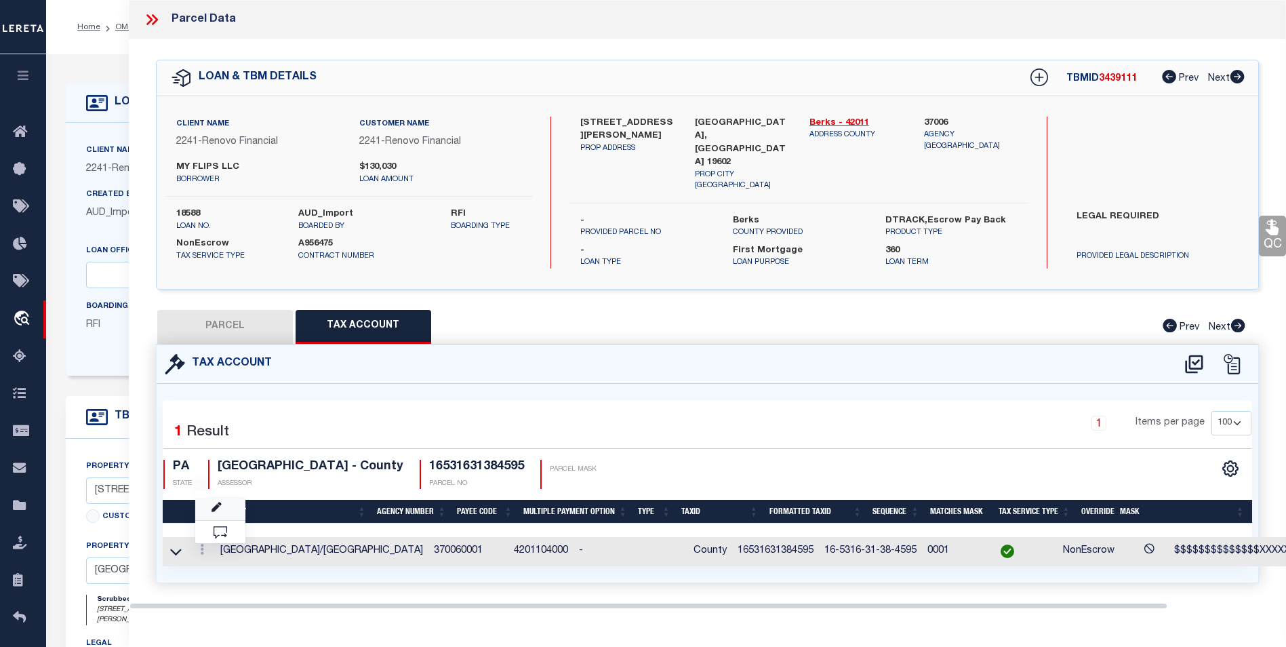
click at [222, 504] on link at bounding box center [220, 509] width 50 height 22
type input "16531631384595"
type textarea "$$$$$$$$$$$$$$XXXXXXXX"
checkbox input "true"
type input "XX-XXXX-XX-XX-XXXX XXXXXXXX*"
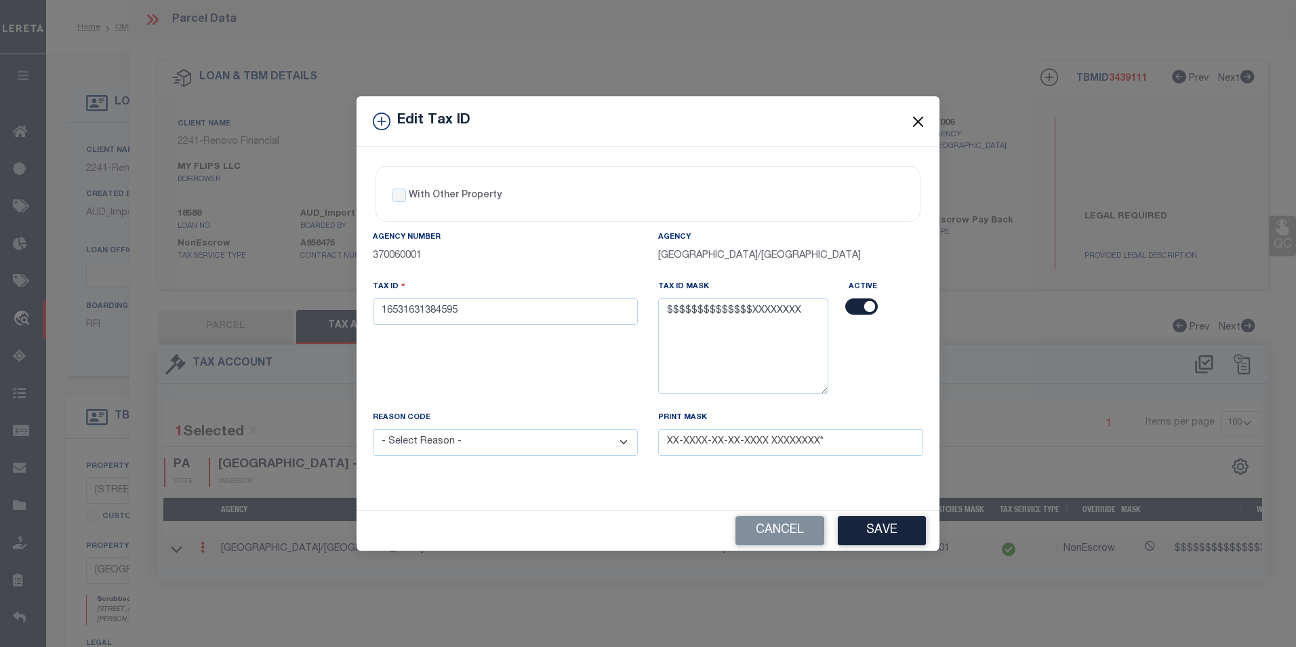
click at [923, 118] on button "Close" at bounding box center [919, 122] width 18 height 18
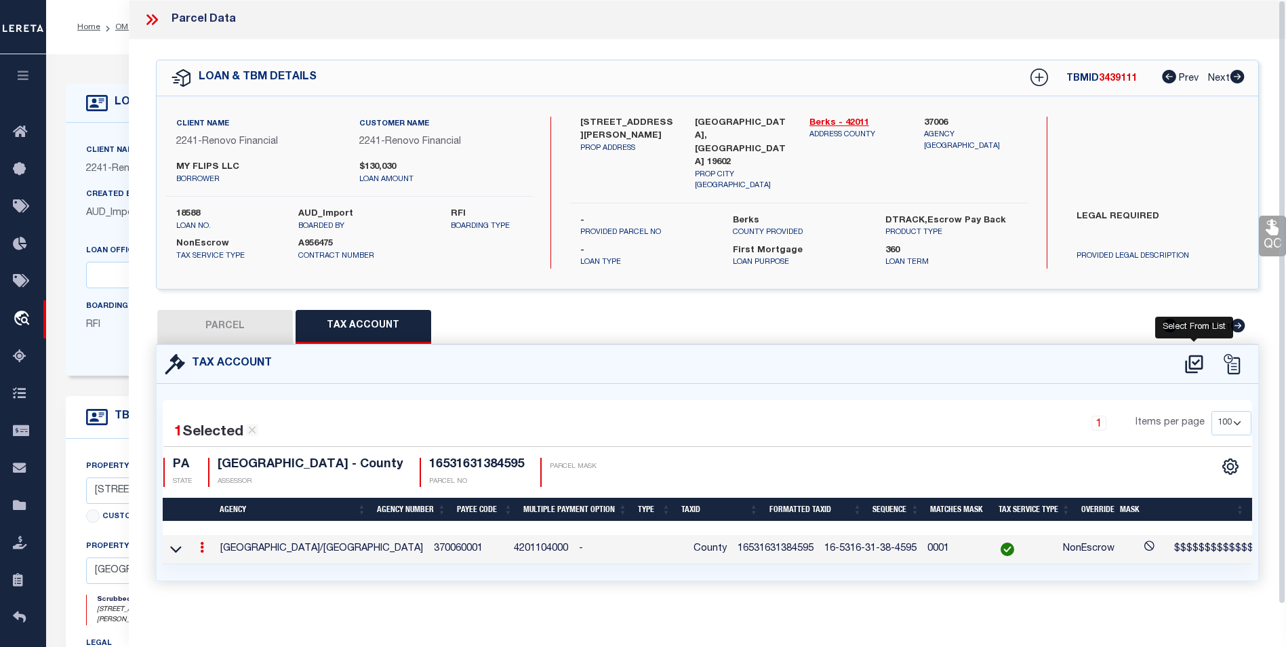
click at [1195, 355] on icon at bounding box center [1194, 364] width 22 height 22
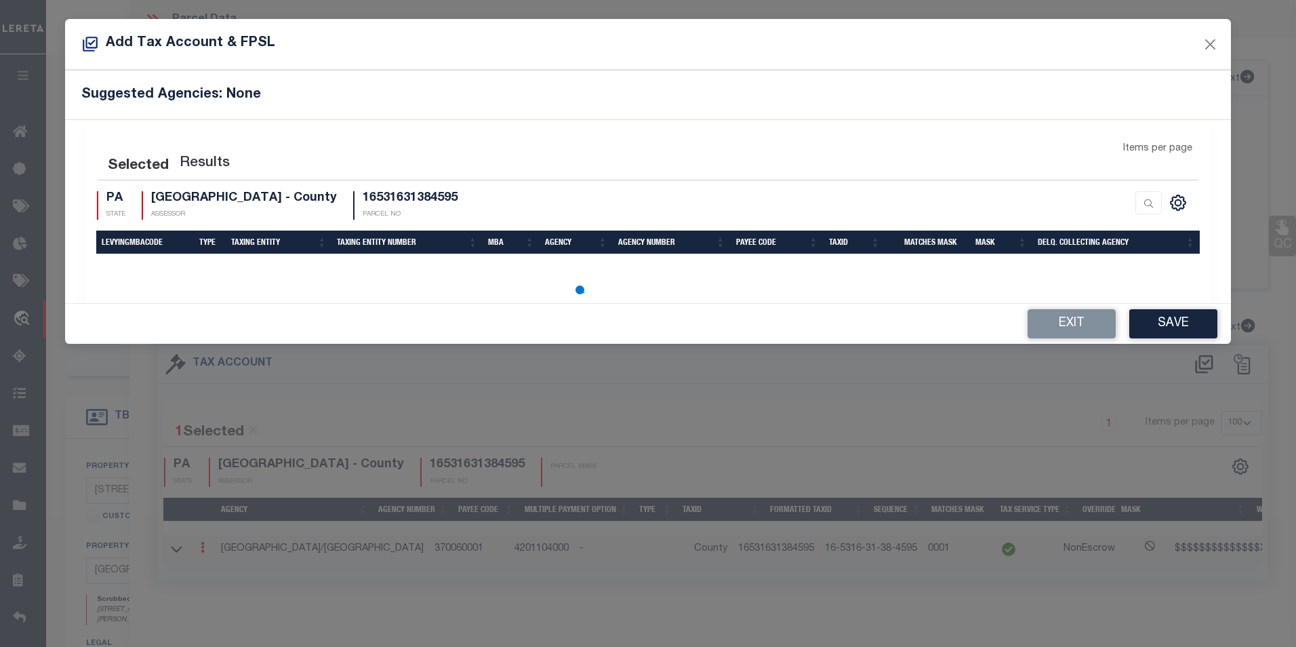
select select "100"
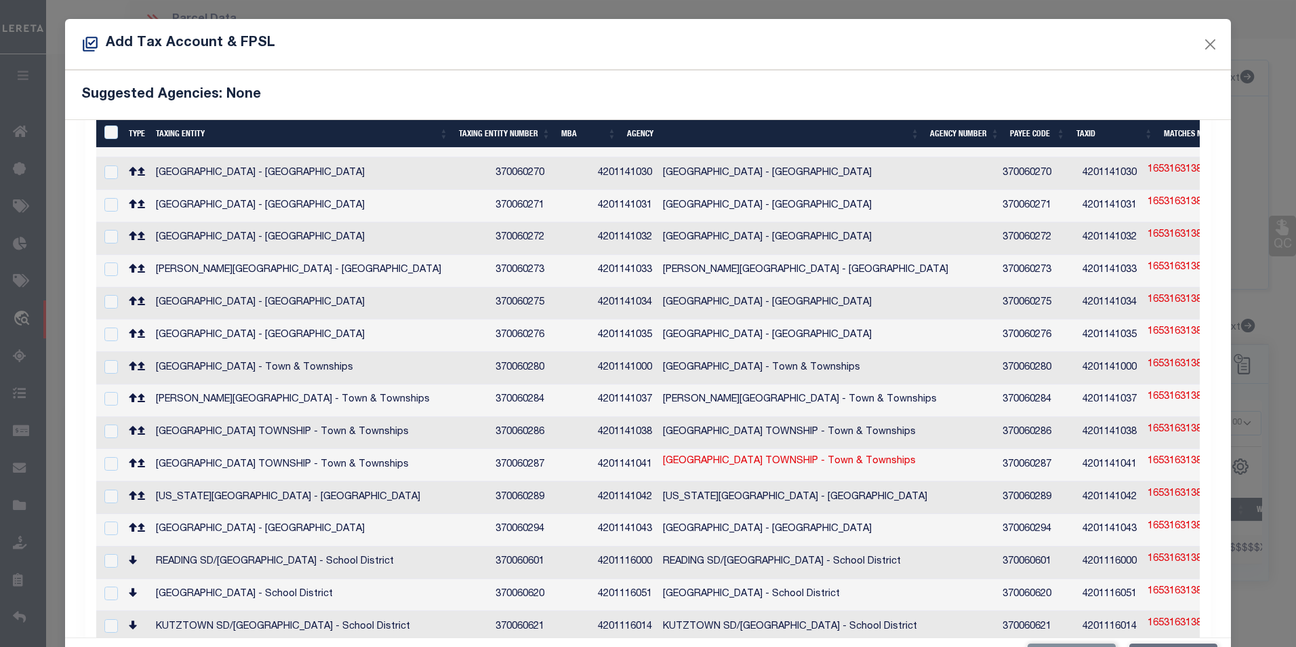
scroll to position [1152, 0]
click at [109, 552] on input "checkbox" at bounding box center [111, 559] width 14 height 14
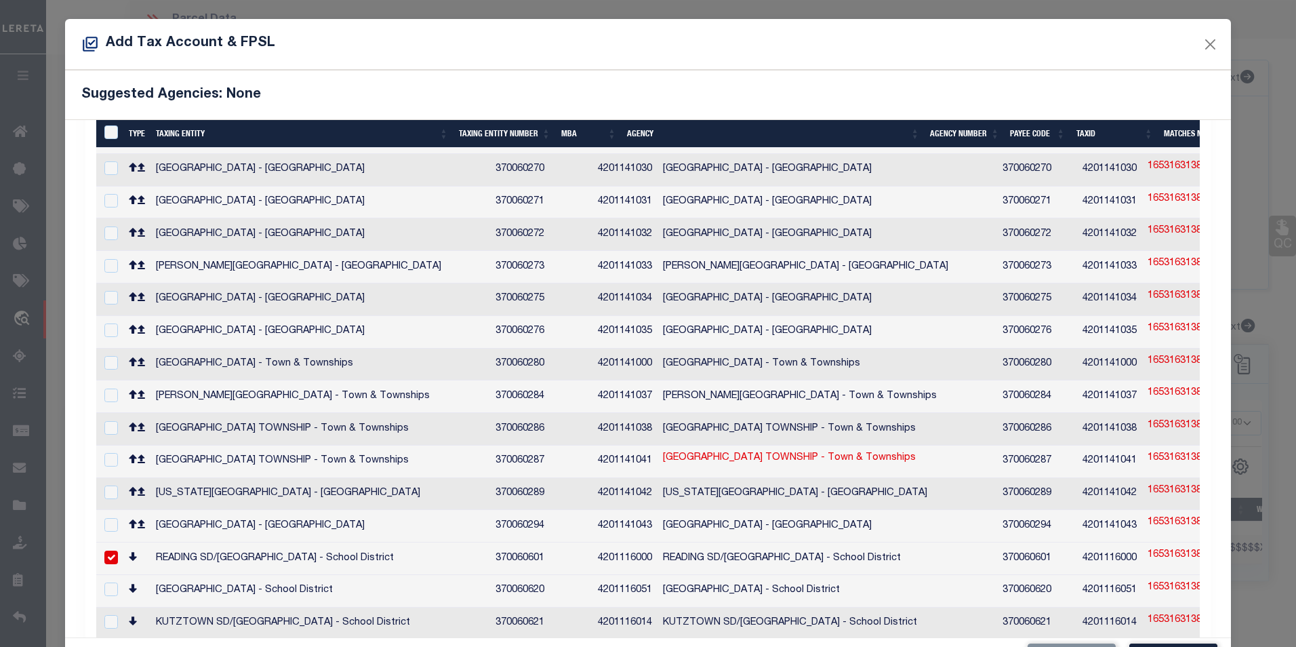
scroll to position [1150, 0]
click at [1148, 550] on link "16531631384595" at bounding box center [1186, 557] width 76 height 15
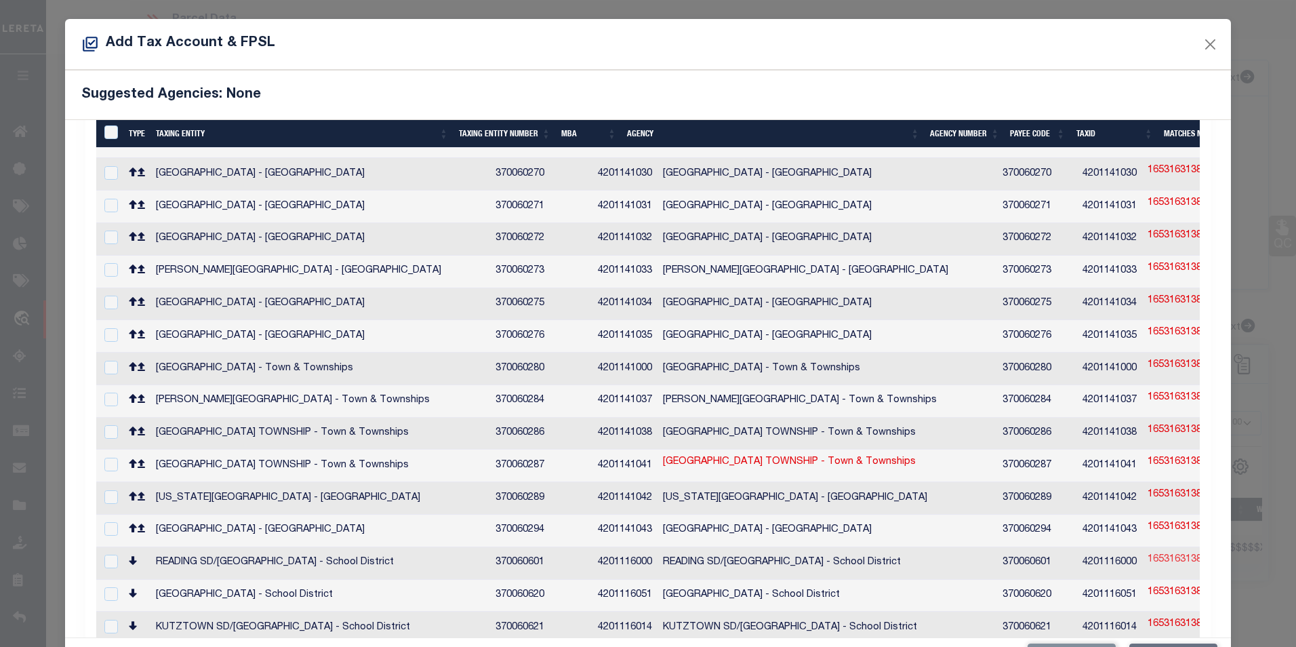
scroll to position [1152, 0]
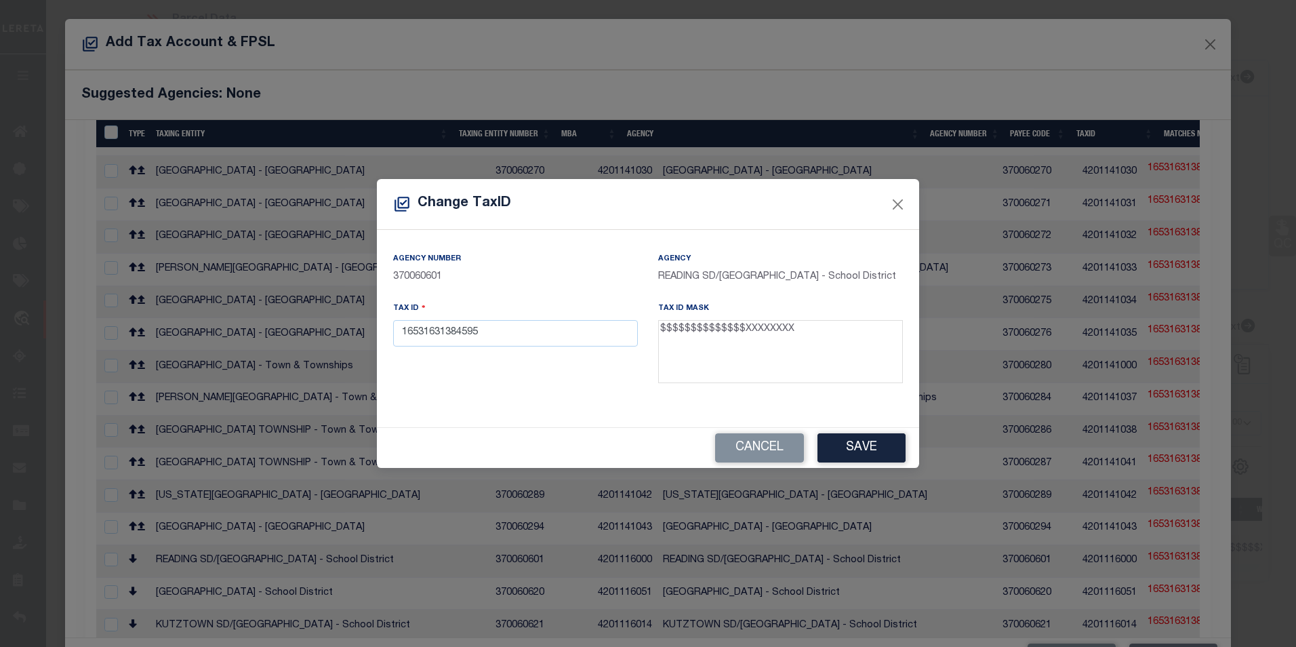
click at [866, 440] on button "Save" at bounding box center [862, 447] width 88 height 29
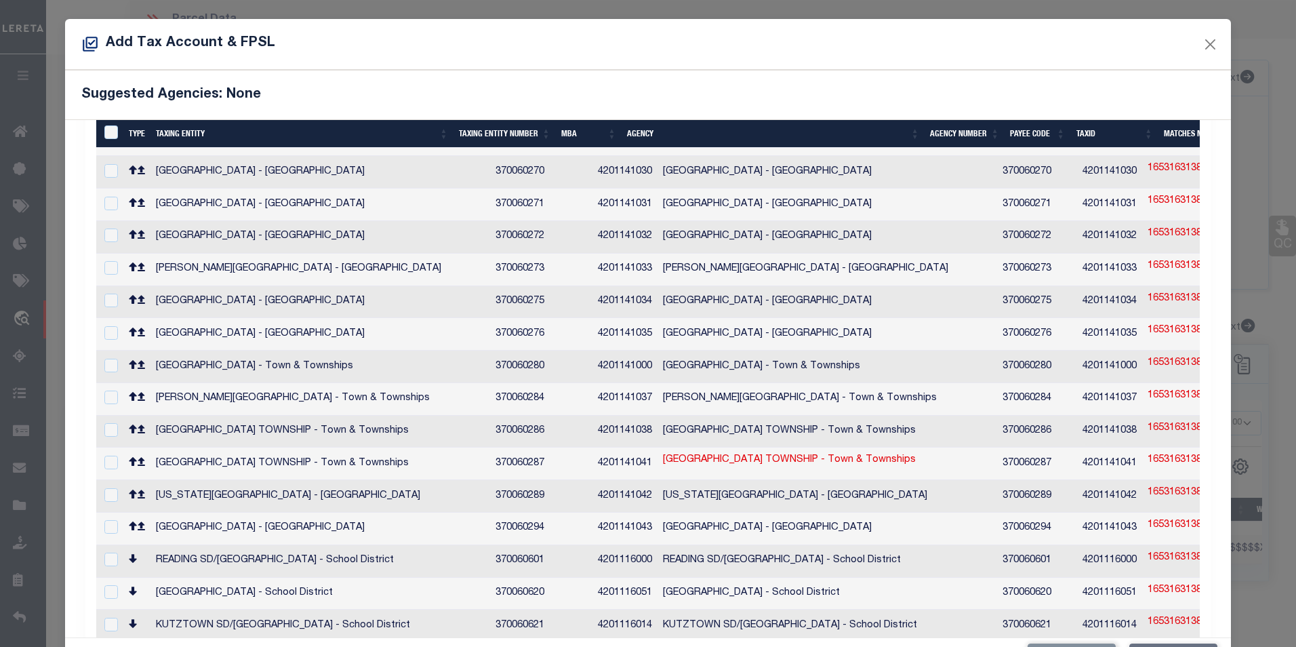
click at [108, 552] on div at bounding box center [110, 559] width 17 height 15
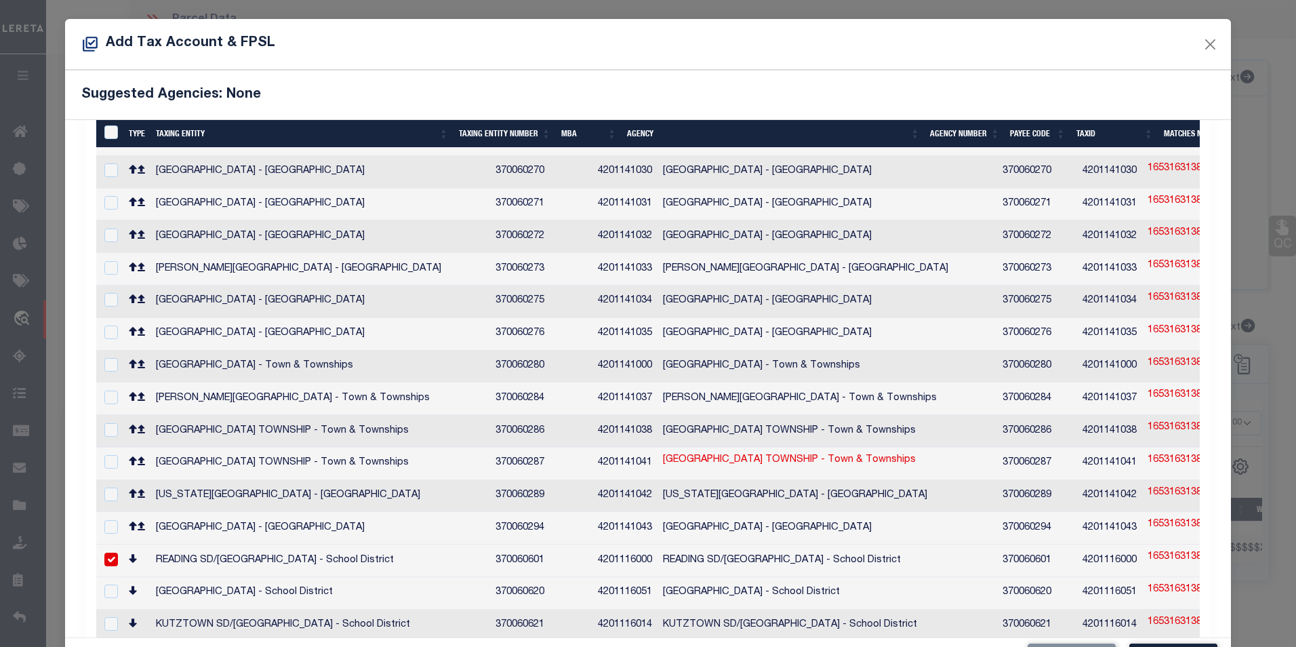
click at [1148, 550] on link "16531631384595" at bounding box center [1186, 557] width 76 height 15
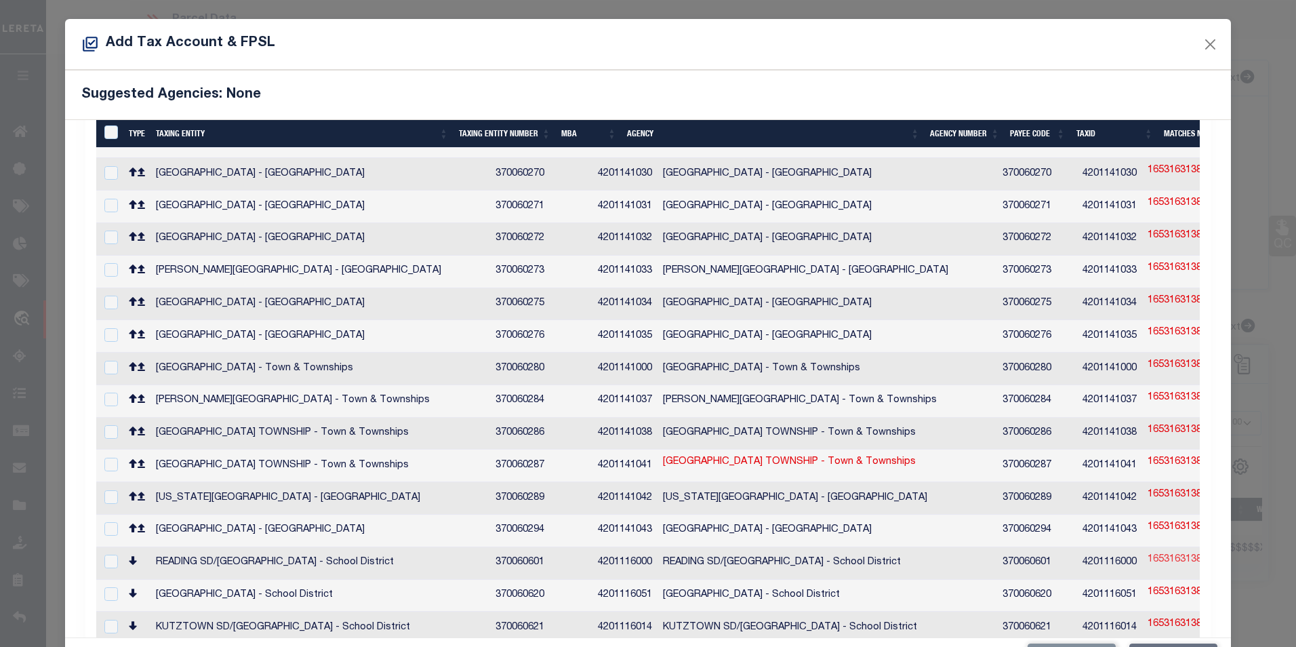
scroll to position [1152, 0]
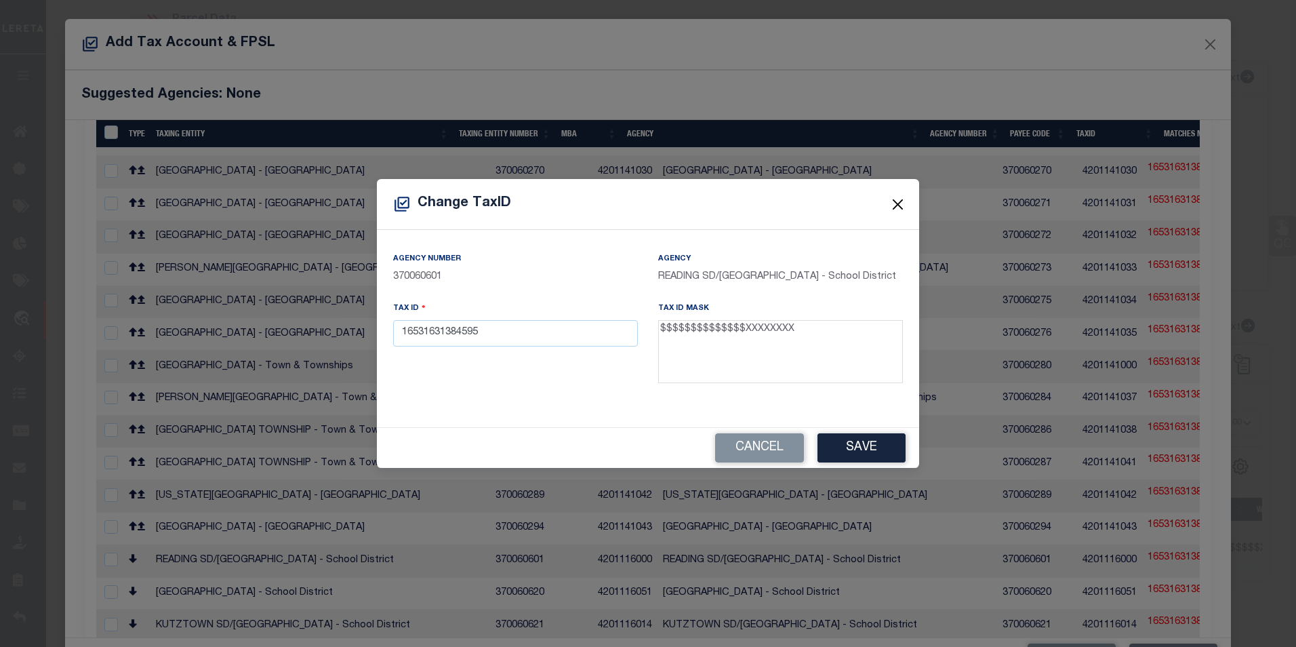
click at [900, 209] on button "Close" at bounding box center [898, 204] width 18 height 18
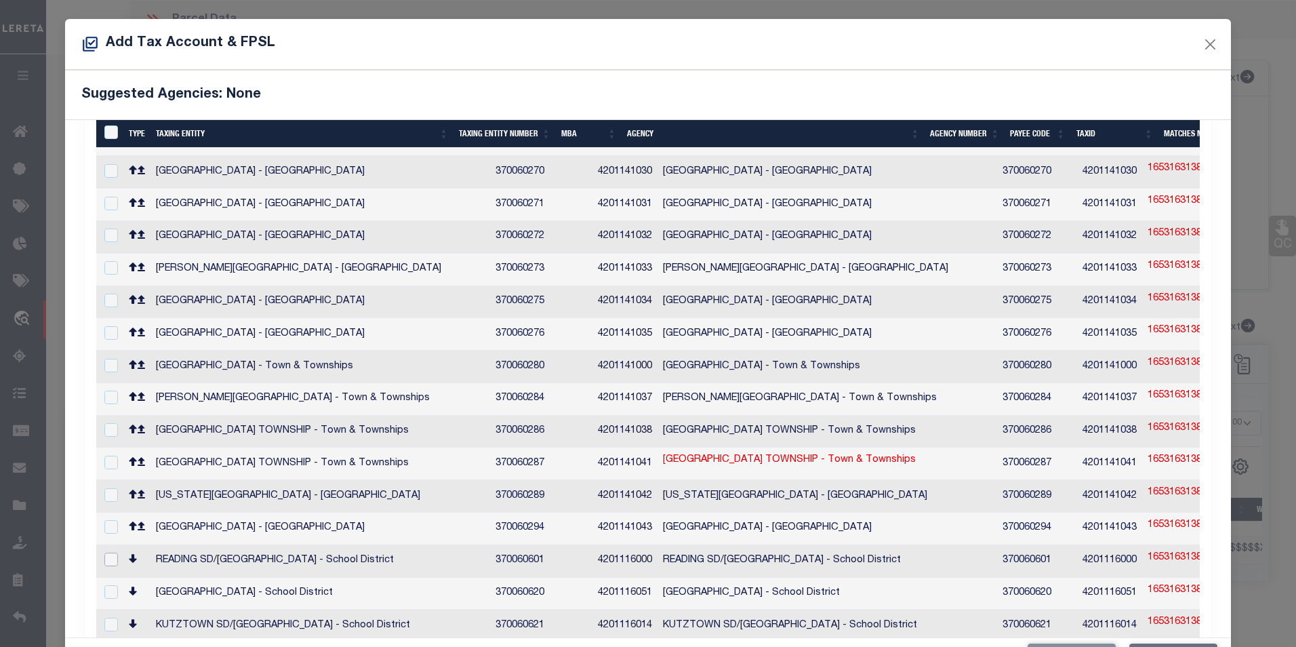
click at [114, 552] on input "checkbox" at bounding box center [111, 559] width 14 height 14
checkbox input "true"
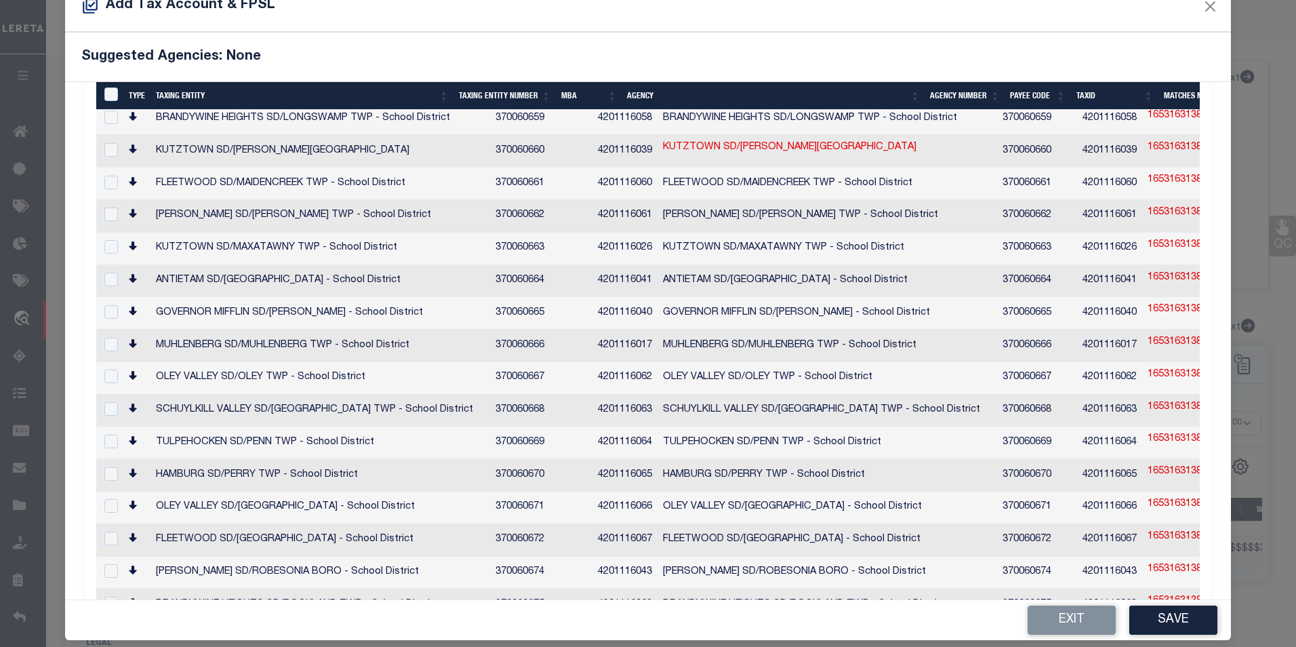
scroll to position [50, 0]
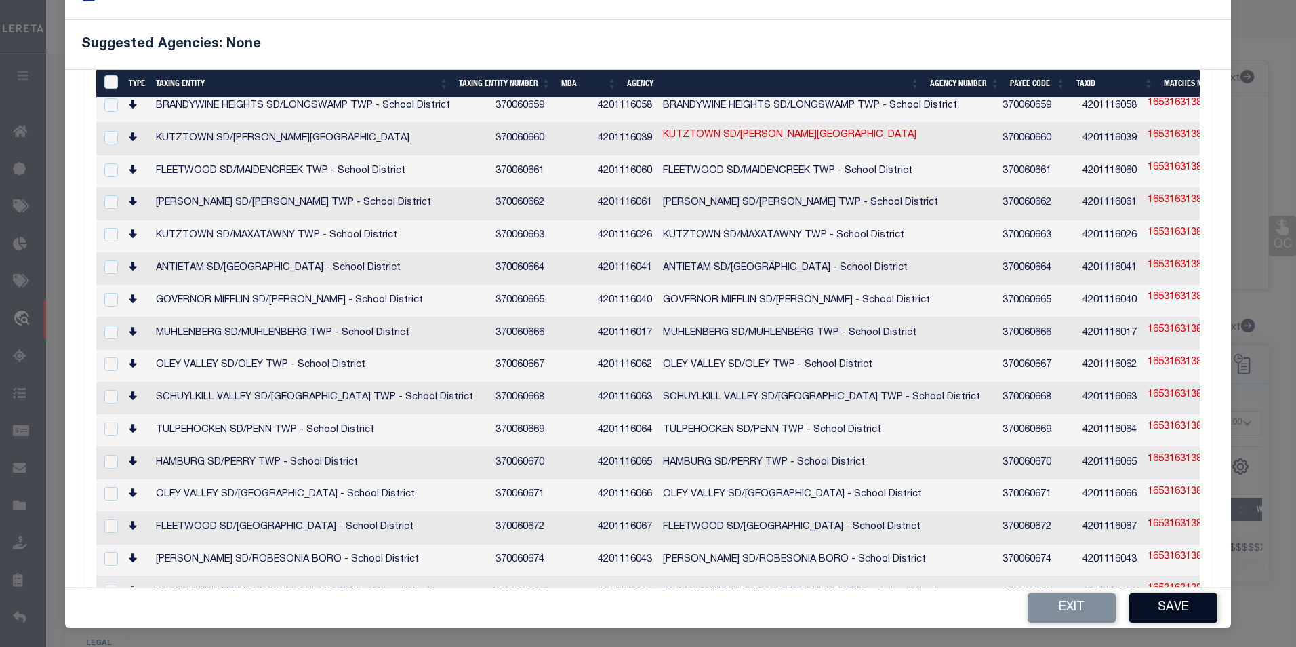
click at [1149, 612] on button "Save" at bounding box center [1173, 607] width 88 height 29
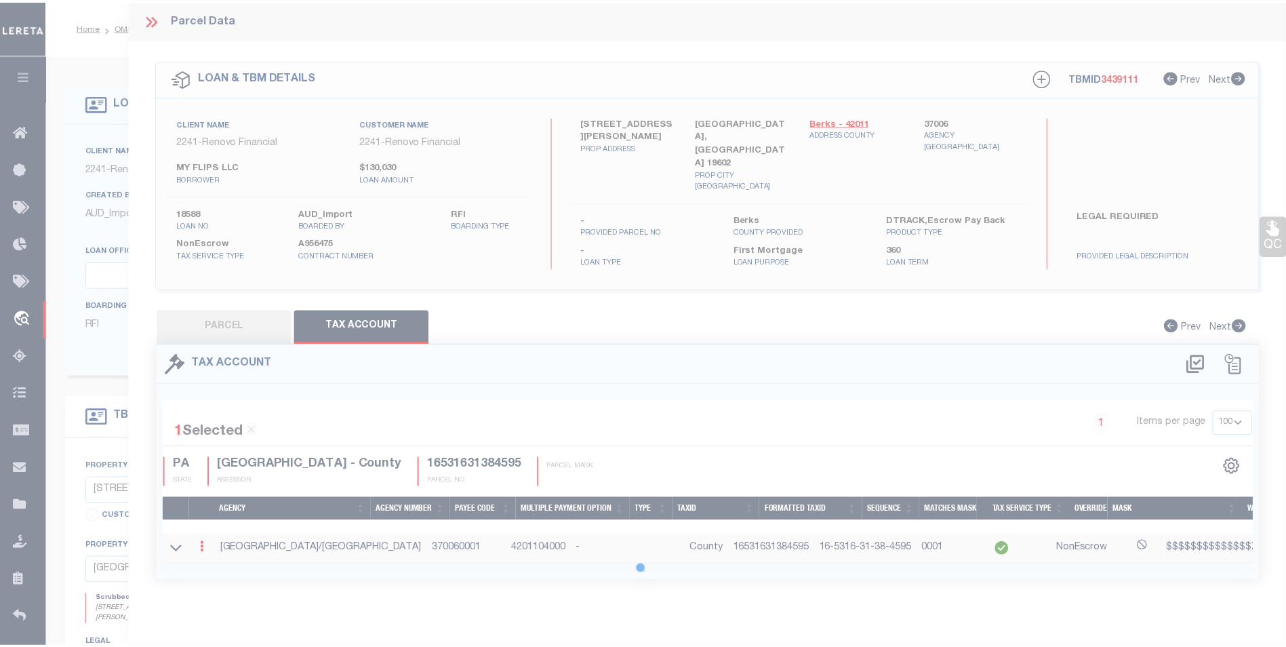
scroll to position [0, 0]
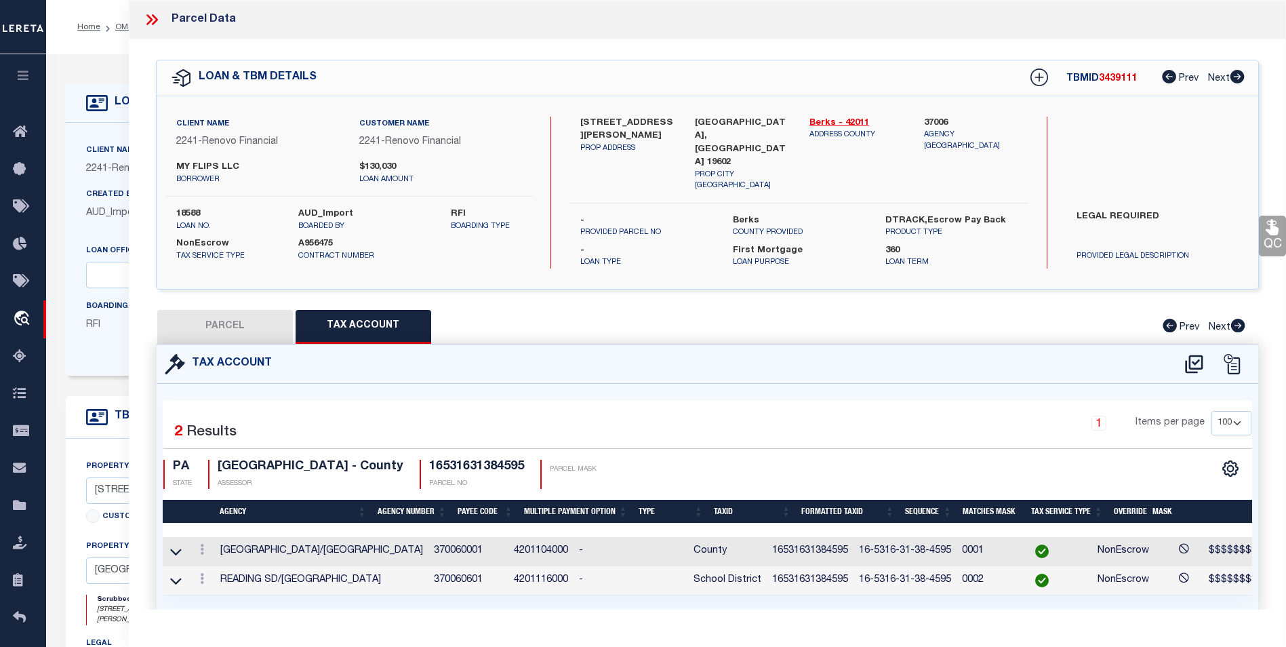
click at [156, 22] on icon at bounding box center [152, 20] width 18 height 18
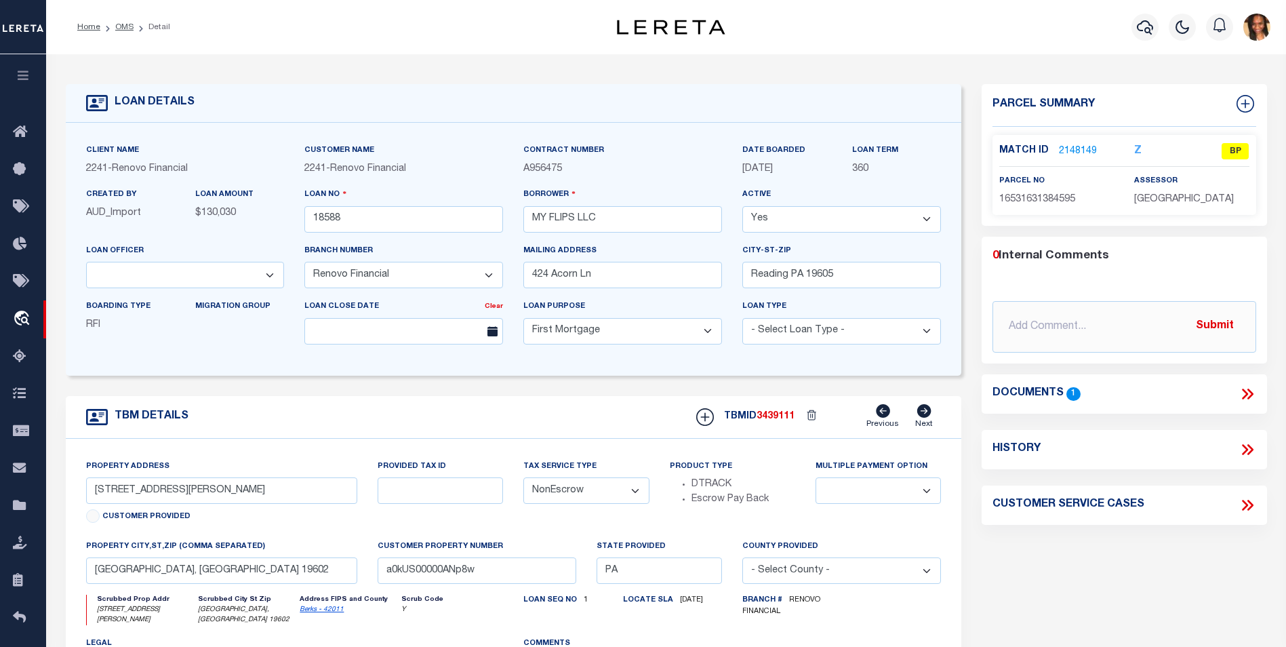
click at [1066, 156] on link "2148149" at bounding box center [1078, 151] width 38 height 14
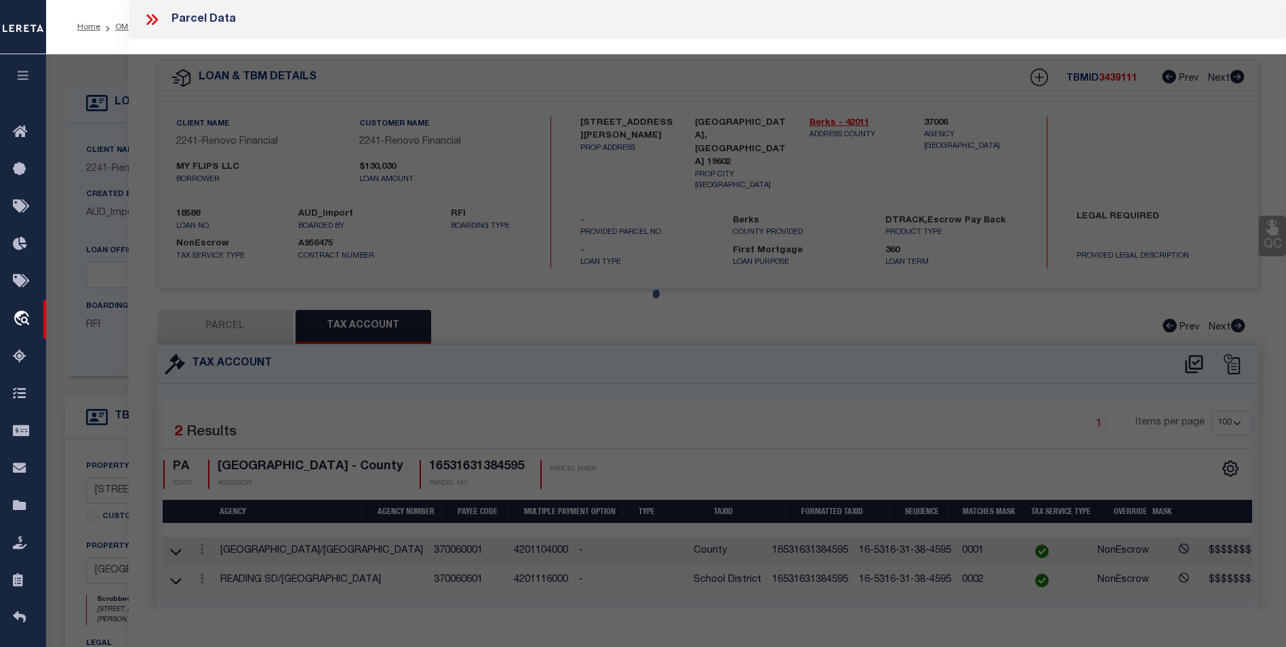
select select "AS"
select select
checkbox input "false"
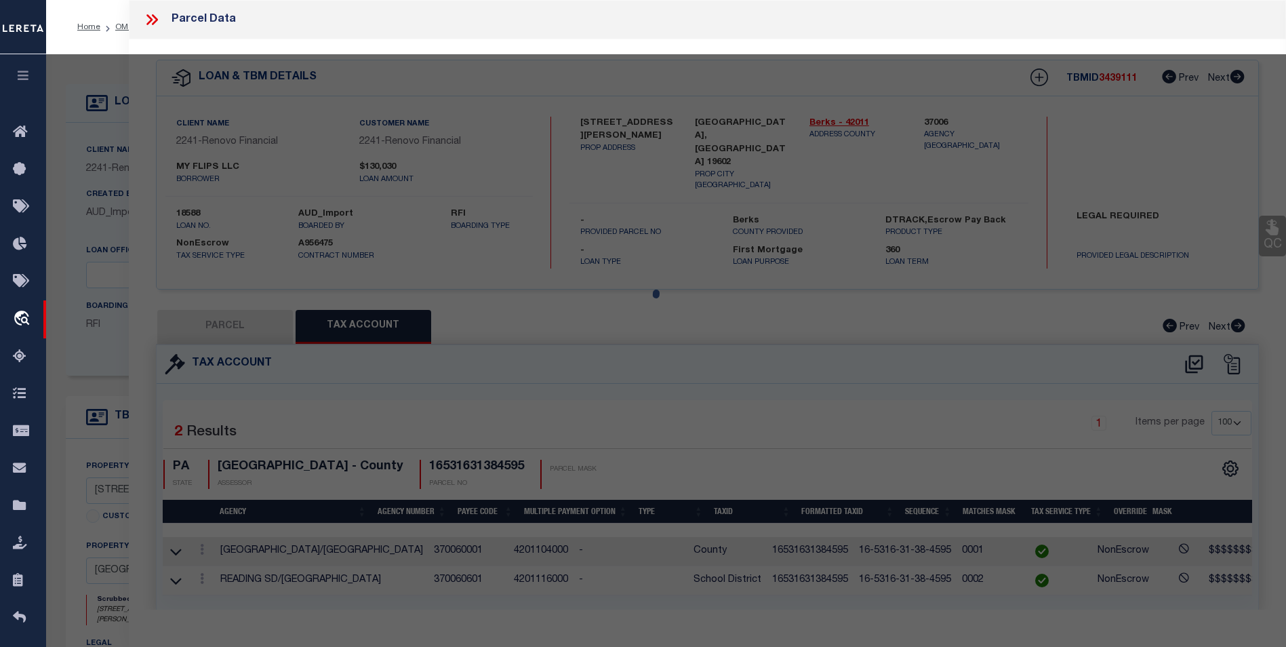
select select "BP"
type input "MY FLIPS LLC"
select select "AGW"
select select "LEG"
type input "1528 [PERSON_NAME] ST"
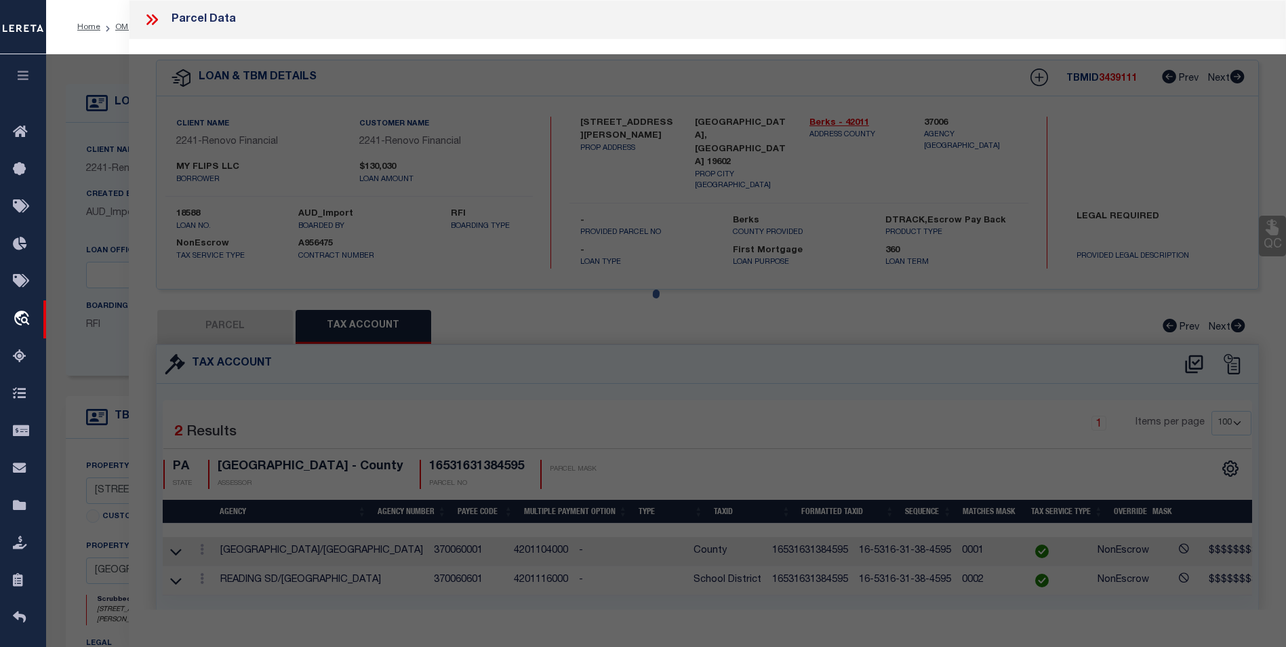
type input "[GEOGRAPHIC_DATA], [GEOGRAPHIC_DATA] 19602"
type textarea "2 STORY BRICK/MASONRY Net Acreage: 0.03"
type textarea "Missing Agency"
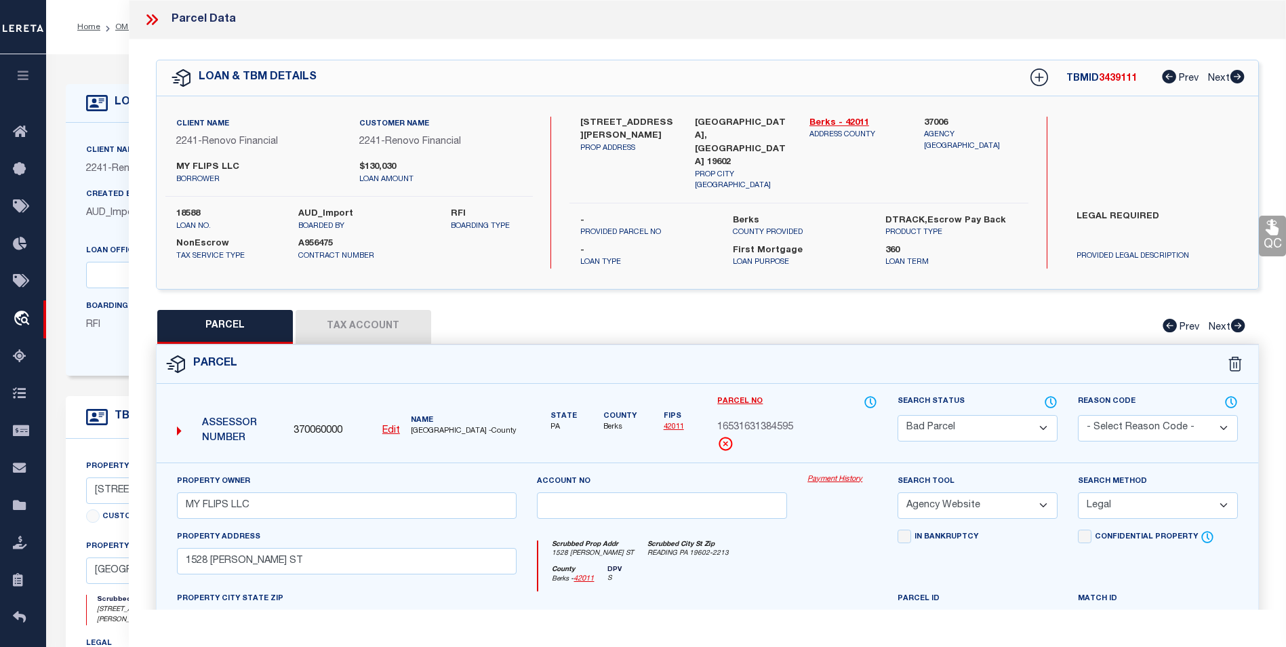
click at [969, 425] on select "Automated Search Bad Parcel Complete Duplicate Parcel High Dollar Reporting In …" at bounding box center [978, 428] width 160 height 26
click at [898, 415] on select "Automated Search Bad Parcel Complete Duplicate Parcel High Dollar Reporting In …" at bounding box center [978, 428] width 160 height 26
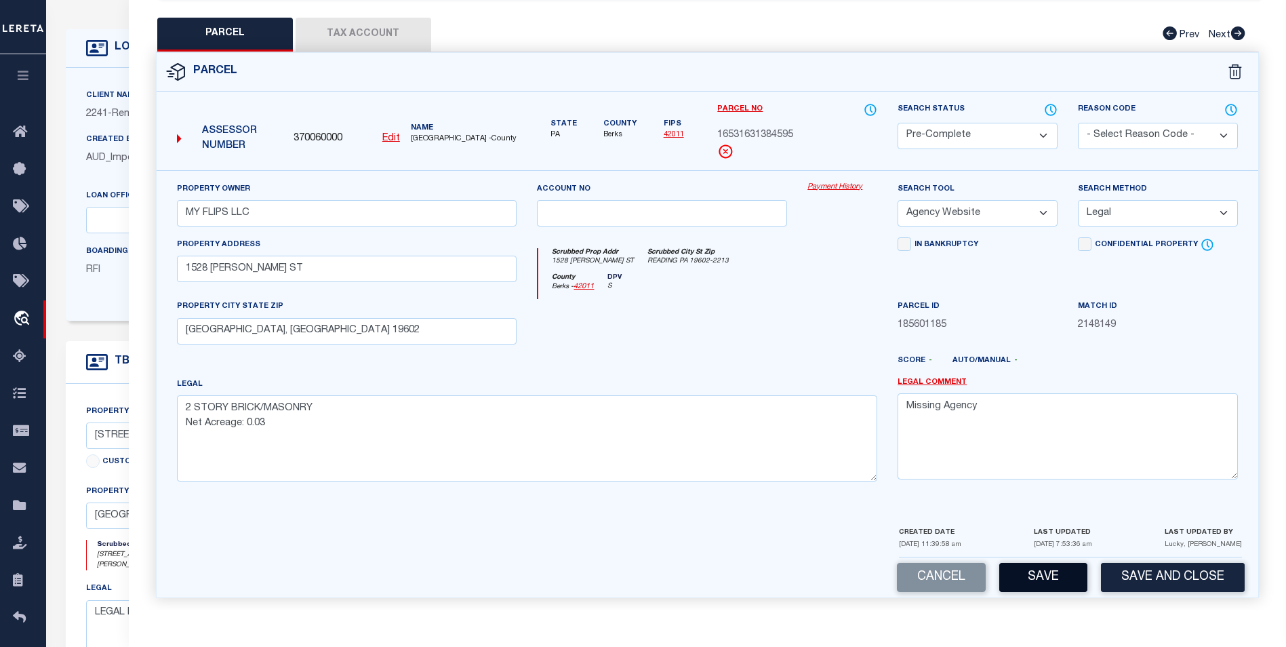
scroll to position [68, 0]
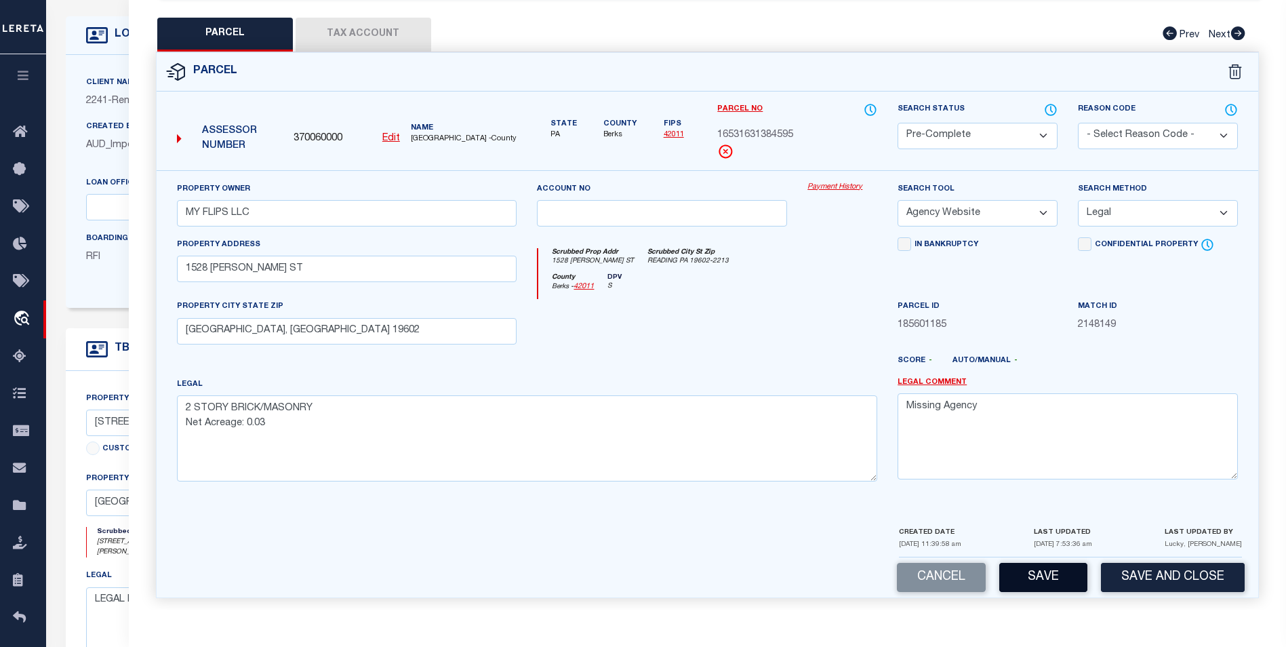
click at [1056, 571] on button "Save" at bounding box center [1043, 577] width 88 height 29
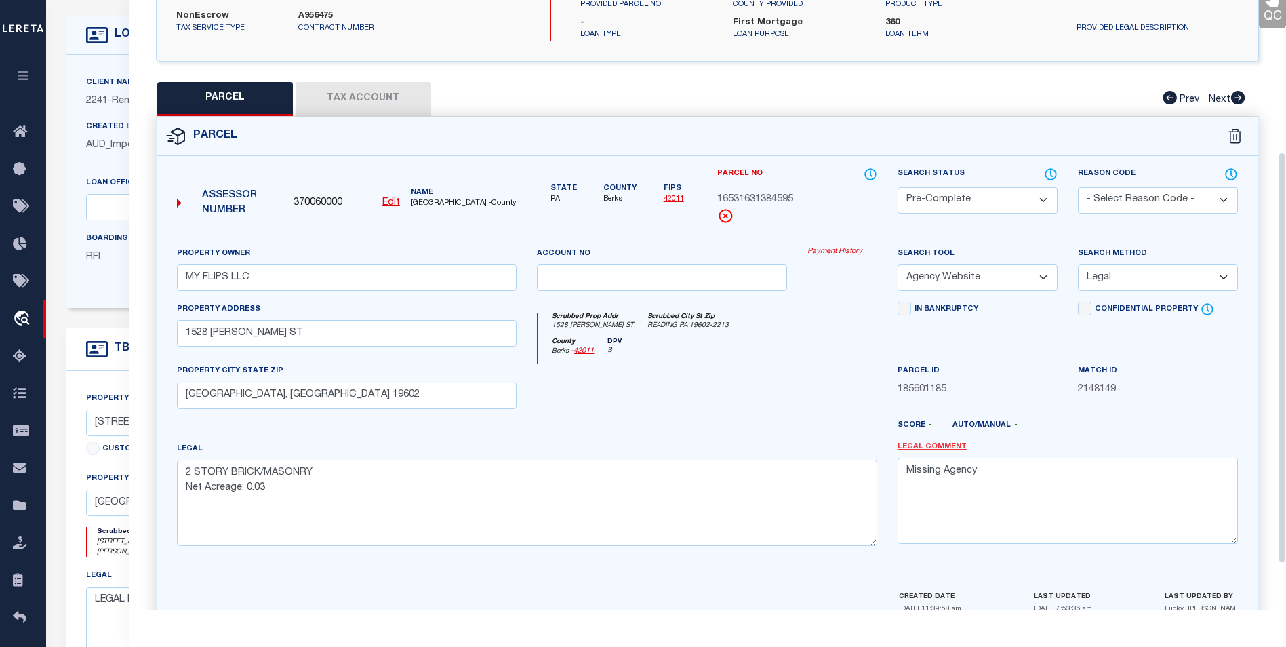
scroll to position [224, 0]
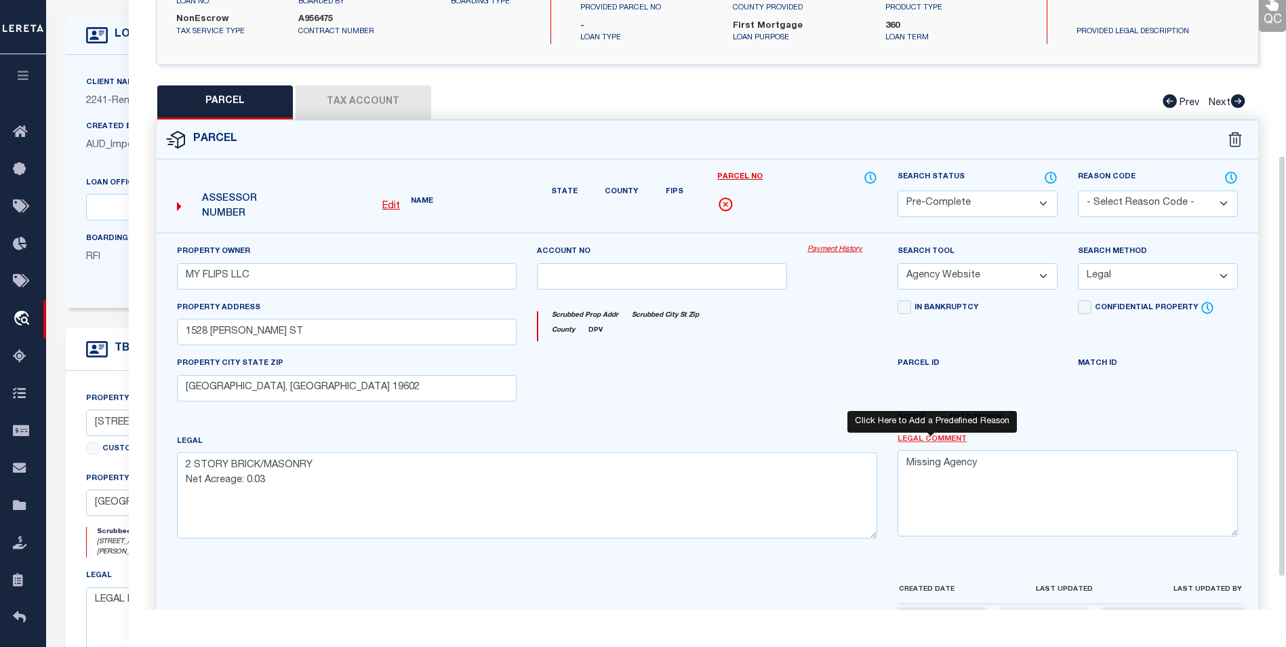
select select "AS"
select select
checkbox input "false"
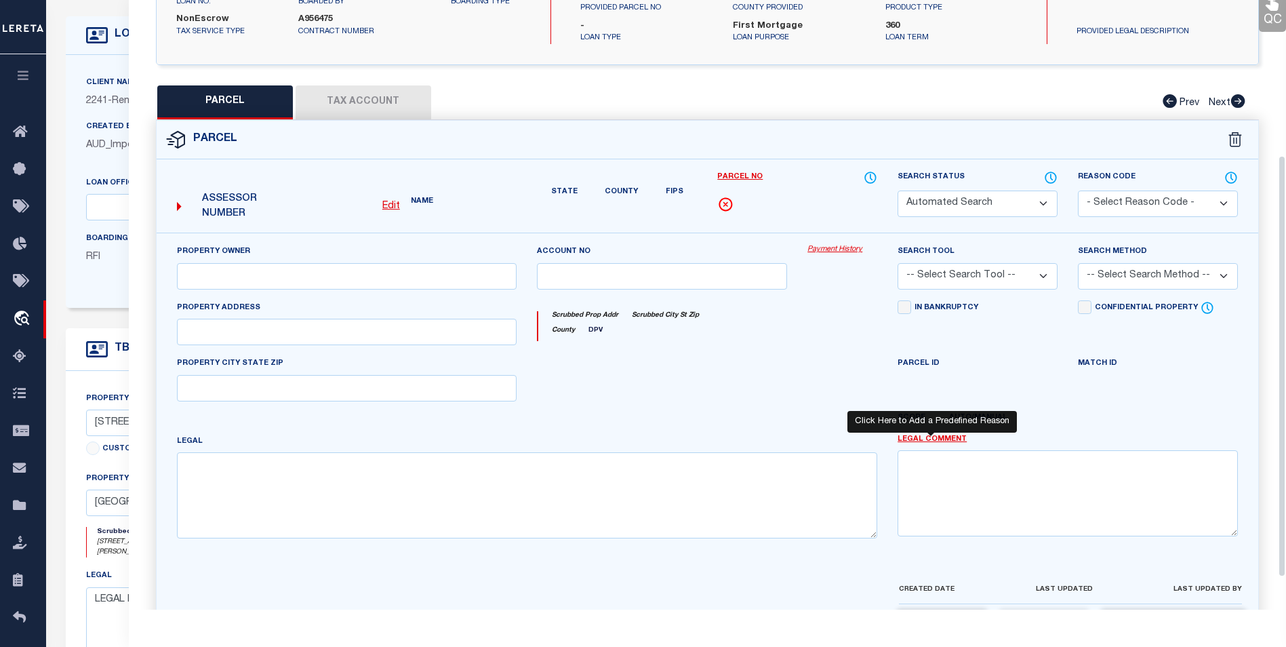
select select "PC"
type input "MY FLIPS LLC"
select select "AGW"
select select "LEG"
type input "1528 [PERSON_NAME] ST"
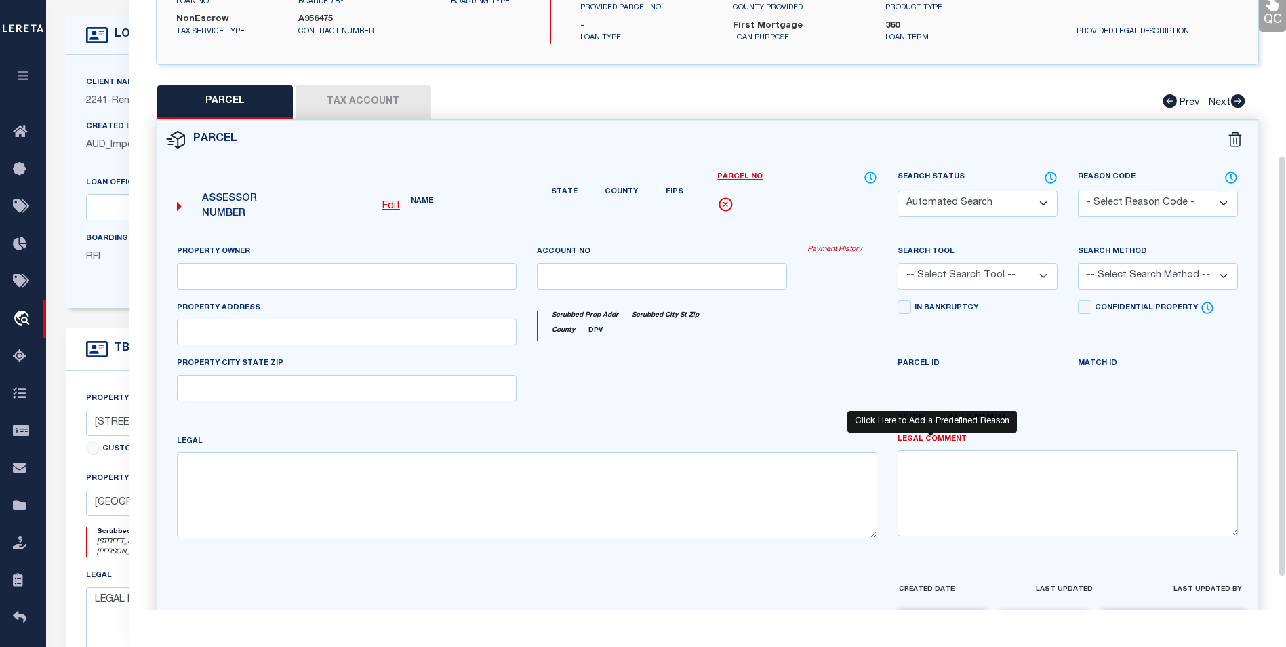
type input "[GEOGRAPHIC_DATA], [GEOGRAPHIC_DATA] 19602"
type textarea "2 STORY BRICK/MASONRY Net Acreage: 0.03"
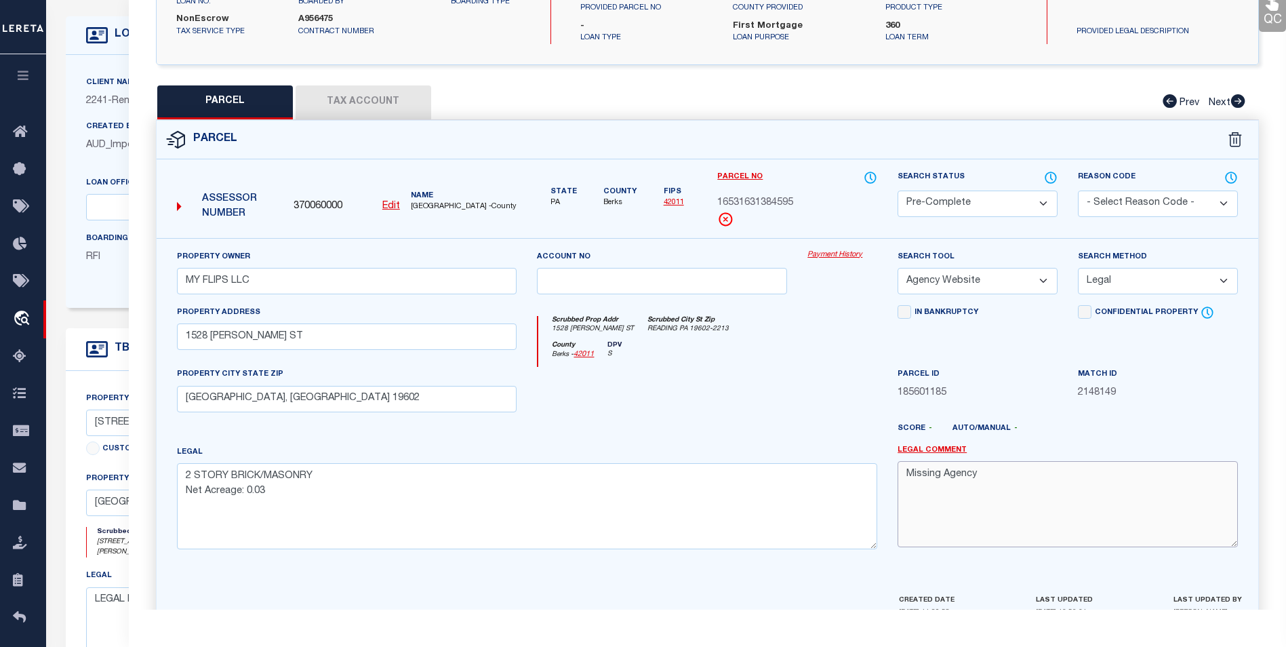
click at [1017, 475] on textarea "Missing Agency" at bounding box center [1068, 503] width 340 height 85
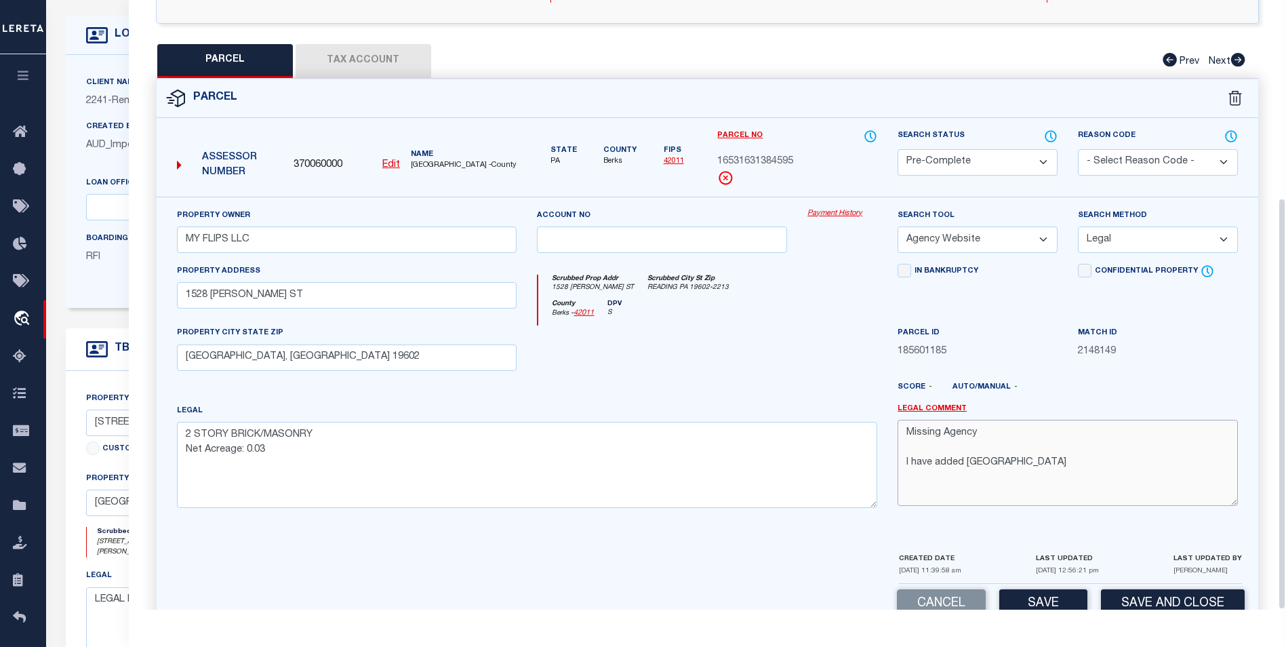
scroll to position [292, 0]
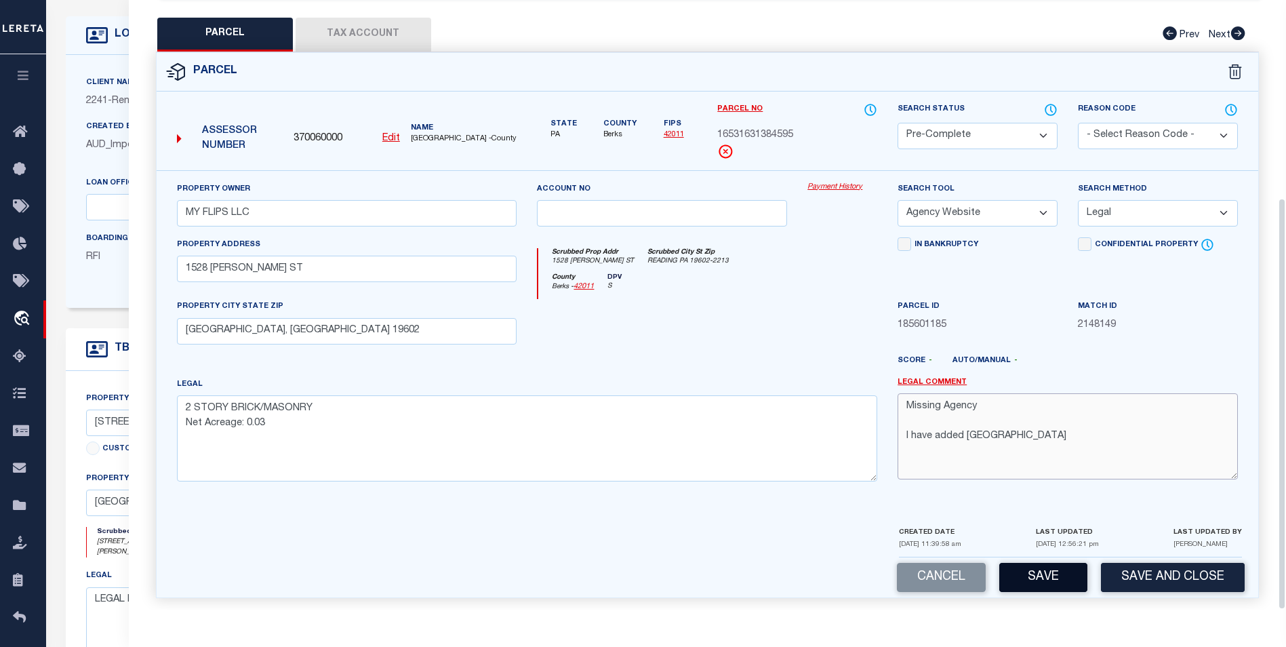
type textarea "Missing Agency I have added [GEOGRAPHIC_DATA]"
click at [1044, 564] on button "Save" at bounding box center [1043, 577] width 88 height 29
select select "AS"
select select
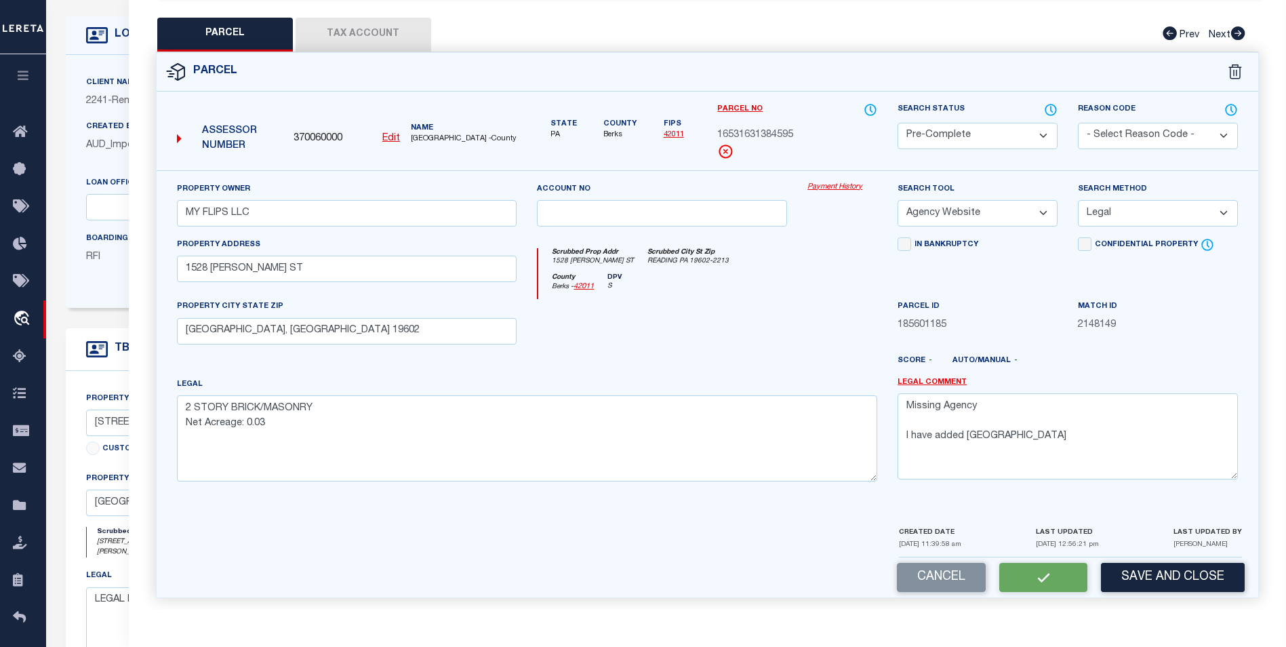
checkbox input "false"
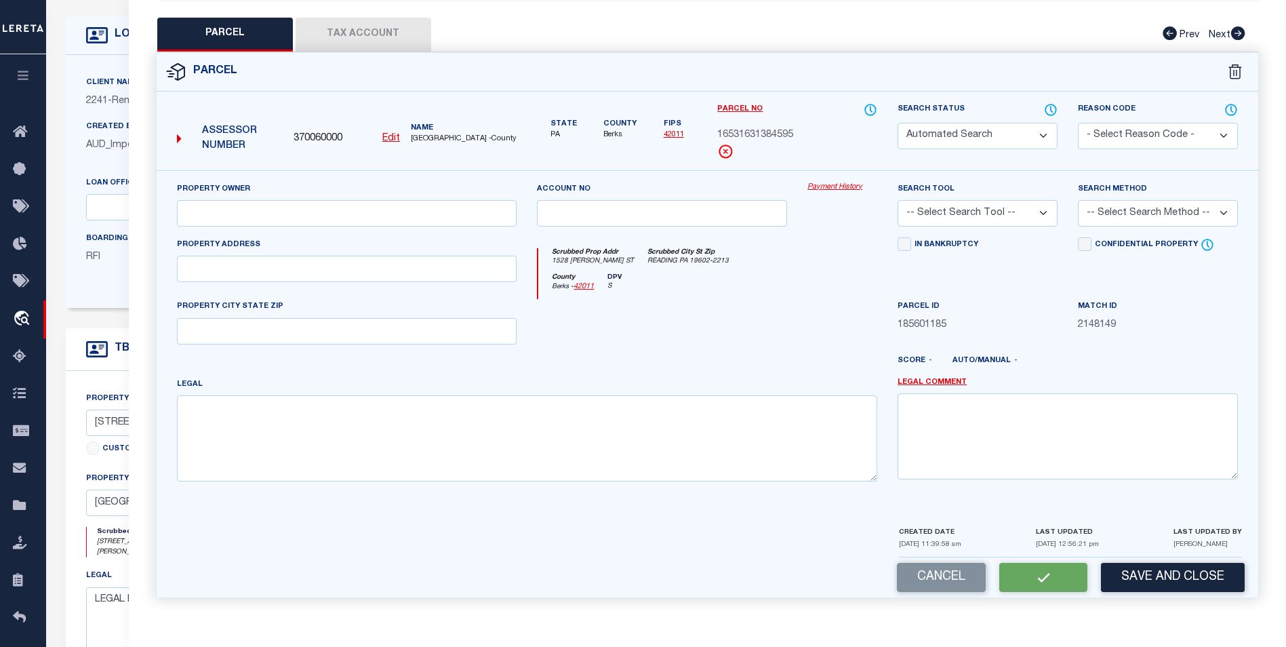
select select "PC"
type input "MY FLIPS LLC"
select select "AGW"
select select "LEG"
type input "1528 [PERSON_NAME] ST"
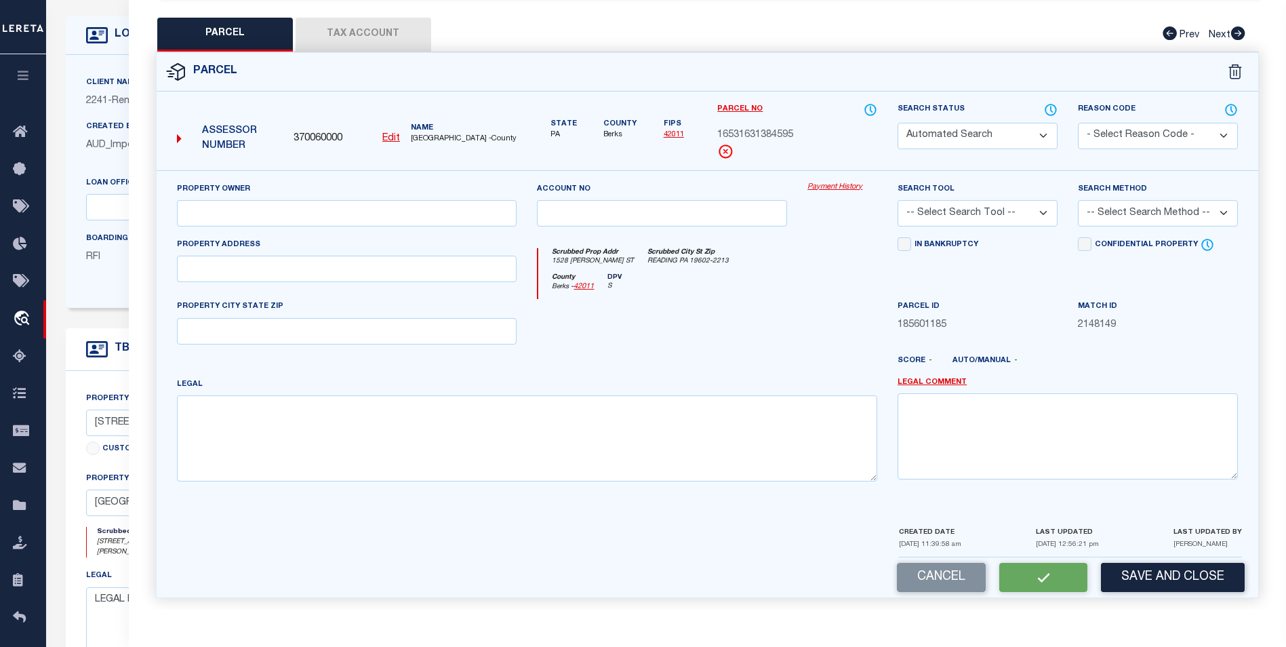
type input "[GEOGRAPHIC_DATA], [GEOGRAPHIC_DATA] 19602"
type textarea "2 STORY BRICK/MASONRY Net Acreage: 0.03"
type textarea "Missing Agency I have added [GEOGRAPHIC_DATA]"
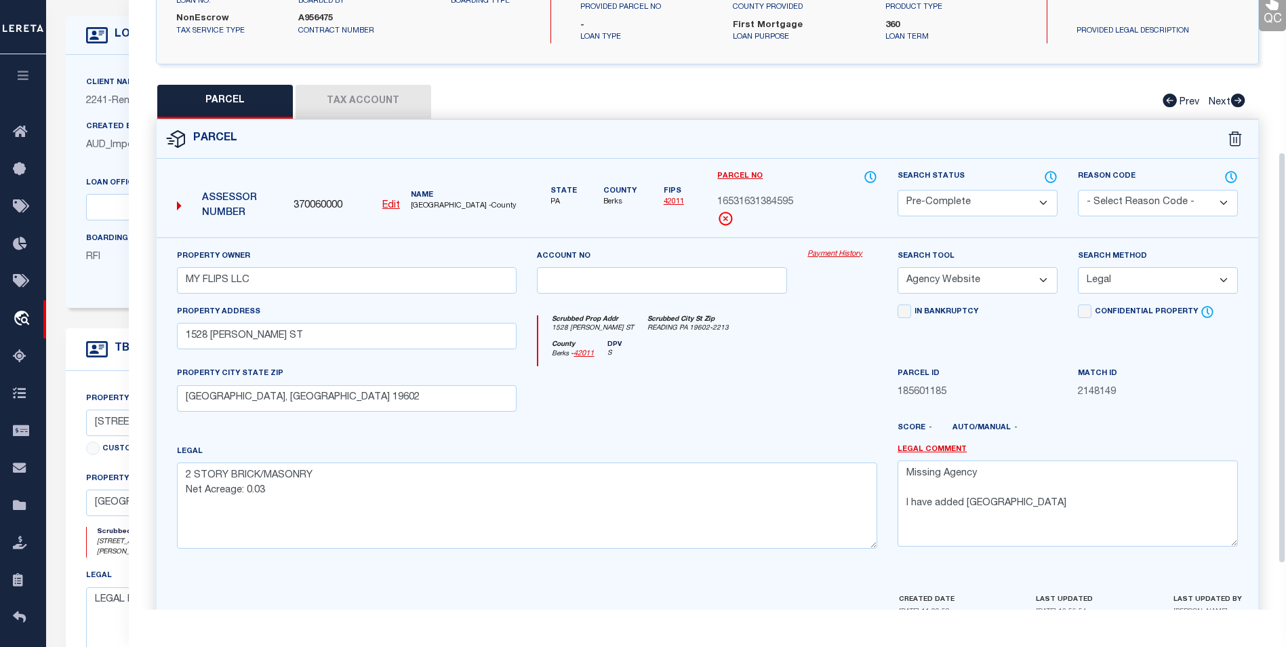
scroll to position [224, 0]
click at [365, 93] on button "Tax Account" at bounding box center [364, 102] width 136 height 34
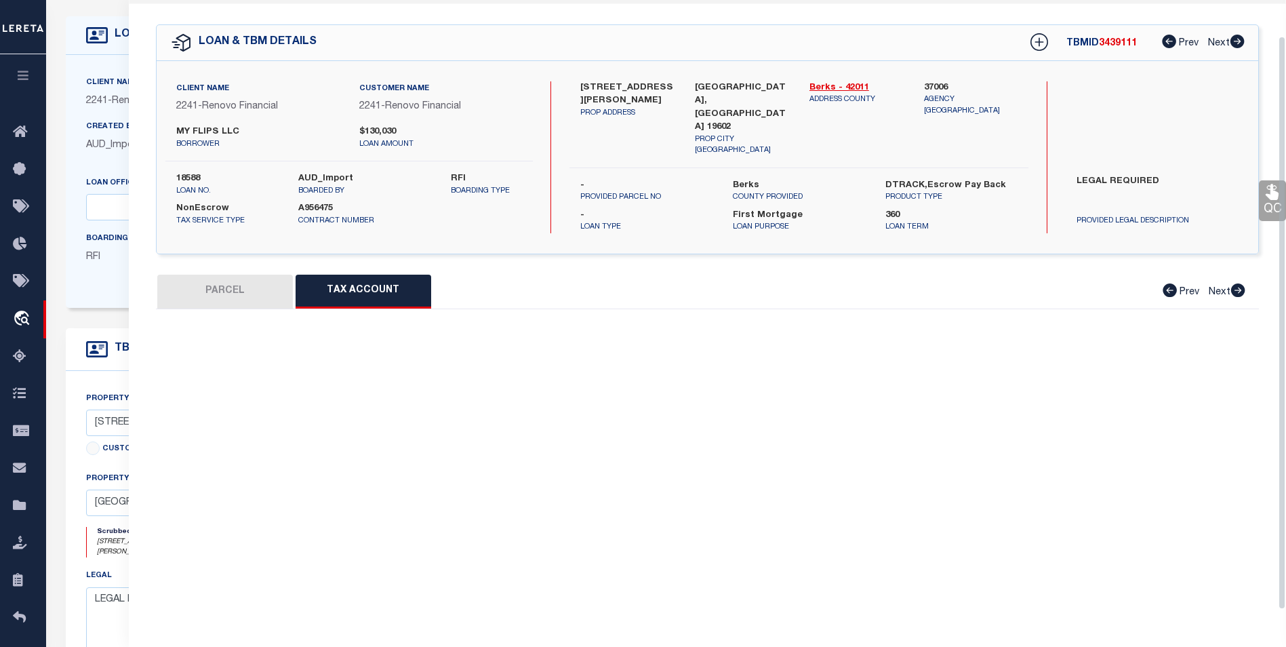
scroll to position [0, 0]
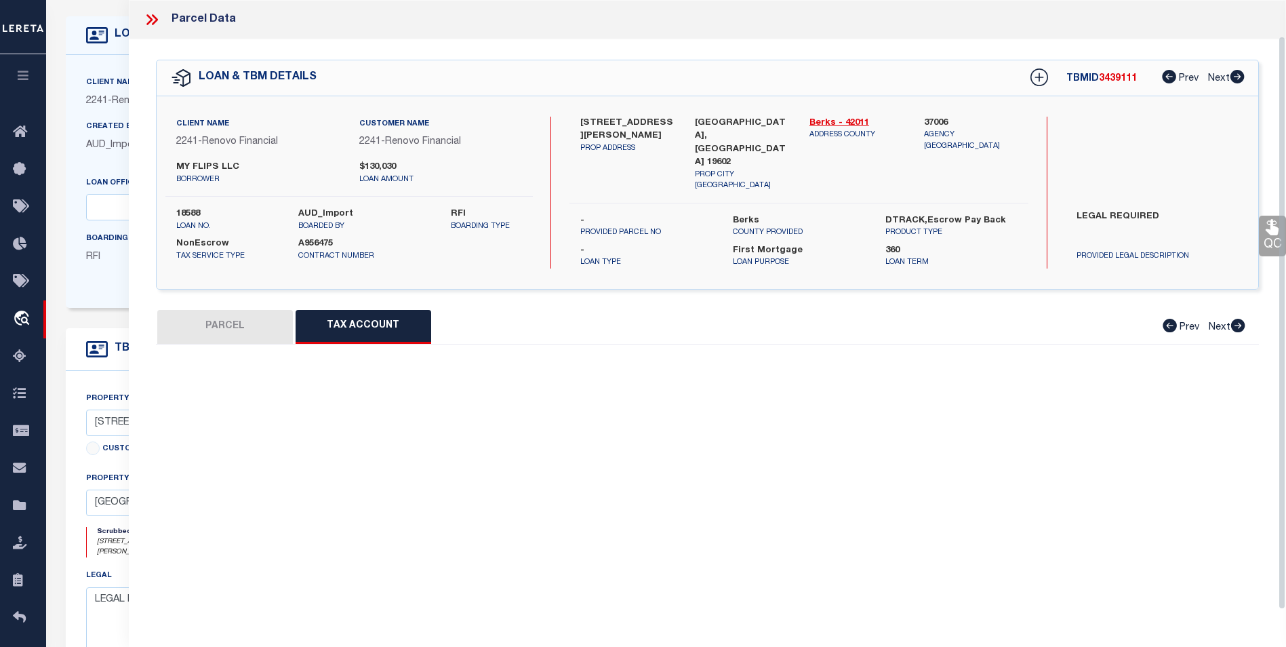
select select "100"
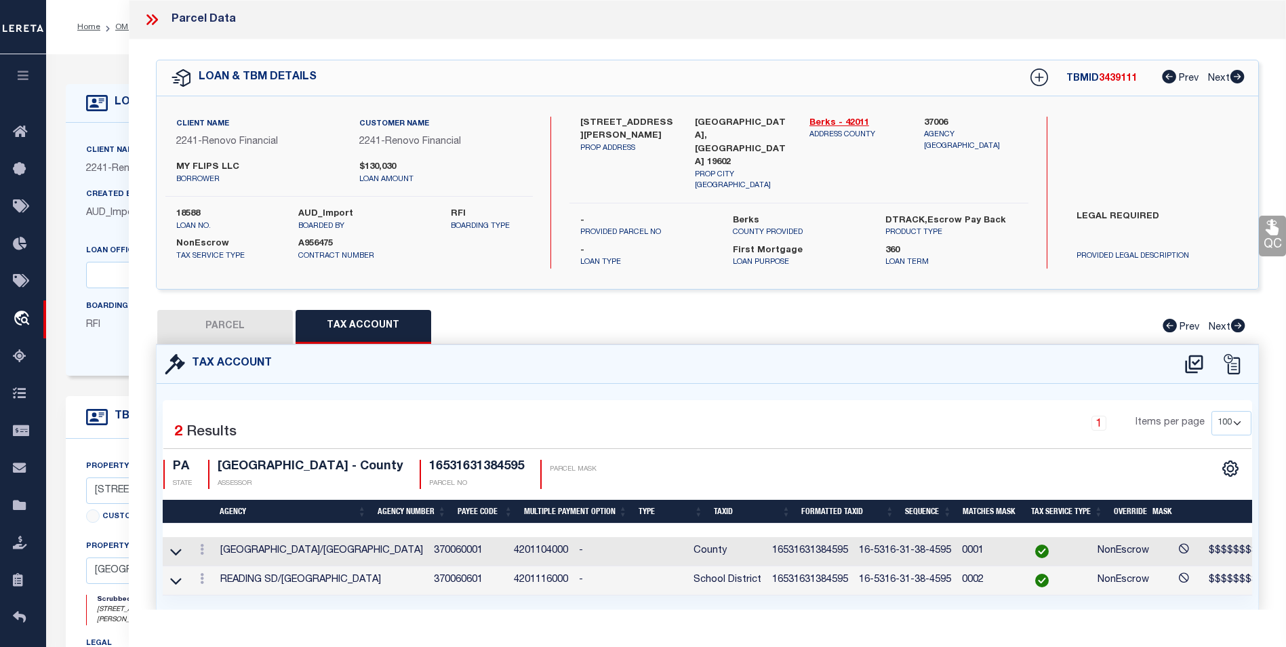
click at [262, 310] on button "PARCEL" at bounding box center [225, 327] width 136 height 34
select select "AS"
select select
checkbox input "false"
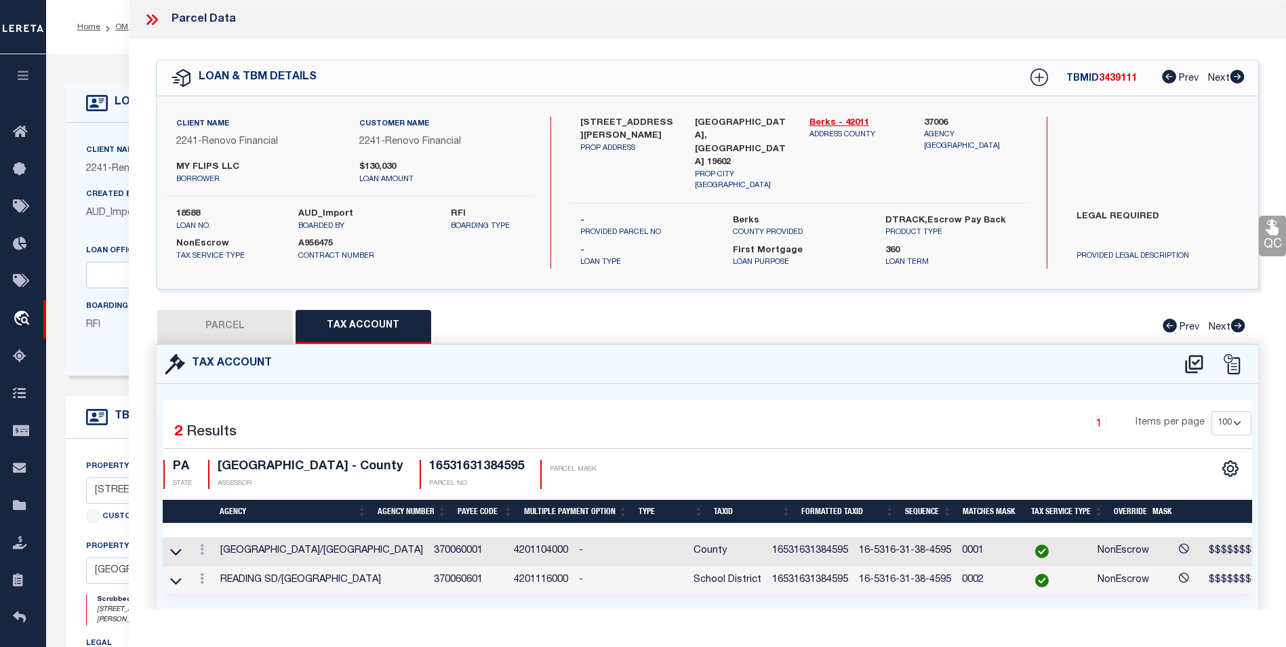
checkbox input "false"
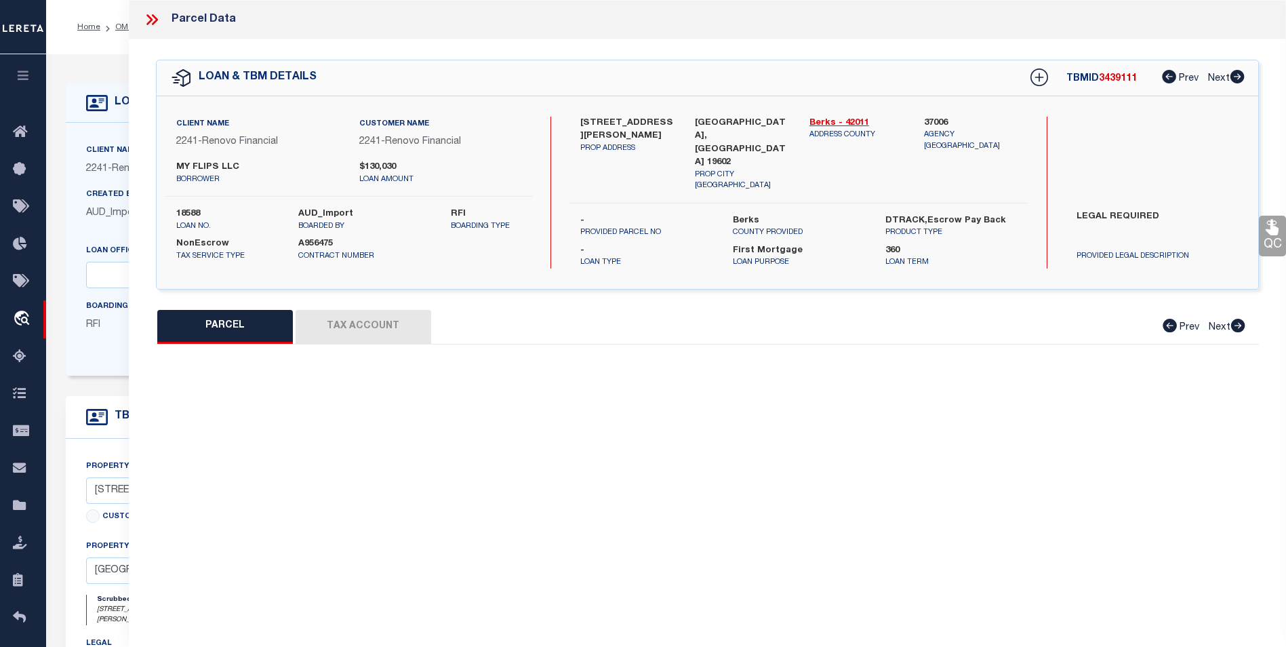
select select "CP"
type input "MY FLIPS LLC"
select select "AGW"
select select "LEG"
type input "1528 [PERSON_NAME] ST"
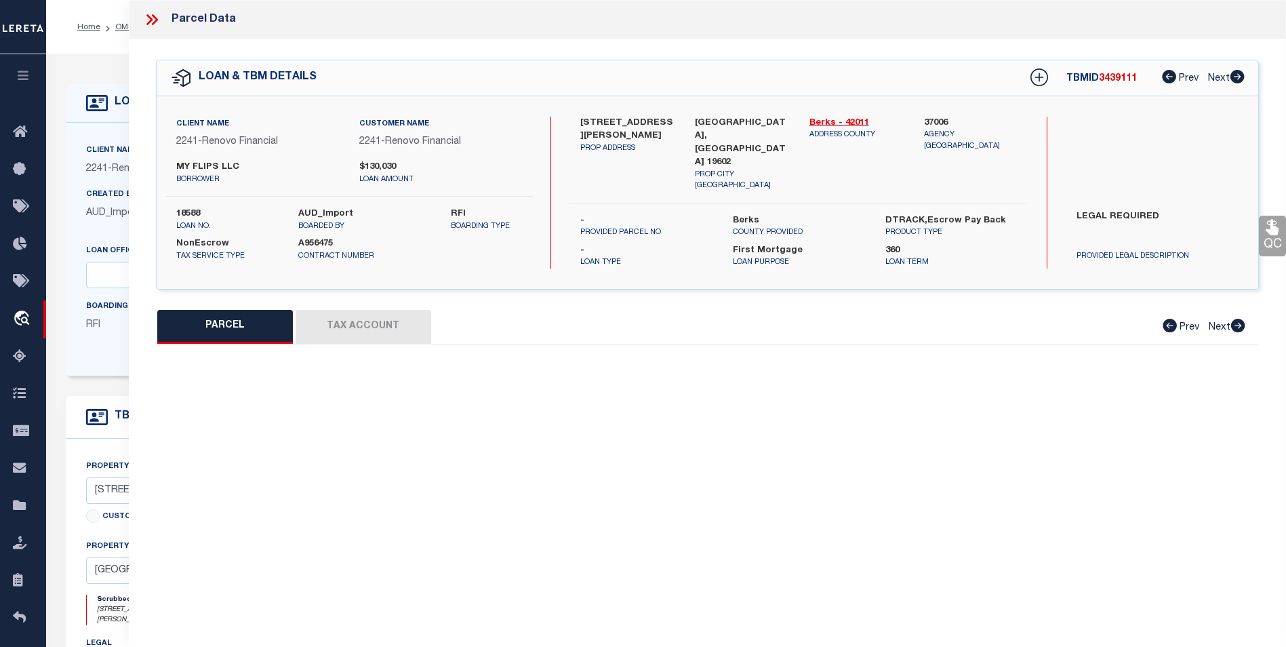
type input "[GEOGRAPHIC_DATA], [GEOGRAPHIC_DATA] 19602"
type textarea "2 STORY BRICK/MASONRY Net Acreage: 0.03"
type textarea "Missing Agency I have added [GEOGRAPHIC_DATA]"
